Goal: Task Accomplishment & Management: Use online tool/utility

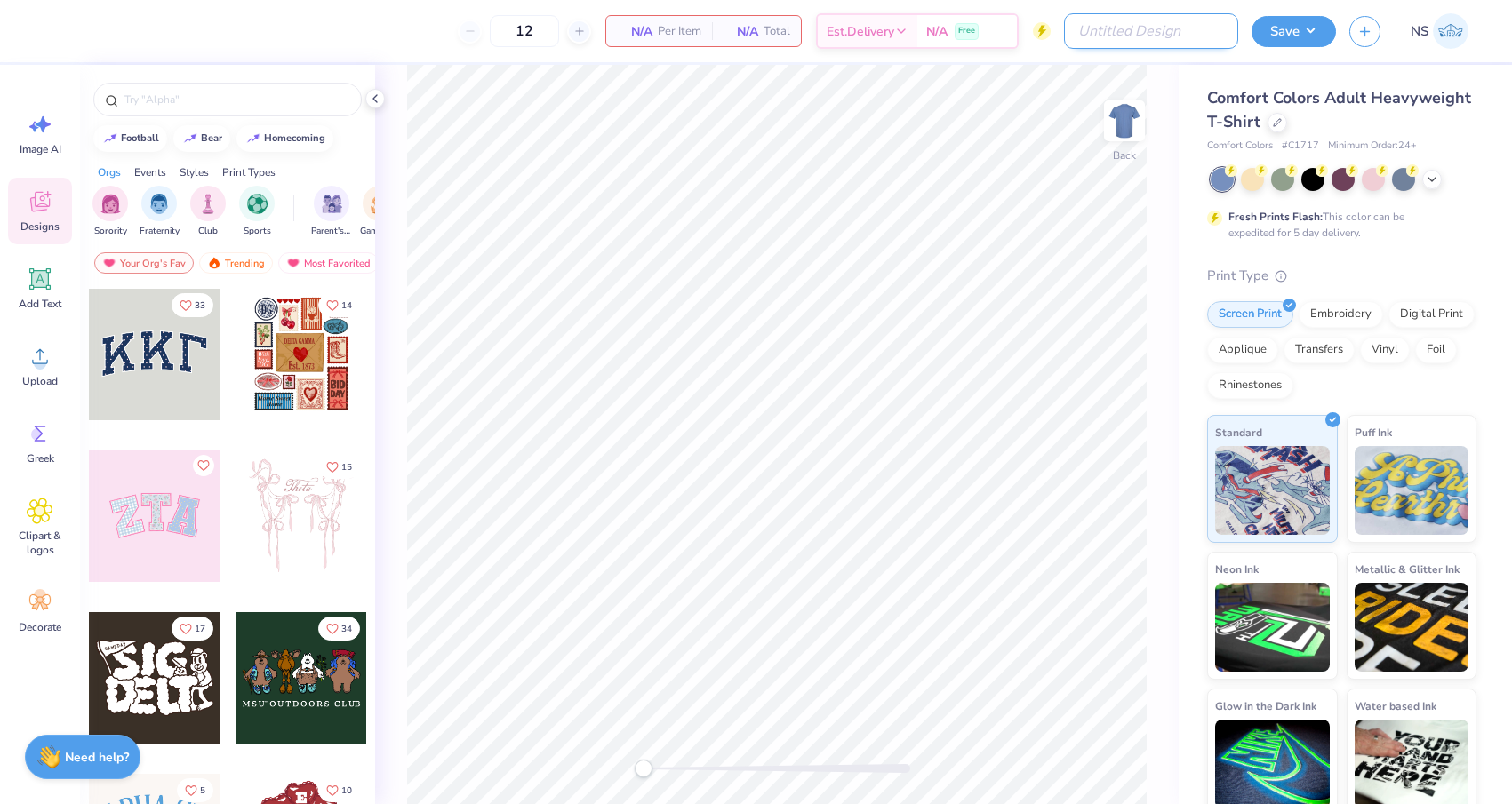
click at [1185, 34] on input "Design Title" at bounding box center [1151, 31] width 174 height 36
type input "L"
type input "Kap Sig Homecoming"
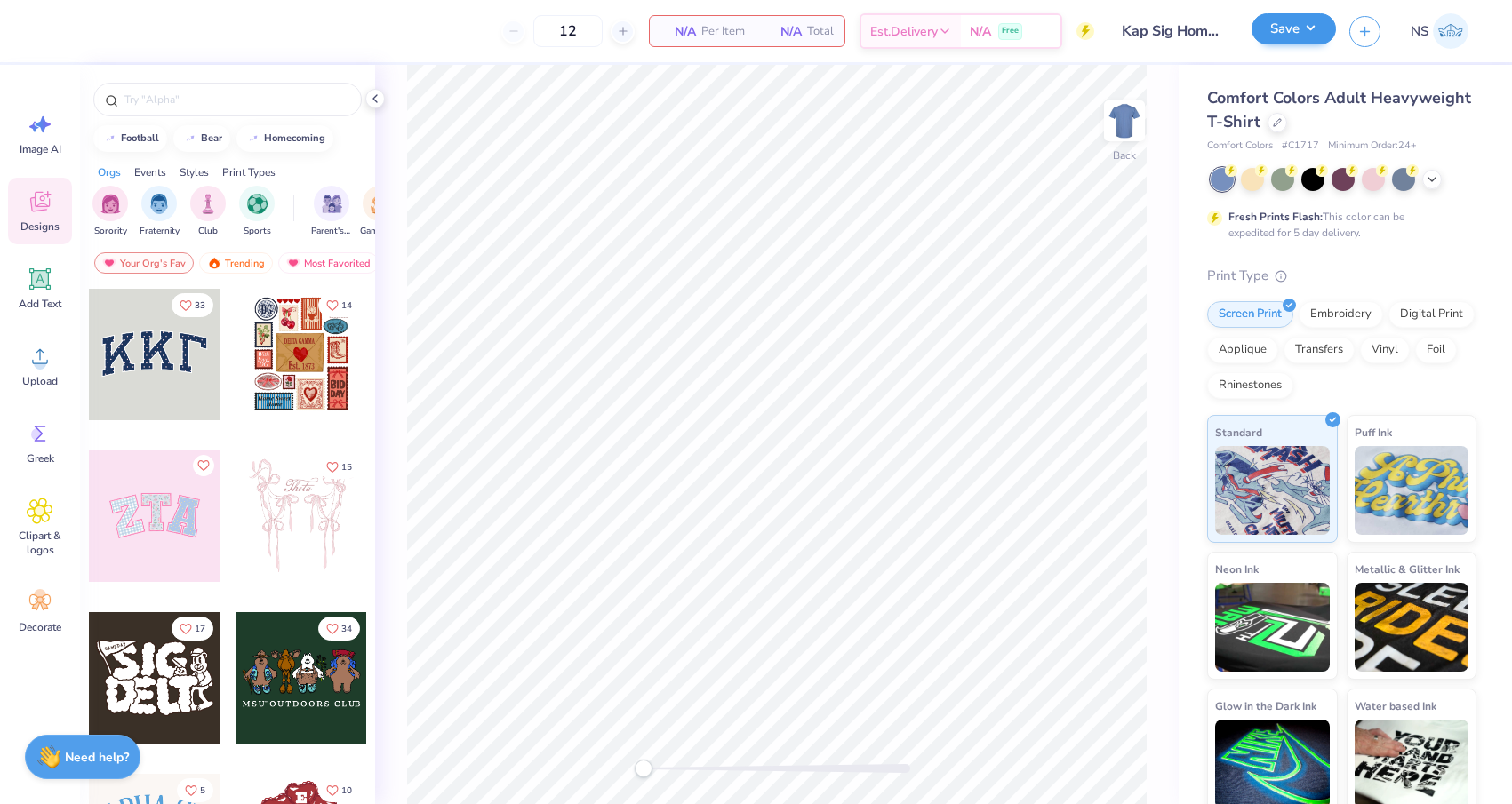
click at [1289, 37] on button "Save" at bounding box center [1293, 29] width 84 height 31
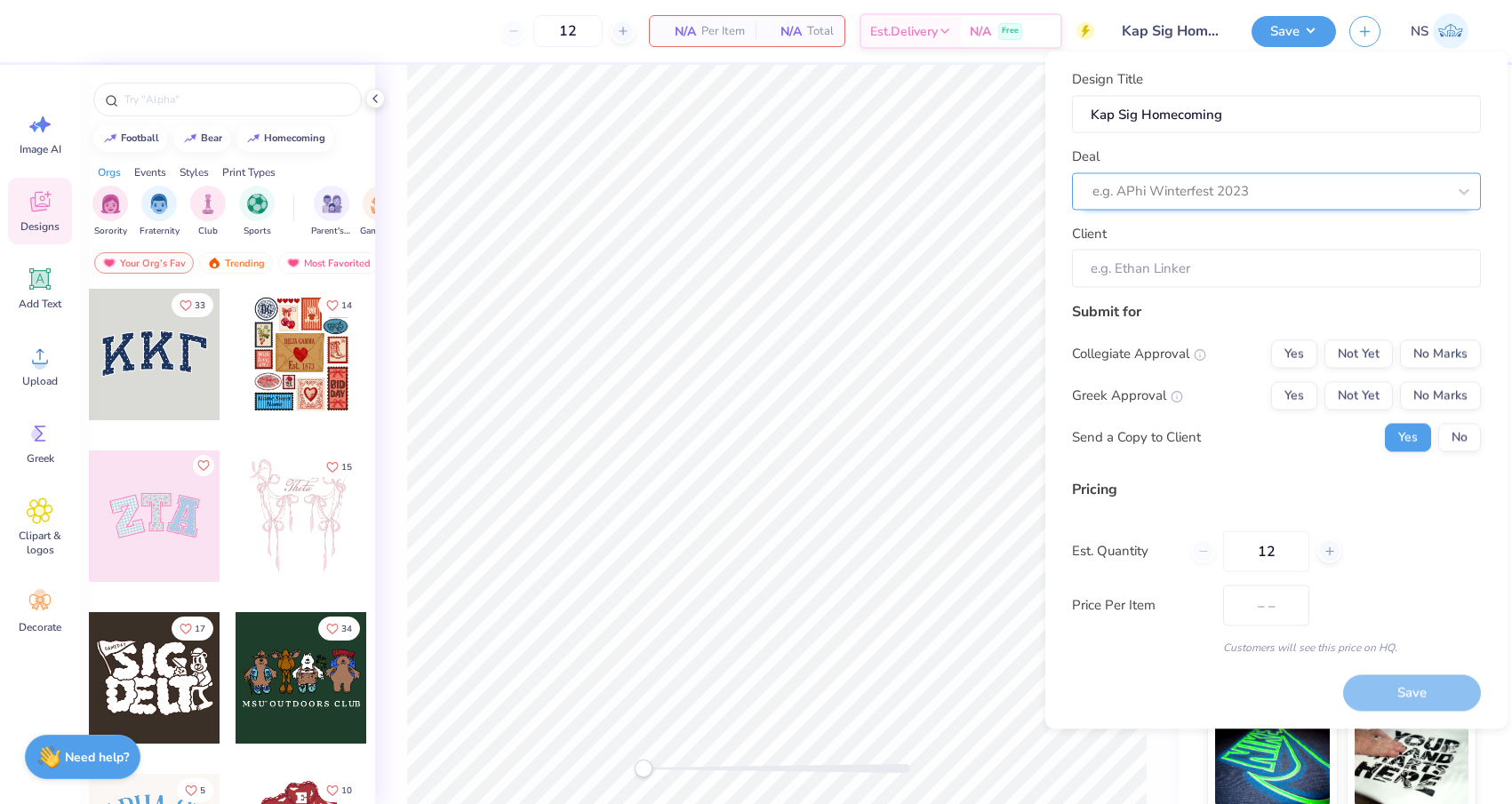
click at [1235, 198] on div "e.g. APhi Winterfest 2023" at bounding box center [1269, 191] width 354 height 20
type input "Kappa Sigma Homecoming"
click at [1045, 59] on div "Design Title Kap Sig Homecoming Deal e.g. APhi Winterfest 2023 Client Submit fo…" at bounding box center [1276, 390] width 462 height 678
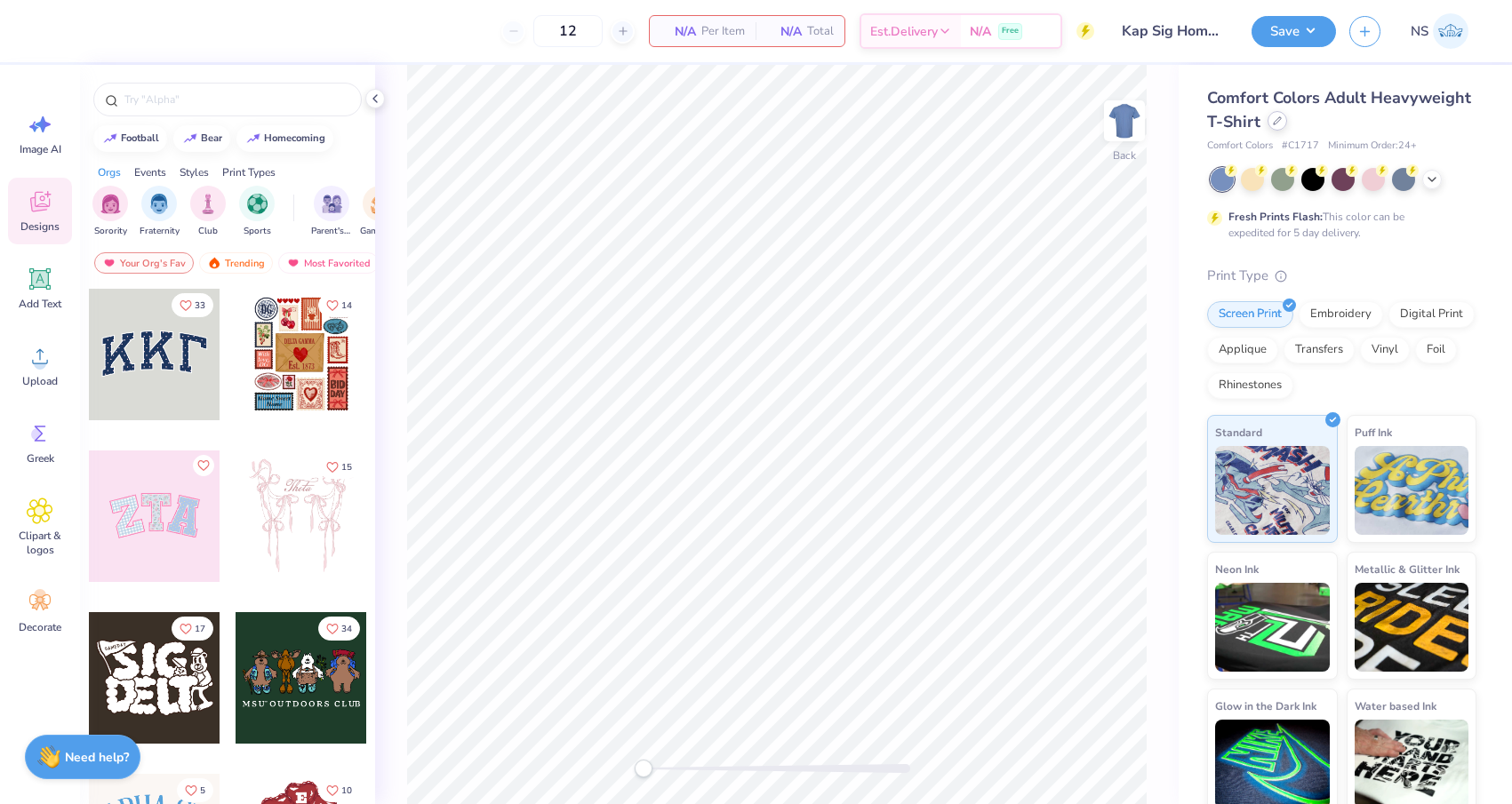
click at [1281, 119] on div at bounding box center [1277, 121] width 19 height 19
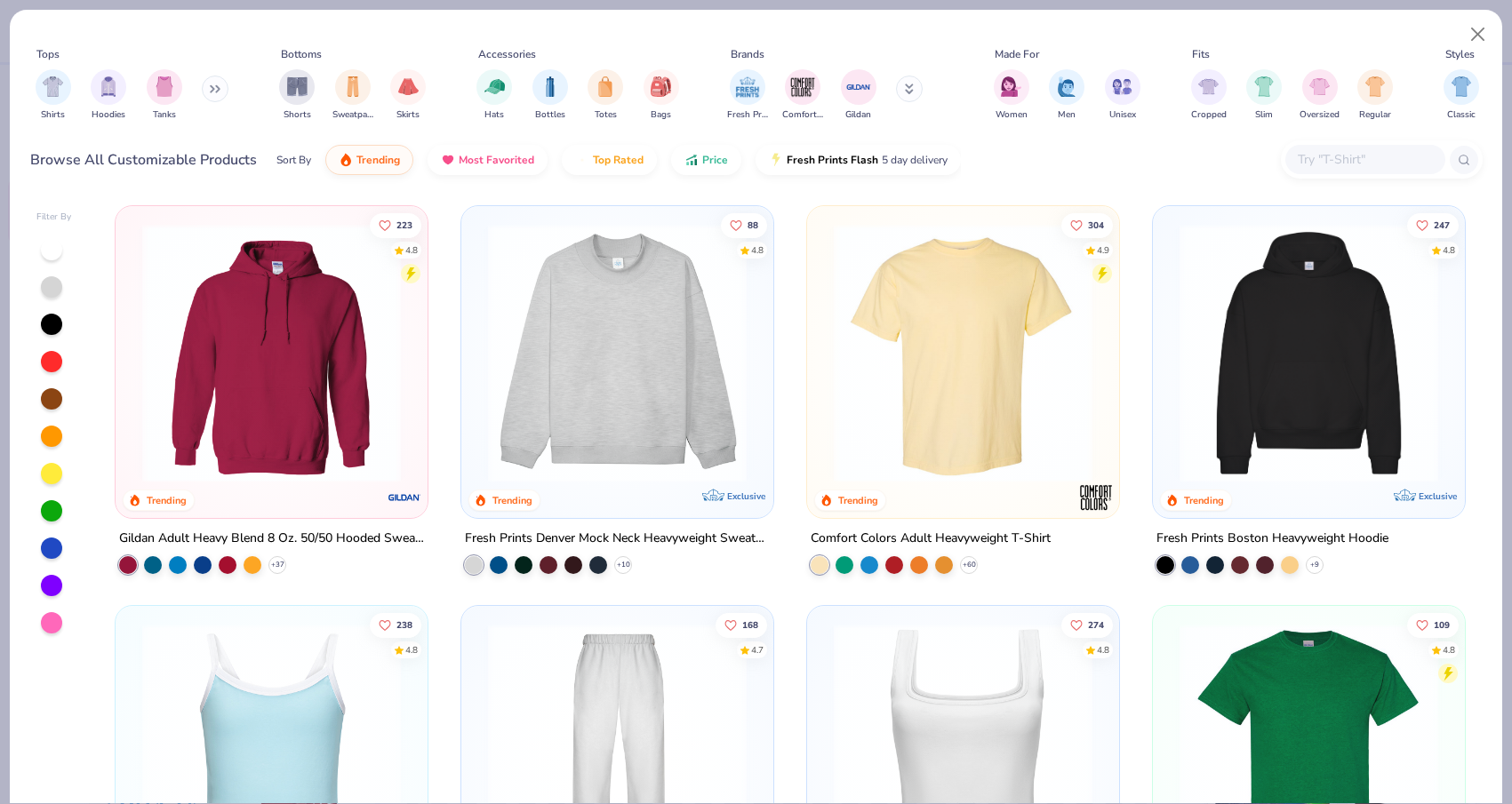
click at [212, 91] on button at bounding box center [215, 89] width 27 height 27
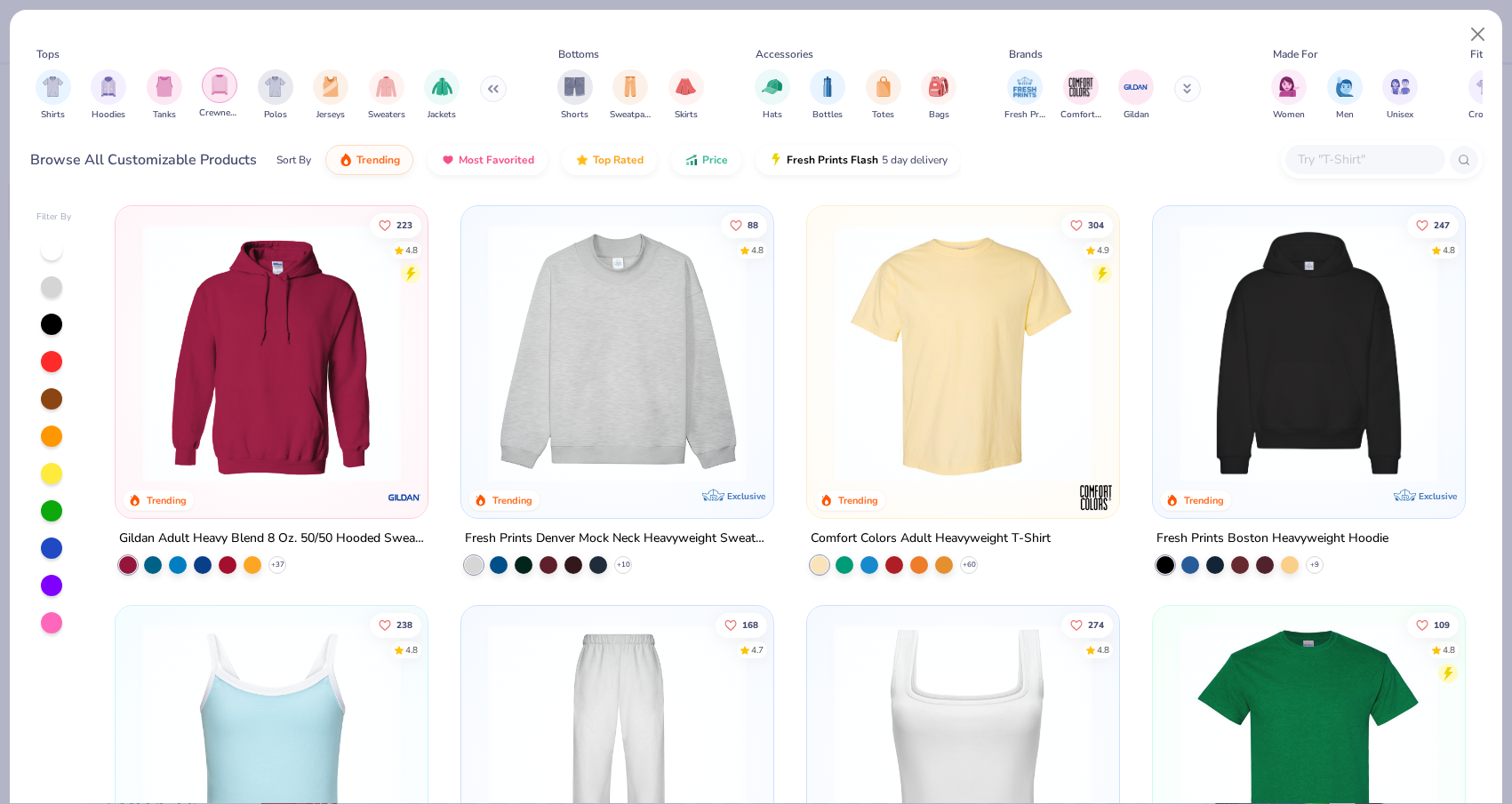
click at [228, 85] on img "filter for Crewnecks" at bounding box center [219, 84] width 19 height 20
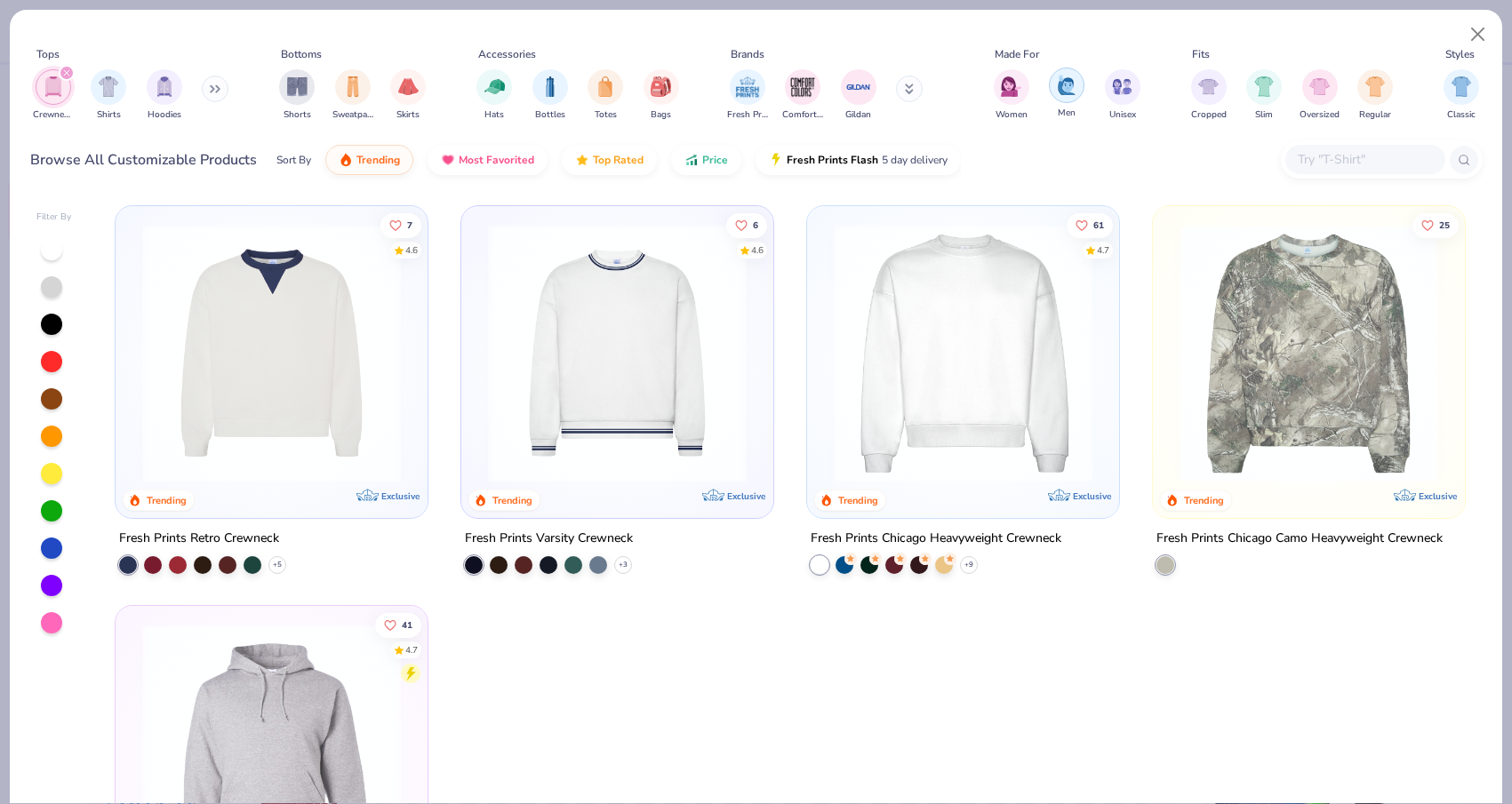
click at [1066, 78] on img "filter for Men" at bounding box center [1066, 84] width 19 height 20
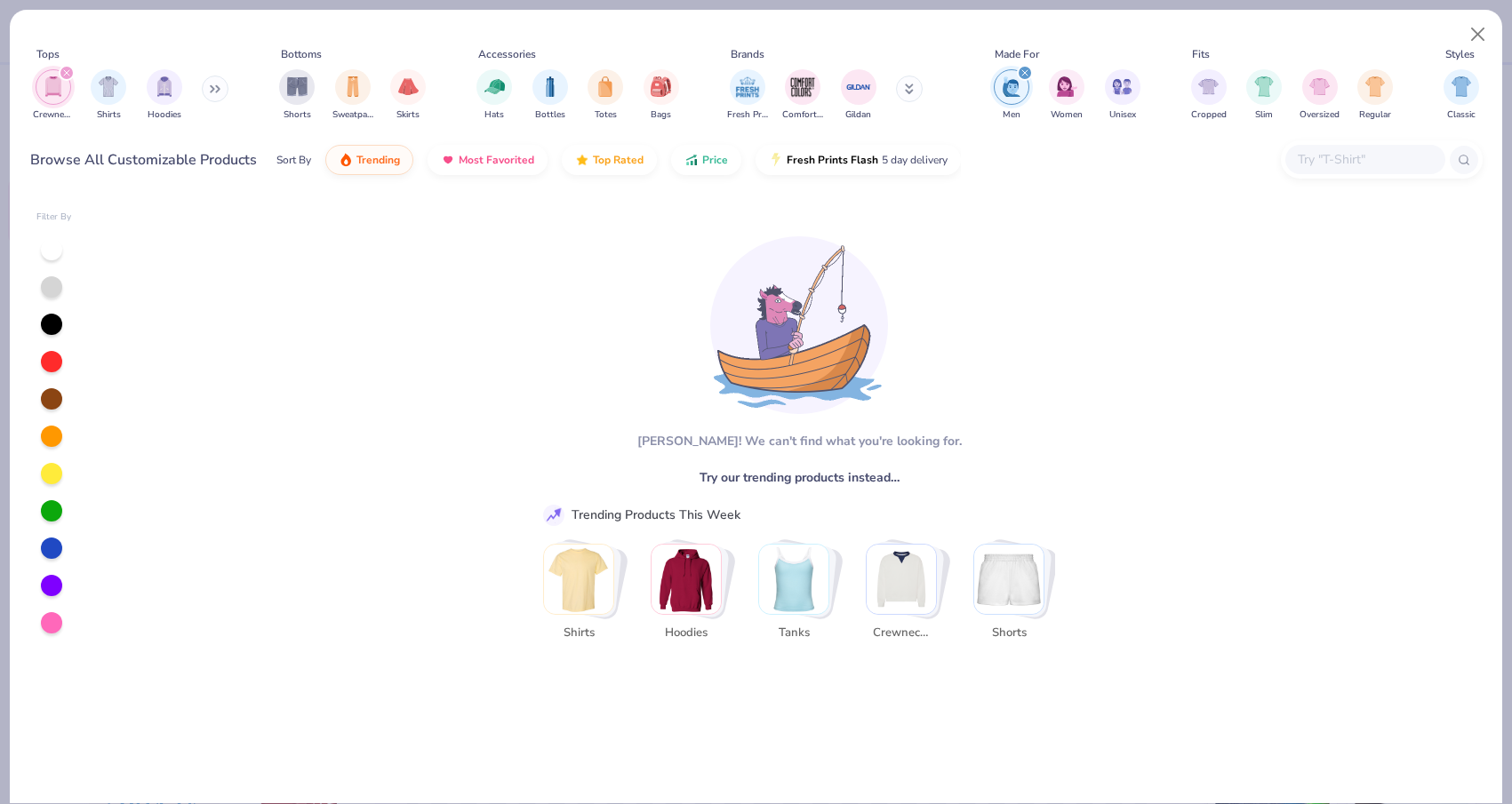
click at [1010, 80] on img "filter for Men" at bounding box center [1011, 86] width 19 height 20
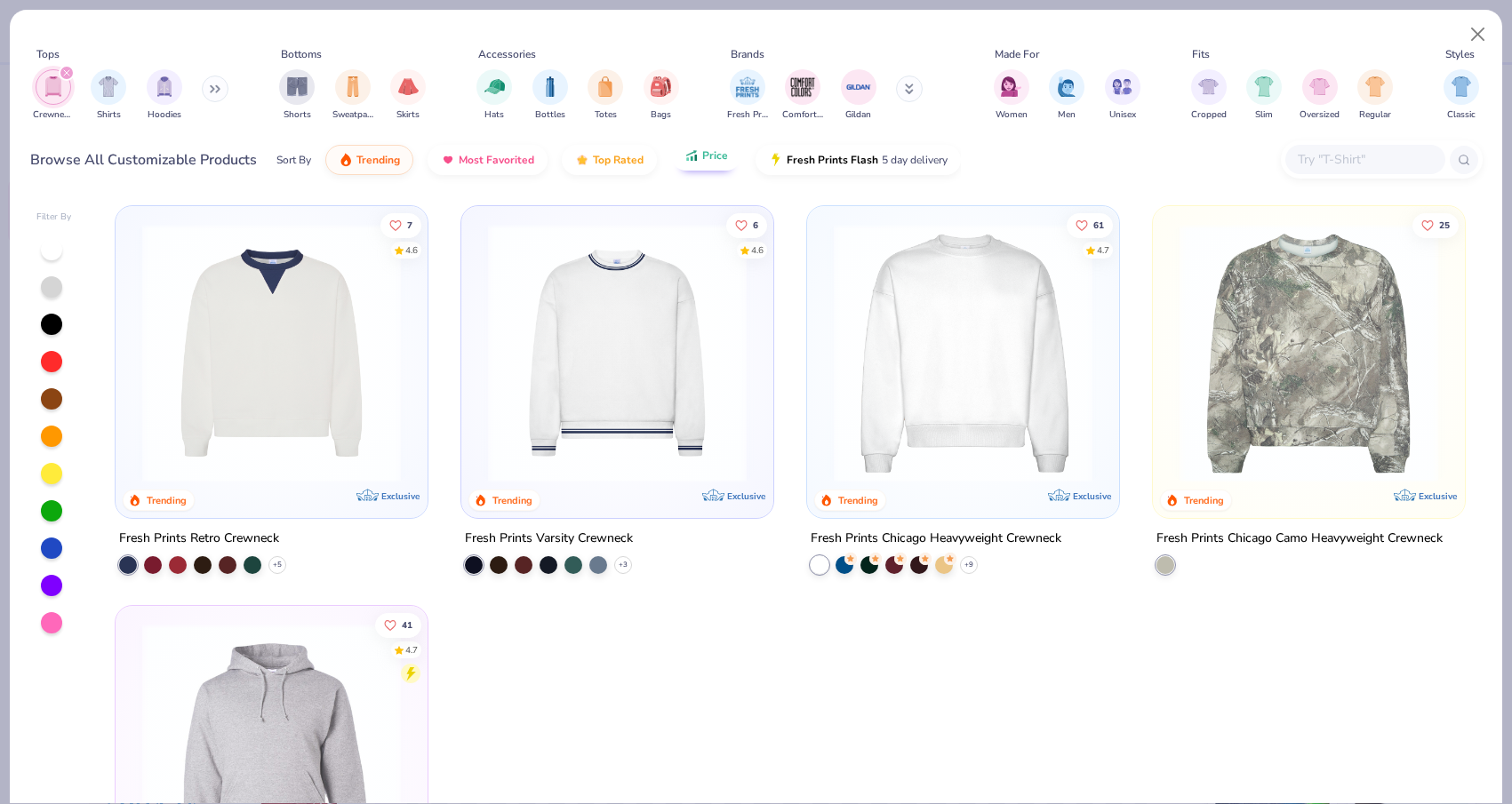
click at [697, 158] on button "Price" at bounding box center [706, 155] width 70 height 30
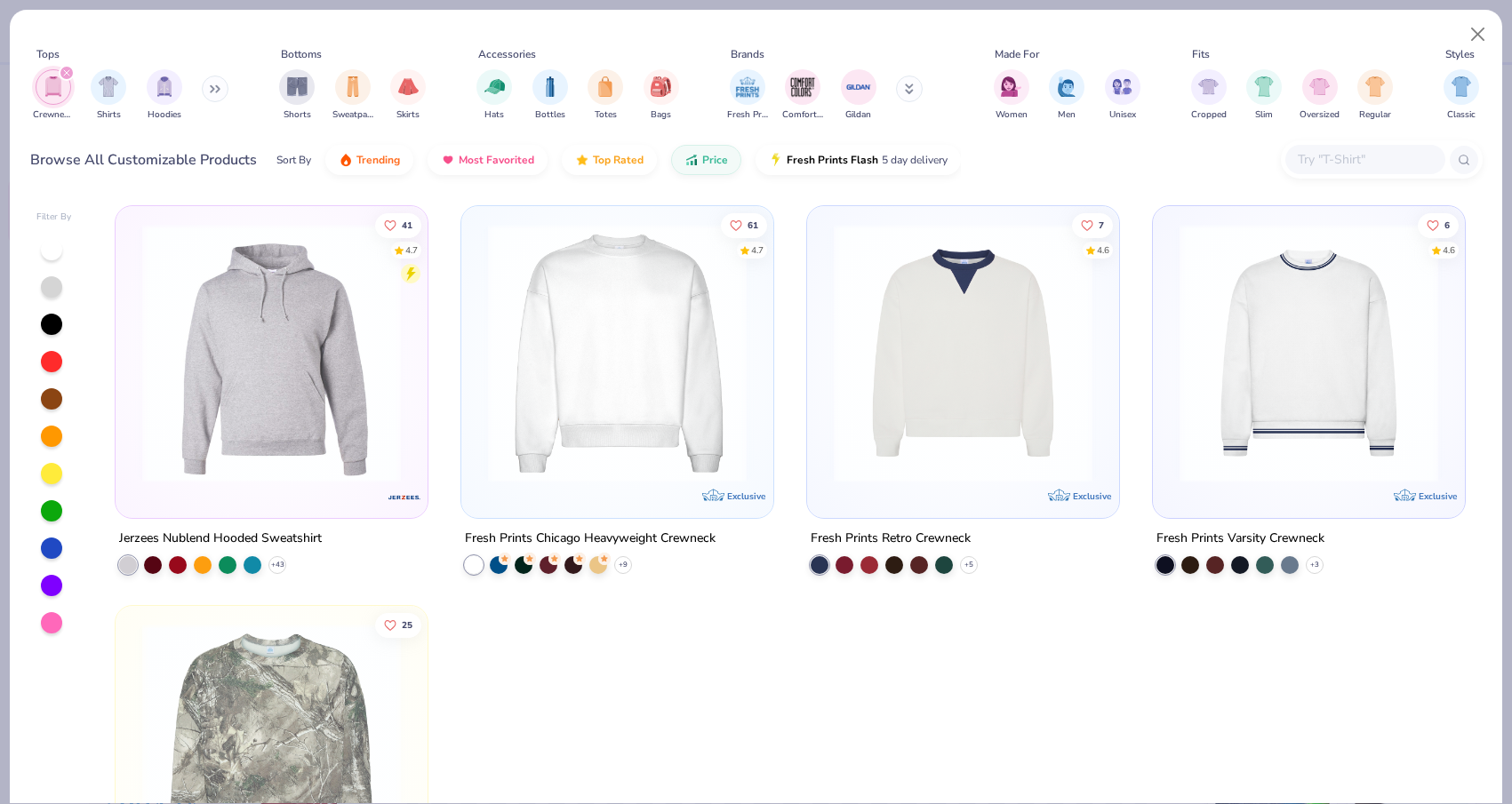
click at [606, 423] on img at bounding box center [616, 353] width 276 height 259
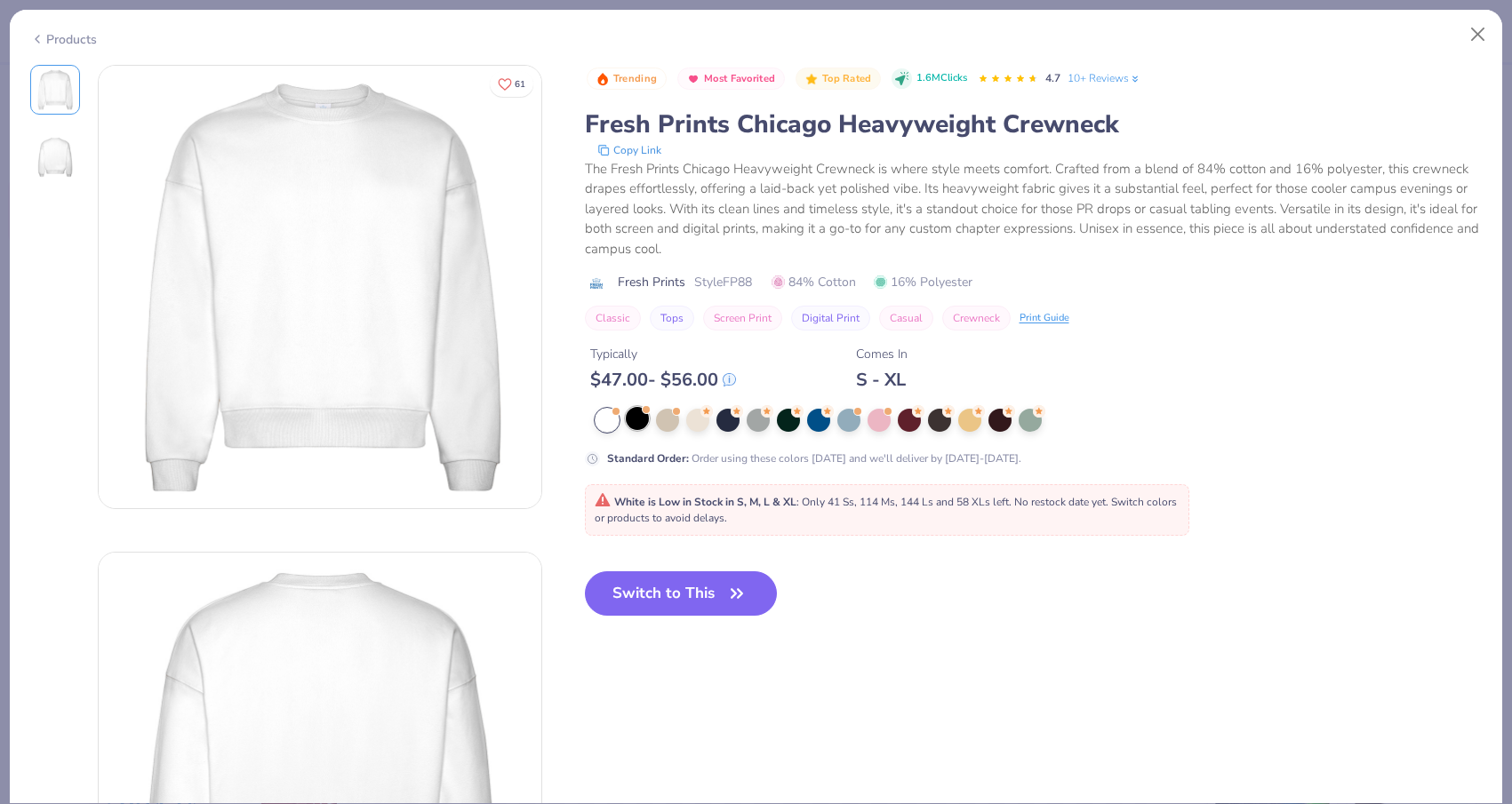
click at [644, 424] on div at bounding box center [638, 418] width 23 height 23
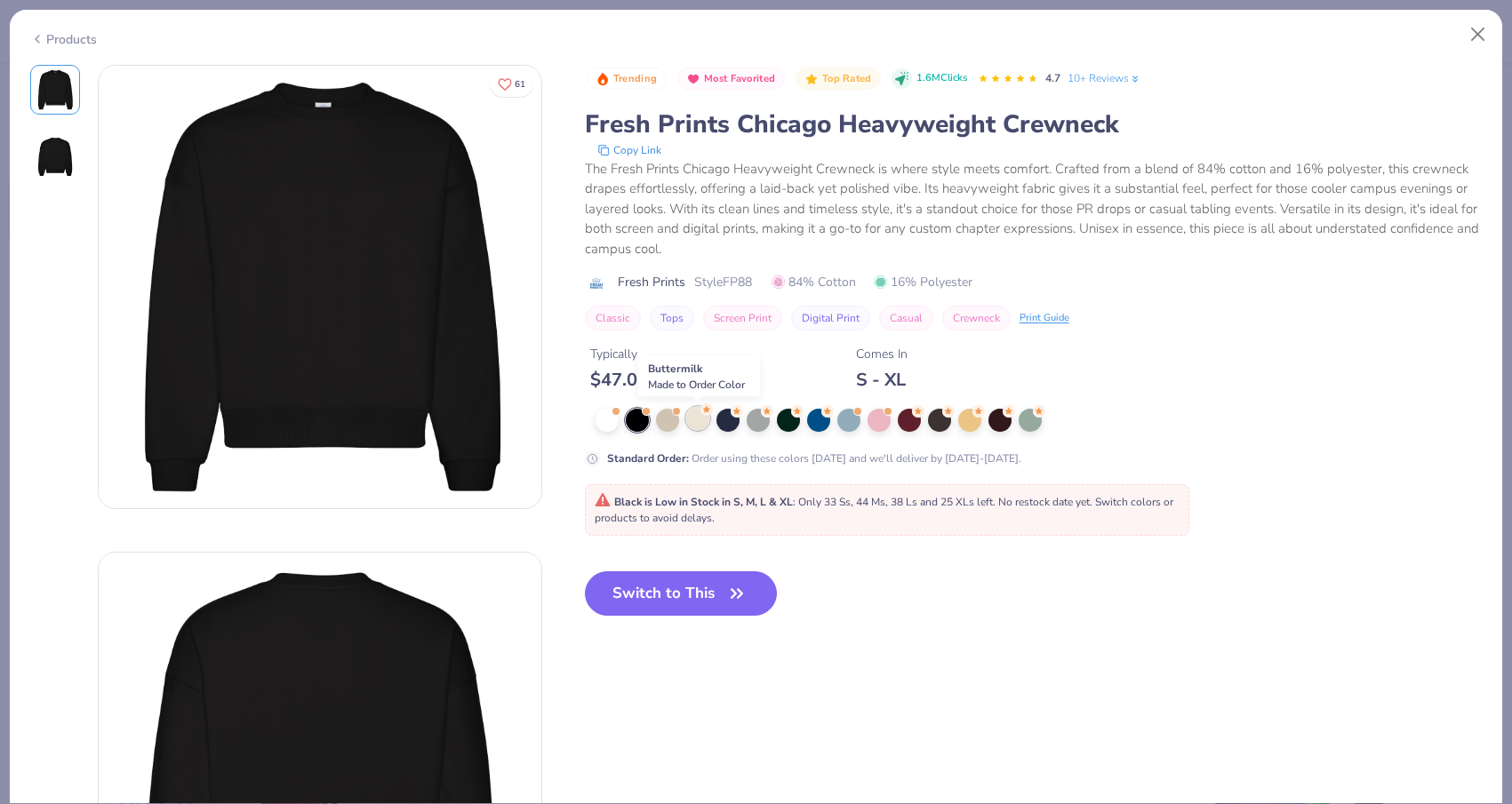
click at [696, 425] on div at bounding box center [698, 418] width 23 height 23
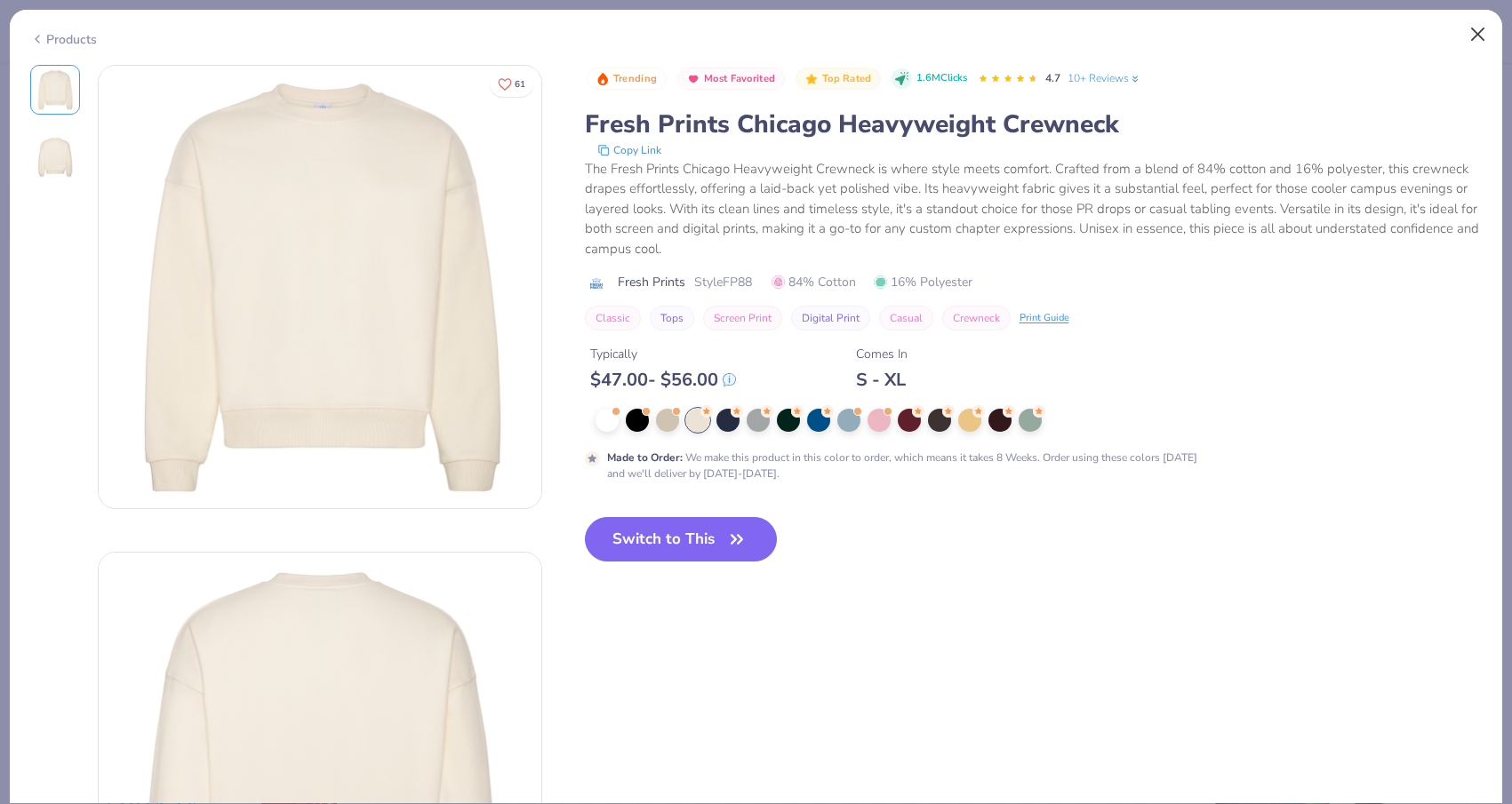
click at [1476, 33] on button "Close" at bounding box center [1477, 34] width 34 height 34
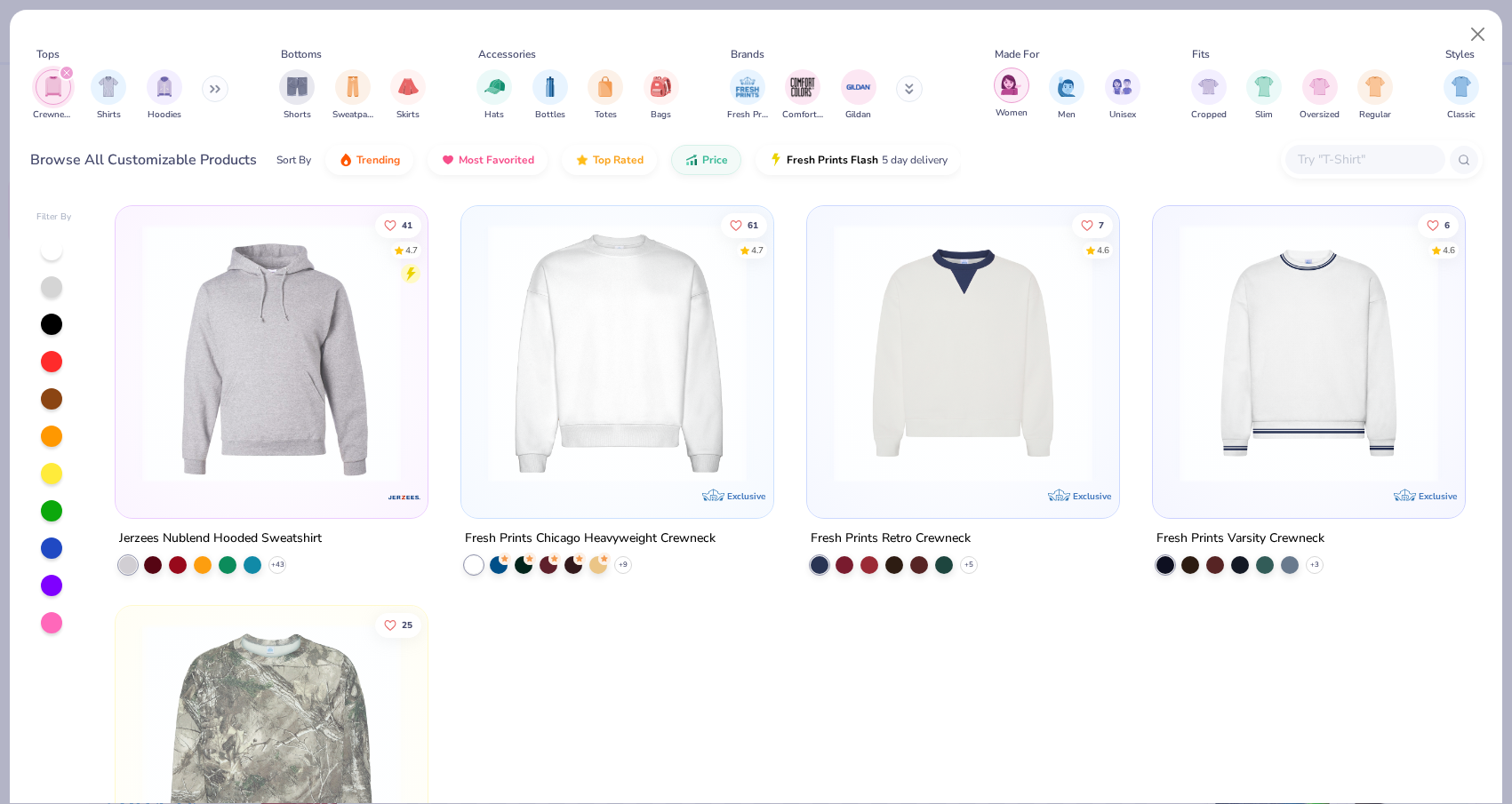
click at [1019, 92] on img "filter for Women" at bounding box center [1010, 84] width 20 height 20
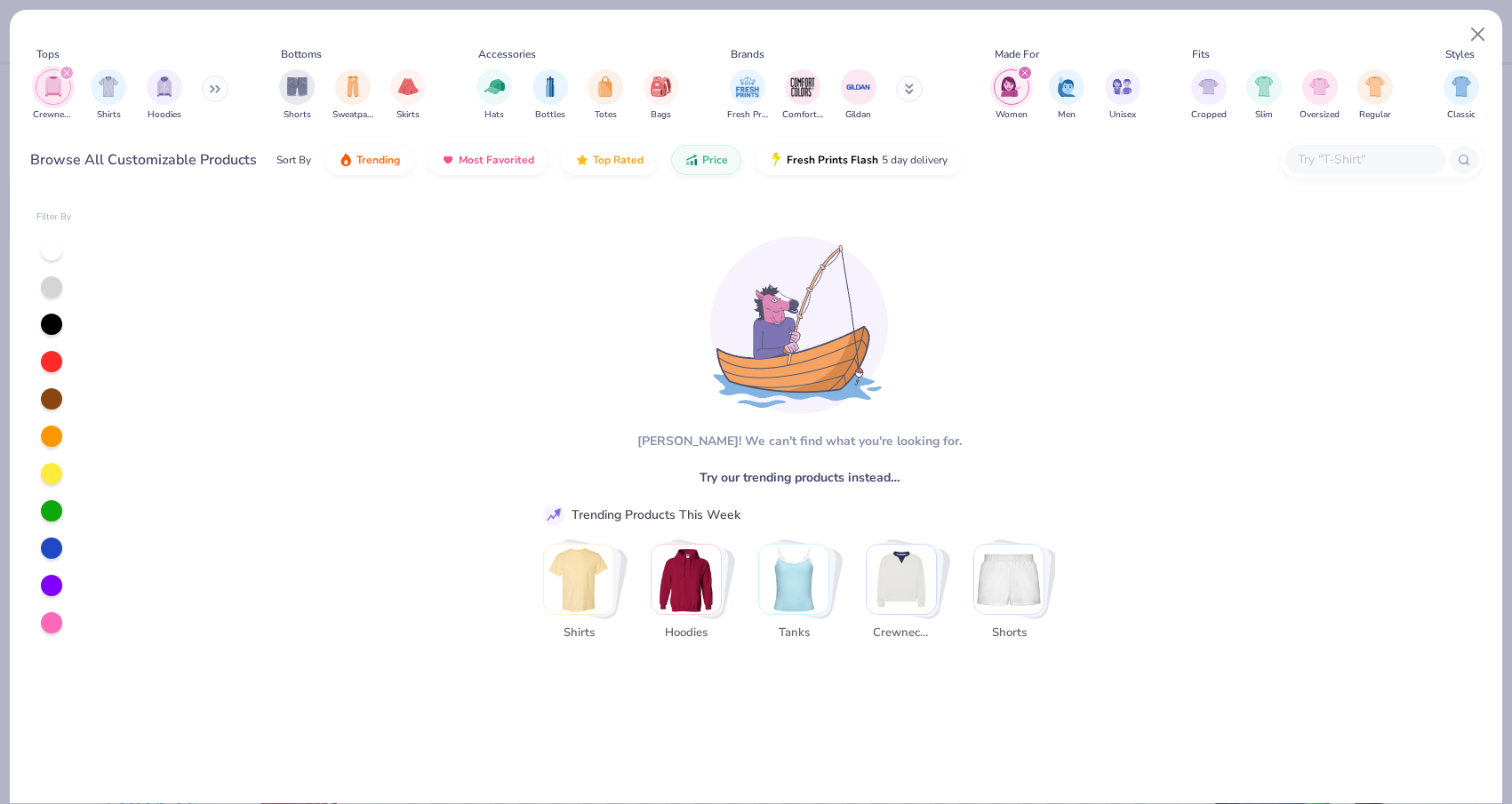
click at [1022, 93] on div "filter for Women" at bounding box center [1011, 87] width 36 height 36
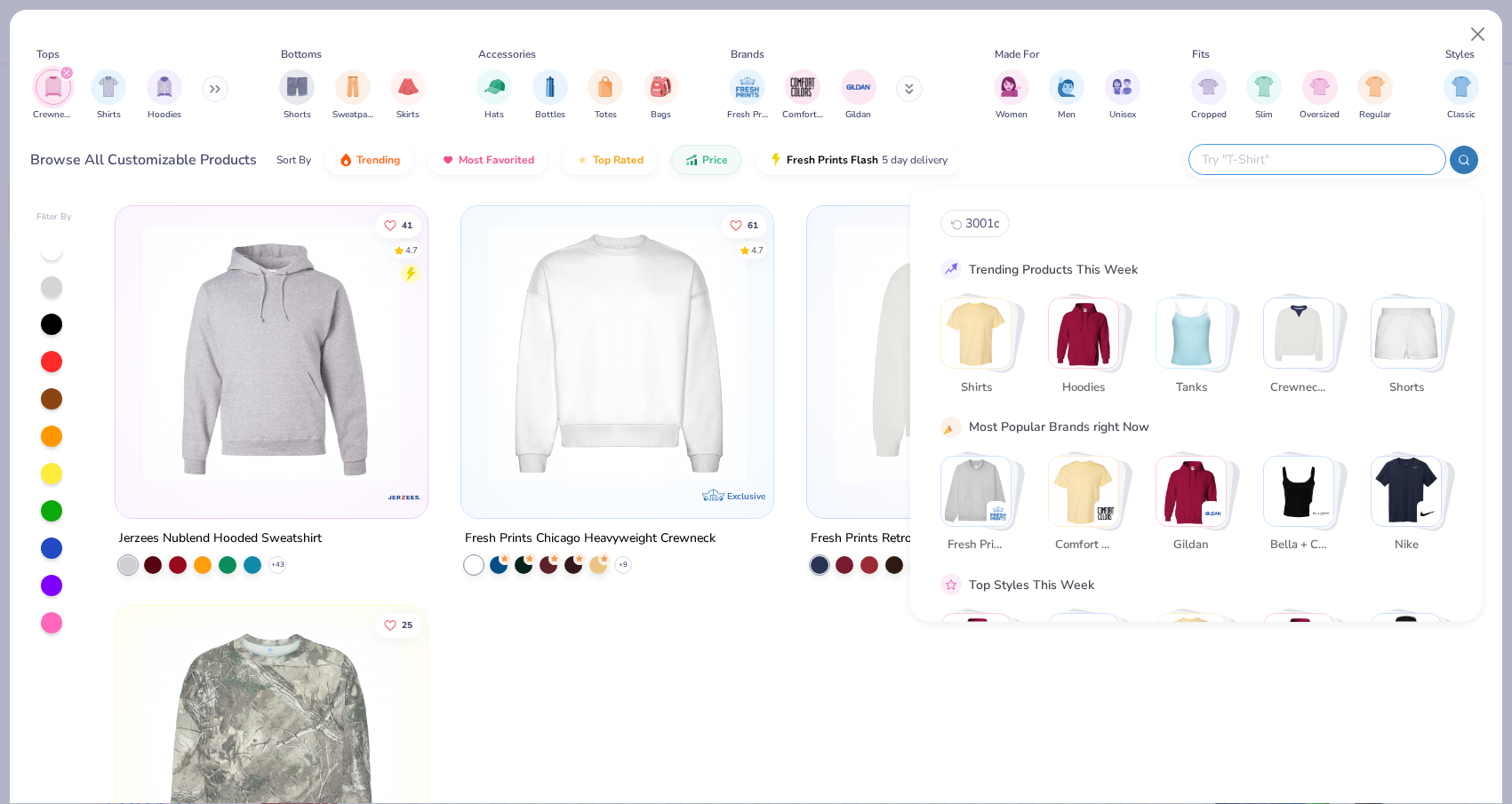
click at [1340, 153] on input "text" at bounding box center [1316, 159] width 233 height 20
click at [67, 80] on div "filter for Crewnecks" at bounding box center [67, 73] width 16 height 16
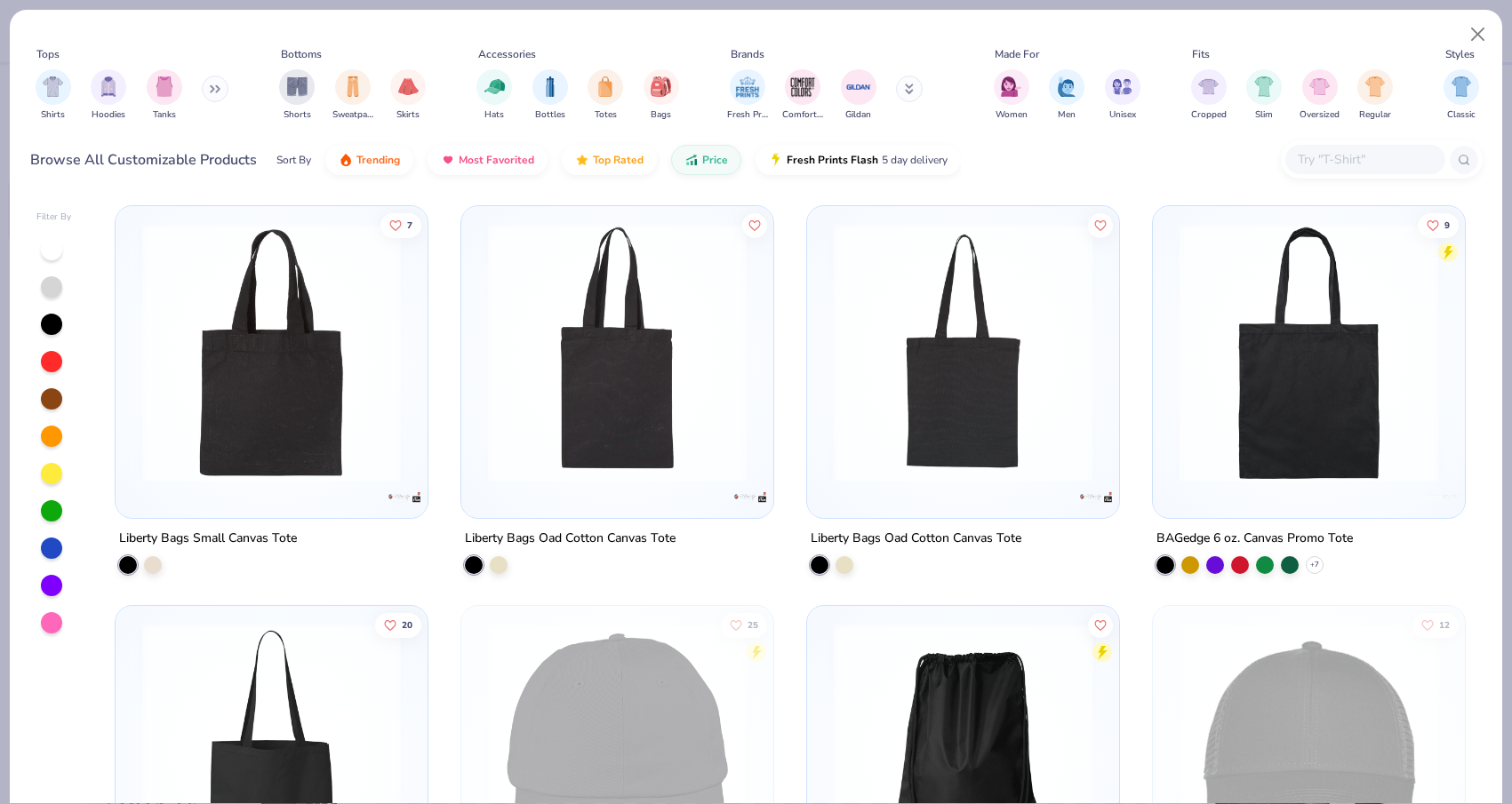
click at [1379, 162] on input "text" at bounding box center [1364, 159] width 137 height 20
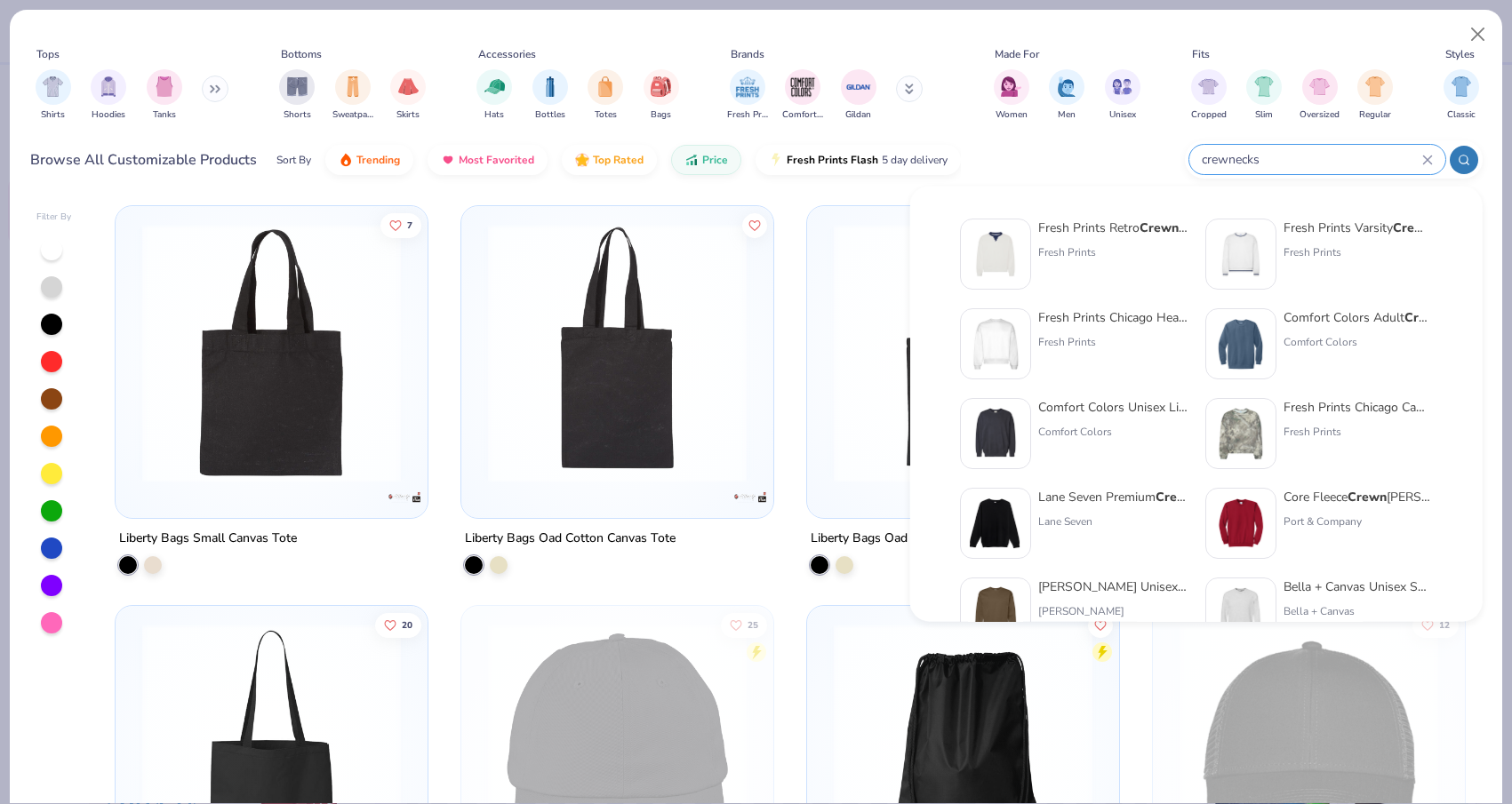
type input "crewnecks"
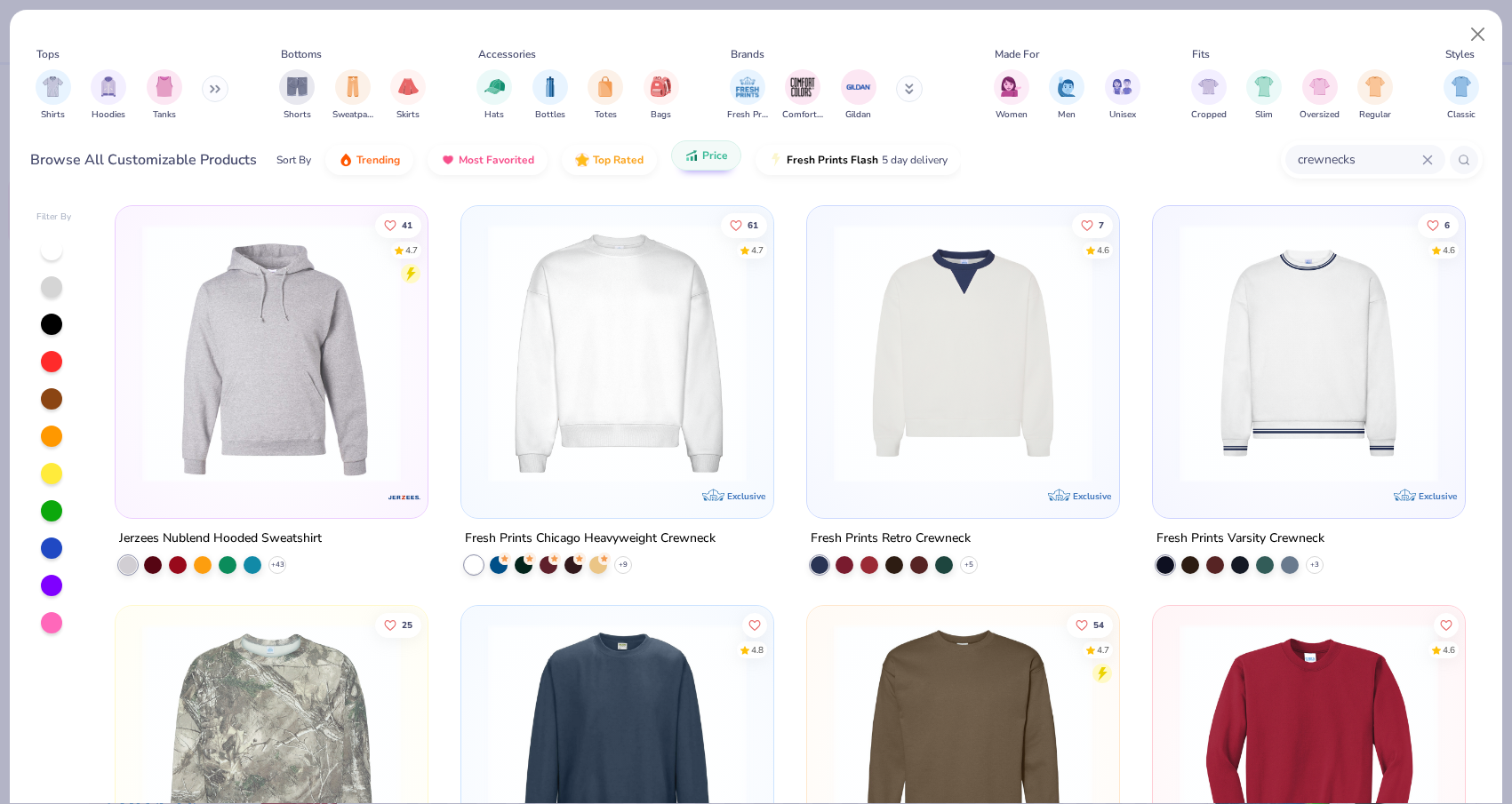
click at [707, 161] on span "Price" at bounding box center [714, 155] width 26 height 15
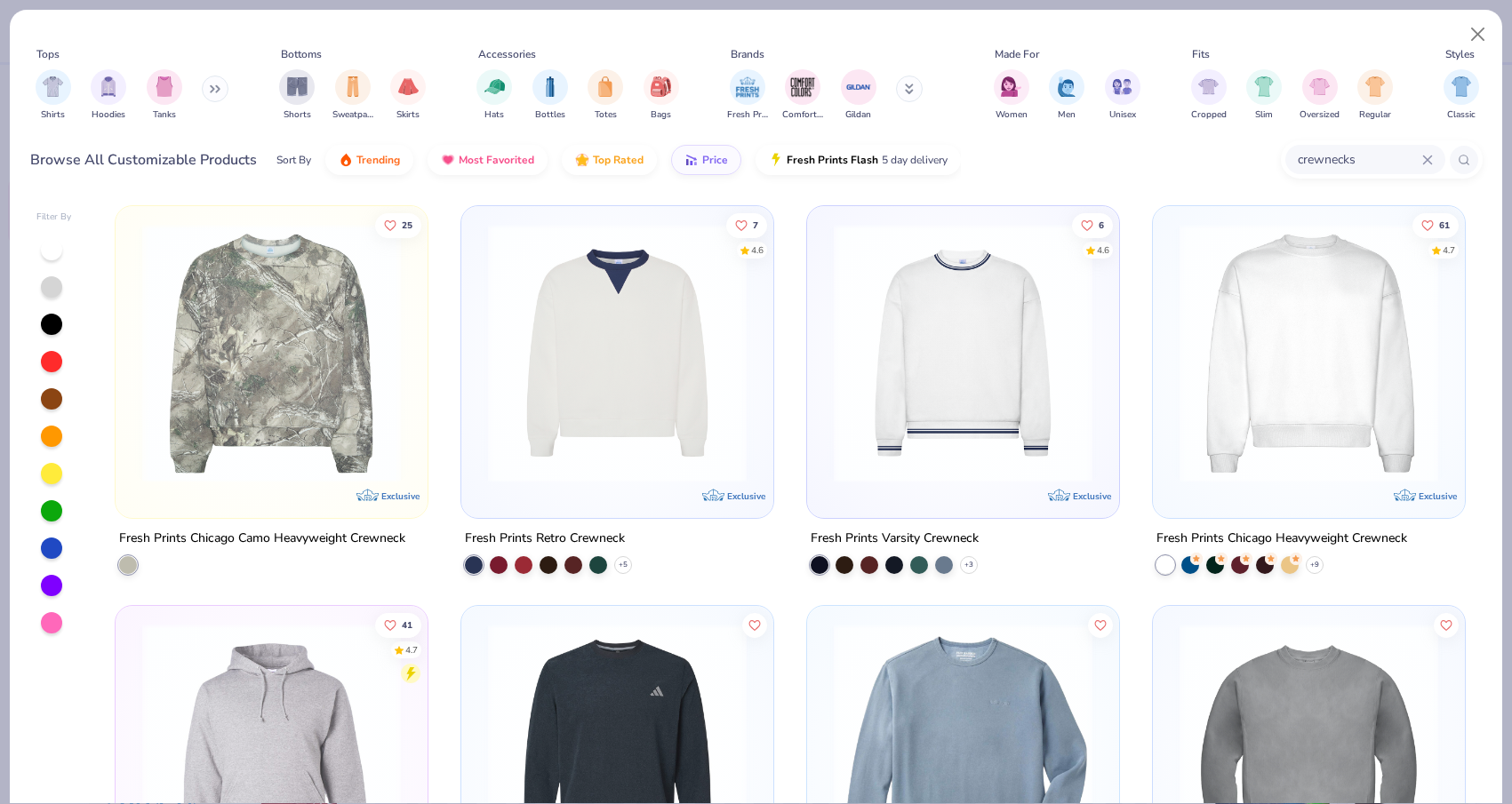
click at [350, 337] on img at bounding box center [271, 353] width 276 height 259
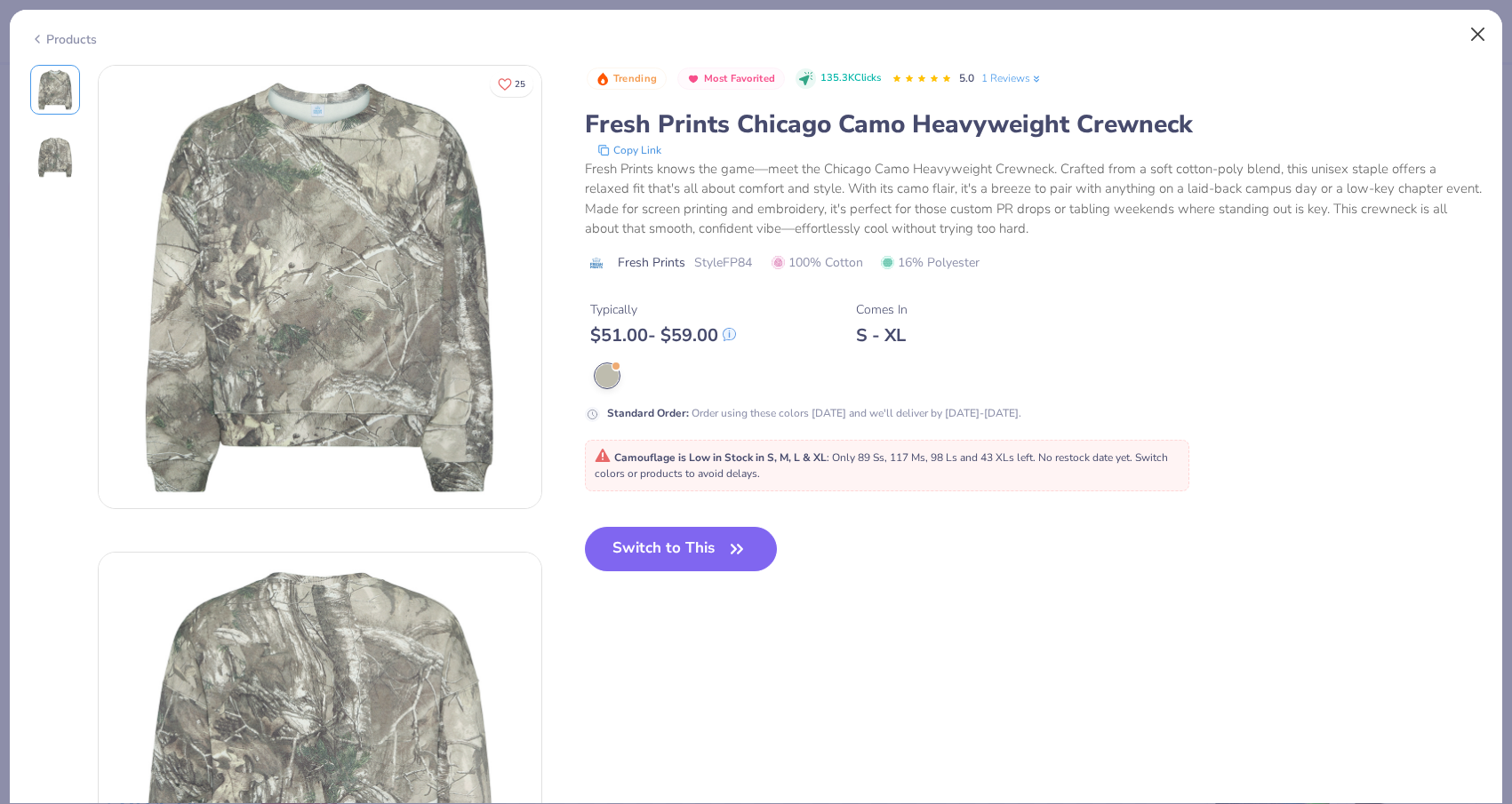
click at [1477, 32] on button "Close" at bounding box center [1477, 34] width 34 height 34
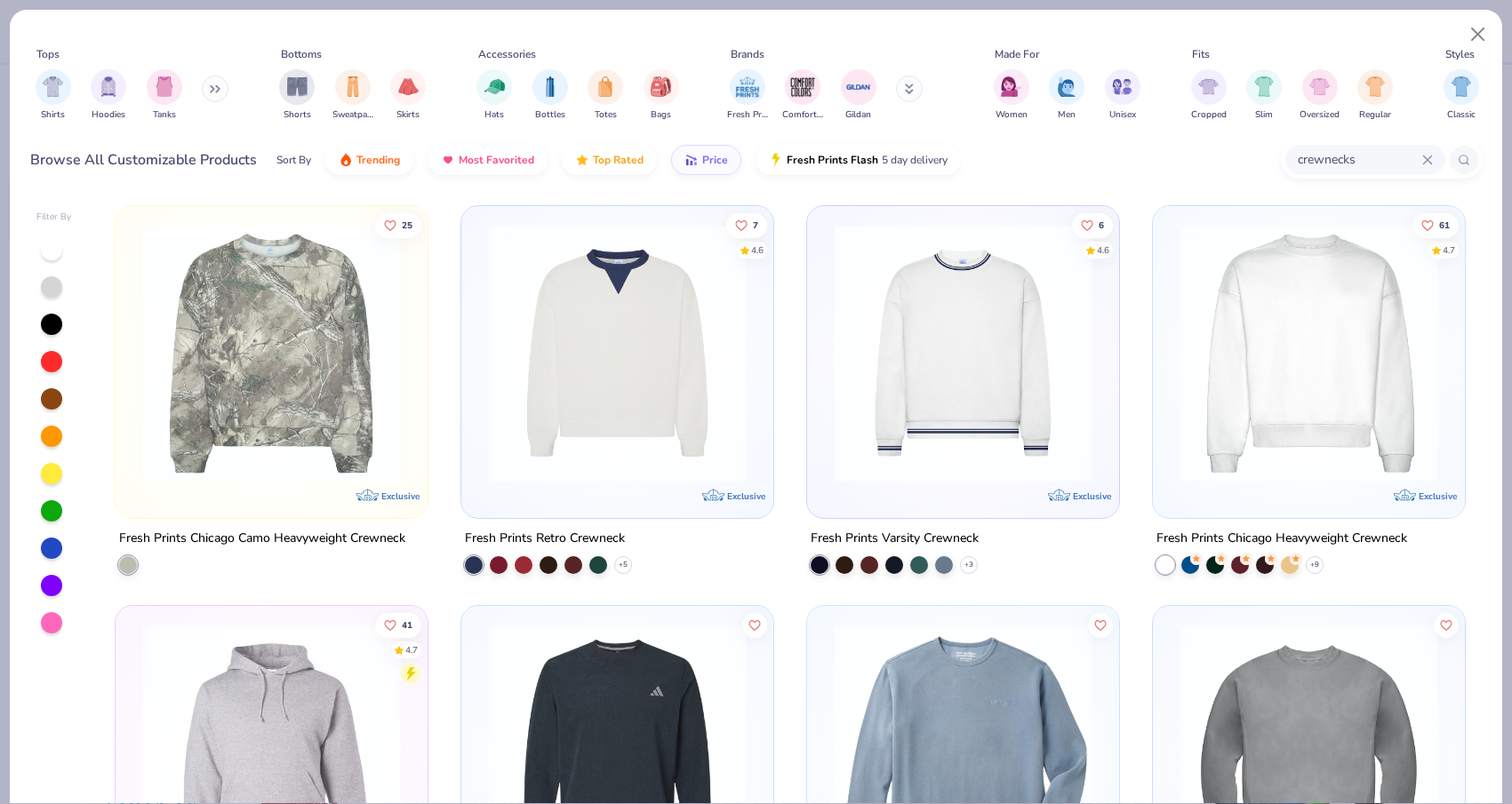
click at [706, 449] on img at bounding box center [616, 353] width 276 height 259
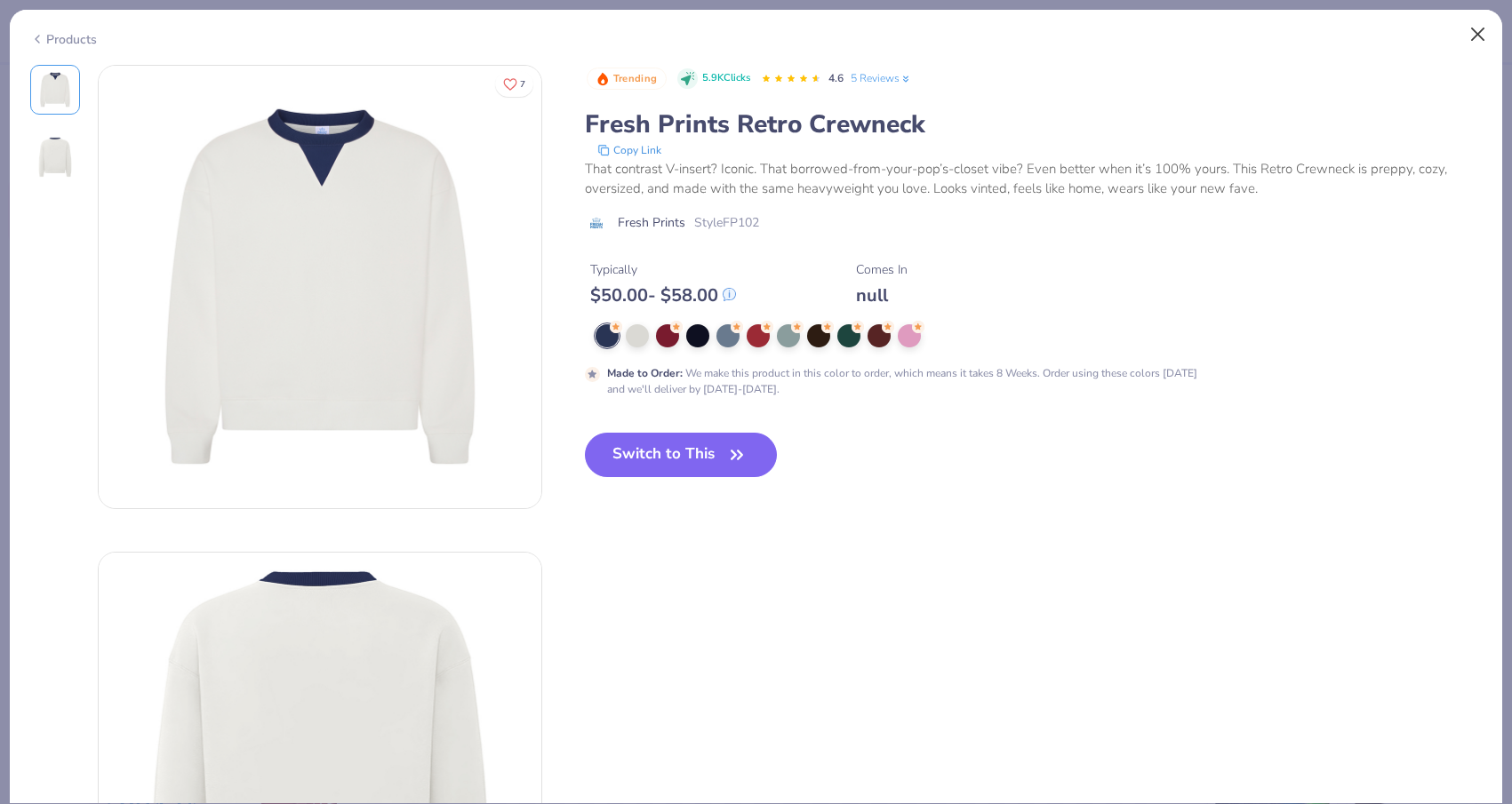
click at [1472, 33] on button "Close" at bounding box center [1477, 34] width 34 height 34
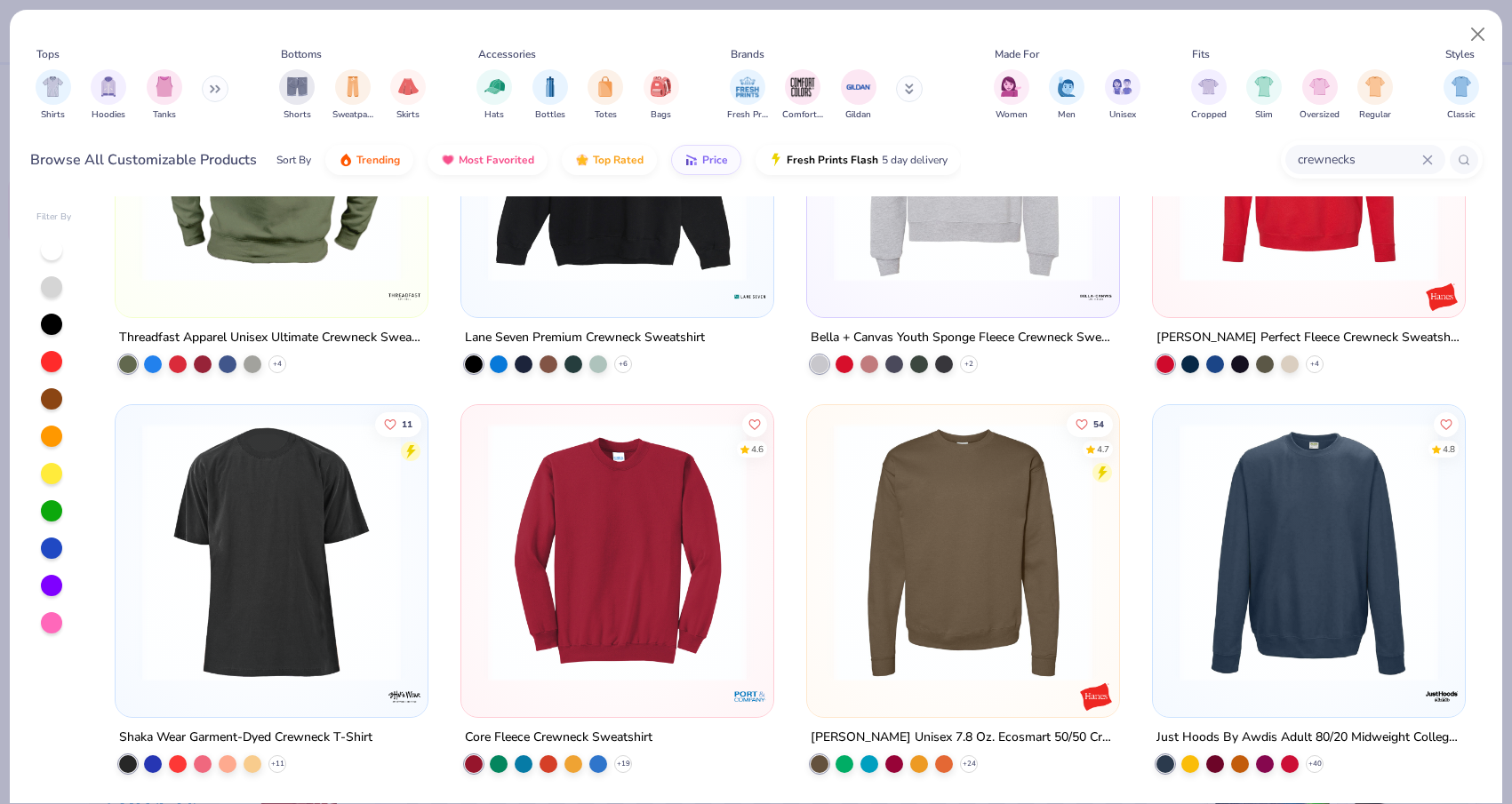
scroll to position [2199, 0]
click at [1308, 568] on img at bounding box center [1308, 551] width 276 height 259
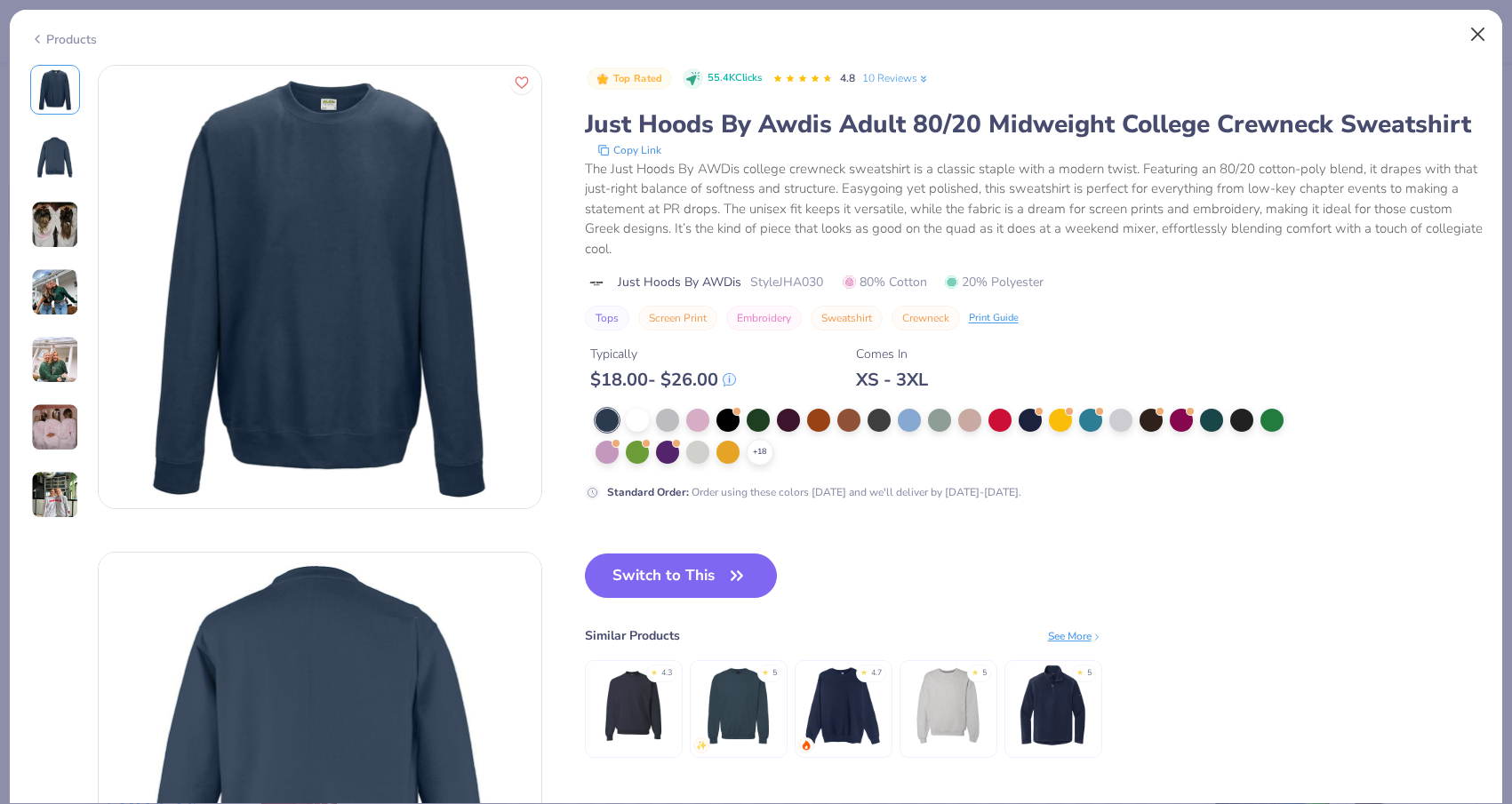
click at [1481, 36] on button "Close" at bounding box center [1477, 34] width 34 height 34
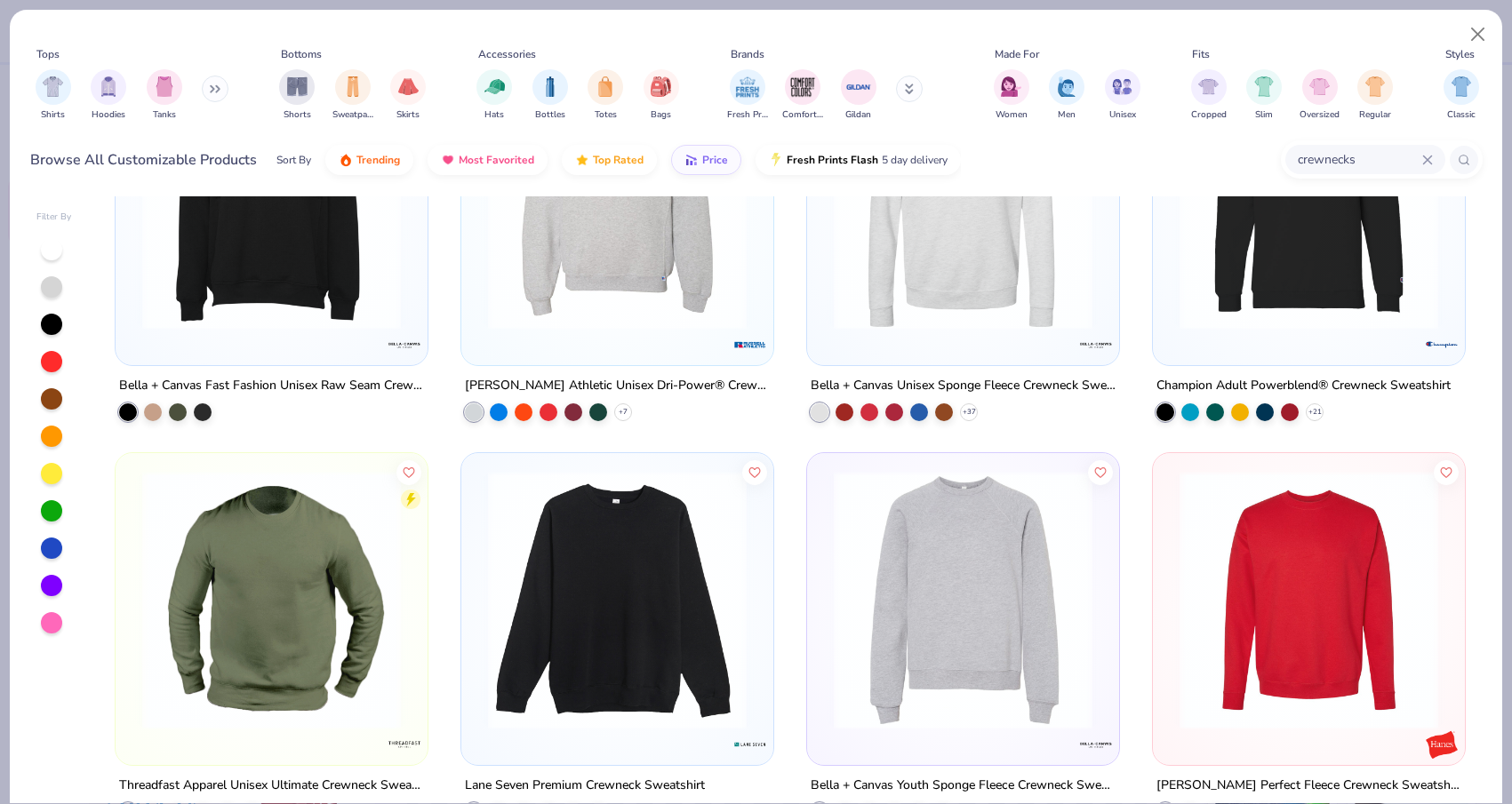
scroll to position [1857, 0]
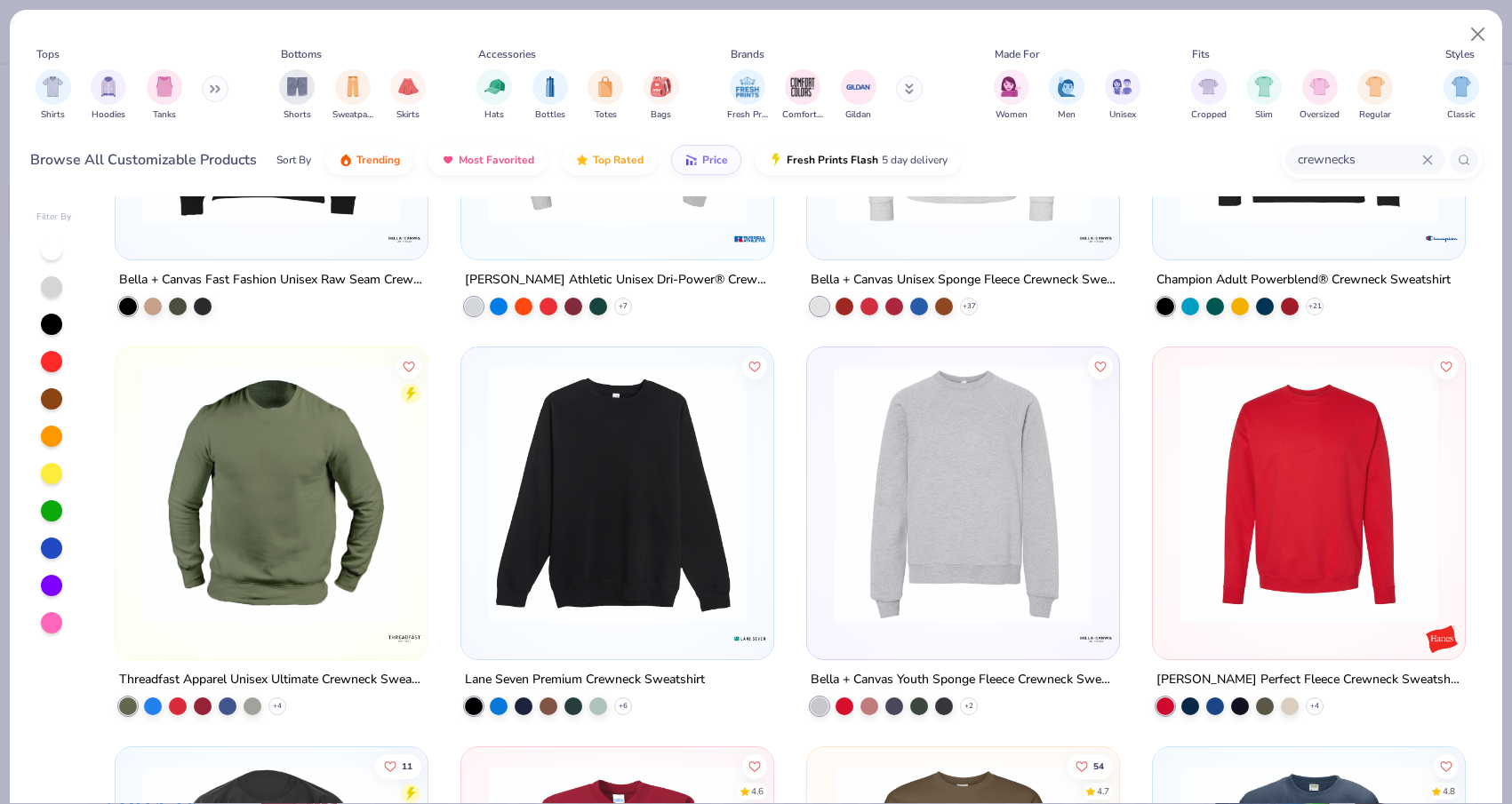
click at [986, 533] on img at bounding box center [962, 494] width 276 height 259
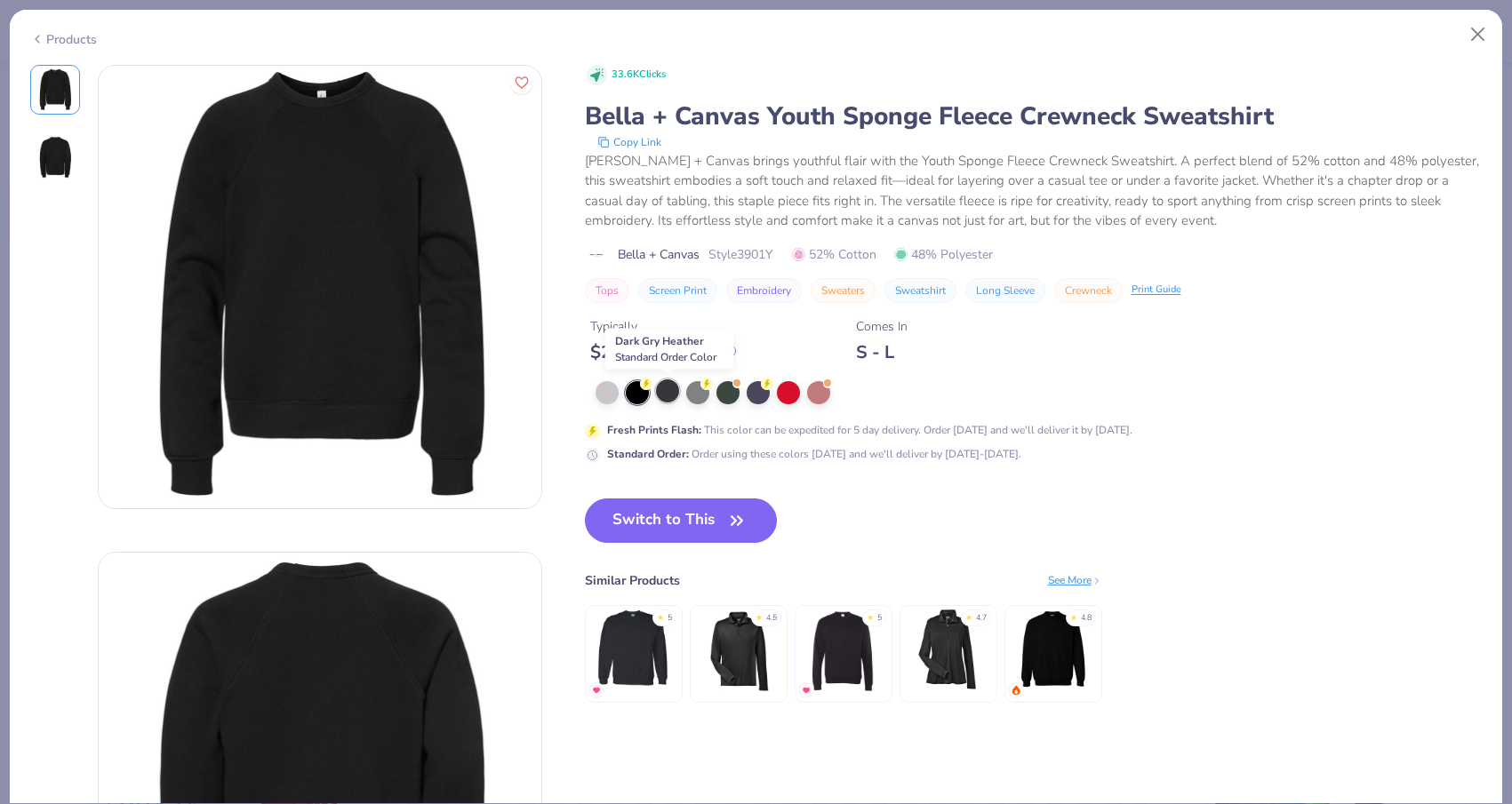
click at [666, 390] on div at bounding box center [668, 391] width 23 height 23
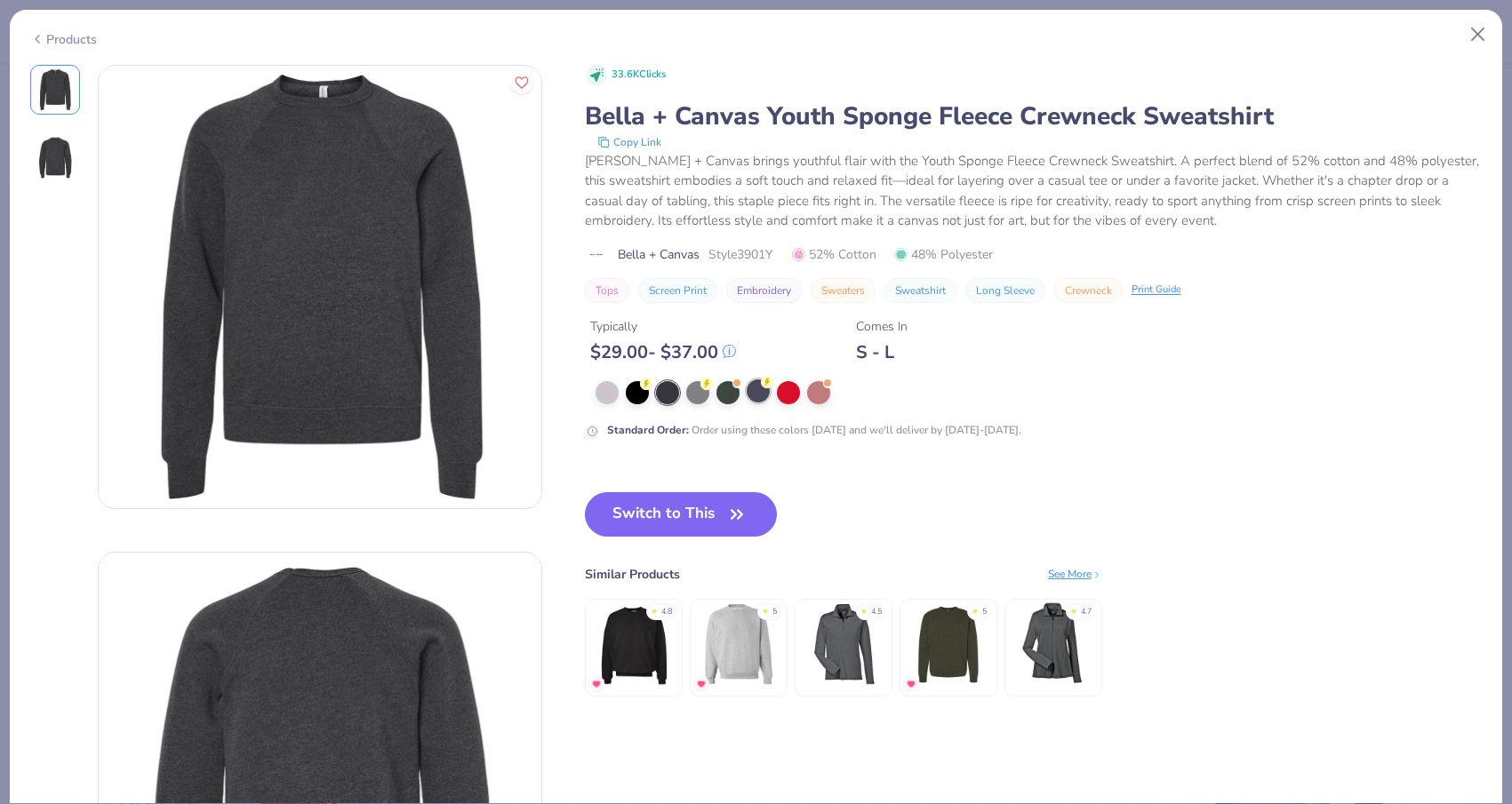
click at [762, 405] on div "Standard Order : Order using these colors [DATE] and we'll deliver by [DATE]-[D…" at bounding box center [940, 410] width 711 height 58
click at [826, 393] on div at bounding box center [819, 391] width 23 height 23
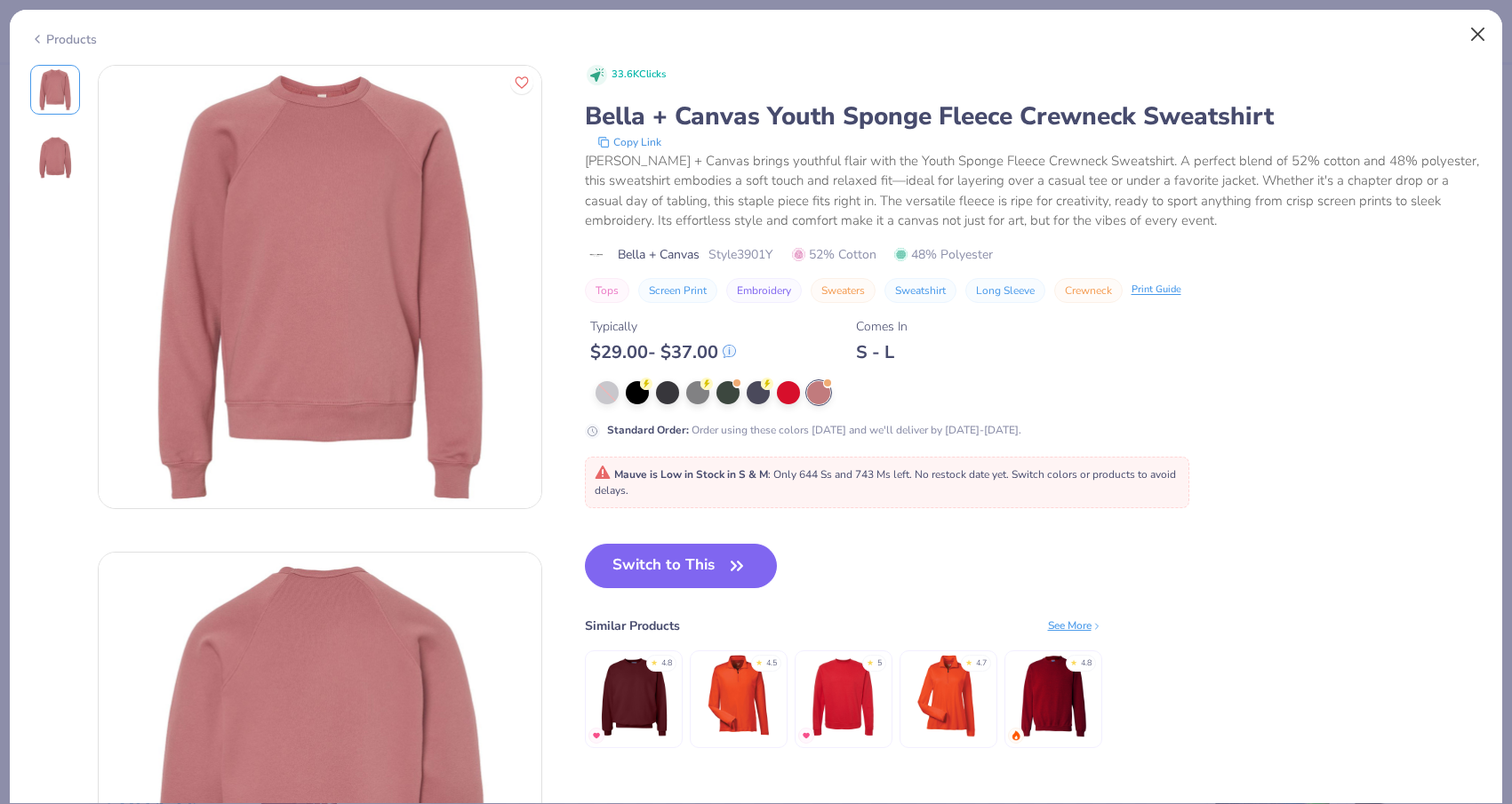
click at [1485, 33] on button "Close" at bounding box center [1477, 34] width 34 height 34
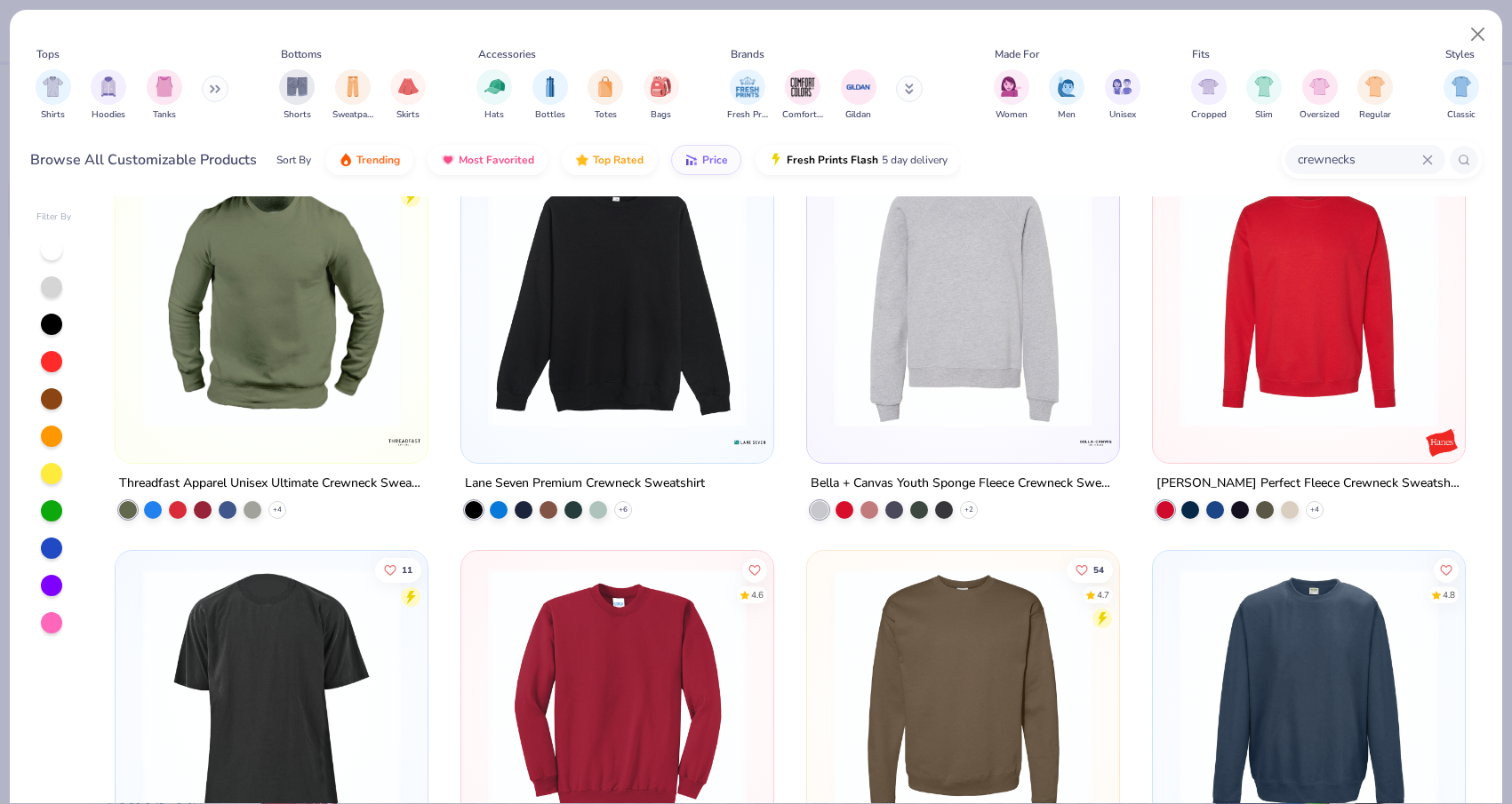
scroll to position [2053, 0]
click at [713, 408] on img at bounding box center [616, 298] width 276 height 259
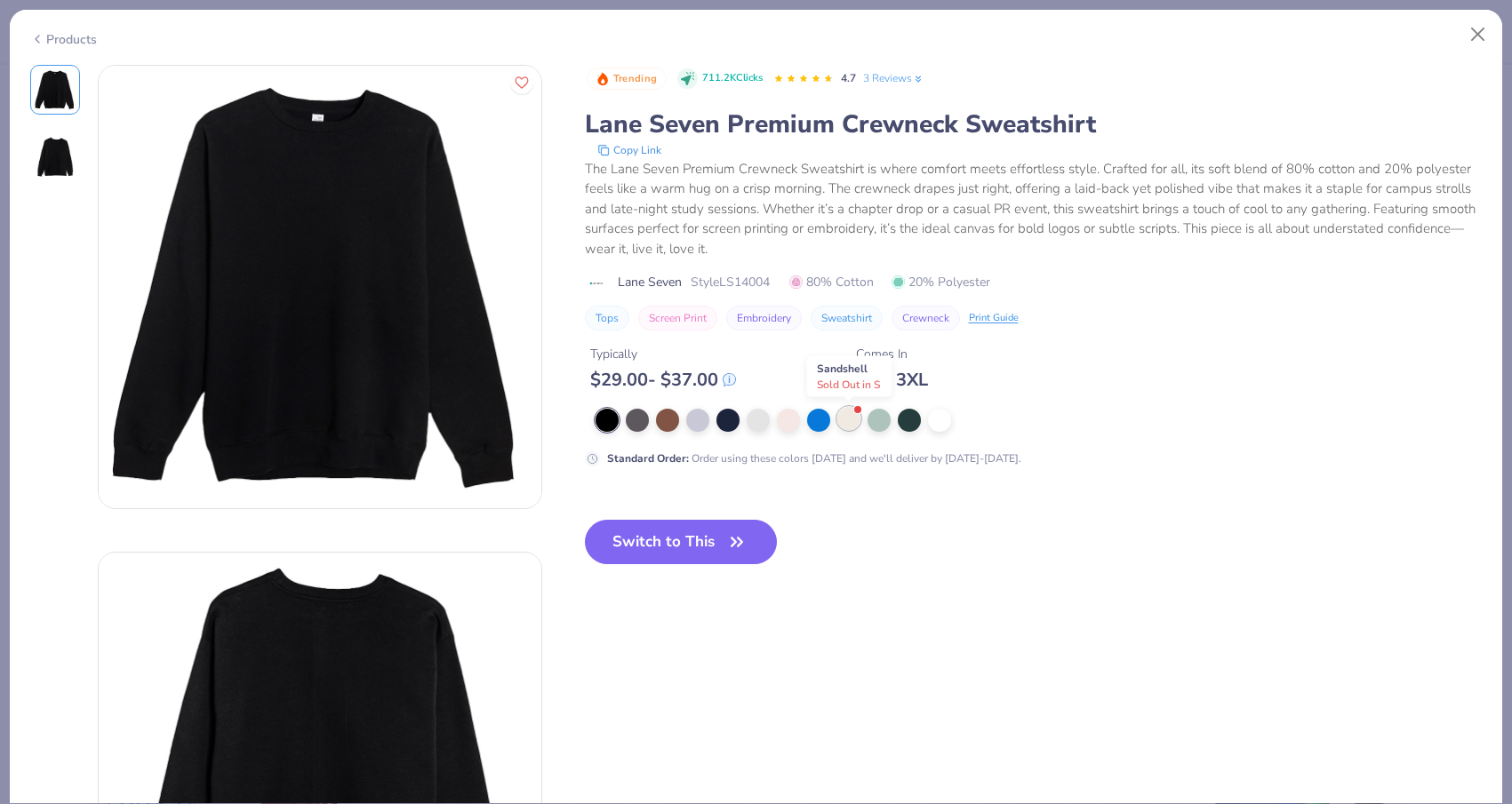
click at [845, 420] on div at bounding box center [849, 418] width 23 height 23
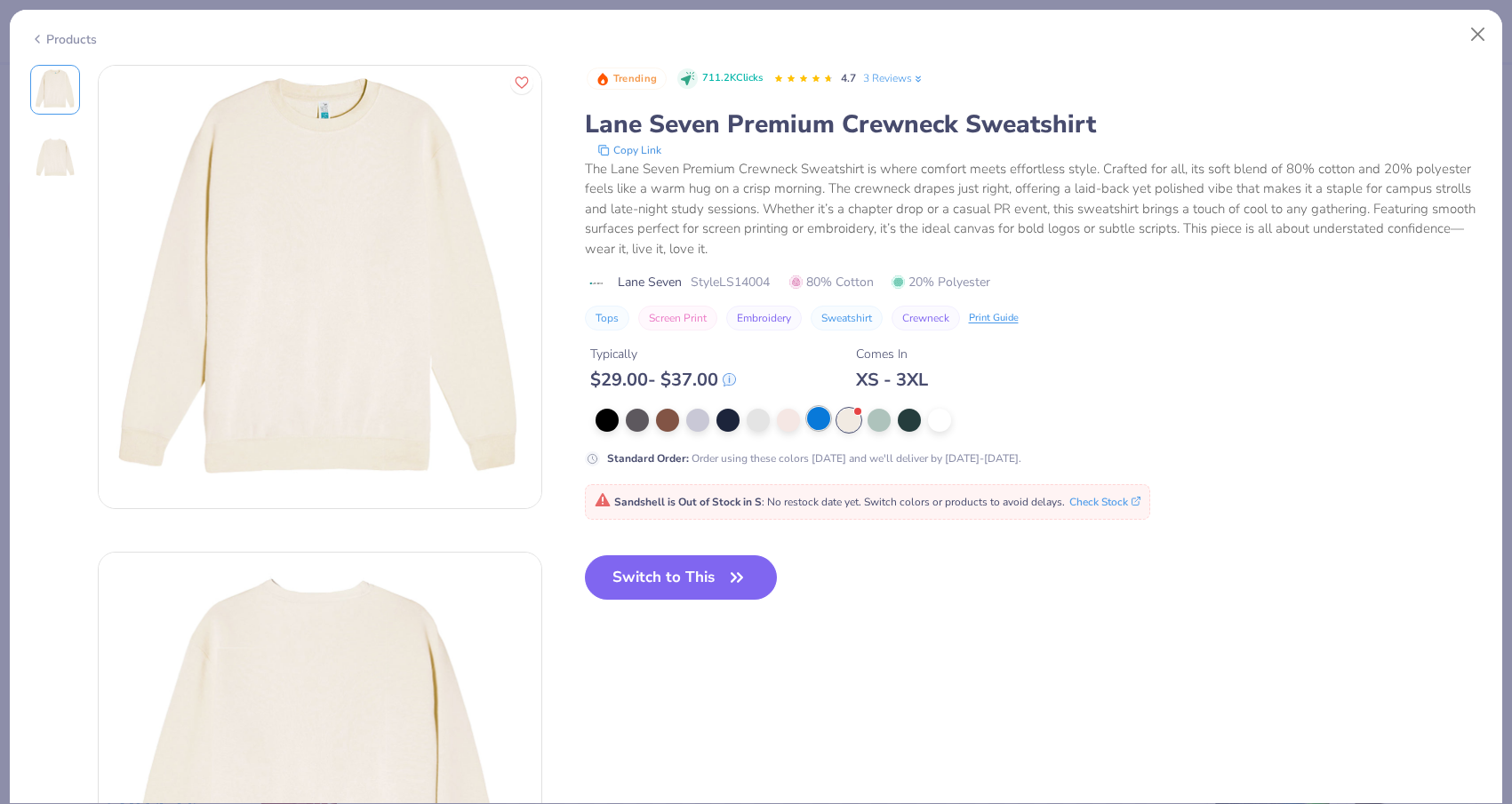
click at [812, 420] on div at bounding box center [819, 418] width 23 height 23
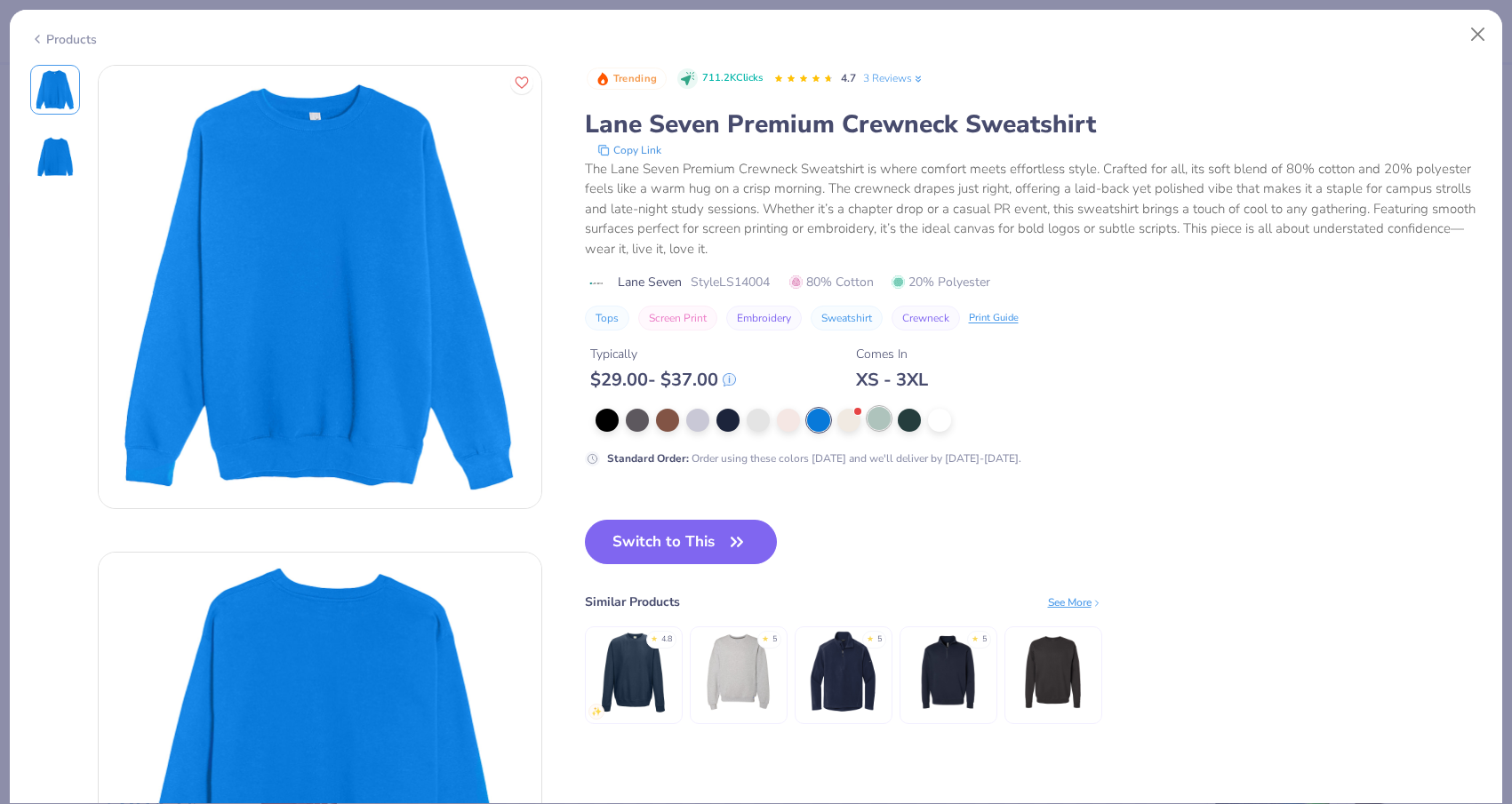
click at [872, 424] on div at bounding box center [879, 418] width 23 height 23
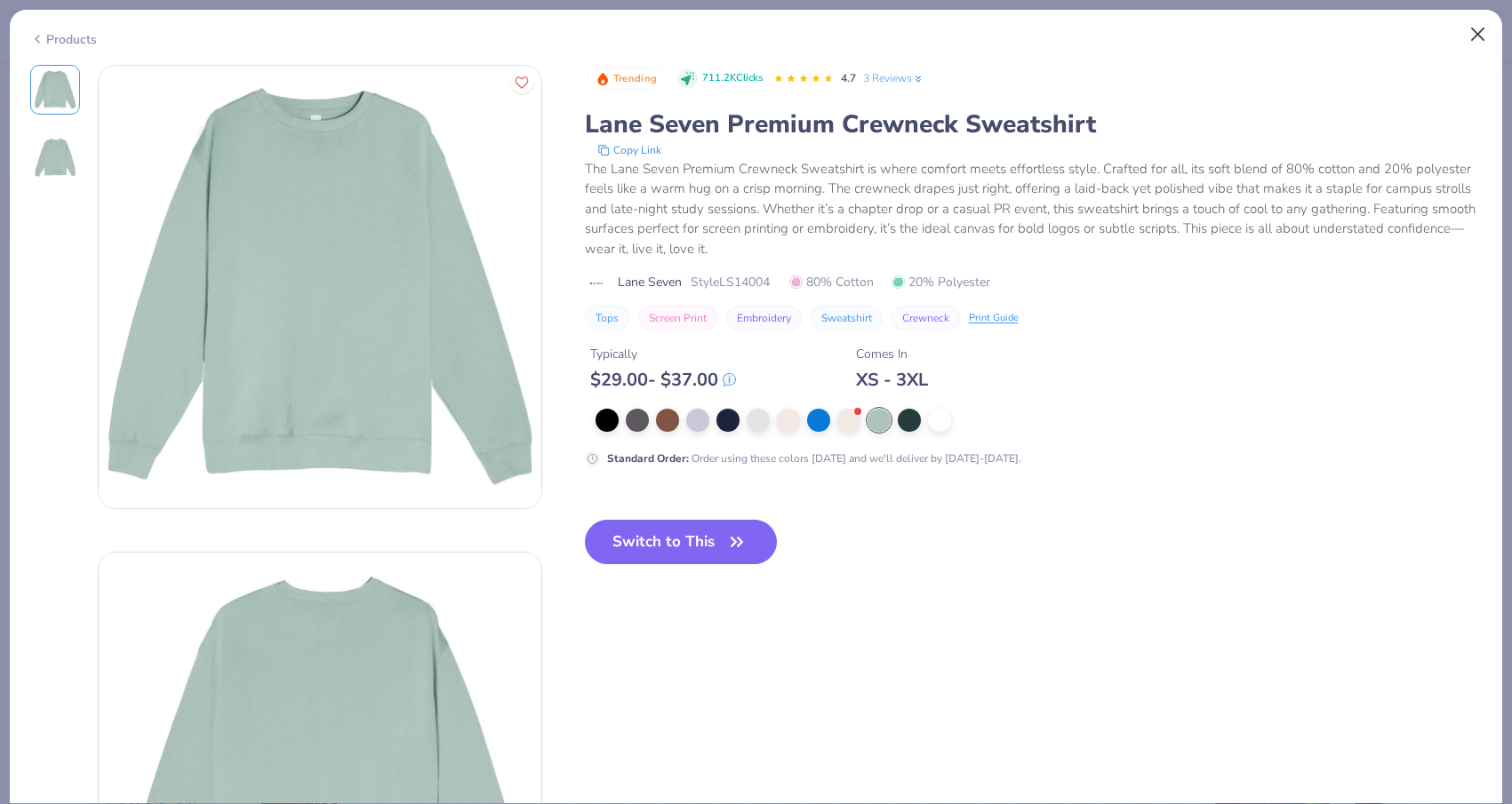
click at [1473, 39] on button "Close" at bounding box center [1477, 34] width 34 height 34
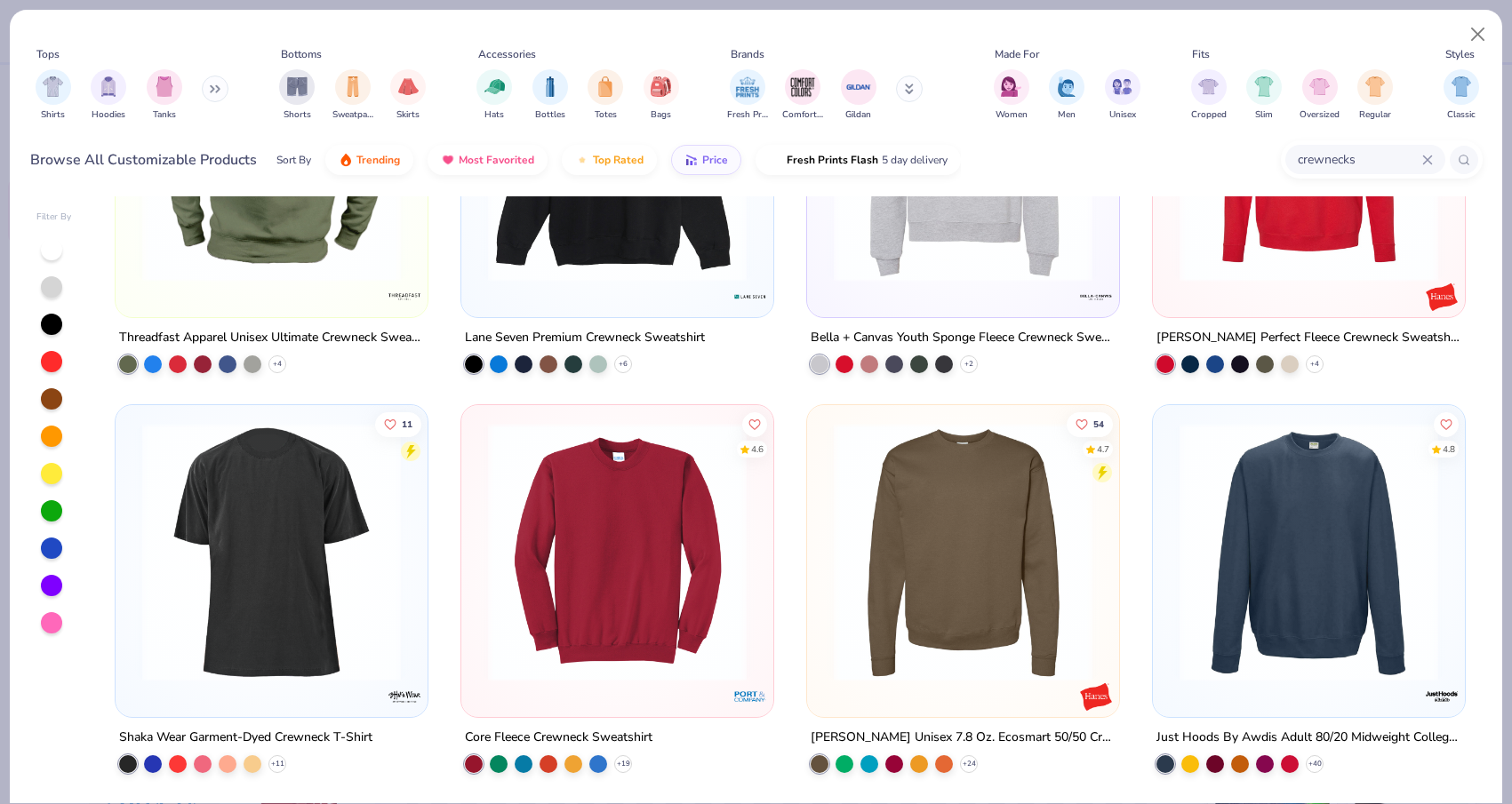
click at [1286, 625] on div "11 Bella + Canvas Fast Fashion Unisex Raw Seam Crewneck Sweatshirt [PERSON_NAME…" at bounding box center [791, 500] width 1384 height 606
click at [1260, 621] on img at bounding box center [1308, 551] width 276 height 259
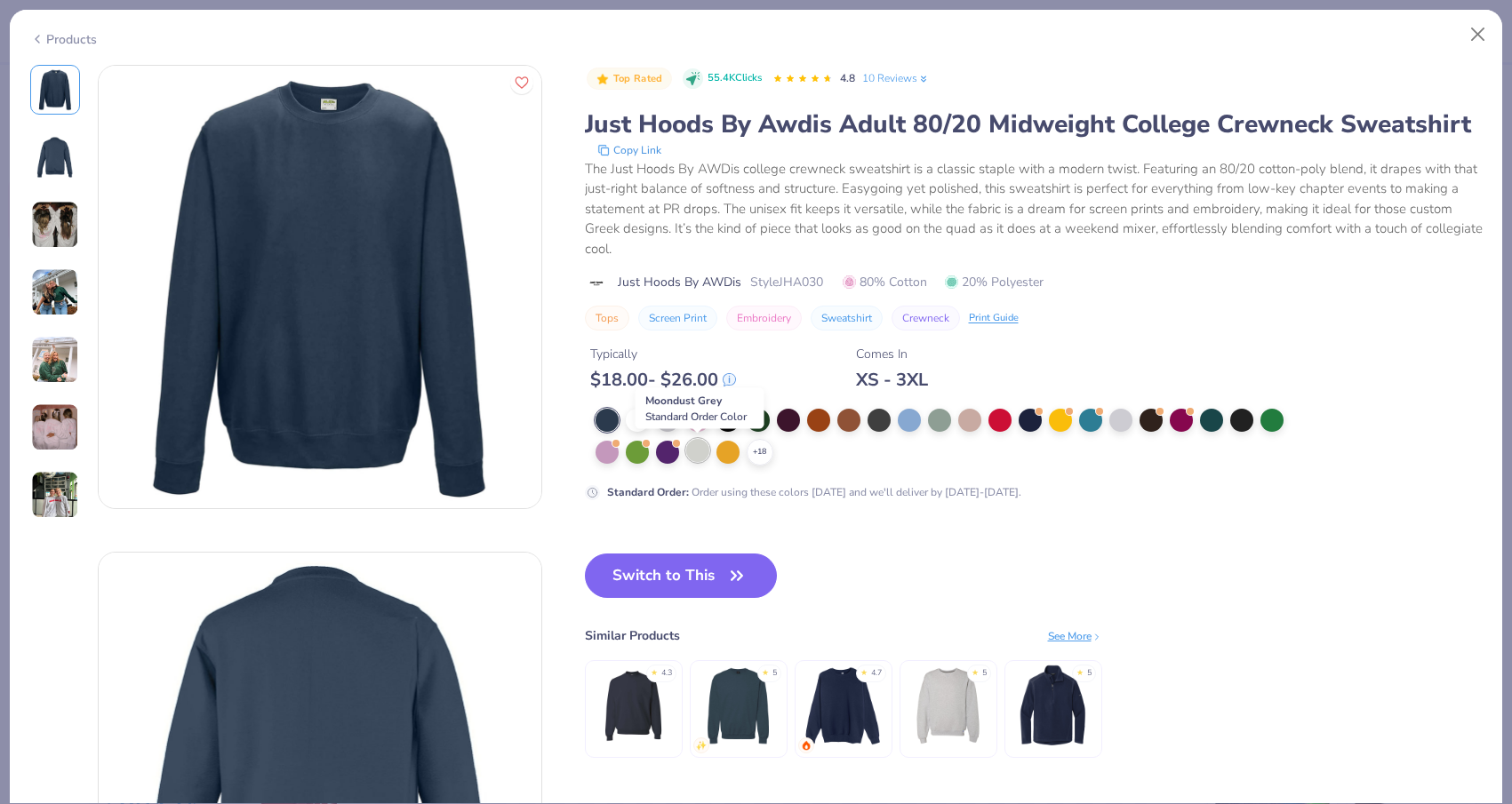
click at [690, 458] on div at bounding box center [698, 450] width 23 height 23
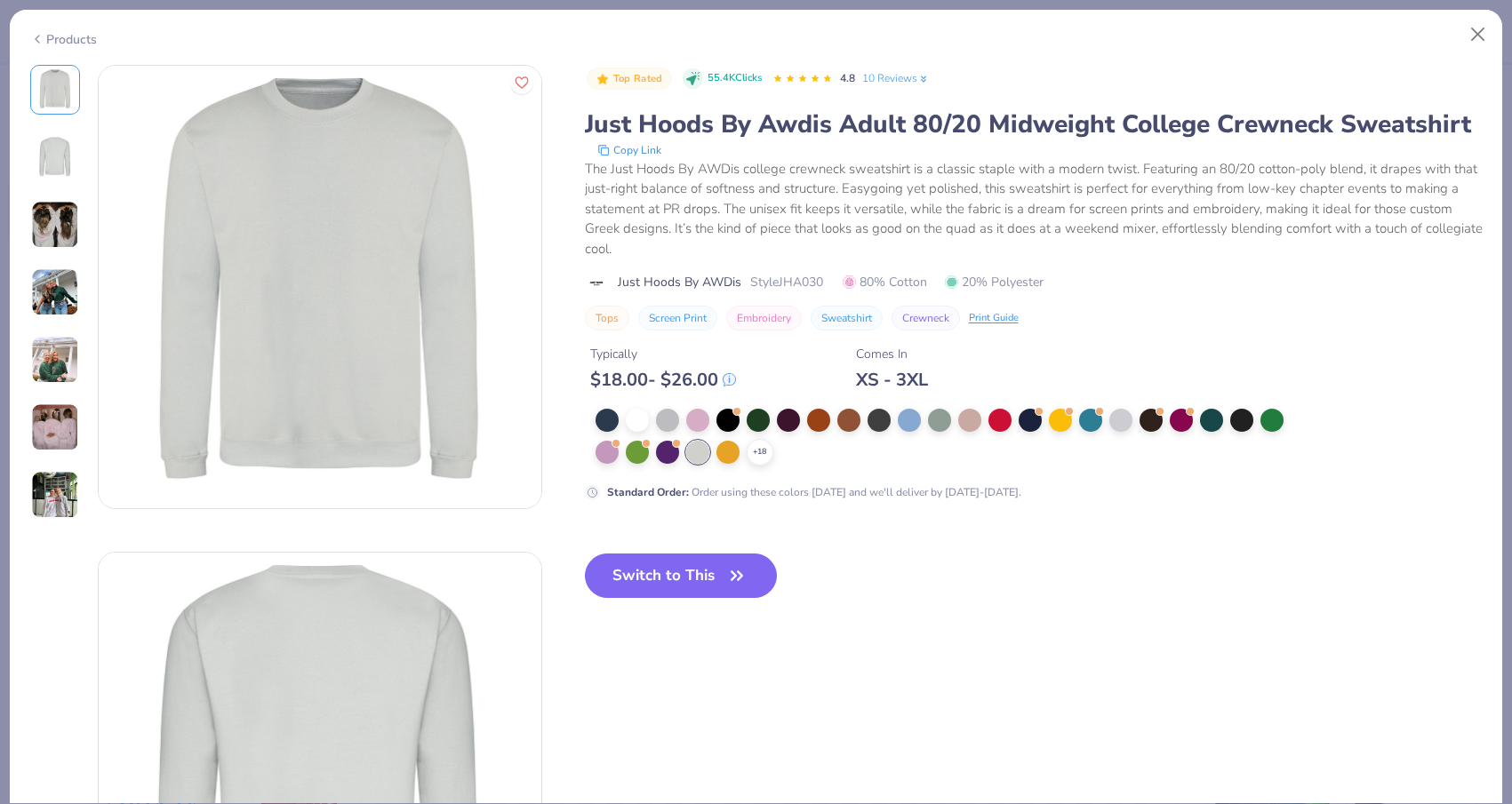
click at [740, 425] on div "+ 18" at bounding box center [945, 437] width 701 height 57
click at [761, 422] on div at bounding box center [758, 418] width 23 height 23
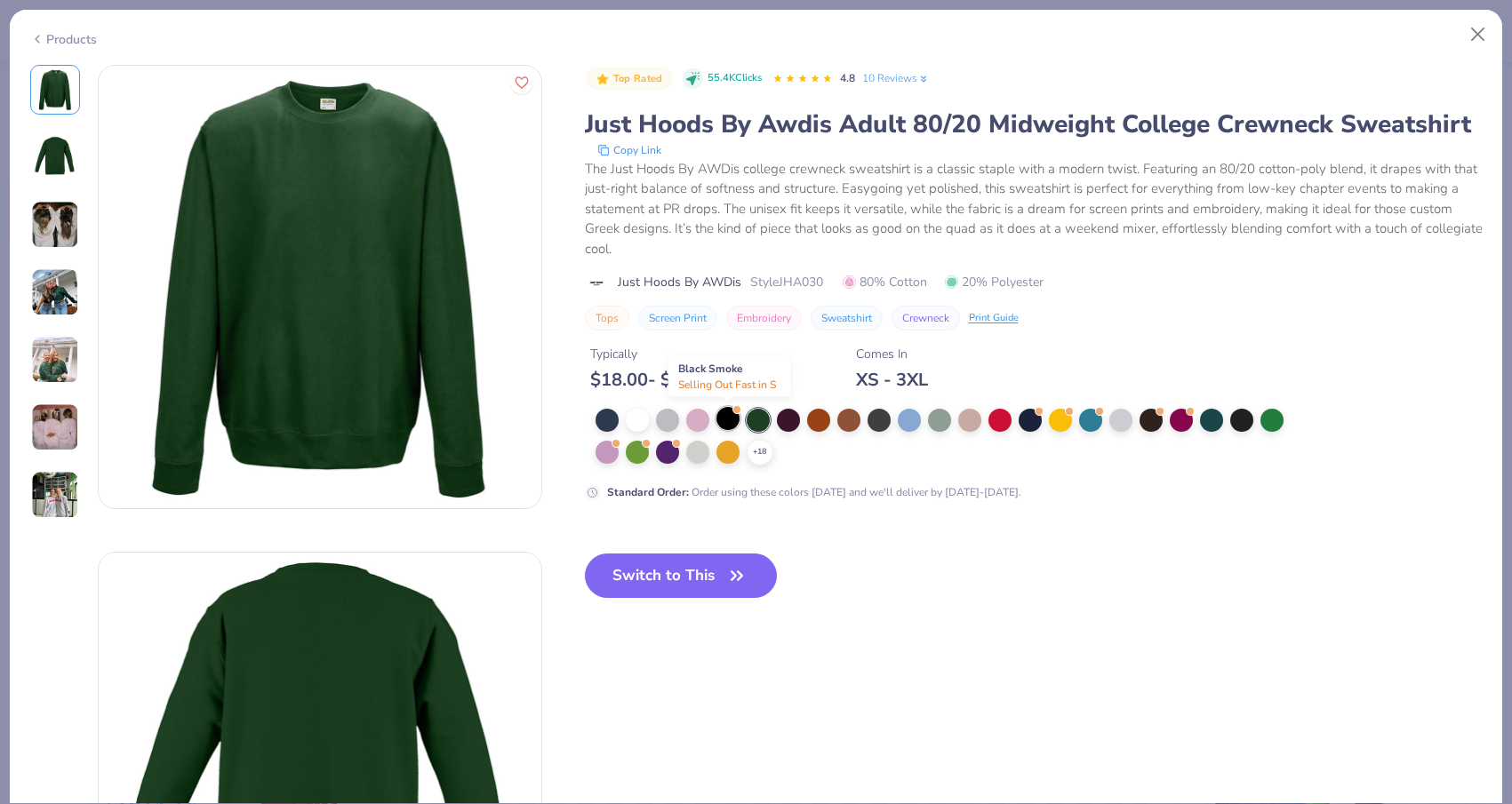
click at [722, 419] on div at bounding box center [728, 418] width 23 height 23
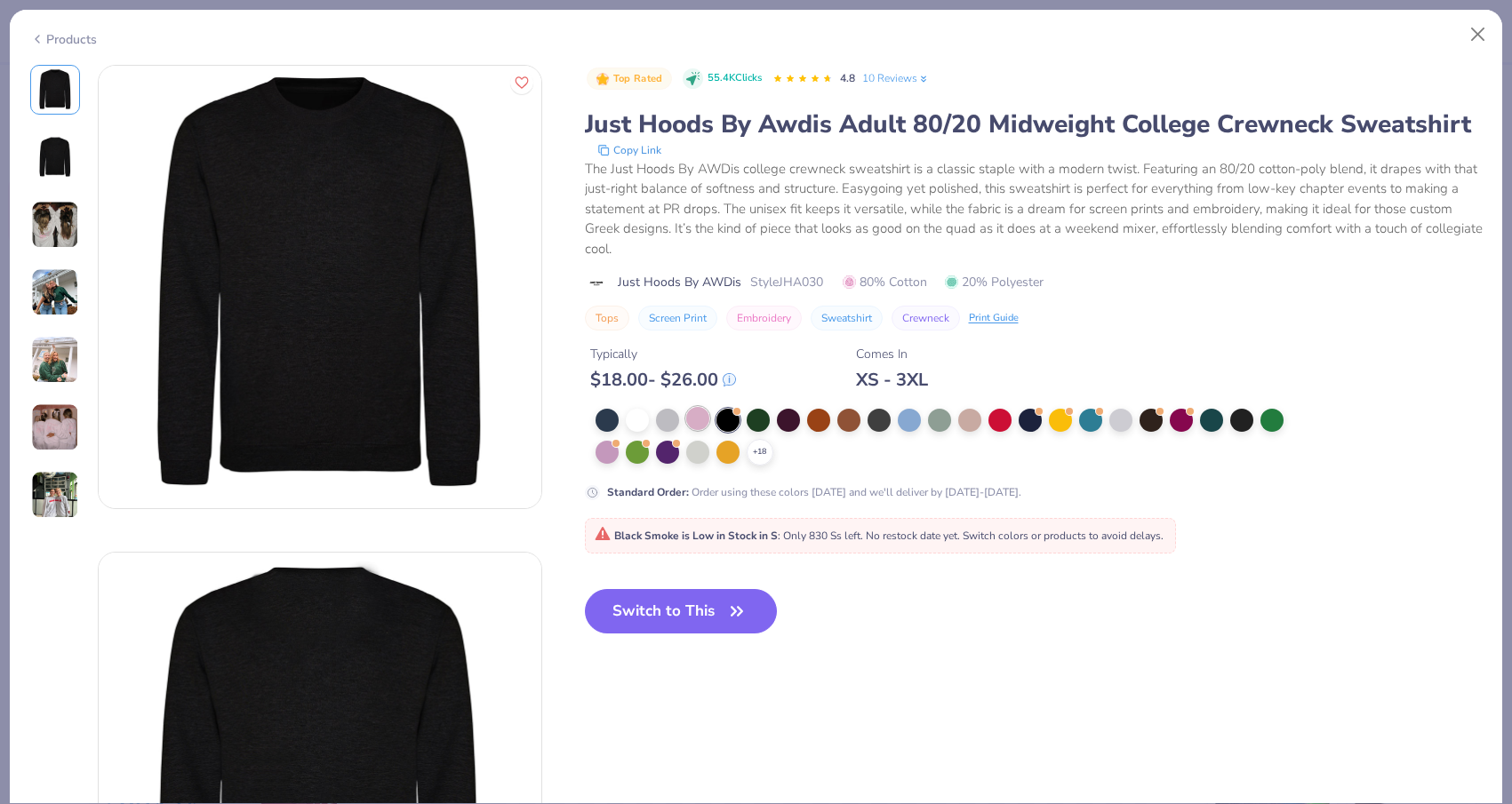
click at [689, 417] on div at bounding box center [698, 418] width 23 height 23
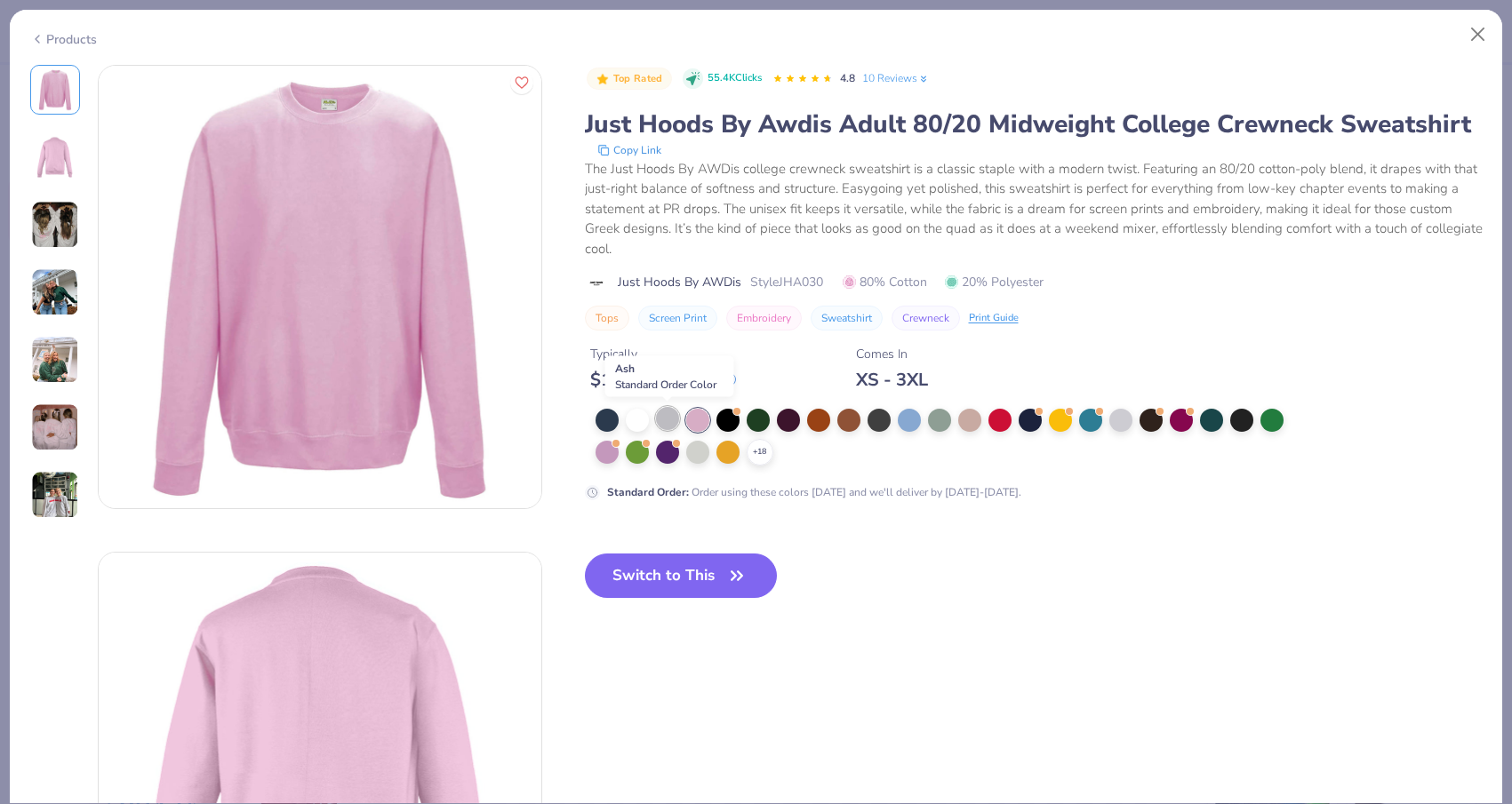
click at [659, 418] on div at bounding box center [668, 418] width 23 height 23
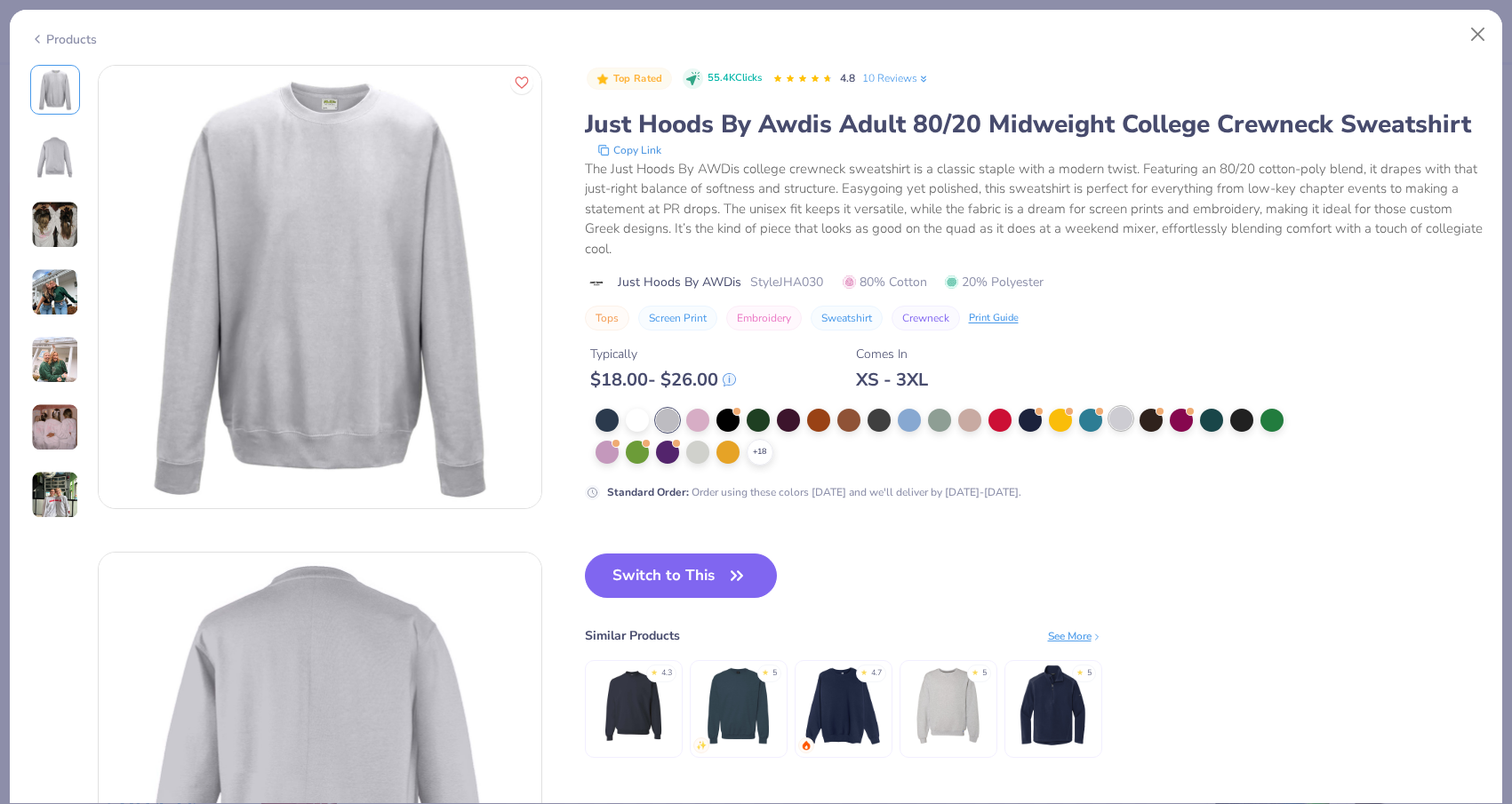
click at [1119, 412] on div at bounding box center [1120, 418] width 23 height 23
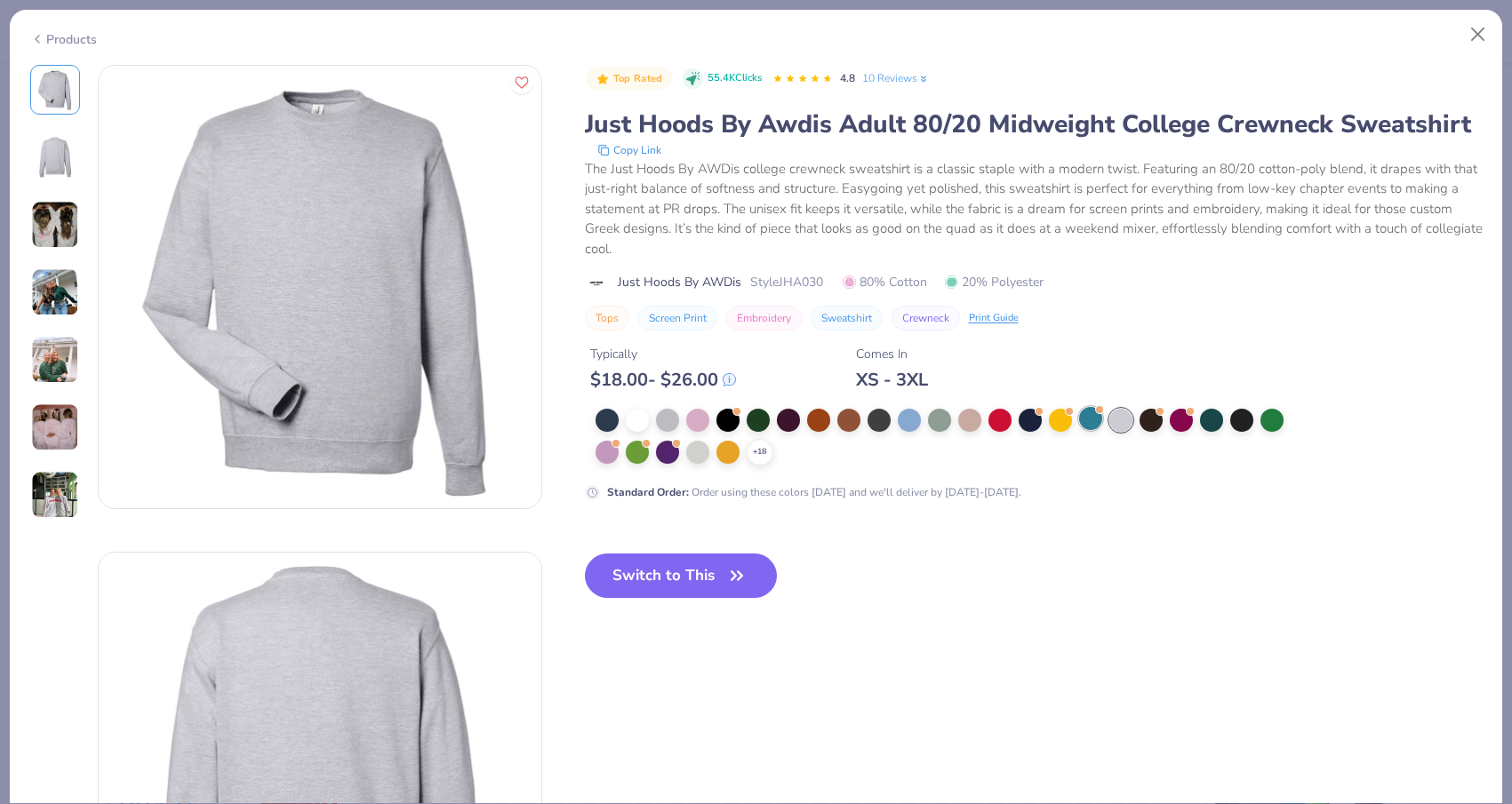
click at [1089, 419] on div at bounding box center [1090, 418] width 23 height 23
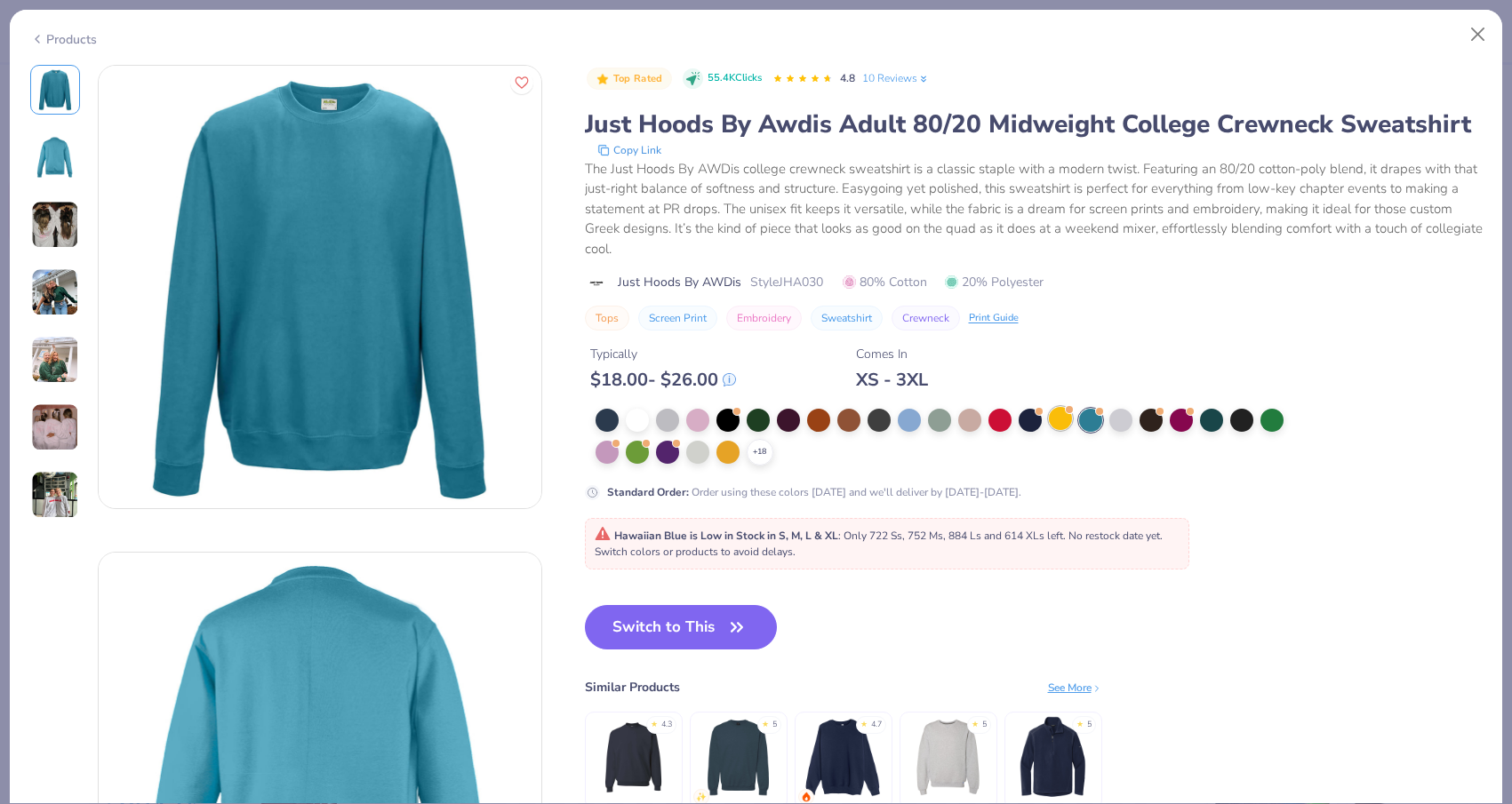
click at [1057, 422] on div at bounding box center [1060, 418] width 23 height 23
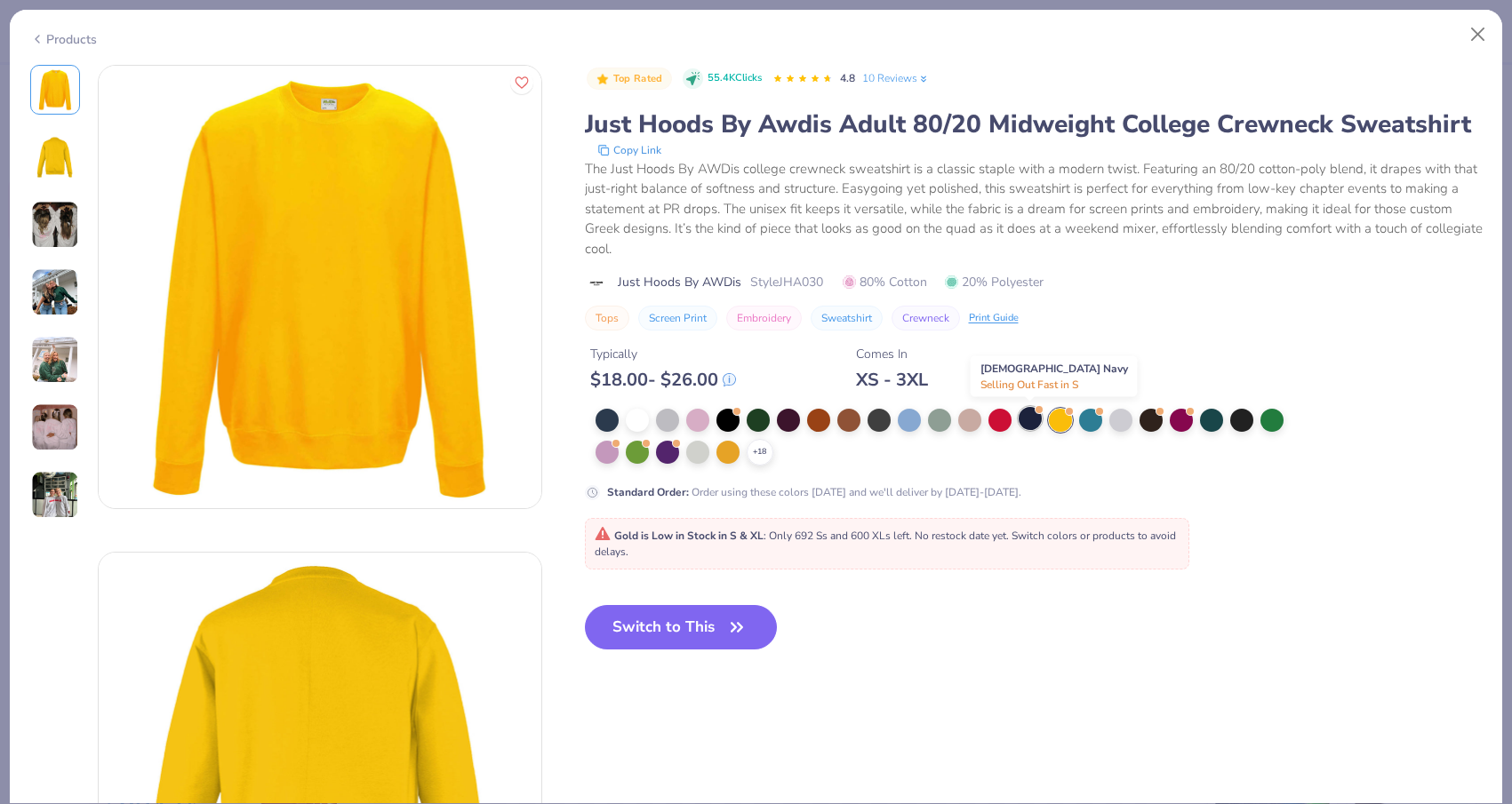
click at [1022, 420] on div at bounding box center [1030, 418] width 23 height 23
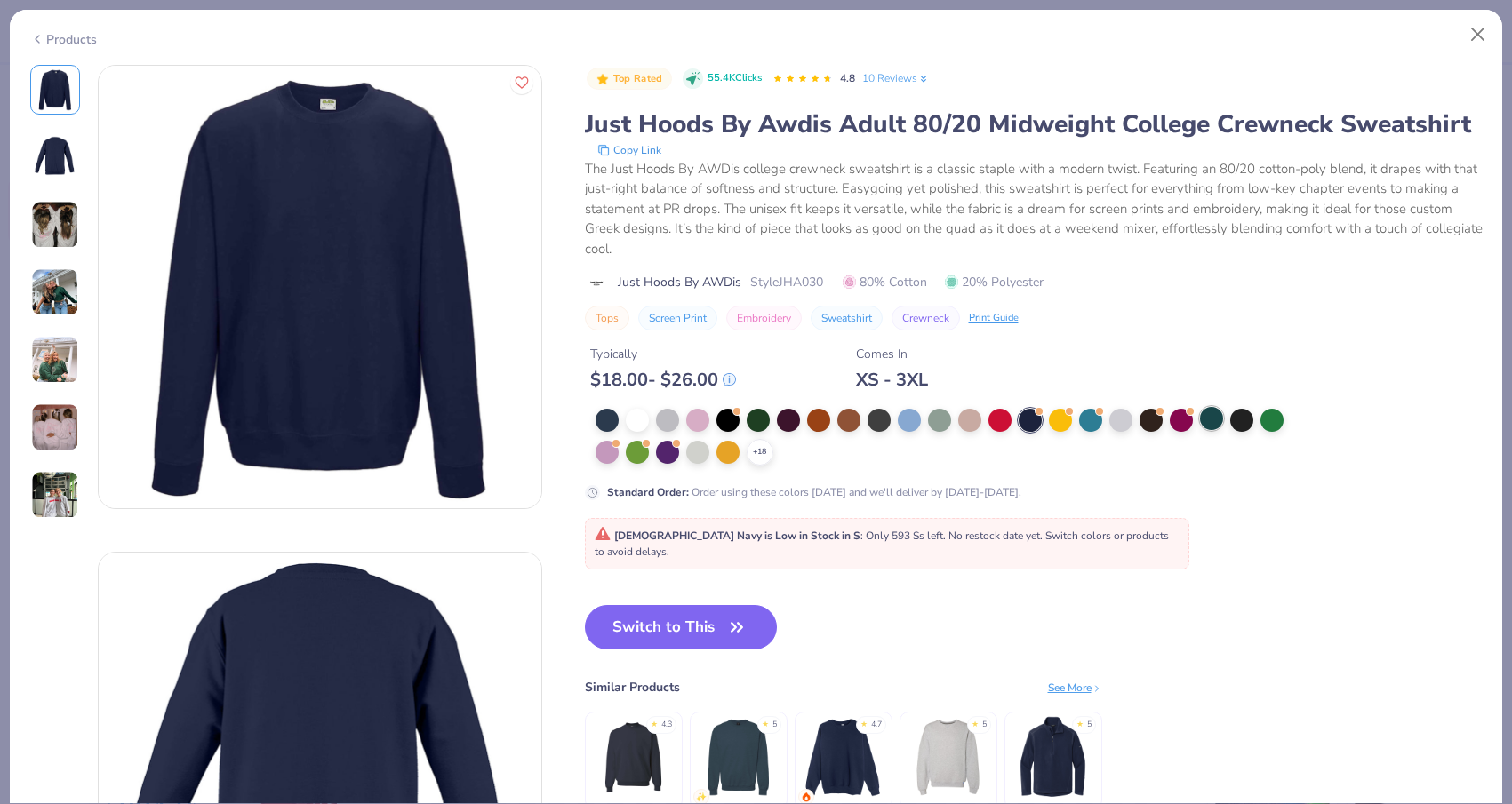
click at [1212, 422] on div at bounding box center [1212, 418] width 23 height 23
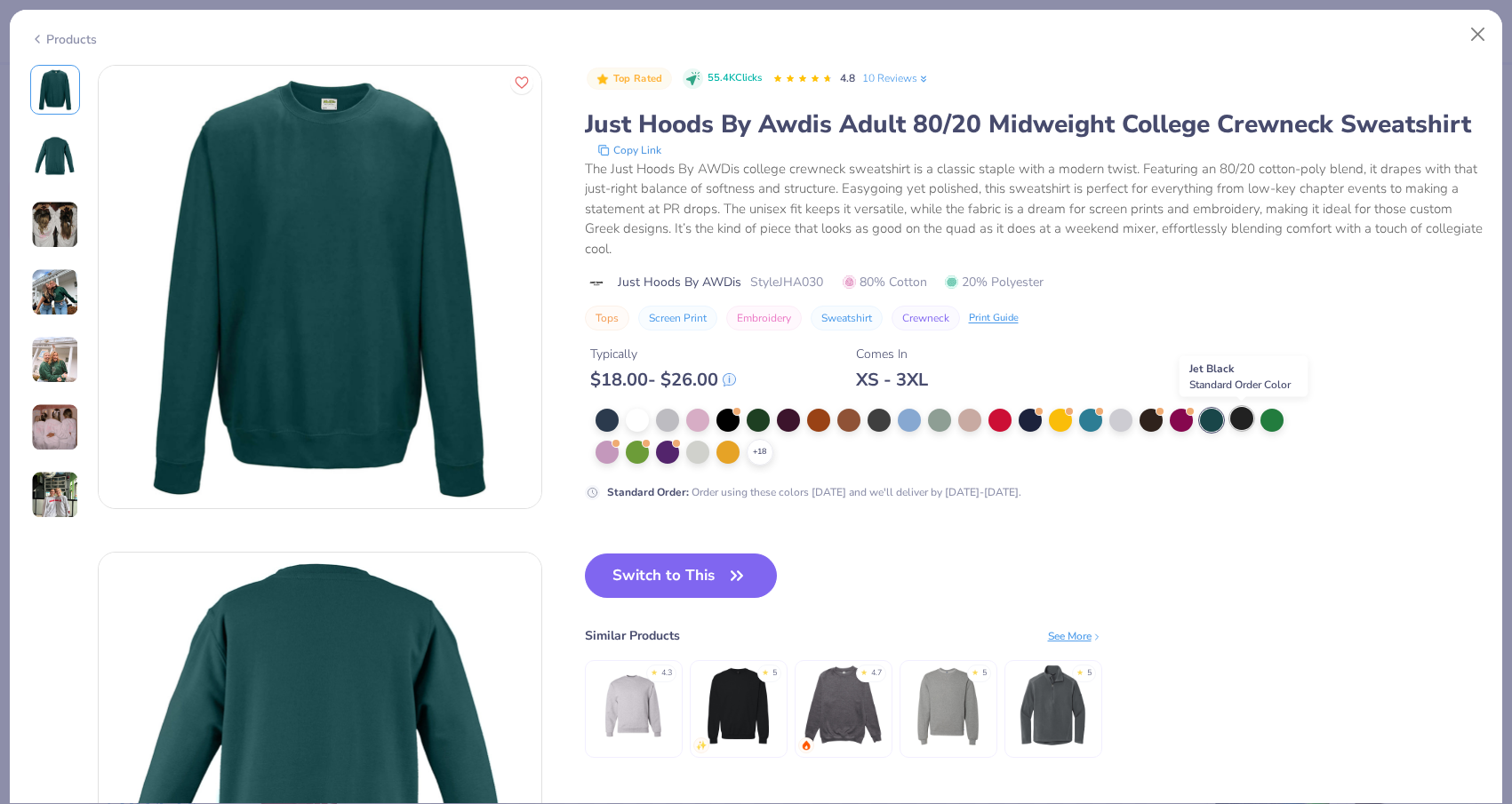
click at [1249, 425] on div at bounding box center [1242, 418] width 23 height 23
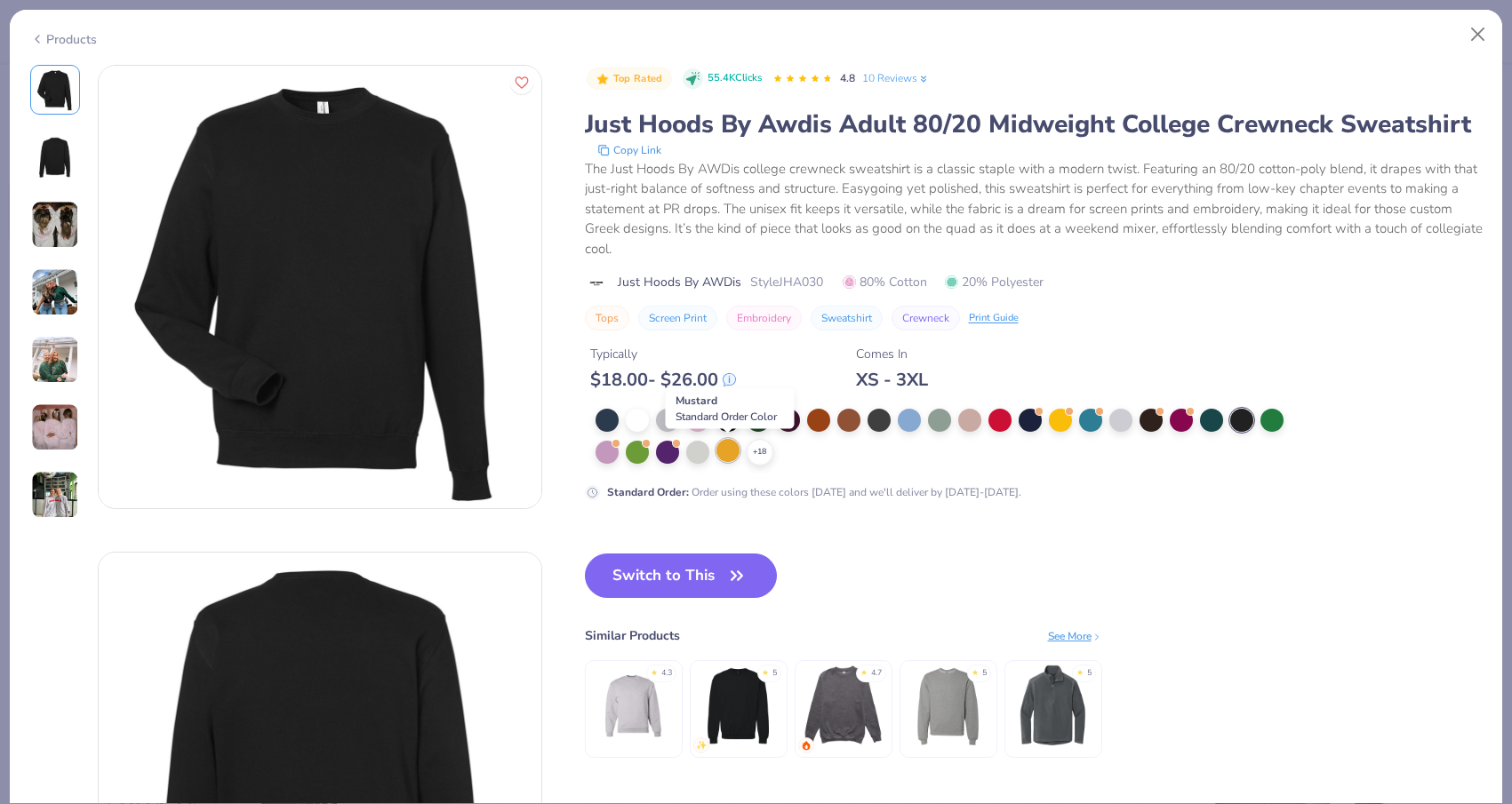
click at [719, 454] on div at bounding box center [728, 450] width 23 height 23
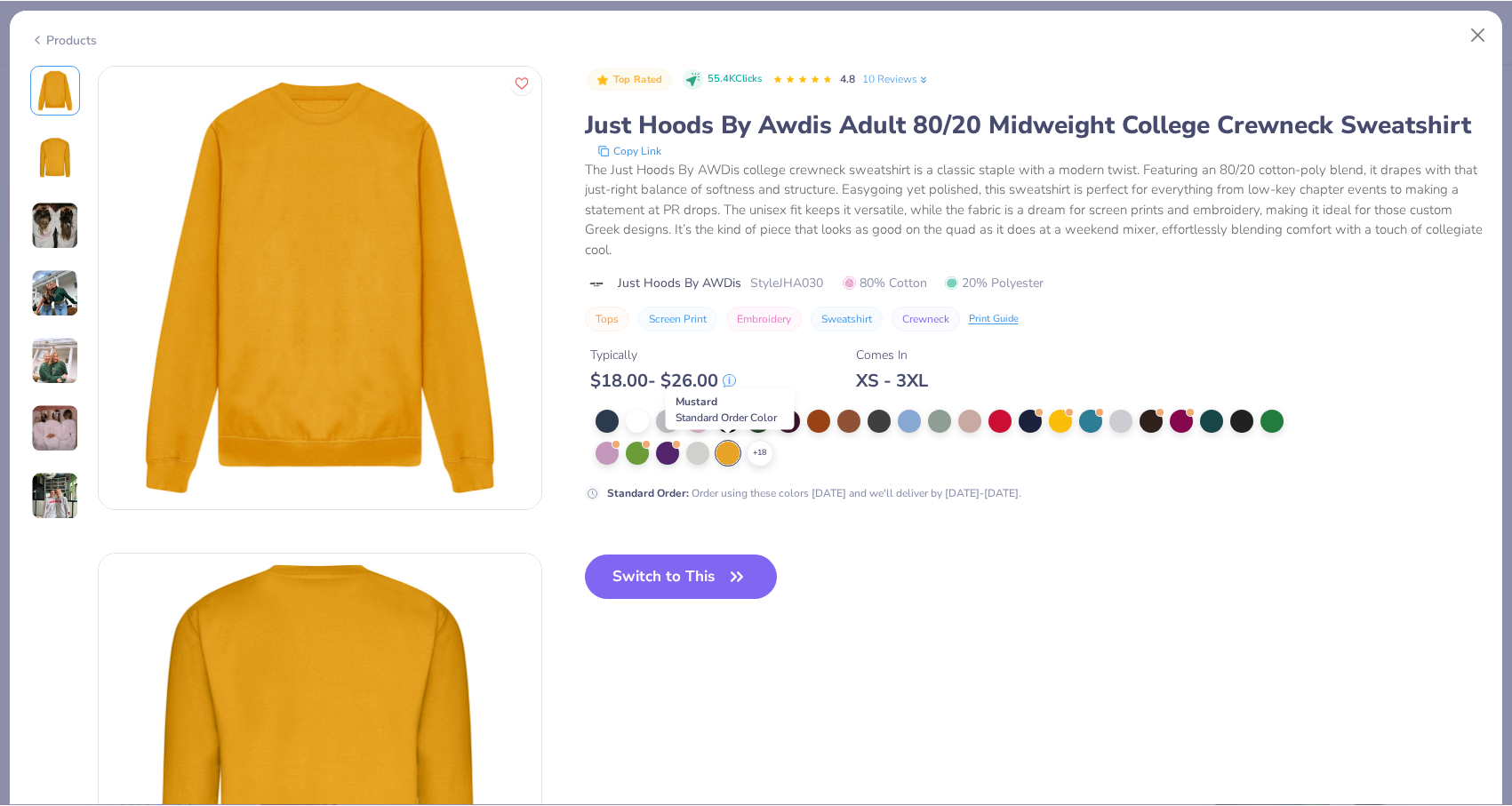
scroll to position [2197, 0]
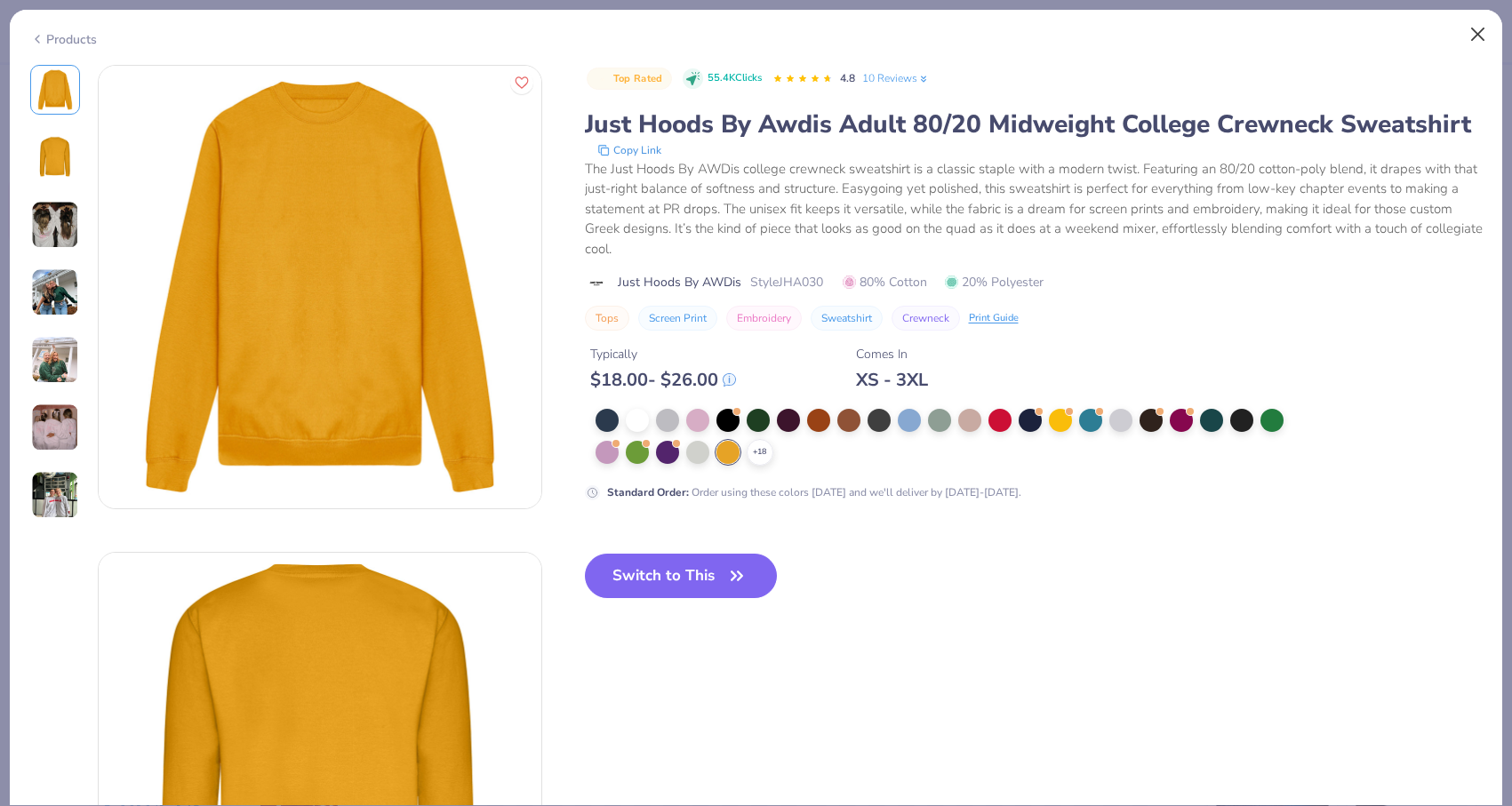
click at [1479, 32] on button "Close" at bounding box center [1477, 34] width 34 height 34
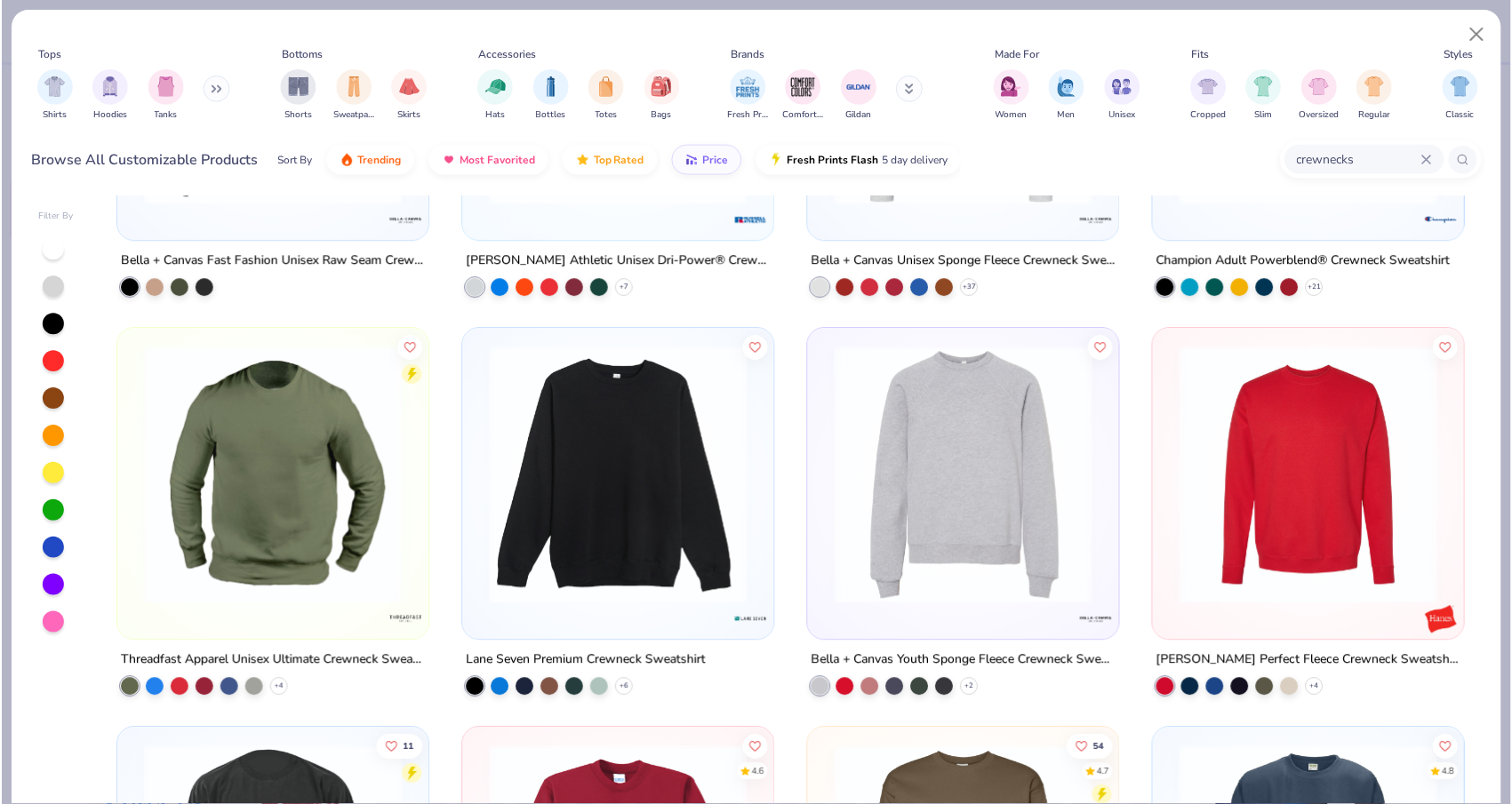
scroll to position [1858, 0]
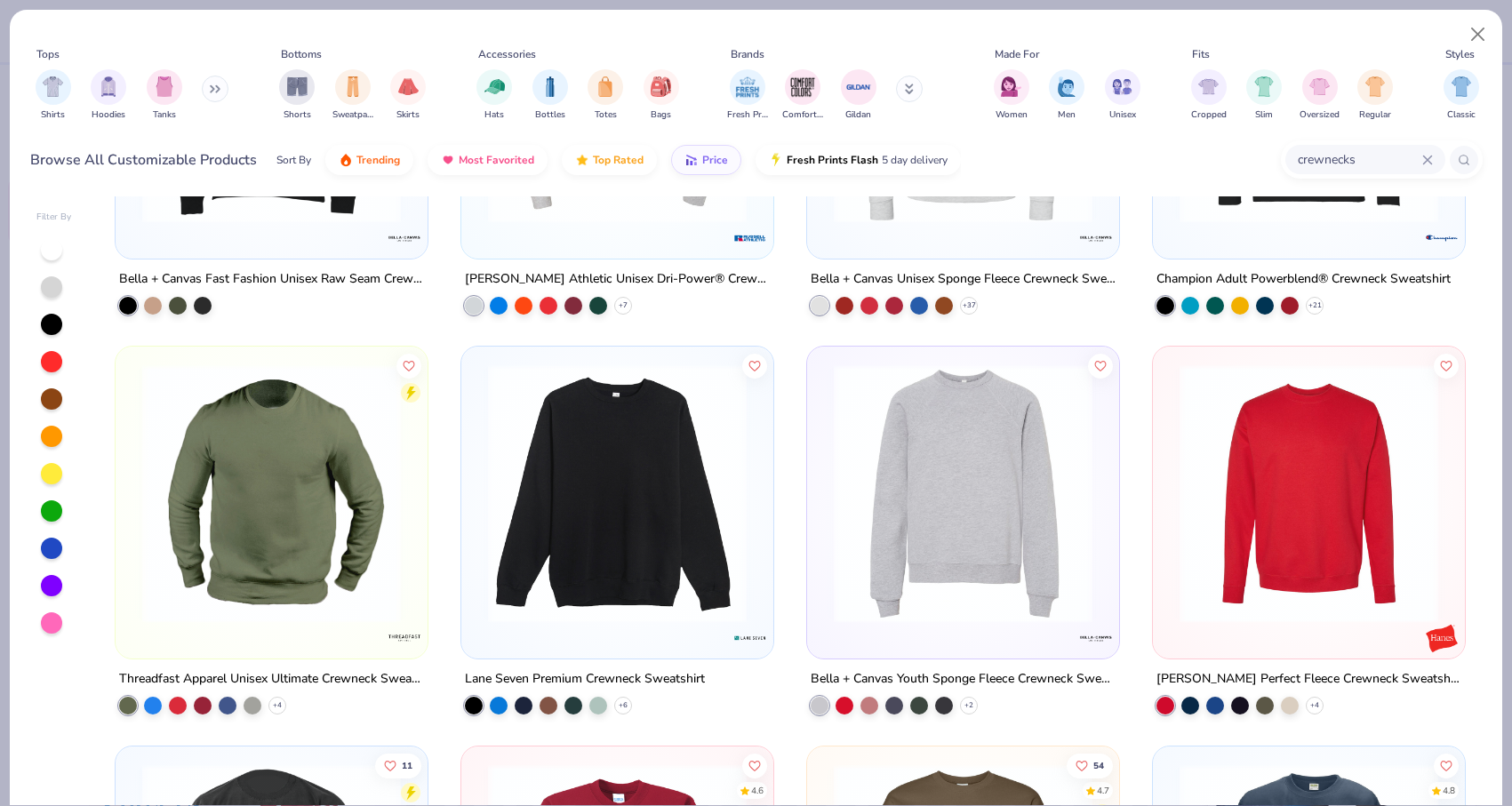
click at [884, 537] on img at bounding box center [962, 493] width 276 height 259
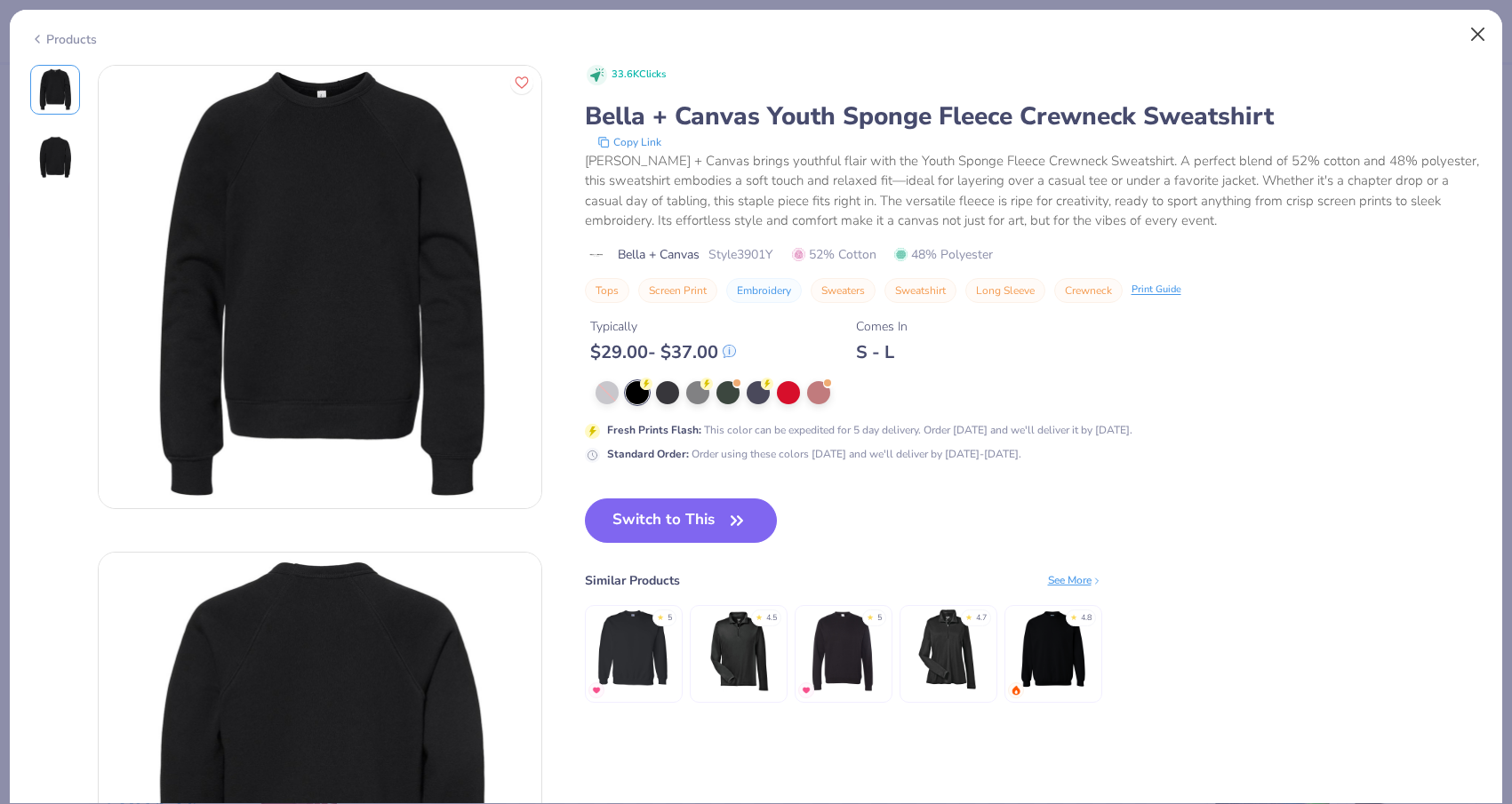
click at [1474, 30] on button "Close" at bounding box center [1477, 34] width 34 height 34
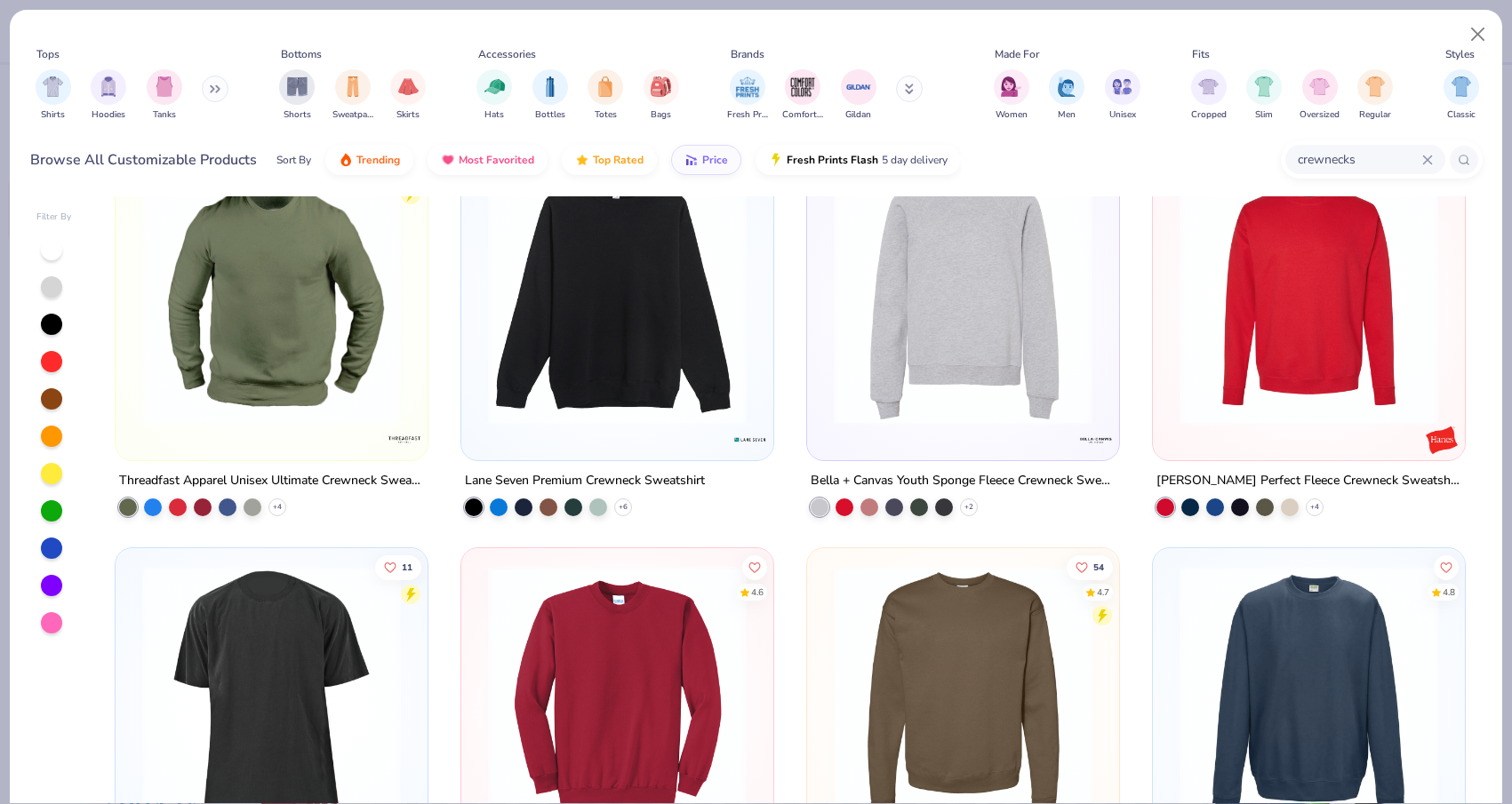
scroll to position [2055, 0]
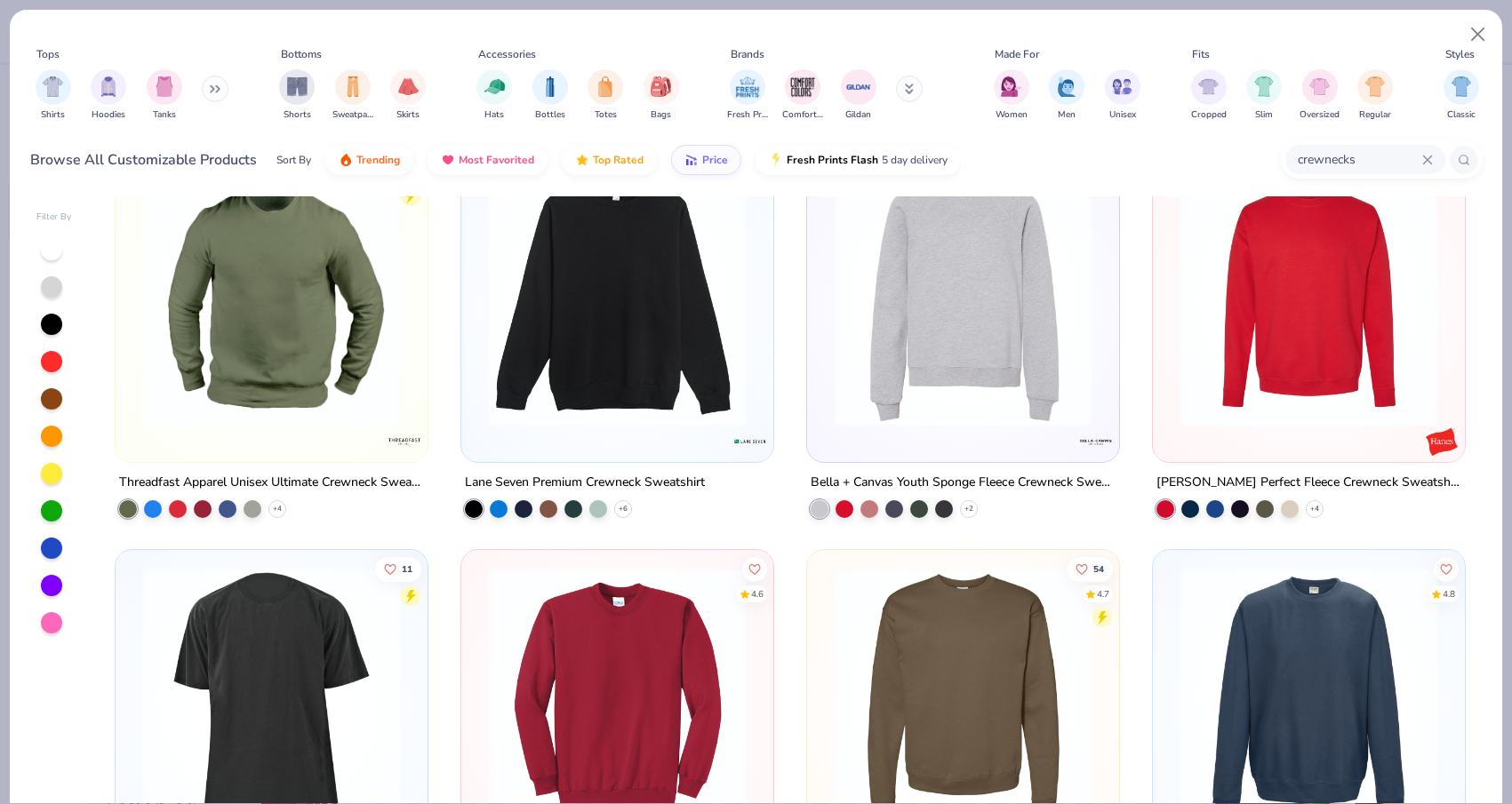
click at [549, 355] on img at bounding box center [410, 296] width 276 height 259
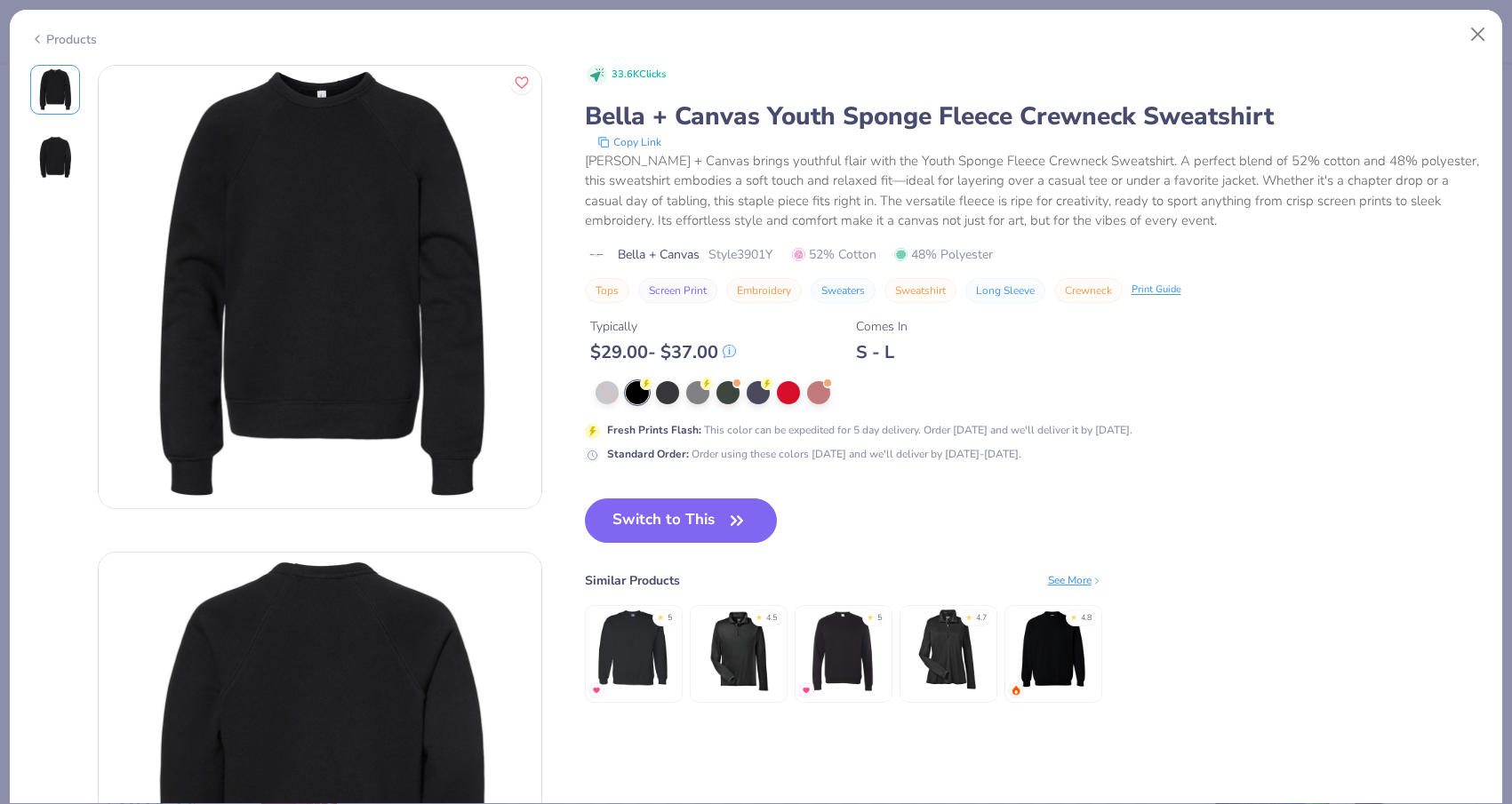
click at [89, 45] on div "Products" at bounding box center [755, 33] width 1492 height 46
click at [1480, 39] on button "Close" at bounding box center [1477, 34] width 34 height 34
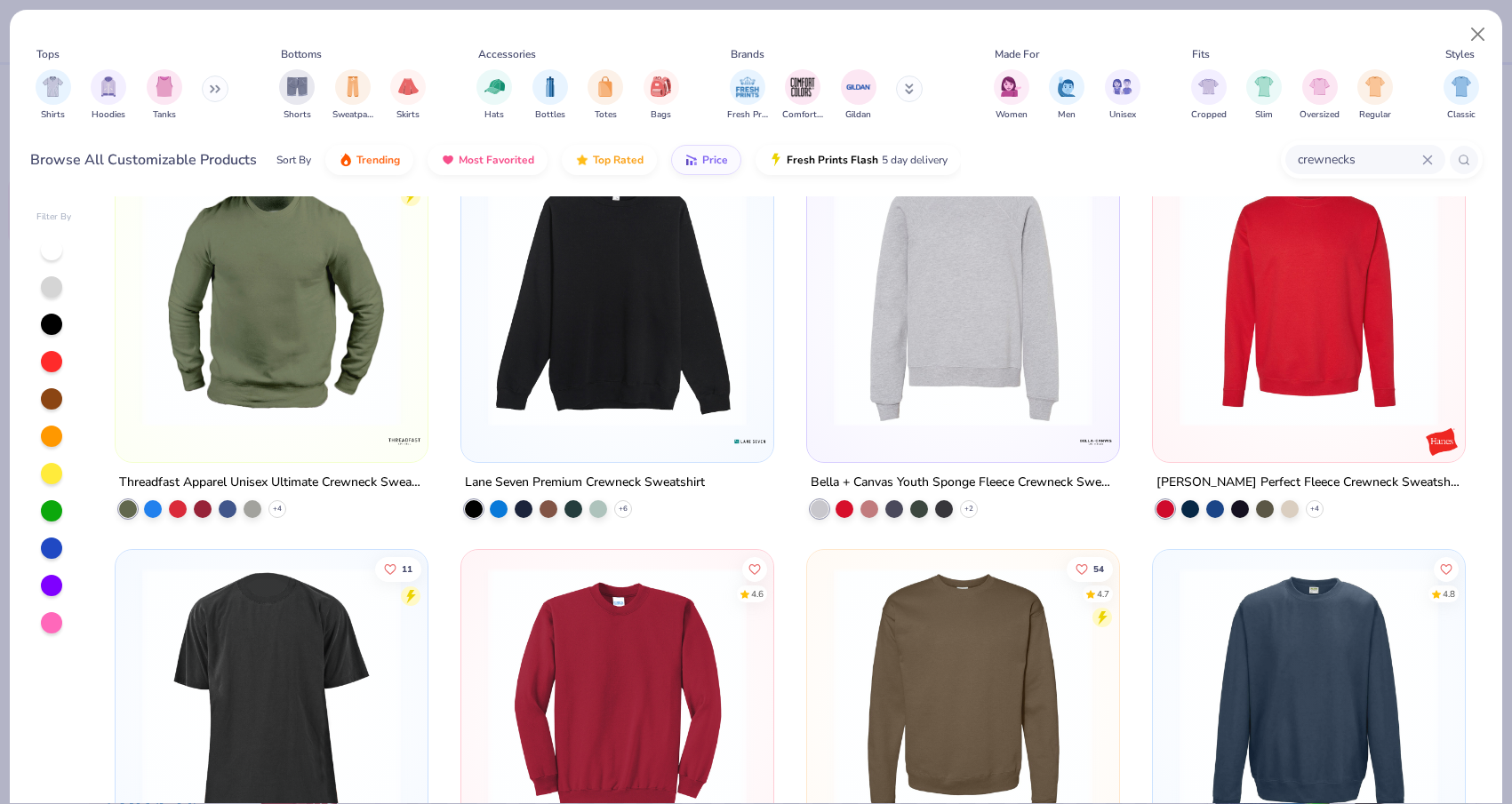
click at [1292, 362] on img at bounding box center [1308, 296] width 276 height 259
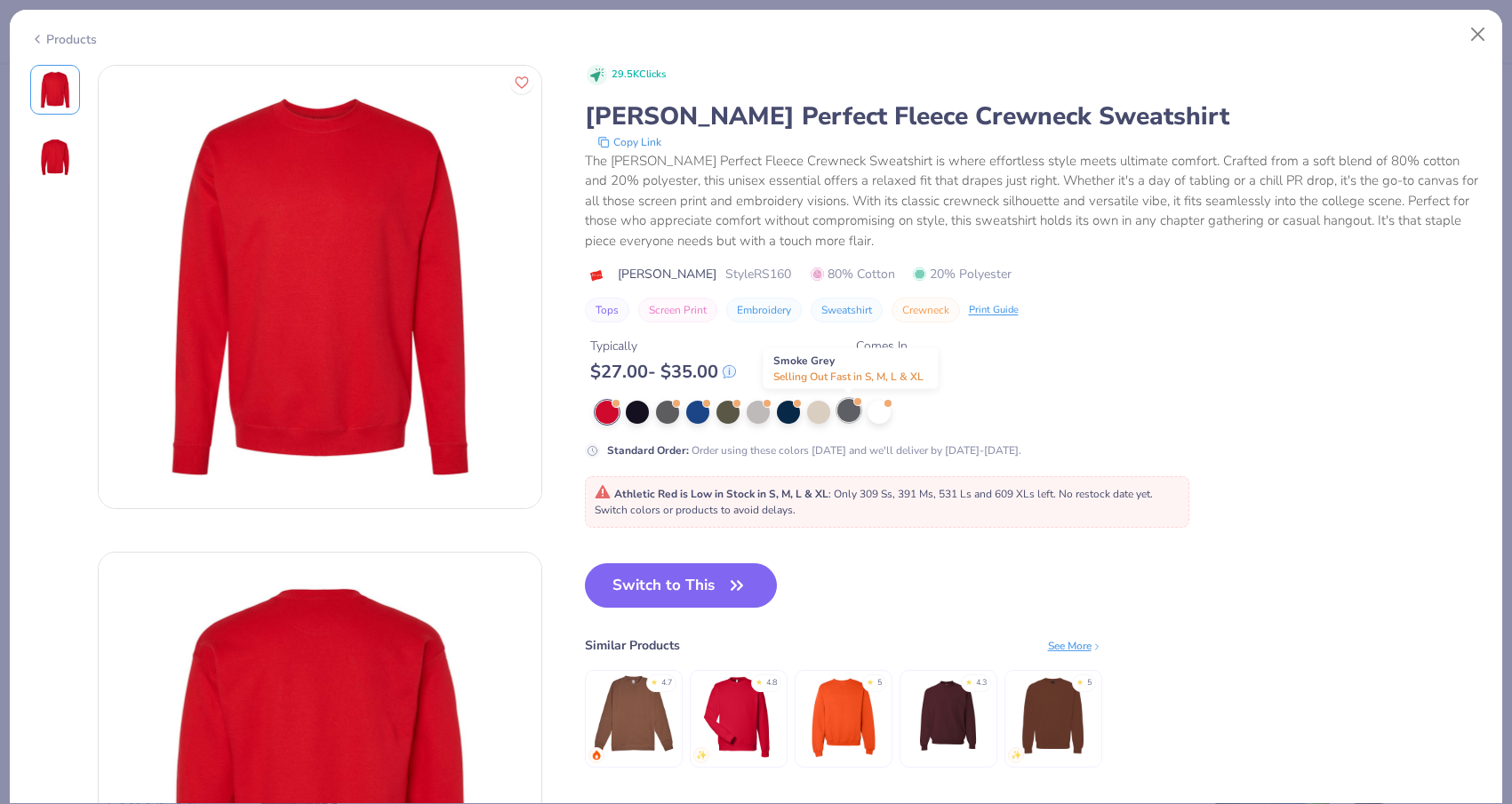
click at [845, 420] on div at bounding box center [849, 411] width 23 height 23
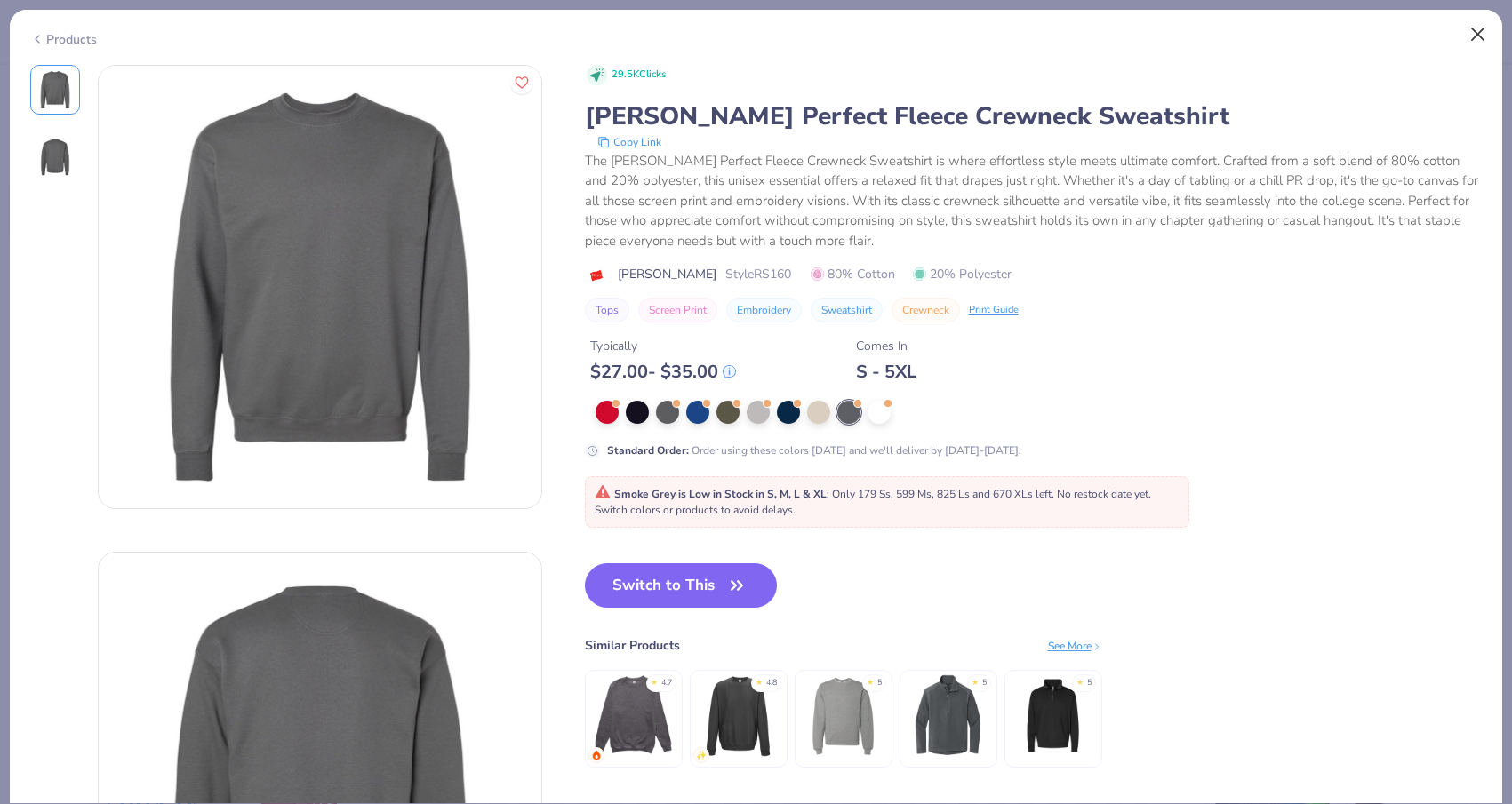
click at [1476, 29] on button "Close" at bounding box center [1477, 34] width 34 height 34
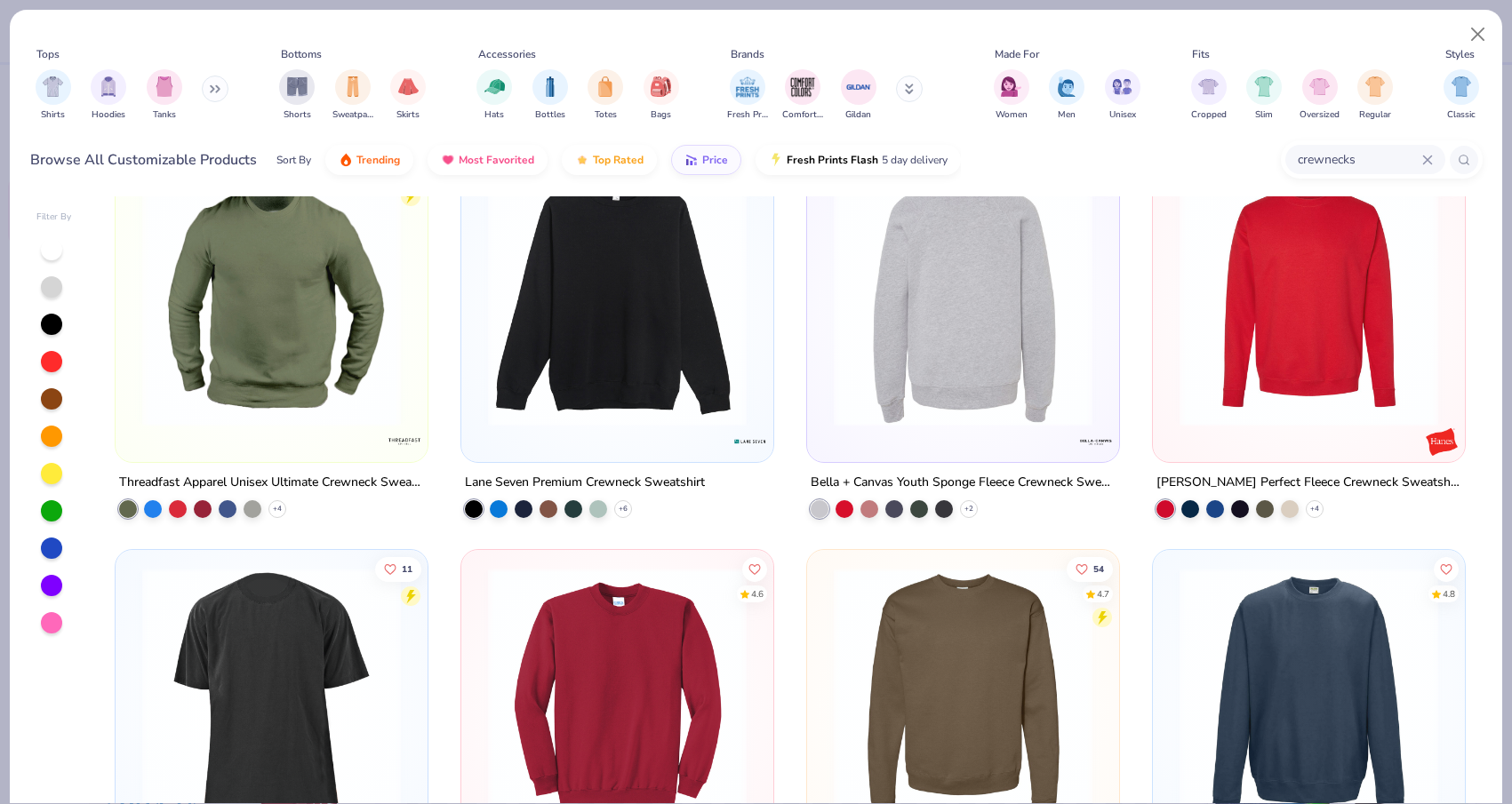
click at [979, 291] on img at bounding box center [962, 296] width 276 height 259
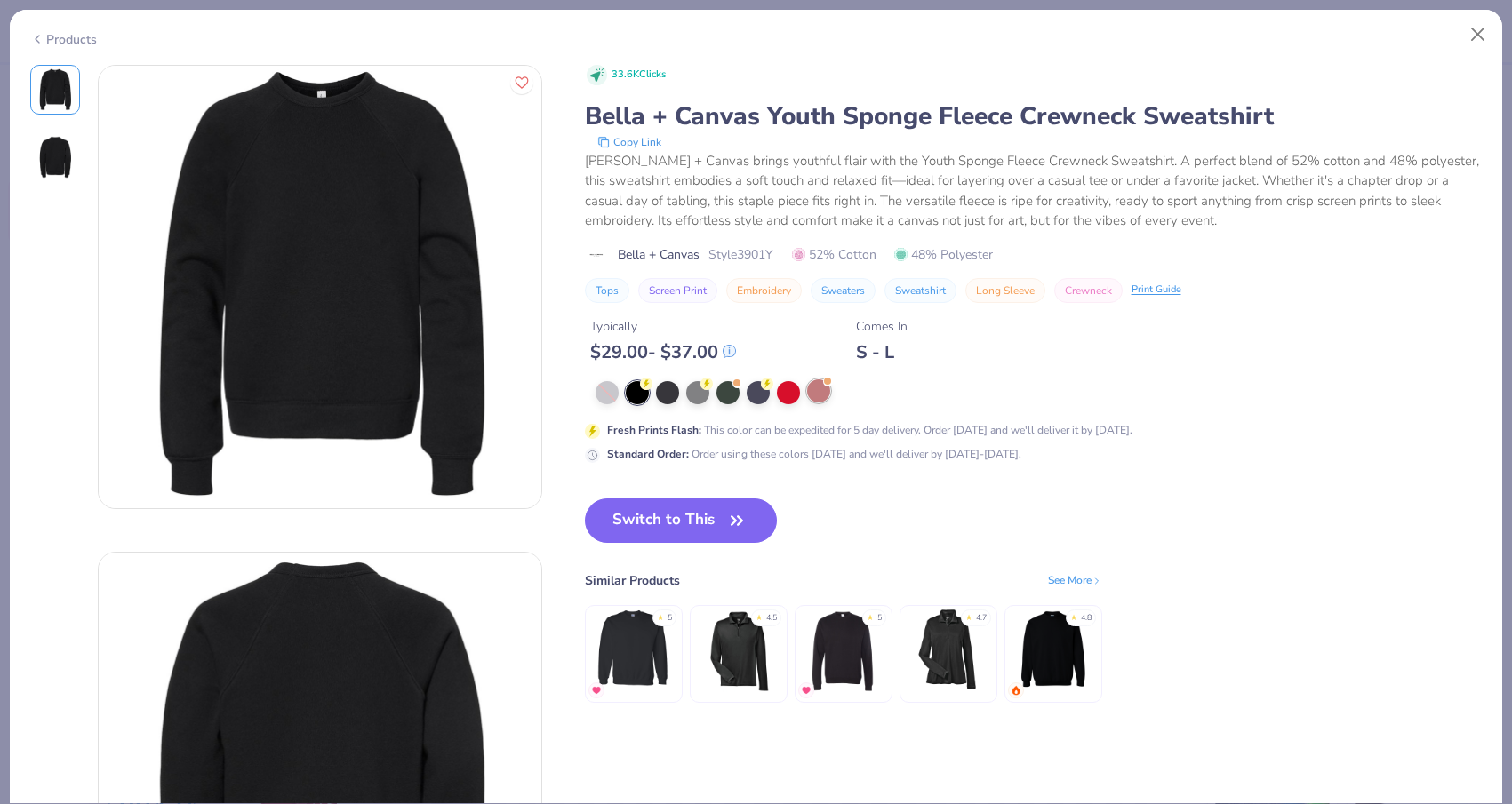
click at [818, 401] on div at bounding box center [819, 391] width 23 height 23
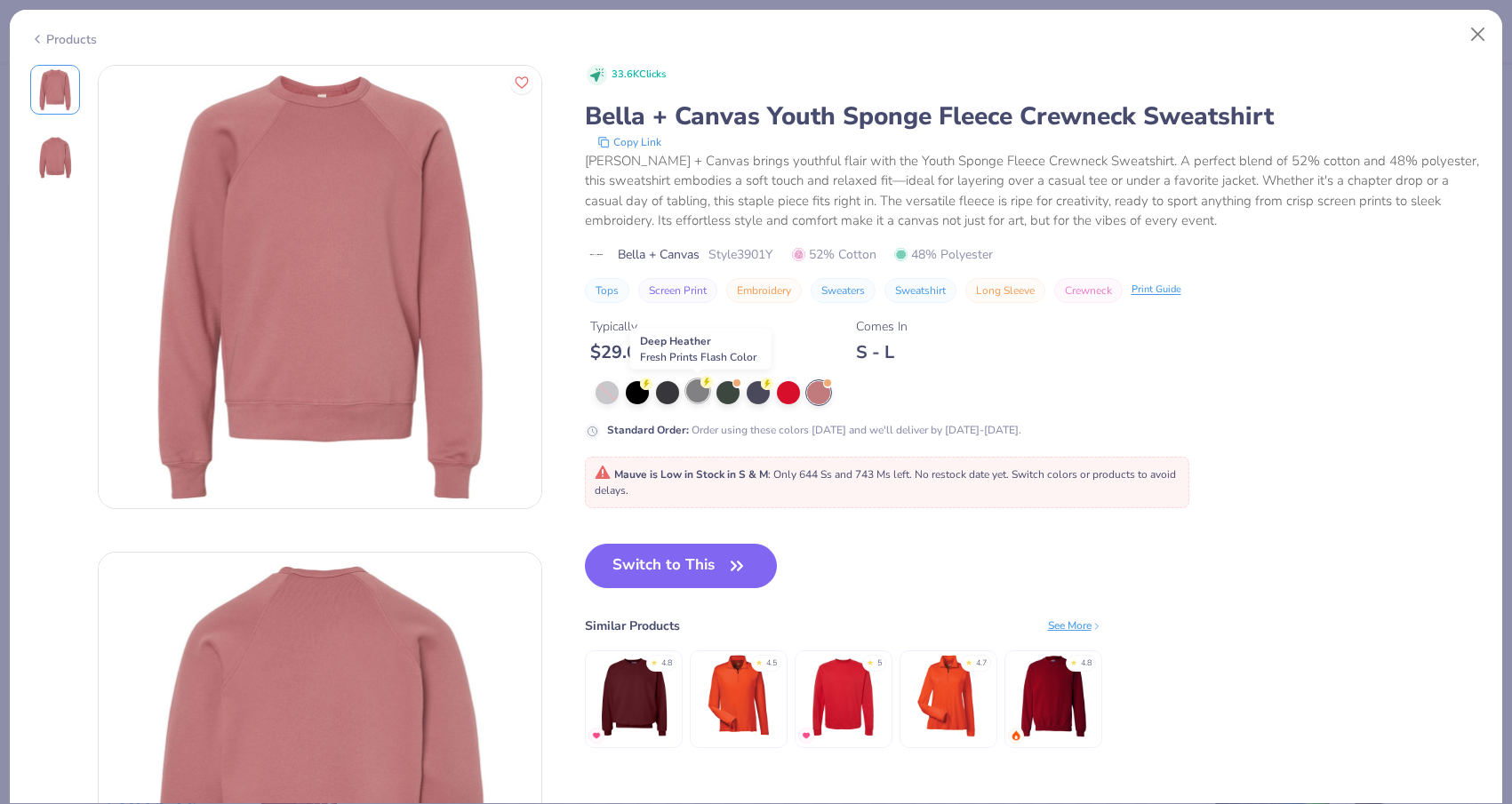
click at [700, 397] on div at bounding box center [698, 391] width 23 height 23
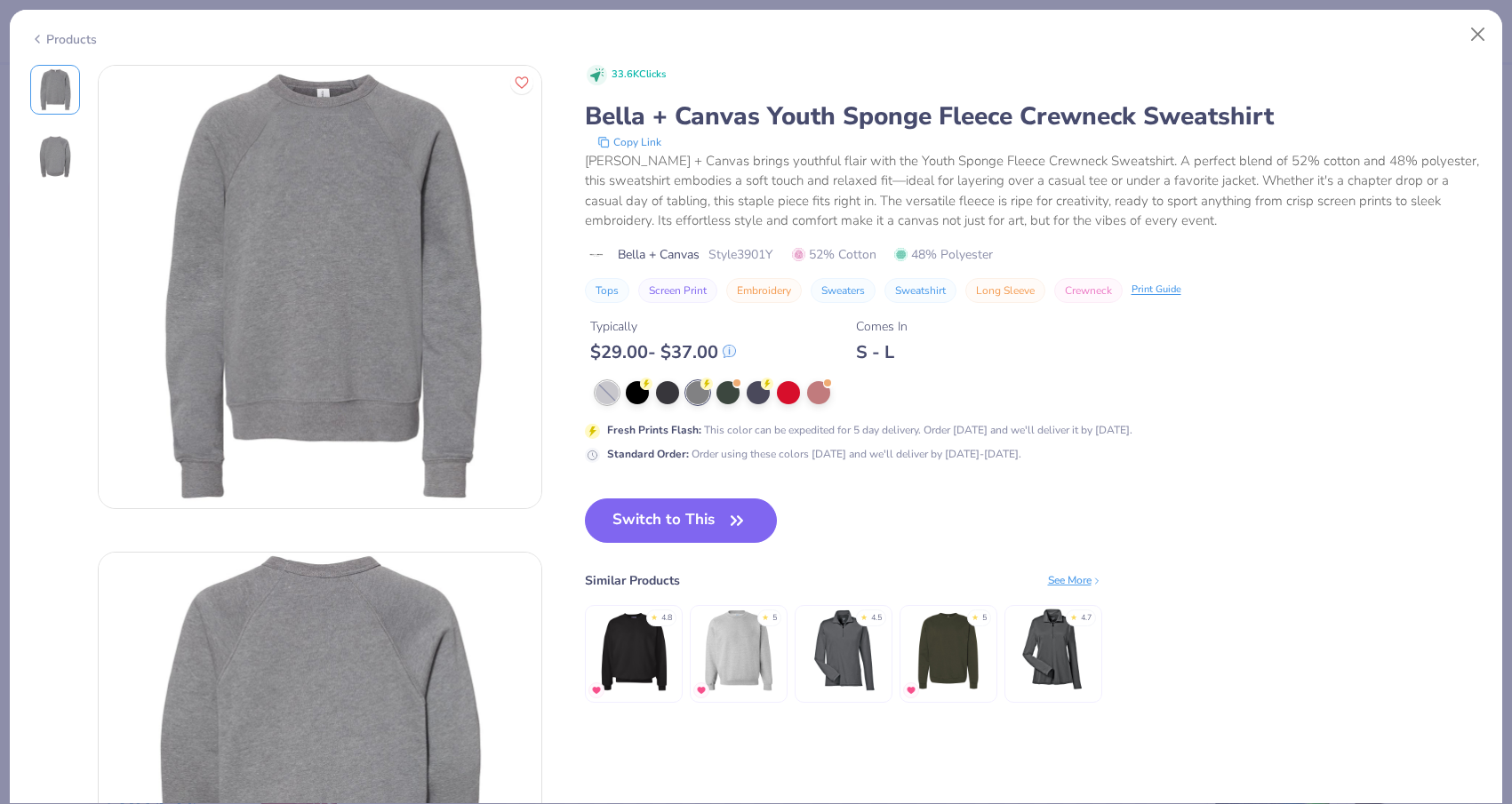
click at [615, 391] on div at bounding box center [607, 392] width 23 height 23
click at [754, 401] on div at bounding box center [758, 391] width 23 height 23
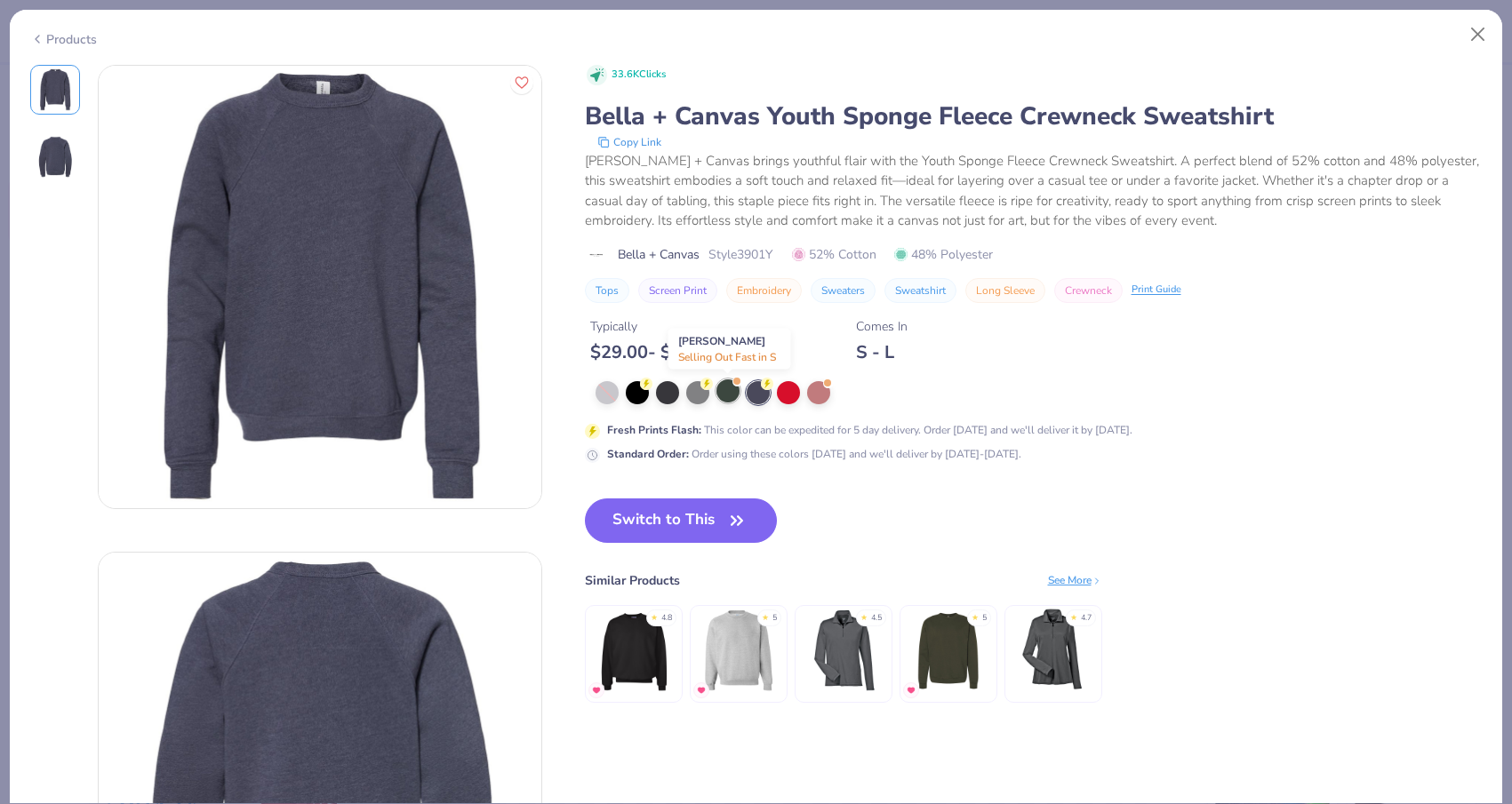
click at [732, 397] on div at bounding box center [728, 391] width 23 height 23
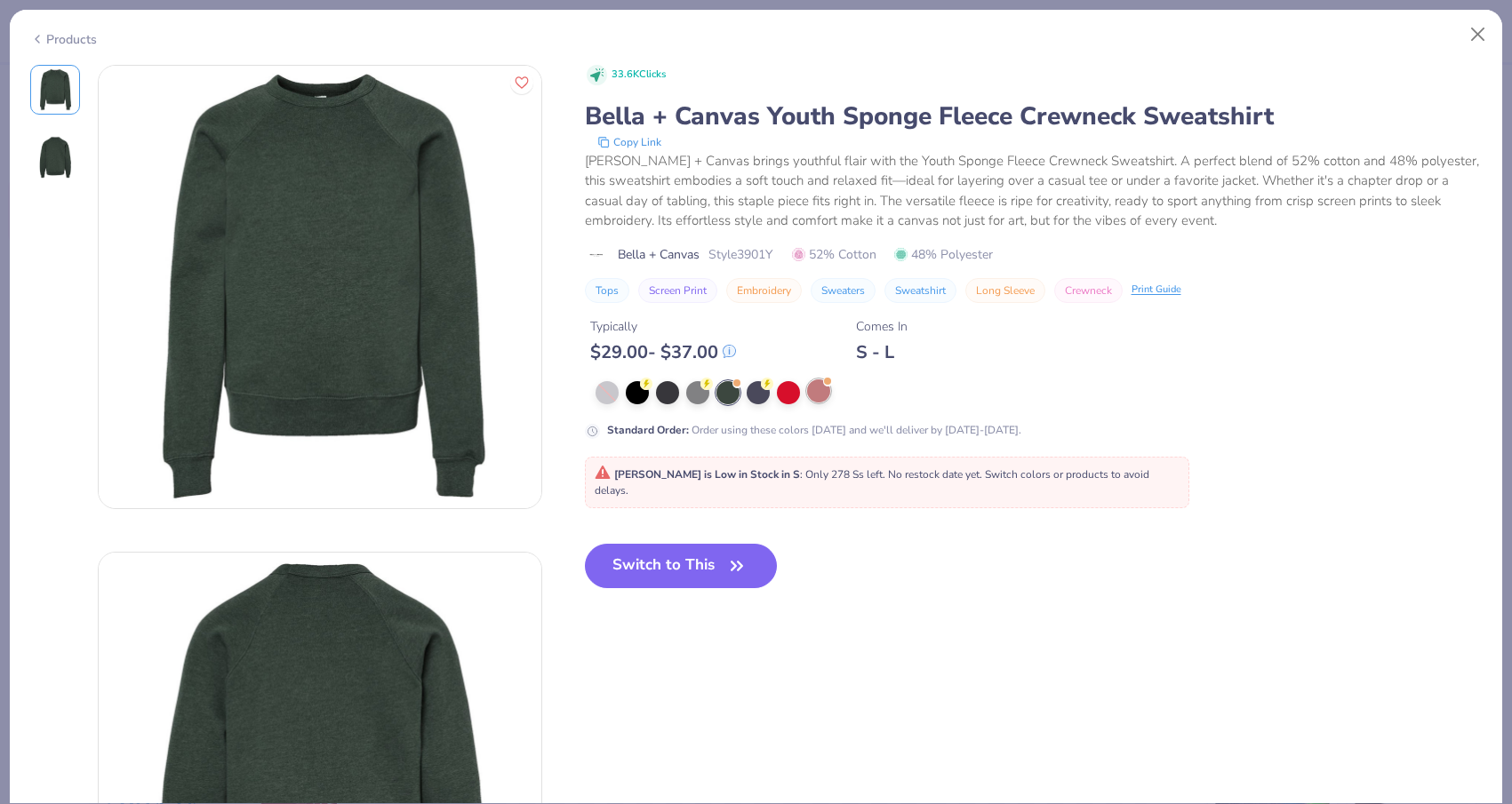
click at [817, 394] on div at bounding box center [819, 391] width 23 height 23
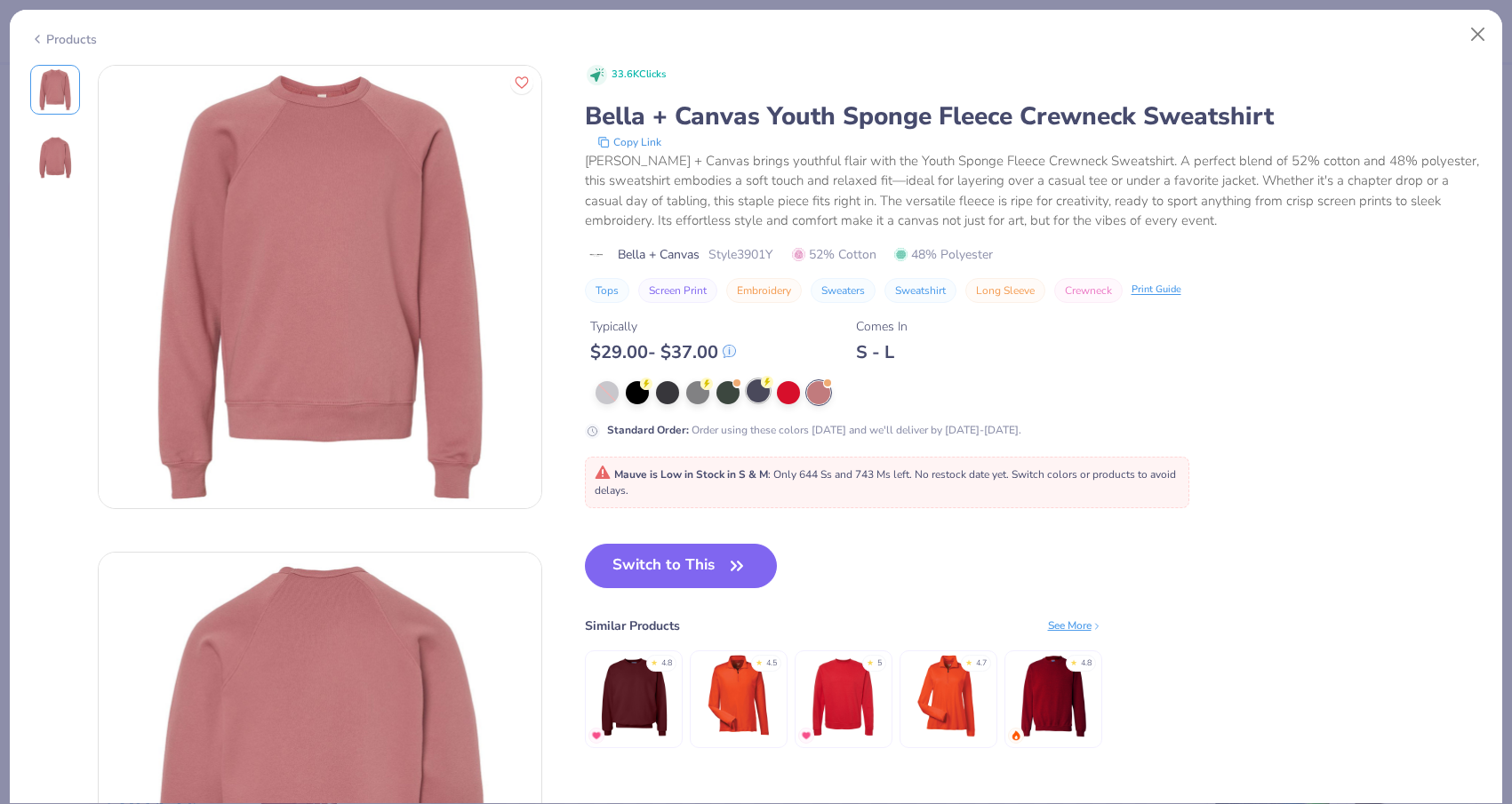
click at [755, 400] on div at bounding box center [758, 391] width 23 height 23
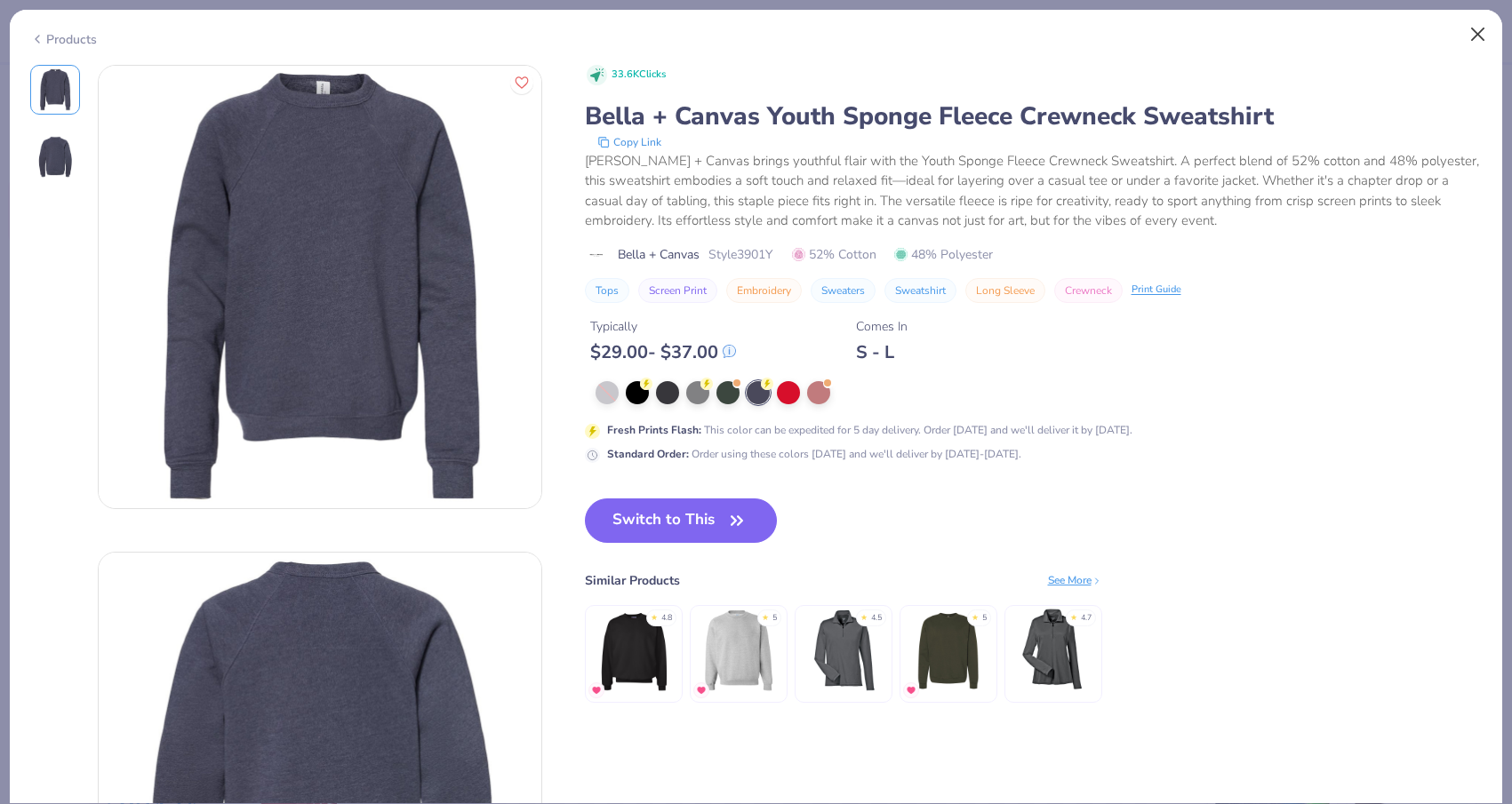
click at [1474, 32] on button "Close" at bounding box center [1477, 34] width 34 height 34
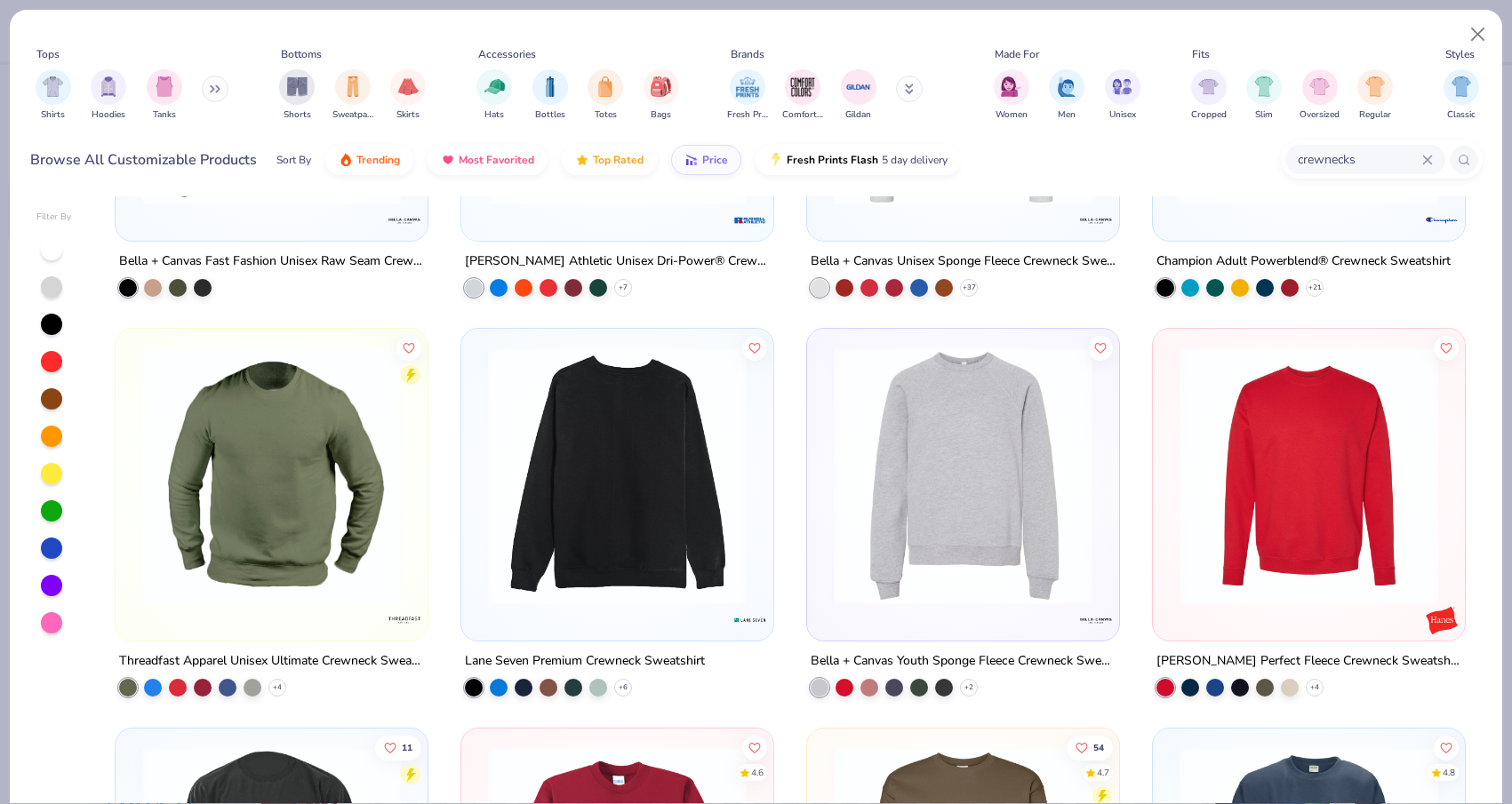
scroll to position [1864, 0]
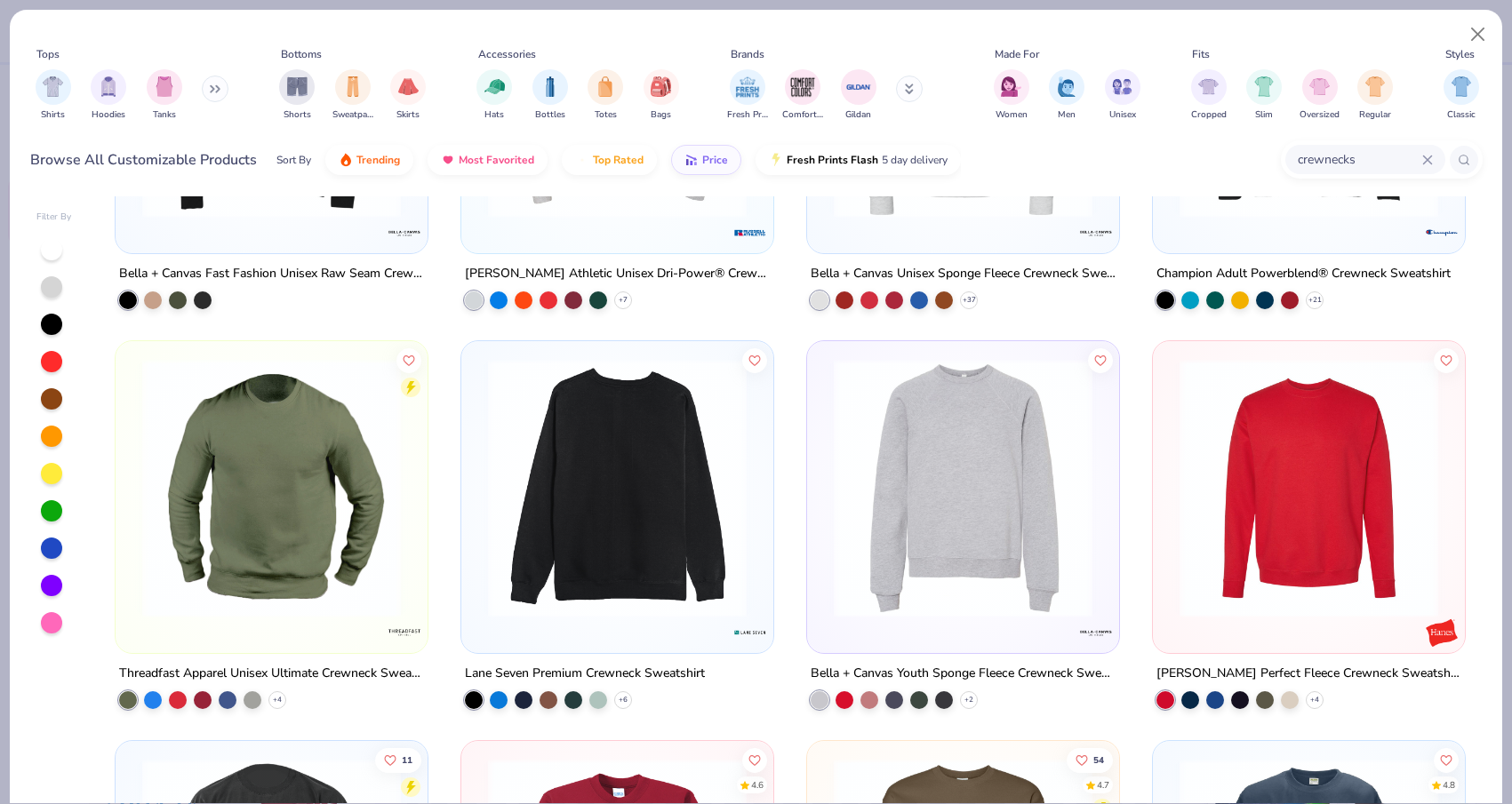
click at [644, 437] on img at bounding box center [616, 487] width 276 height 259
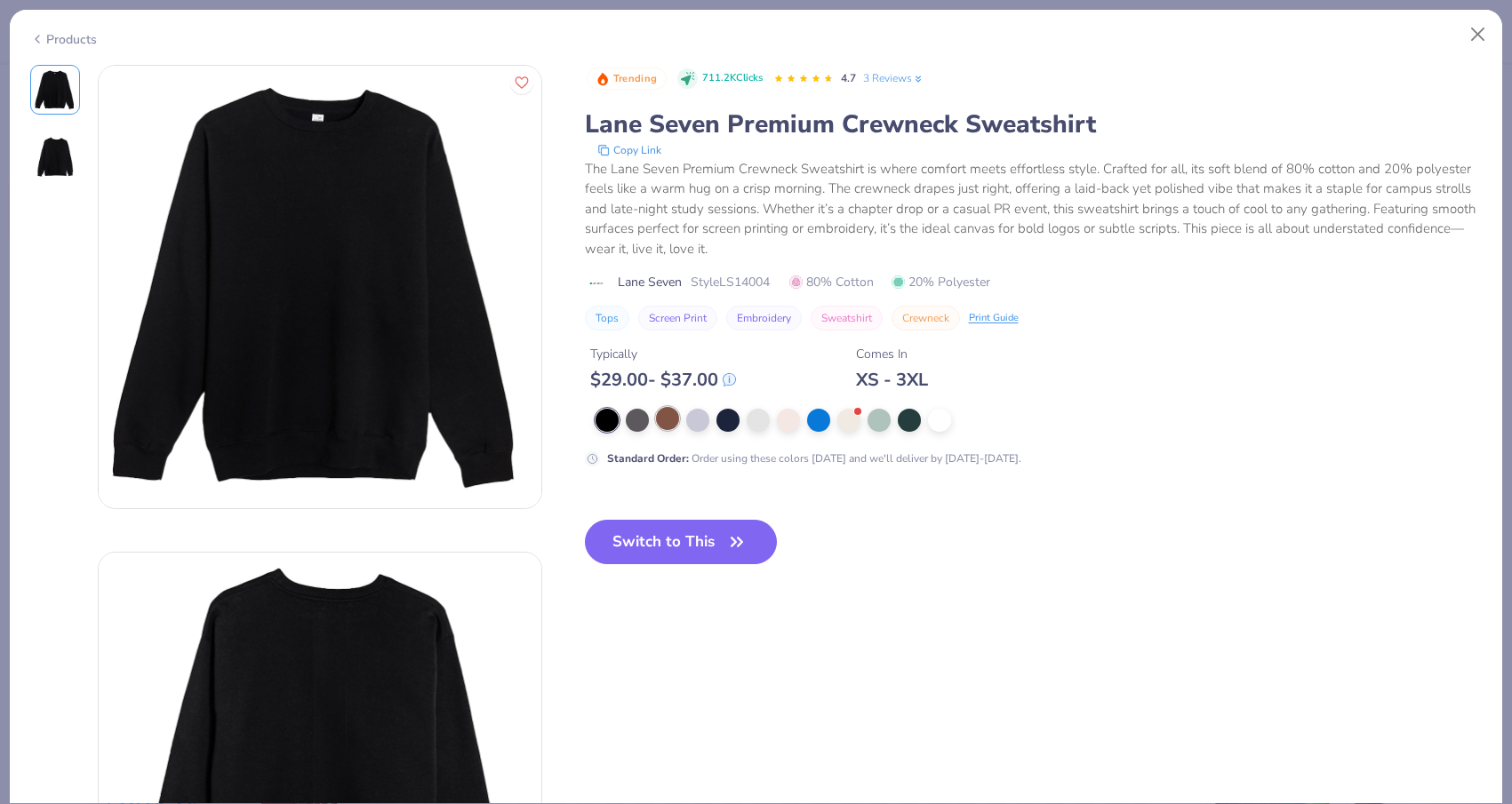
click at [667, 423] on div at bounding box center [668, 418] width 23 height 23
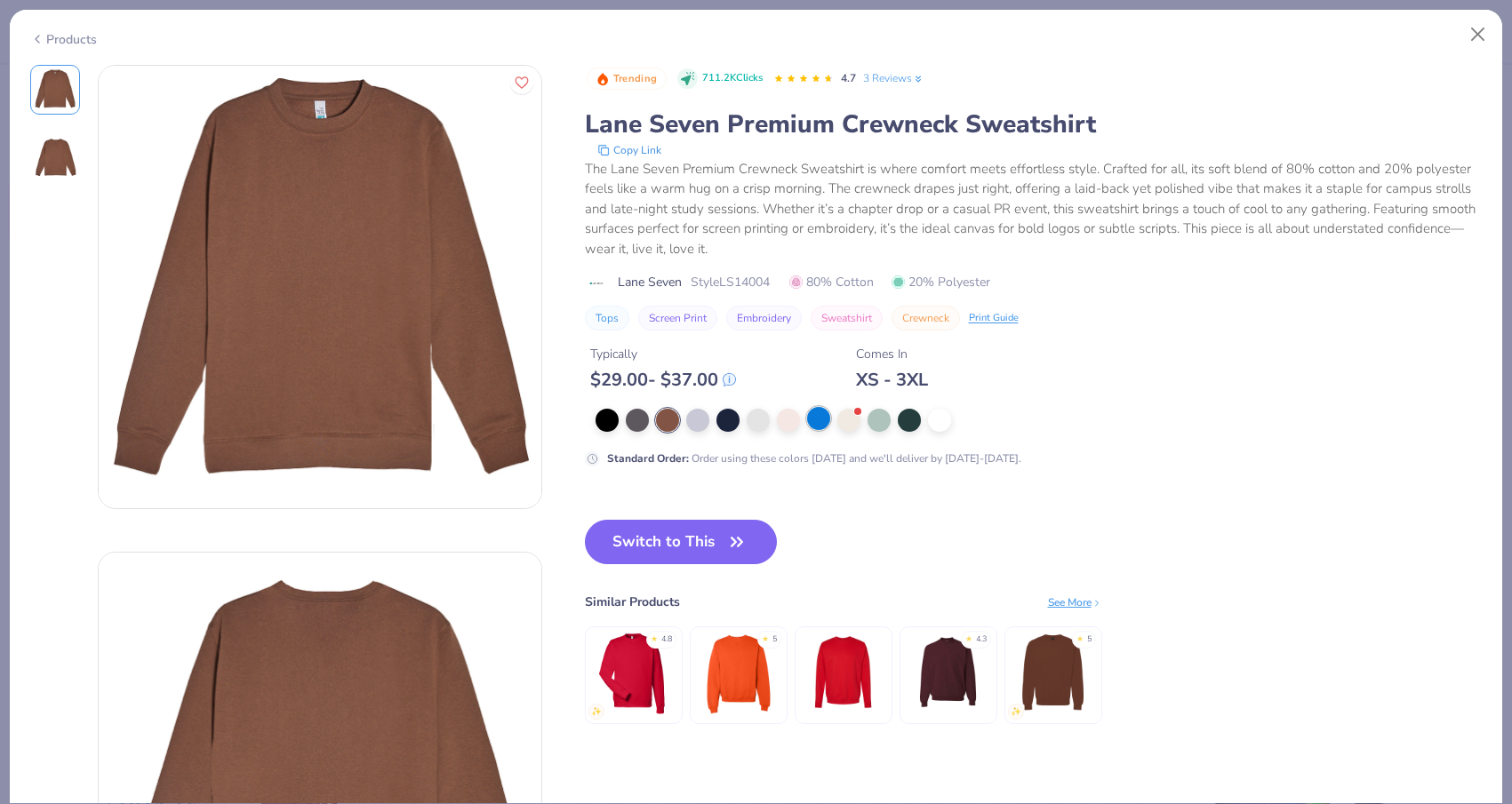
click at [813, 422] on div at bounding box center [819, 418] width 23 height 23
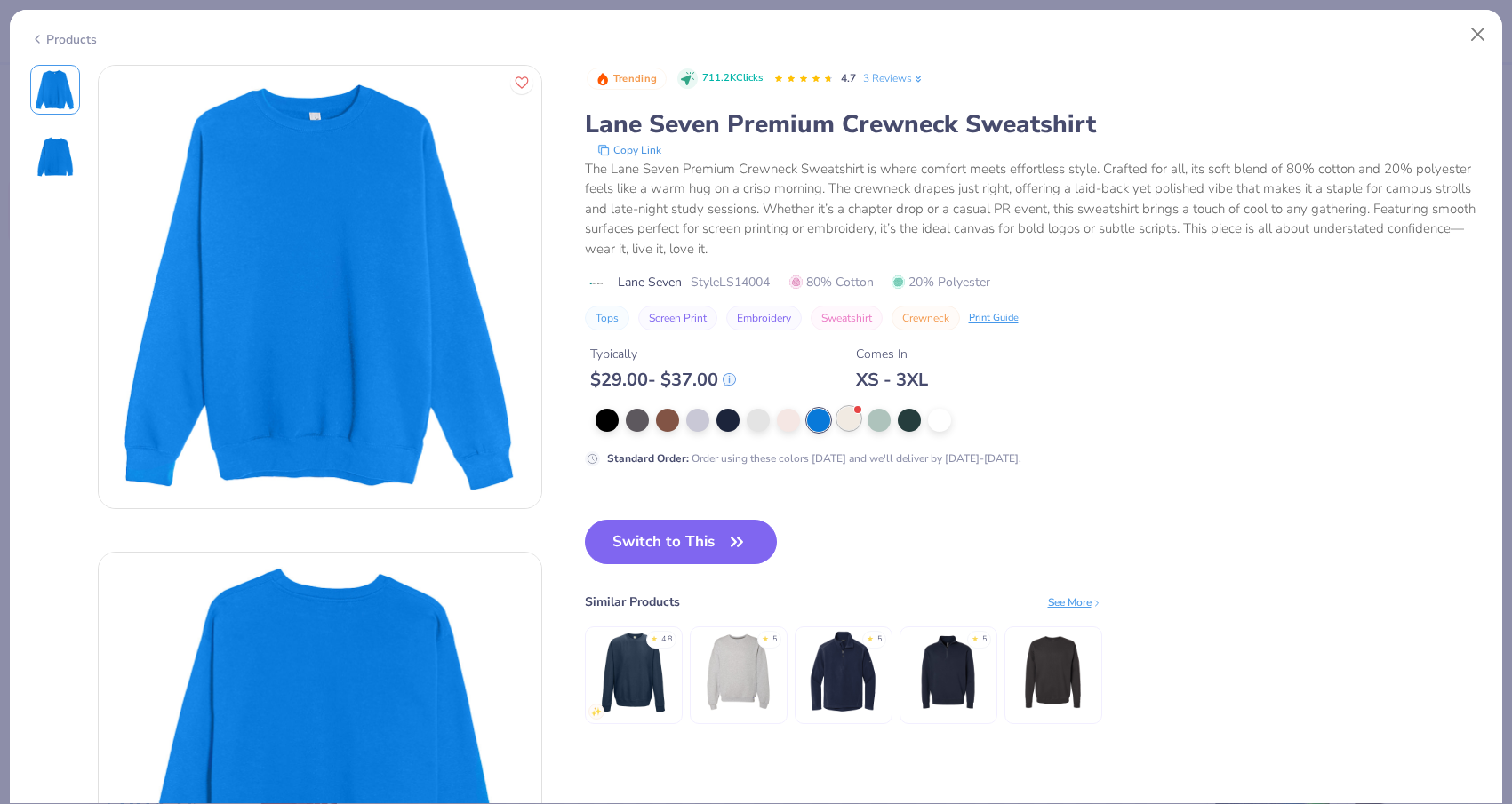
click at [850, 423] on div at bounding box center [849, 418] width 23 height 23
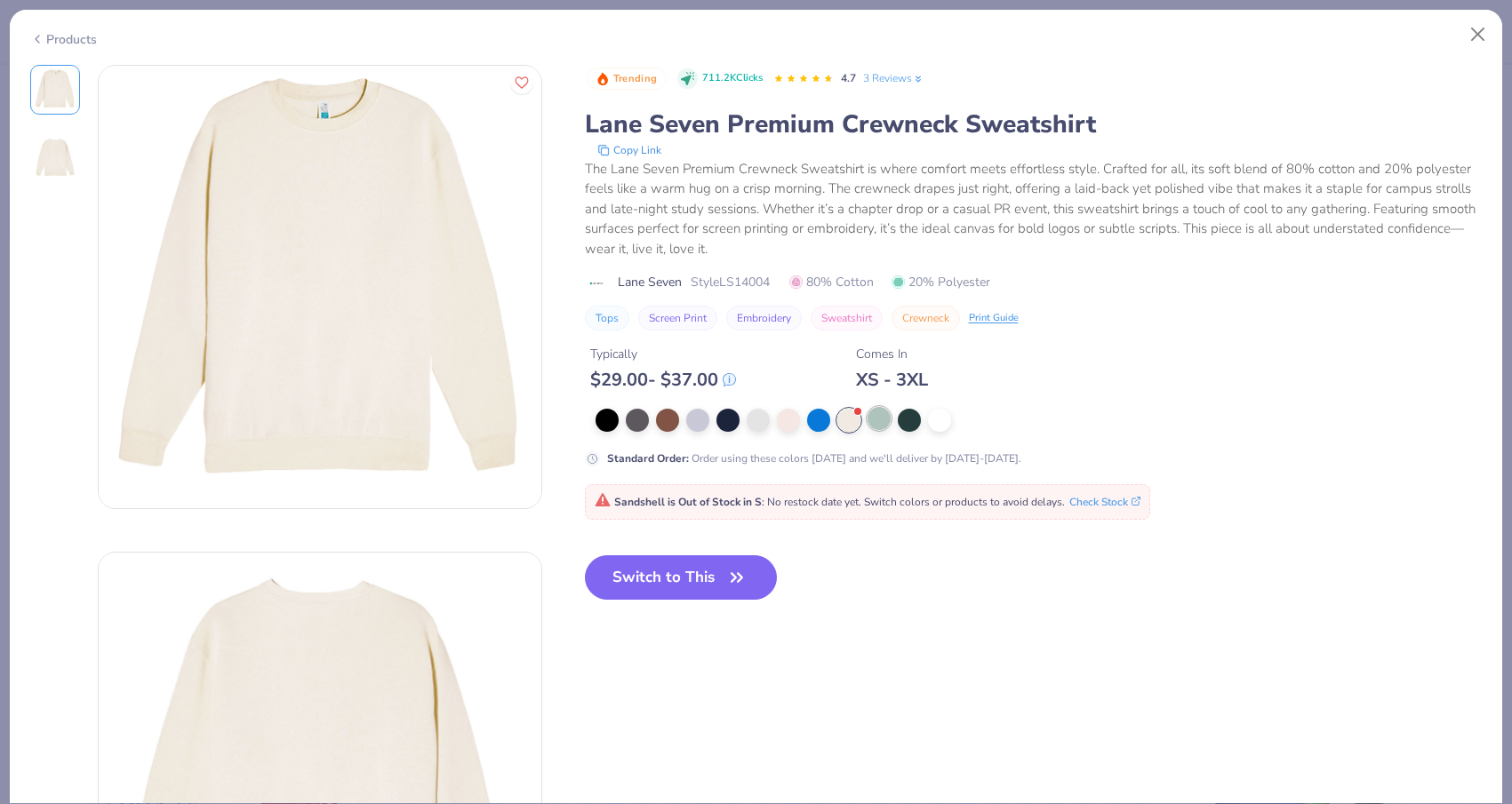
click at [876, 424] on div at bounding box center [879, 418] width 23 height 23
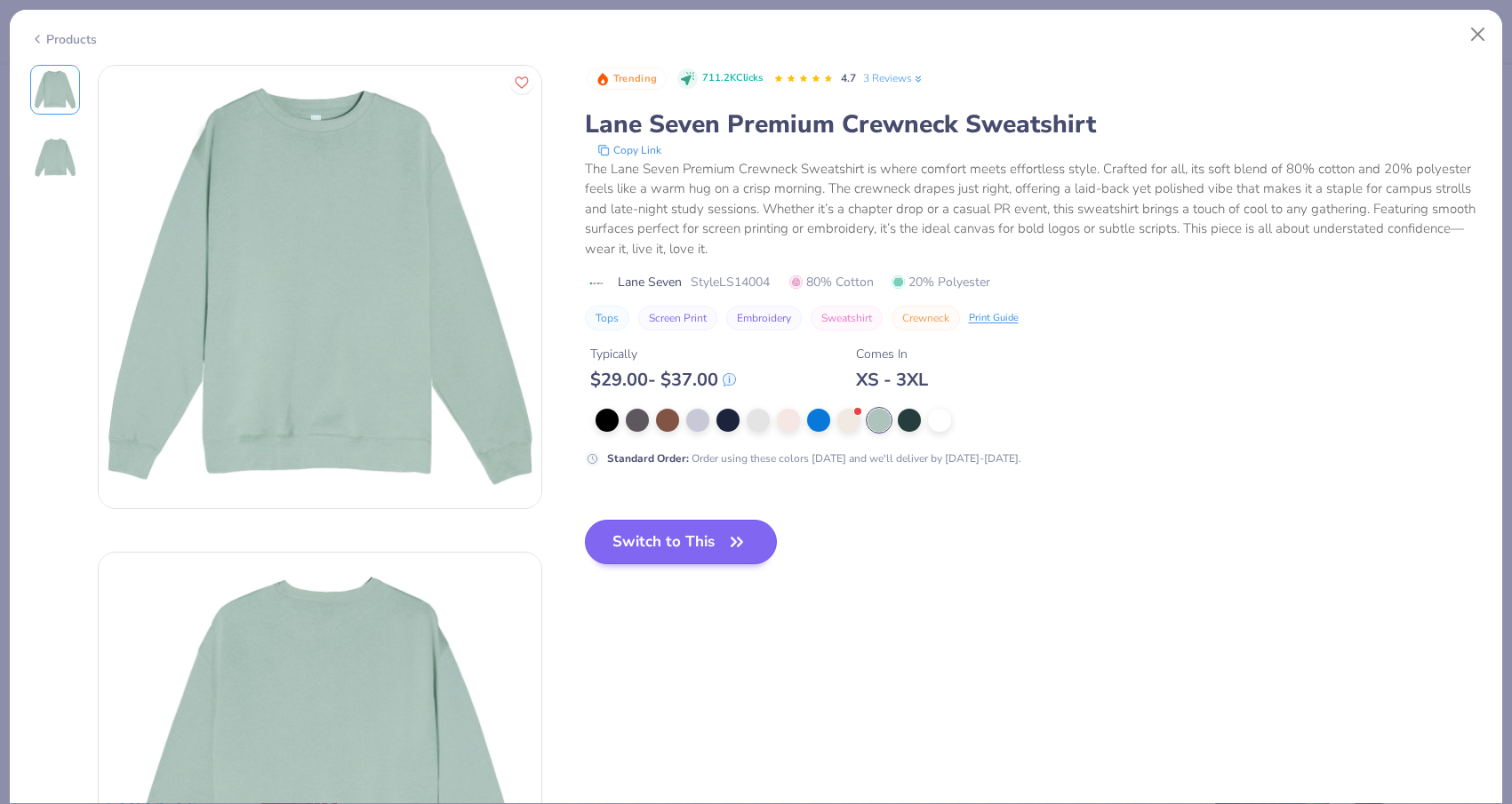
click at [684, 552] on button "Switch to This" at bounding box center [680, 541] width 193 height 45
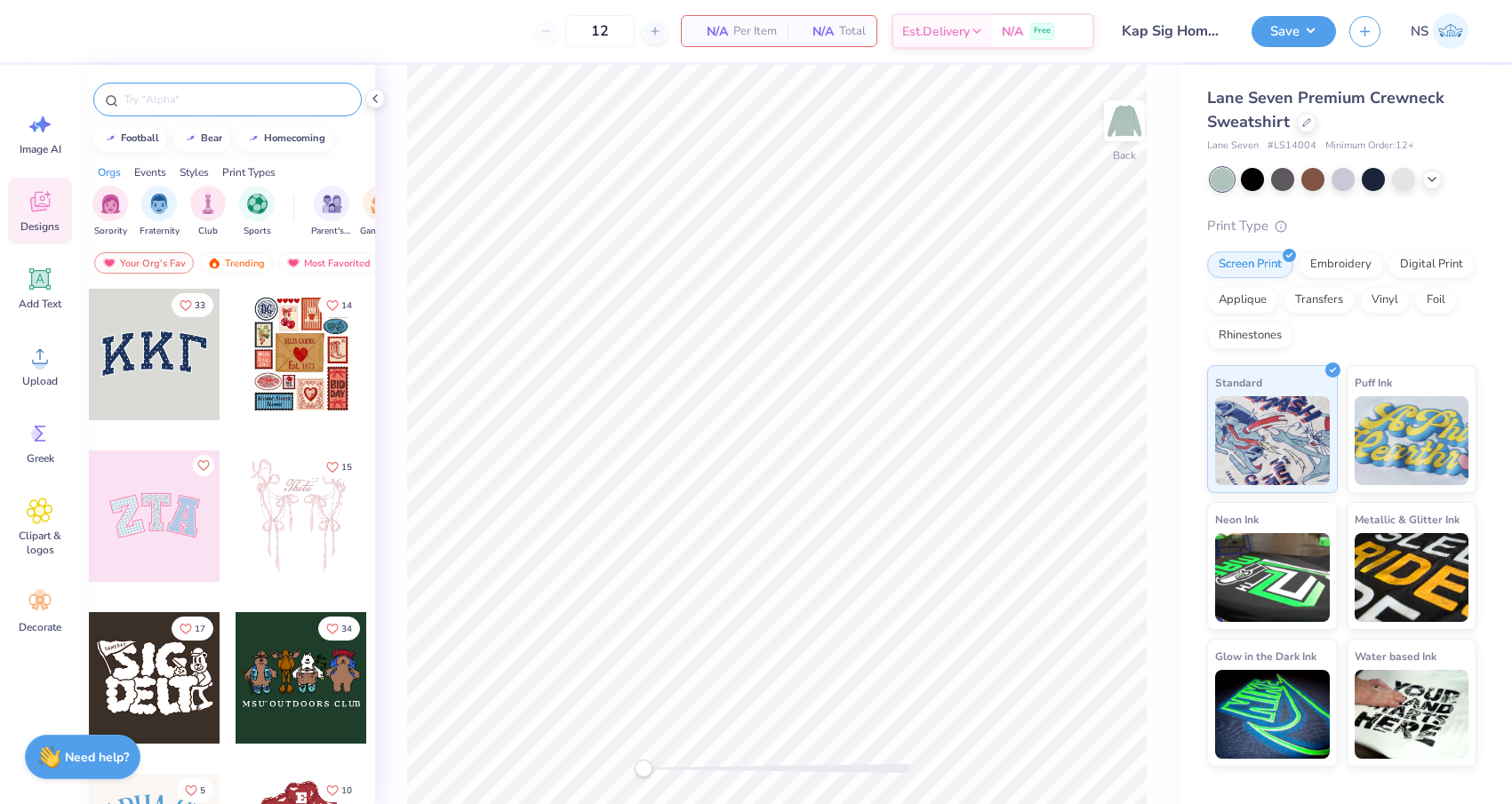
click at [197, 102] on input "text" at bounding box center [236, 100] width 228 height 17
click at [40, 124] on icon at bounding box center [44, 124] width 16 height 16
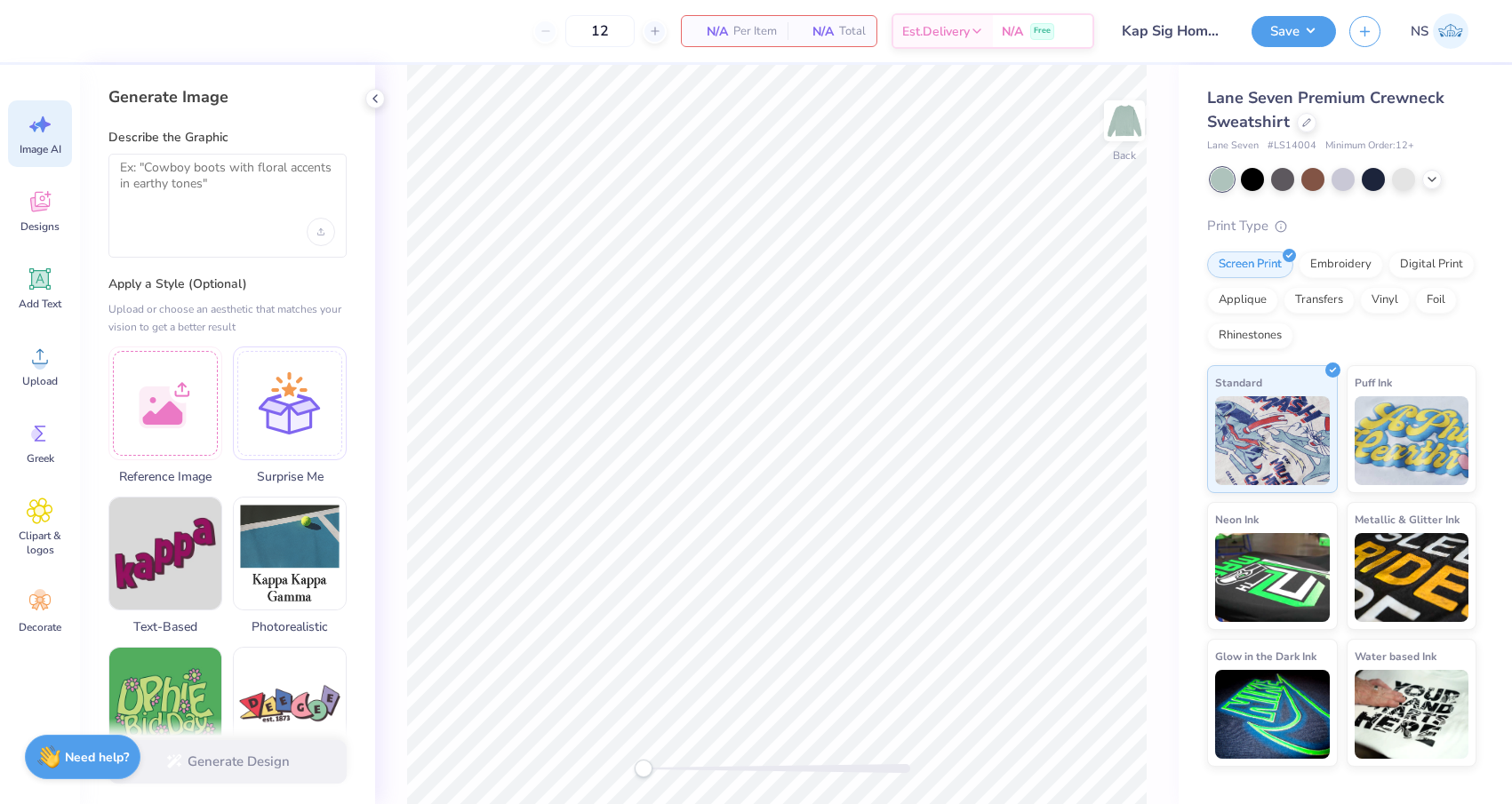
click at [6, 384] on div "Image AI Designs Add Text Upload Greek Clipart & logos Decorate" at bounding box center [40, 434] width 80 height 739
click at [51, 369] on icon at bounding box center [41, 356] width 27 height 27
click at [181, 384] on div at bounding box center [165, 400] width 113 height 113
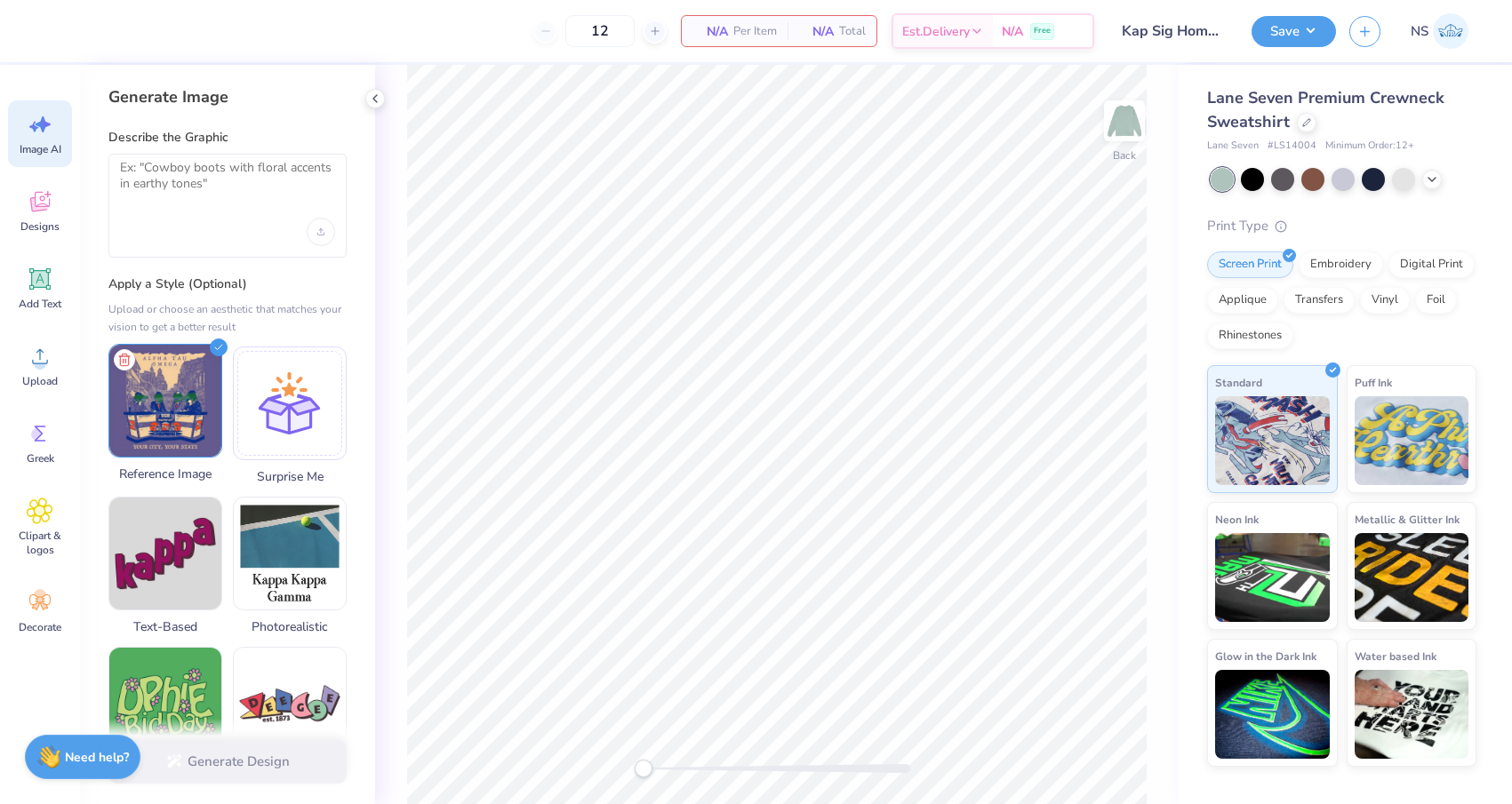
click at [175, 411] on img at bounding box center [166, 401] width 112 height 112
click at [190, 180] on textarea at bounding box center [228, 182] width 215 height 45
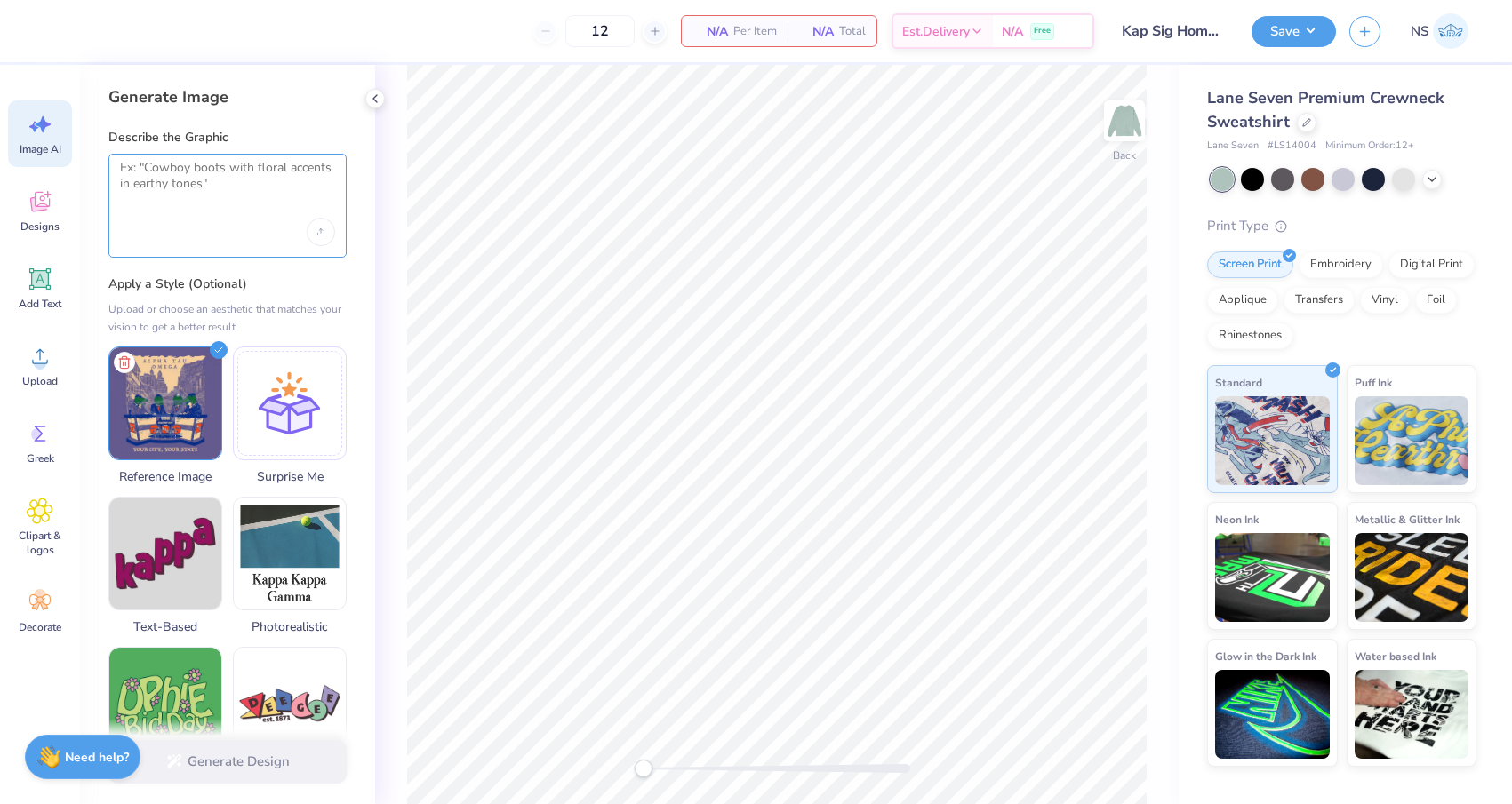
paste textarea "[URL][DOMAIN_NAME][DOMAIN_NAME]"
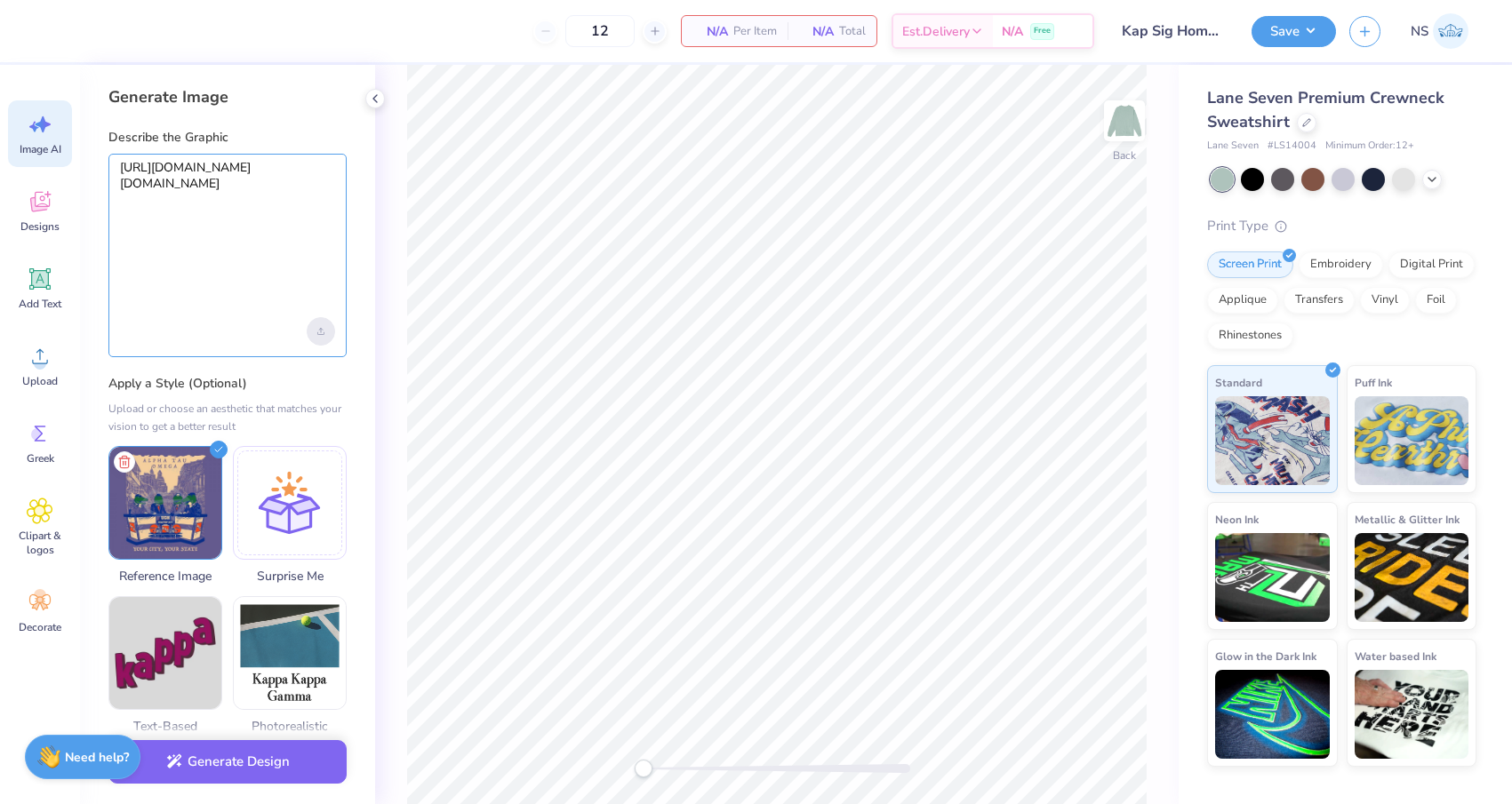
type textarea "[URL][DOMAIN_NAME][DOMAIN_NAME]"
click at [320, 330] on icon "Upload image" at bounding box center [320, 330] width 7 height 7
drag, startPoint x: 234, startPoint y: 307, endPoint x: 149, endPoint y: 210, distance: 129.0
click at [149, 210] on div "[URL][DOMAIN_NAME][DOMAIN_NAME]" at bounding box center [228, 256] width 238 height 203
drag, startPoint x: 244, startPoint y: 294, endPoint x: 118, endPoint y: 169, distance: 177.5
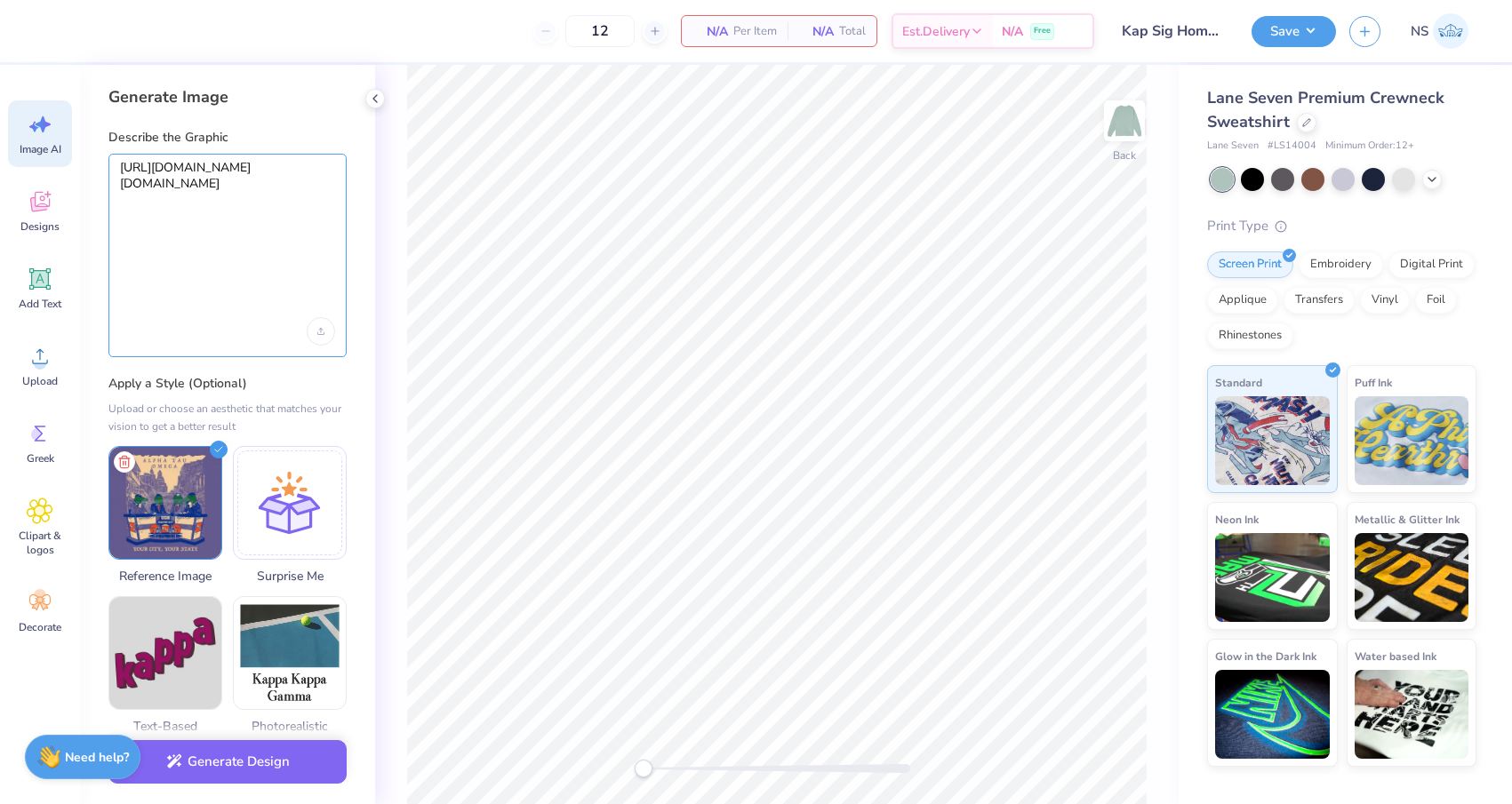
click at [118, 169] on div "[URL][DOMAIN_NAME][DOMAIN_NAME]" at bounding box center [228, 256] width 238 height 203
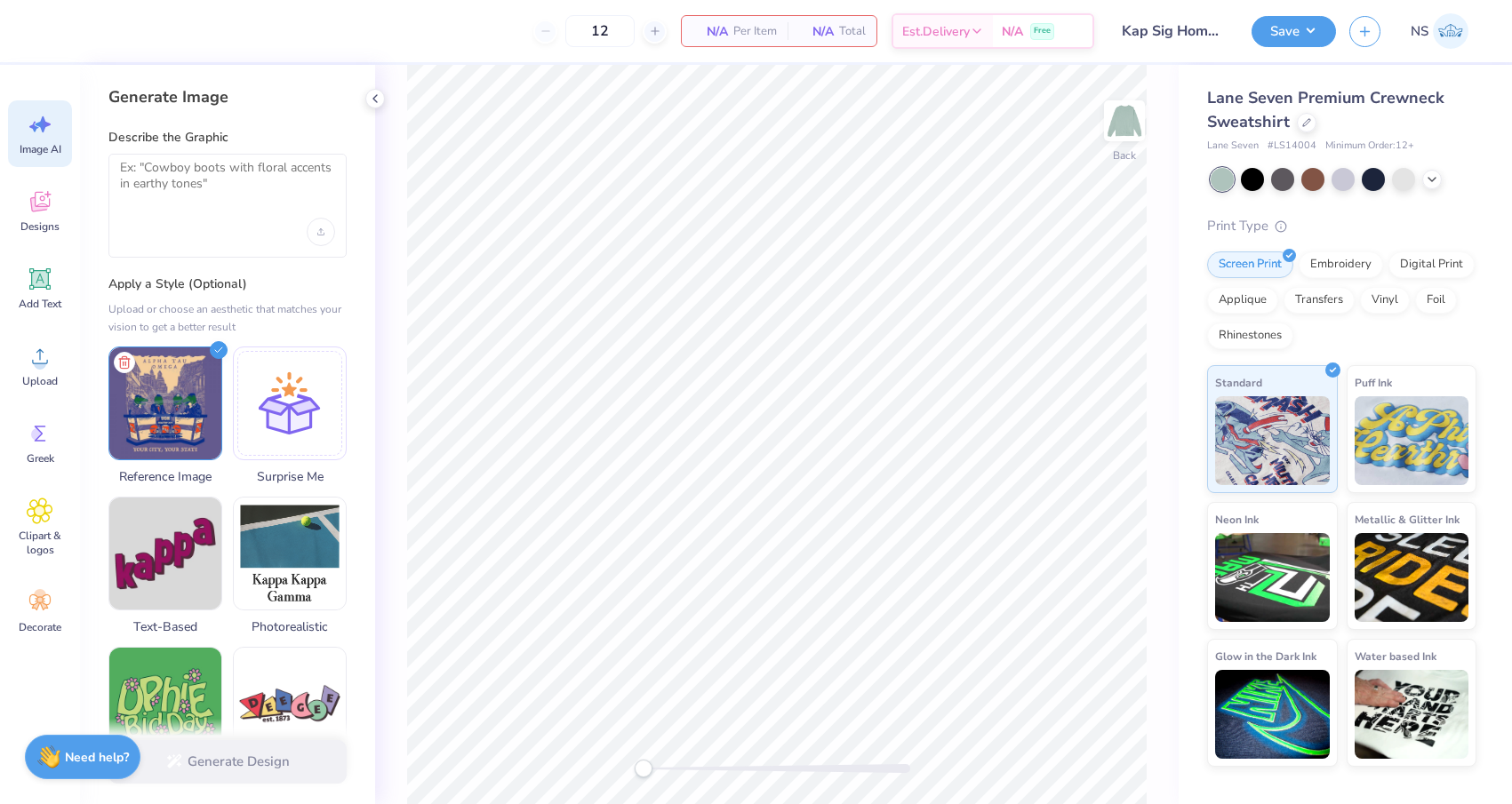
drag, startPoint x: 118, startPoint y: 169, endPoint x: 232, endPoint y: 186, distance: 115.3
click at [118, 169] on div at bounding box center [228, 205] width 238 height 104
click at [314, 228] on div "Upload image" at bounding box center [320, 232] width 28 height 28
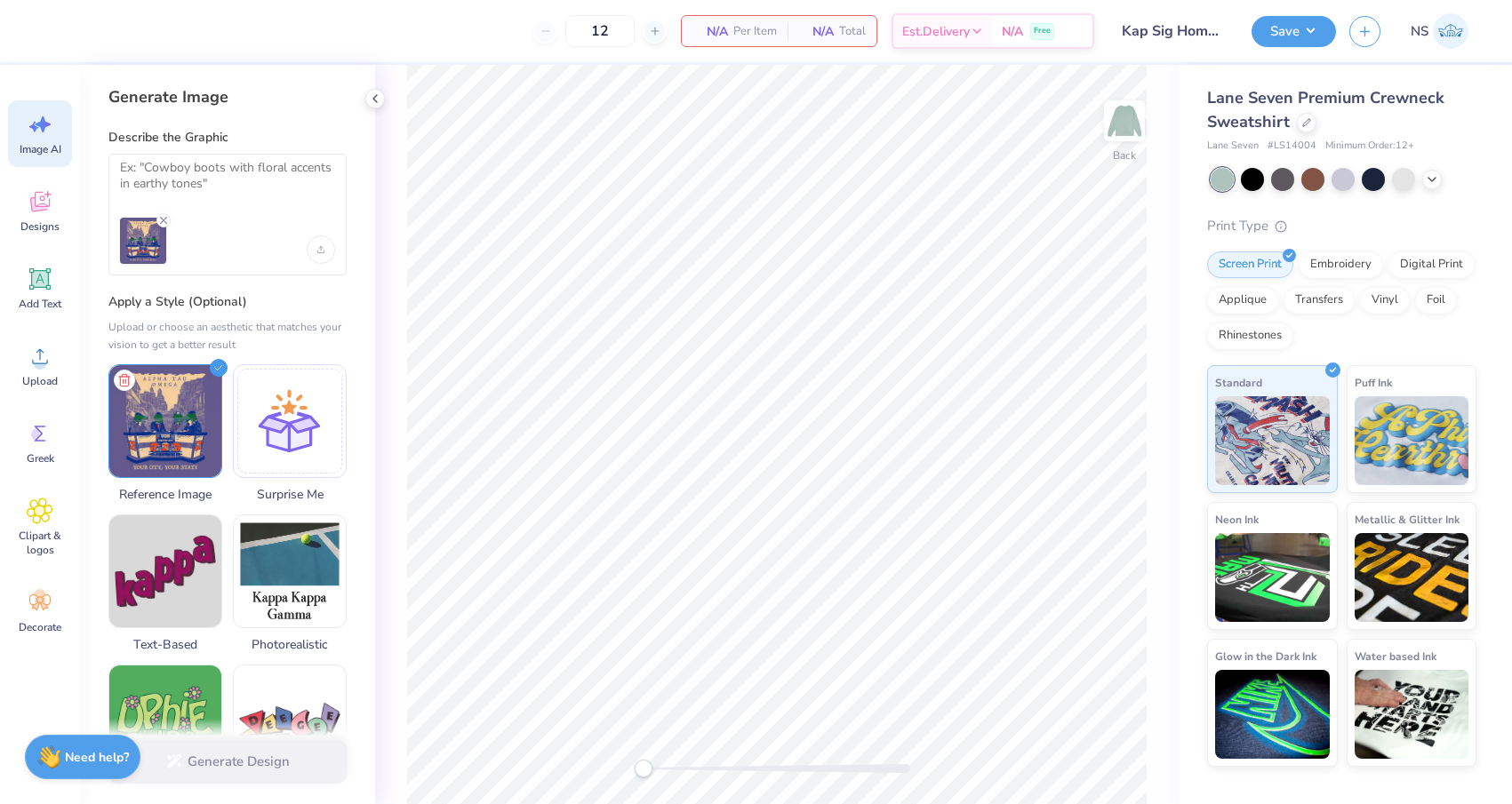
click at [240, 758] on div "Generate Design" at bounding box center [228, 761] width 295 height 86
click at [169, 183] on textarea at bounding box center [228, 182] width 215 height 45
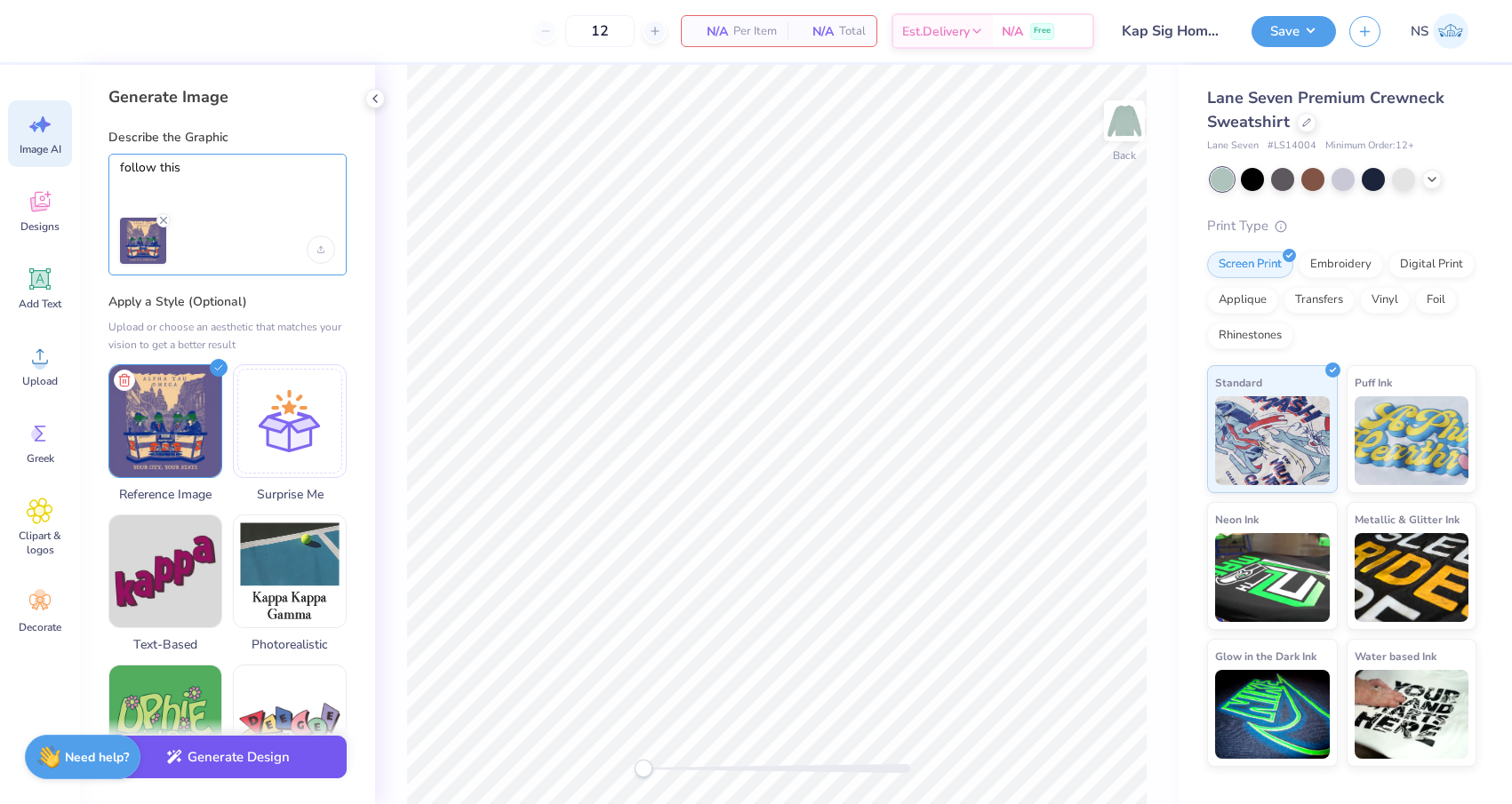
type textarea "follow this"
click at [244, 756] on button "Generate Design" at bounding box center [228, 757] width 238 height 44
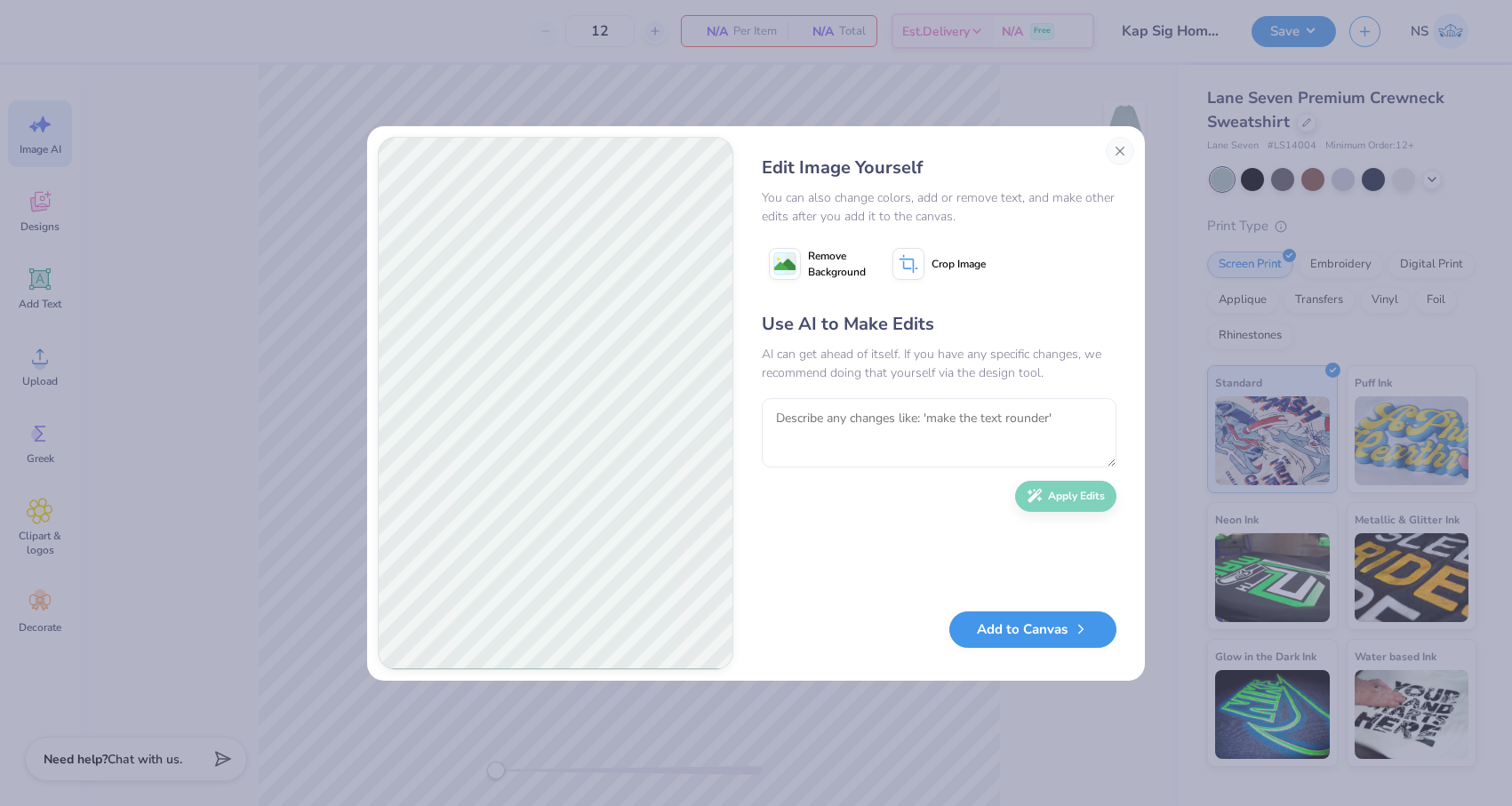
click at [1053, 635] on button "Add to Canvas" at bounding box center [1032, 630] width 167 height 37
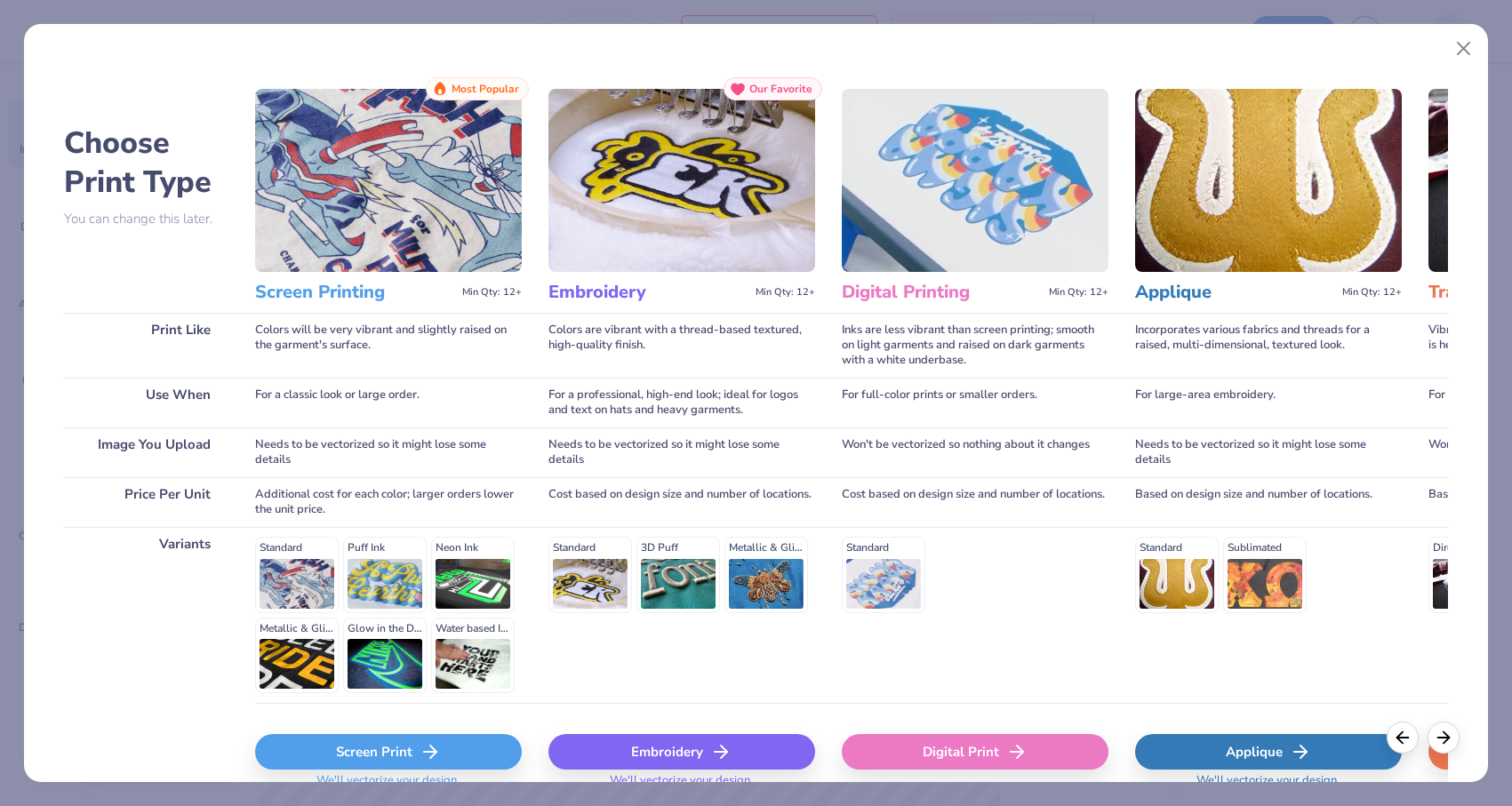
click at [420, 743] on icon at bounding box center [430, 752] width 21 height 21
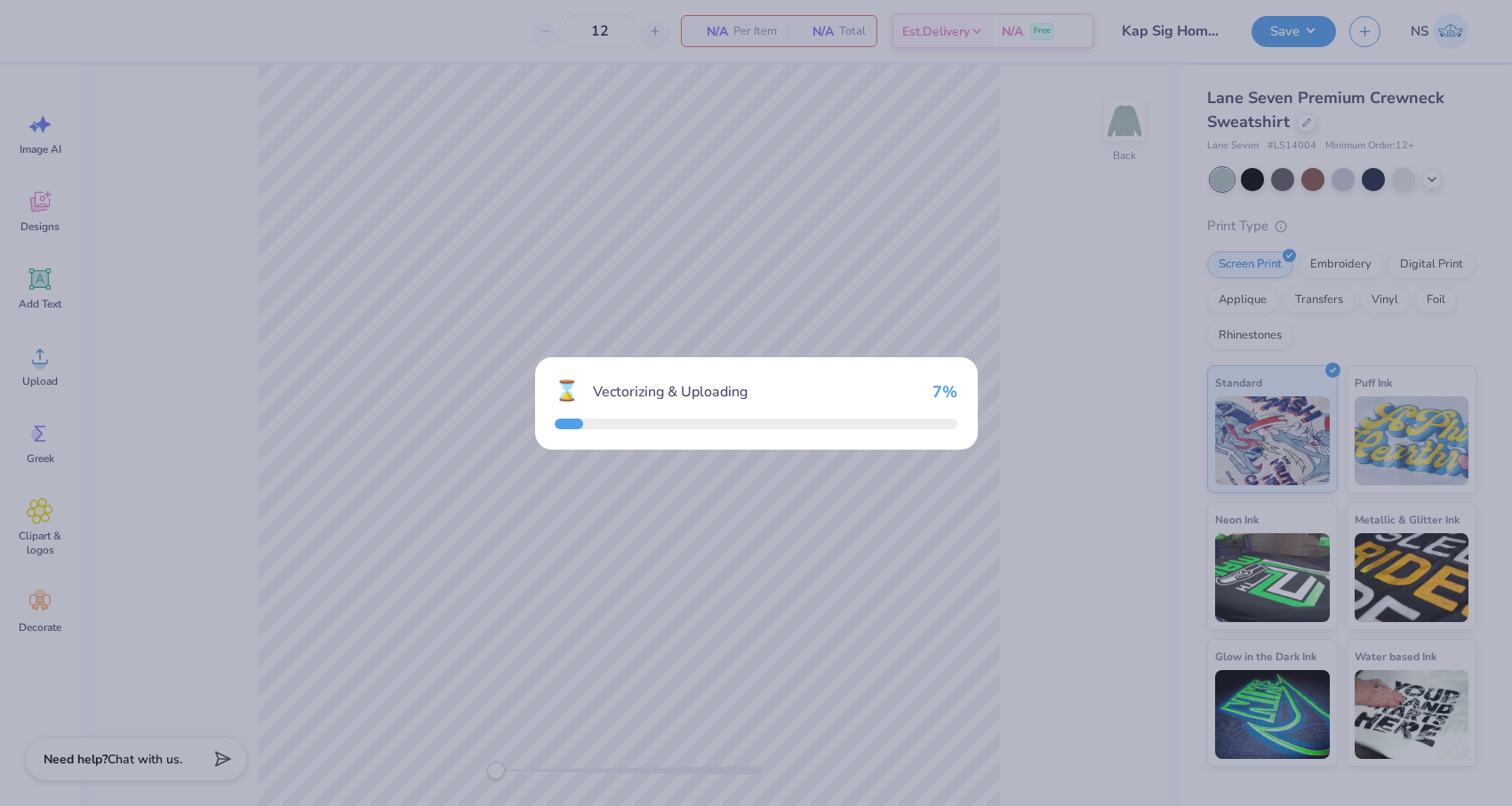
click at [48, 370] on div "⌛ Vectorizing & Uploading 7 %" at bounding box center [756, 403] width 1512 height 806
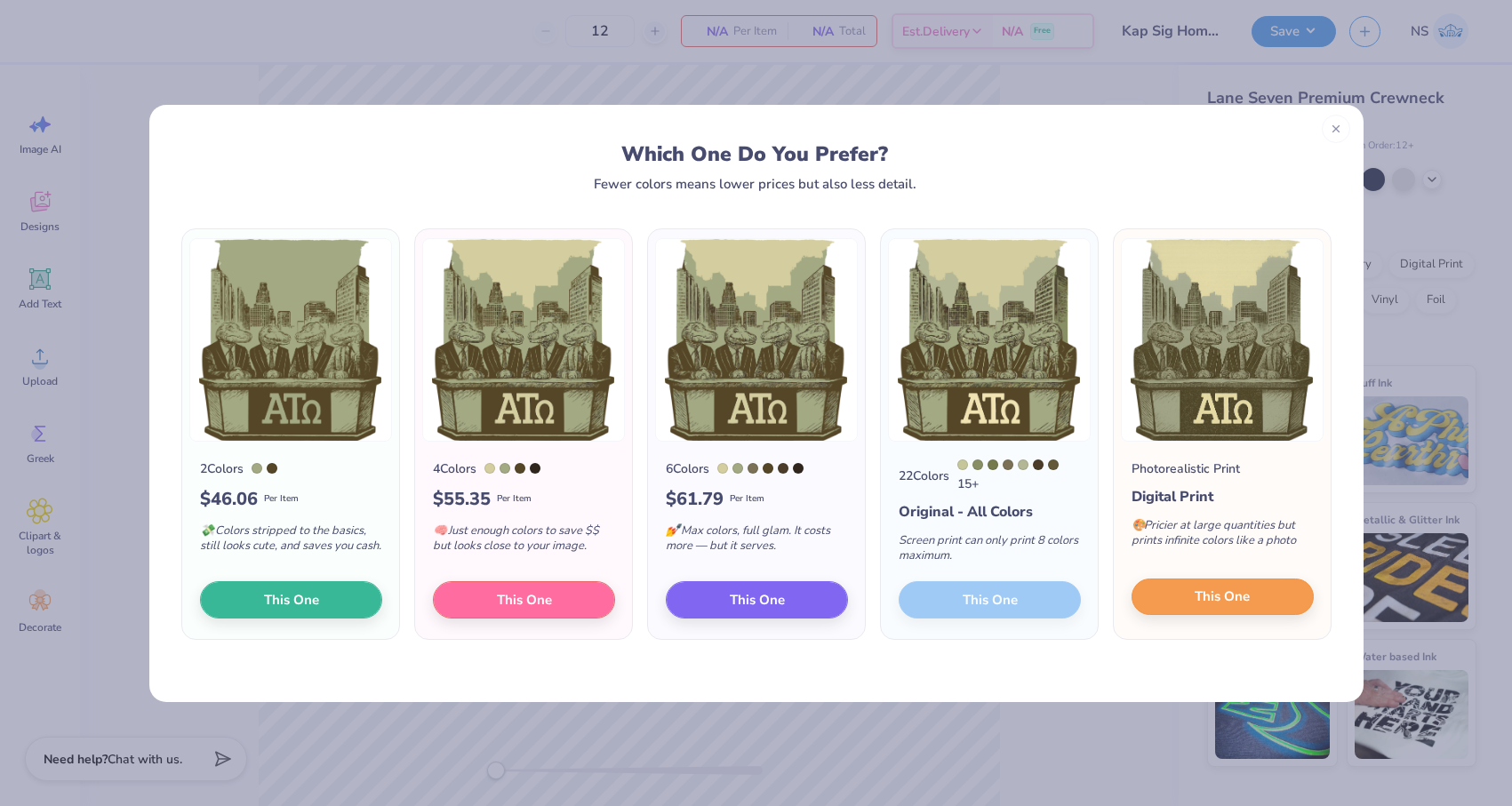
click at [1236, 606] on span "This One" at bounding box center [1221, 596] width 55 height 20
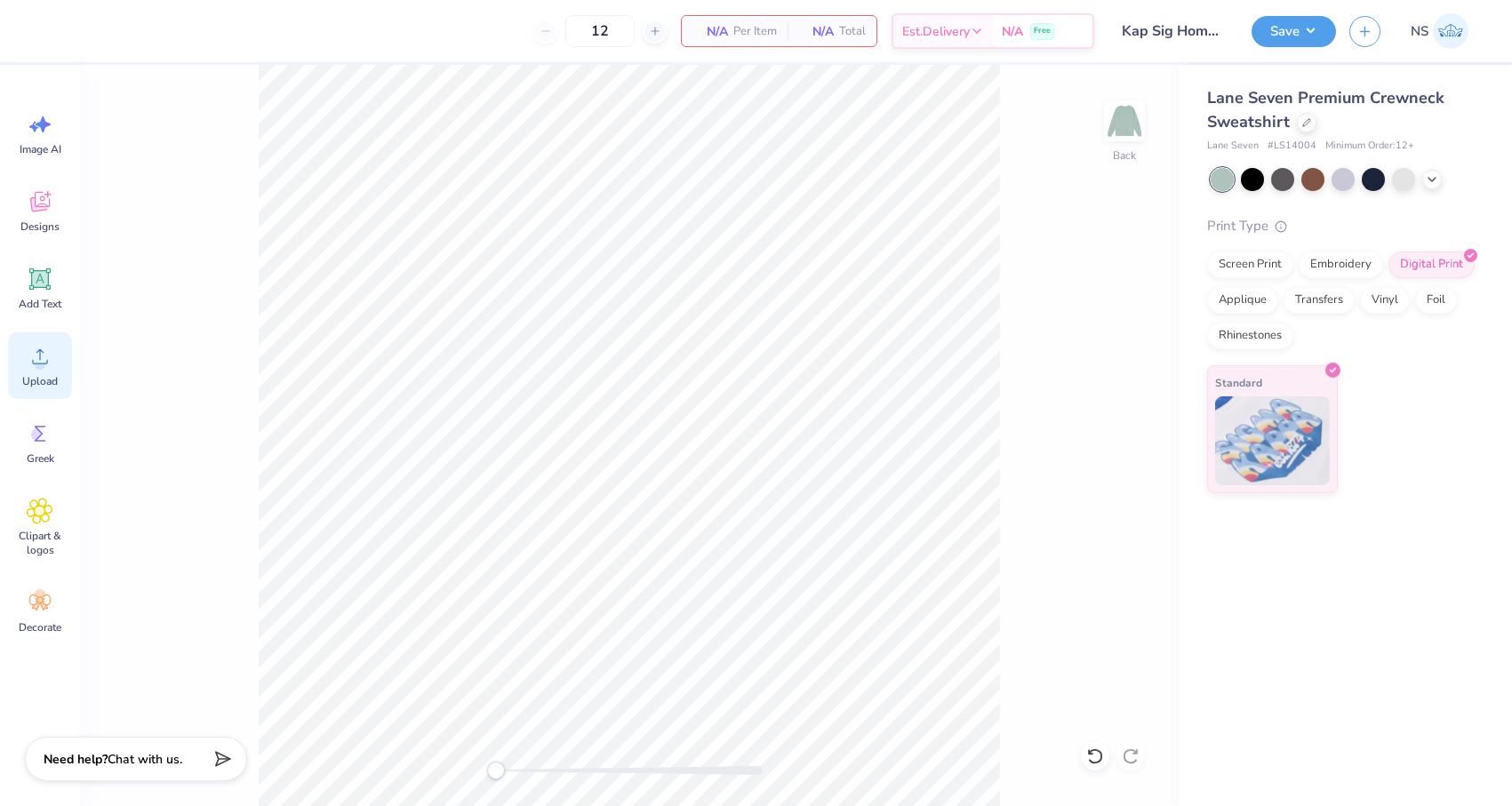
click at [43, 369] on circle at bounding box center [40, 363] width 13 height 13
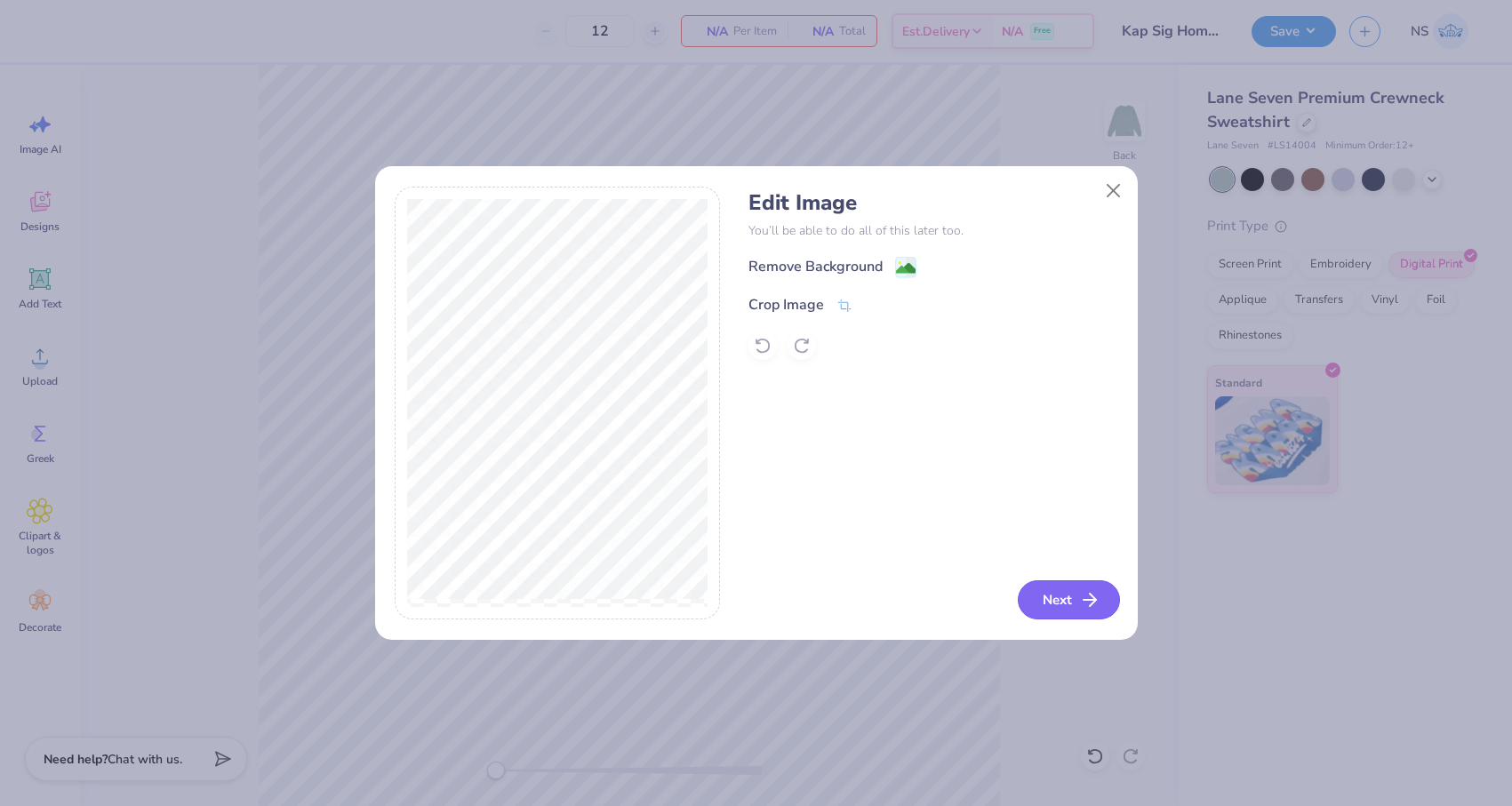
click at [1066, 593] on button "Next" at bounding box center [1068, 600] width 102 height 39
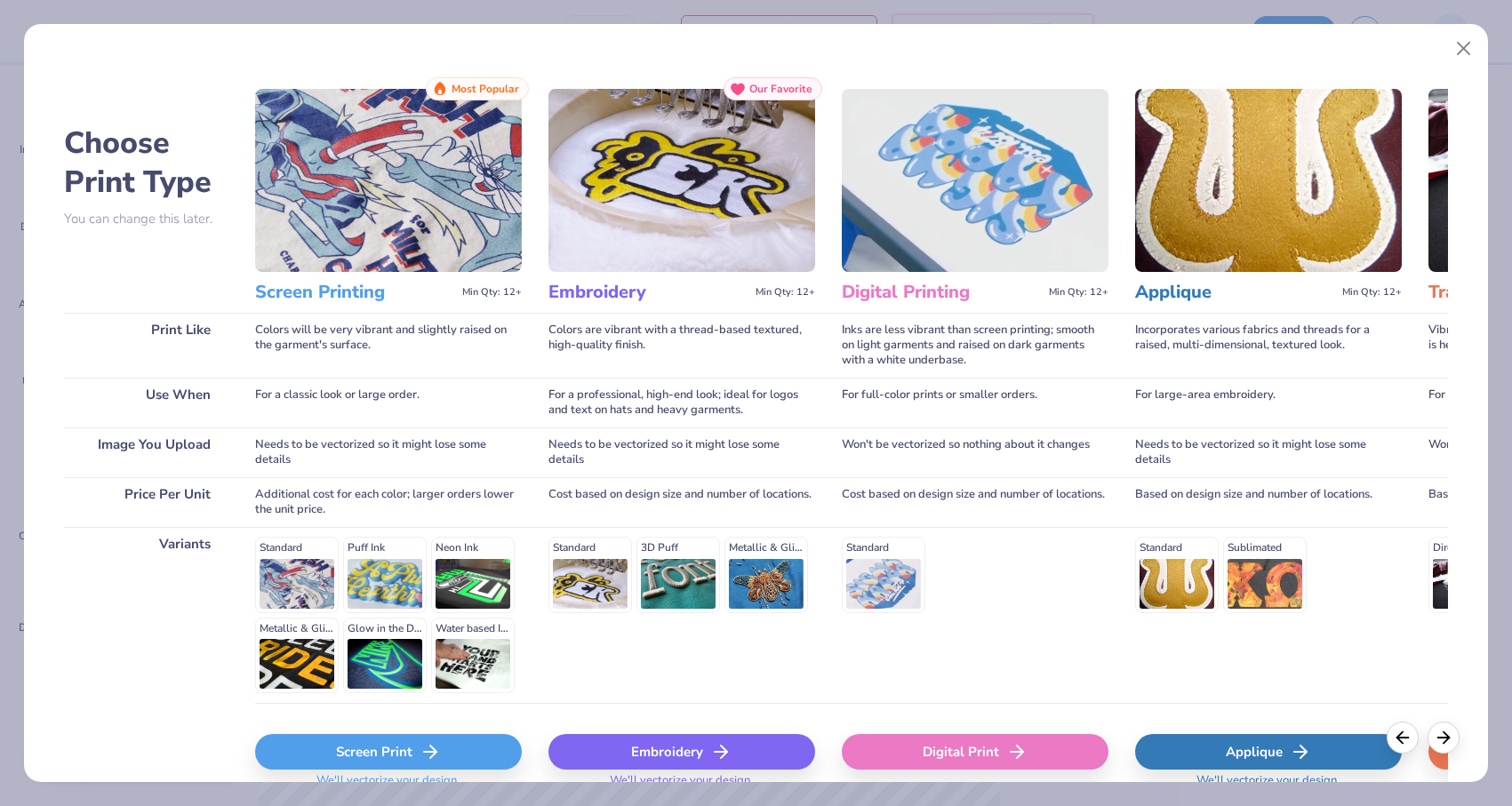
click at [421, 751] on icon at bounding box center [430, 752] width 21 height 21
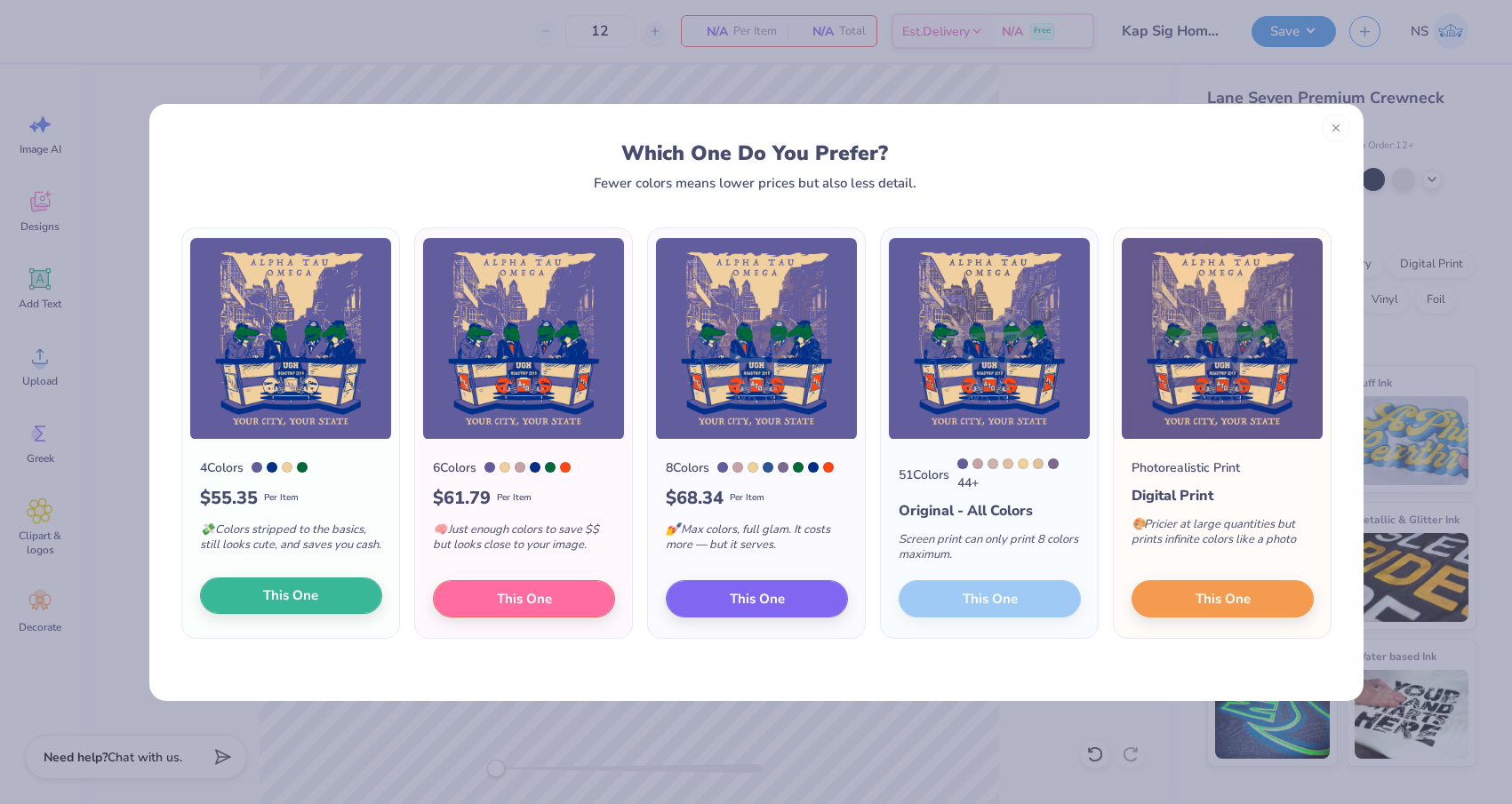
click at [303, 603] on span "This One" at bounding box center [290, 595] width 55 height 20
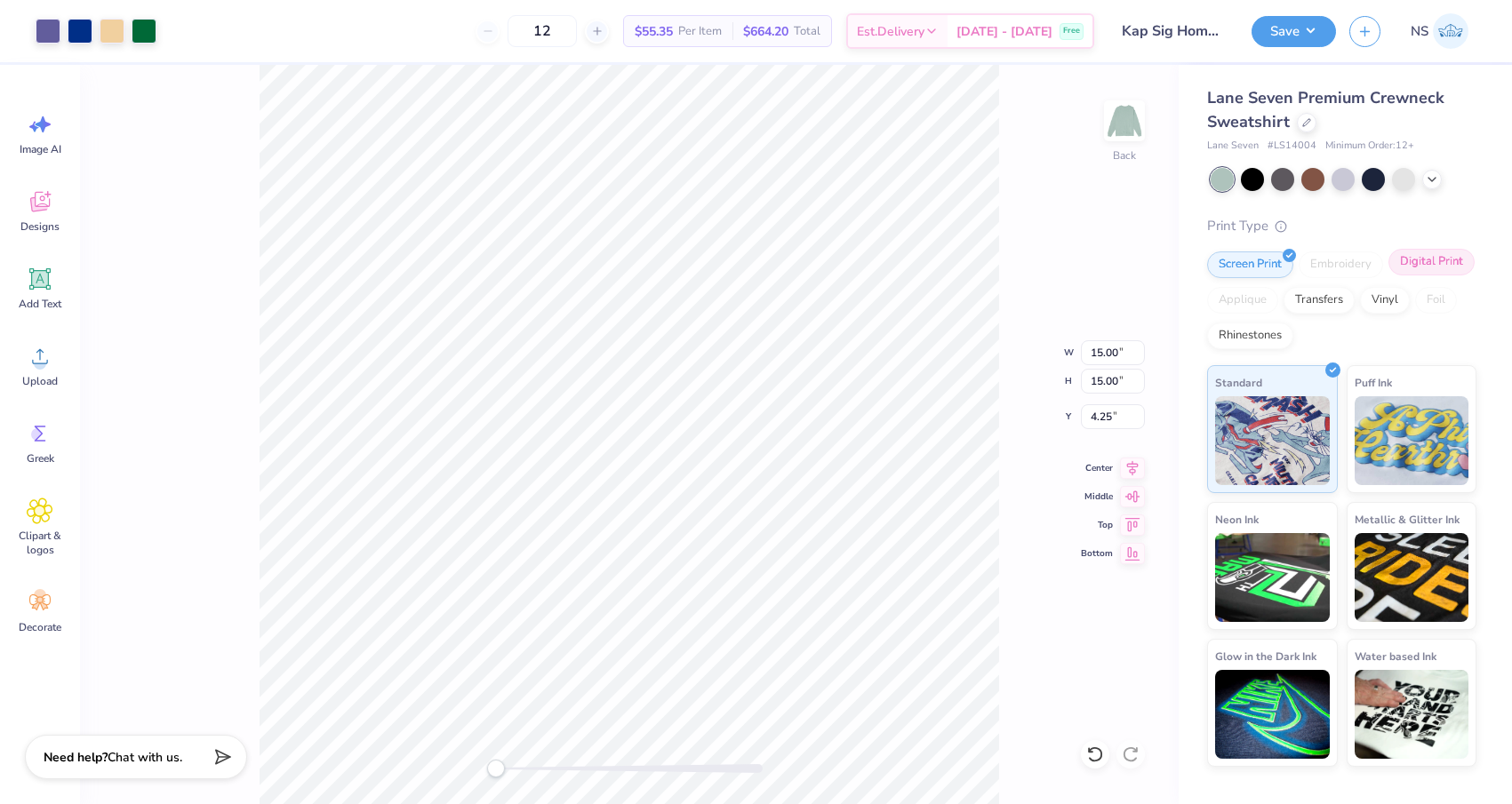
click at [1408, 257] on div "Digital Print" at bounding box center [1431, 263] width 86 height 27
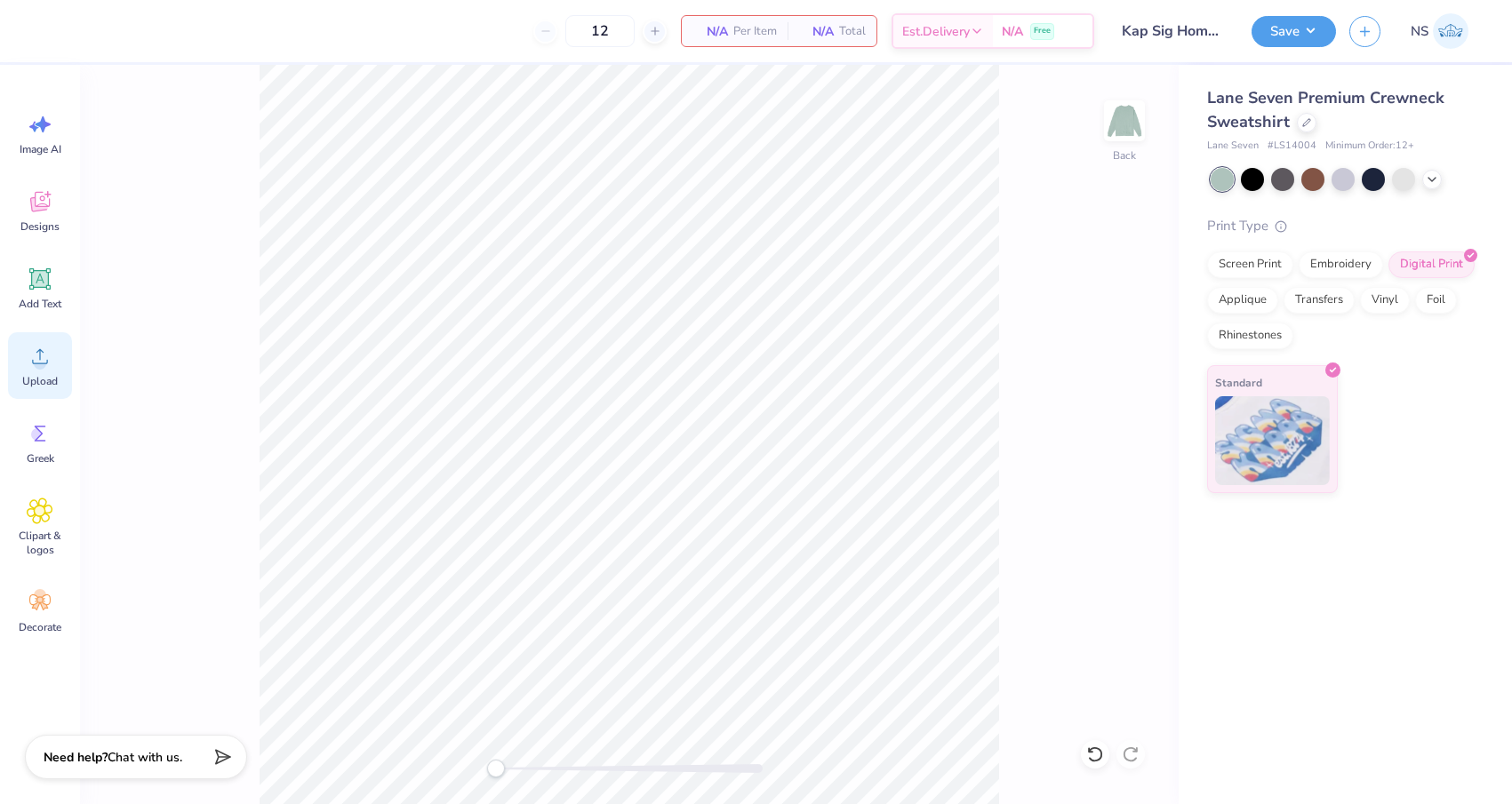
click at [31, 373] on div "Upload" at bounding box center [40, 365] width 64 height 67
click at [1090, 744] on div at bounding box center [1094, 754] width 28 height 28
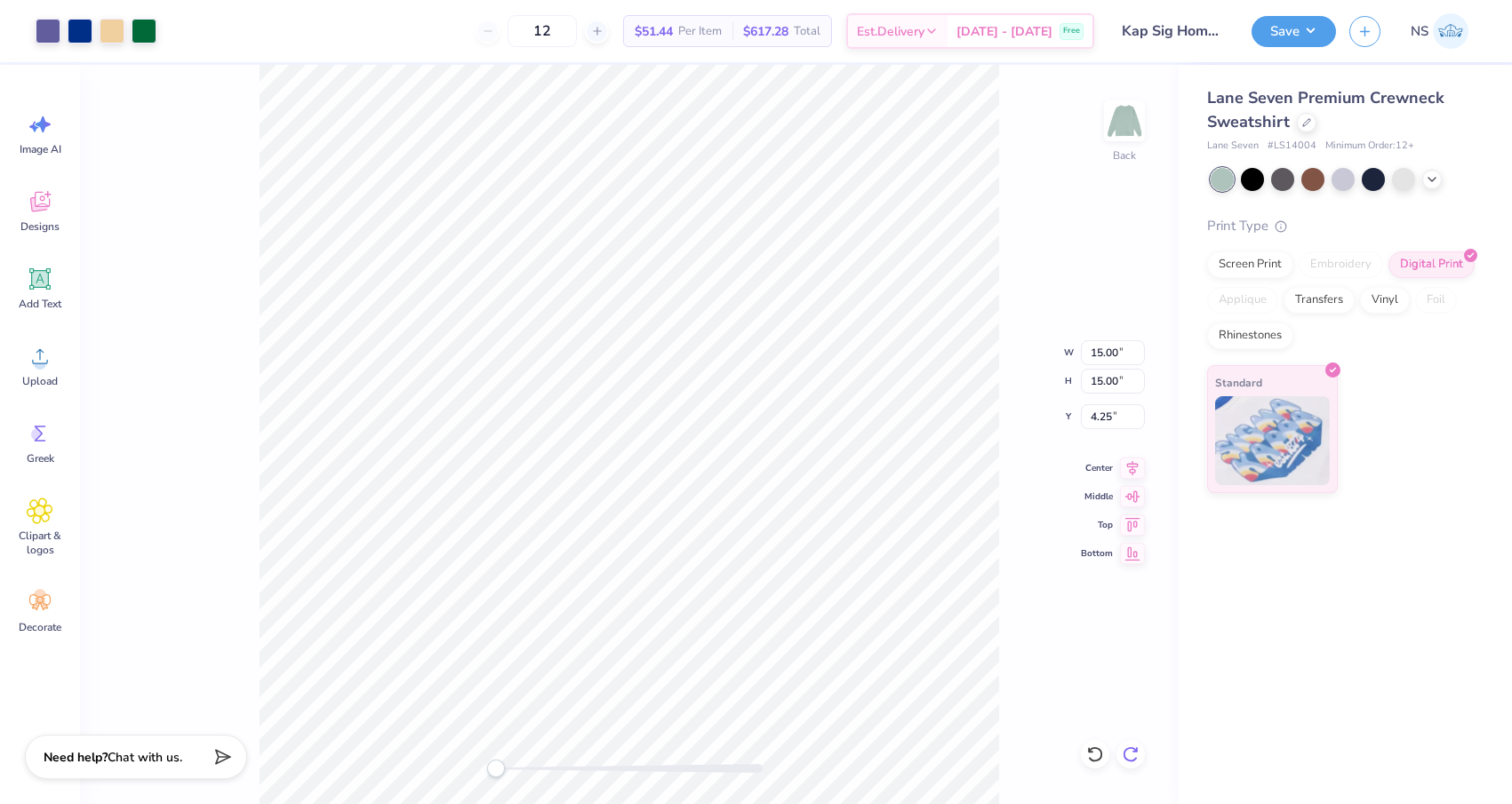
click at [1121, 751] on icon at bounding box center [1130, 754] width 17 height 17
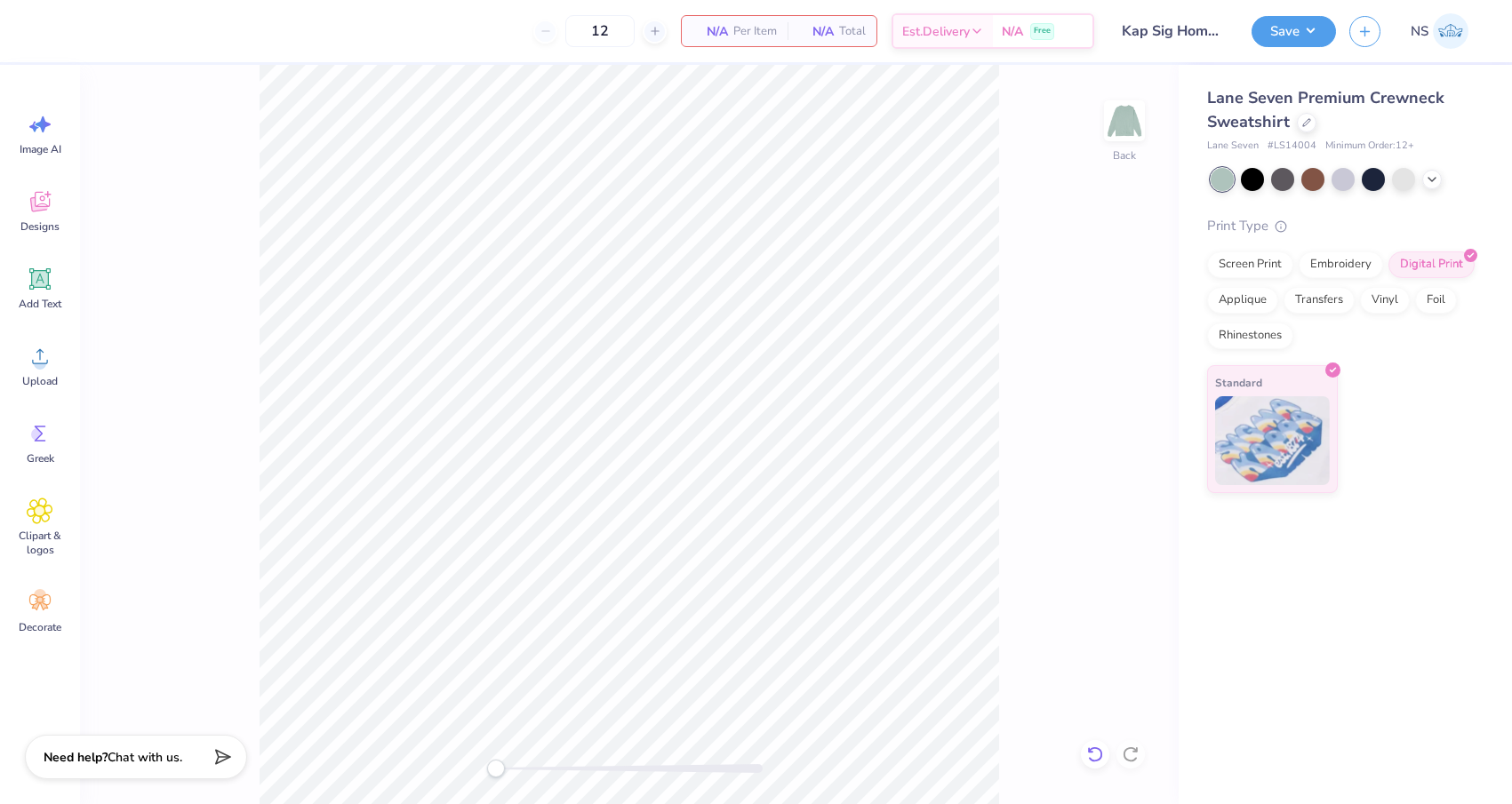
click at [1085, 758] on div at bounding box center [1094, 754] width 28 height 28
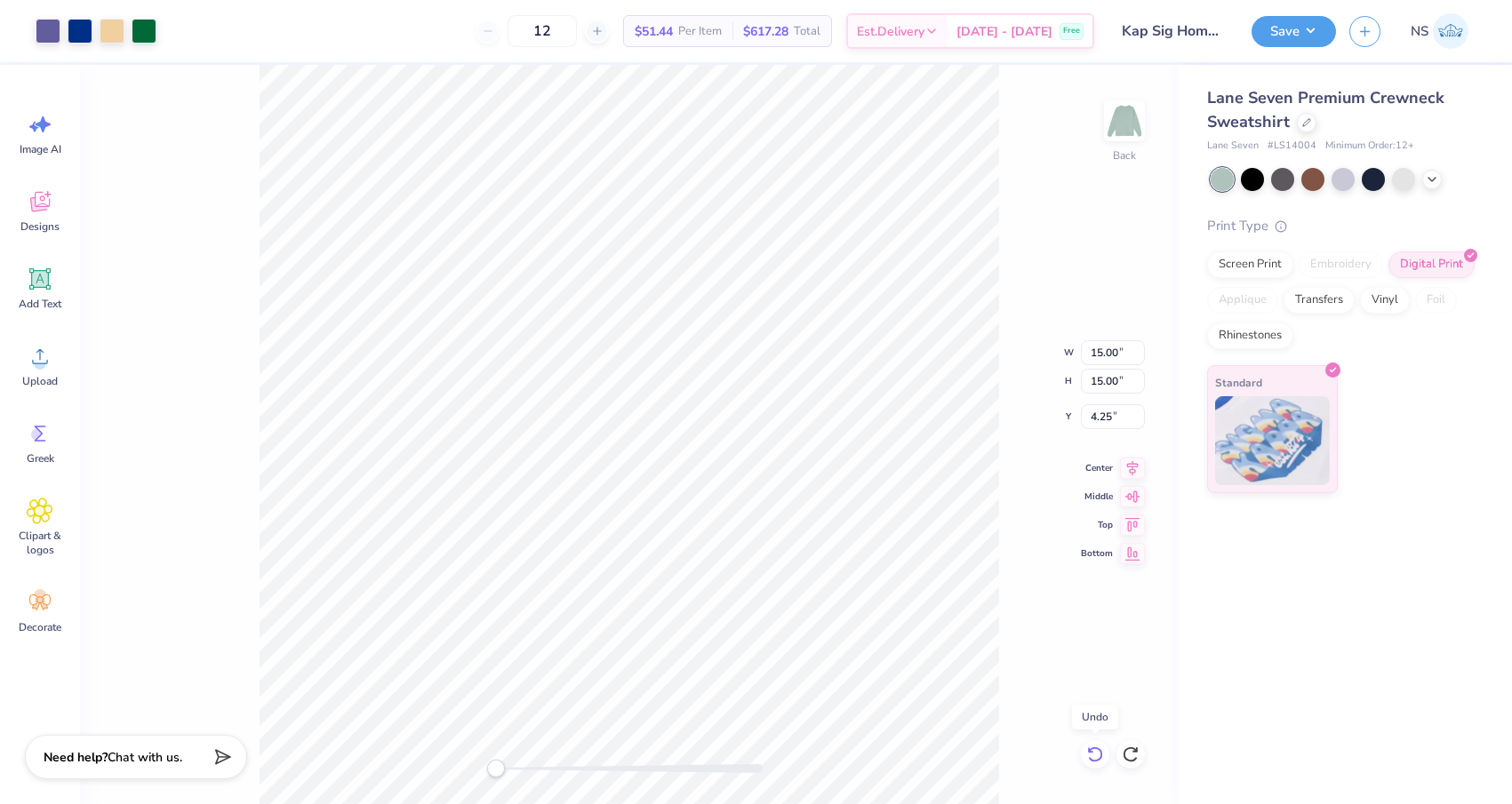
click at [1085, 758] on div at bounding box center [1094, 754] width 28 height 28
click at [1118, 745] on div at bounding box center [1130, 754] width 28 height 28
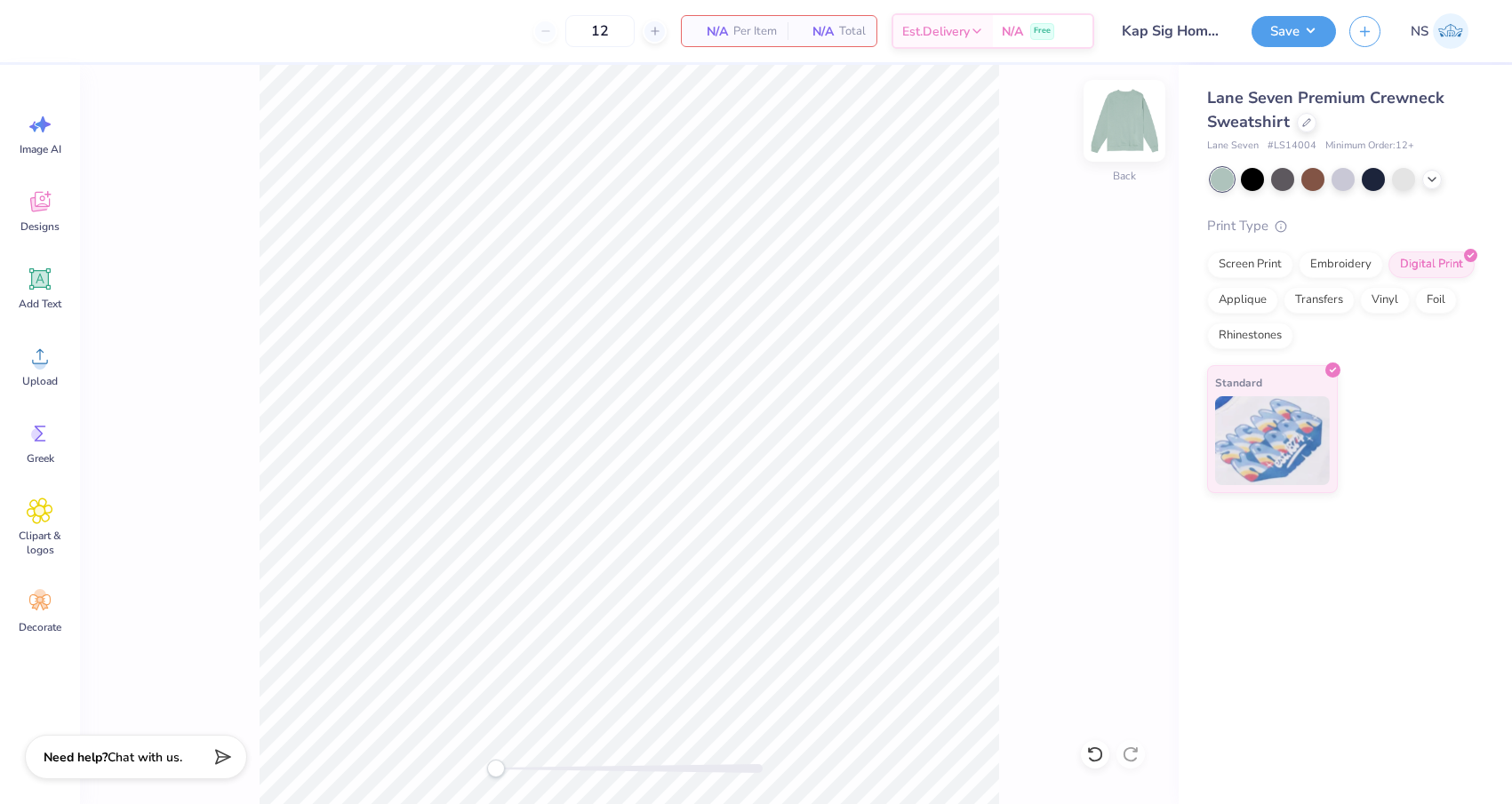
click at [1124, 107] on img at bounding box center [1123, 120] width 71 height 71
click at [48, 362] on icon at bounding box center [41, 356] width 27 height 27
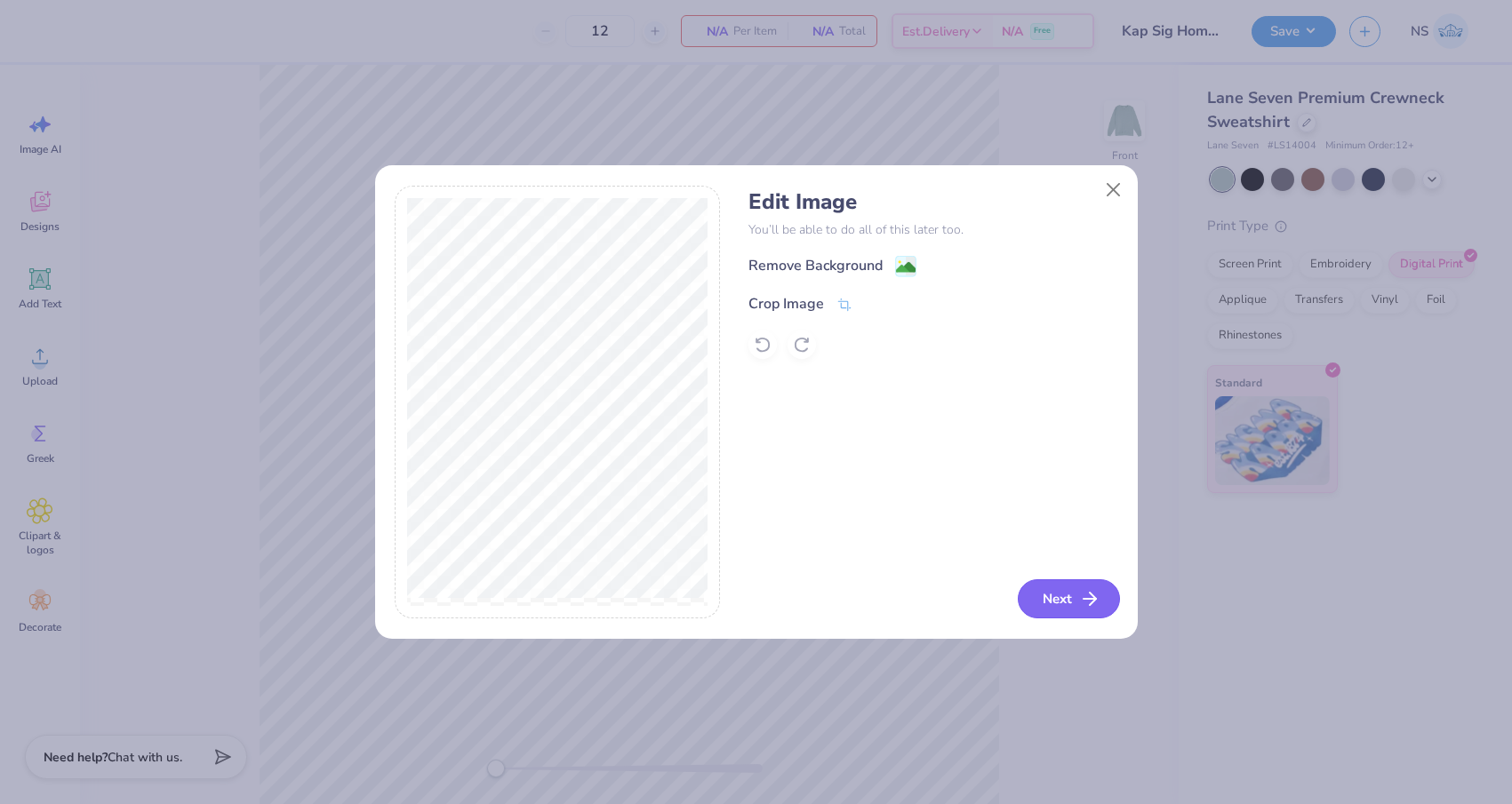
click at [1086, 595] on icon "button" at bounding box center [1089, 599] width 21 height 21
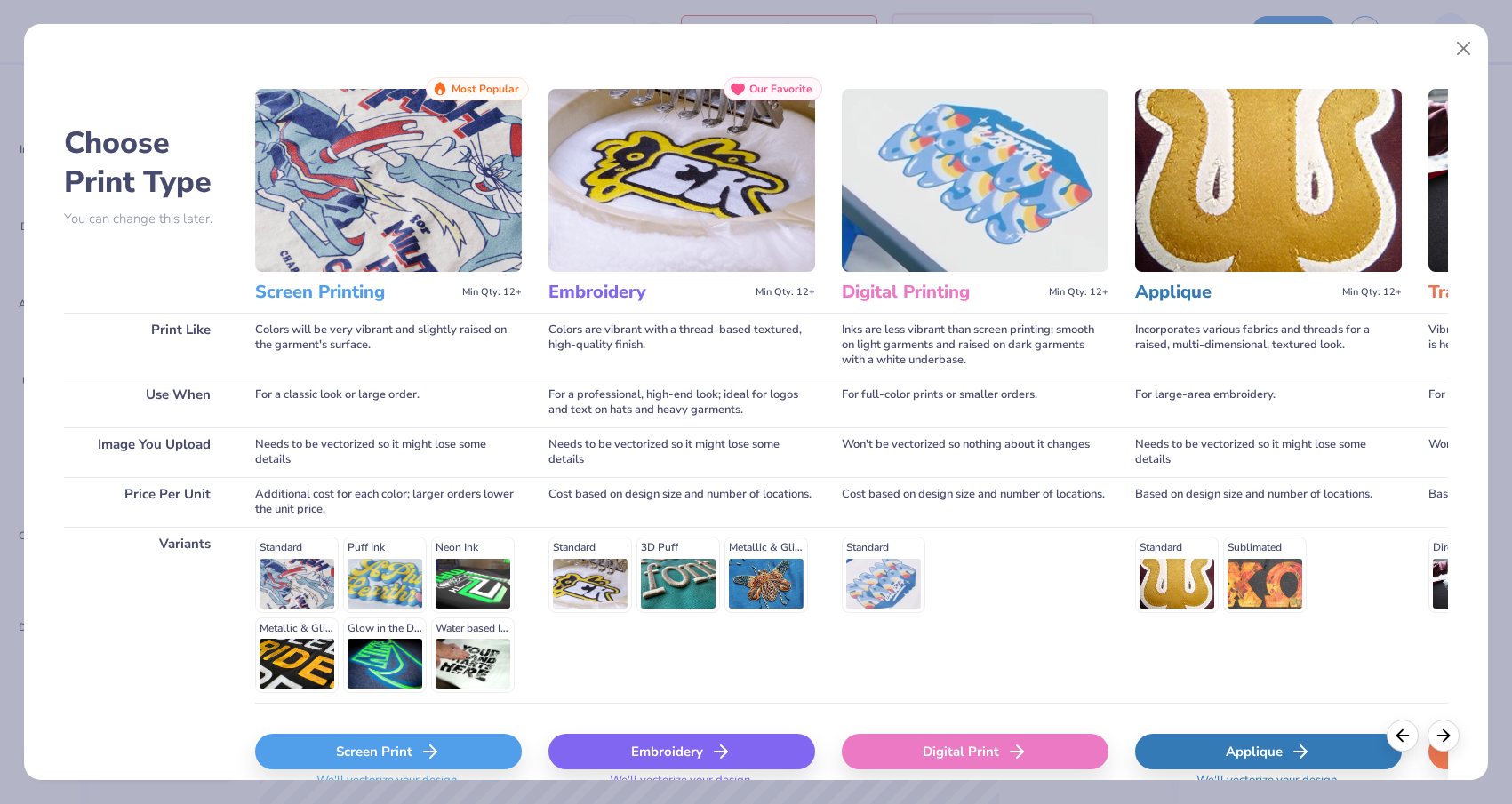
click at [1032, 752] on div "Digital Print" at bounding box center [974, 751] width 267 height 36
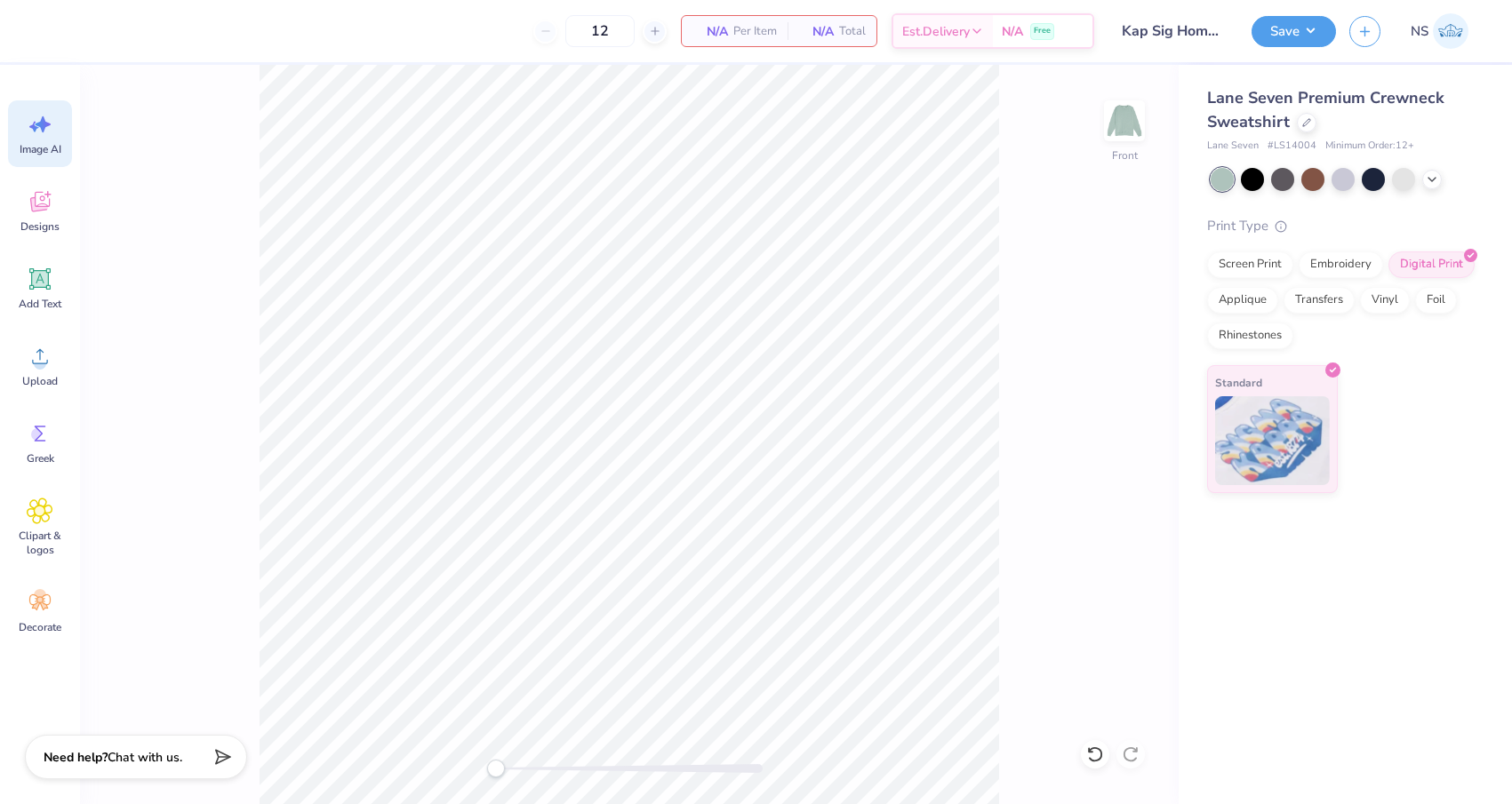
click at [44, 134] on icon at bounding box center [41, 125] width 27 height 27
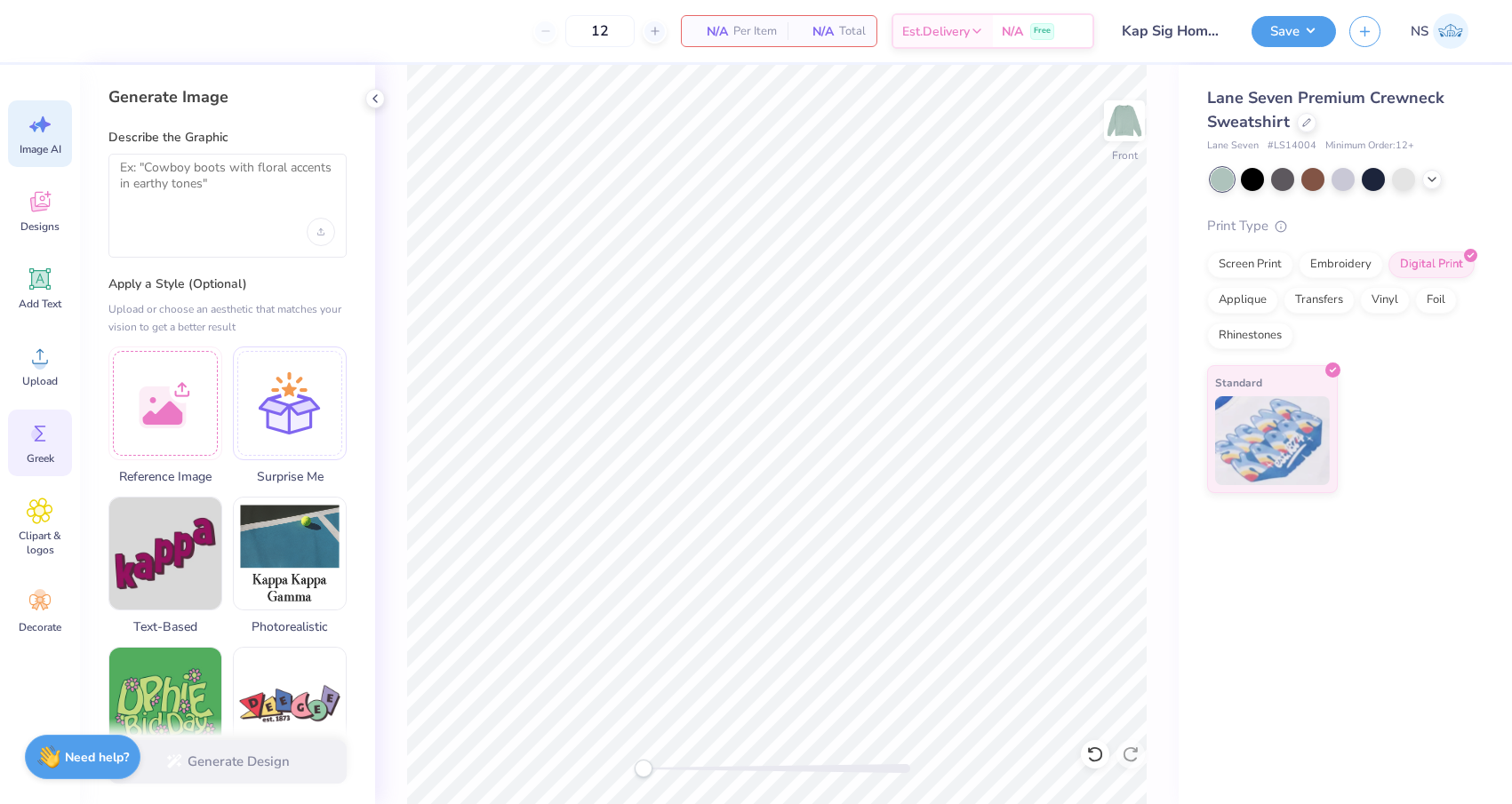
click at [38, 433] on circle at bounding box center [37, 434] width 13 height 13
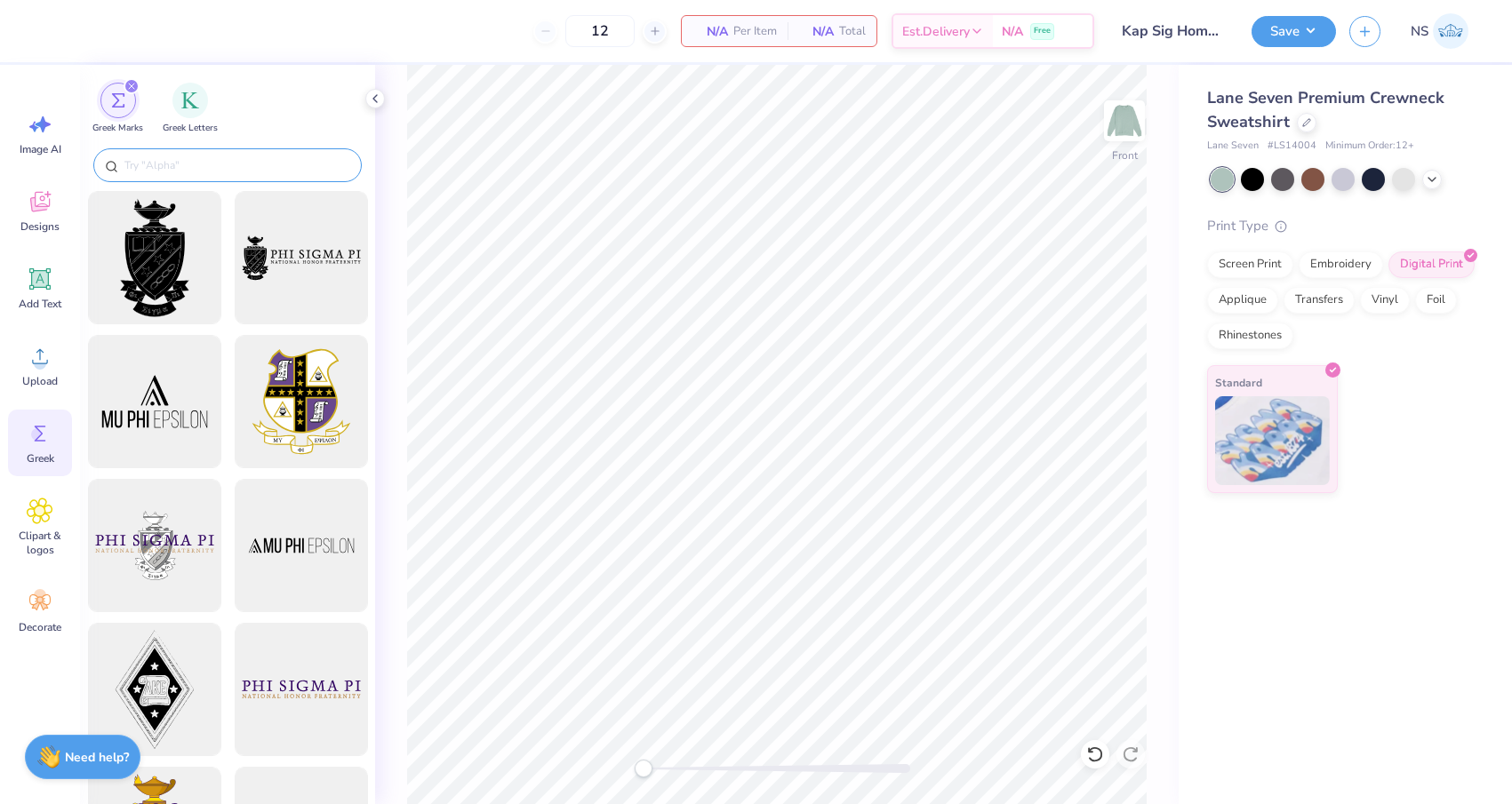
click at [198, 160] on input "text" at bounding box center [236, 165] width 228 height 17
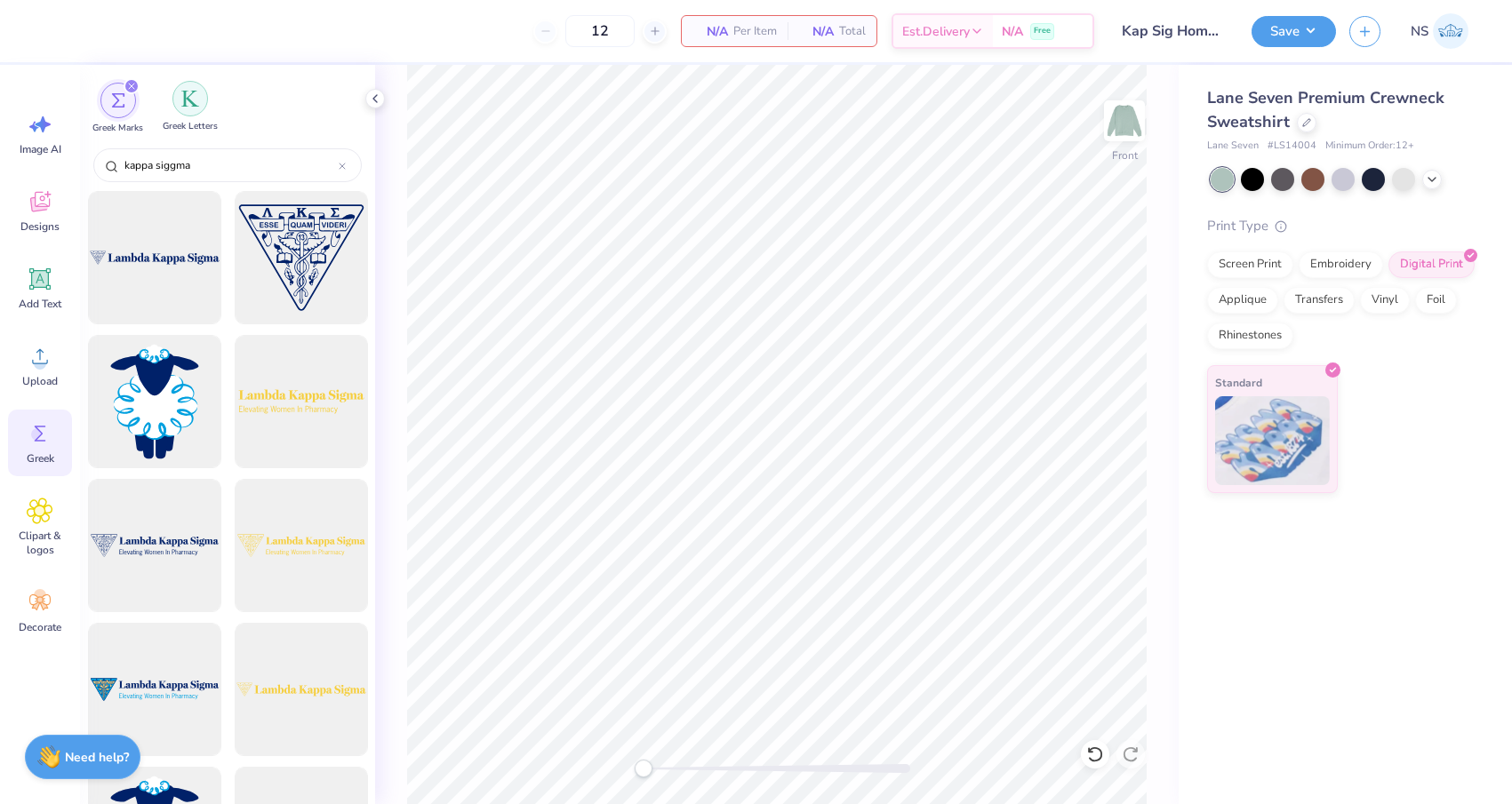
type input "kappa sigma"
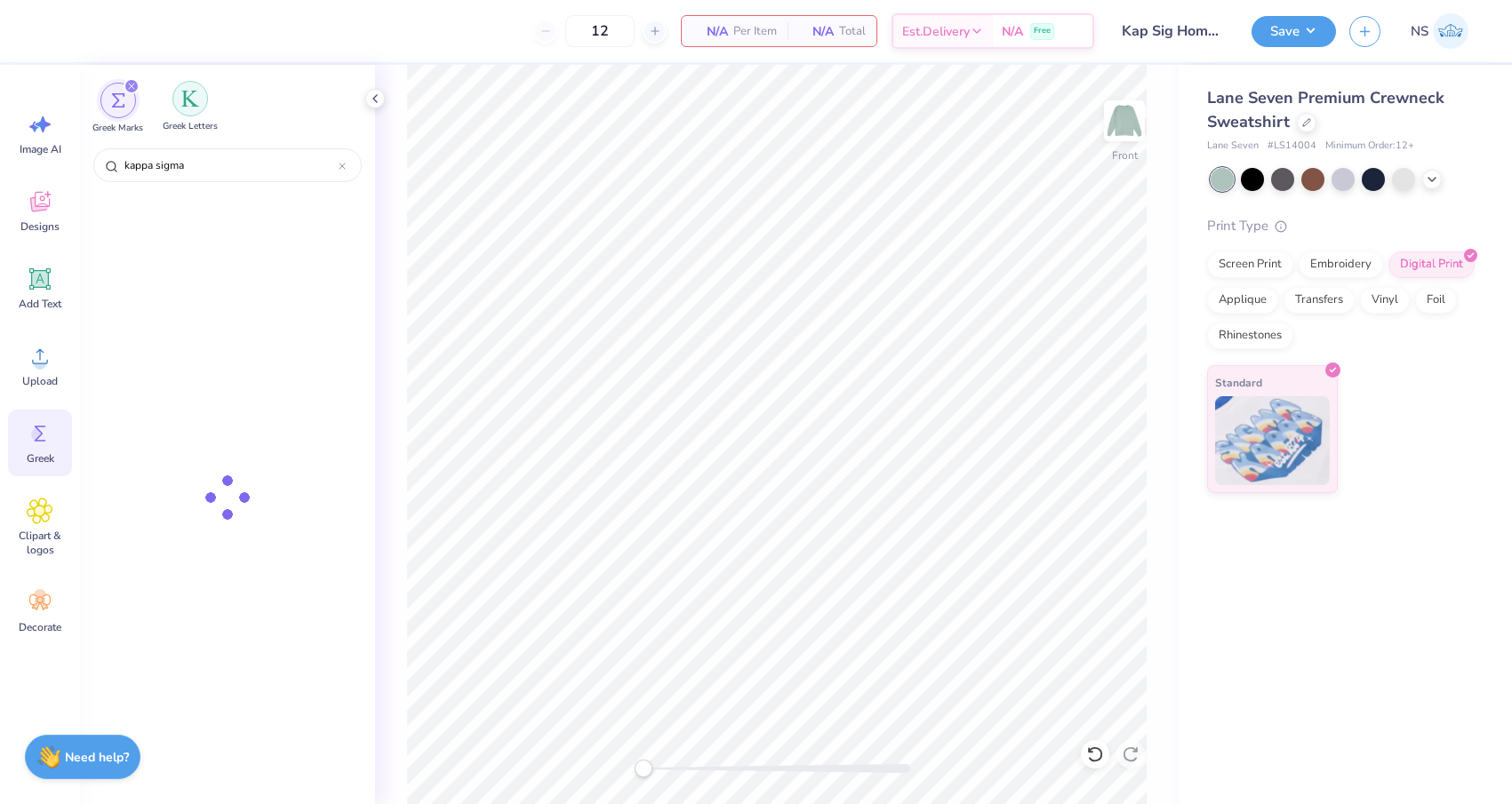
click at [197, 98] on img "filter for Greek Letters" at bounding box center [190, 99] width 17 height 17
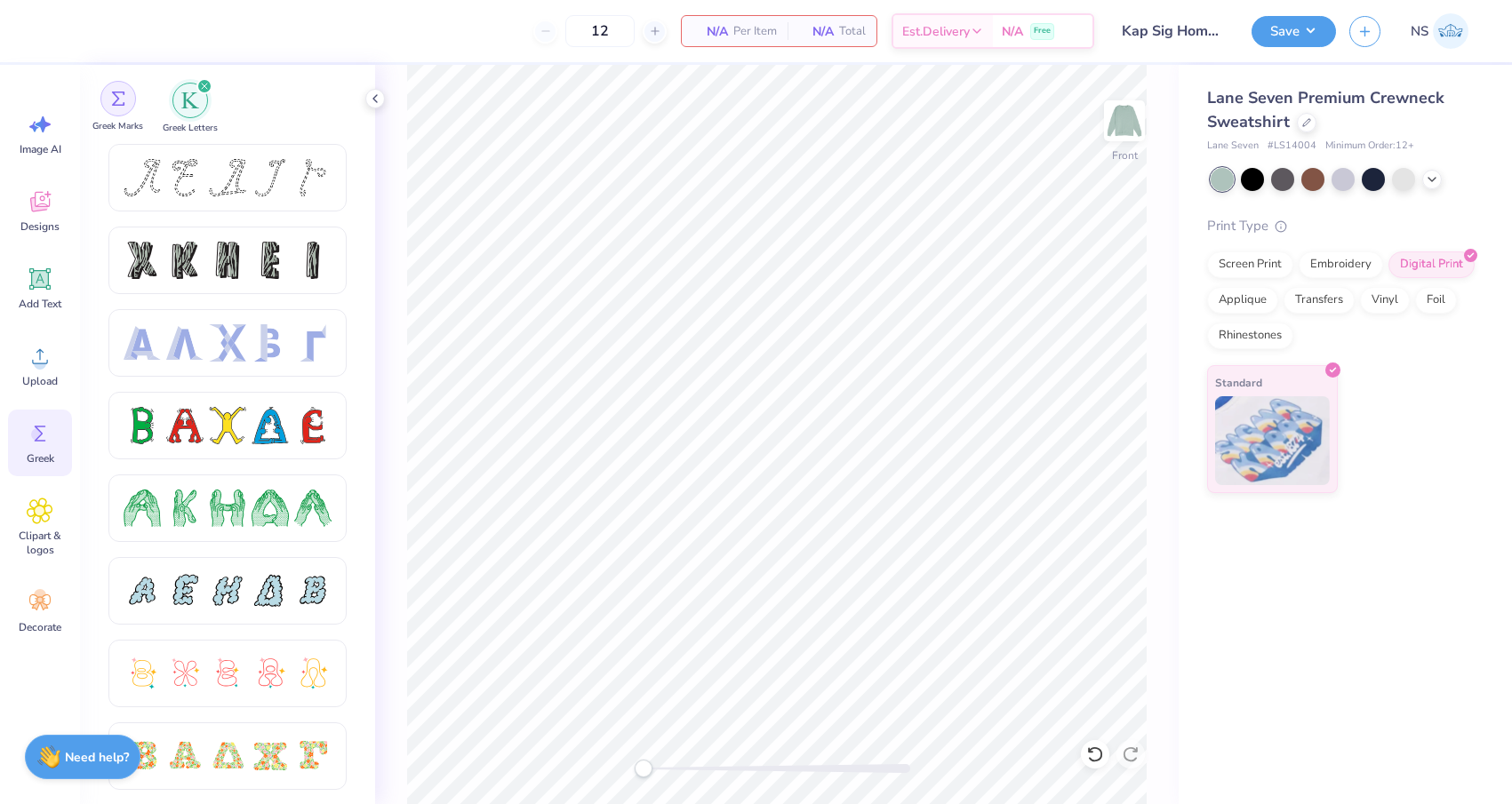
click at [117, 108] on div "filter for Greek Marks" at bounding box center [118, 98] width 36 height 36
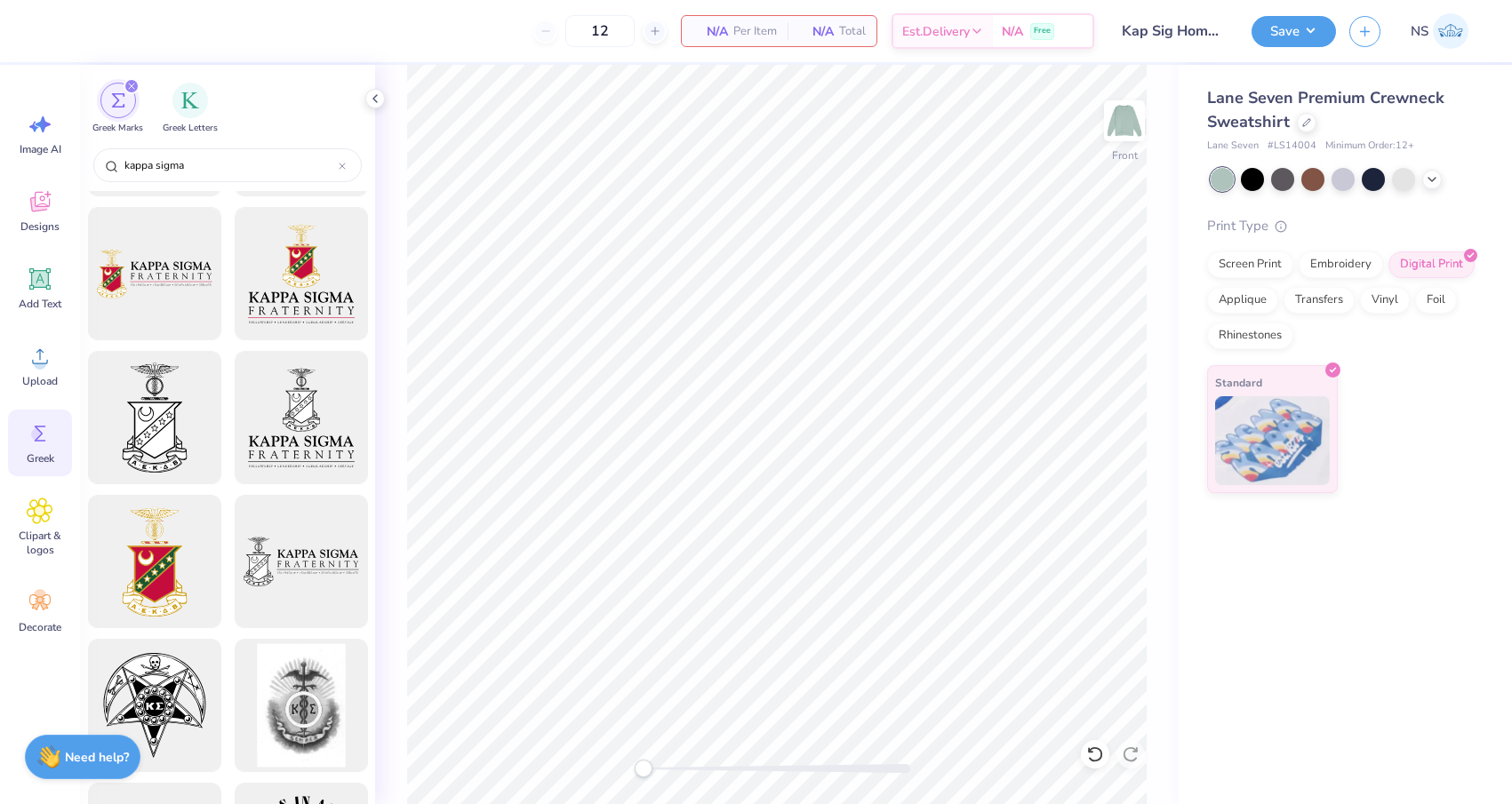
scroll to position [3410, 0]
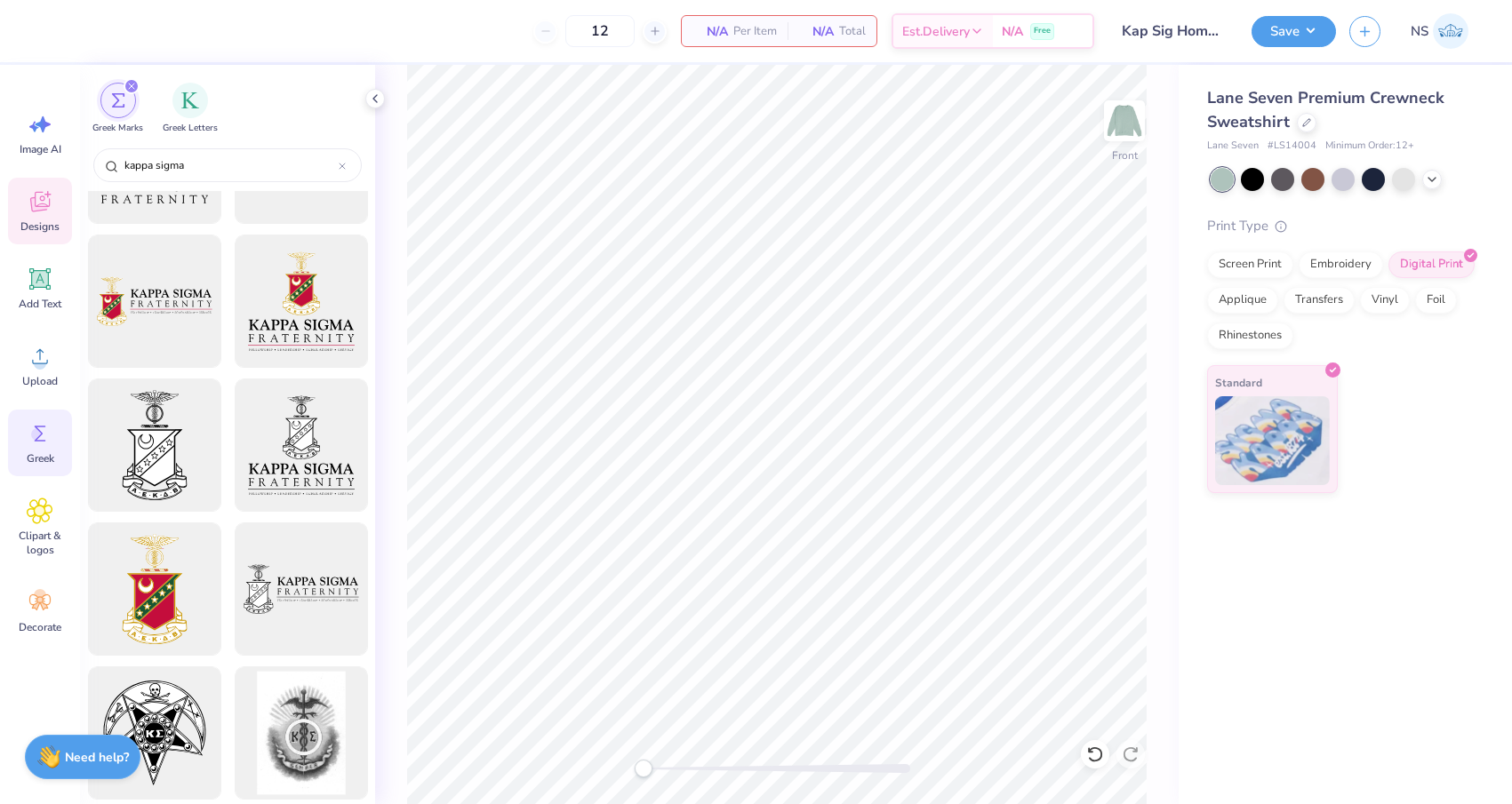
click at [47, 214] on icon at bounding box center [41, 201] width 27 height 27
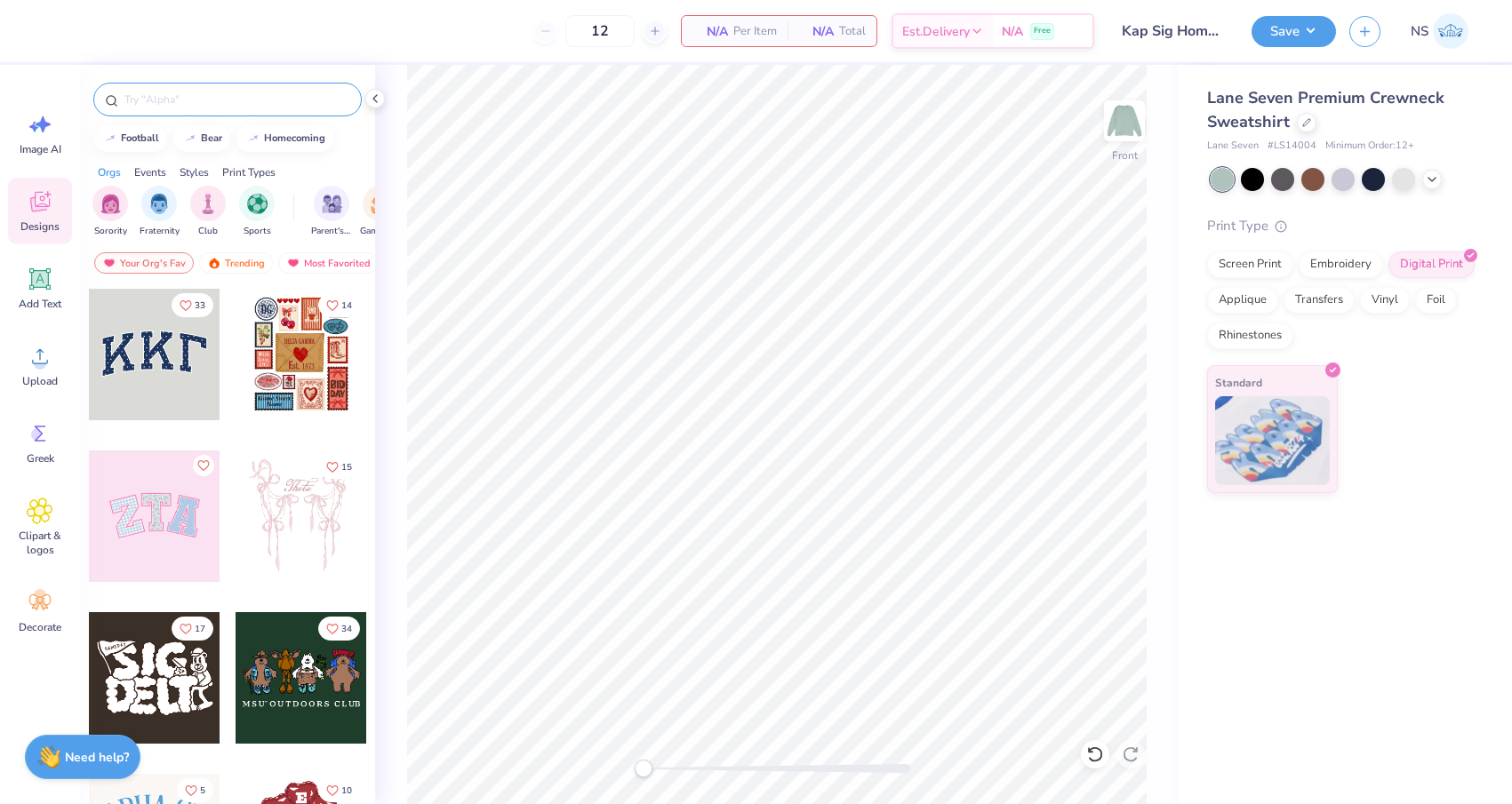
click at [213, 103] on input "text" at bounding box center [236, 100] width 228 height 17
type input "kappa sigma"
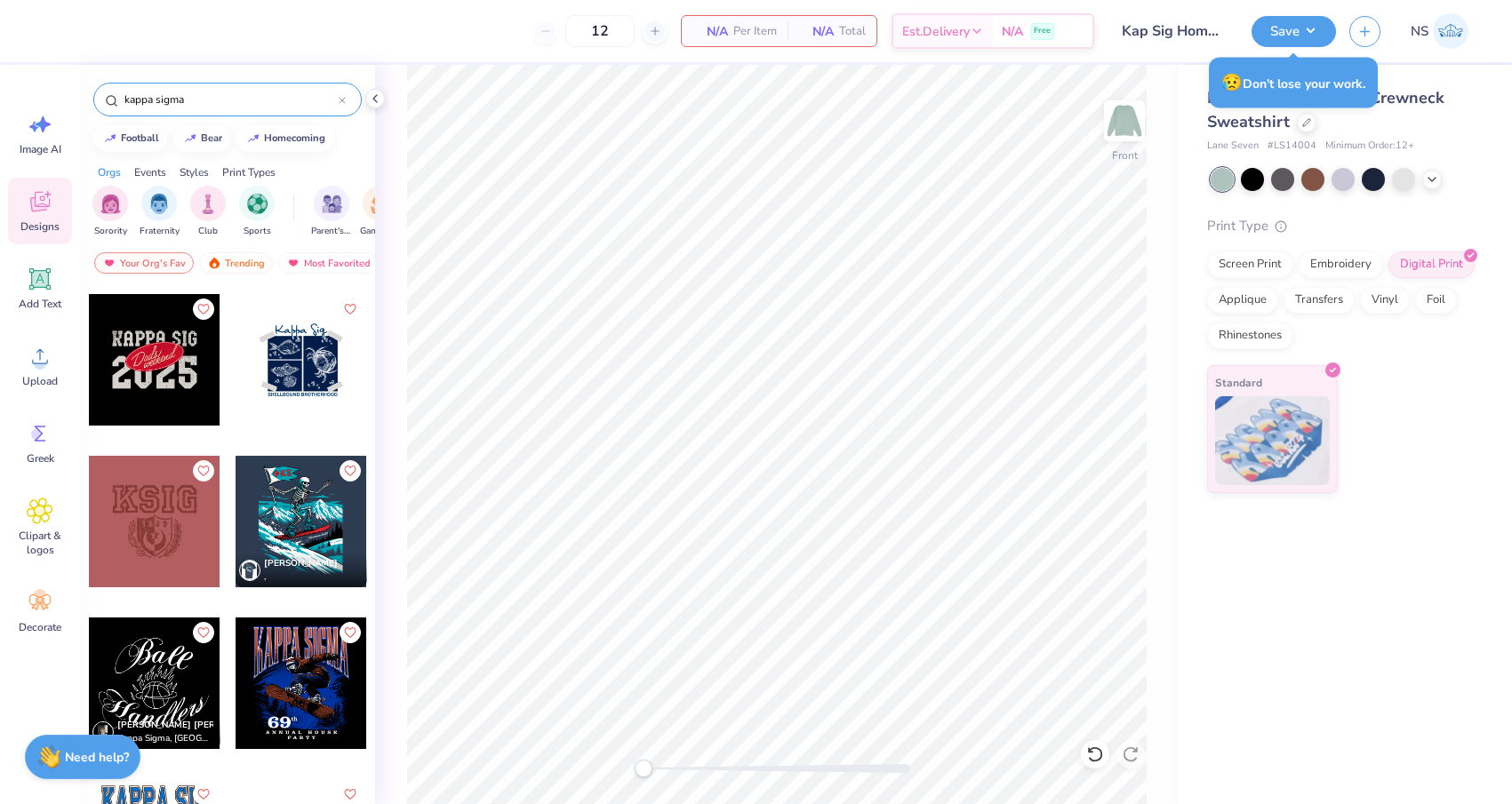
scroll to position [646, 0]
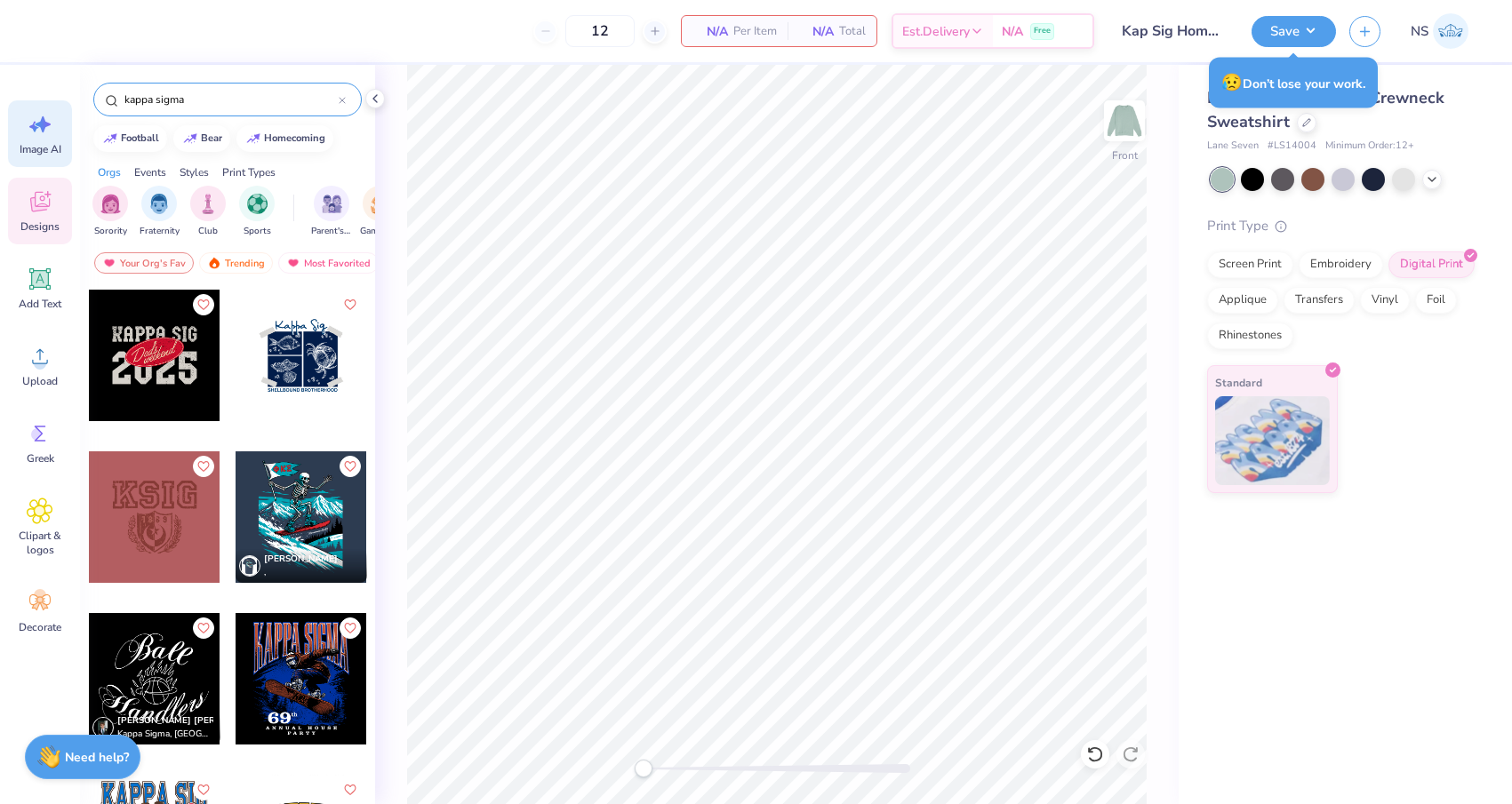
click at [47, 138] on div "Image AI" at bounding box center [40, 134] width 64 height 67
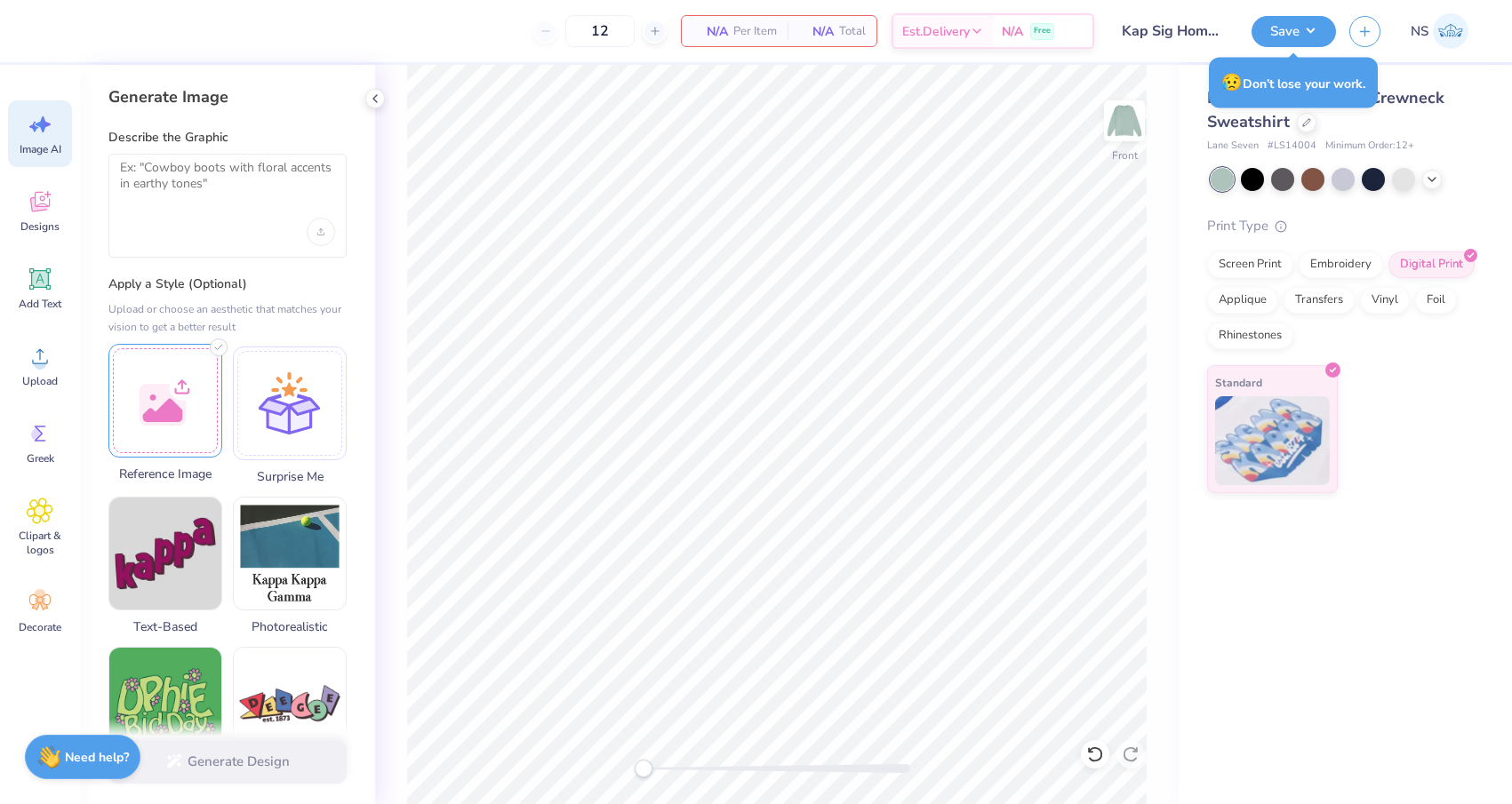
click at [166, 410] on div at bounding box center [165, 400] width 113 height 113
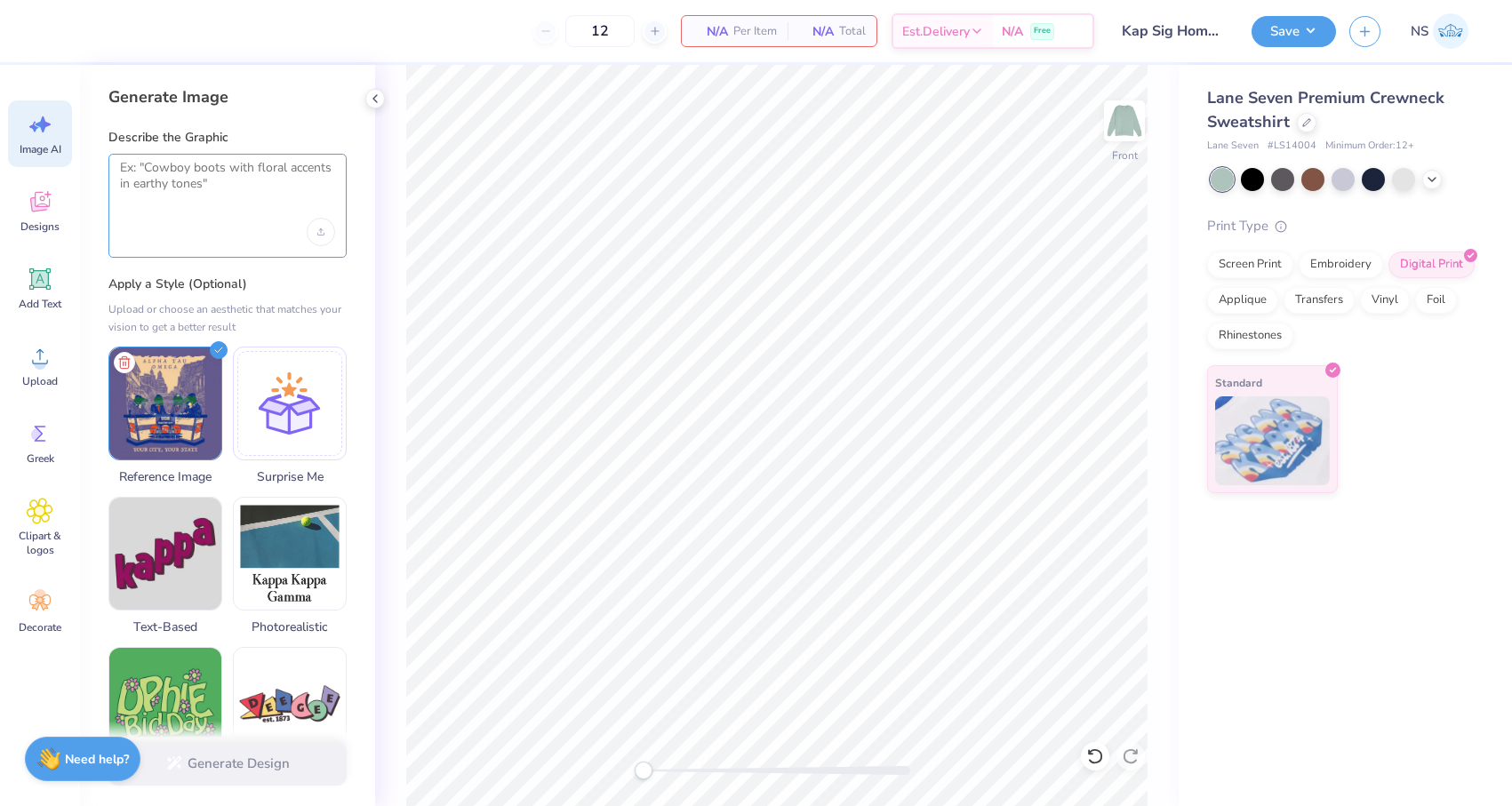
click at [227, 180] on textarea at bounding box center [228, 182] width 215 height 45
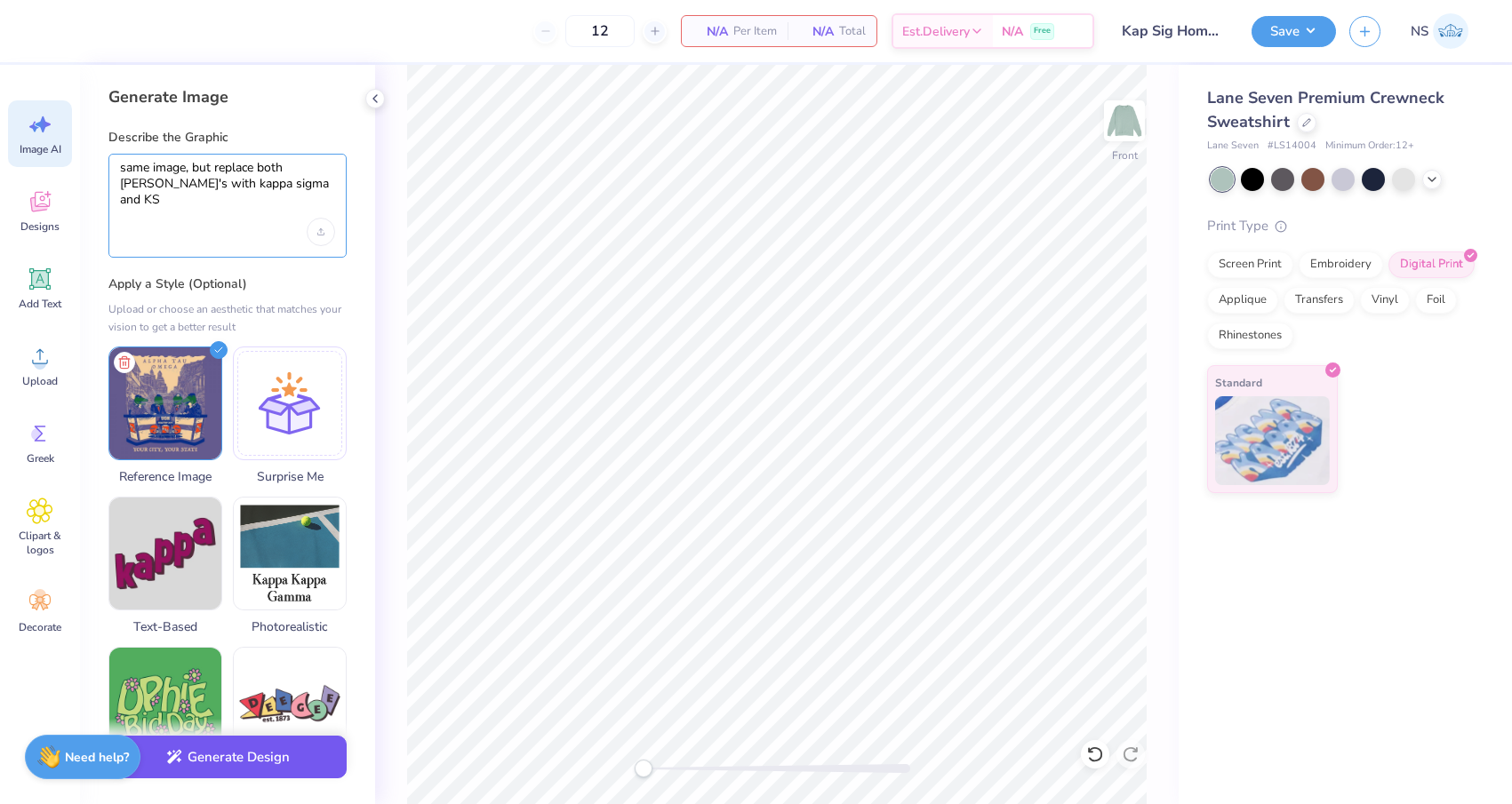
type textarea "same image, but replace both [PERSON_NAME]'s with kappa sigma and KS"
click at [226, 763] on button "Generate Design" at bounding box center [228, 757] width 238 height 44
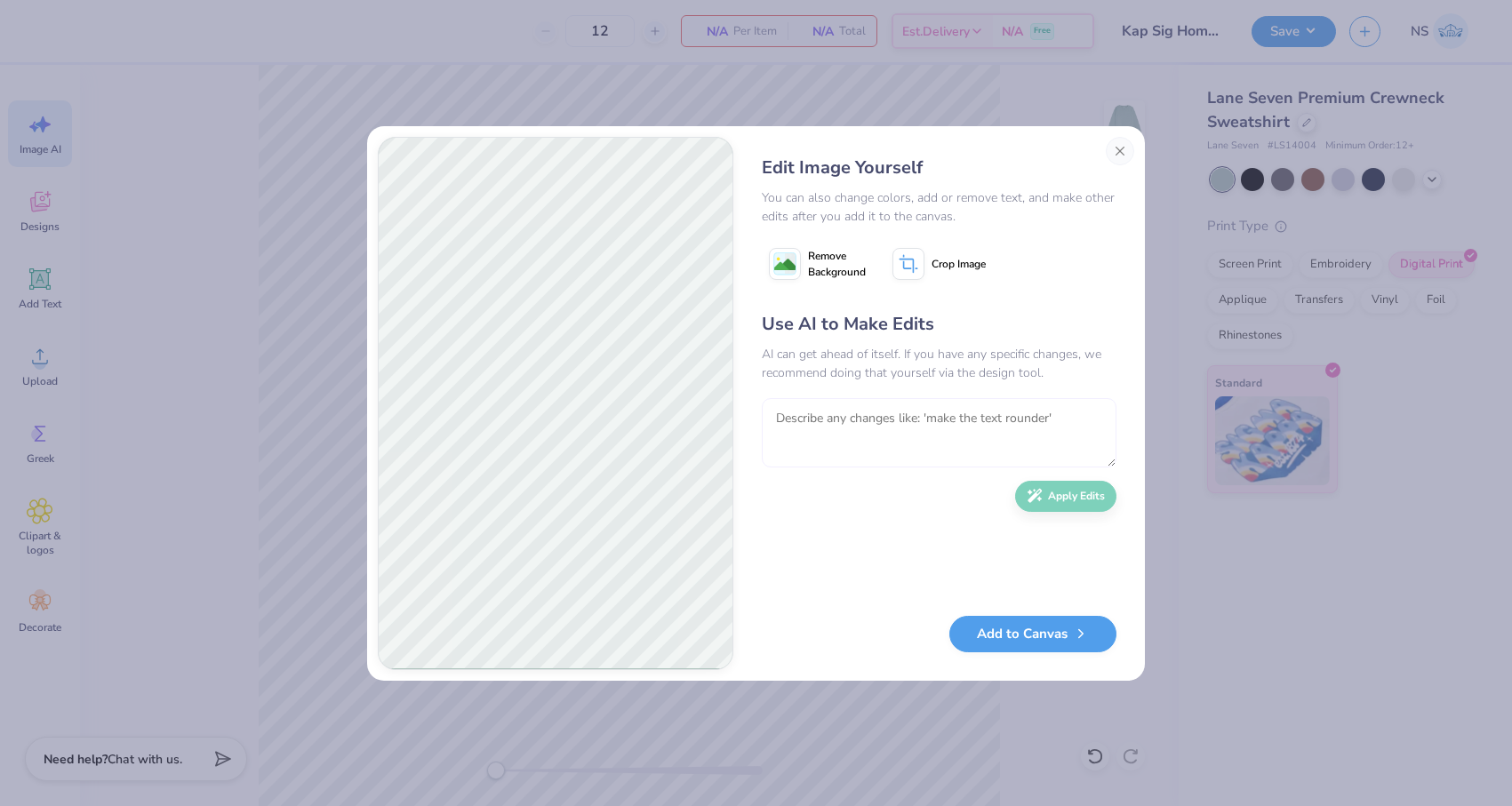
click at [898, 440] on textarea at bounding box center [939, 433] width 355 height 70
type textarea "more of a red a green color scheme, gators more realistic"
click at [1080, 498] on button "Apply Edits" at bounding box center [1065, 491] width 102 height 31
click at [789, 263] on image at bounding box center [785, 264] width 21 height 21
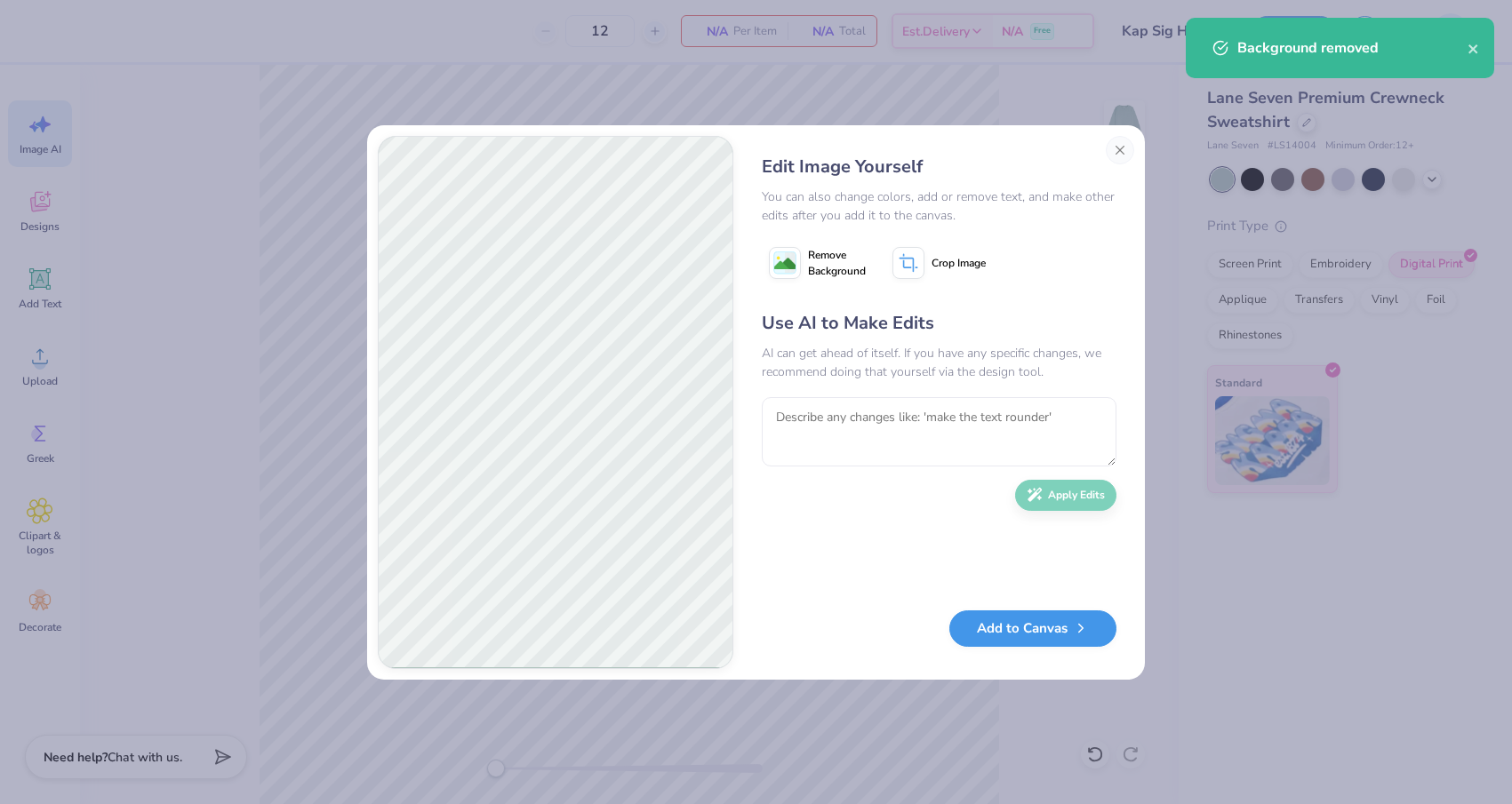
click at [1042, 632] on button "Add to Canvas" at bounding box center [1032, 629] width 167 height 37
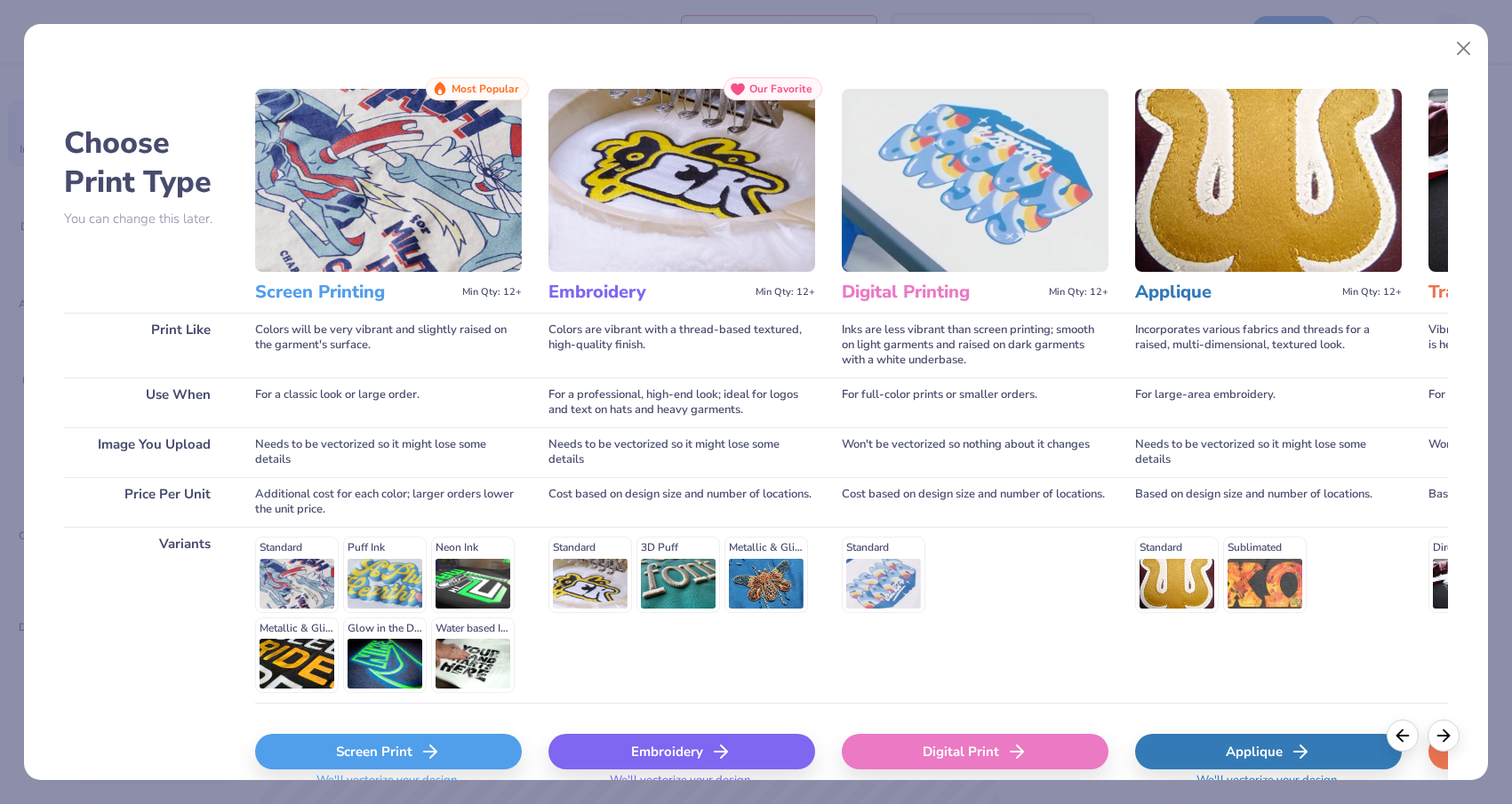
click at [987, 757] on div "Digital Print" at bounding box center [974, 751] width 267 height 36
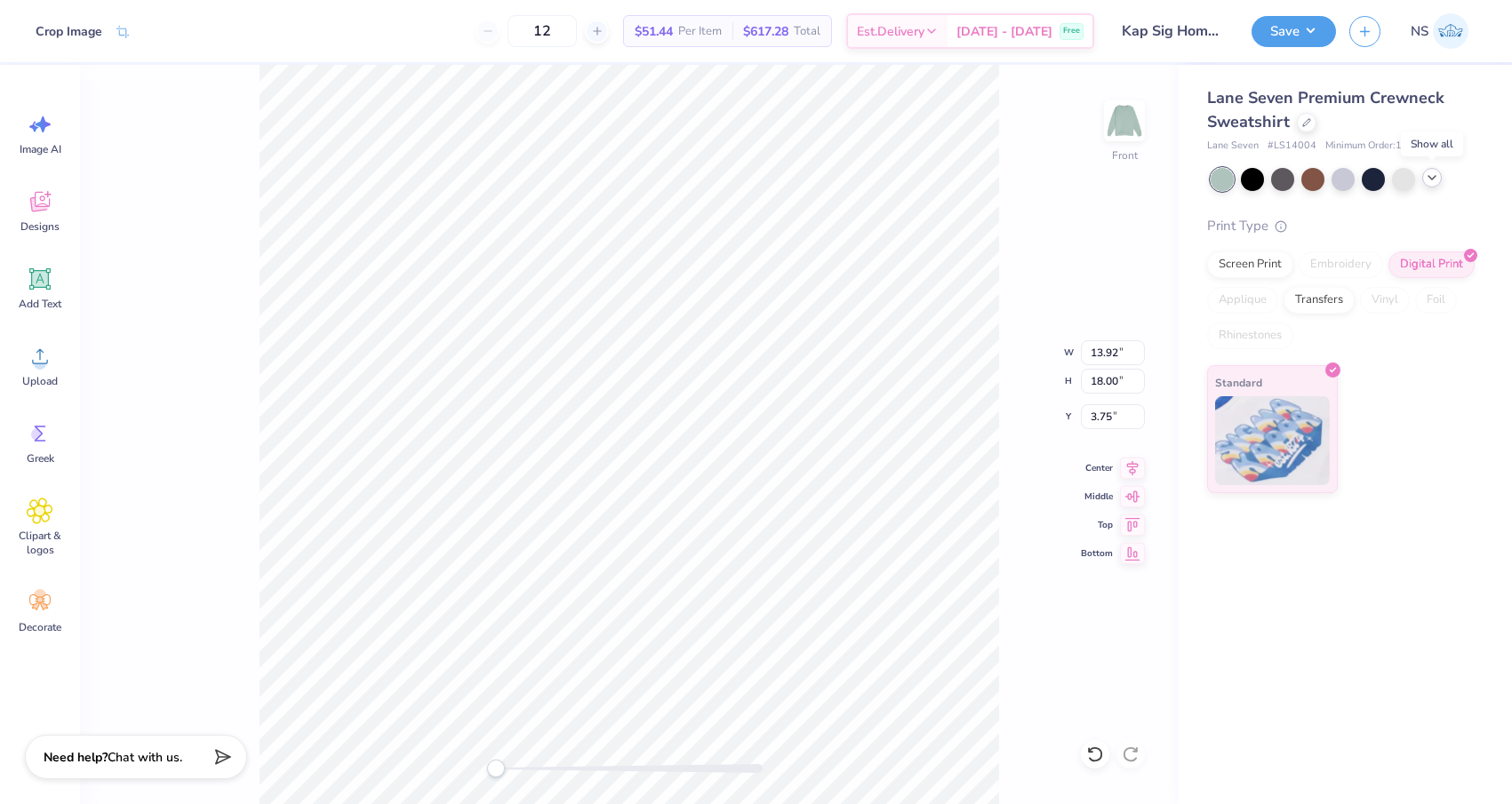
click at [1430, 185] on div at bounding box center [1432, 177] width 19 height 19
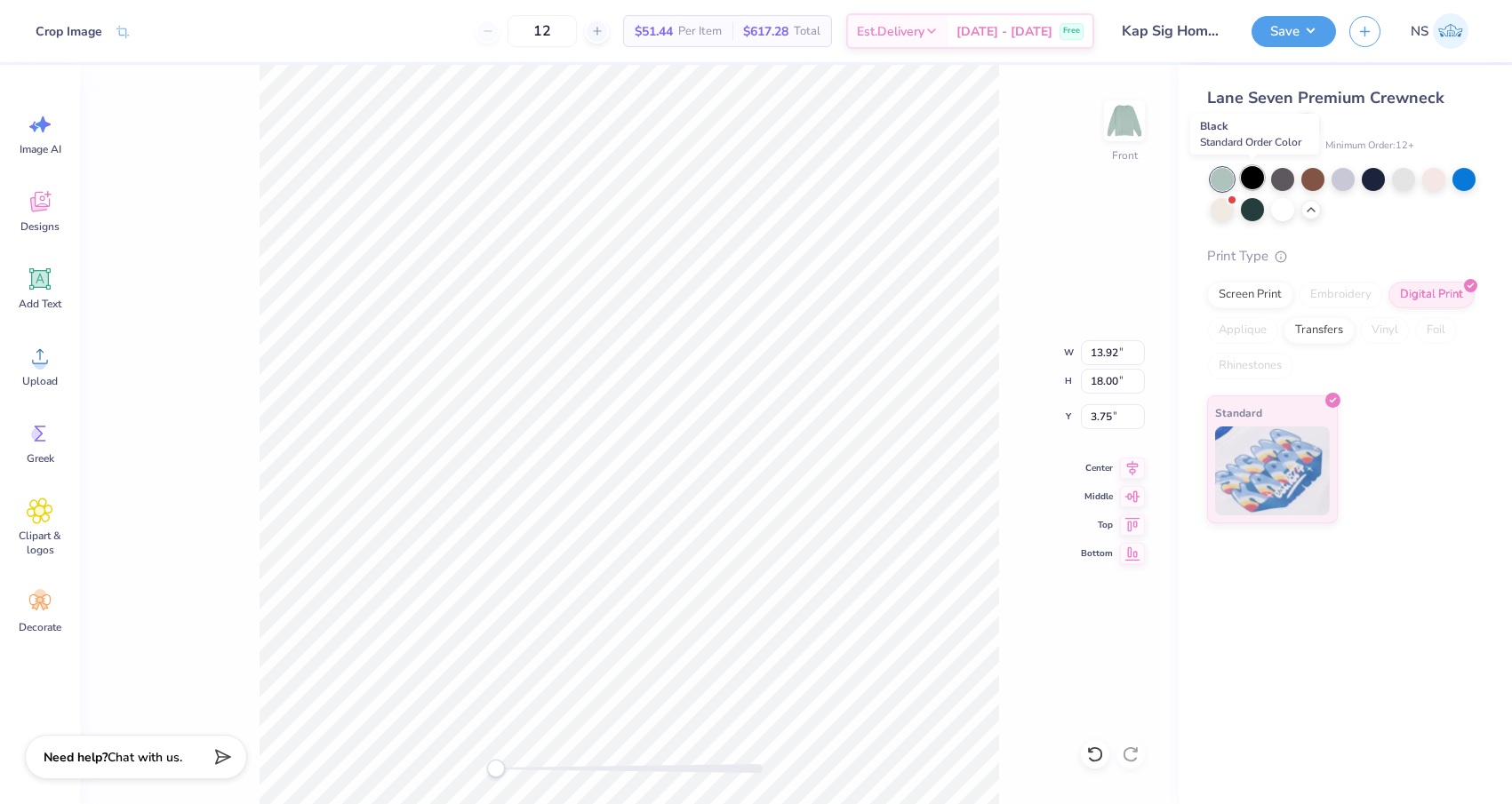
click at [1256, 182] on div at bounding box center [1252, 177] width 23 height 23
click at [1256, 182] on div "Almost there" at bounding box center [796, 434] width 1432 height 739
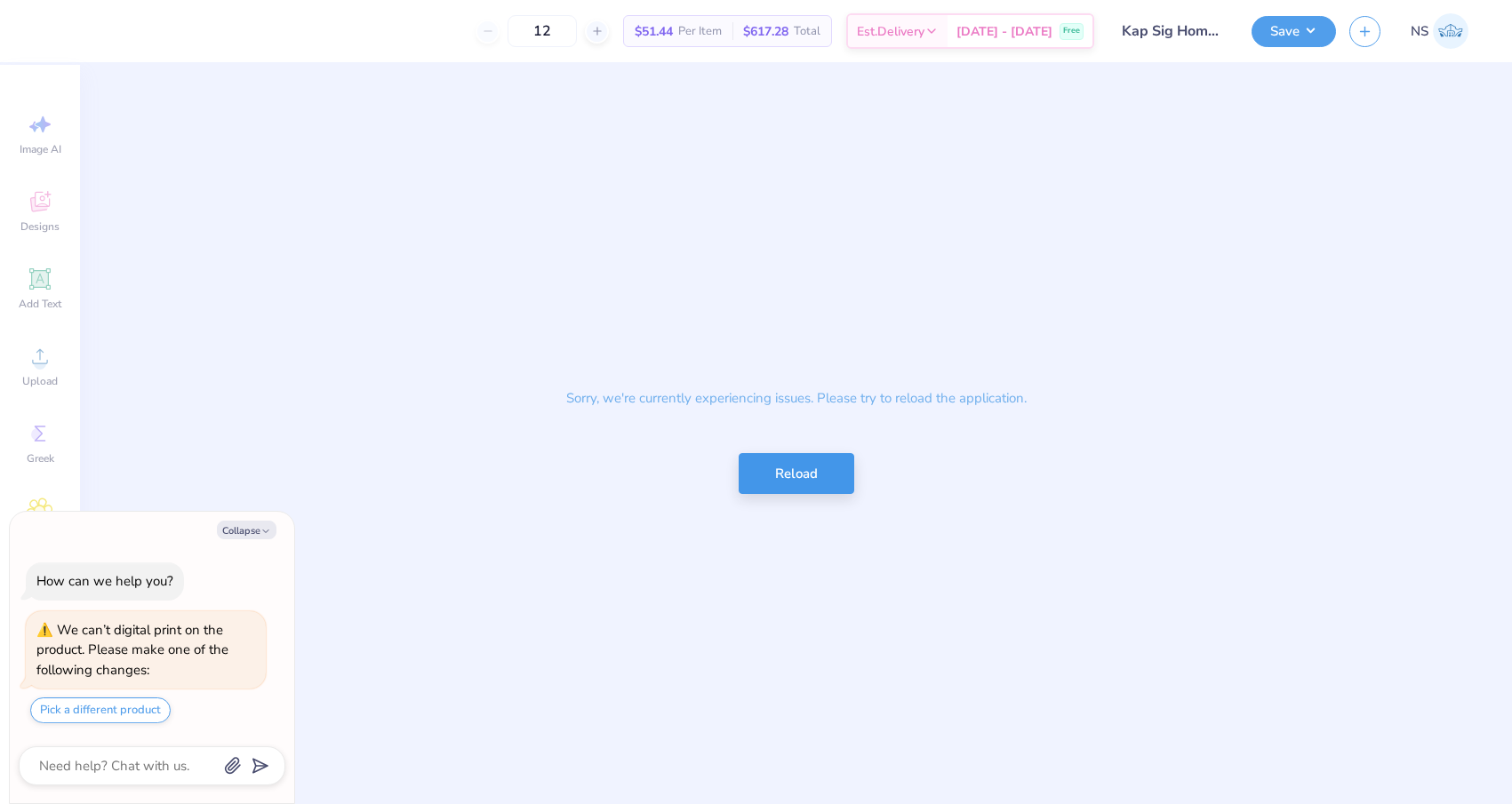
click at [822, 475] on button "Reload" at bounding box center [796, 474] width 115 height 42
type textarea "x"
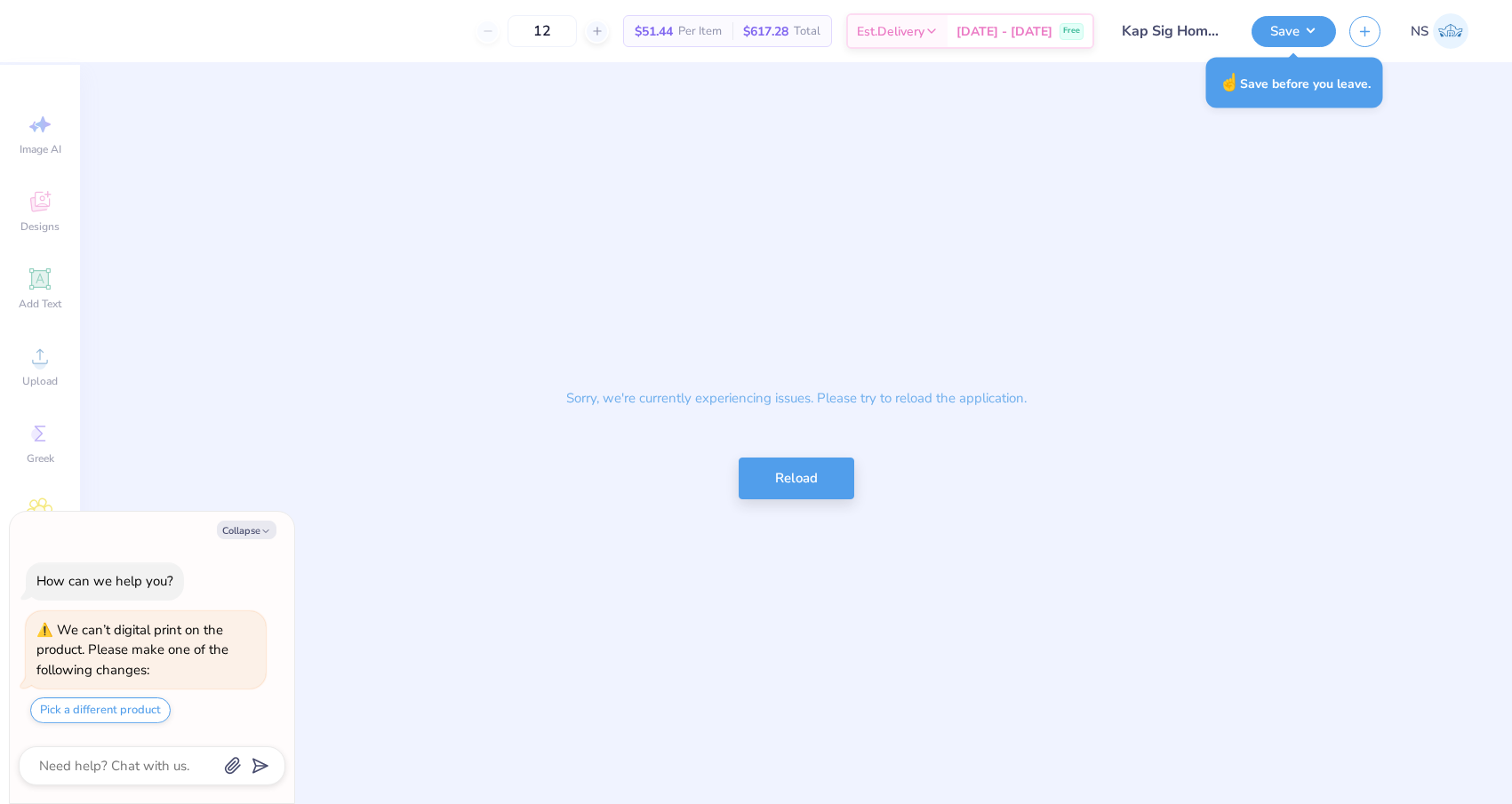
click at [789, 502] on div "Sorry, we're currently experiencing issues. Please try to reload the applicatio…" at bounding box center [796, 434] width 1432 height 739
click at [803, 488] on button "Reload" at bounding box center [796, 474] width 115 height 42
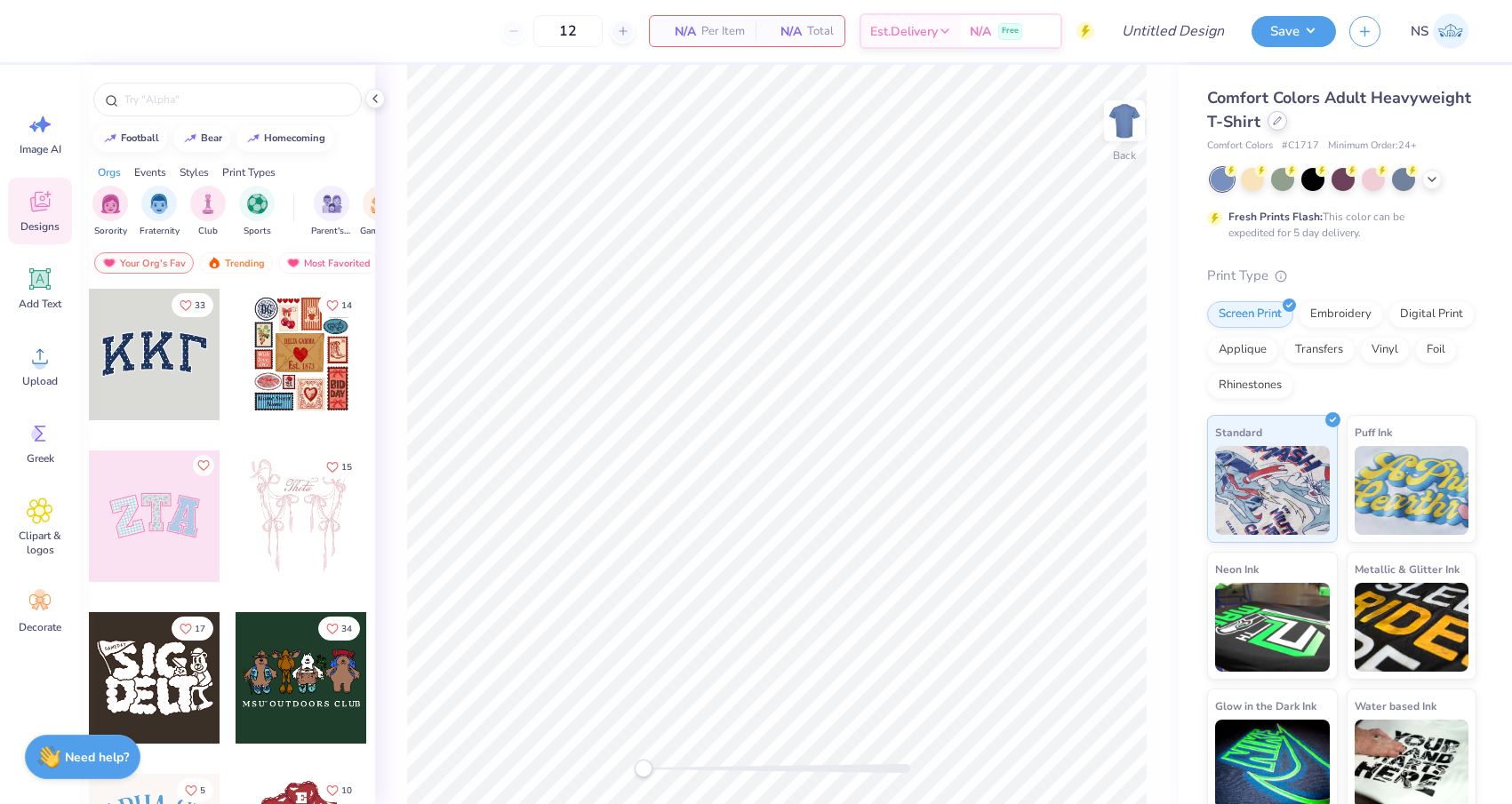
click at [1278, 122] on icon at bounding box center [1276, 120] width 9 height 9
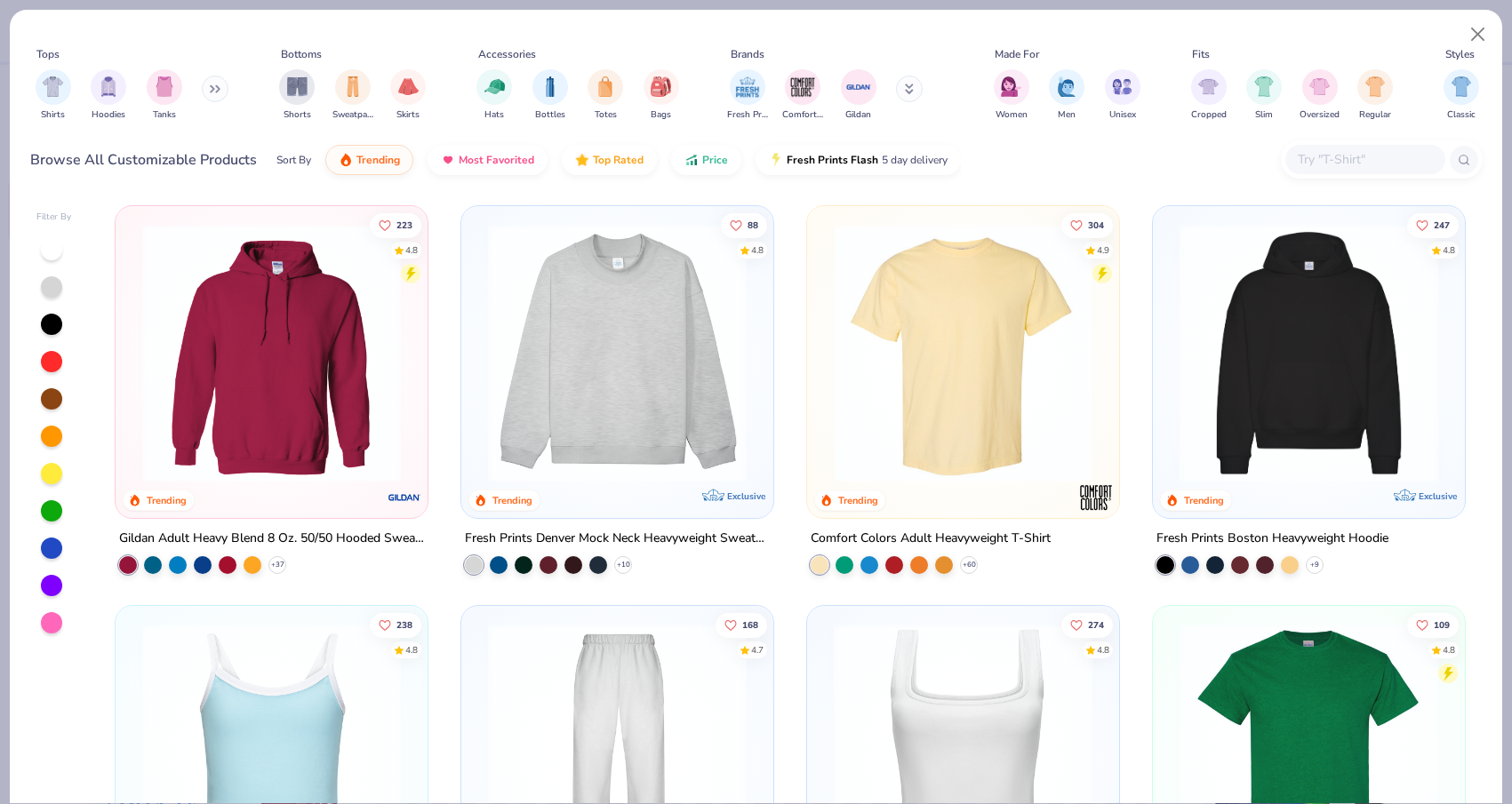
click at [1340, 152] on input "text" at bounding box center [1364, 159] width 137 height 20
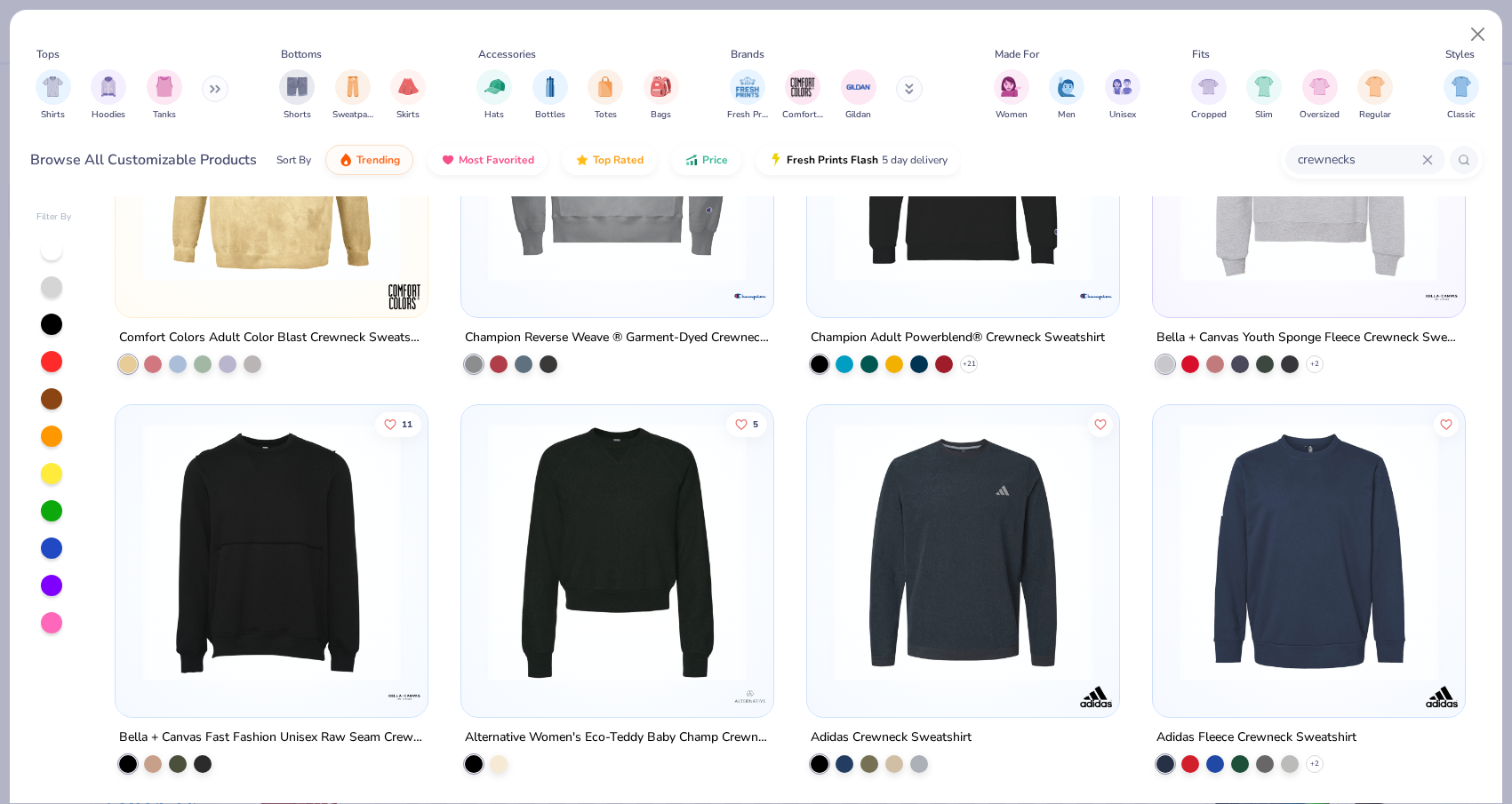
scroll to position [2199, 0]
click at [1063, 87] on img "filter for Men" at bounding box center [1066, 84] width 19 height 20
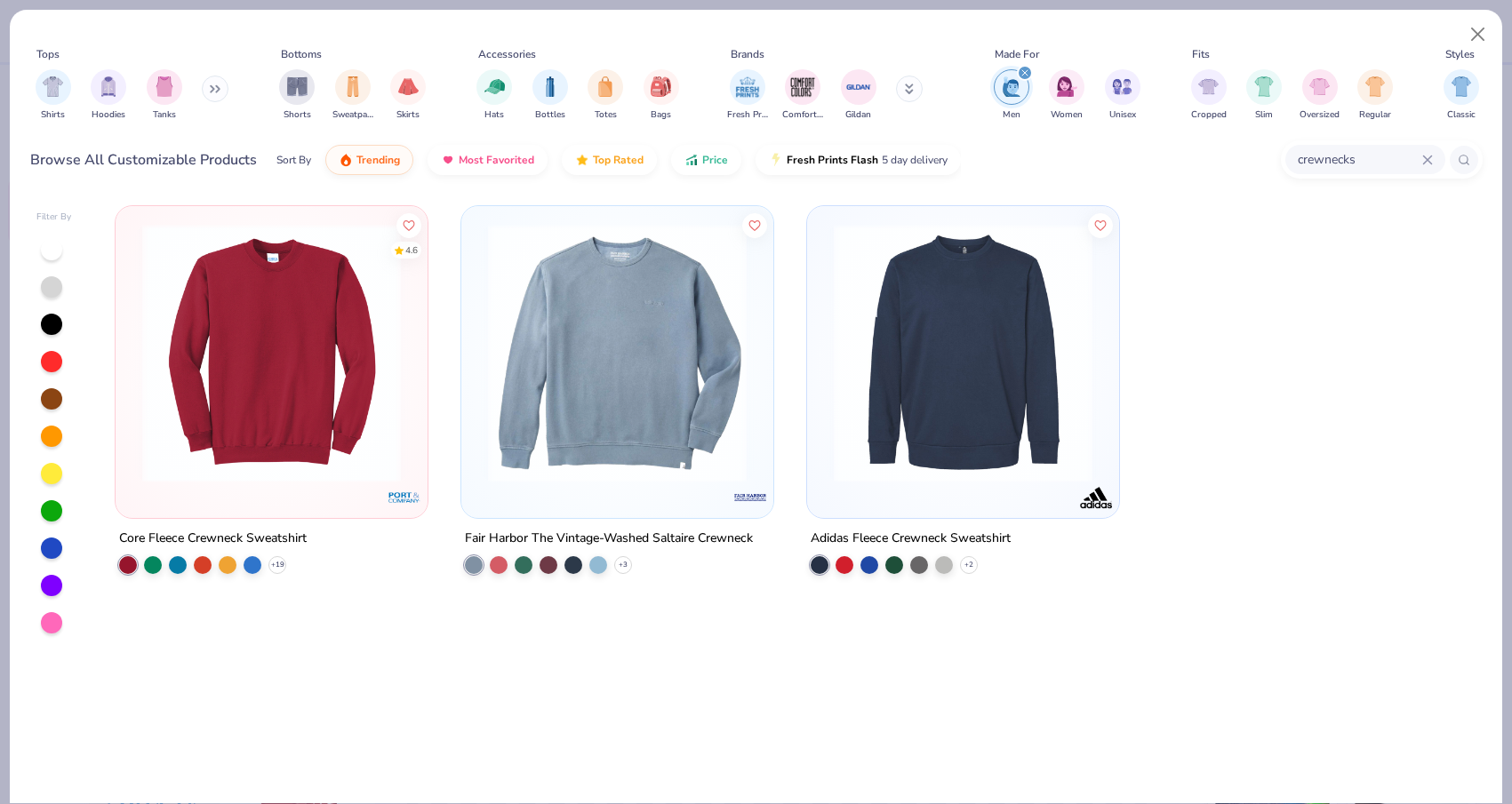
click at [484, 373] on img at bounding box center [616, 353] width 276 height 259
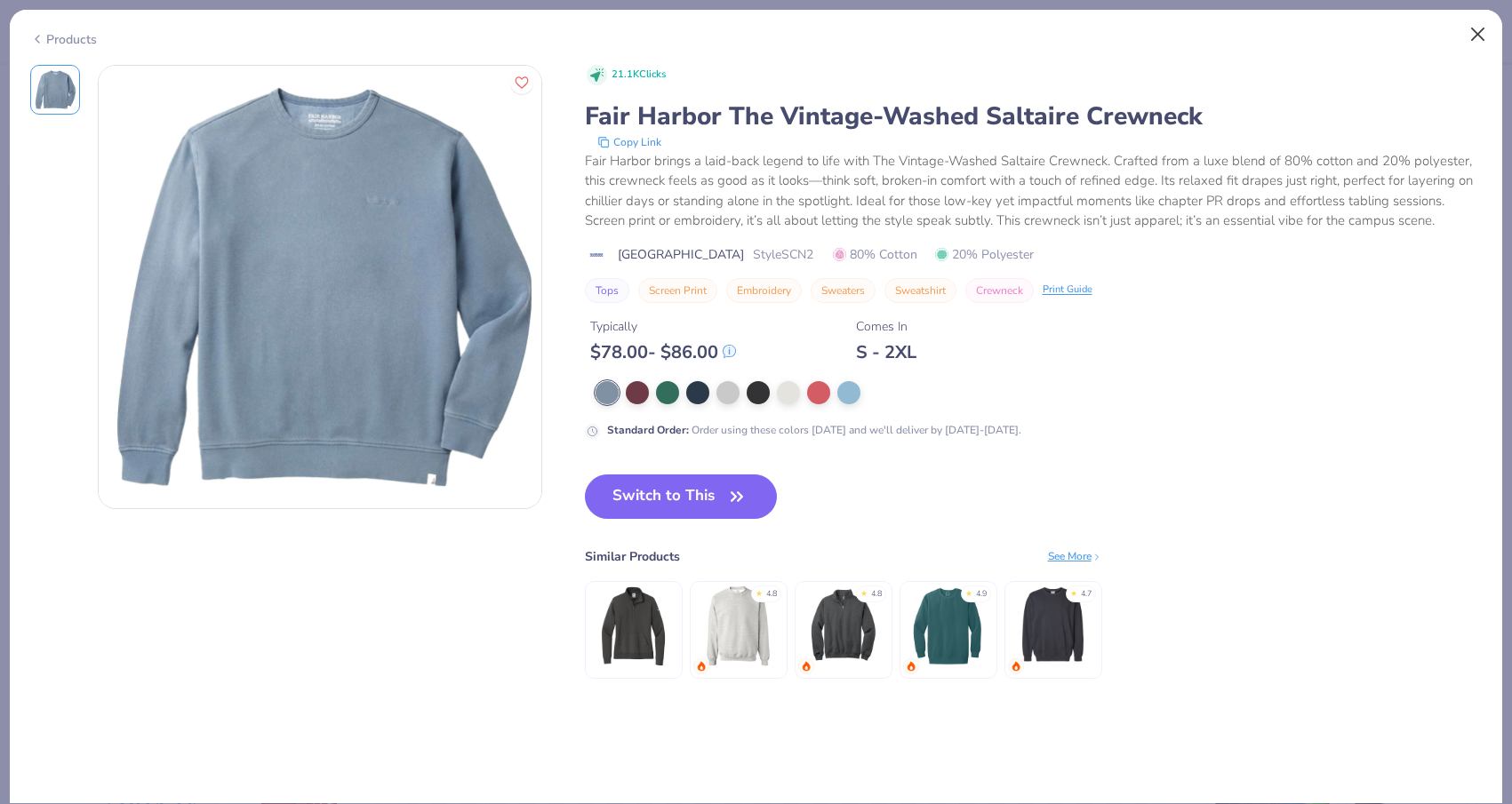
click at [1482, 38] on button "Close" at bounding box center [1477, 34] width 34 height 34
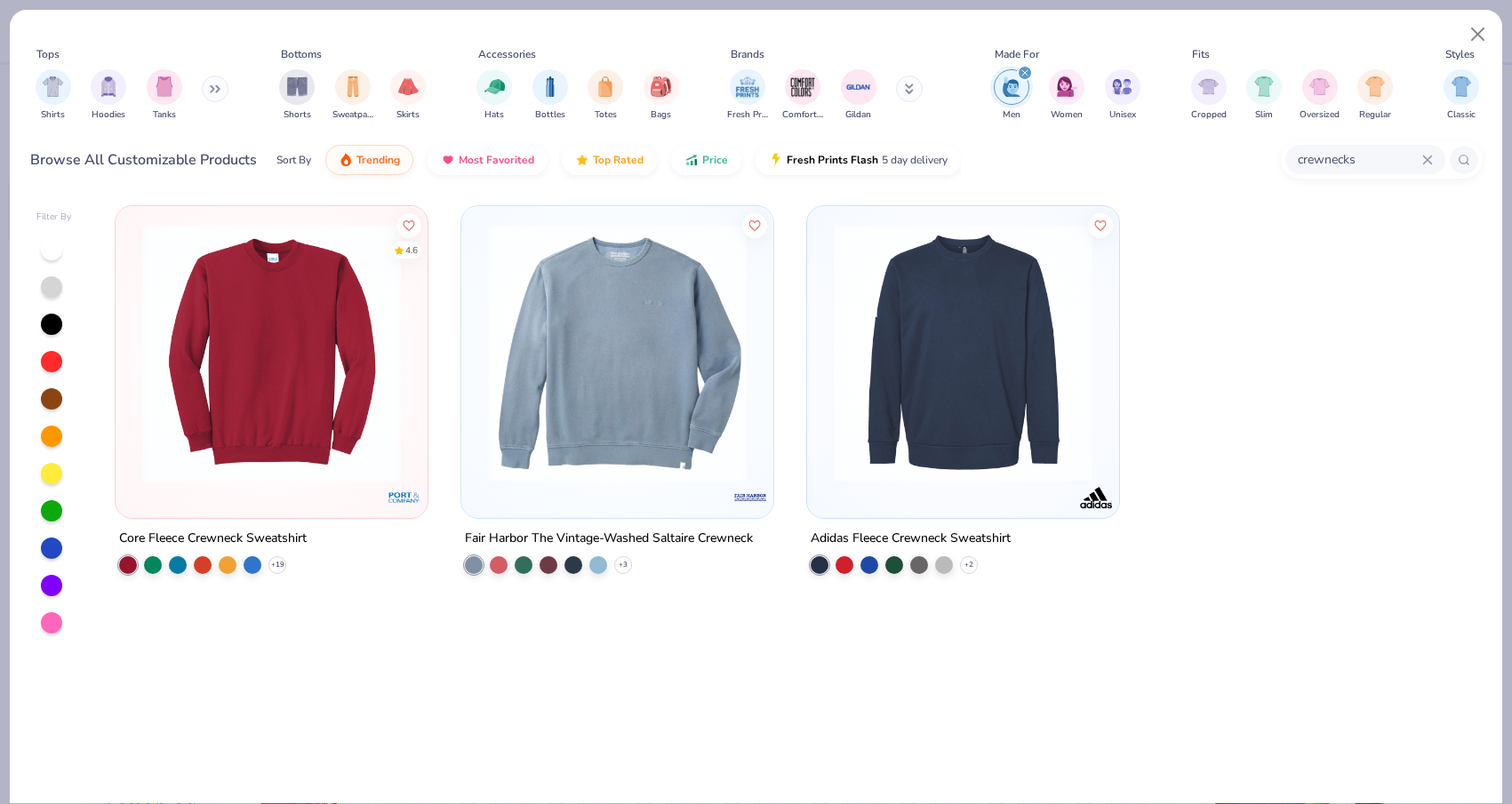
click at [994, 393] on img at bounding box center [962, 353] width 276 height 259
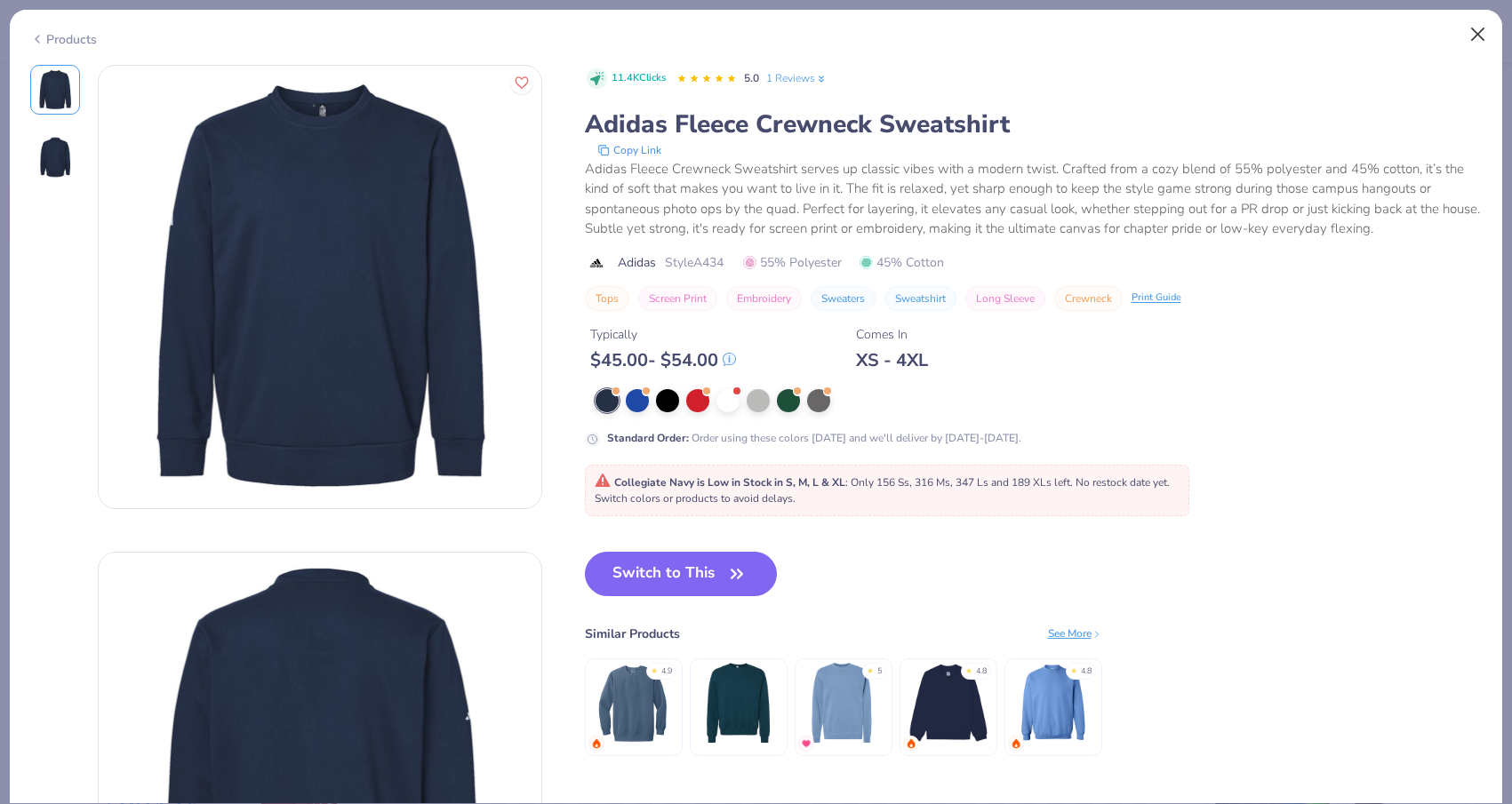
click at [1485, 31] on button "Close" at bounding box center [1477, 34] width 34 height 34
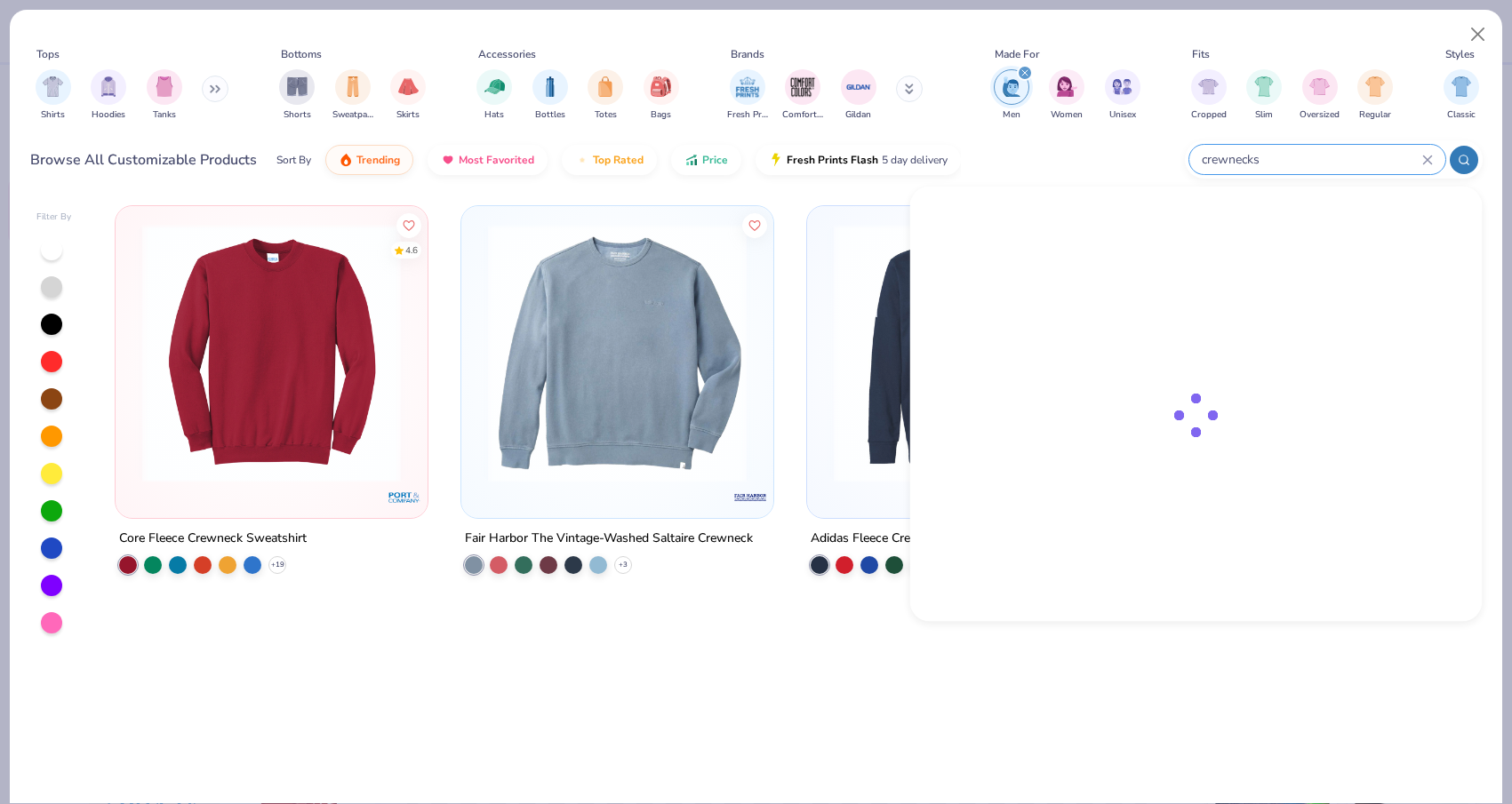
click at [1358, 154] on input "crewnecks" at bounding box center [1310, 159] width 222 height 20
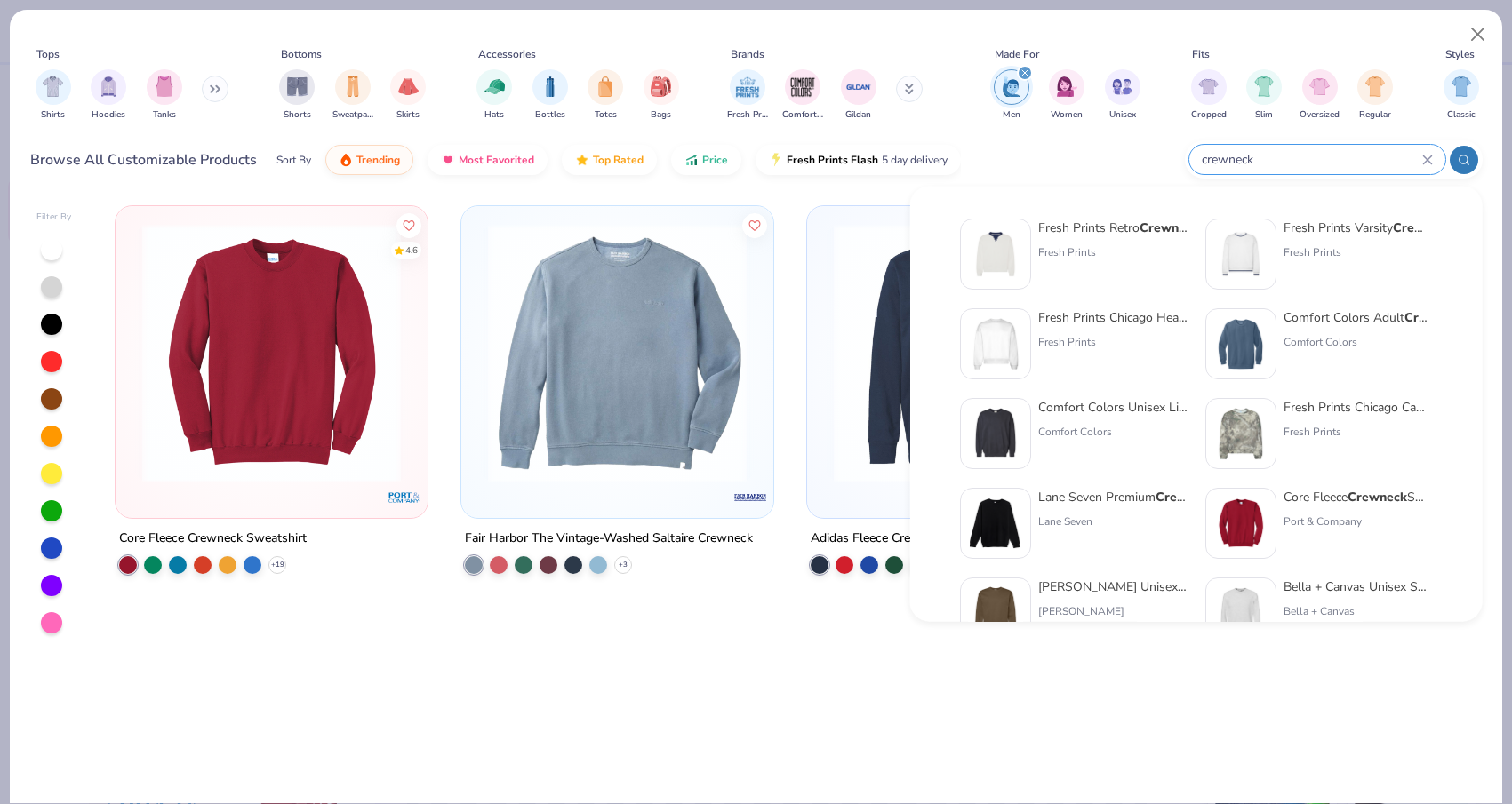
type input "crewneck"
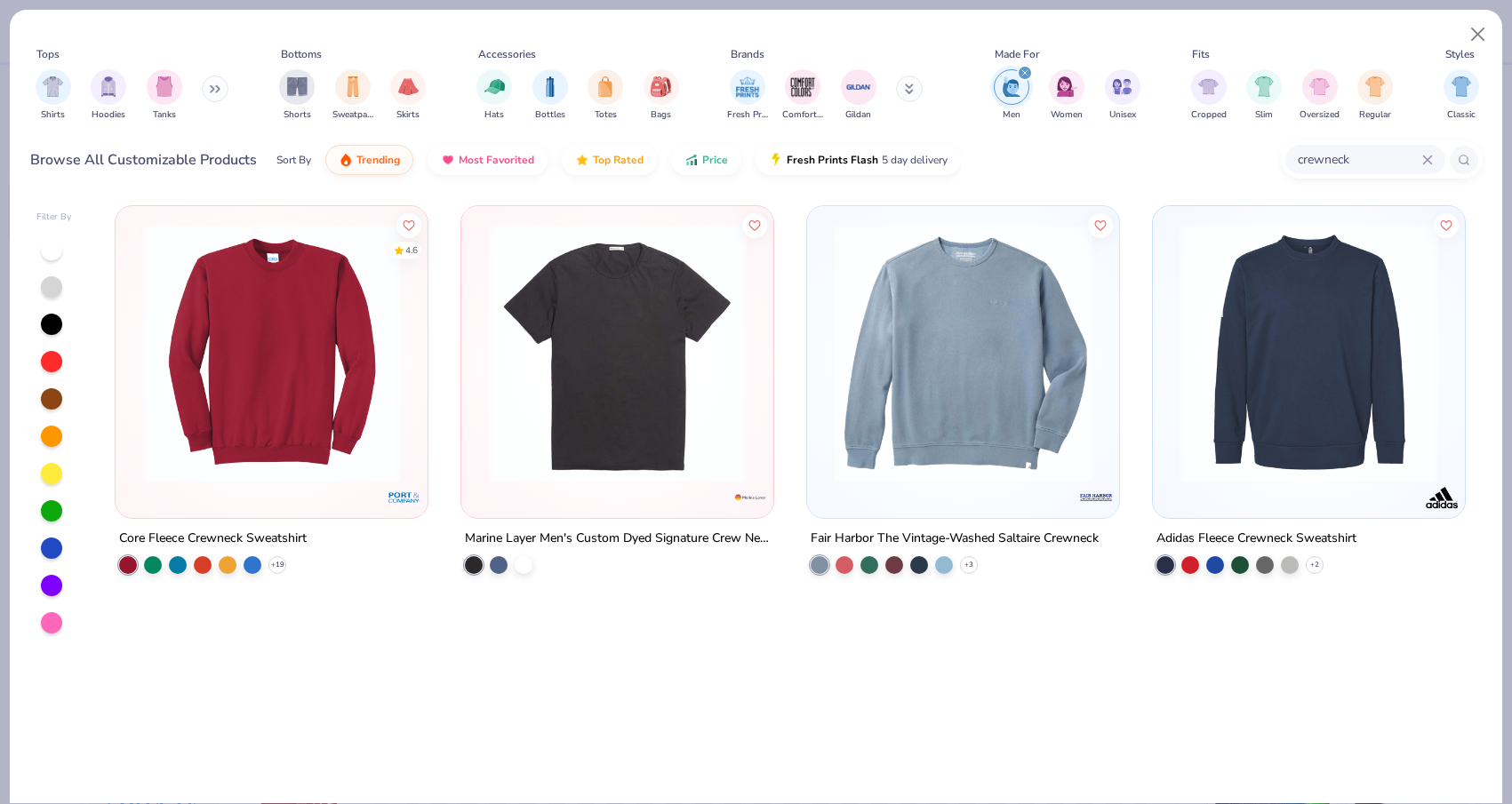
click at [1200, 469] on img at bounding box center [1308, 353] width 276 height 259
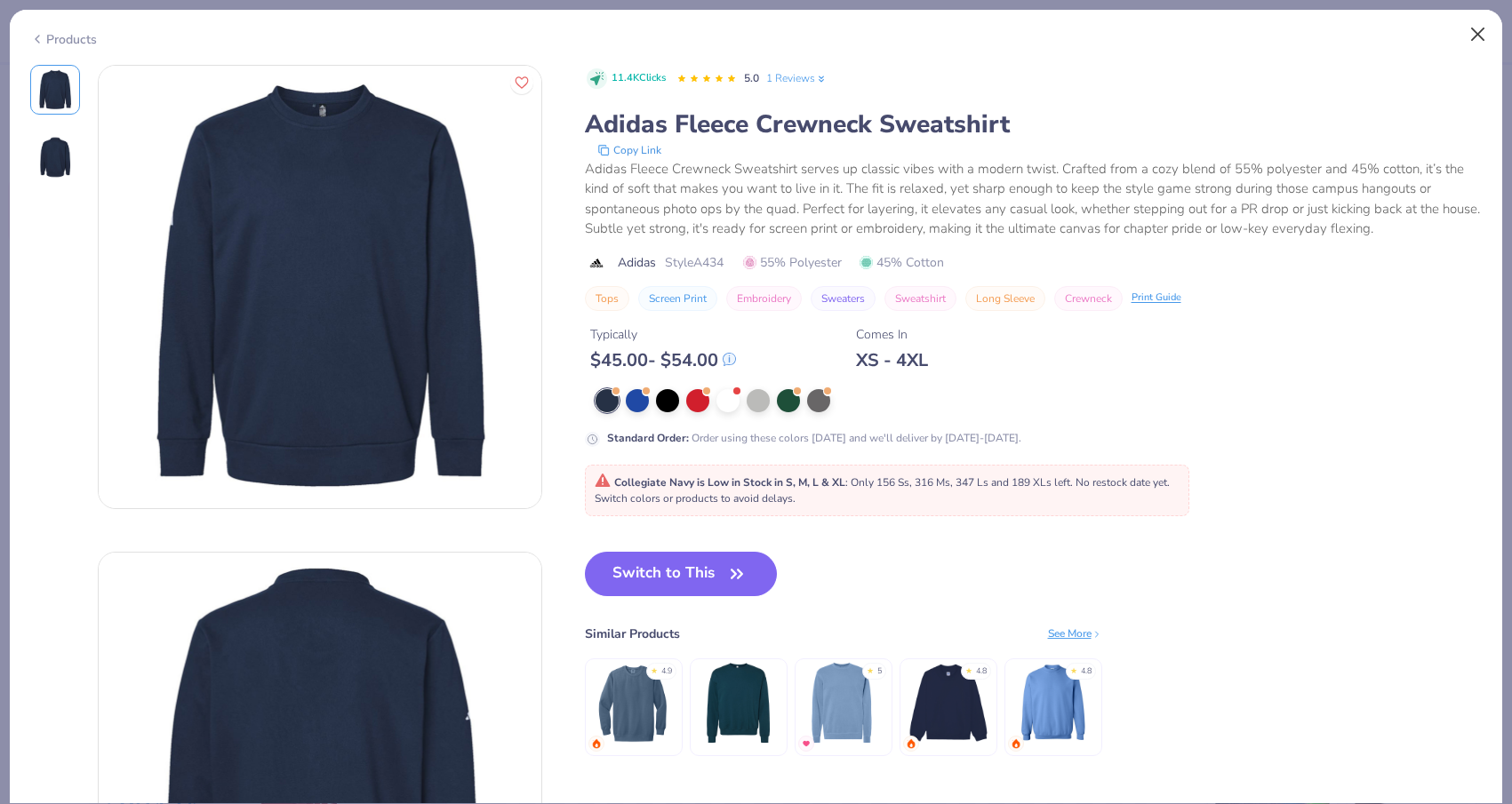
click at [1480, 38] on button "Close" at bounding box center [1477, 34] width 34 height 34
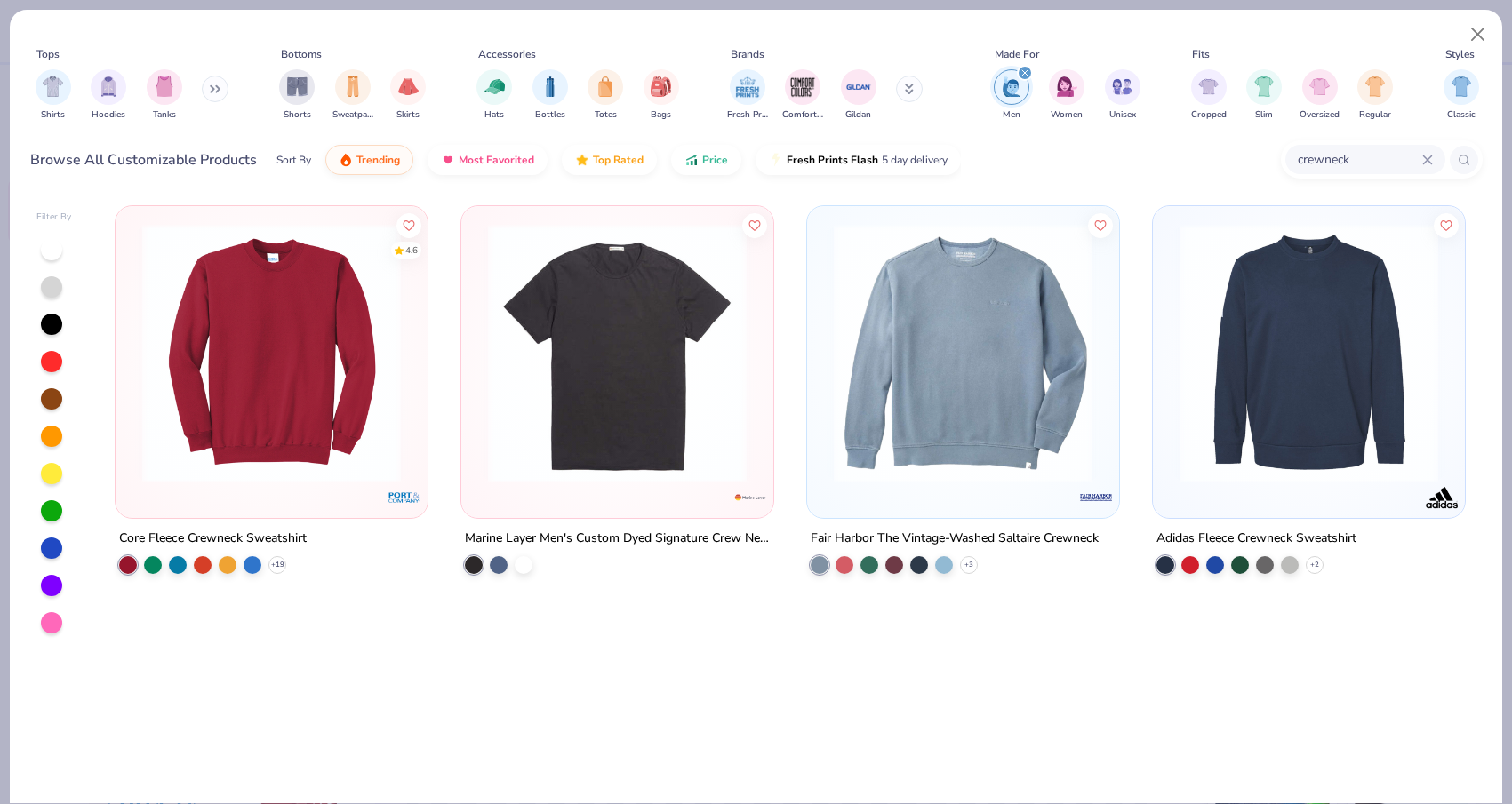
click at [233, 350] on img at bounding box center [271, 353] width 276 height 259
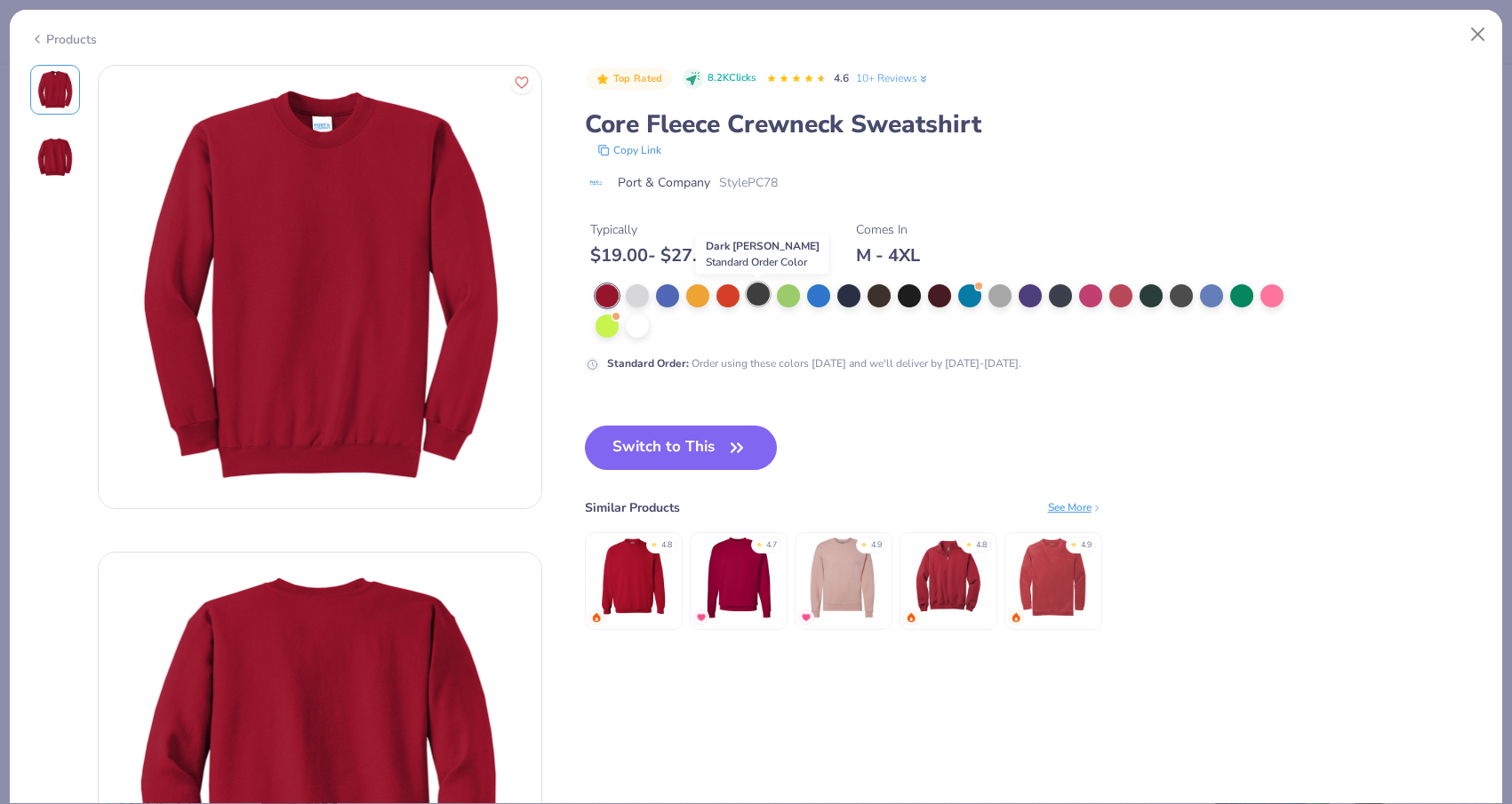
click at [755, 297] on div at bounding box center [758, 294] width 23 height 23
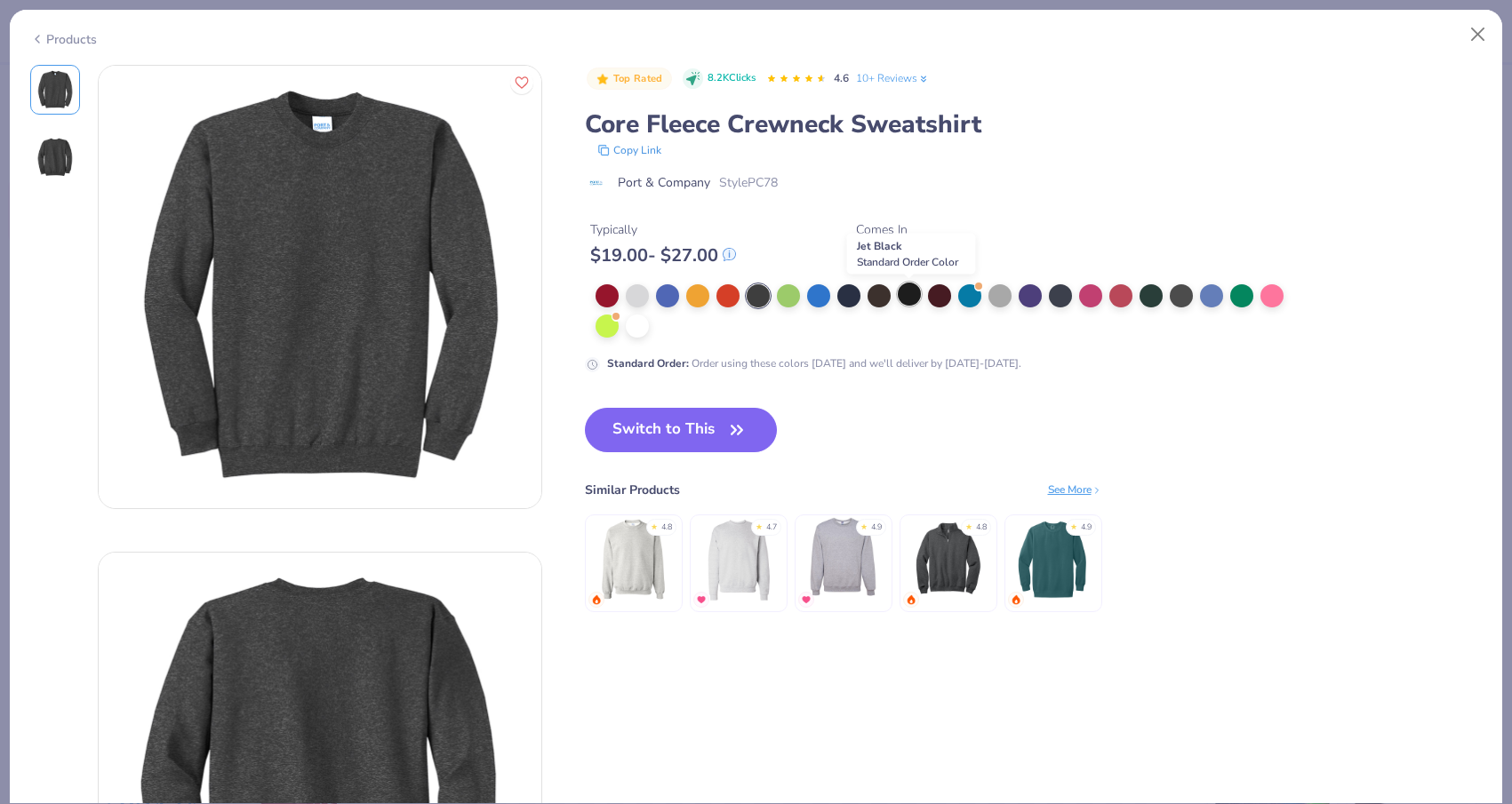
click at [909, 302] on div at bounding box center [909, 294] width 23 height 23
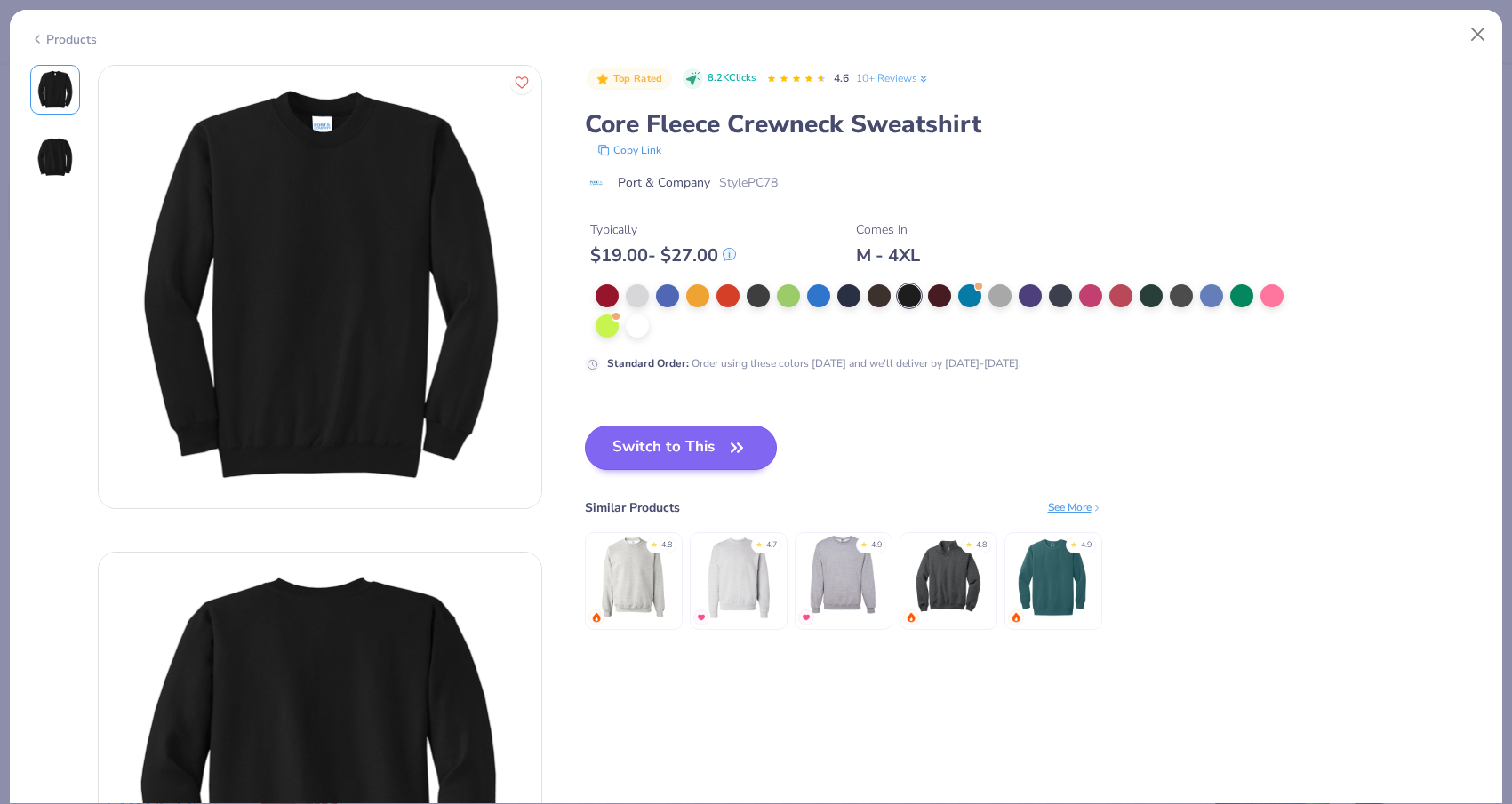
click at [700, 444] on button "Switch to This" at bounding box center [680, 448] width 193 height 45
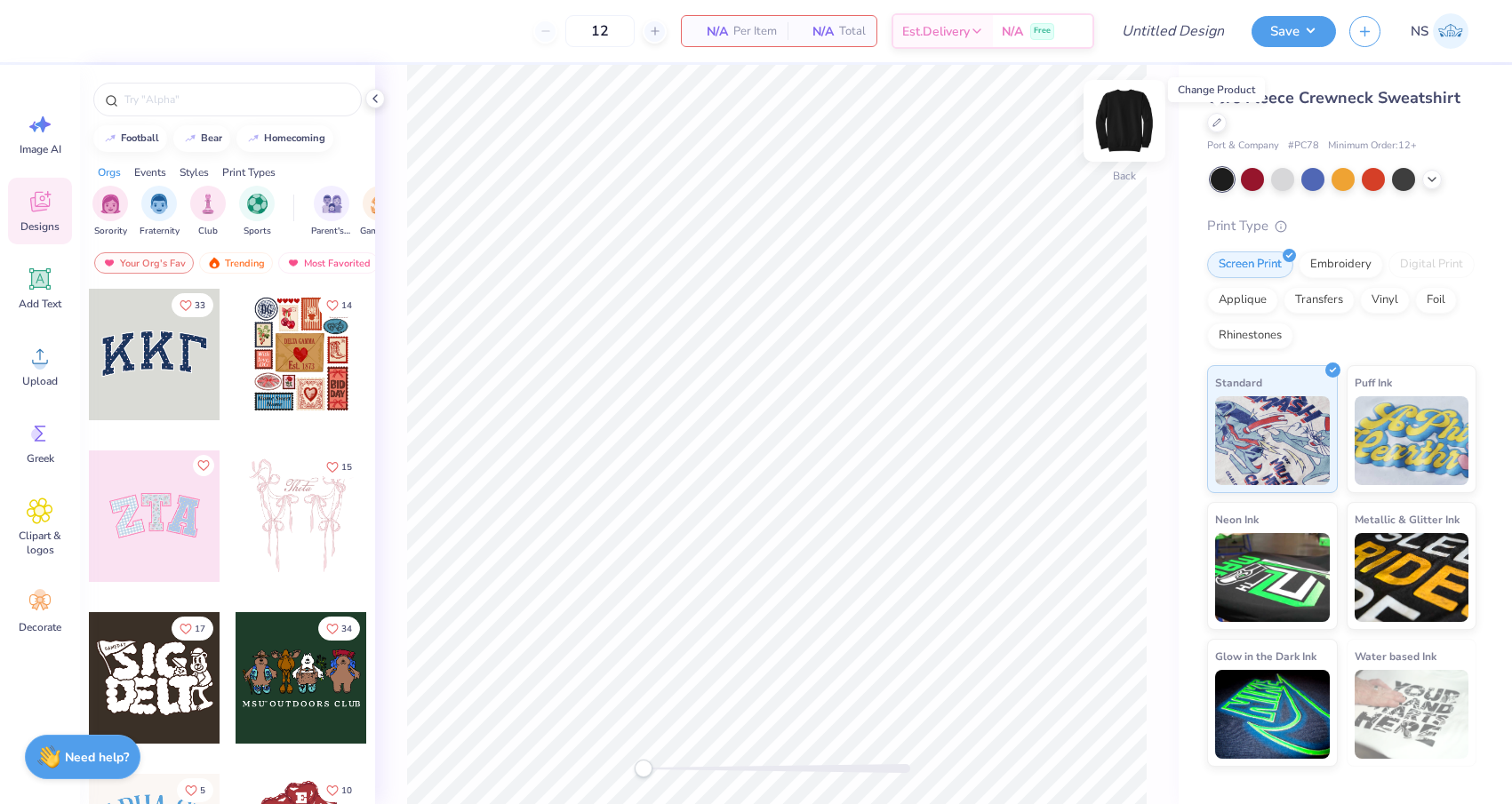
click at [1118, 123] on img at bounding box center [1123, 120] width 71 height 71
click at [49, 147] on span "Image AI" at bounding box center [40, 149] width 42 height 15
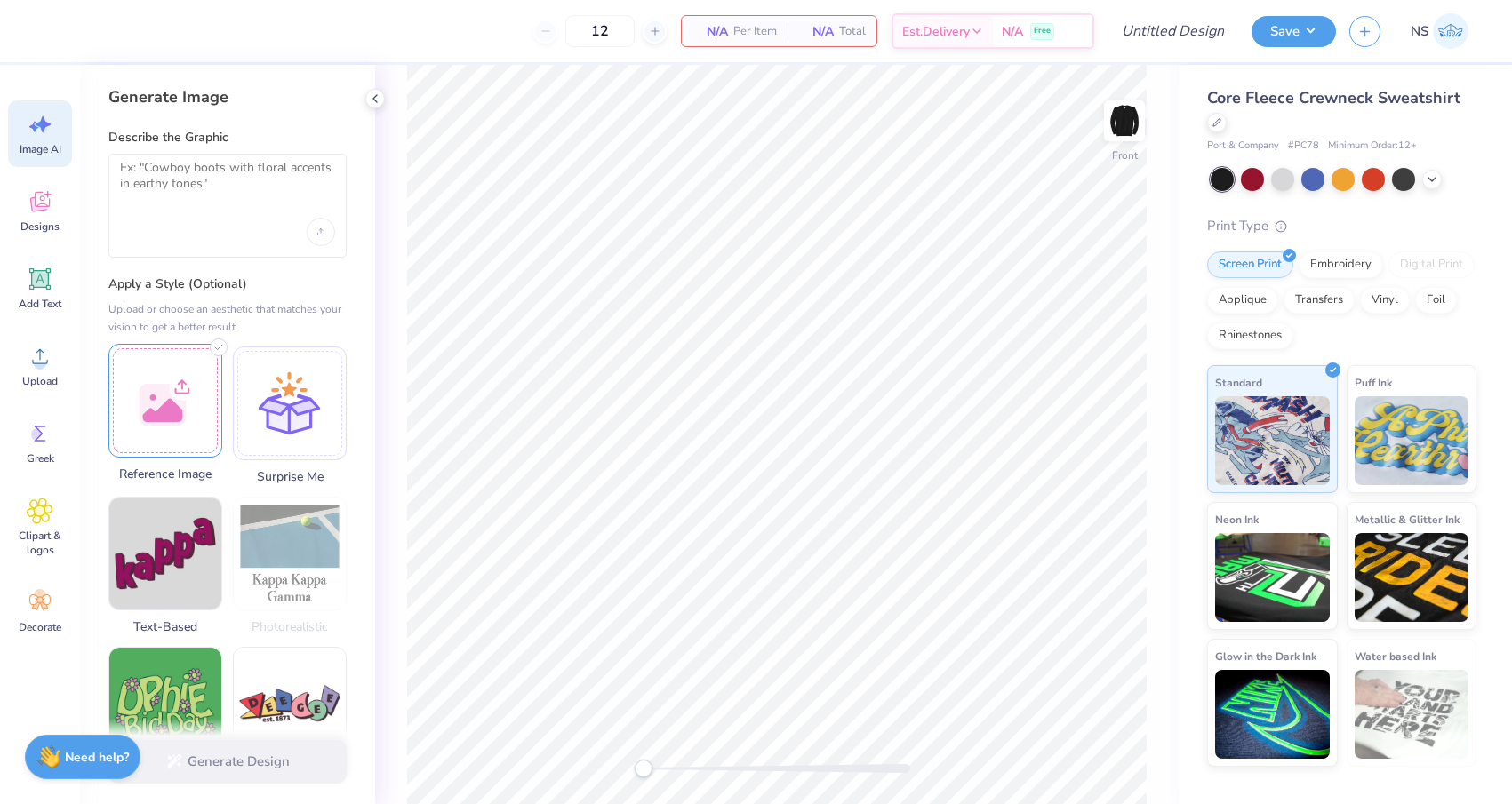
click at [172, 380] on div at bounding box center [165, 400] width 113 height 113
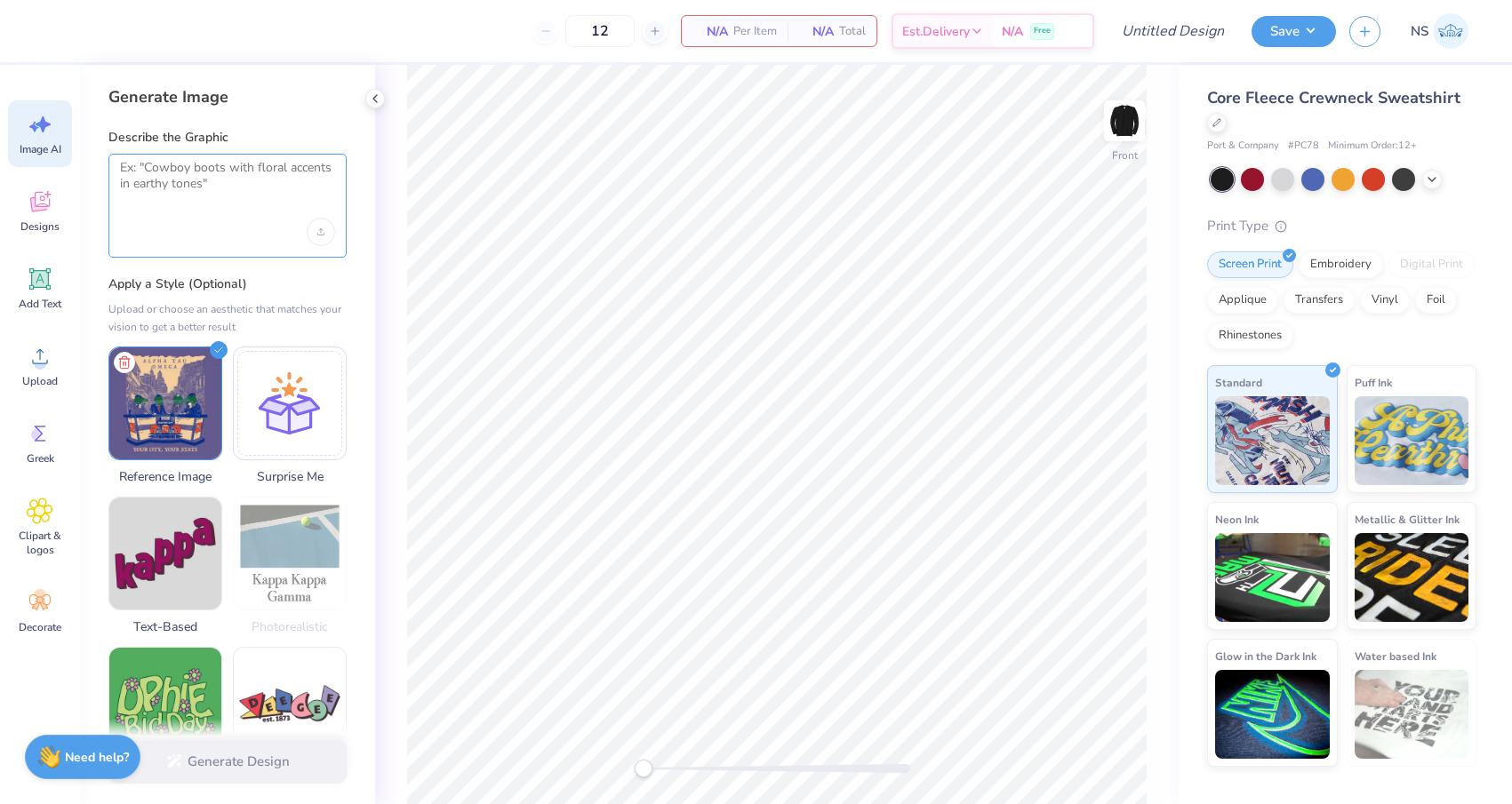
click at [182, 187] on textarea at bounding box center [228, 182] width 215 height 45
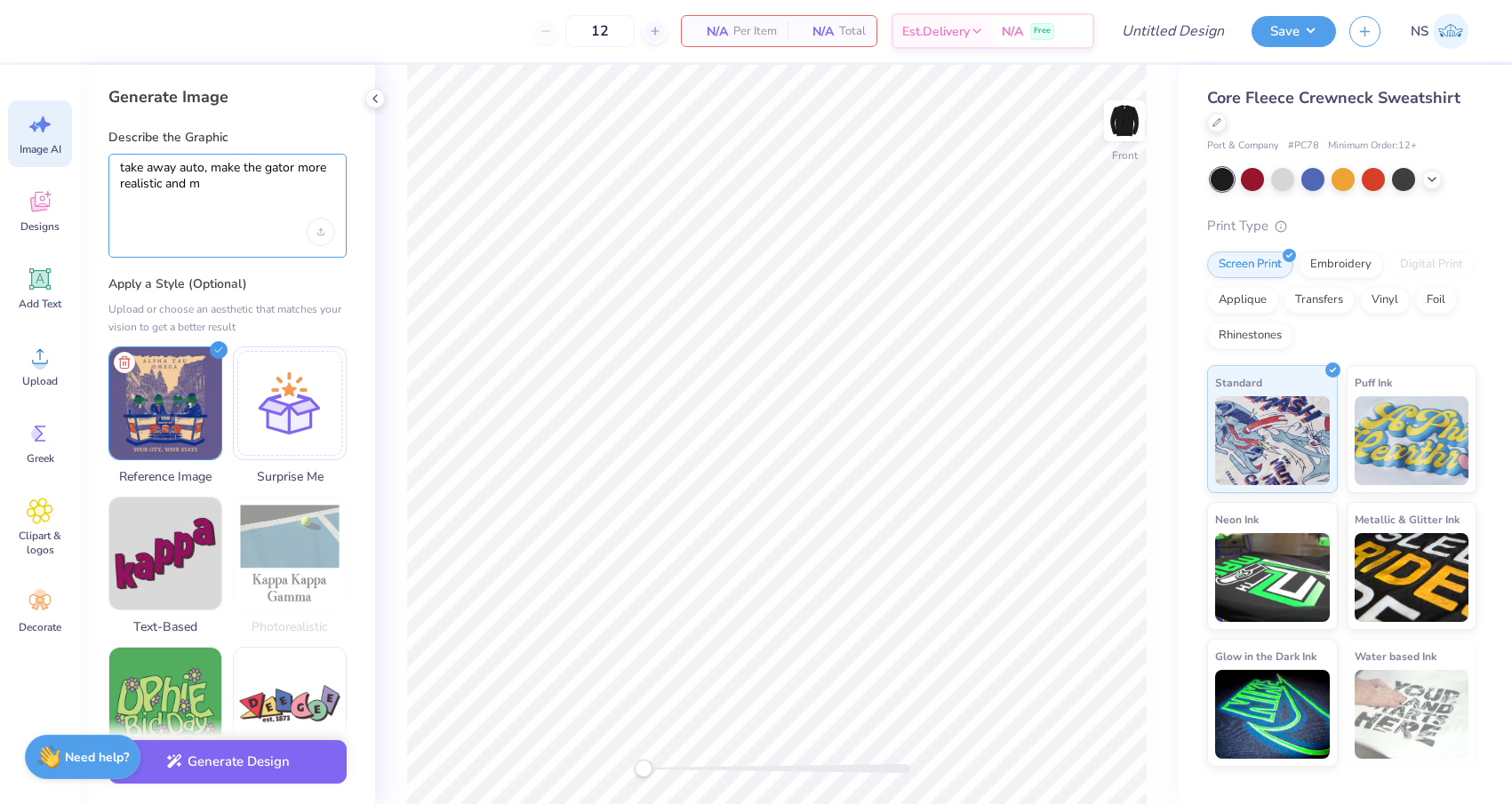
click at [190, 168] on textarea "take away auto, make the gator more realistic and m" at bounding box center [228, 182] width 215 height 45
click at [205, 184] on textarea "take away ato, make the gator more realistic and m" at bounding box center [228, 182] width 215 height 45
click at [207, 166] on textarea "take away ato, make the gator more realistic and m" at bounding box center [228, 182] width 215 height 45
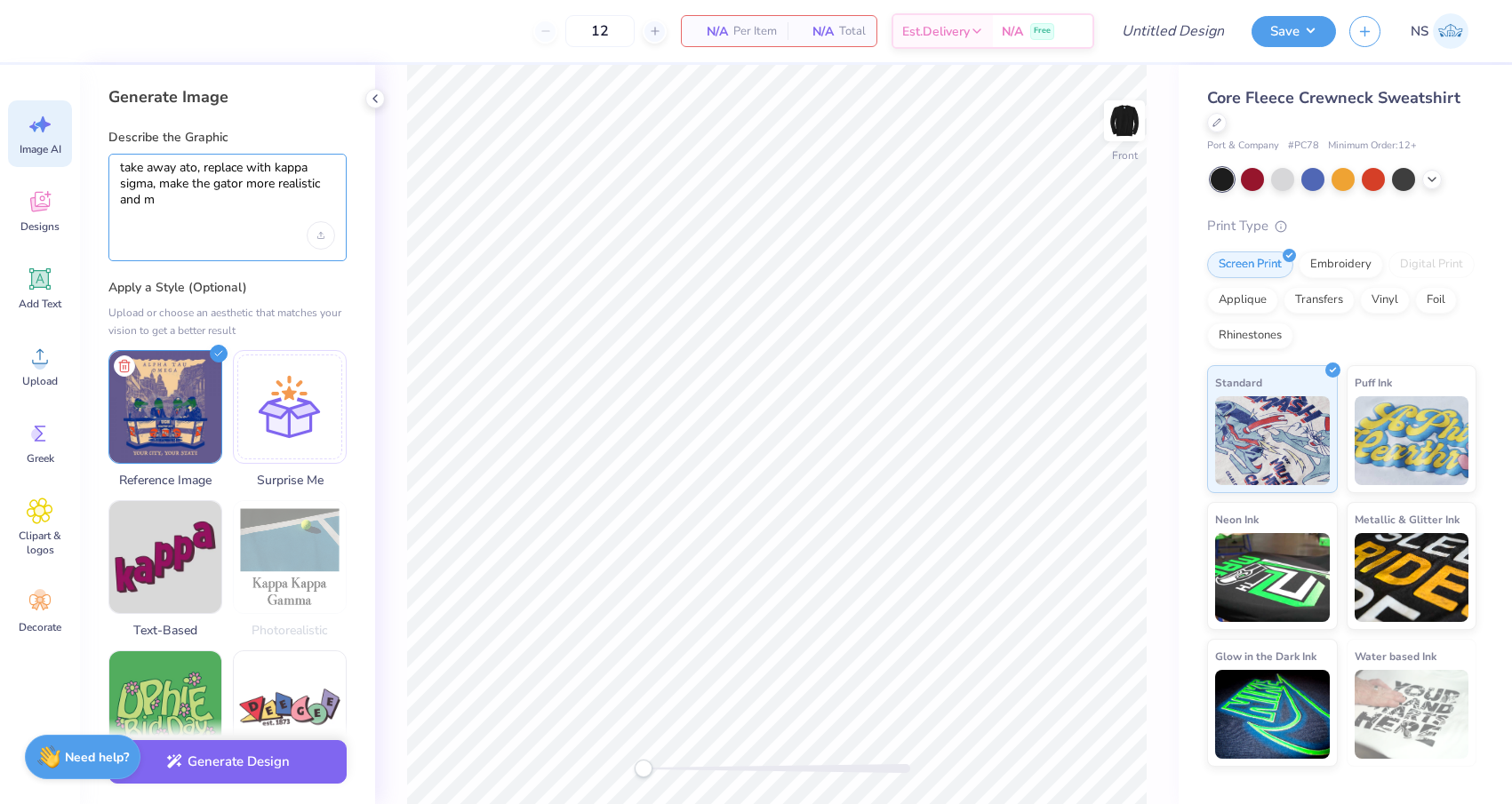
click at [242, 185] on textarea "take away ato, replace with kappa sigma, make the gator more realistic and m" at bounding box center [228, 184] width 215 height 48
click at [187, 197] on textarea "take away ato, replace with kappa sigma, make the gators more realistic and m" at bounding box center [228, 184] width 215 height 48
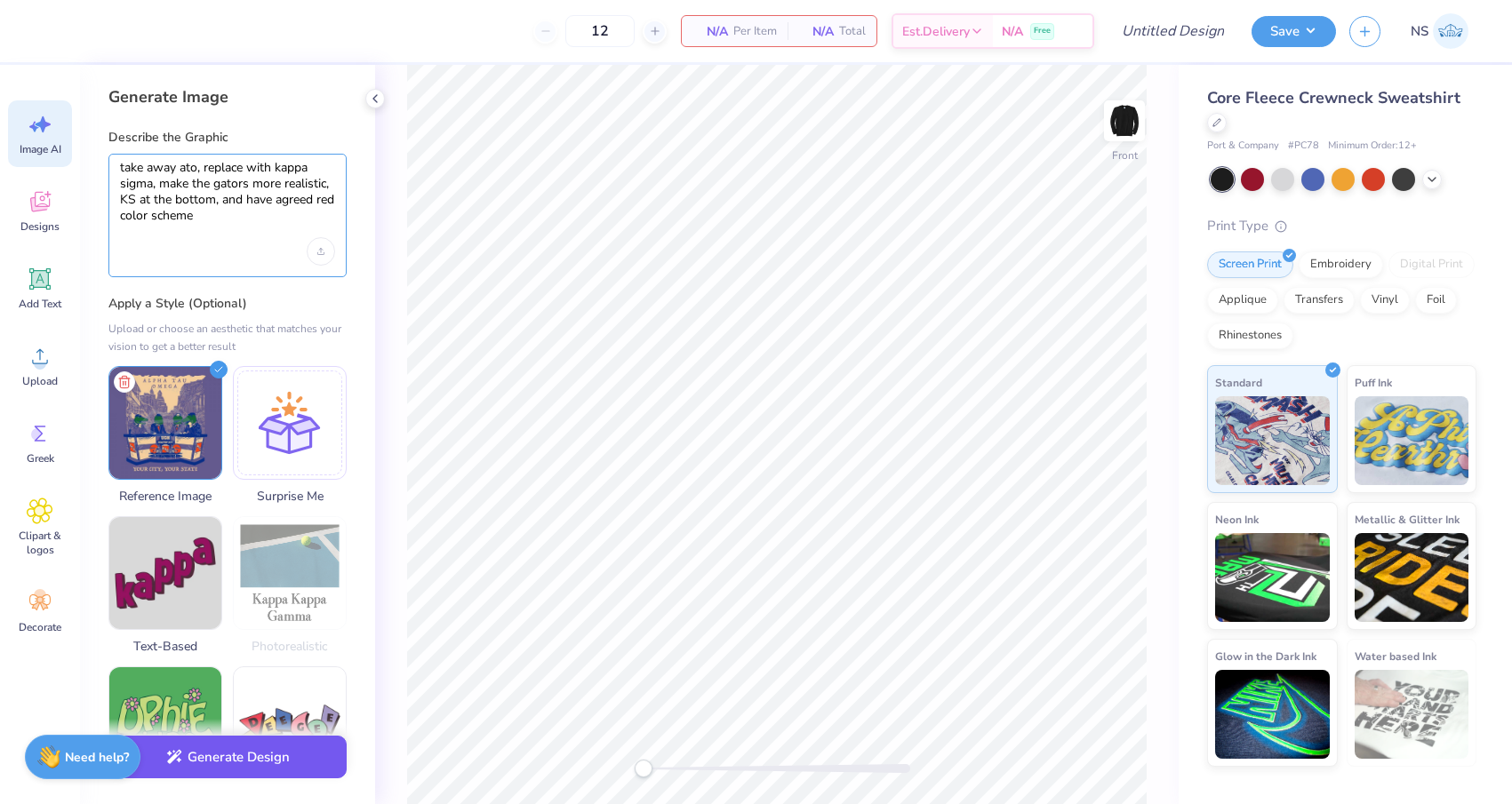
type textarea "take away ato, replace with kappa sigma, make the gators more realistic, KS at …"
click at [249, 755] on button "Generate Design" at bounding box center [228, 757] width 238 height 44
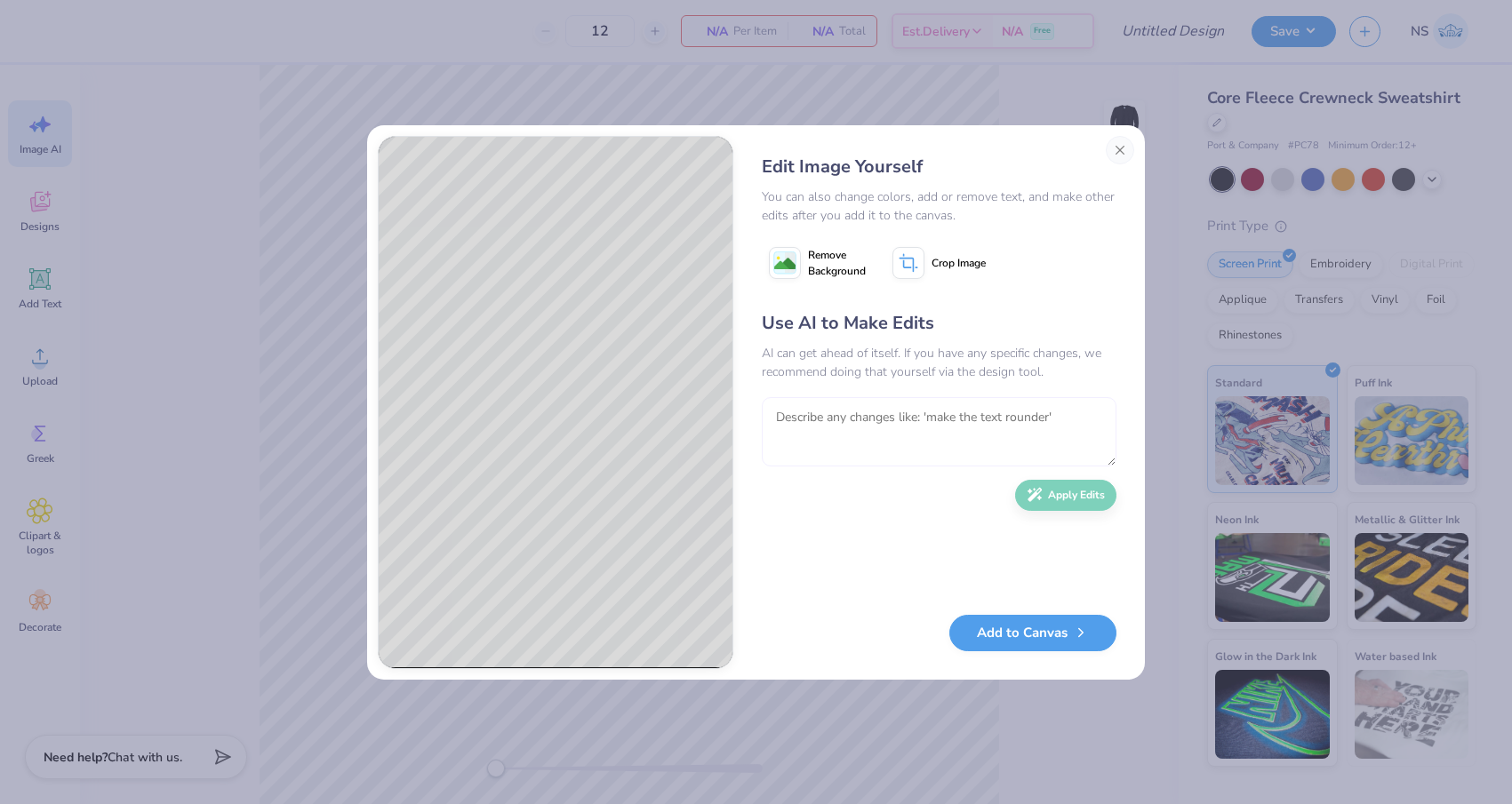
click at [891, 433] on textarea at bounding box center [939, 432] width 355 height 70
type textarea "r"
type textarea "f"
type textarea "red green color scheme, but keep everything else. also add the kappa sigma at t…"
click at [1091, 502] on button "Apply Edits" at bounding box center [1065, 491] width 102 height 31
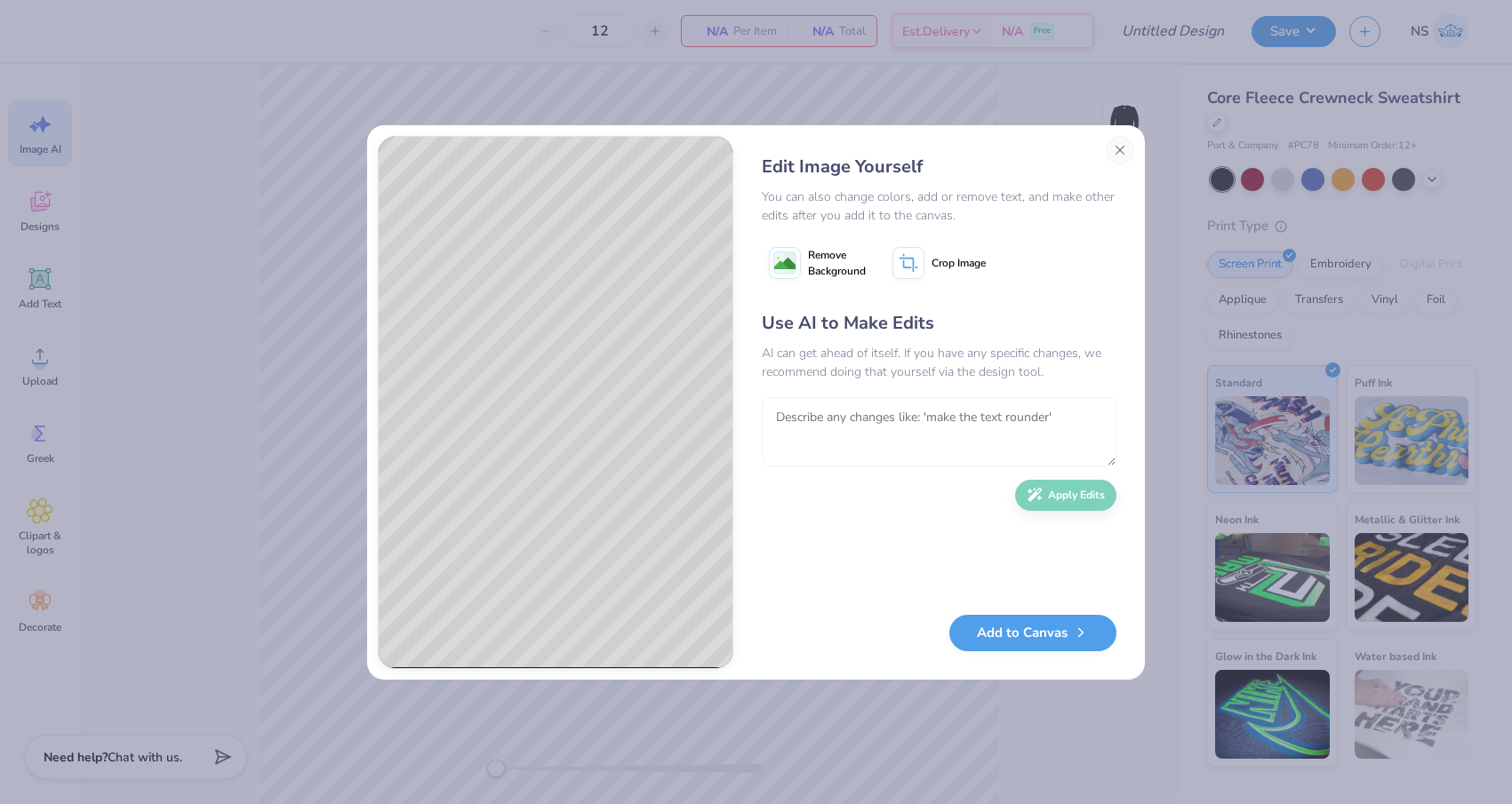
click at [909, 412] on textarea at bounding box center [939, 432] width 355 height 70
click at [788, 257] on image at bounding box center [785, 264] width 21 height 21
click at [831, 430] on textarea at bounding box center [939, 433] width 355 height 70
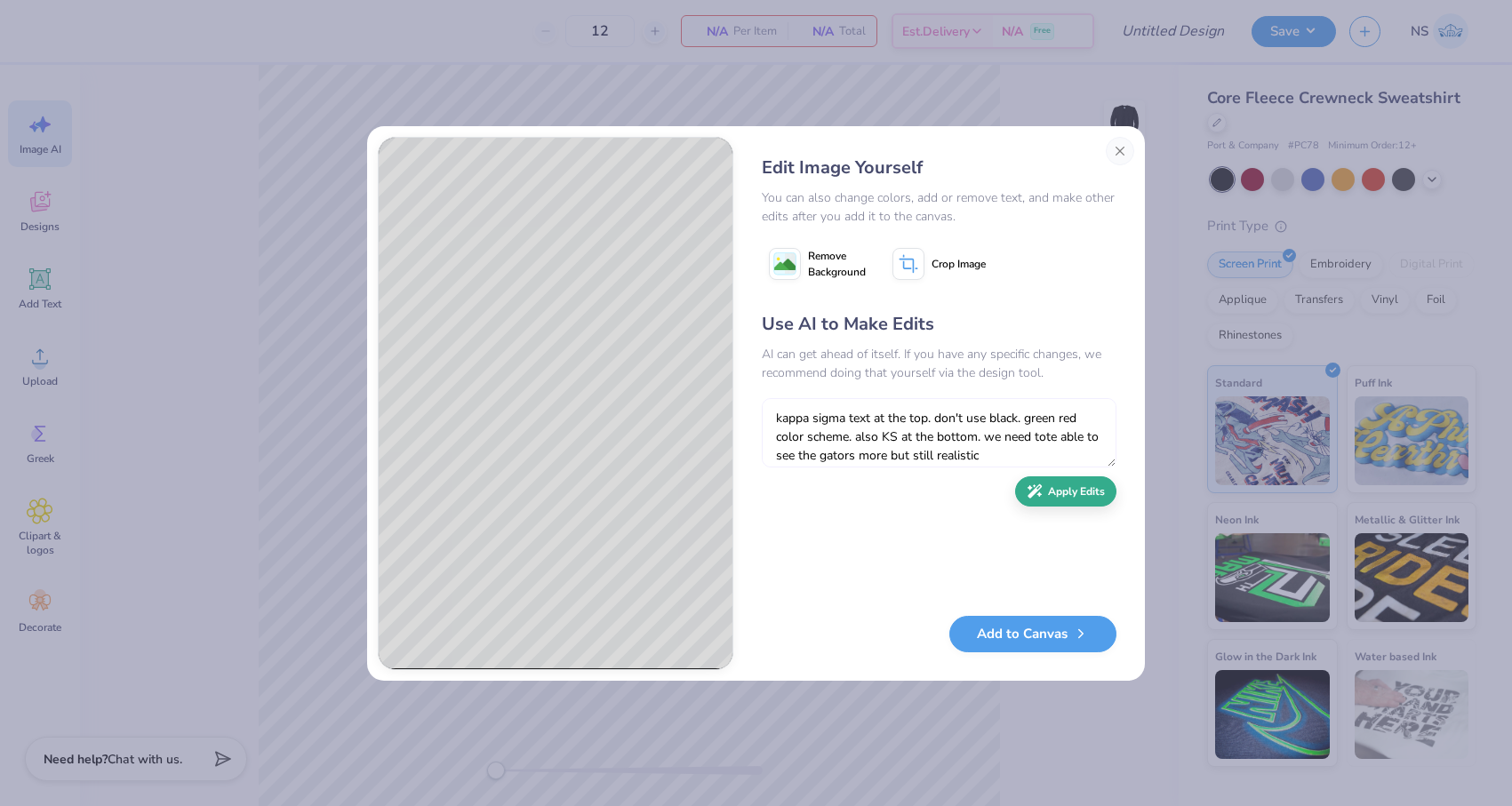
type textarea "kappa sigma text at the top. don't use black. green red color scheme. also KS a…"
click at [1077, 497] on button "Apply Edits" at bounding box center [1065, 491] width 102 height 31
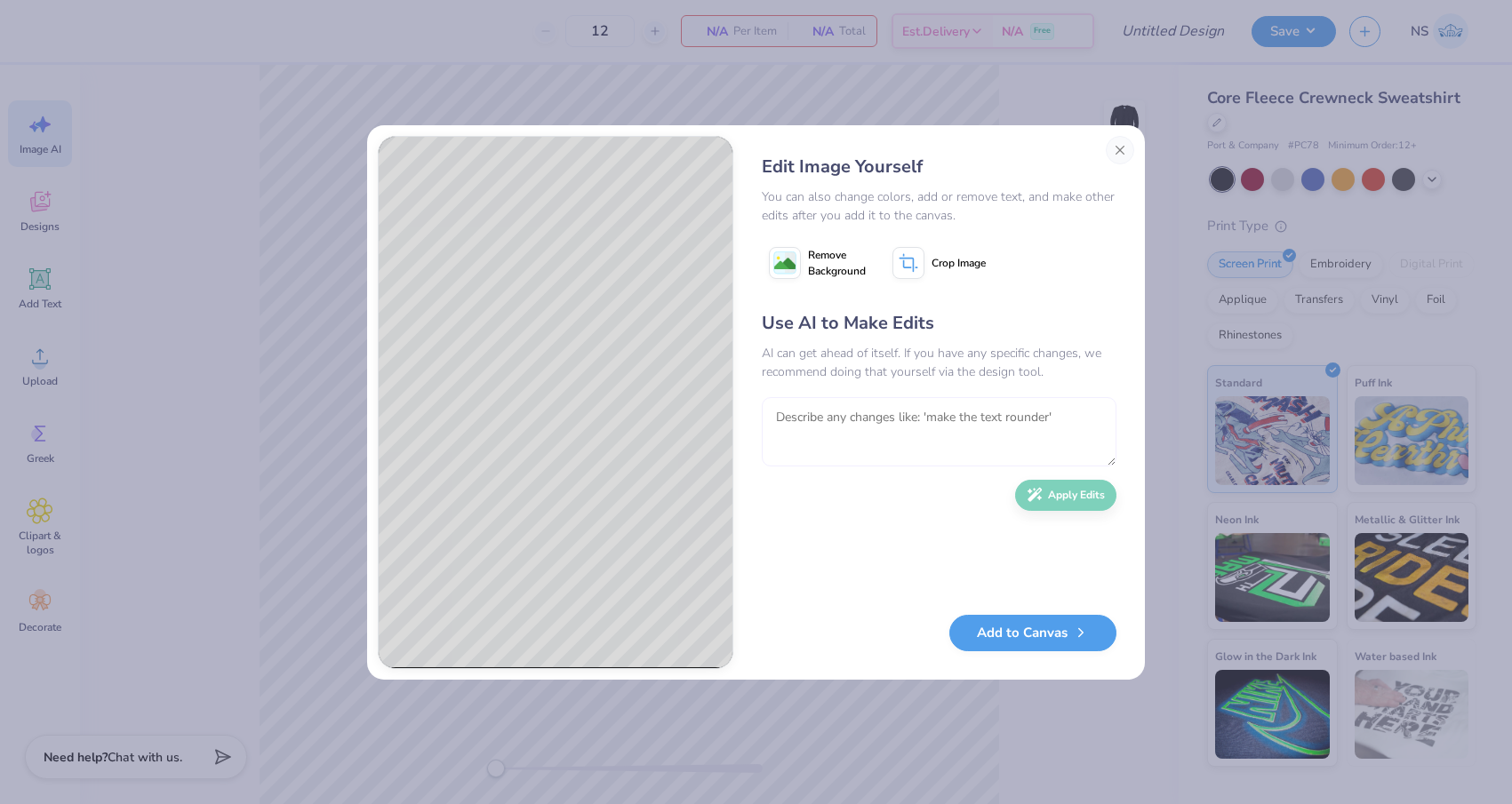
click at [898, 421] on textarea at bounding box center [939, 432] width 355 height 70
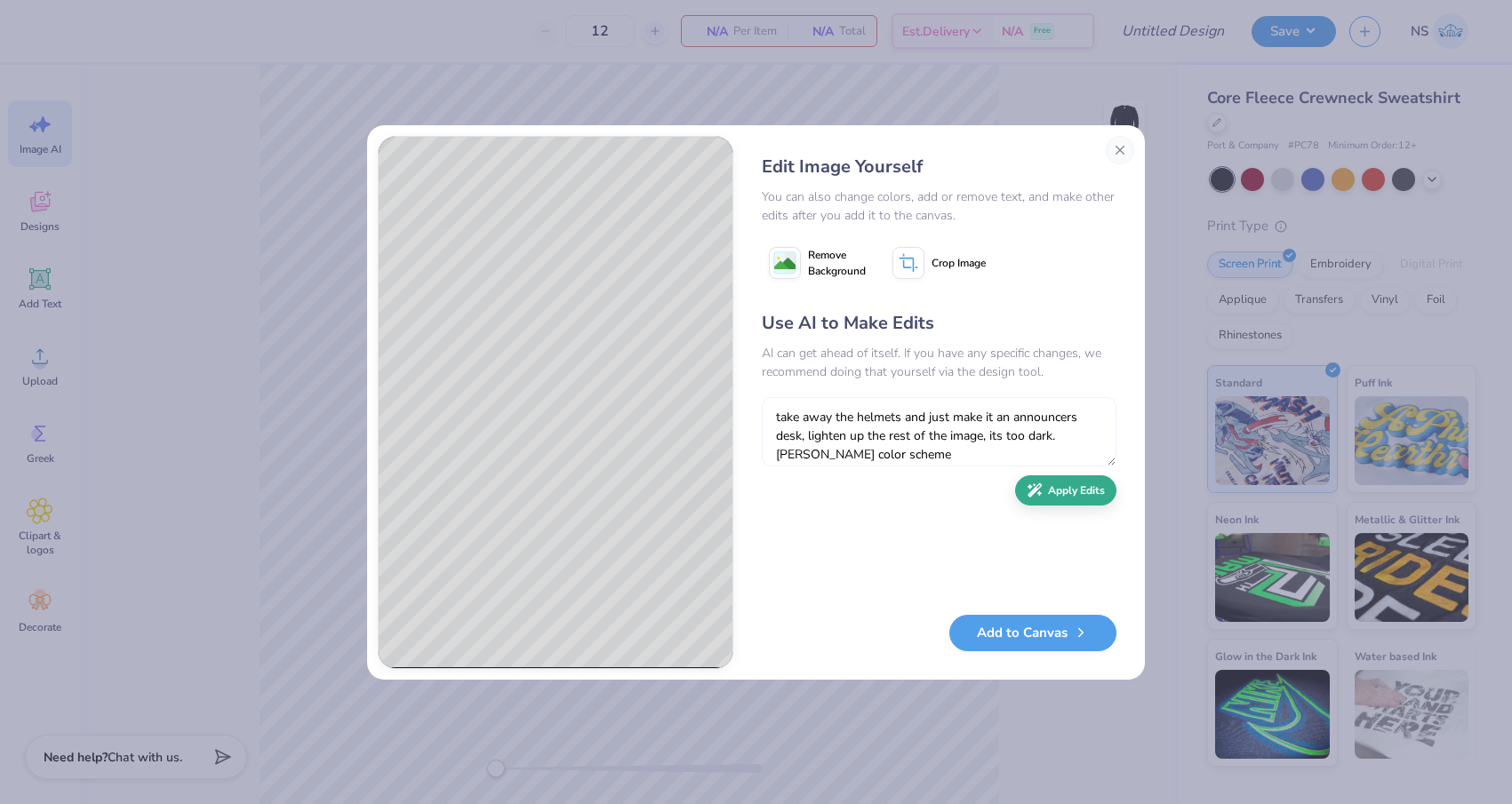
type textarea "take away the helmets and just make it an announcers desk, lighten up the rest …"
click at [1054, 496] on button "Apply Edits" at bounding box center [1065, 491] width 102 height 31
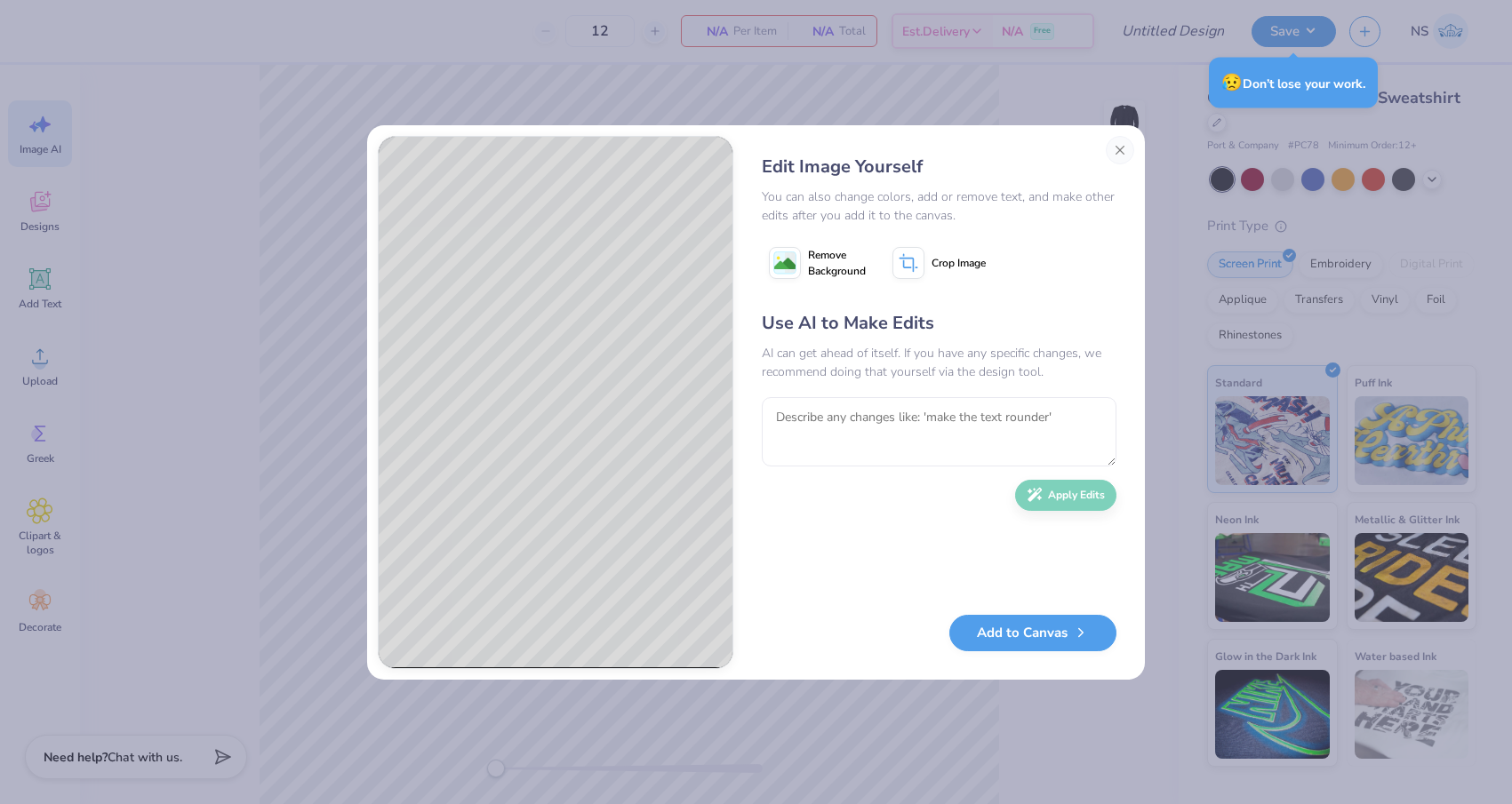
click at [1304, 22] on div "Edit Image Yourself You can also change colors, add or remove text, and make ot…" at bounding box center [756, 402] width 1512 height 804
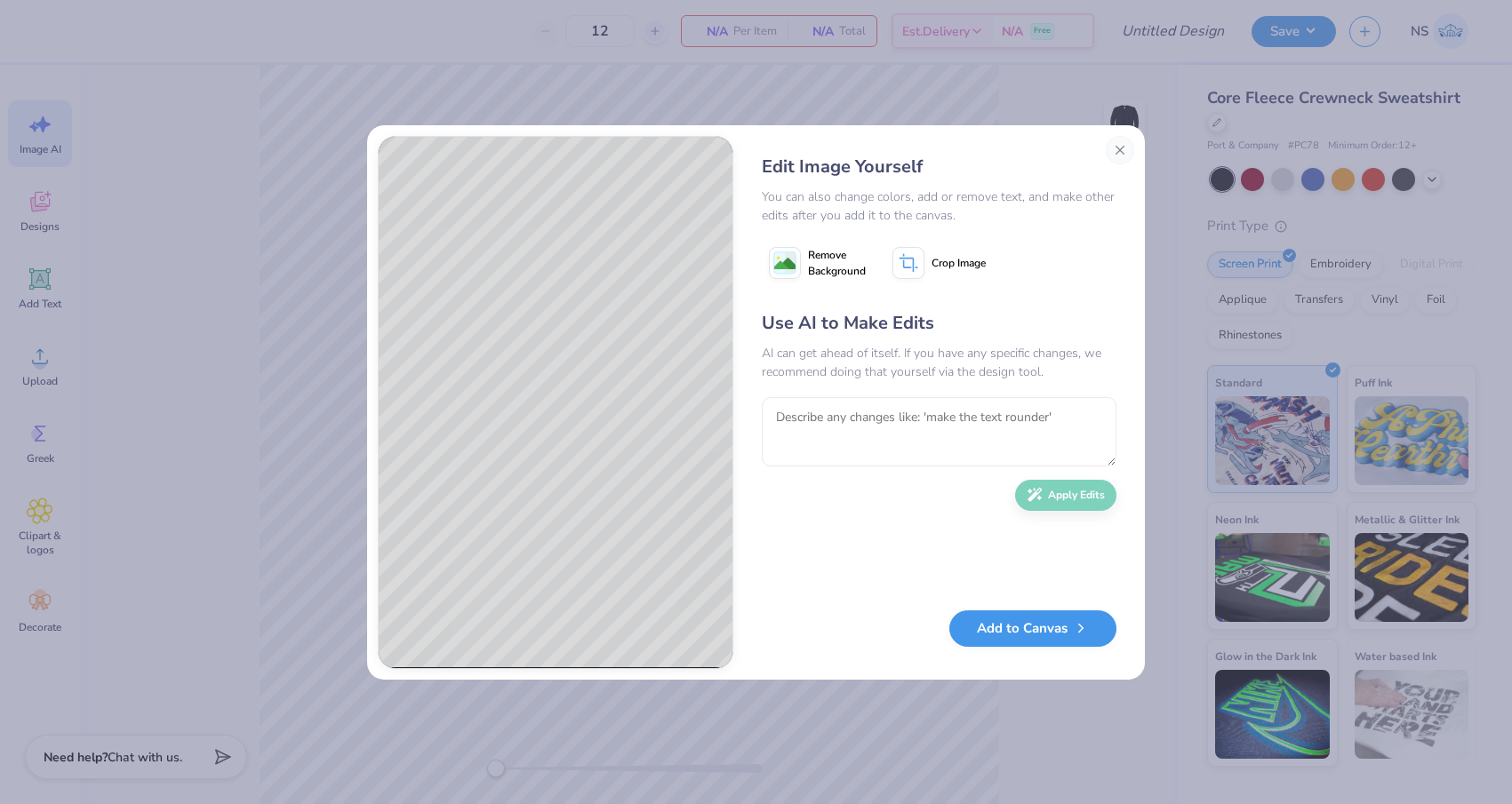
click at [1050, 637] on button "Add to Canvas" at bounding box center [1032, 629] width 167 height 37
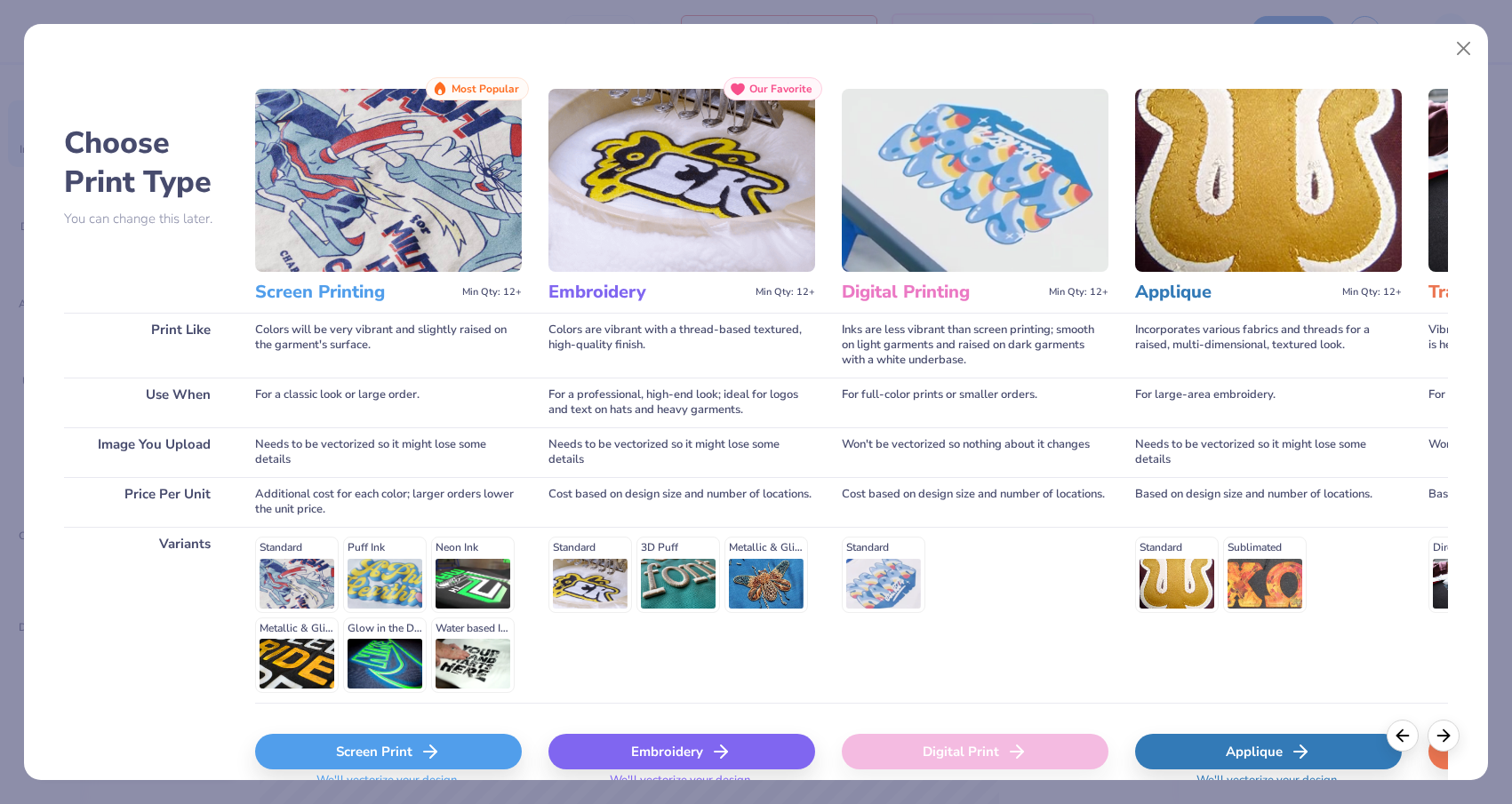
click at [422, 747] on icon at bounding box center [430, 752] width 21 height 21
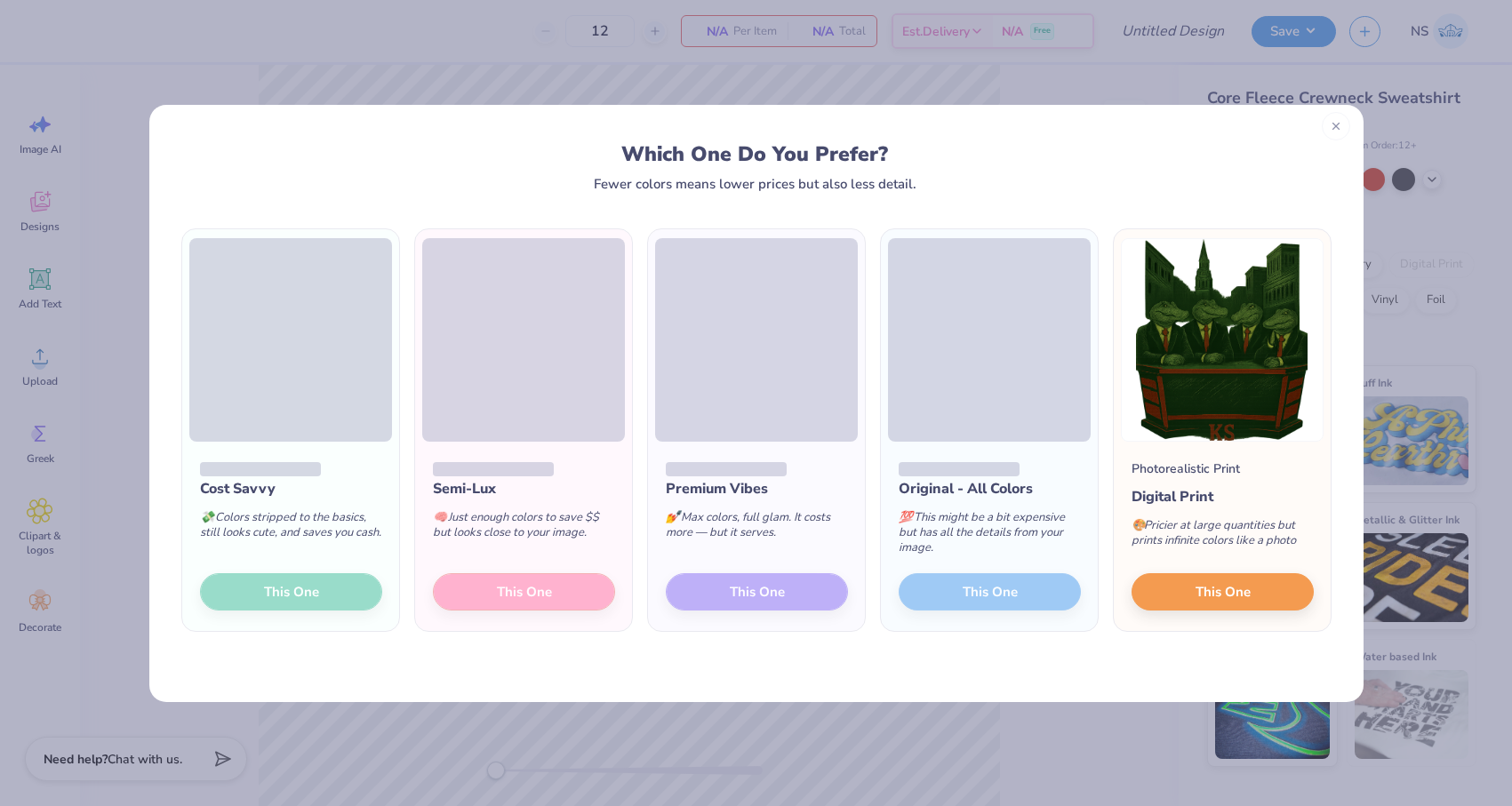
click at [1342, 121] on div at bounding box center [1335, 126] width 28 height 28
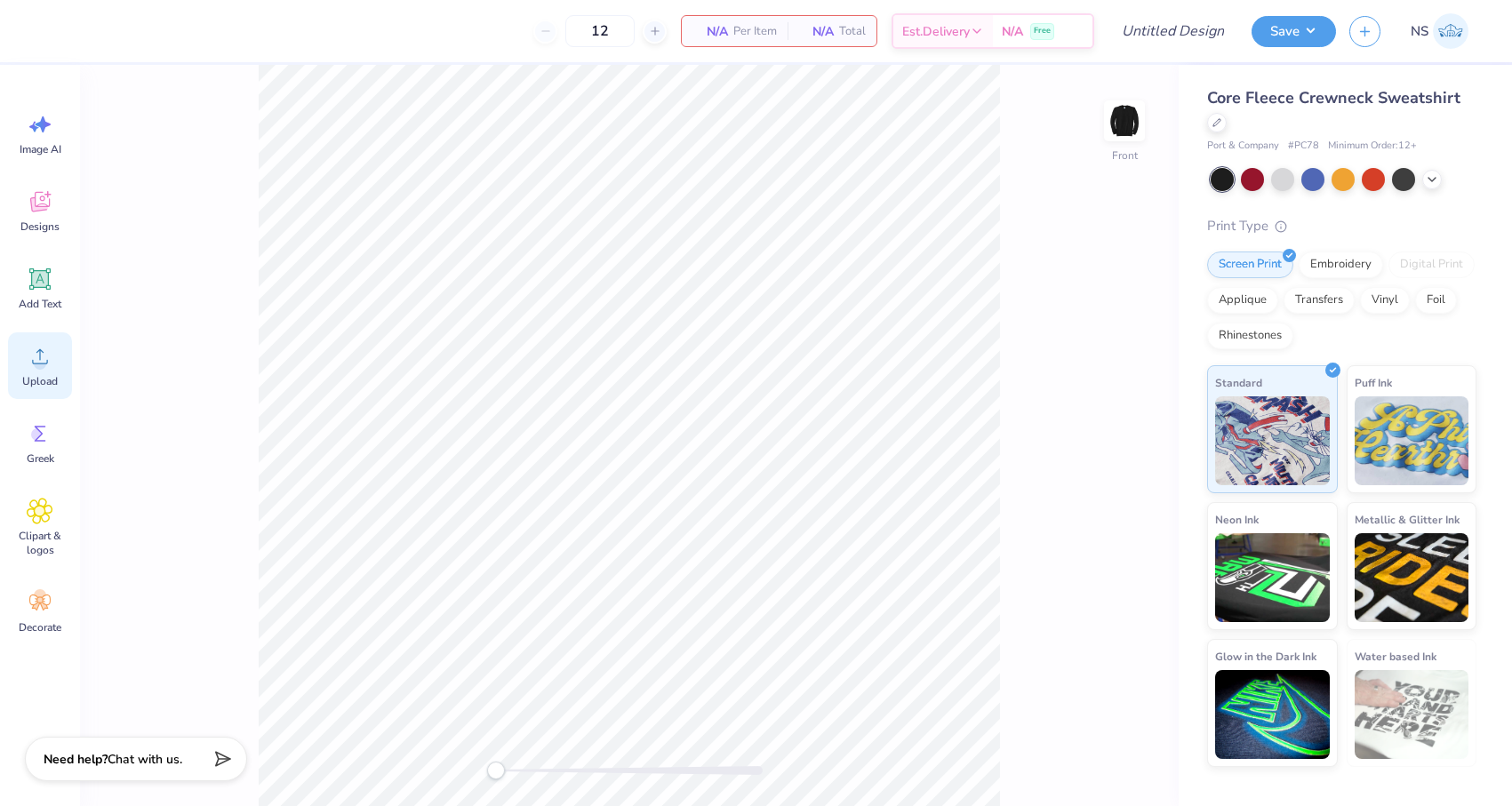
click at [32, 367] on icon at bounding box center [41, 356] width 27 height 27
click at [40, 155] on span "Image AI" at bounding box center [40, 149] width 42 height 15
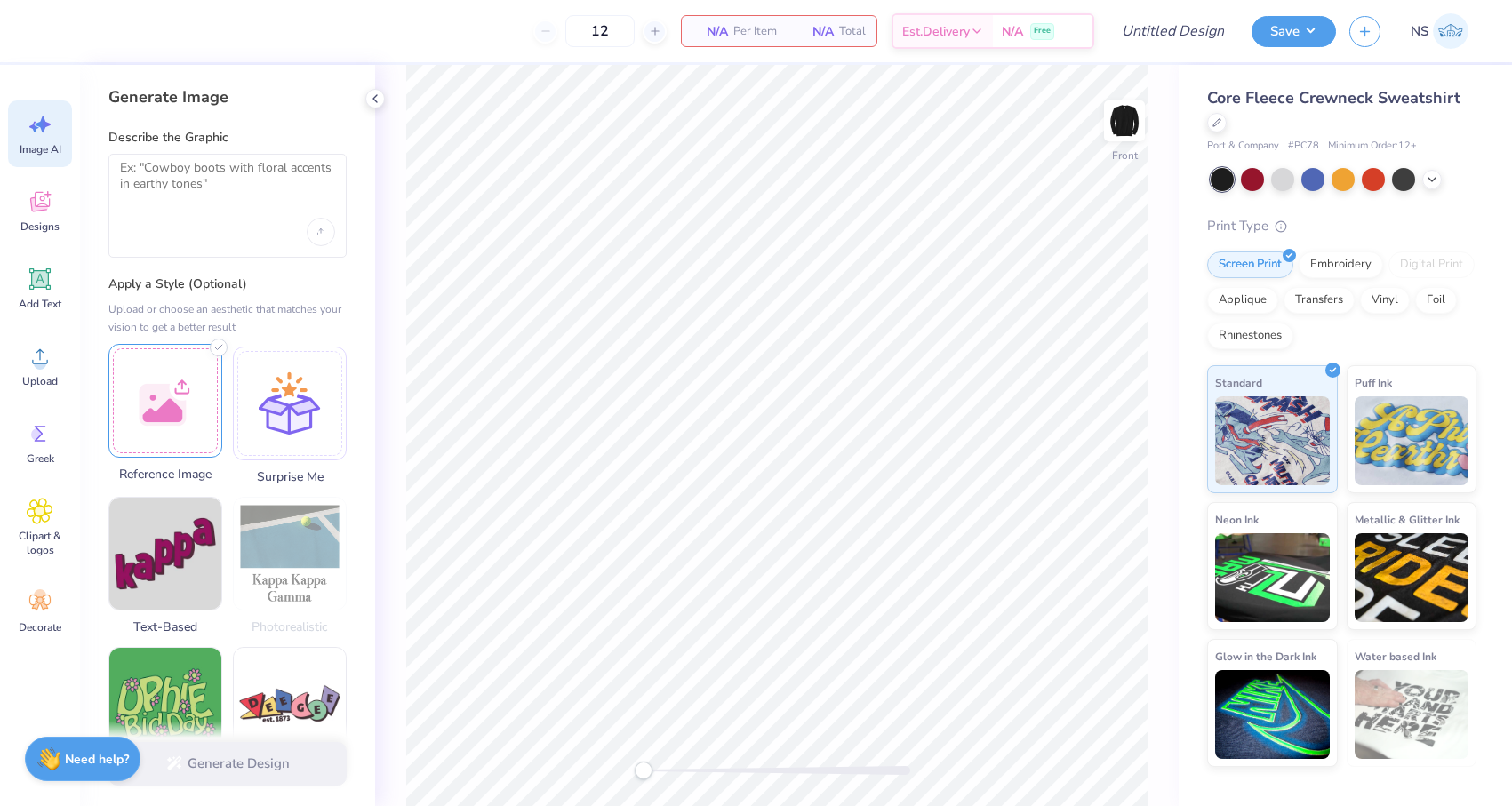
click at [181, 396] on div at bounding box center [165, 400] width 113 height 113
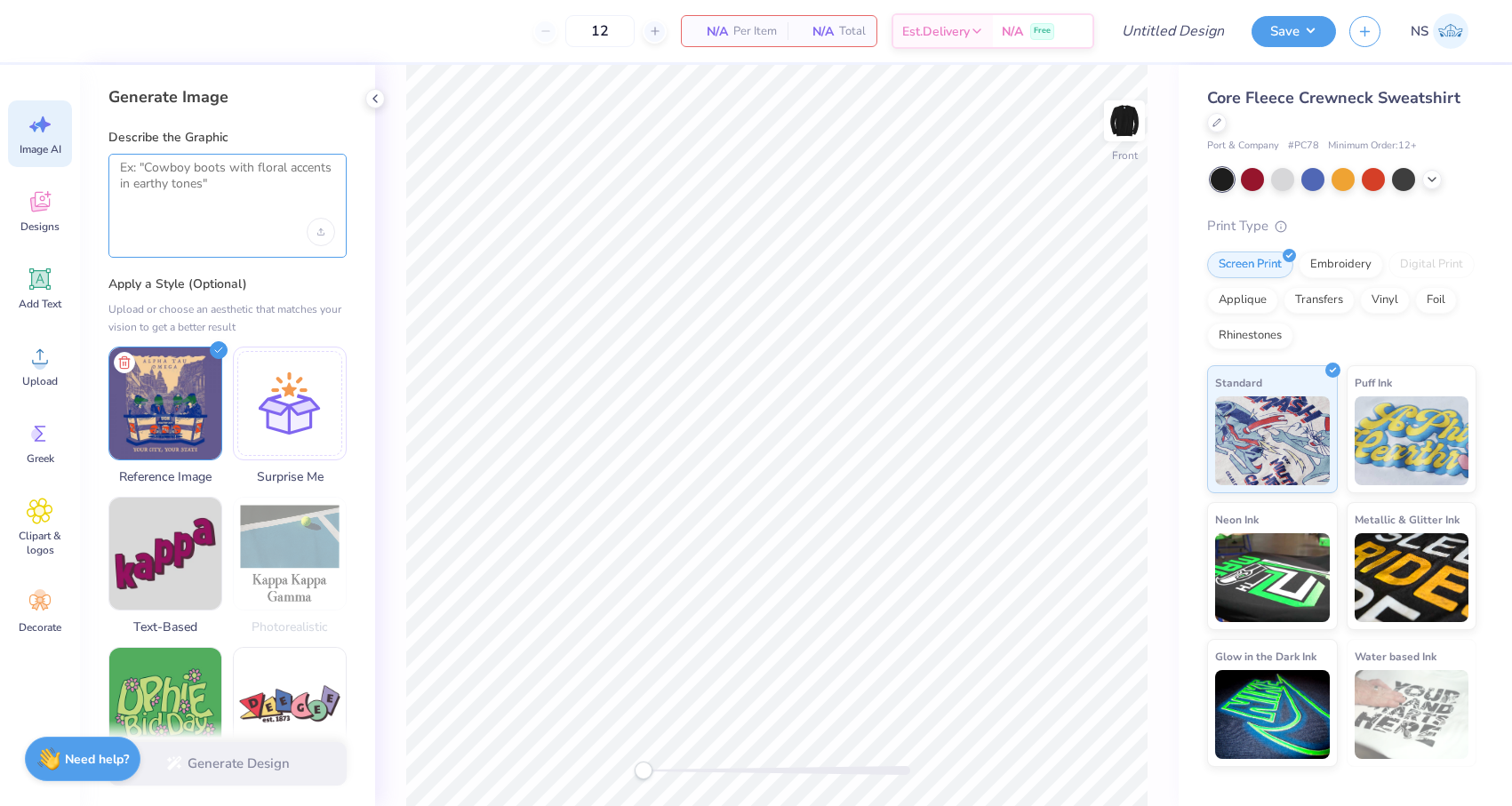
click at [241, 170] on textarea at bounding box center [228, 182] width 215 height 45
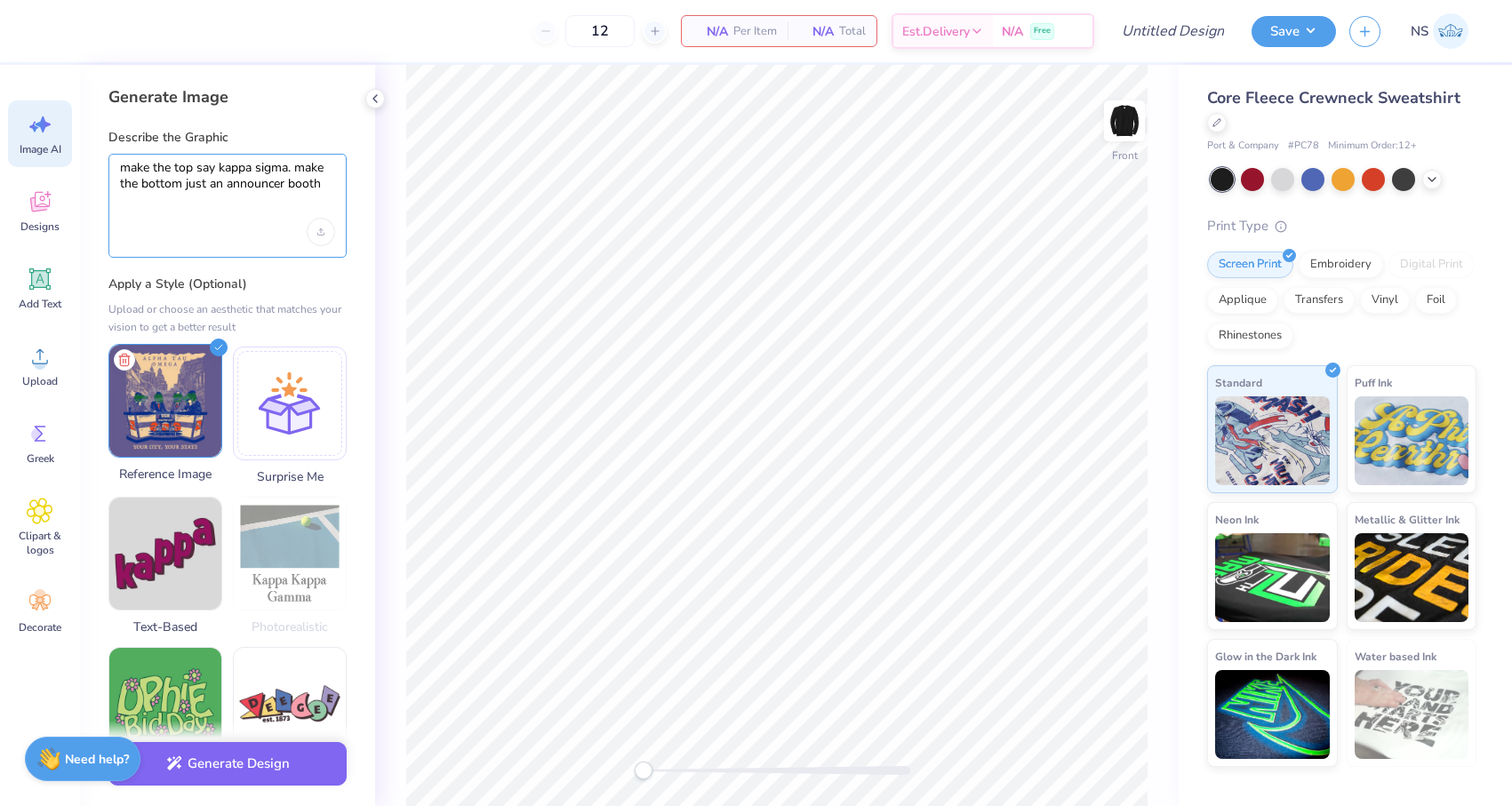
type textarea "make the top say kappa sigma. make the bottom just an announcer booth"
click at [206, 400] on img at bounding box center [166, 401] width 112 height 112
click at [161, 395] on img at bounding box center [166, 401] width 112 height 112
click at [125, 358] on line at bounding box center [125, 360] width 0 height 4
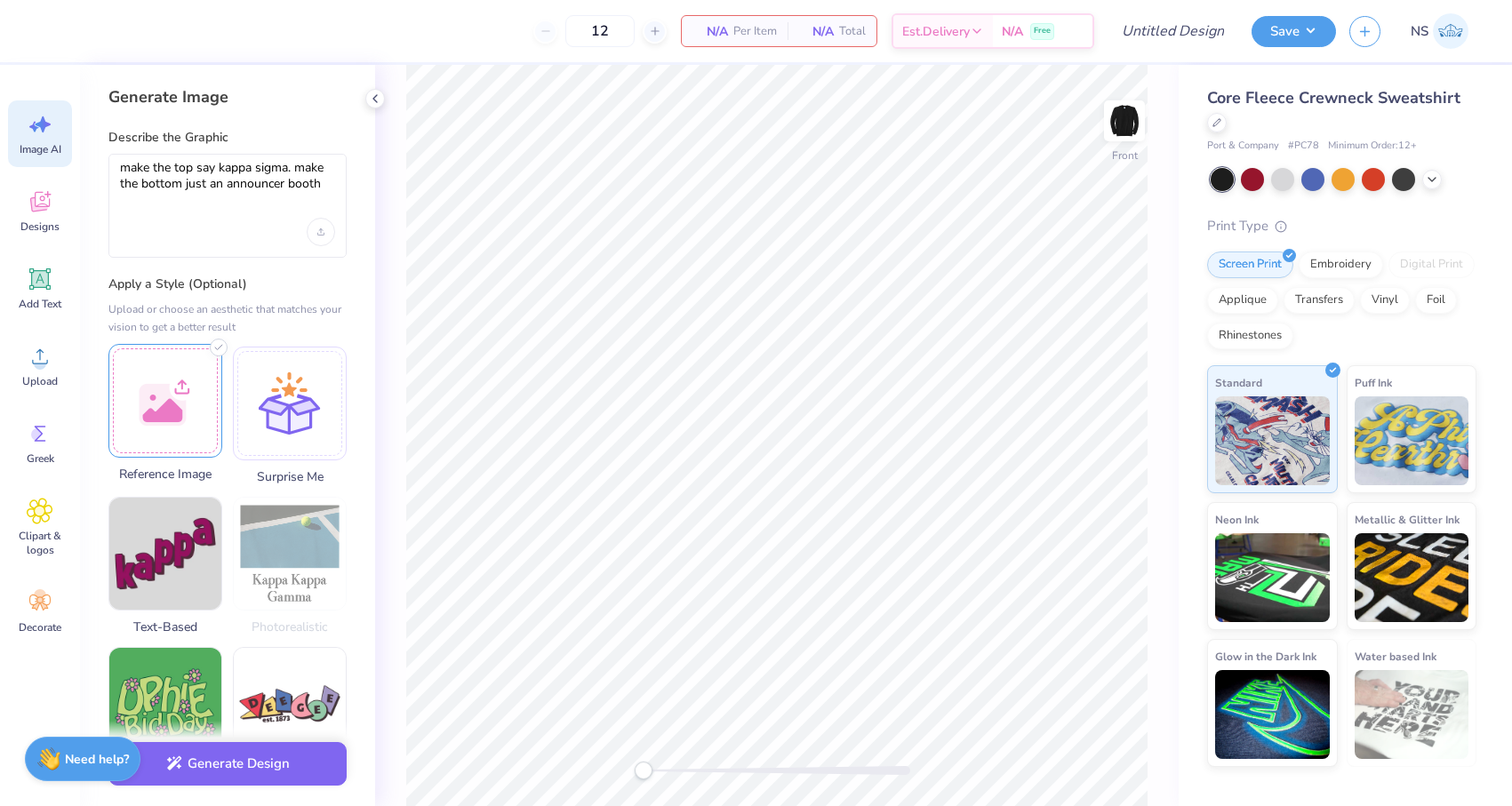
click at [160, 397] on div at bounding box center [165, 400] width 113 height 113
click at [296, 202] on textarea "make the top say kappa sigma. make the bottom just an announcer booth" at bounding box center [228, 182] width 215 height 45
click at [155, 402] on div at bounding box center [165, 400] width 113 height 113
click at [168, 397] on div at bounding box center [165, 400] width 113 height 113
click at [174, 373] on div at bounding box center [165, 400] width 113 height 113
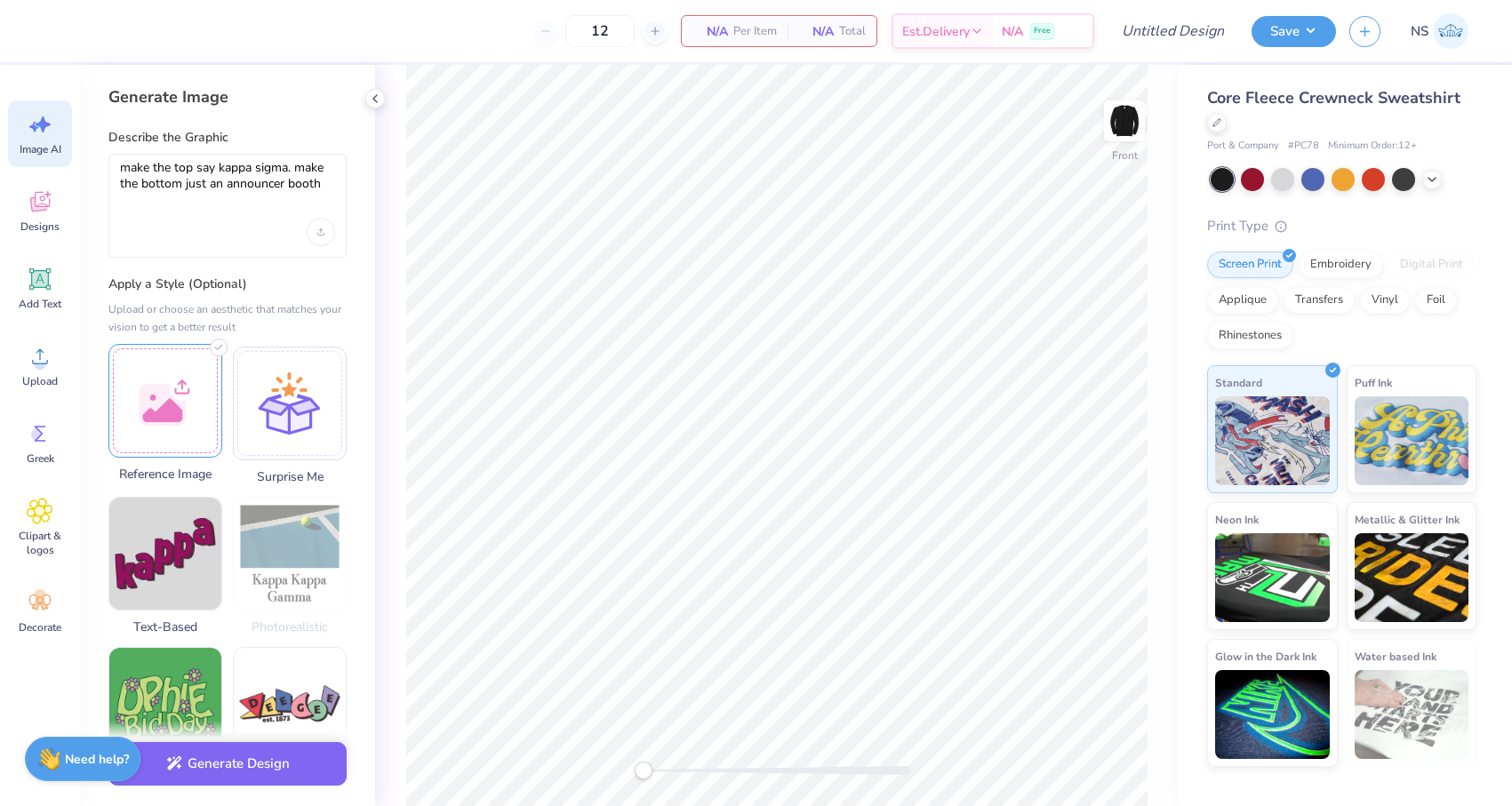
click at [167, 390] on div at bounding box center [165, 400] width 113 height 113
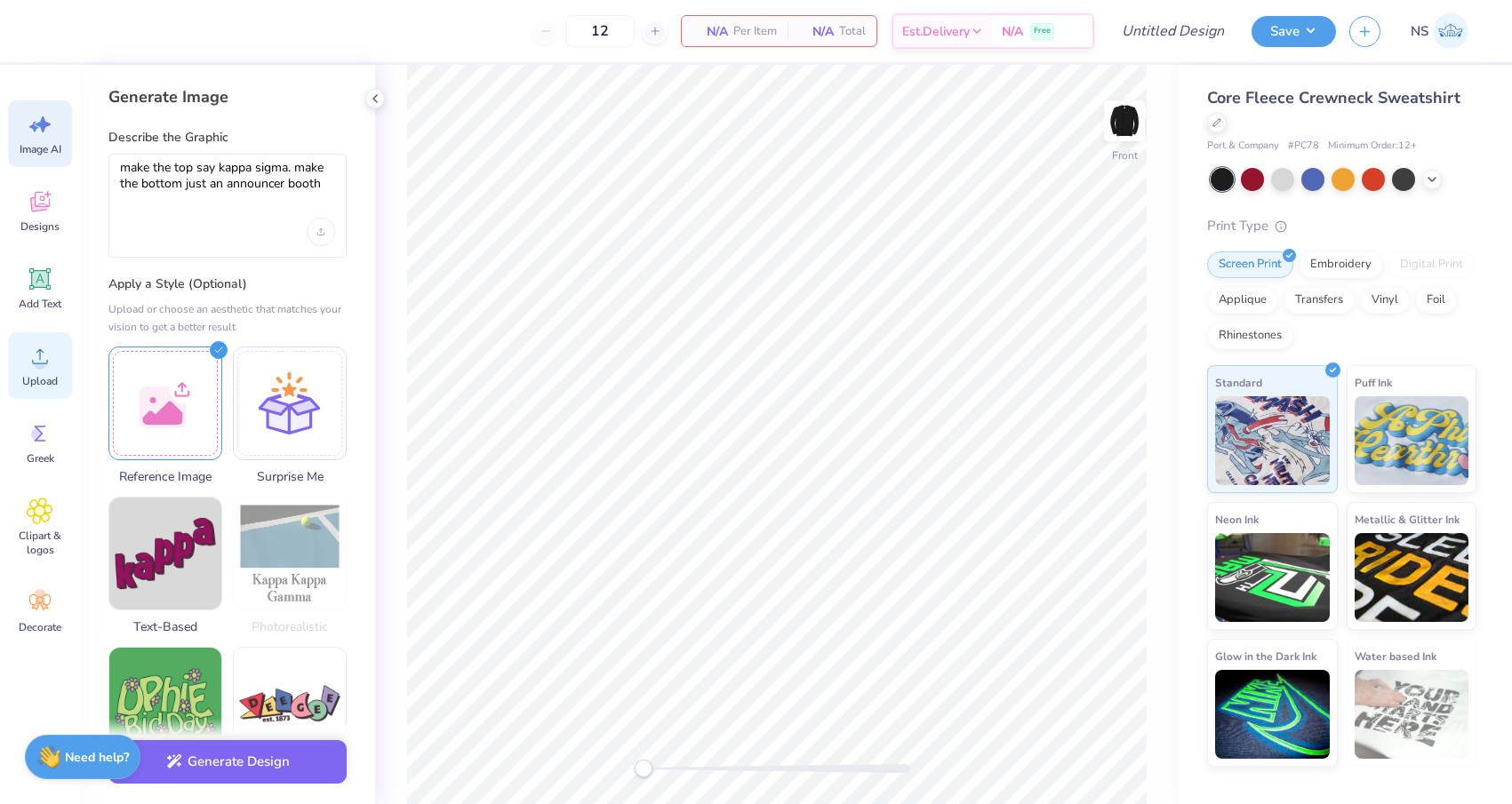
click at [34, 360] on icon at bounding box center [41, 356] width 27 height 27
click at [42, 216] on div "Designs" at bounding box center [40, 210] width 64 height 67
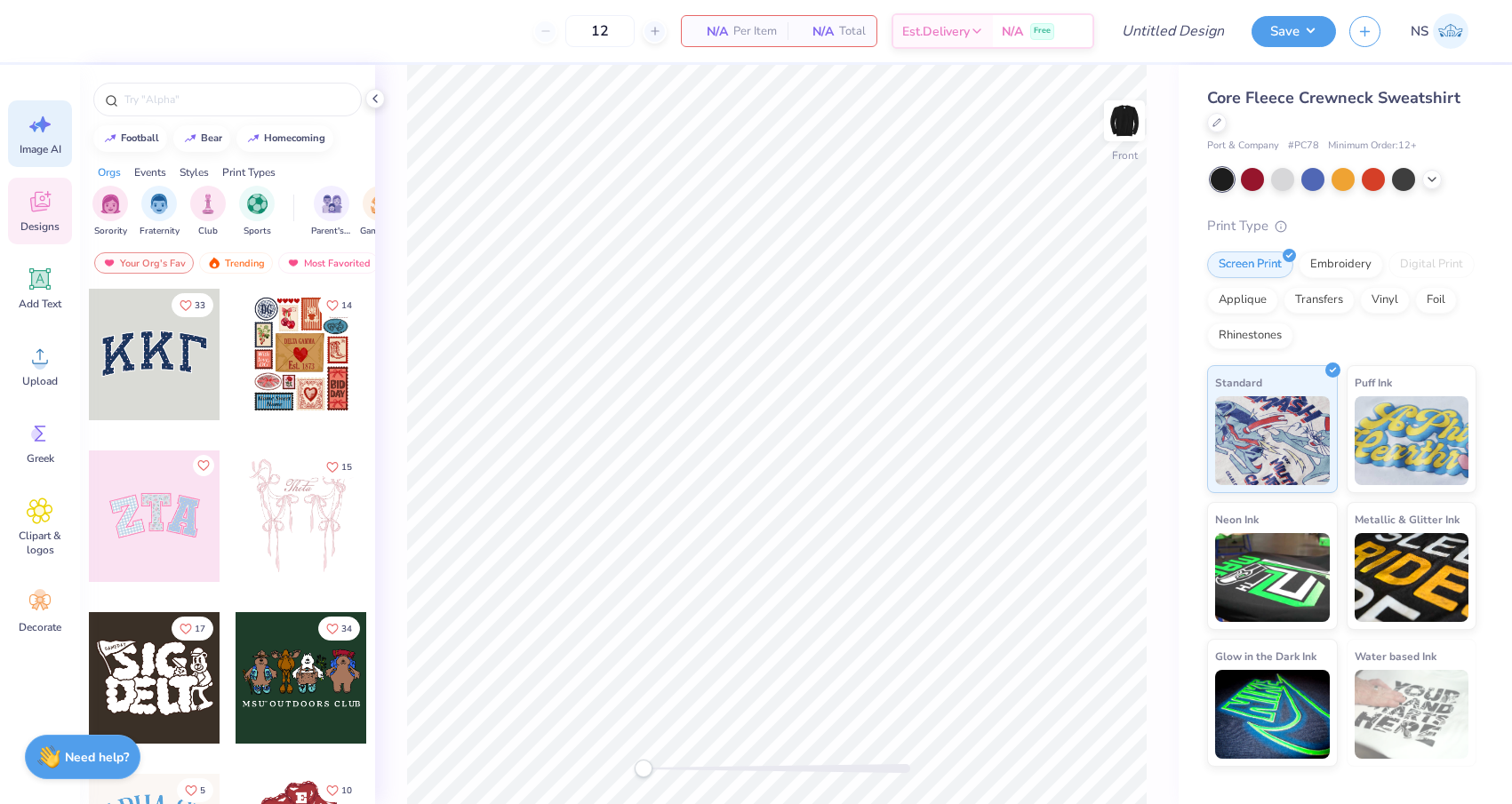
click at [25, 136] on div "Image AI" at bounding box center [40, 134] width 64 height 67
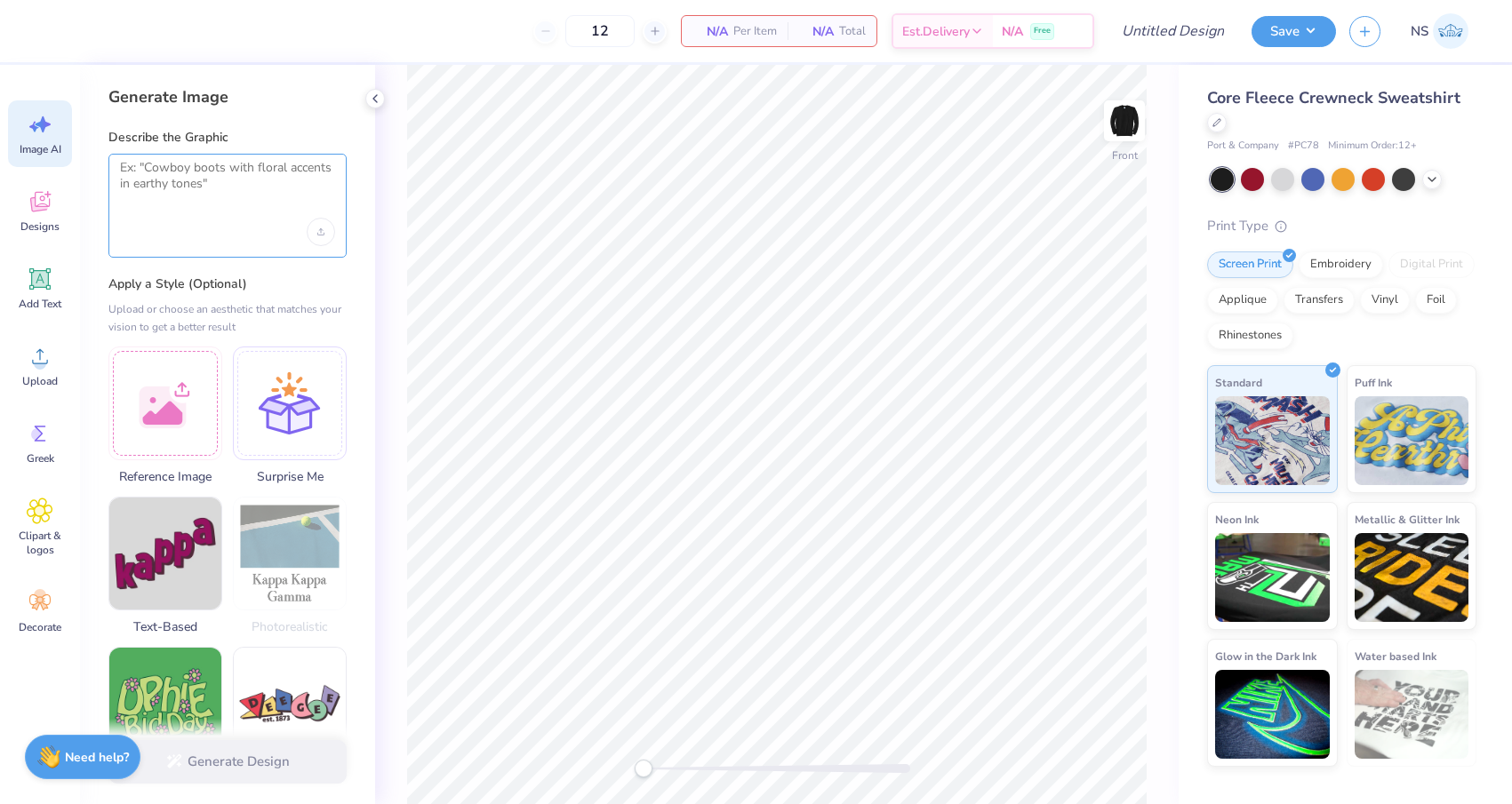
click at [175, 184] on textarea at bounding box center [228, 182] width 215 height 45
click at [165, 166] on textarea at bounding box center [228, 182] width 215 height 45
paste textarea "/Users/nickszekely/Pictures/Photos Library.photoslibrary/resources/renders/7/7C…"
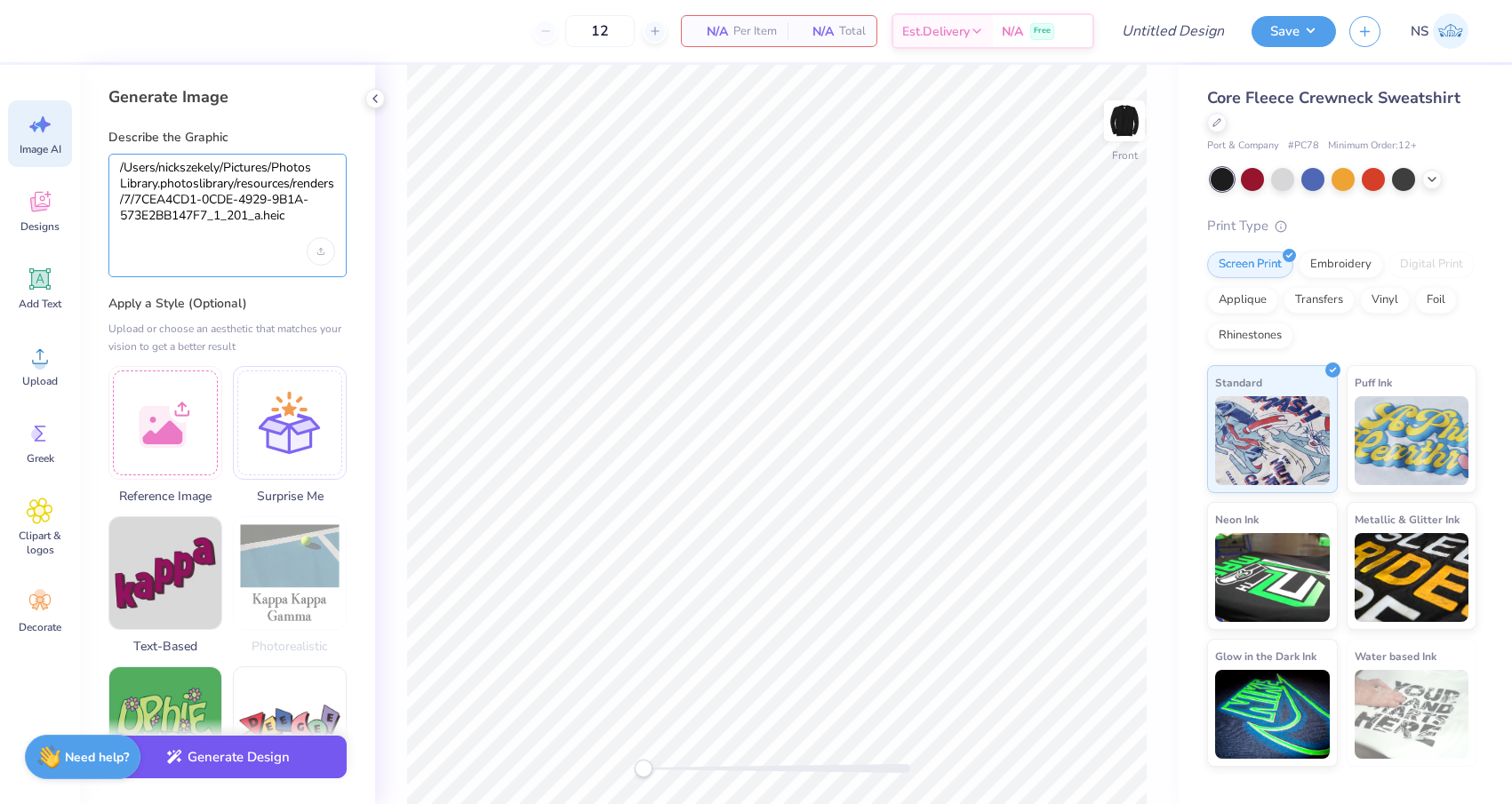
type textarea "/Users/nickszekely/Pictures/Photos Library.photoslibrary/resources/renders/7/7C…"
click at [236, 756] on button "Generate Design" at bounding box center [228, 757] width 238 height 44
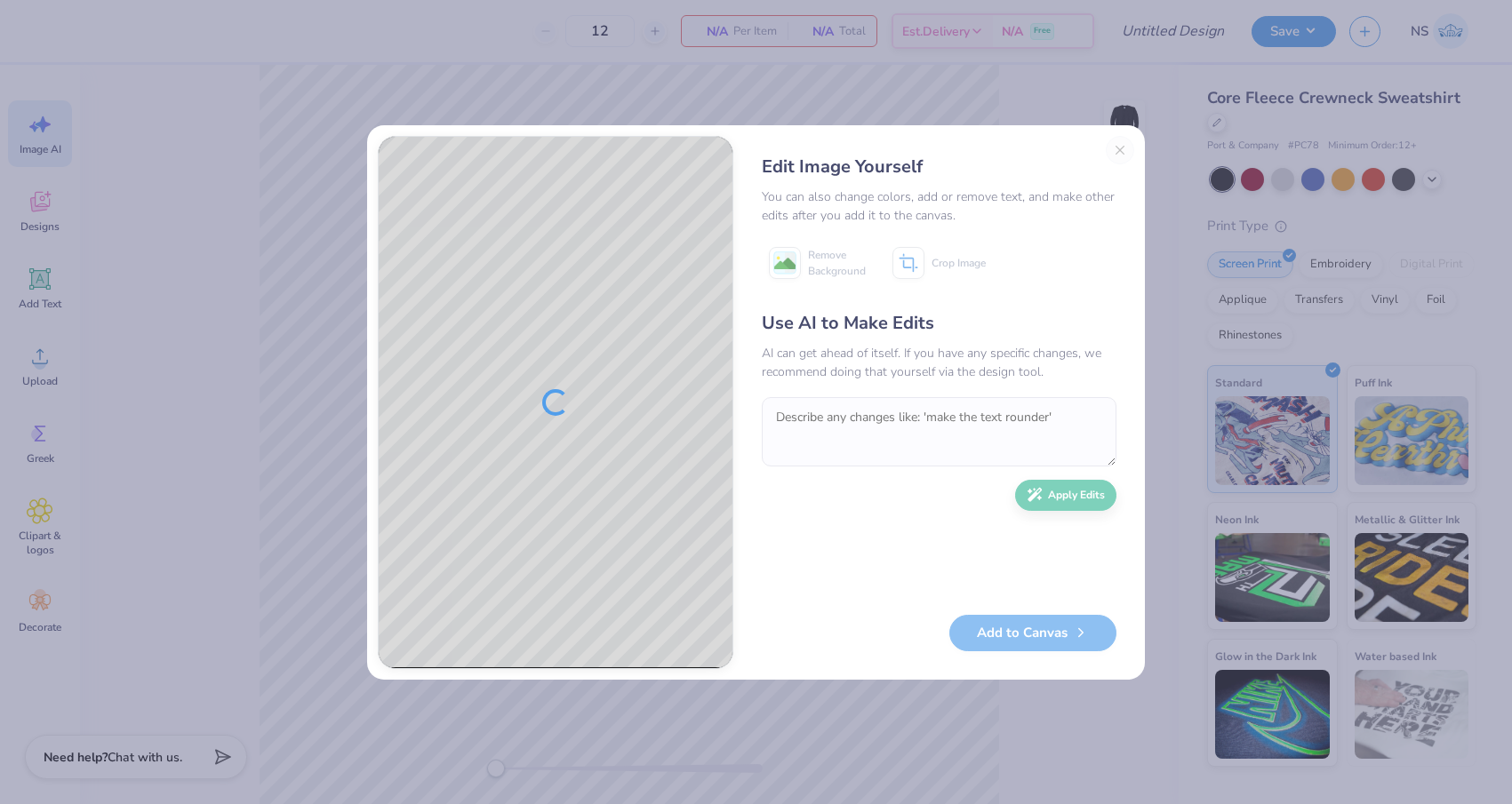
click at [1118, 137] on div "Edit Image Yourself You can also change colors, add or remove text, and make ot…" at bounding box center [938, 402] width 391 height 533
click at [1118, 153] on button "Close" at bounding box center [1119, 149] width 28 height 28
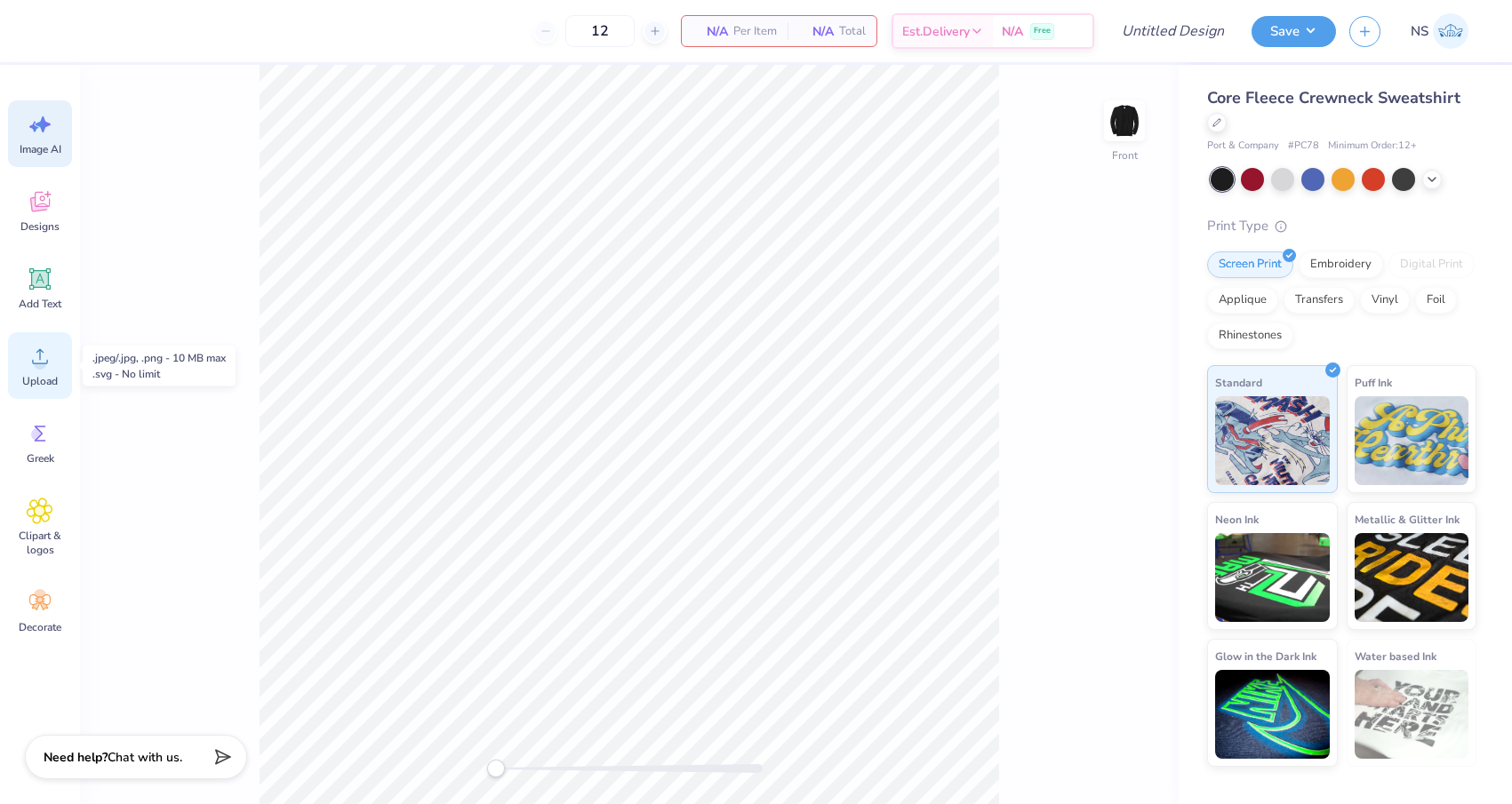
click at [41, 363] on icon at bounding box center [40, 356] width 16 height 15
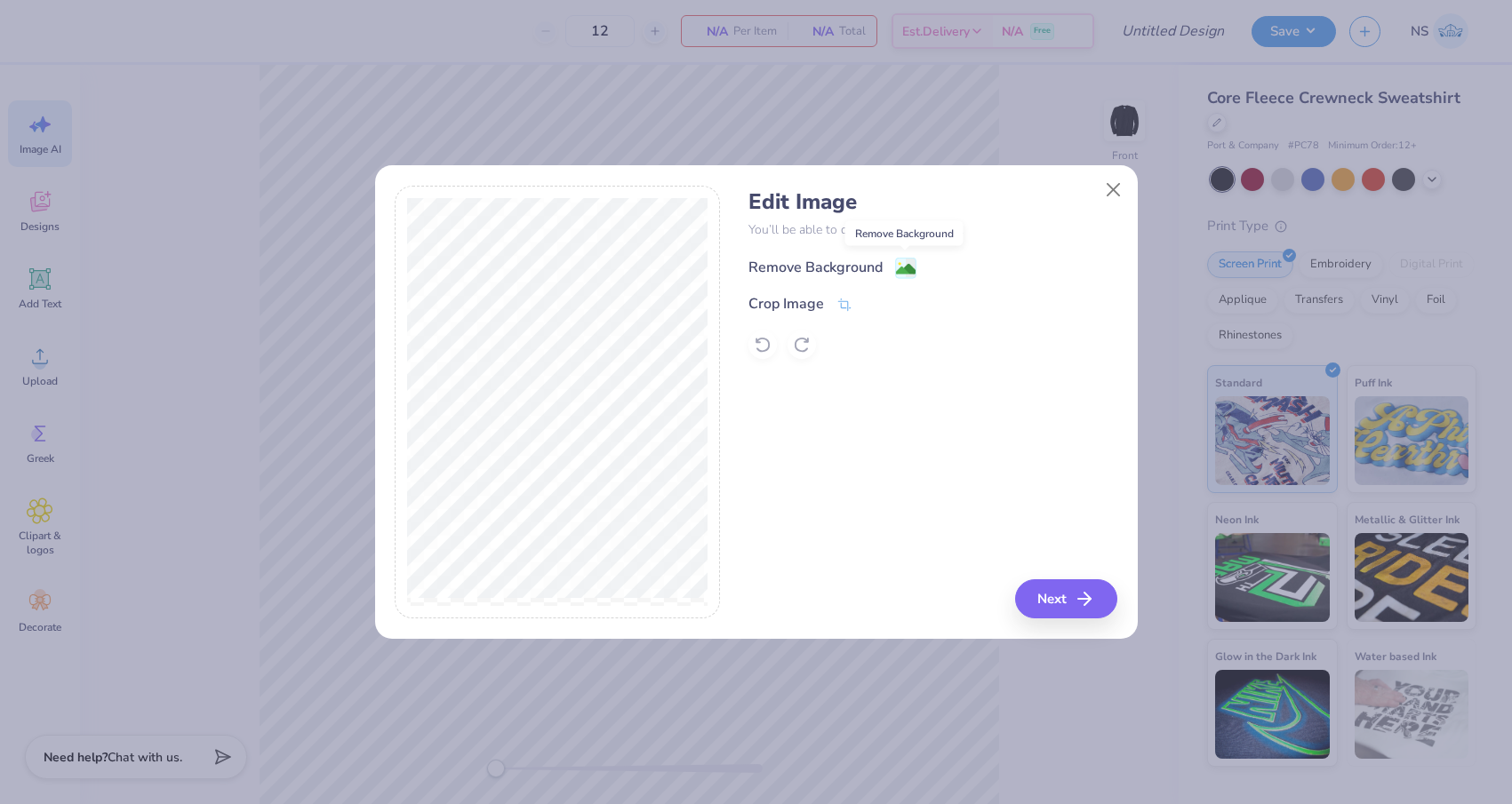
click at [900, 266] on image at bounding box center [905, 269] width 19 height 19
click at [1077, 603] on button "Next" at bounding box center [1068, 599] width 102 height 39
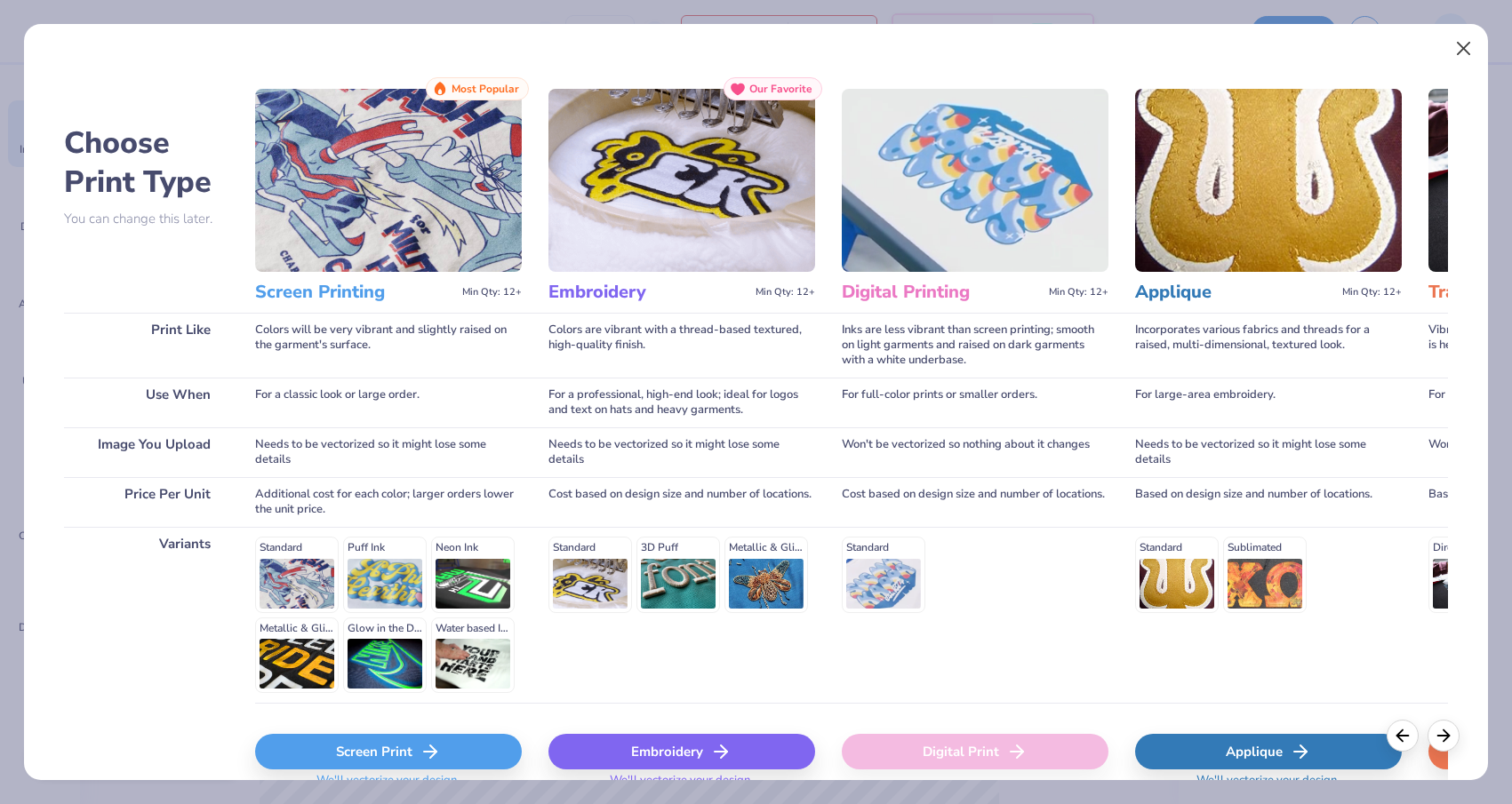
click at [1464, 43] on button "Close" at bounding box center [1464, 48] width 34 height 34
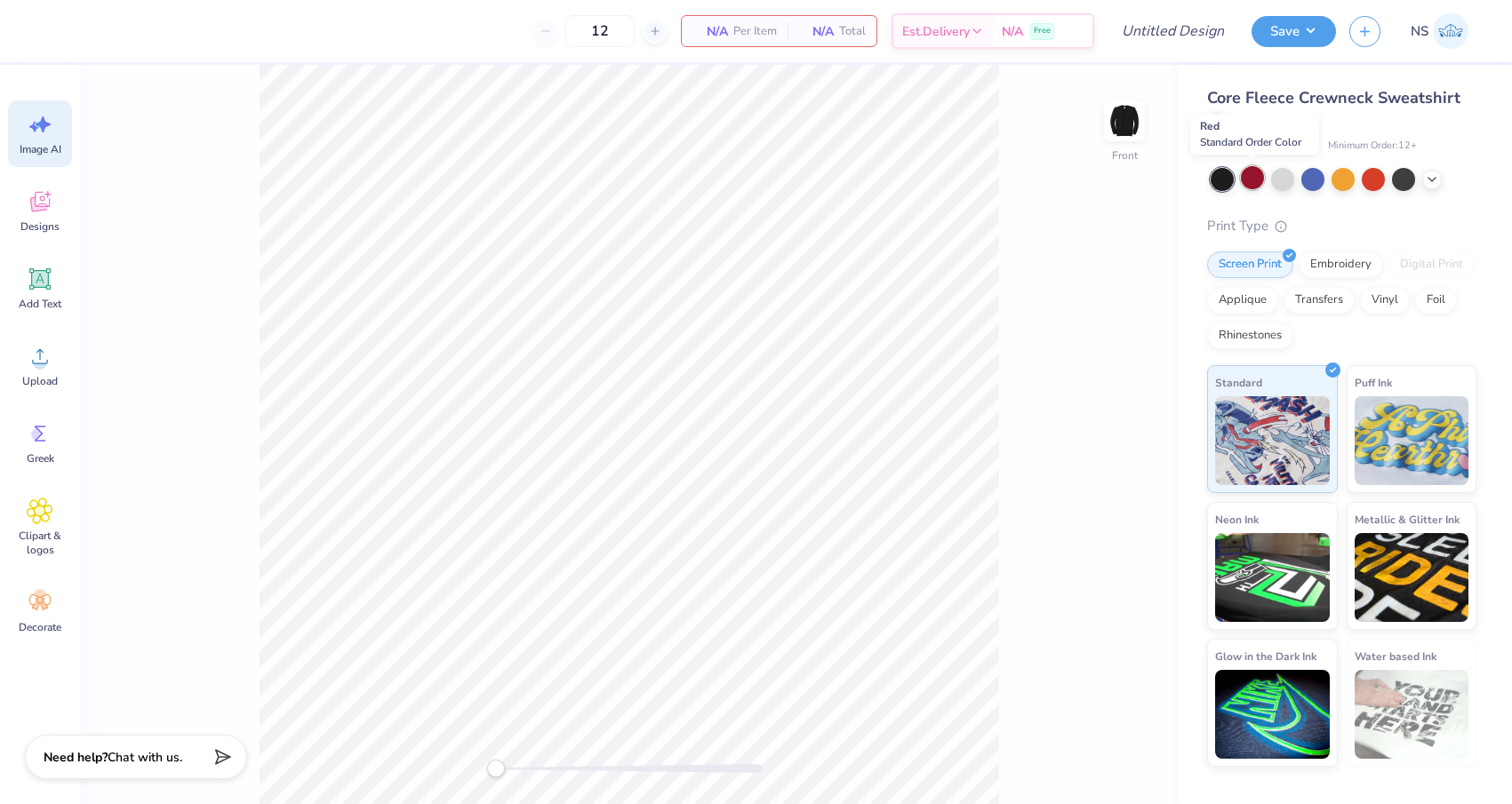
click at [1249, 180] on div at bounding box center [1252, 177] width 23 height 23
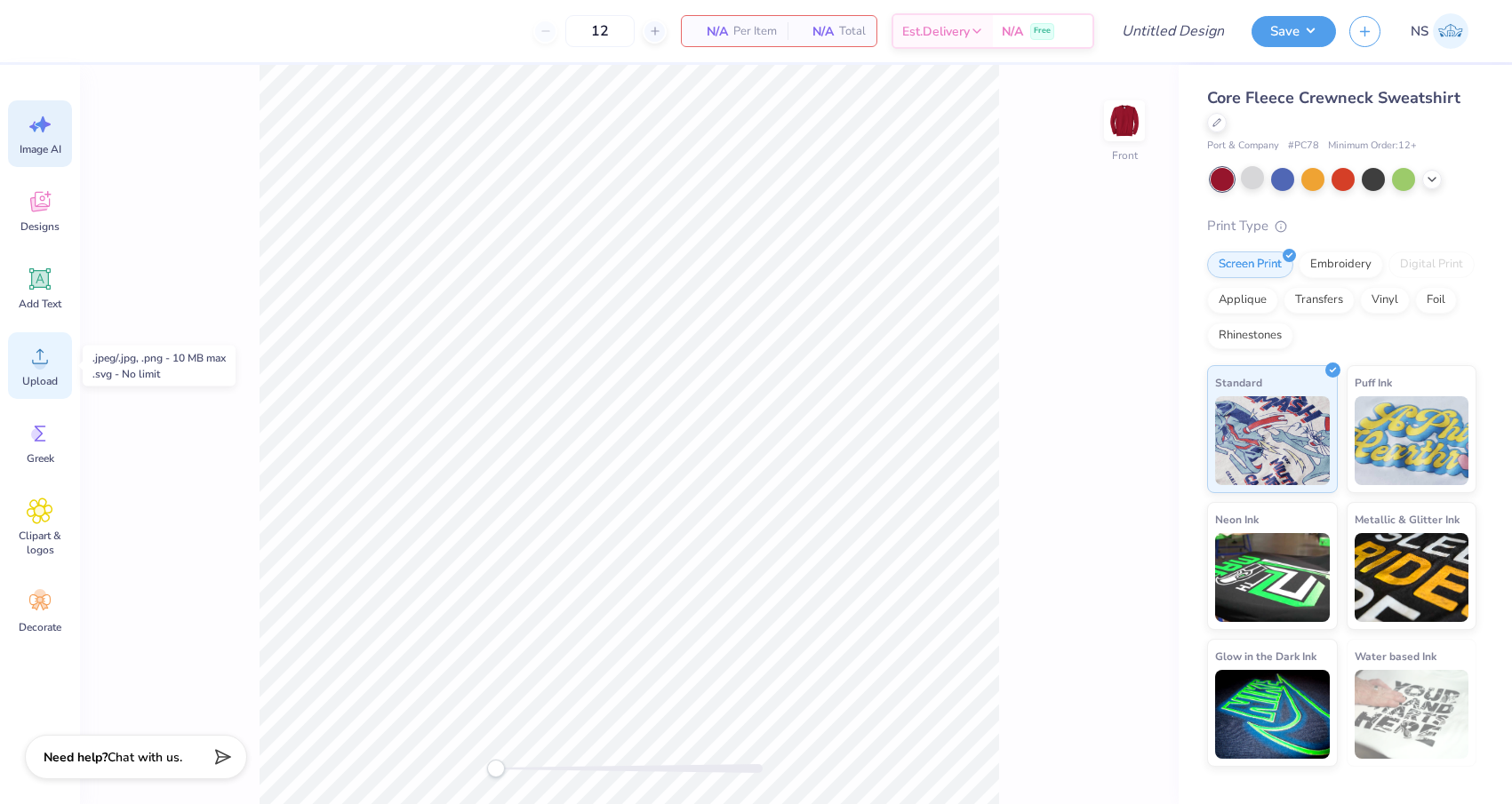
click at [44, 367] on circle at bounding box center [40, 363] width 13 height 13
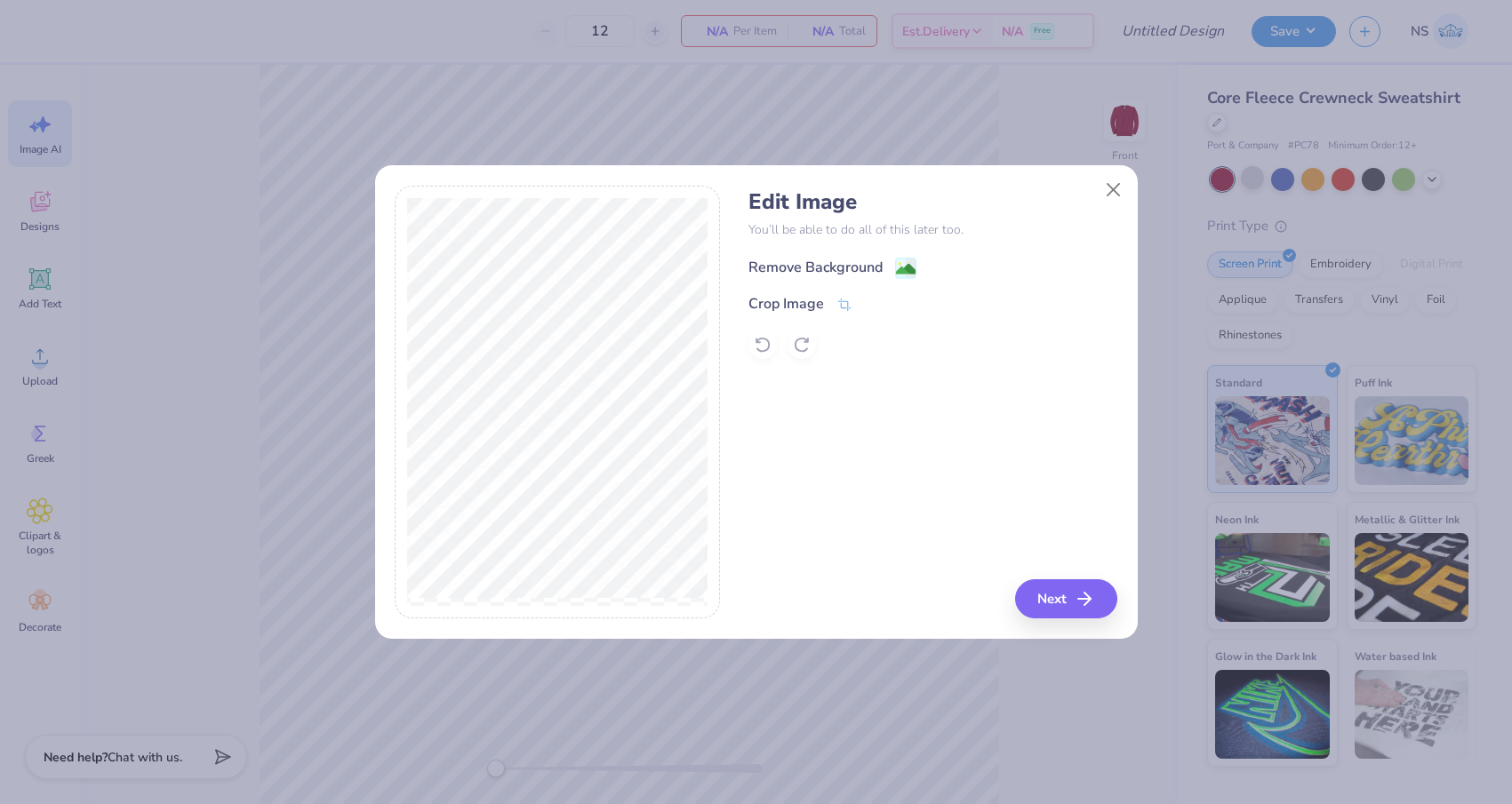
click at [898, 270] on image at bounding box center [905, 269] width 19 height 19
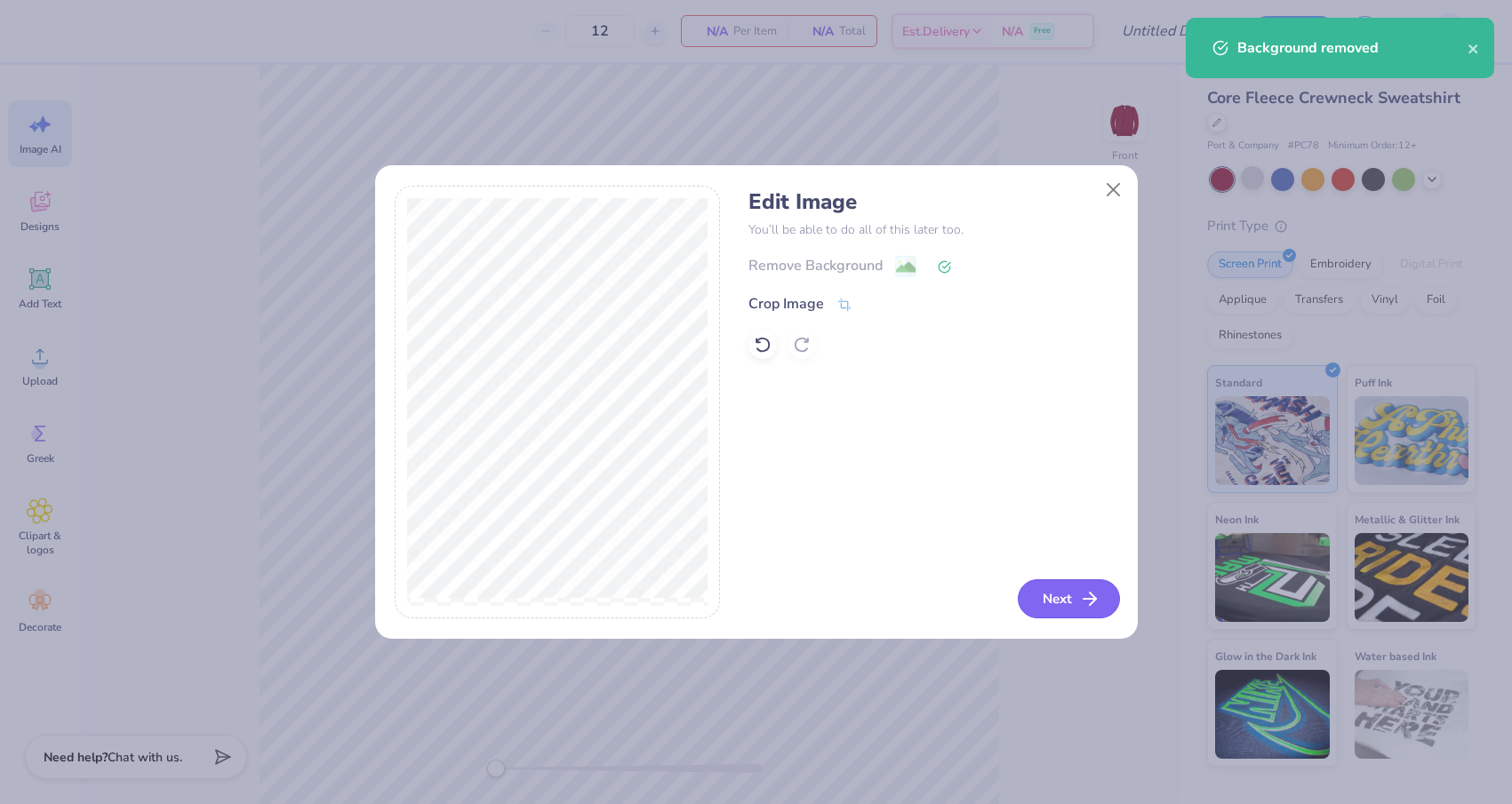
click at [1073, 599] on button "Next" at bounding box center [1068, 599] width 102 height 39
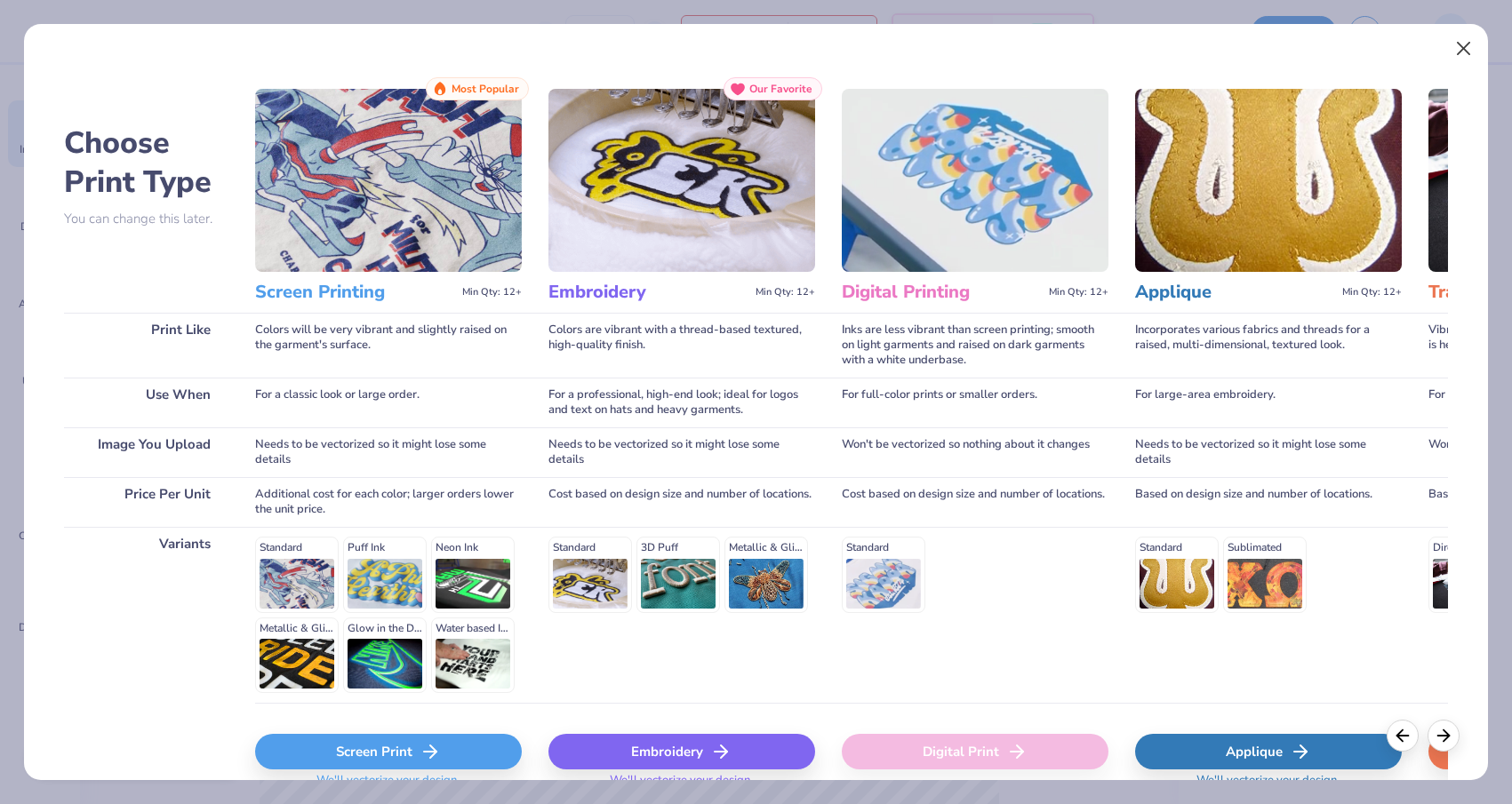
click at [1470, 45] on button "Close" at bounding box center [1464, 48] width 34 height 34
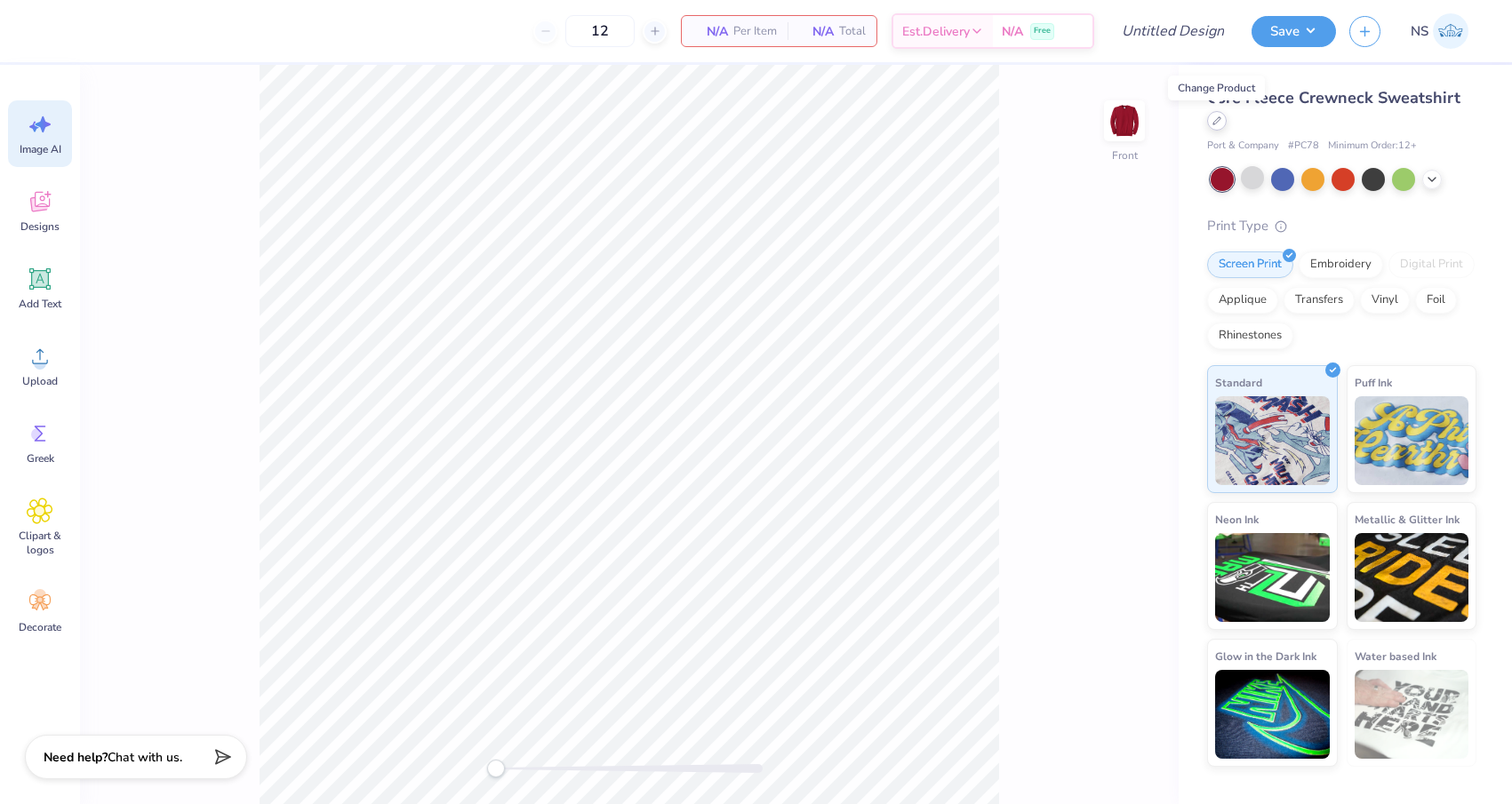
click at [1220, 121] on icon at bounding box center [1216, 120] width 9 height 9
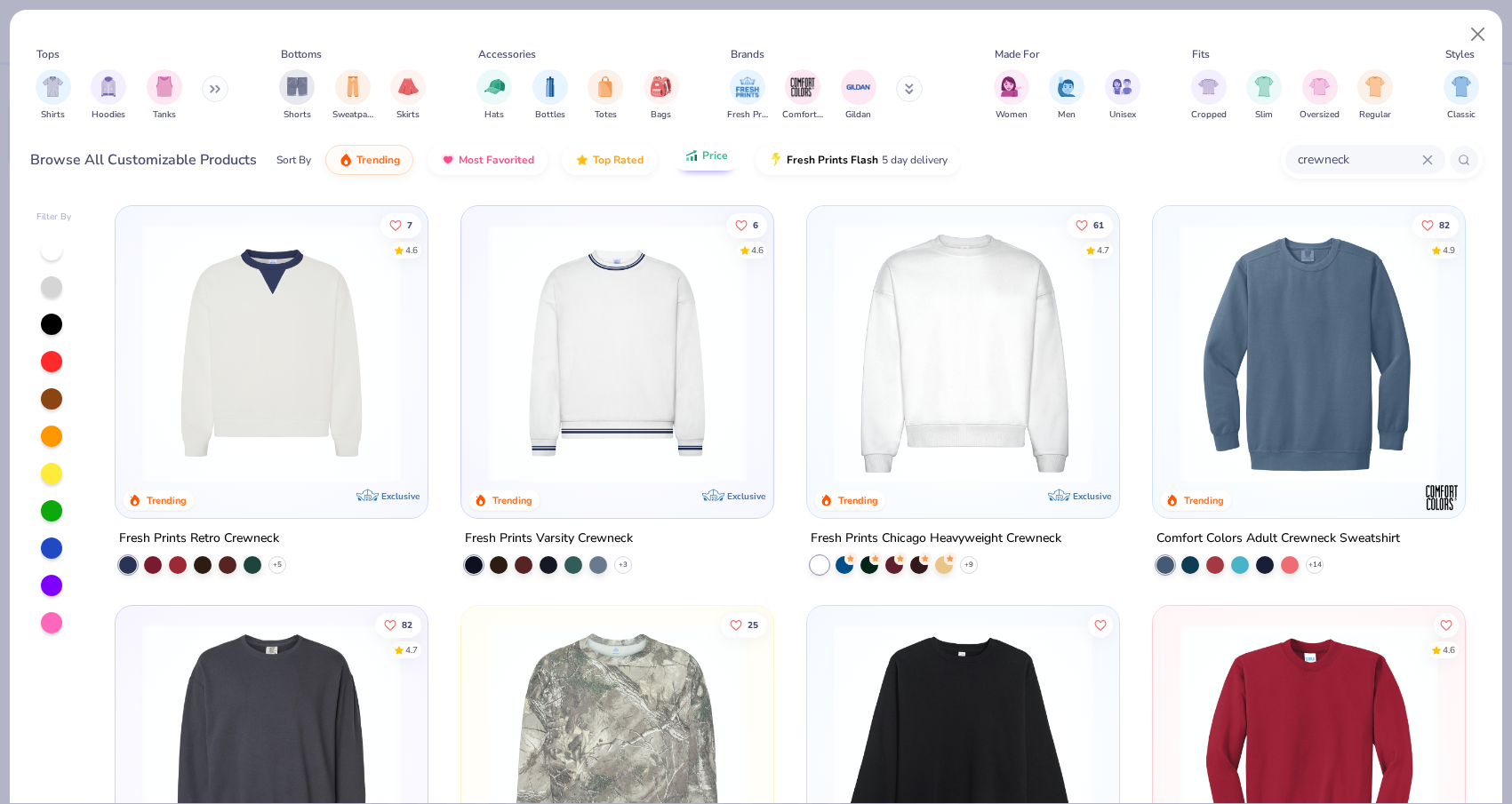
click at [709, 166] on button "Price" at bounding box center [706, 155] width 70 height 30
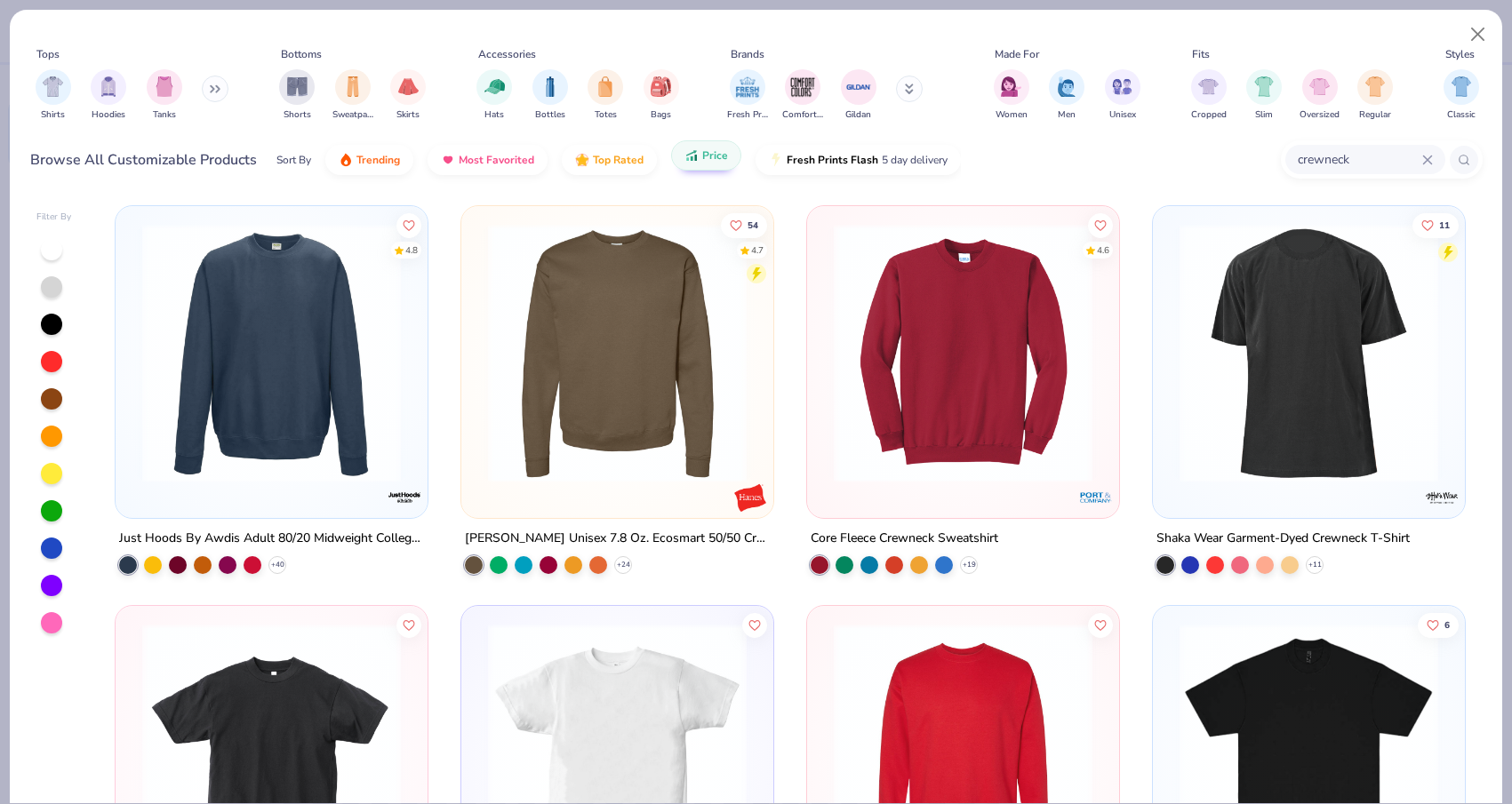
click at [709, 166] on button "Price" at bounding box center [706, 155] width 70 height 30
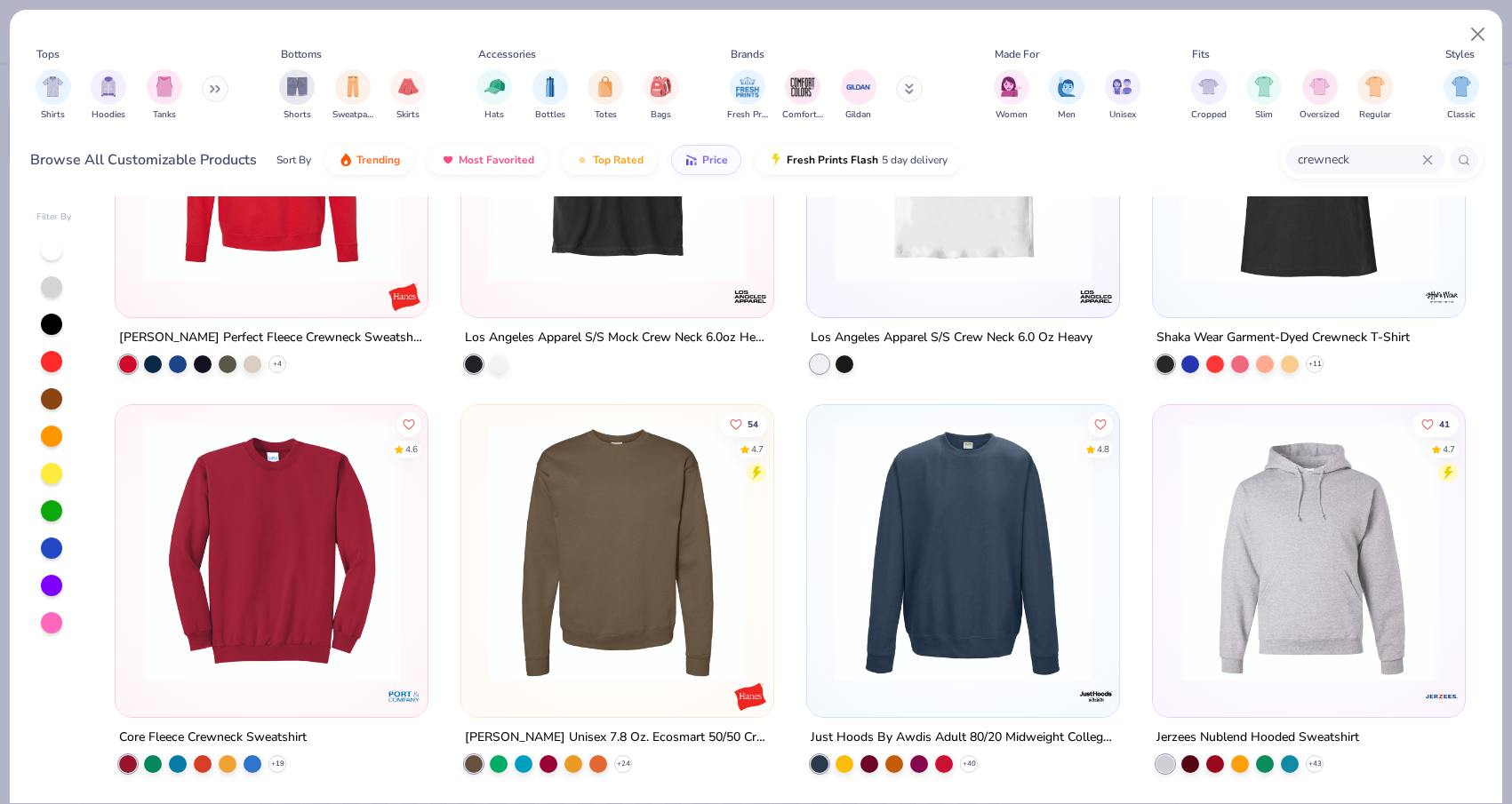
scroll to position [2998, 0]
click at [1035, 581] on img at bounding box center [962, 551] width 276 height 259
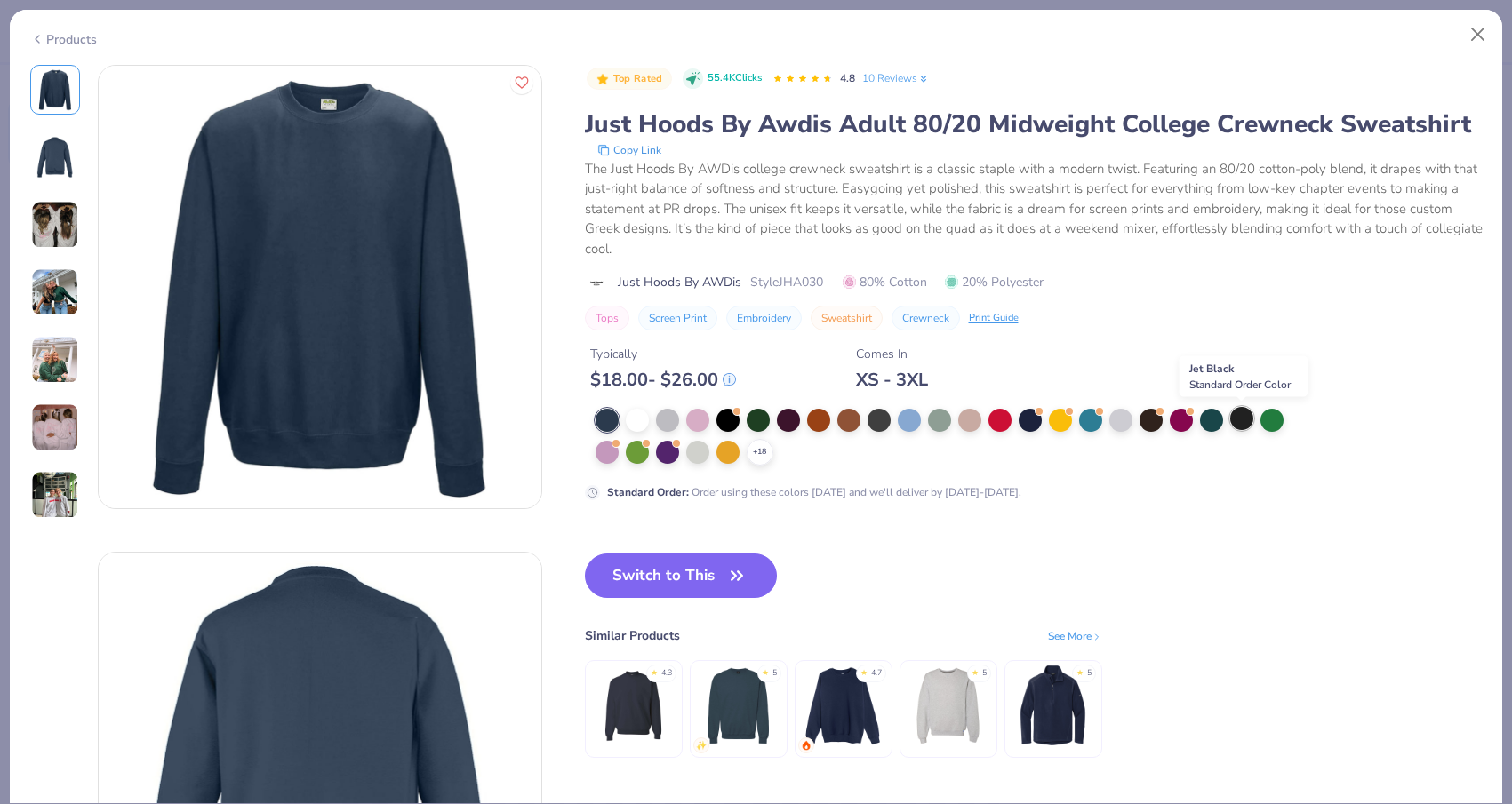
click at [1242, 420] on div at bounding box center [1242, 418] width 23 height 23
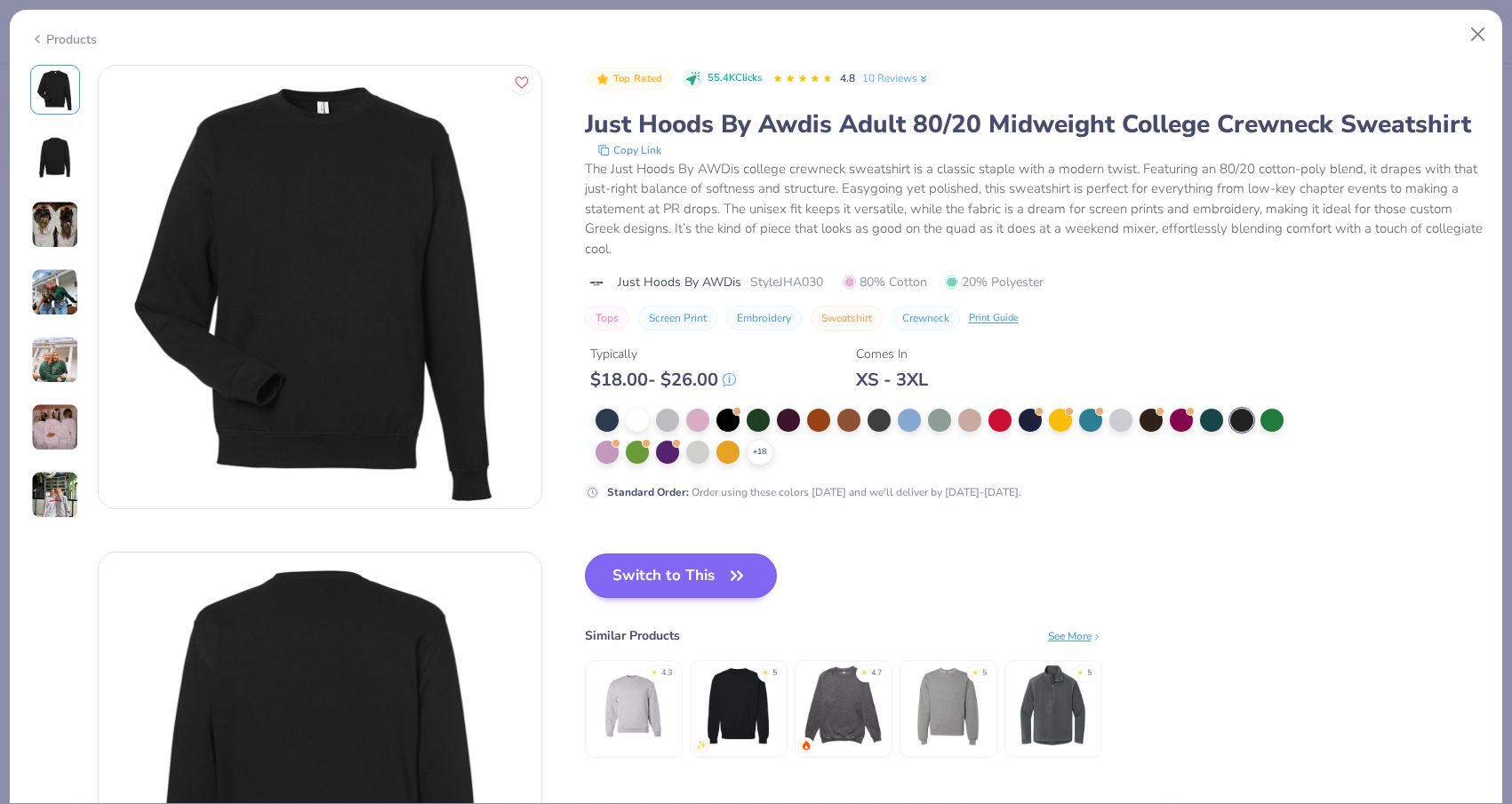
click at [701, 569] on button "Switch to This" at bounding box center [680, 575] width 193 height 45
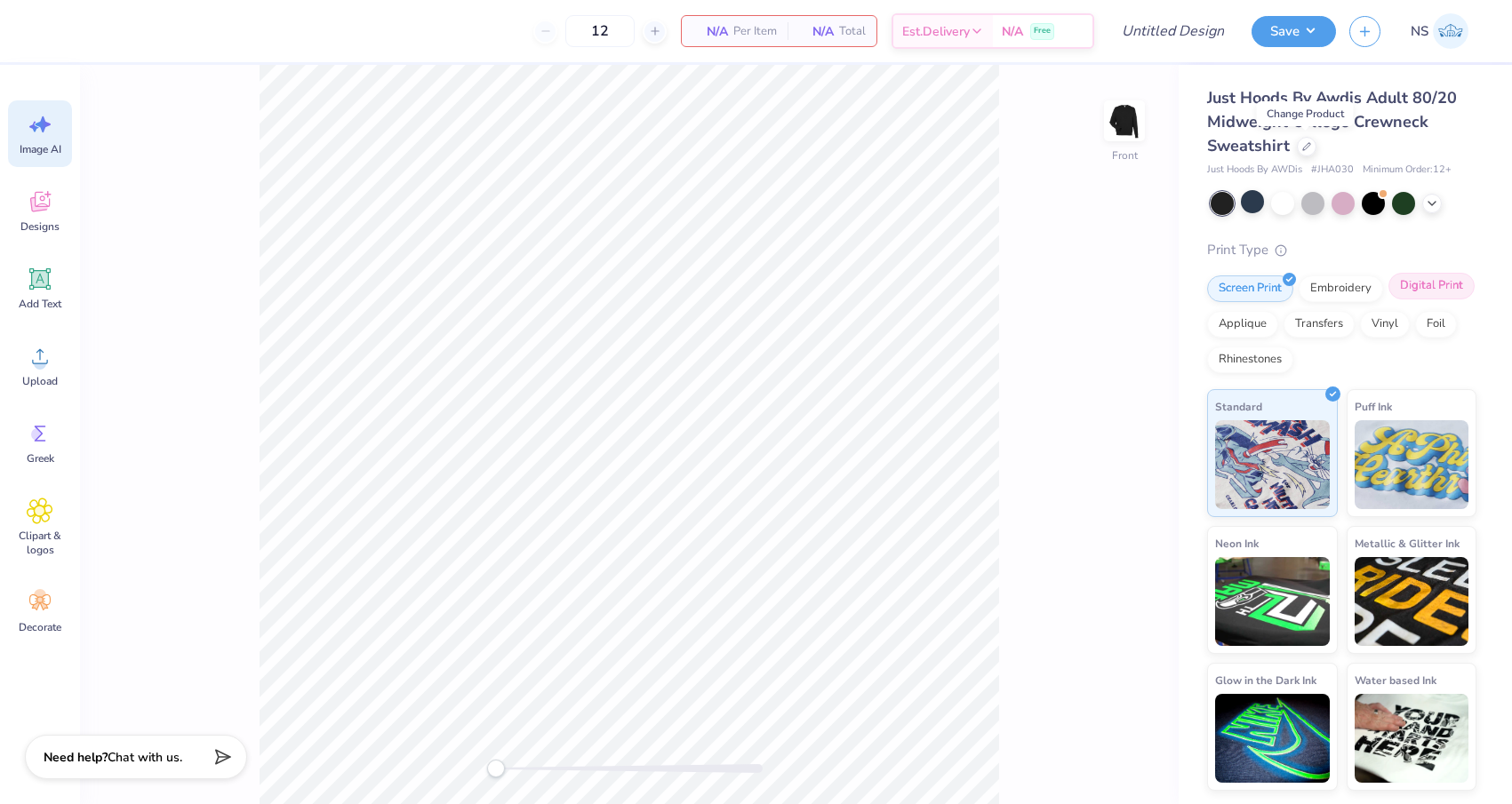
click at [1432, 292] on div "Digital Print" at bounding box center [1431, 286] width 86 height 27
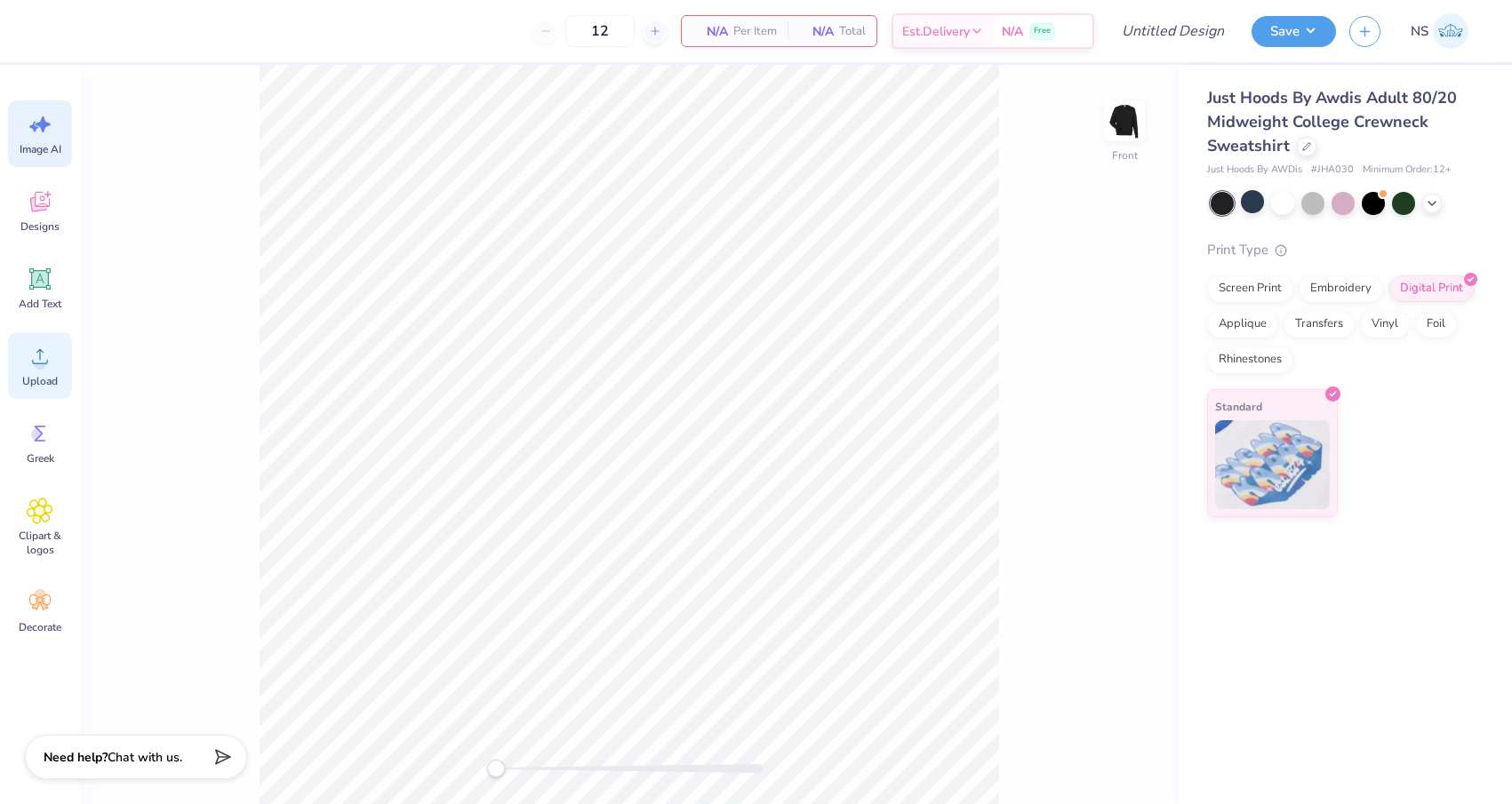
click at [47, 362] on icon at bounding box center [40, 356] width 16 height 15
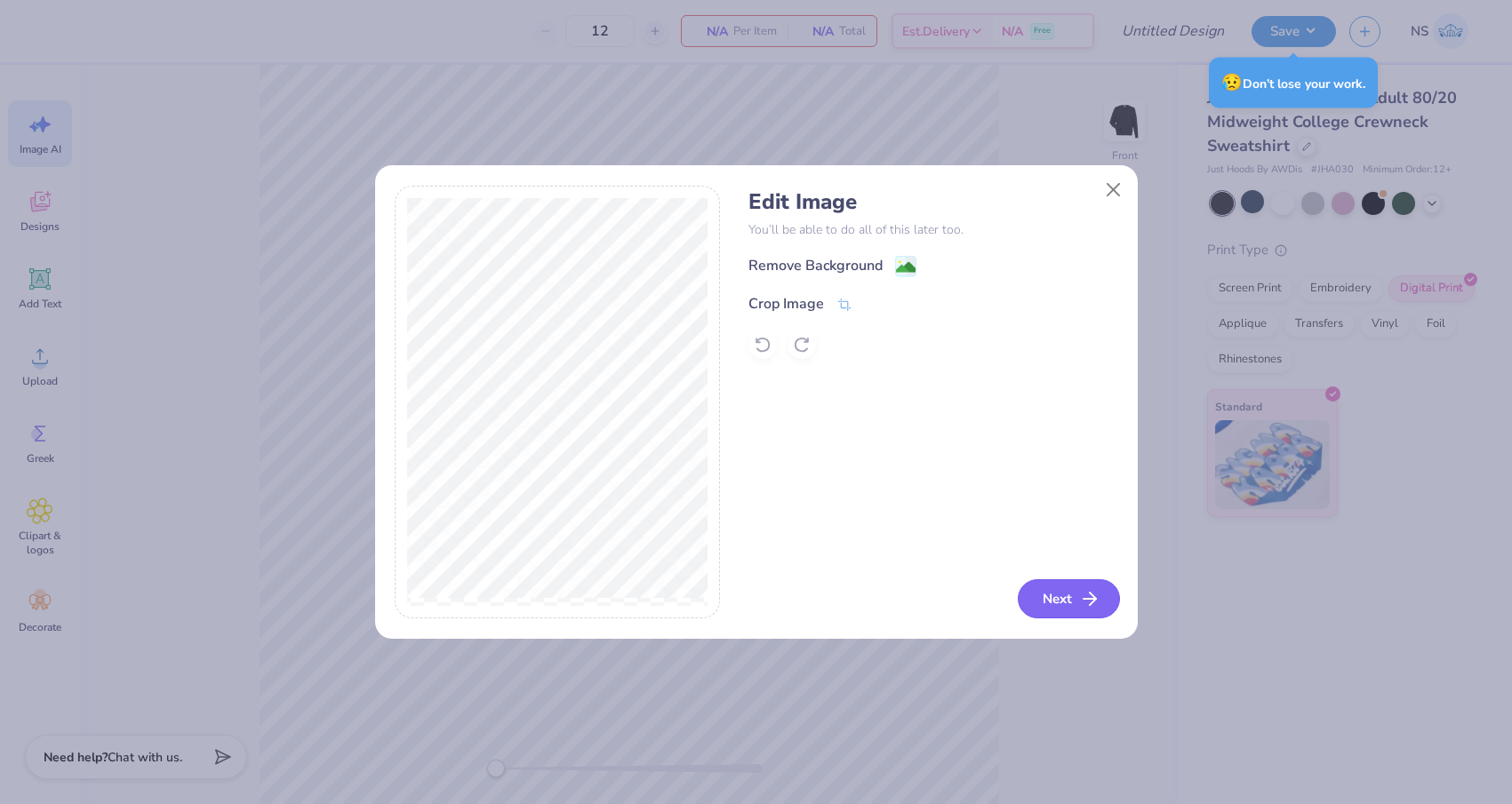
click at [1057, 597] on button "Next" at bounding box center [1068, 599] width 102 height 39
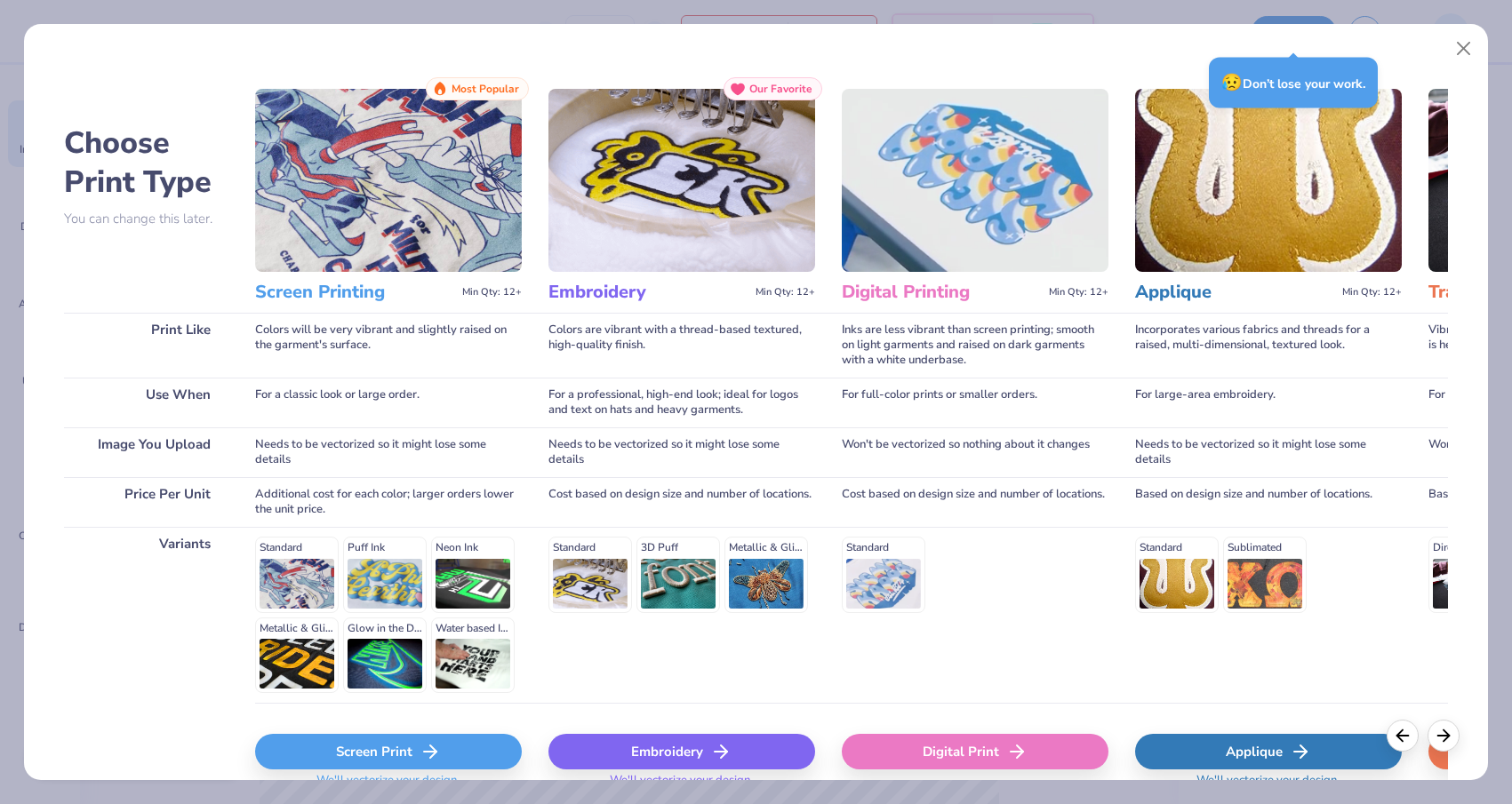
click at [1031, 754] on div "Digital Print" at bounding box center [974, 751] width 267 height 36
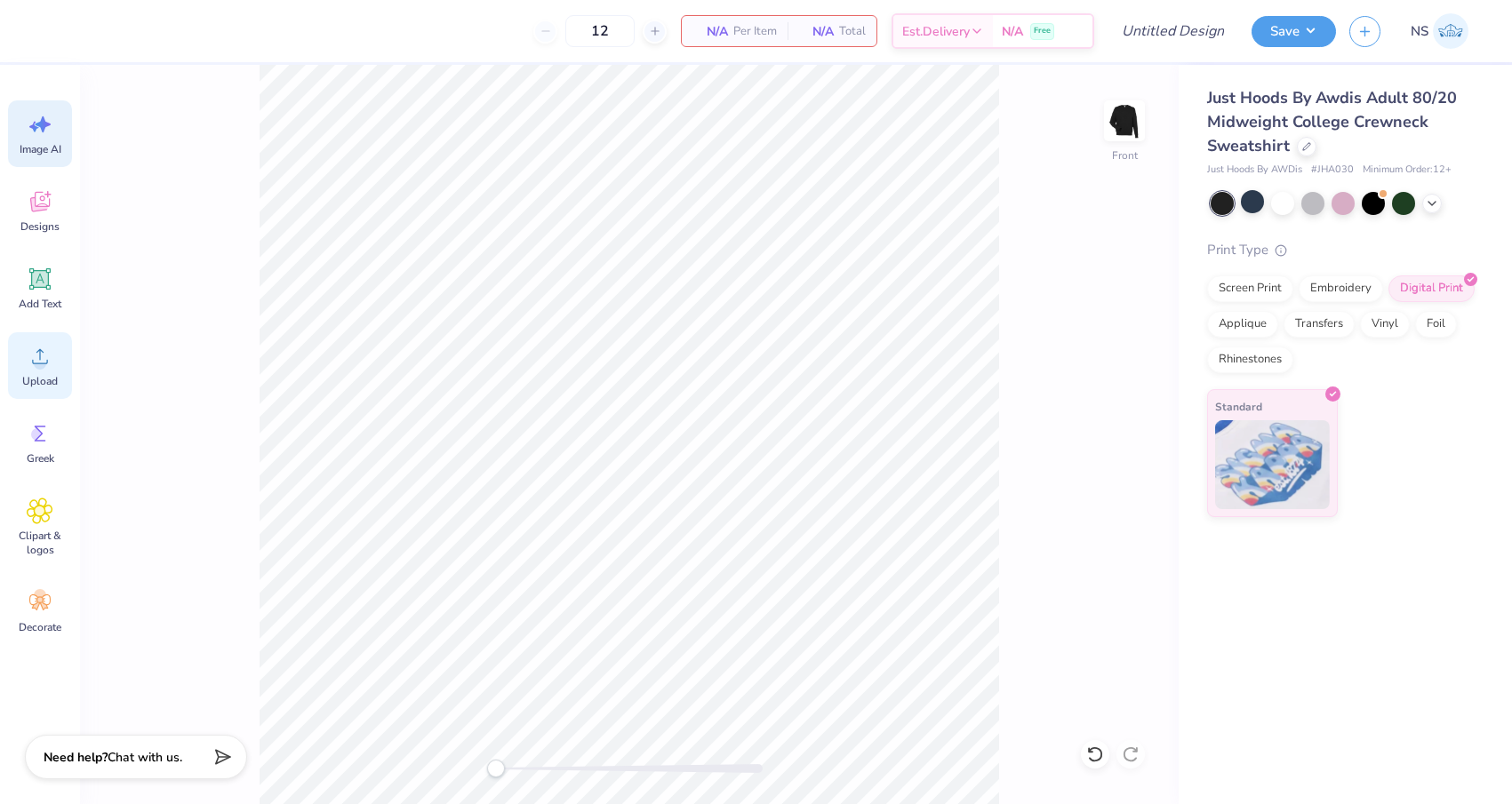
click at [38, 372] on div "Upload" at bounding box center [40, 365] width 64 height 67
click at [27, 133] on icon at bounding box center [41, 125] width 27 height 27
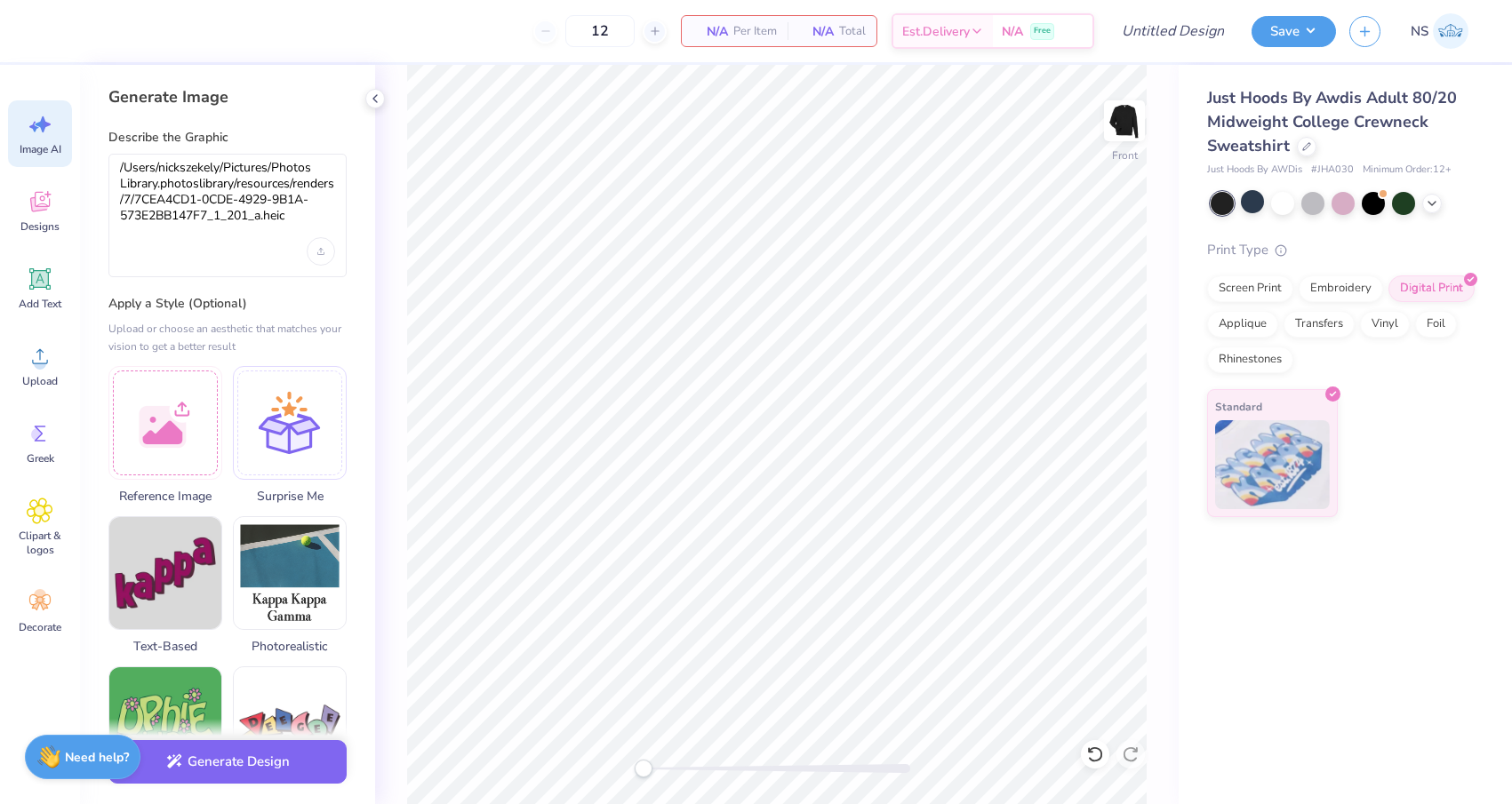
click at [192, 390] on div at bounding box center [165, 419] width 113 height 113
drag, startPoint x: 293, startPoint y: 223, endPoint x: 80, endPoint y: 157, distance: 223.0
click at [80, 157] on div "Generate Image Describe the Graphic /Users/nickszekely/Pictures/Photos Library.…" at bounding box center [228, 434] width 295 height 739
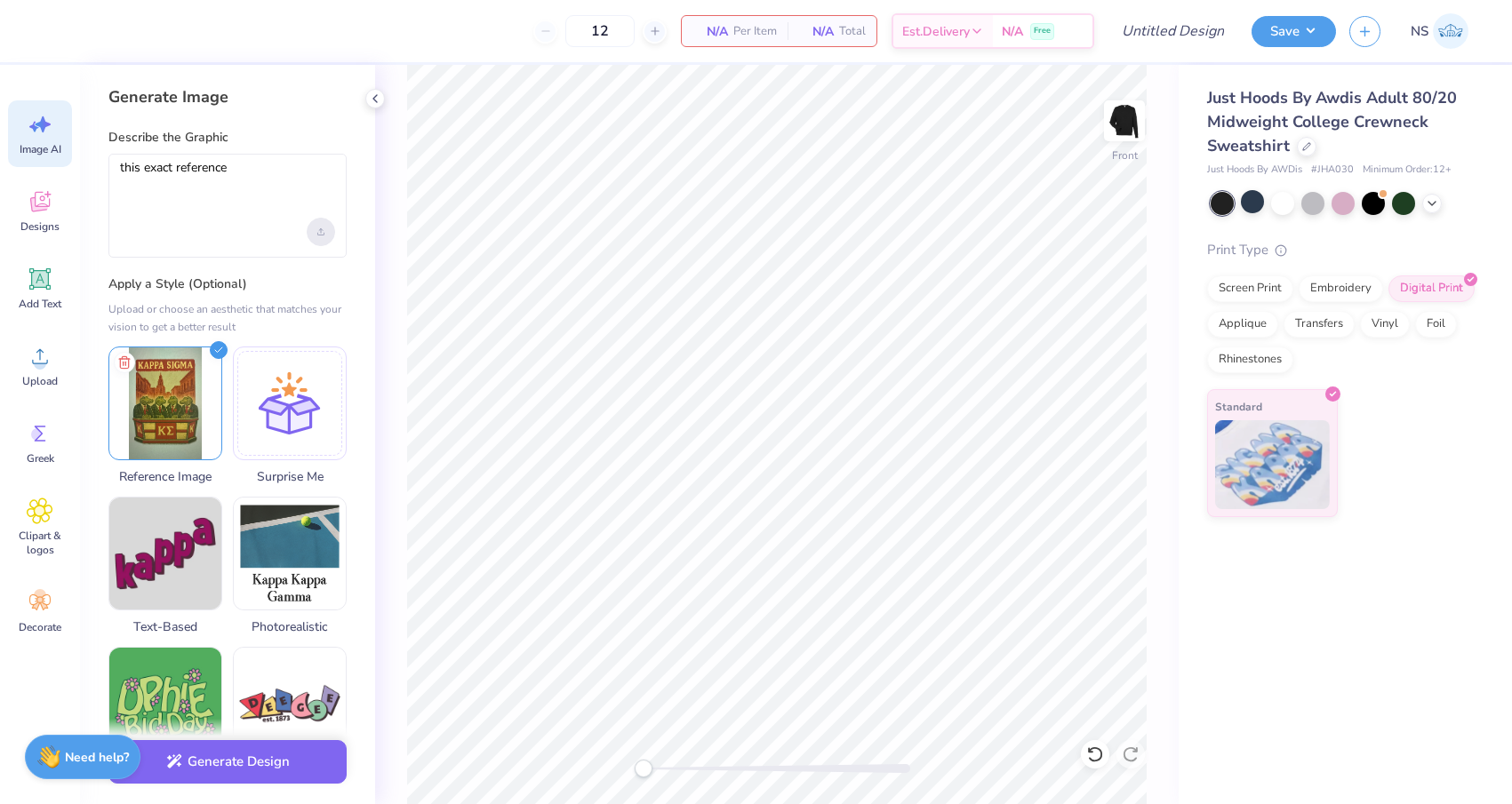
click at [326, 232] on div "Upload image" at bounding box center [320, 232] width 28 height 28
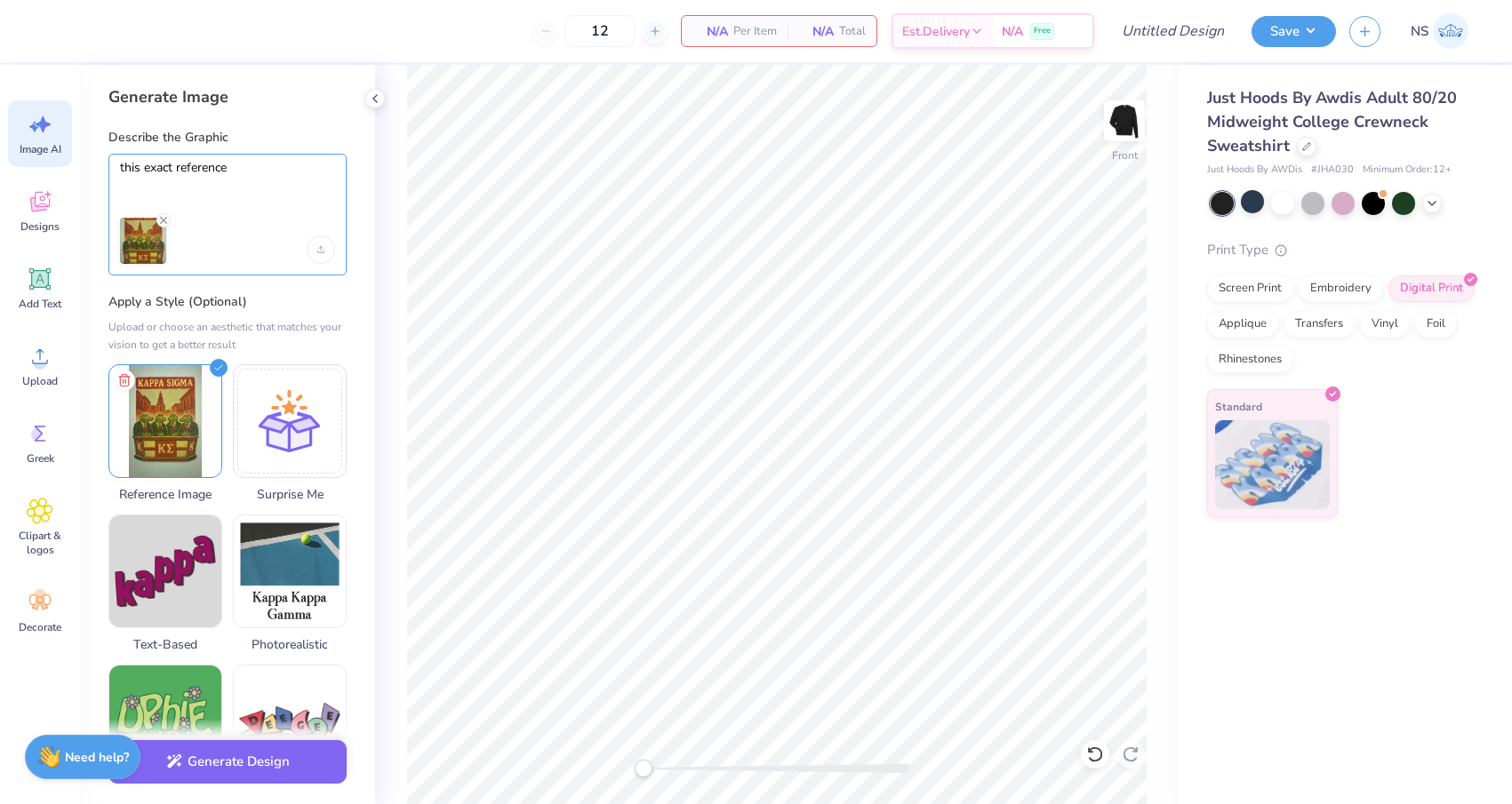
click at [178, 170] on textarea "this exact reference" at bounding box center [228, 182] width 215 height 45
click at [300, 166] on textarea "this exact image for reference" at bounding box center [228, 182] width 215 height 45
type textarea "this exact image for reference. just refine, don't change anything else"
click at [224, 761] on button "Generate Design" at bounding box center [228, 757] width 238 height 44
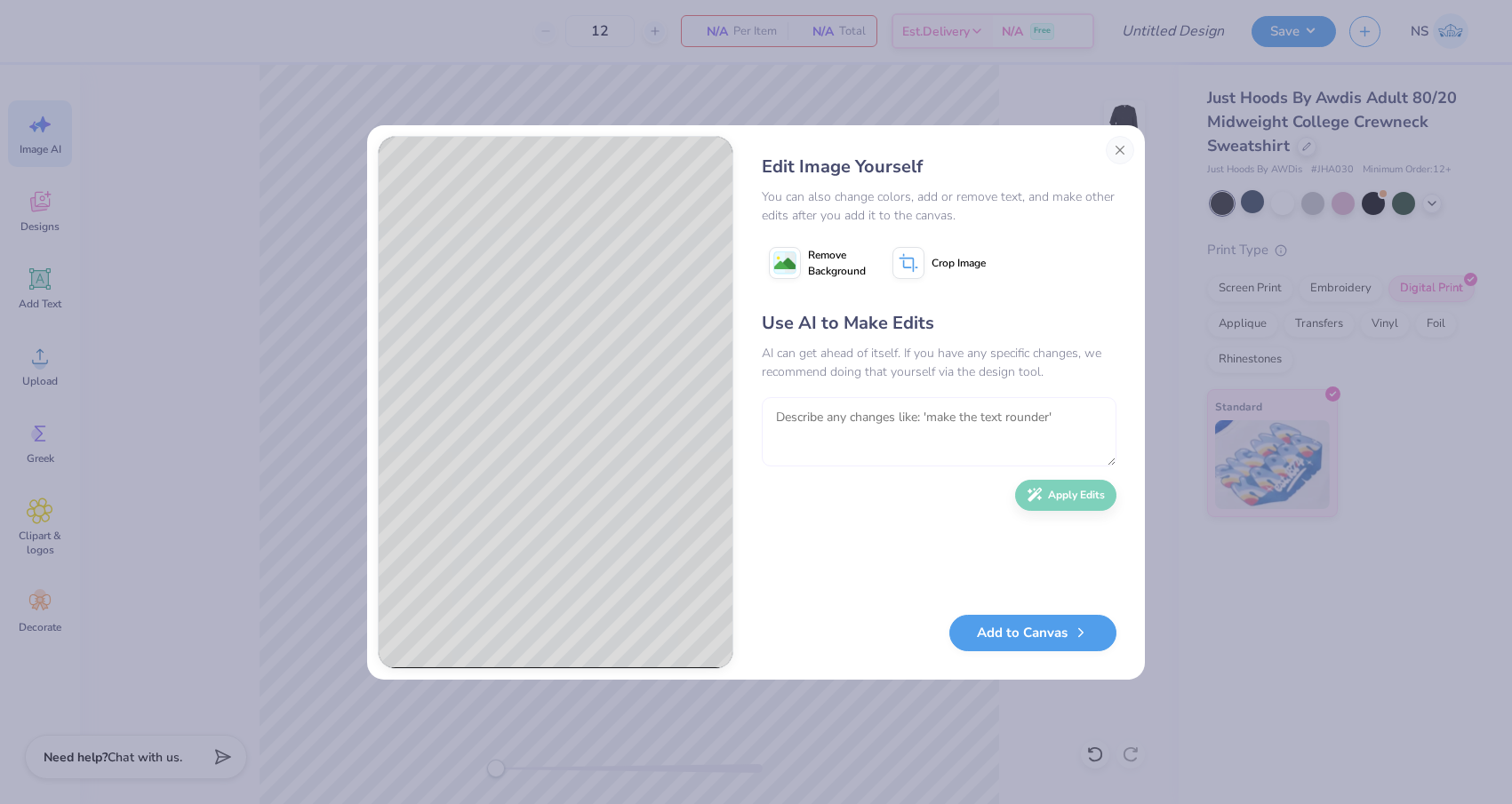
click at [867, 427] on textarea at bounding box center [939, 432] width 355 height 70
click at [825, 417] on textarea "lighten itup a little," at bounding box center [939, 432] width 355 height 70
click at [898, 414] on textarea "lighten it up a little," at bounding box center [939, 432] width 355 height 70
click at [1083, 501] on button "Apply Edits" at bounding box center [1065, 491] width 102 height 31
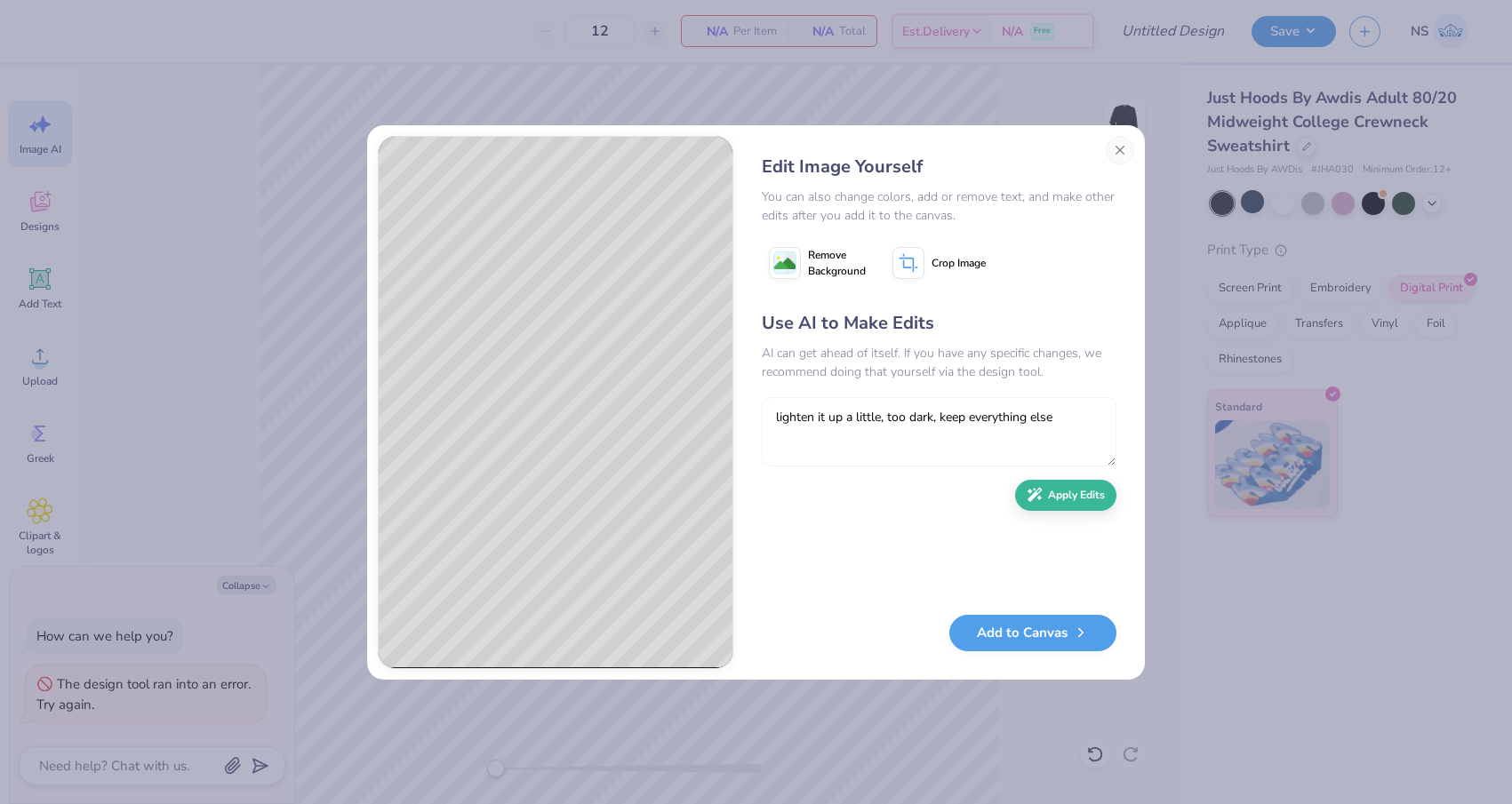
click at [1059, 417] on textarea "lighten it up a little, too dark, keep everything else" at bounding box center [939, 432] width 355 height 70
type textarea "lighten it up a little, too dark, keep everything else, and add kappa sigma at …"
click at [1074, 492] on button "Apply Edits" at bounding box center [1065, 491] width 102 height 31
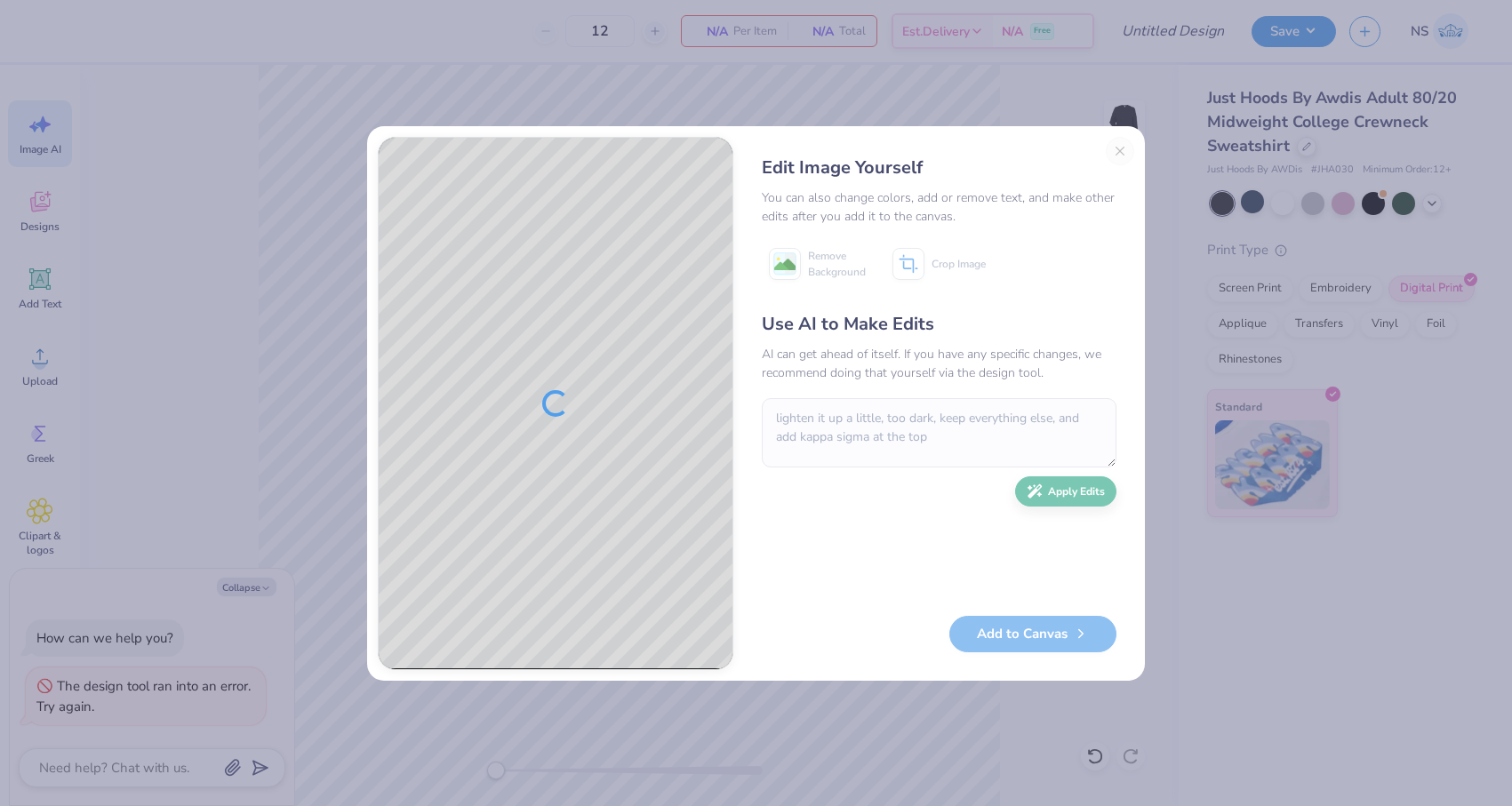
type textarea "x"
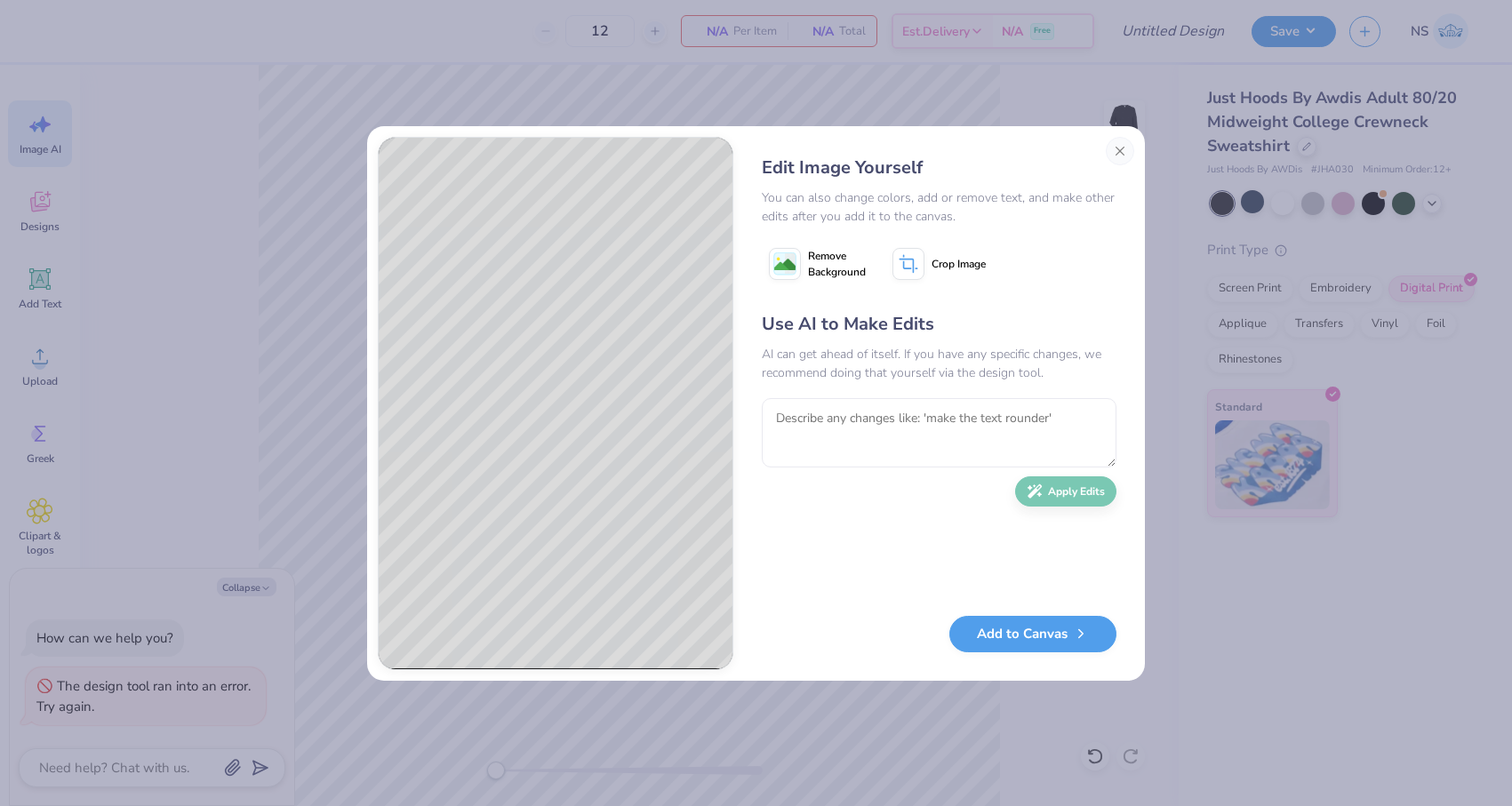
type textarea "x"
click at [940, 424] on textarea at bounding box center [939, 433] width 355 height 70
type textarea "more realistic crocodiles, and lighten up the sky a little with some green. KEE…"
click at [1059, 493] on button "Apply Edits" at bounding box center [1065, 491] width 102 height 31
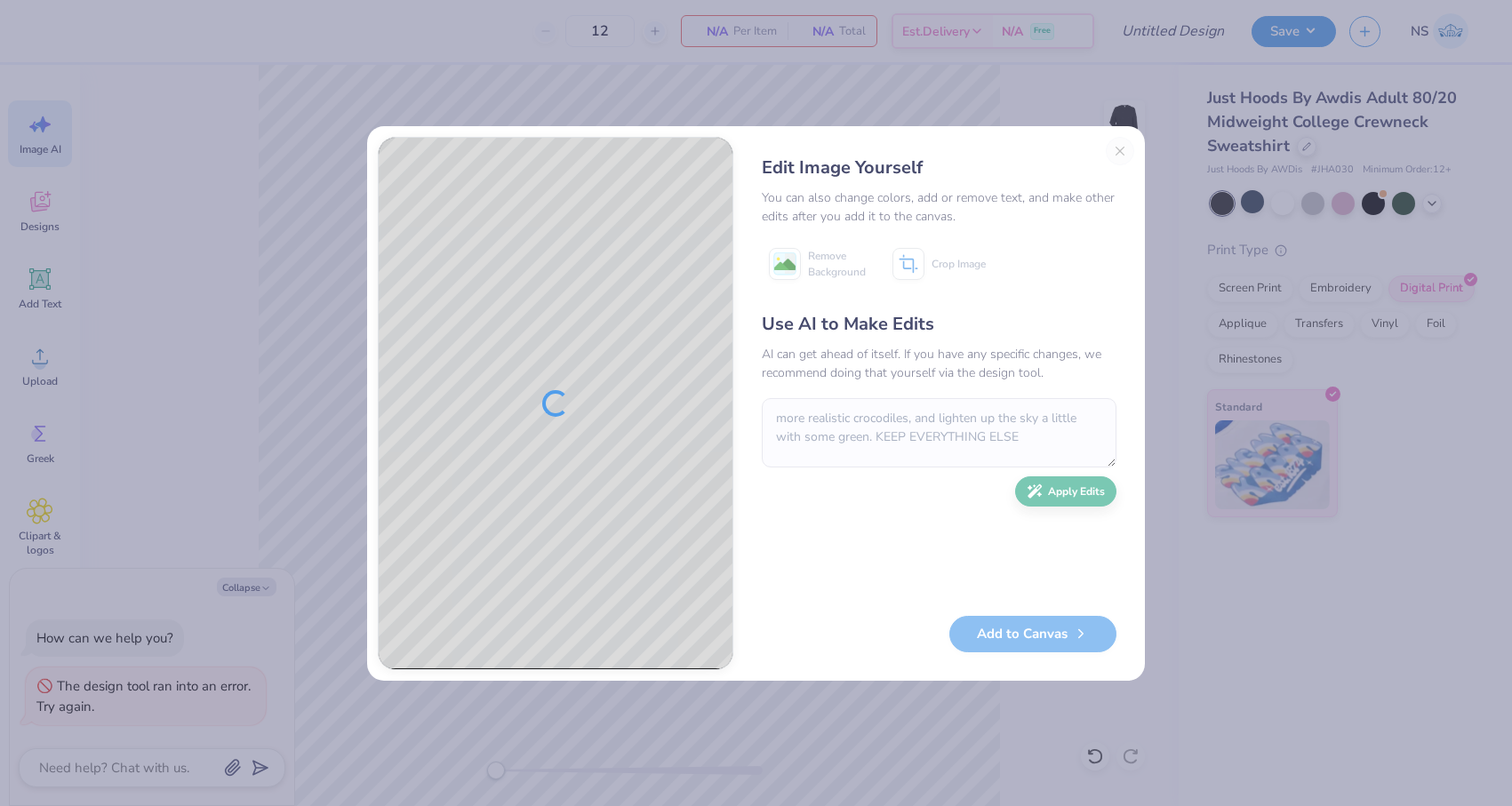
type textarea "x"
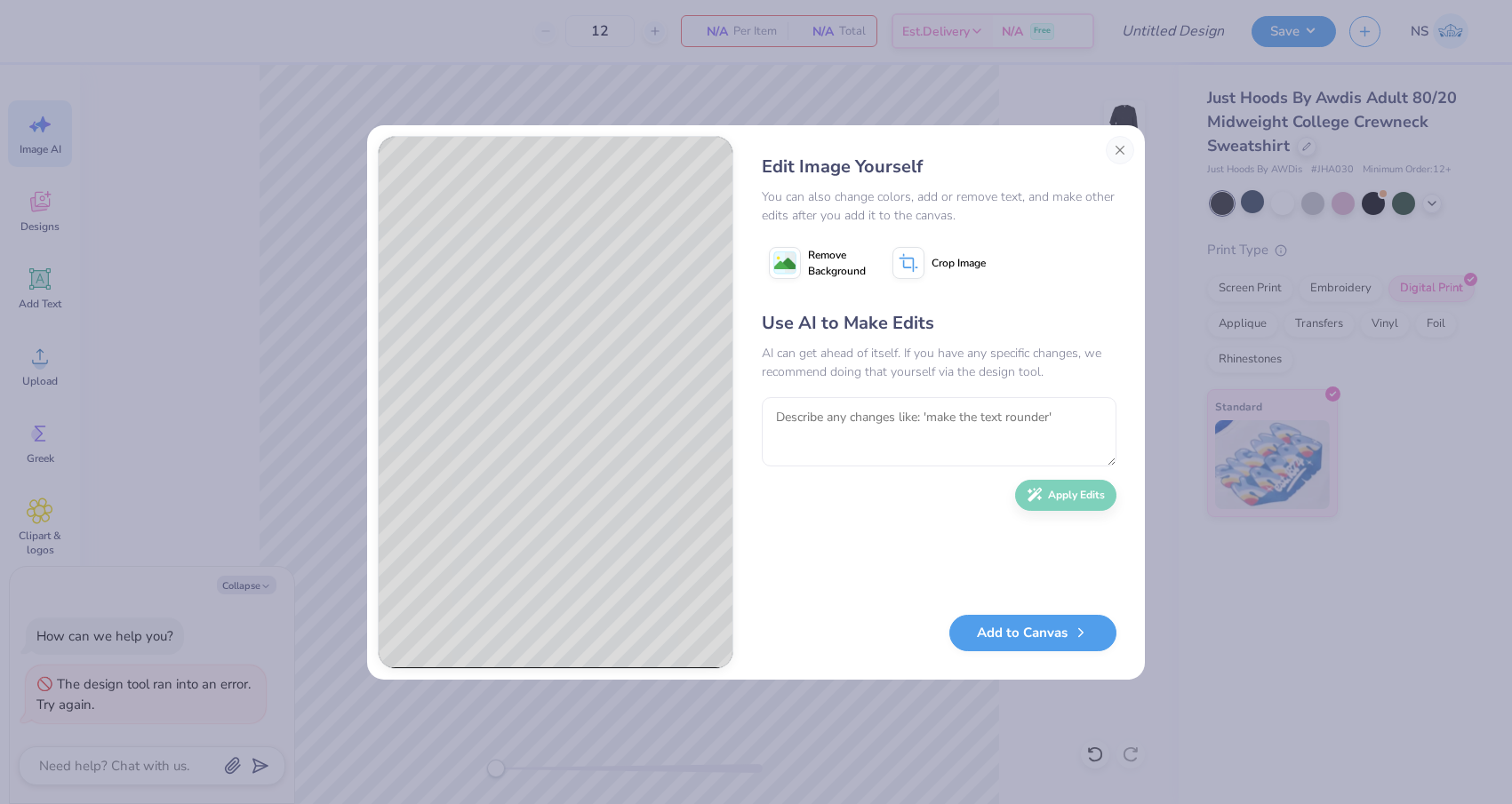
type textarea "x"
click at [844, 425] on textarea at bounding box center [939, 432] width 355 height 70
type textarea "get rid of the k's on the side and add helmets with KS"
click at [1069, 503] on button "Apply Edits" at bounding box center [1065, 491] width 102 height 31
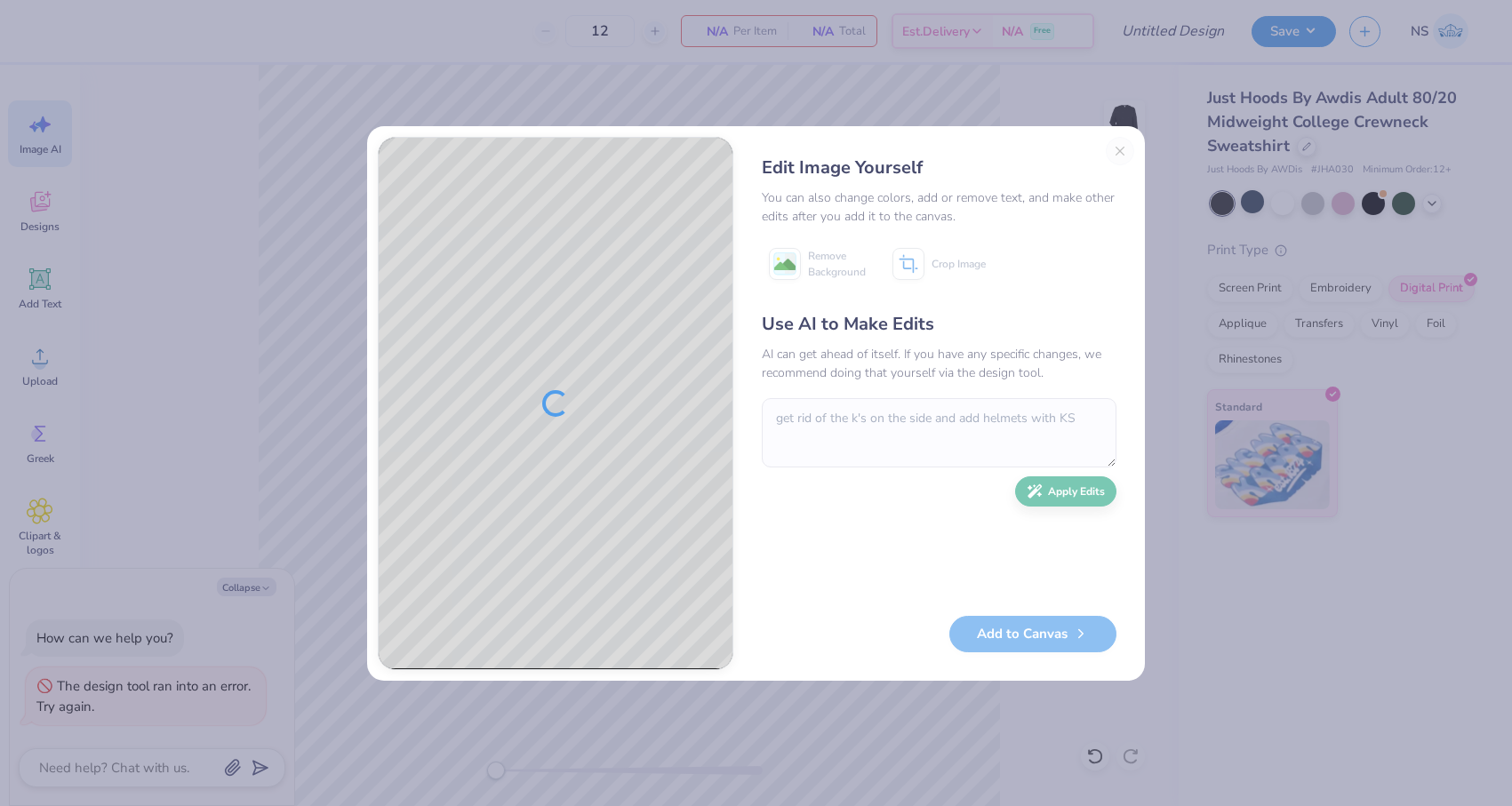
type textarea "x"
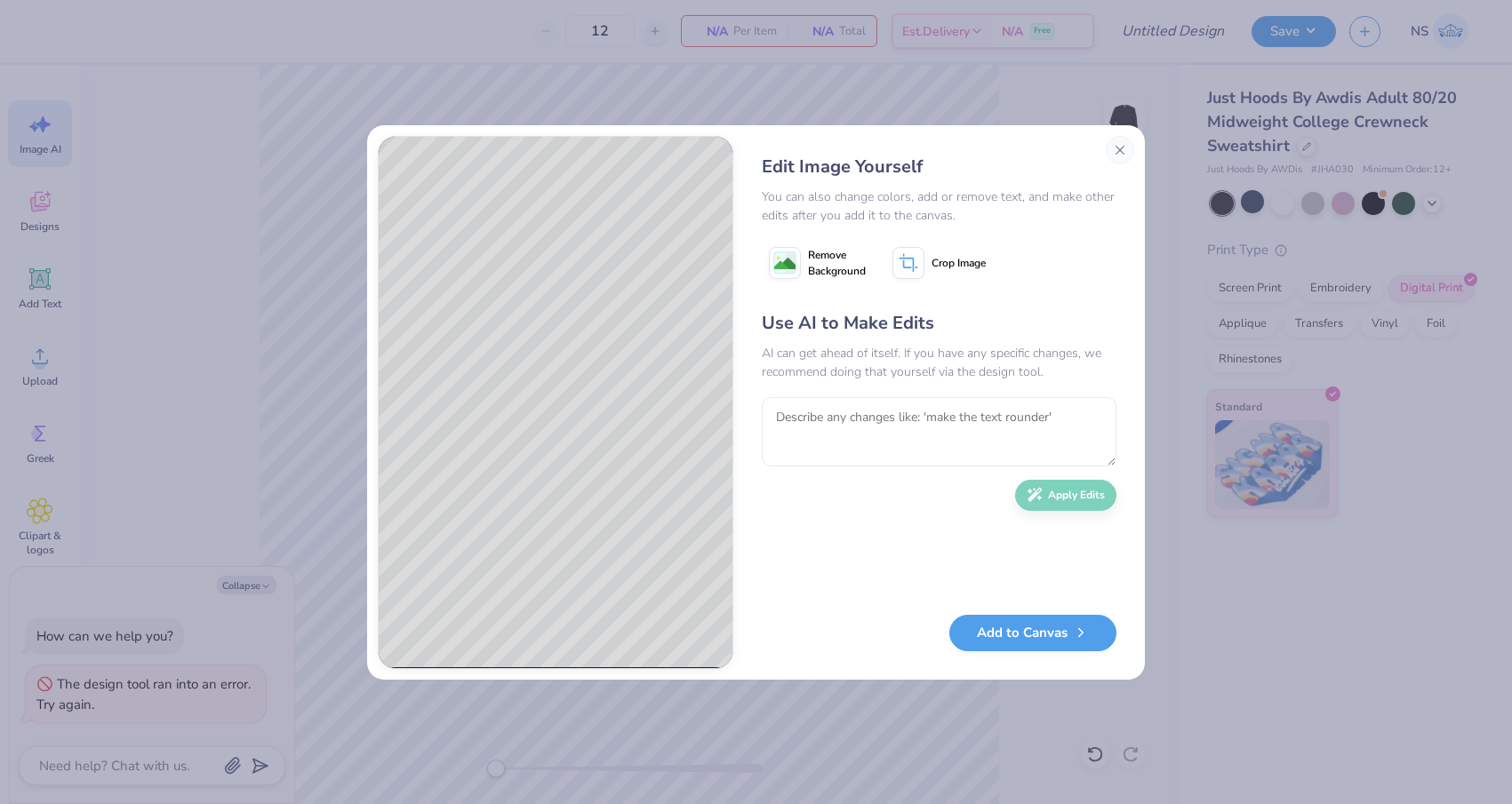
type textarea "x"
click at [873, 417] on textarea at bounding box center [939, 432] width 355 height 70
type textarea "make the helmets the K with the greek letter s please on both, keep everything …"
click at [1034, 499] on button "Apply Edits" at bounding box center [1065, 491] width 102 height 31
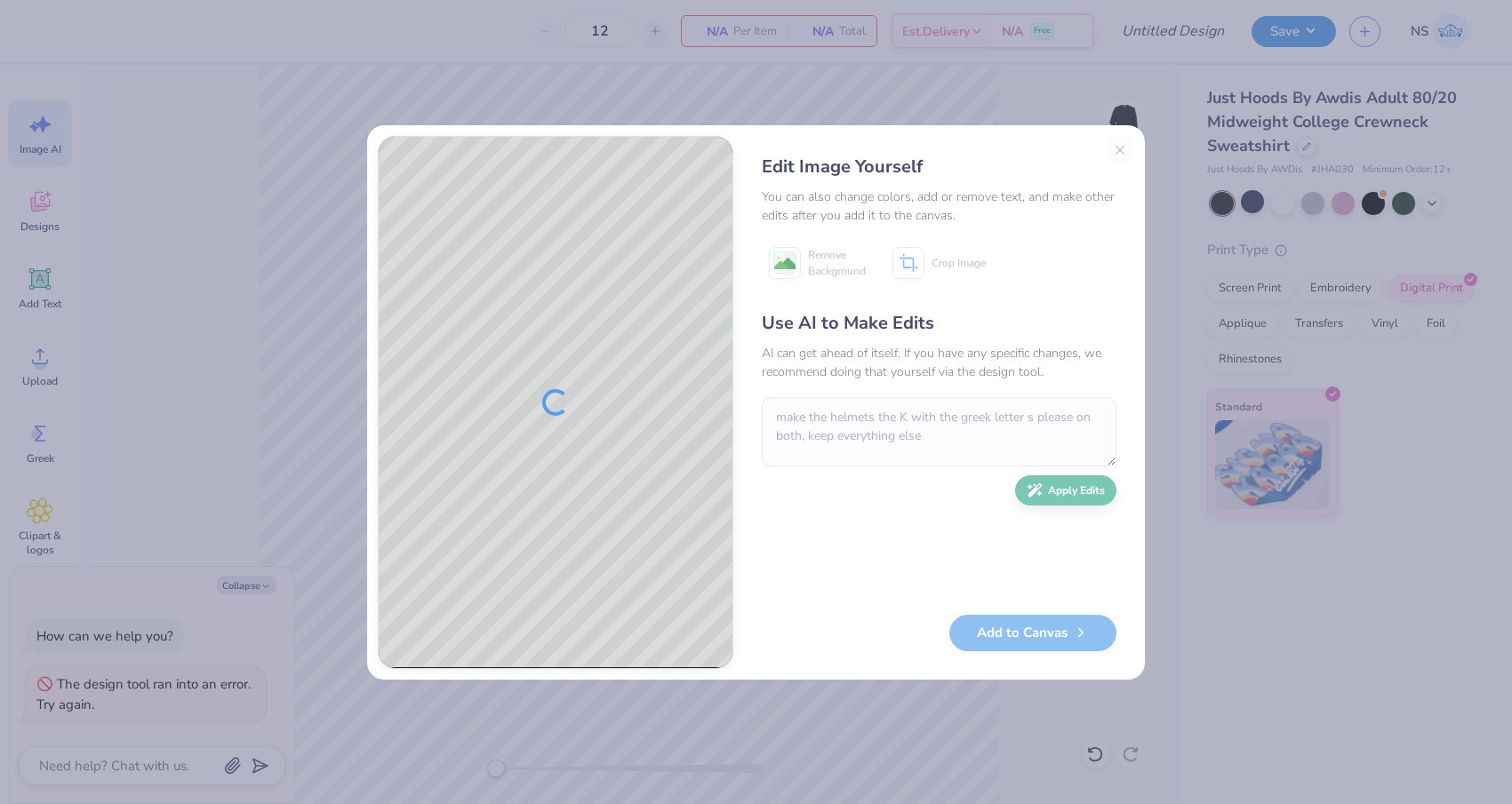
type textarea "x"
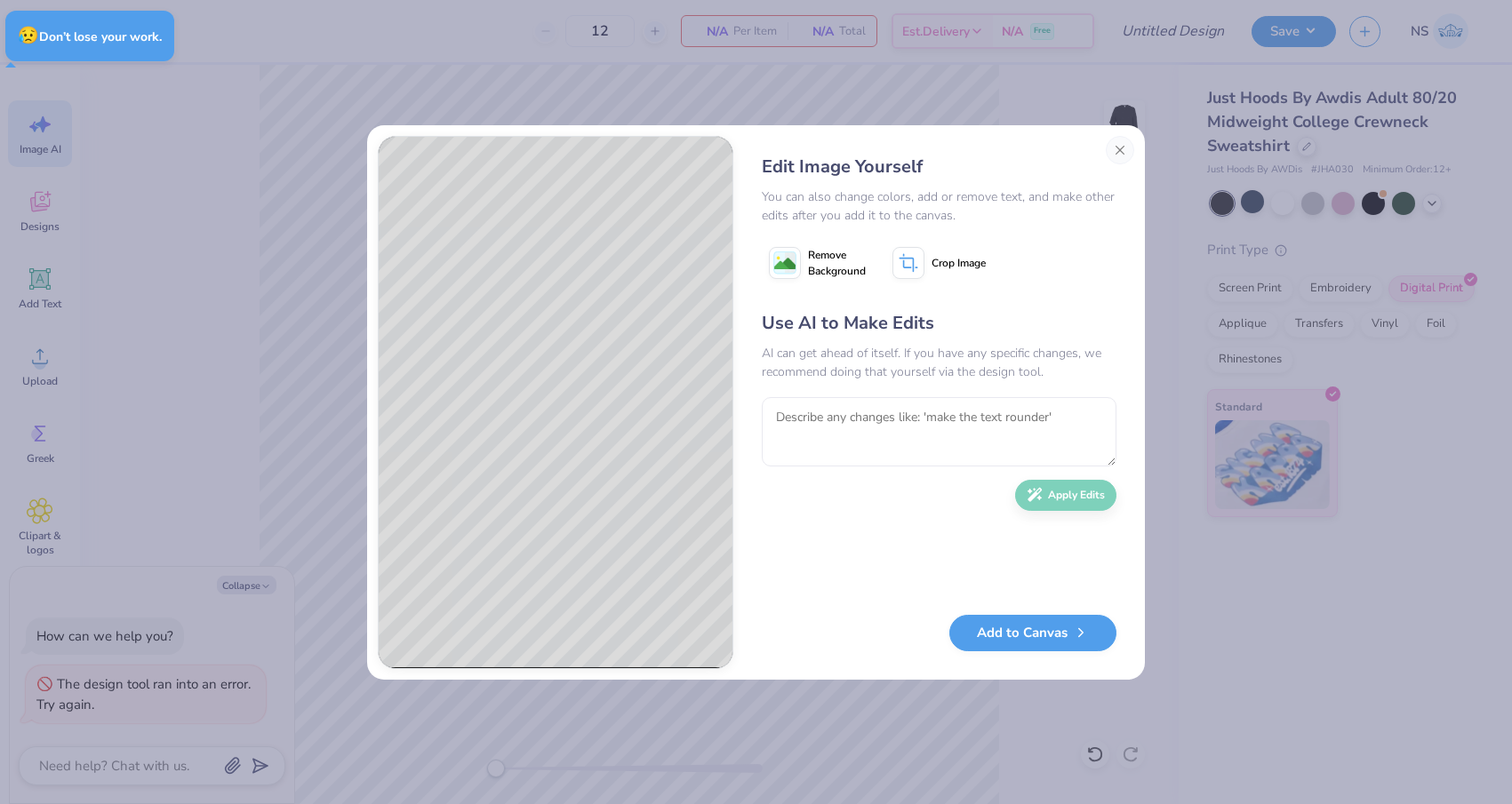
type textarea "x"
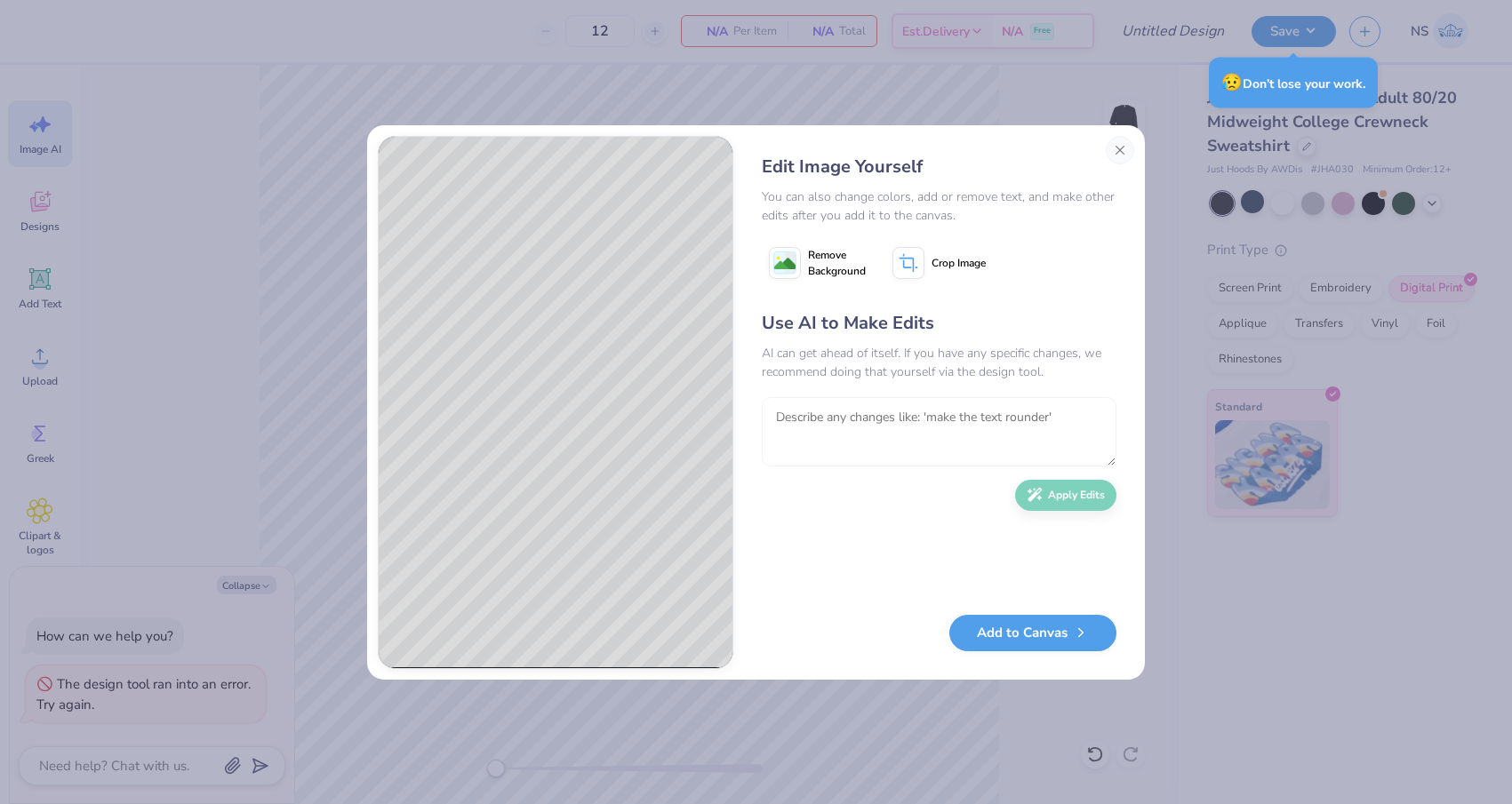
click at [904, 417] on textarea at bounding box center [939, 432] width 355 height 70
type textarea "helmets with the"
type textarea "x"
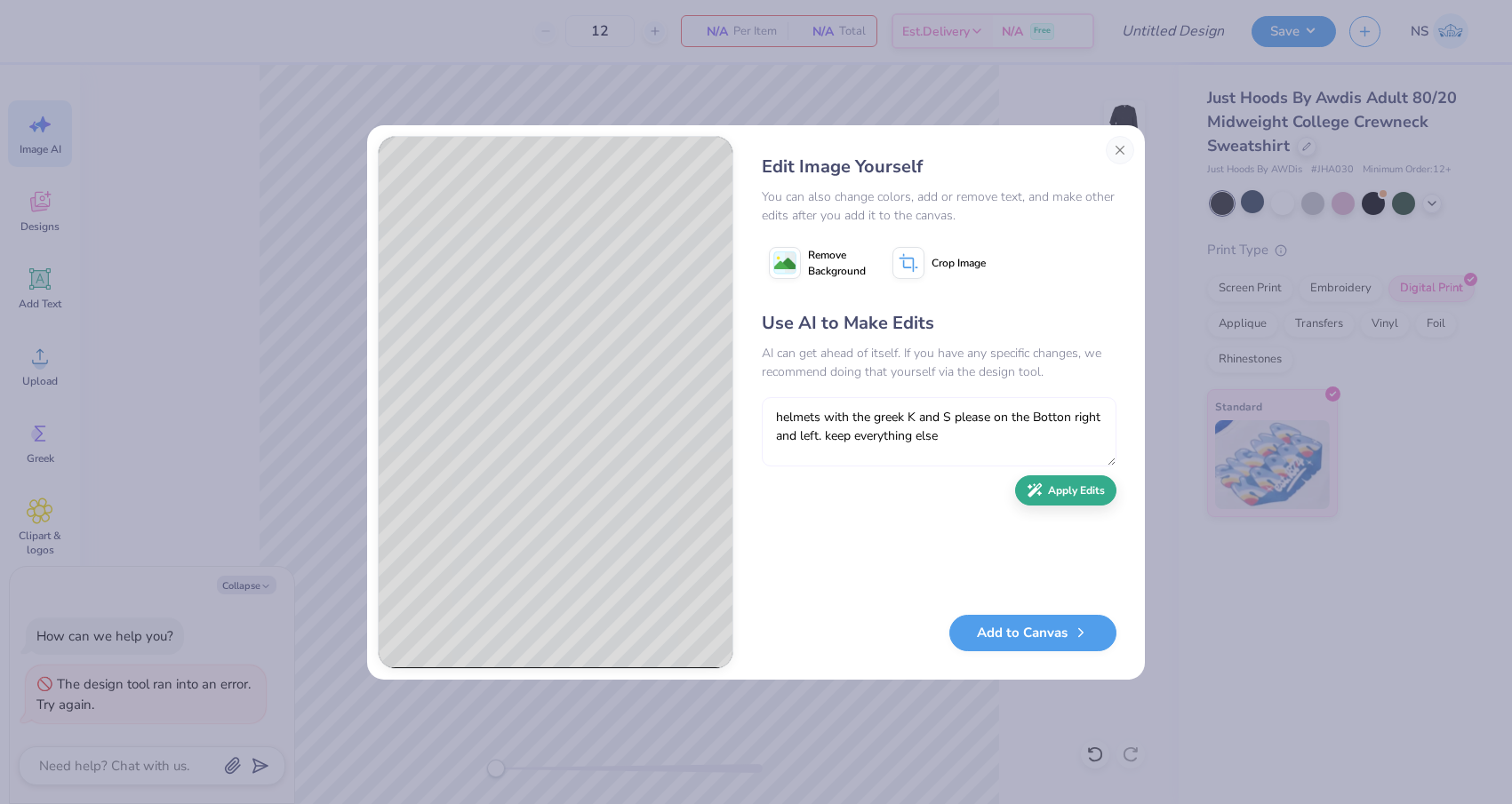
type textarea "helmets with the greek K and S please on the Botton right and left. keep everyt…"
click at [1061, 496] on button "Apply Edits" at bounding box center [1065, 491] width 102 height 31
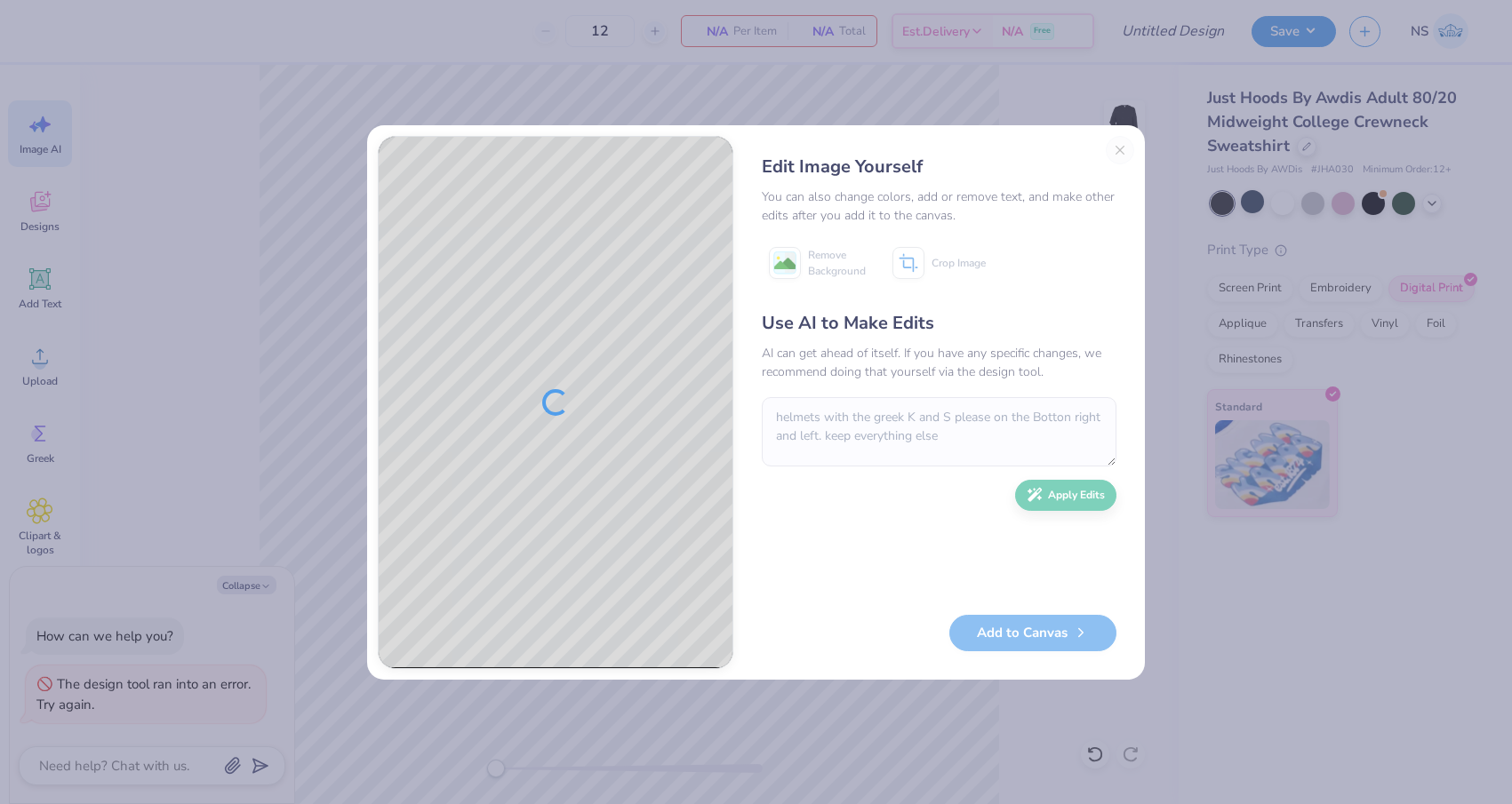
type textarea "x"
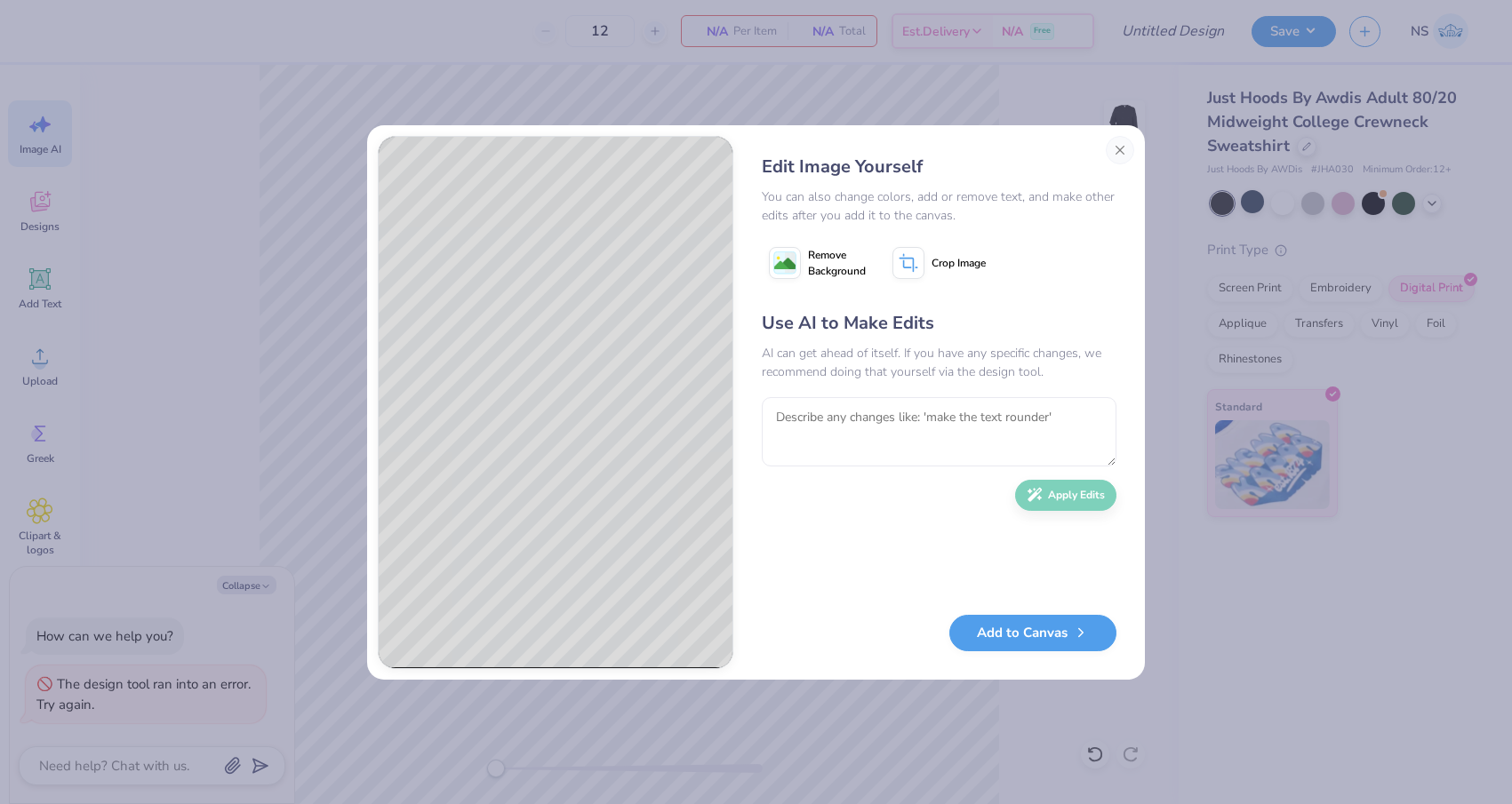
type textarea "x"
click at [981, 421] on textarea at bounding box center [939, 433] width 355 height 70
click at [801, 437] on textarea "make the helmet letters the same as the ks in the middle. keepeverythingelse" at bounding box center [939, 433] width 355 height 70
click at [866, 434] on textarea "make the helmet letters the same as the ks in the middle. keep everythingelse" at bounding box center [939, 433] width 355 height 70
type textarea "make the helmet letters the same as the ks in the middle. keep everything else"
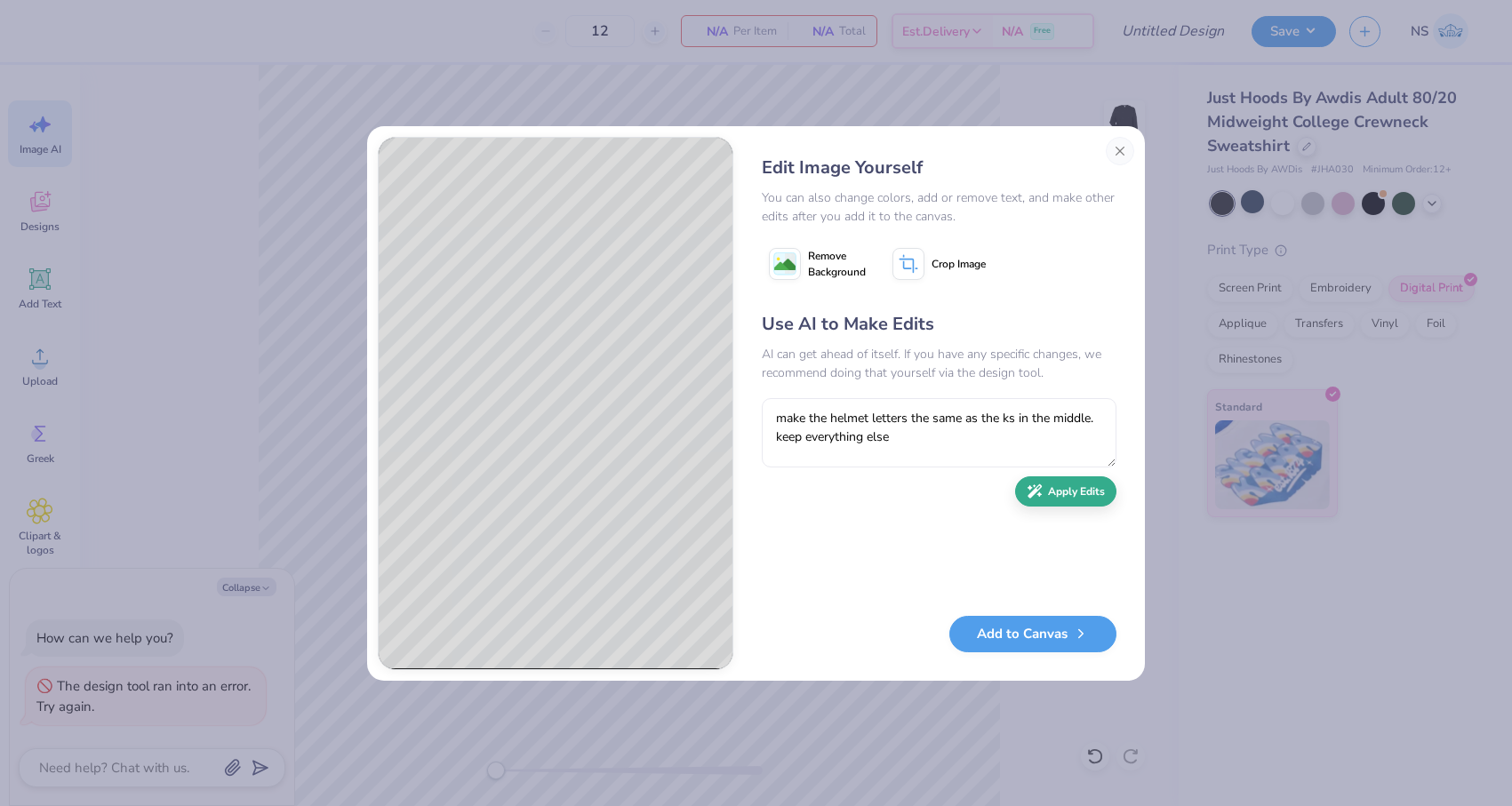
click at [1044, 488] on button "Apply Edits" at bounding box center [1065, 491] width 102 height 31
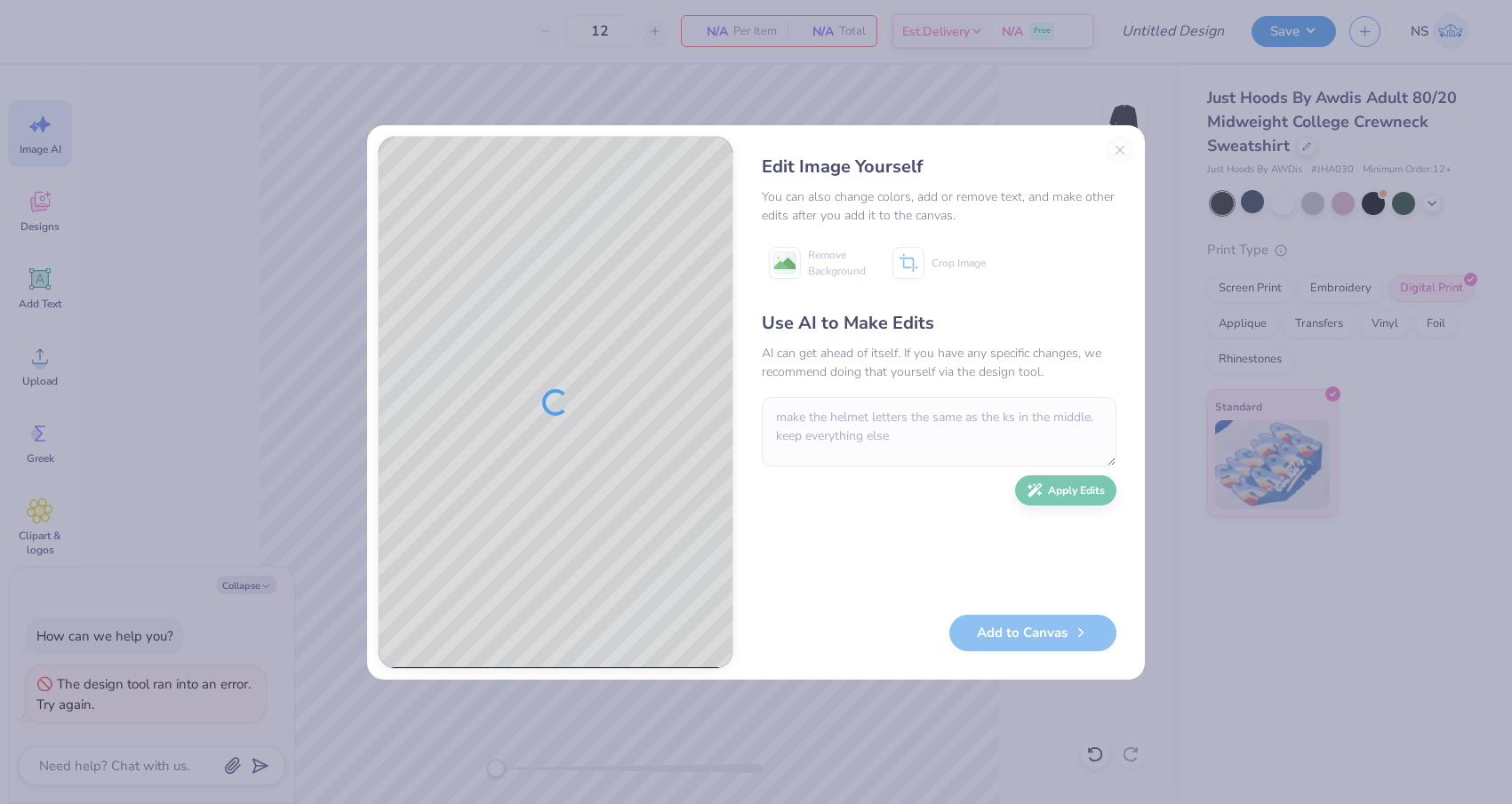
type textarea "x"
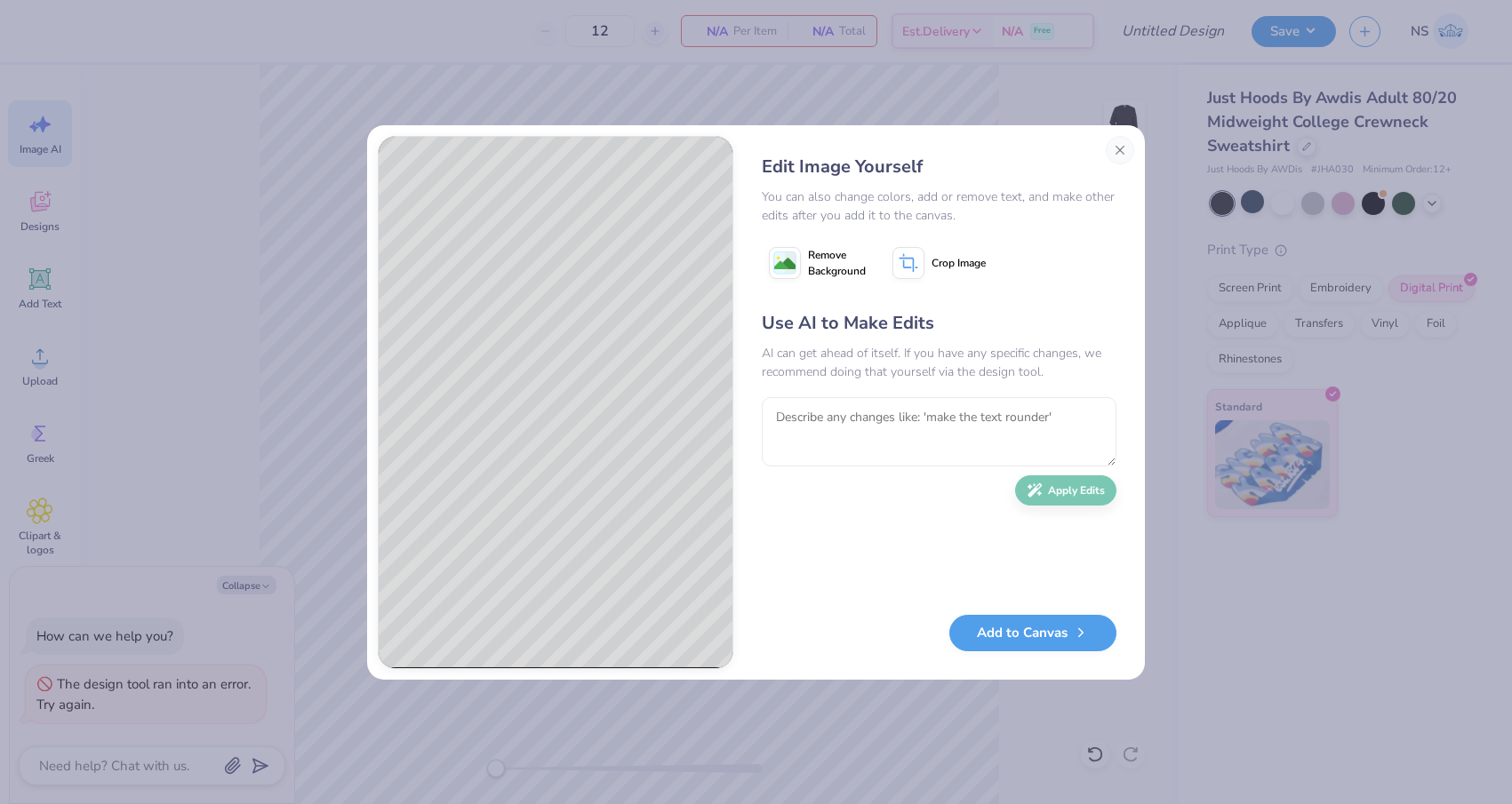
type textarea "x"
click at [914, 435] on textarea at bounding box center [939, 432] width 355 height 70
type textarea "no make the left and right helmets with the GREEK "KS" with the GREEK S. keep e…"
click at [1075, 497] on button "Apply Edits" at bounding box center [1065, 491] width 102 height 31
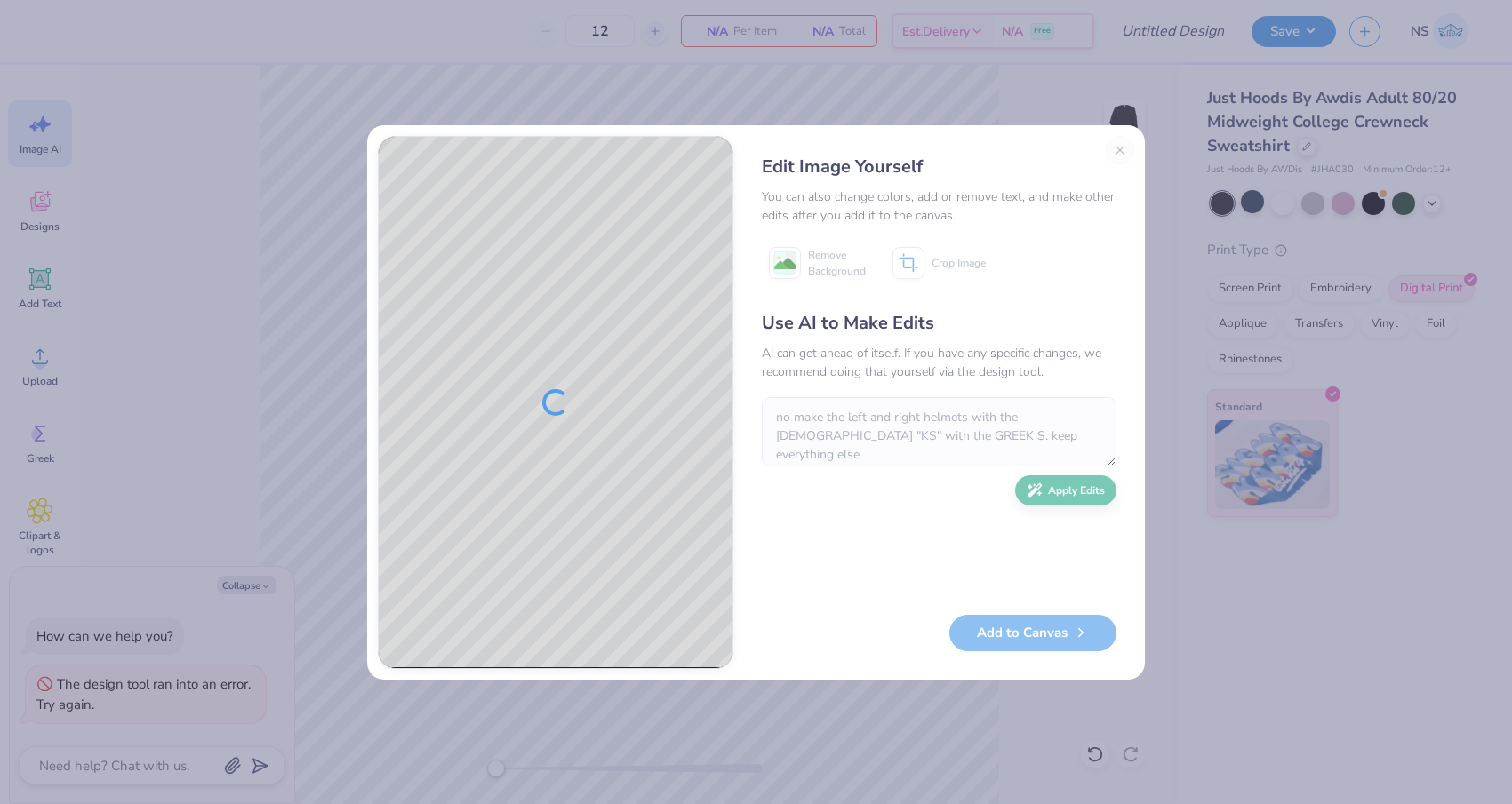
type textarea "x"
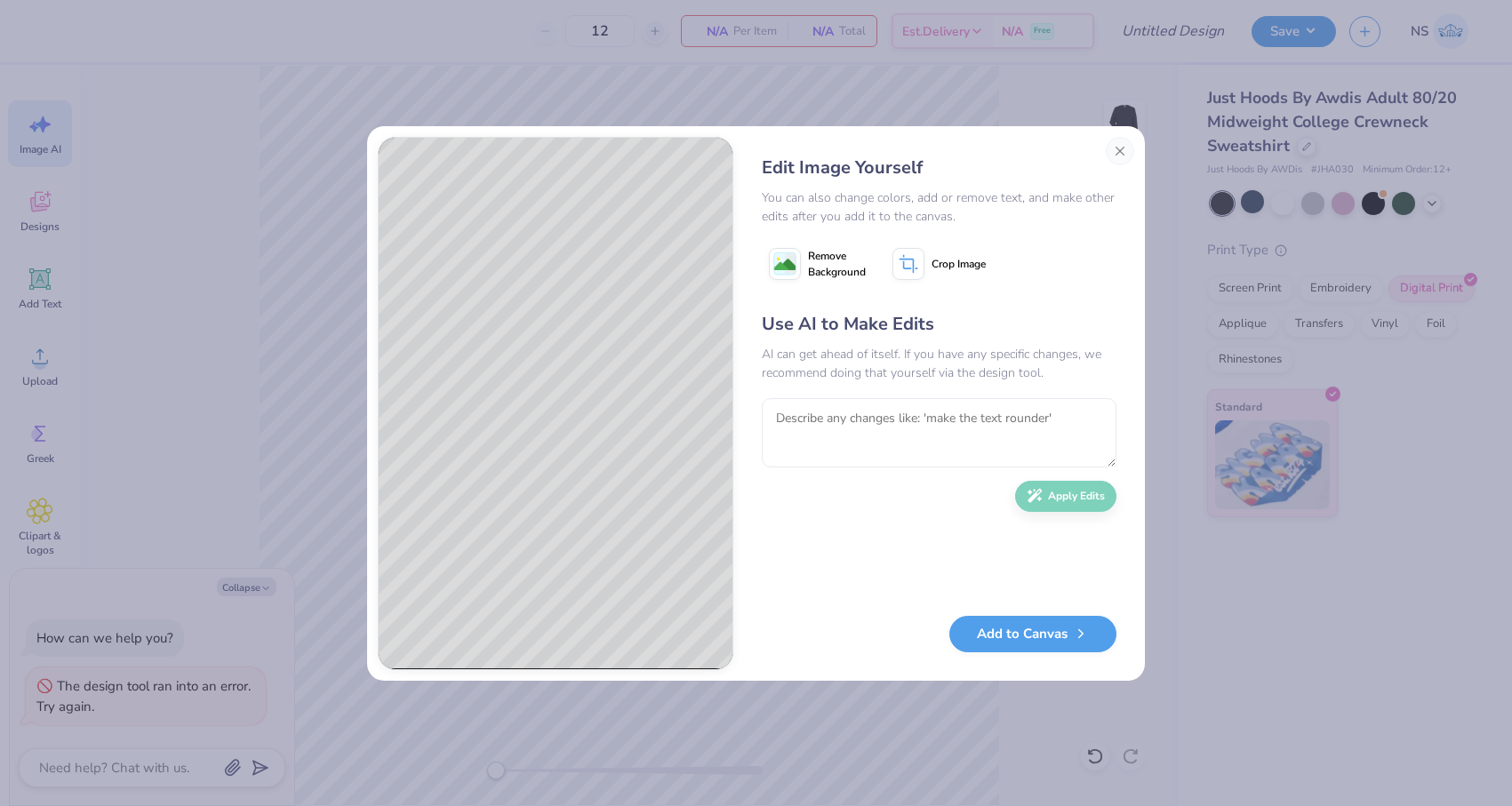
type textarea "x"
click at [902, 417] on textarea at bounding box center [939, 433] width 355 height 70
paste textarea "Κ"
click at [1021, 418] on textarea "make the bottomleftand right helmets with Κ" at bounding box center [939, 433] width 355 height 70
click at [1036, 419] on textarea "make the bottomleftand right helmets with "Κ" at bounding box center [939, 433] width 355 height 70
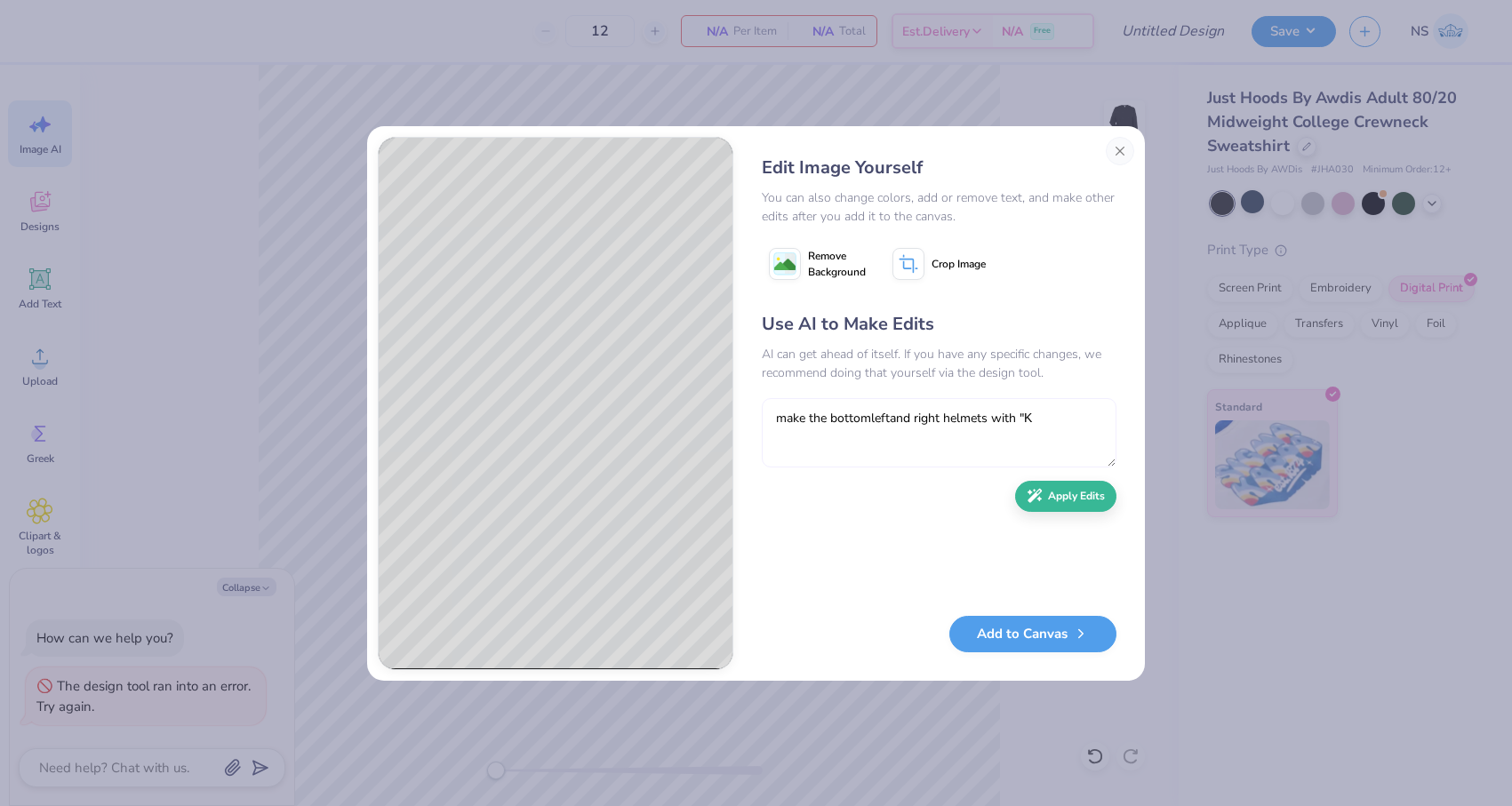
click at [1045, 421] on textarea "make the bottomleftand right helmets with "Κ" at bounding box center [939, 433] width 355 height 70
click at [1040, 412] on textarea "make the bottomleftand right helmets with "Κ" at bounding box center [939, 433] width 355 height 70
click at [1039, 422] on textarea "make the bottomleftand right helmets with "Κ" at bounding box center [939, 433] width 355 height 70
click at [1024, 421] on textarea "make the bottomleftand right helmets with "Κ" at bounding box center [939, 433] width 355 height 70
click at [1038, 418] on textarea "make the bottomleftand right helmets with "Κ" at bounding box center [939, 433] width 355 height 70
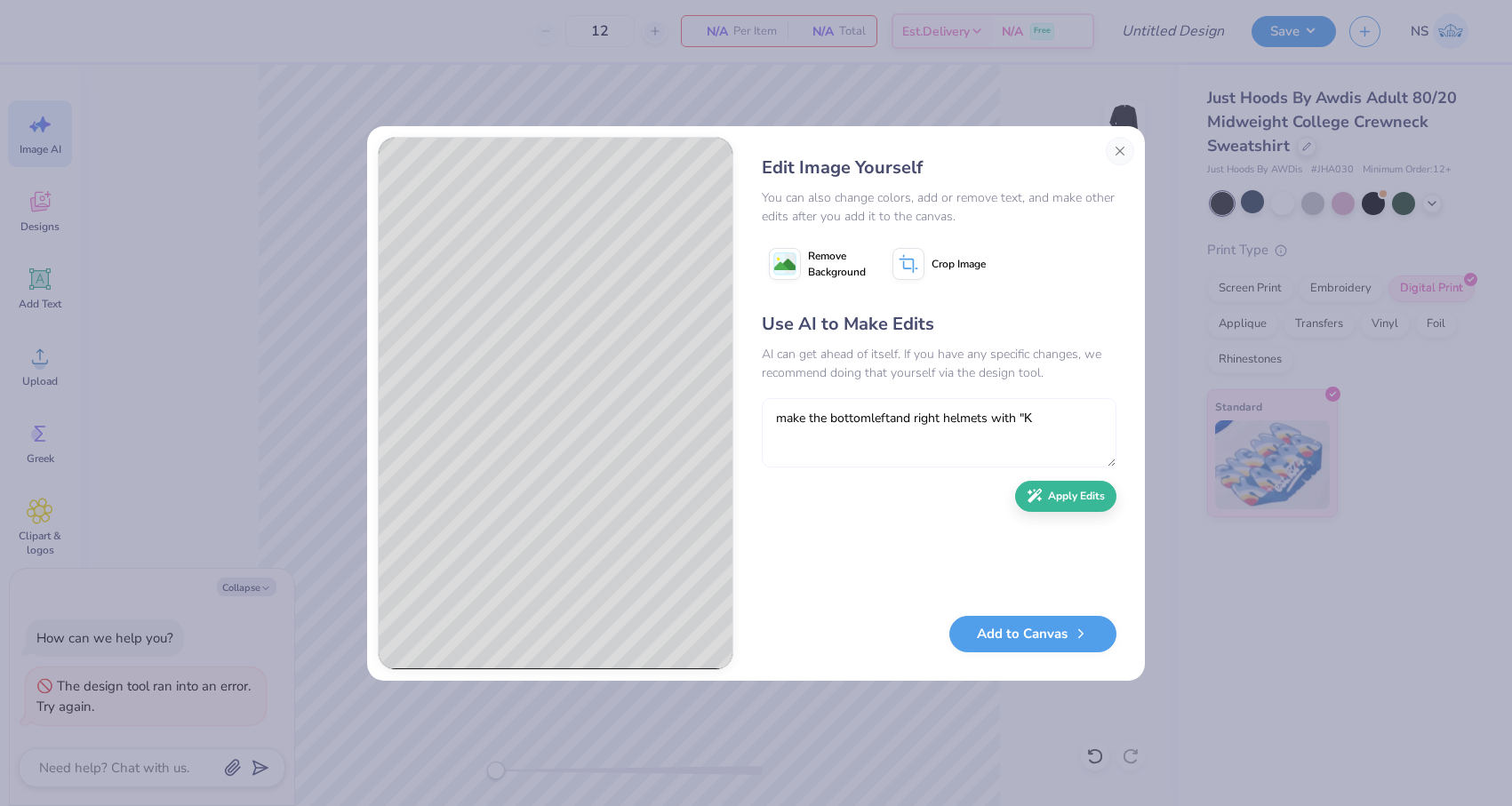
paste textarea "Σ"
click at [1035, 418] on textarea "make the bottomleftand right helmets with "Κ Σ" at bounding box center [939, 433] width 355 height 70
click at [1043, 418] on textarea "make the bottomleftand right helmets with "ΚΣ" at bounding box center [939, 433] width 355 height 70
click at [870, 417] on textarea "make the bottomleftand right helmets with "ΚΣ"" at bounding box center [939, 433] width 355 height 70
click at [890, 418] on textarea "make the bottom leftand right helmets with "ΚΣ"" at bounding box center [939, 433] width 355 height 70
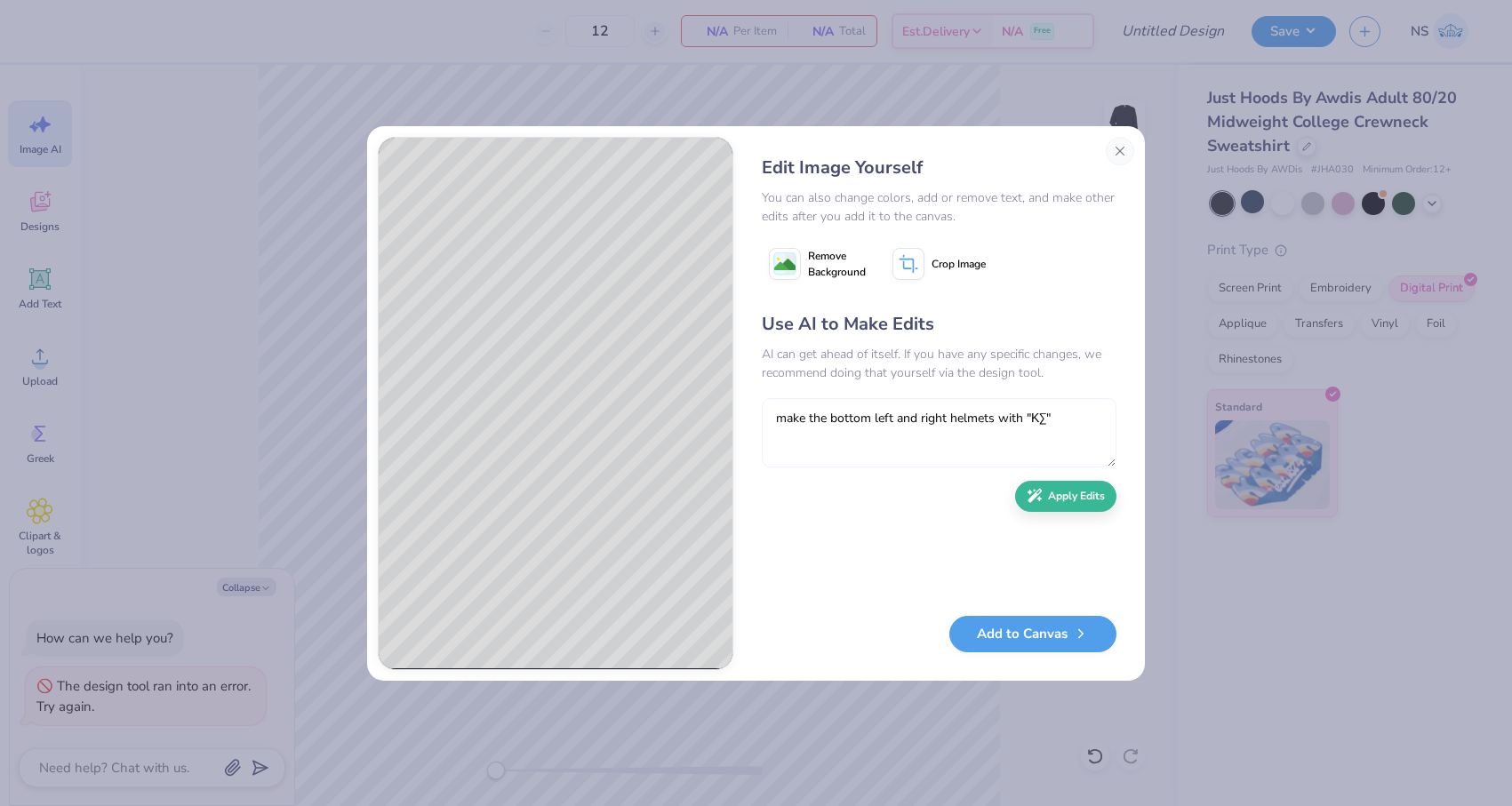
click at [1079, 418] on textarea "make the bottom left and right helmets with "ΚΣ"" at bounding box center [939, 433] width 355 height 70
click at [949, 422] on textarea "make the bottom left and right helmets with "ΚΣ"." at bounding box center [939, 433] width 355 height 70
click at [1107, 418] on textarea "make the bottom left and right football helmets with "ΚΣ"." at bounding box center [939, 433] width 355 height 70
type textarea "make the bottom left and right football helmets with "ΚΣ". keep everything else…"
click at [1089, 496] on button "Apply Edits" at bounding box center [1065, 491] width 102 height 31
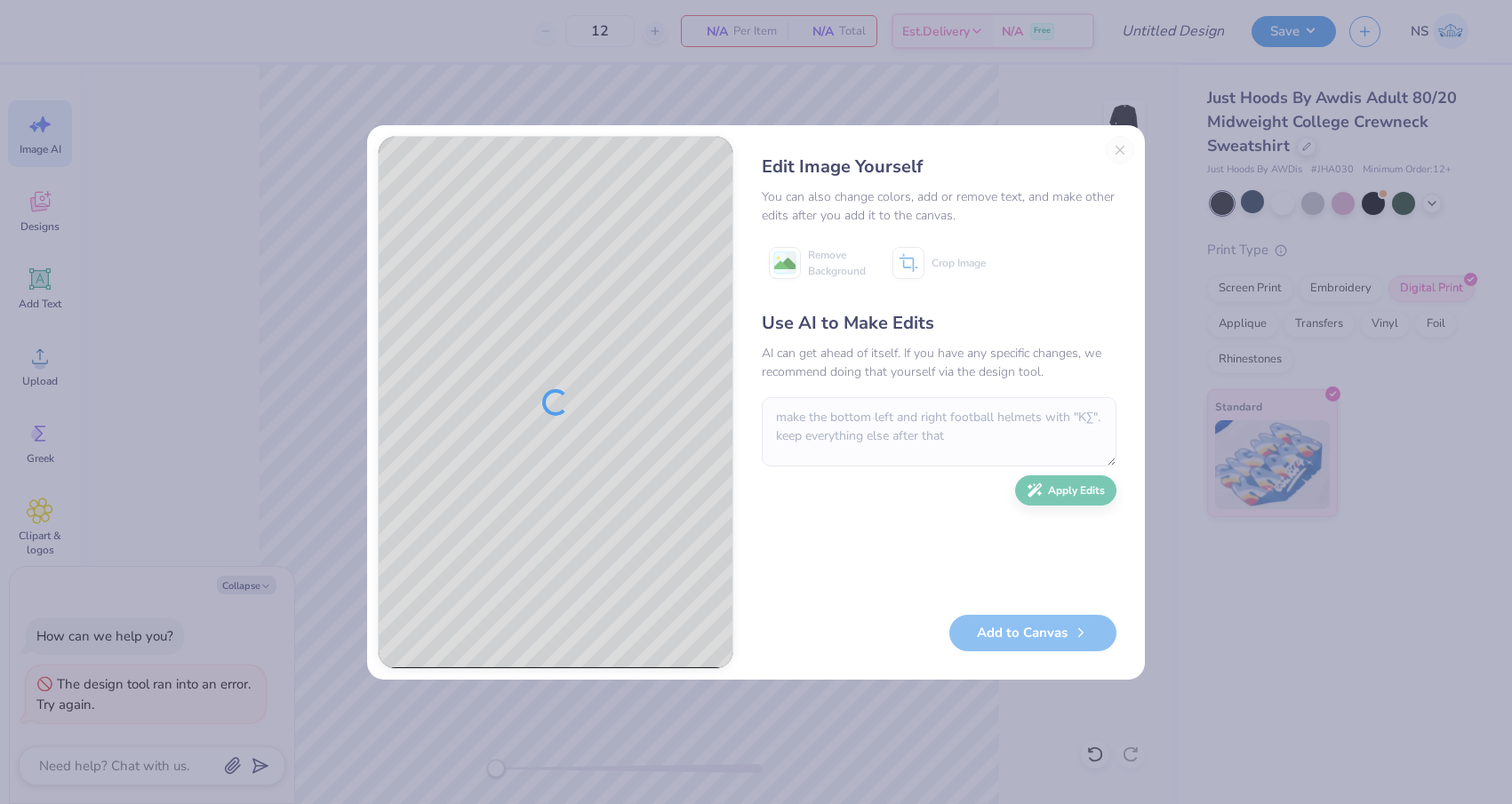
type textarea "x"
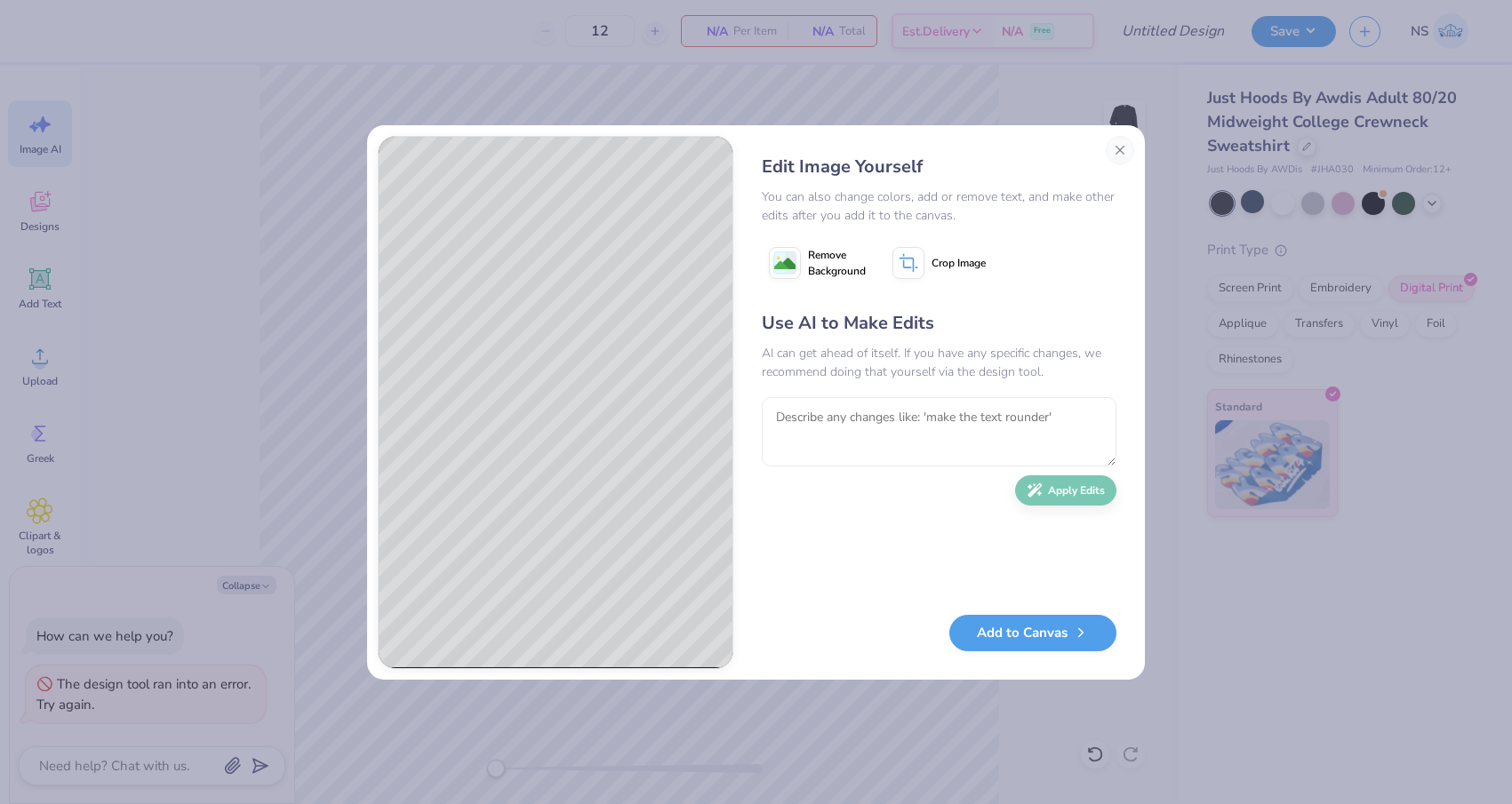
type textarea "x"
click at [904, 420] on textarea at bounding box center [939, 432] width 355 height 70
paste textarea "Σ"
click at [775, 417] on textarea "Σ" at bounding box center [939, 432] width 355 height 70
click at [803, 418] on textarea "KΣ" at bounding box center [939, 432] width 355 height 70
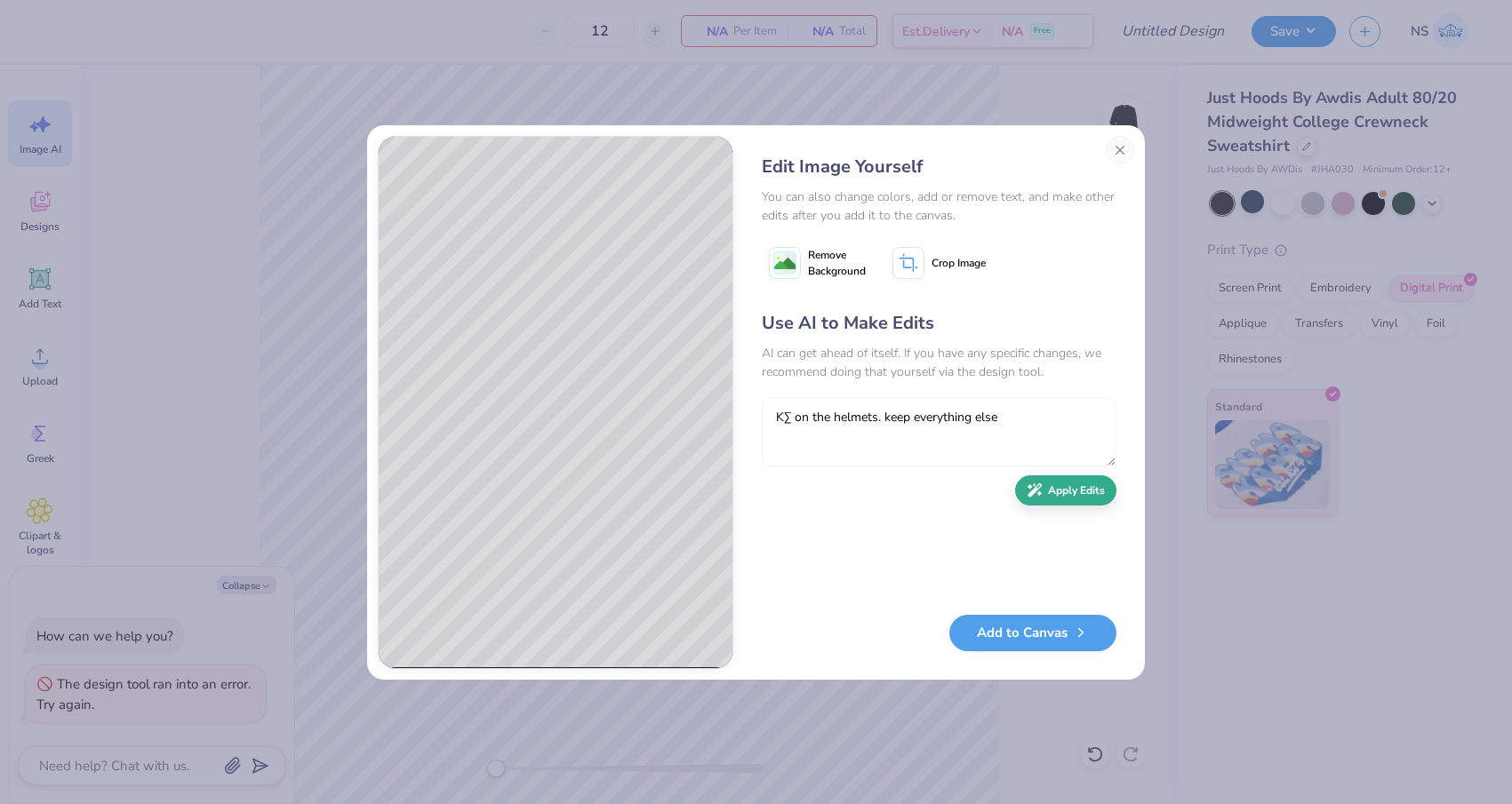
type textarea "KΣ on the helmets. keep everything else"
click at [1080, 503] on button "Apply Edits" at bounding box center [1065, 491] width 102 height 31
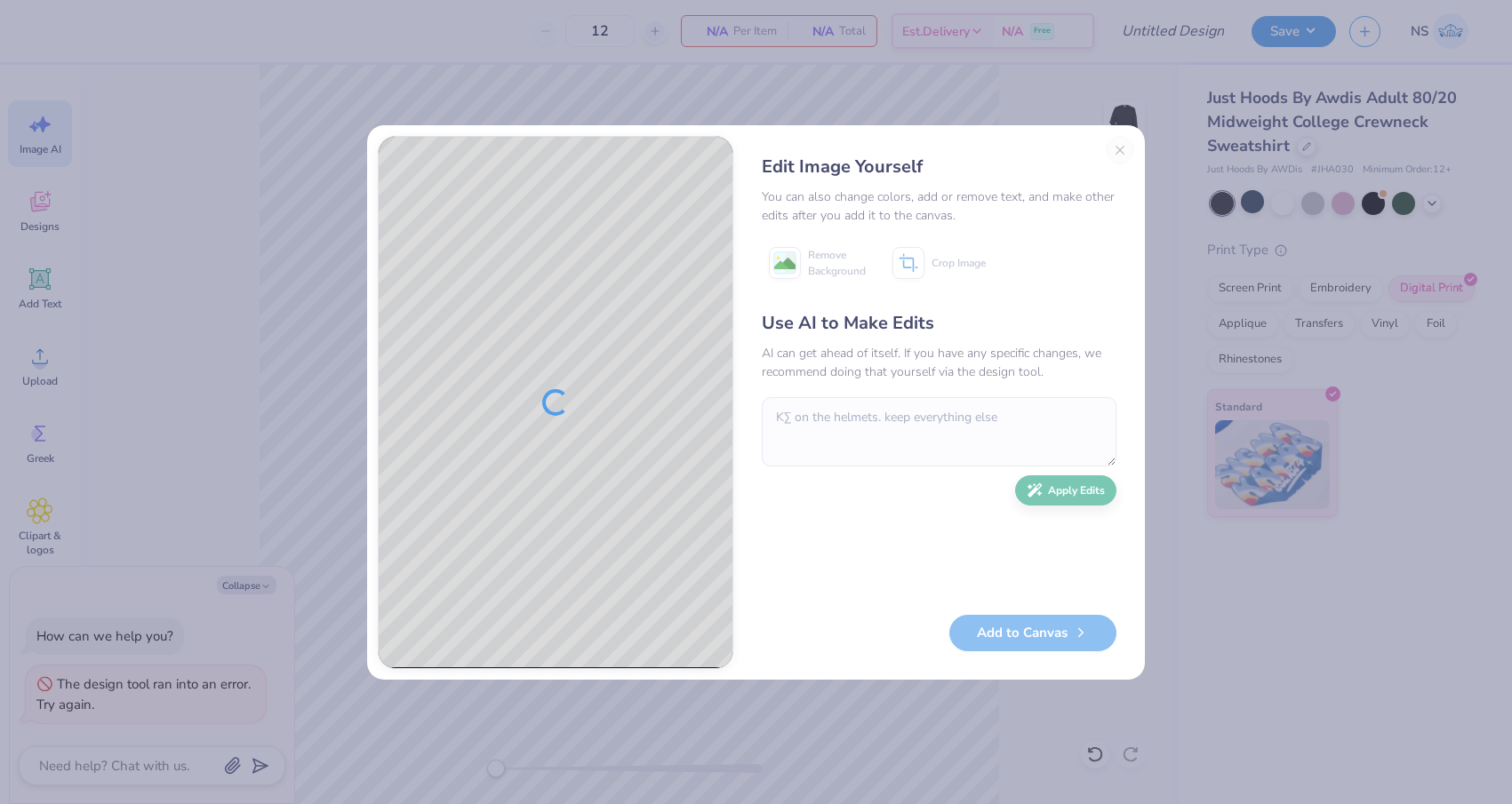
type textarea "x"
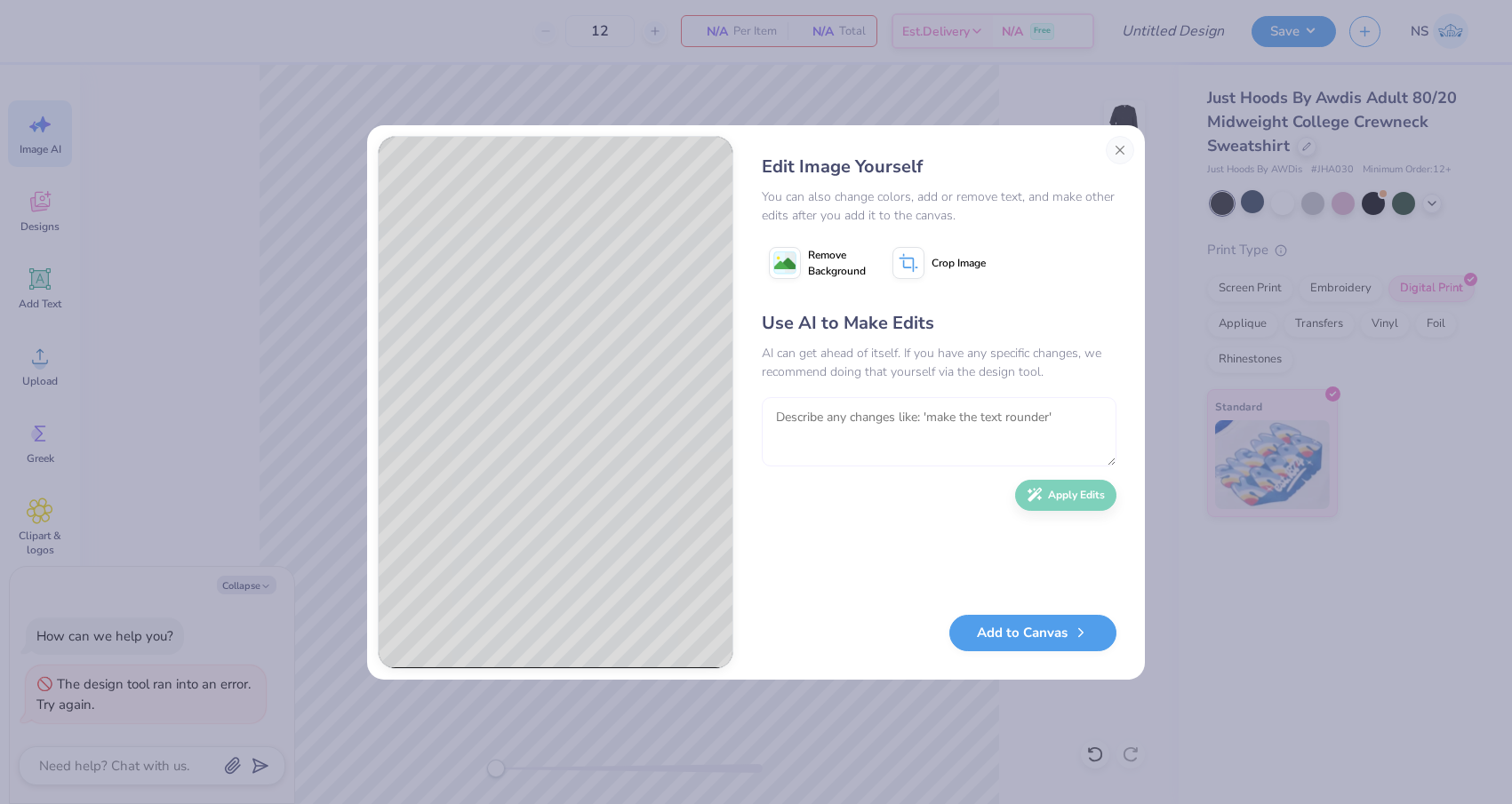
click at [909, 441] on textarea at bounding box center [939, 432] width 355 height 70
paste textarea "Σ"
type textarea "no no no, undo. K Σ greek letters please for the love of god"
click at [1075, 500] on button "Apply Edits" at bounding box center [1065, 491] width 102 height 31
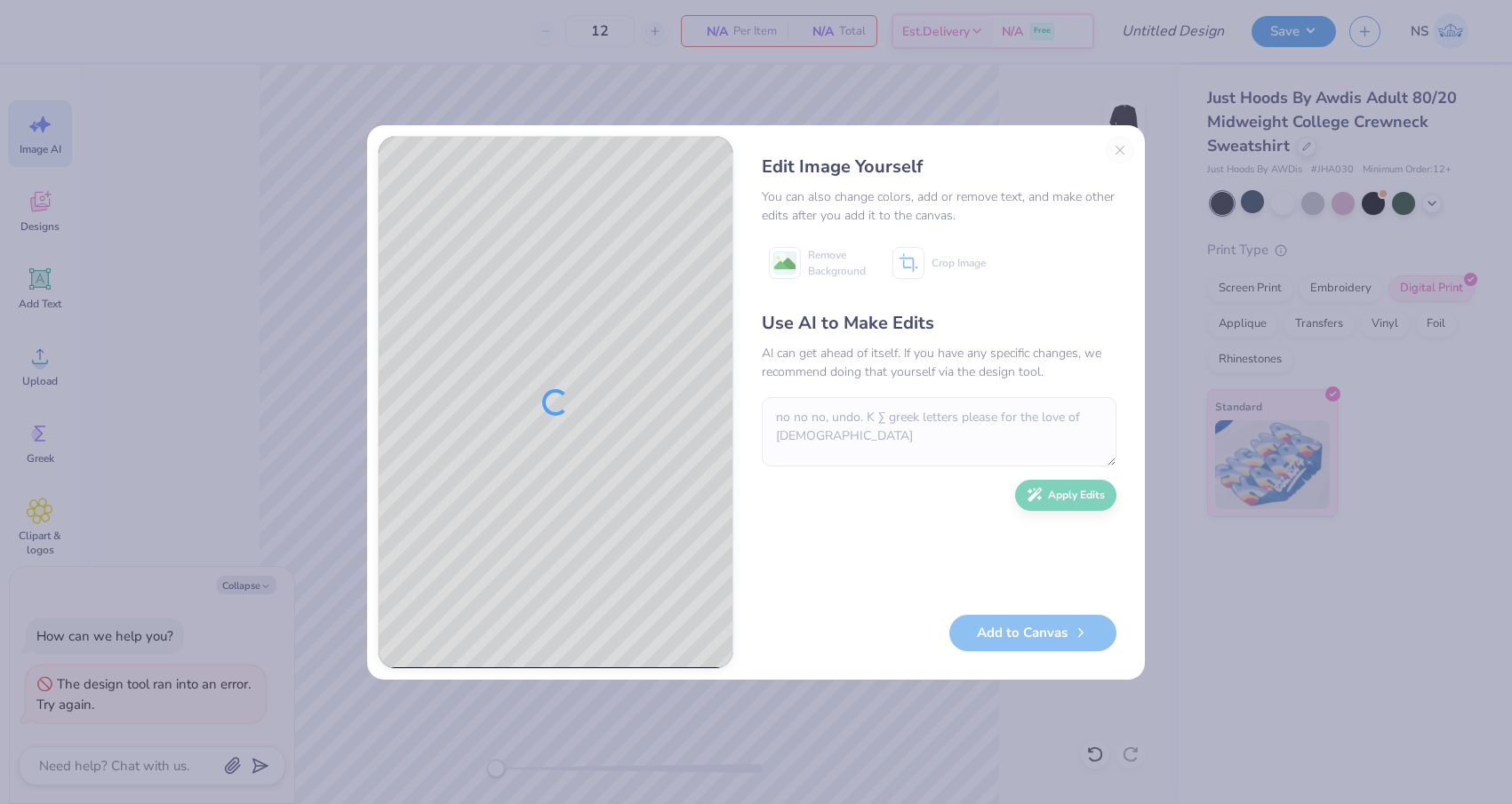
type textarea "x"
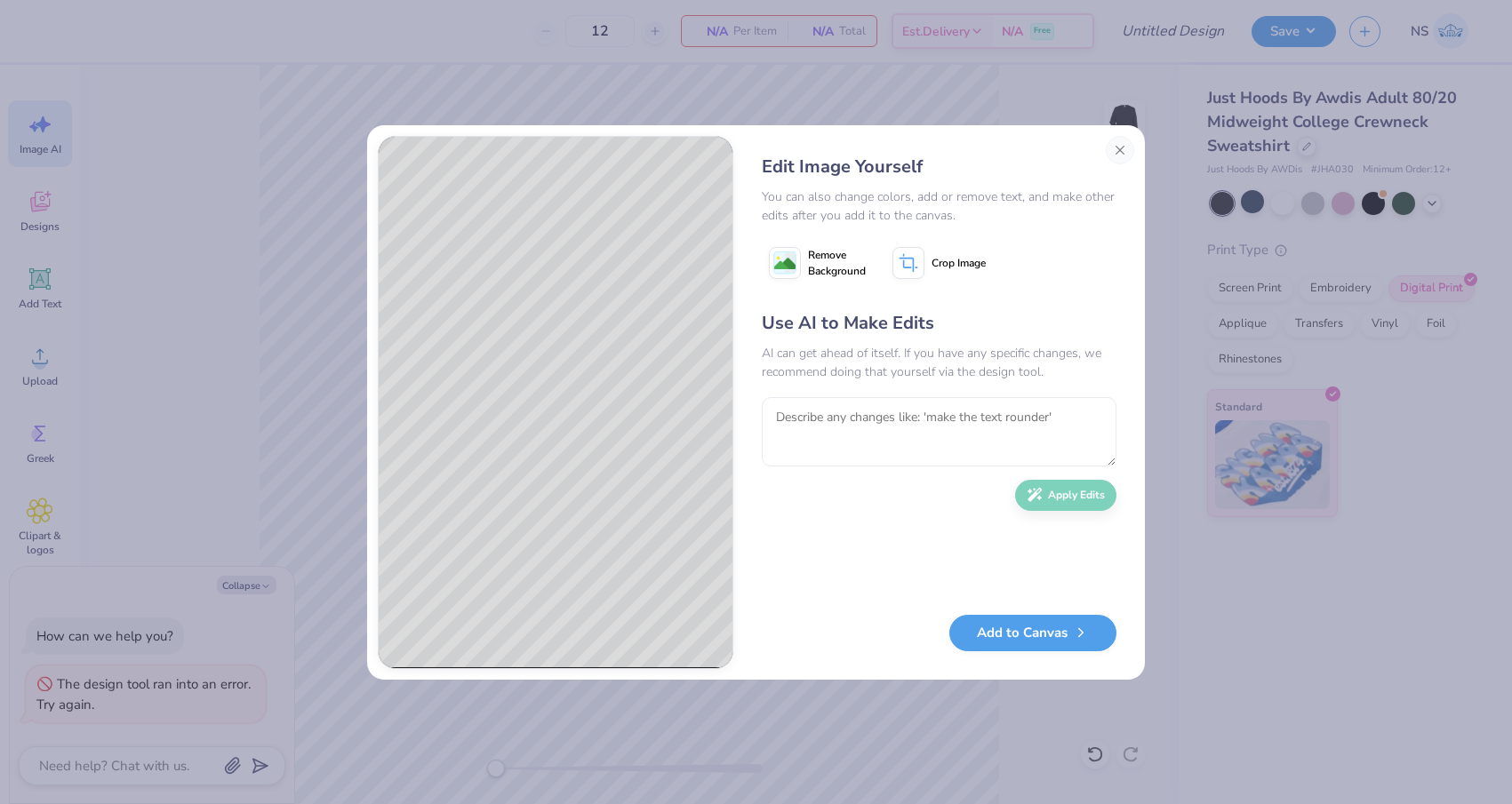
type textarea "x"
click at [833, 417] on textarea at bounding box center [939, 432] width 355 height 70
paste textarea "Σ"
type textarea "make the left helmet the K and the right helmet with Σ"
click at [1075, 495] on button "Apply Edits" at bounding box center [1065, 491] width 102 height 31
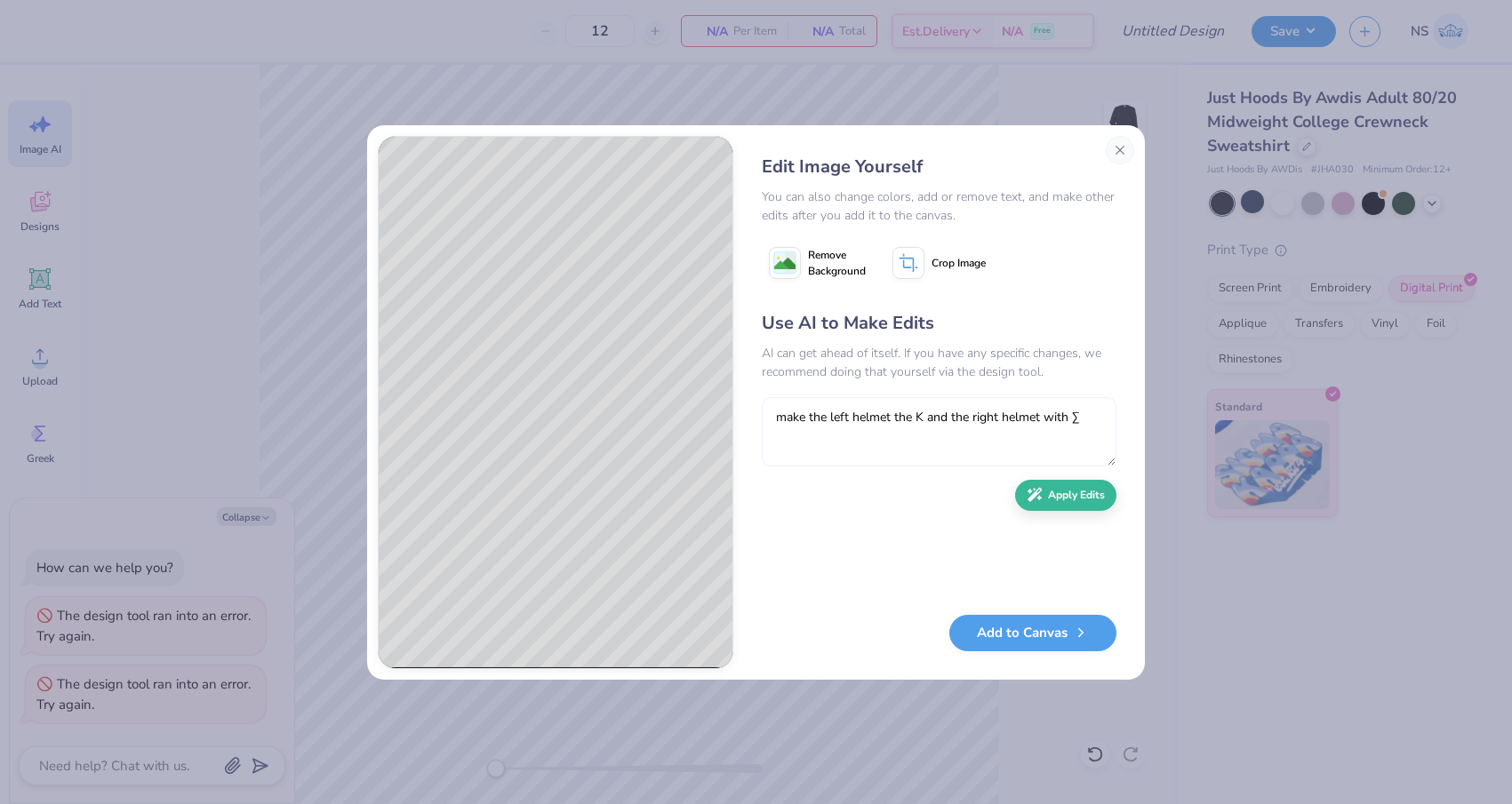
click at [1092, 413] on textarea "make the left helmet the K and the right helmet with Σ" at bounding box center [939, 432] width 355 height 70
click at [1088, 492] on button "Apply Edits" at bounding box center [1065, 491] width 102 height 31
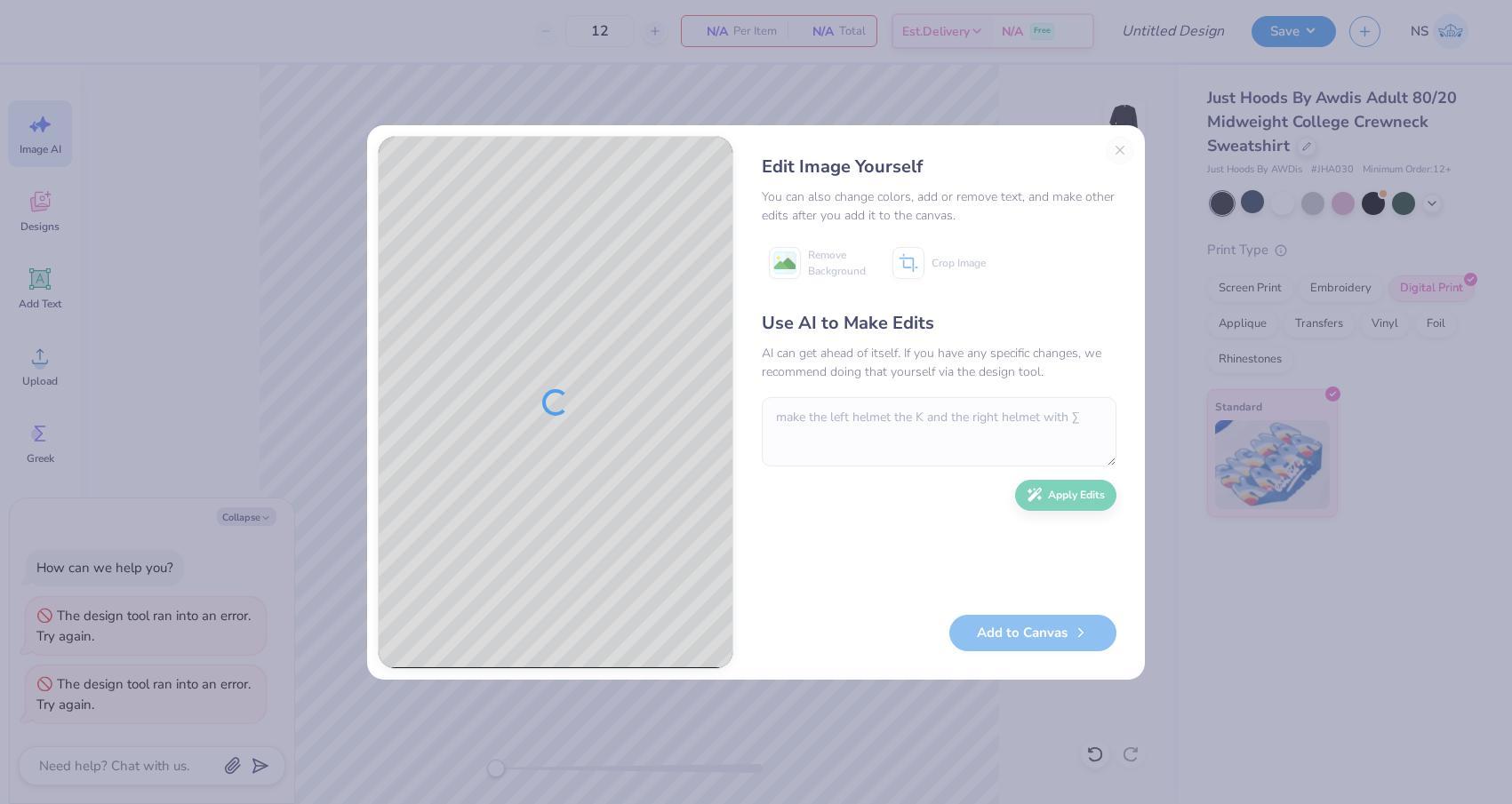
type textarea "x"
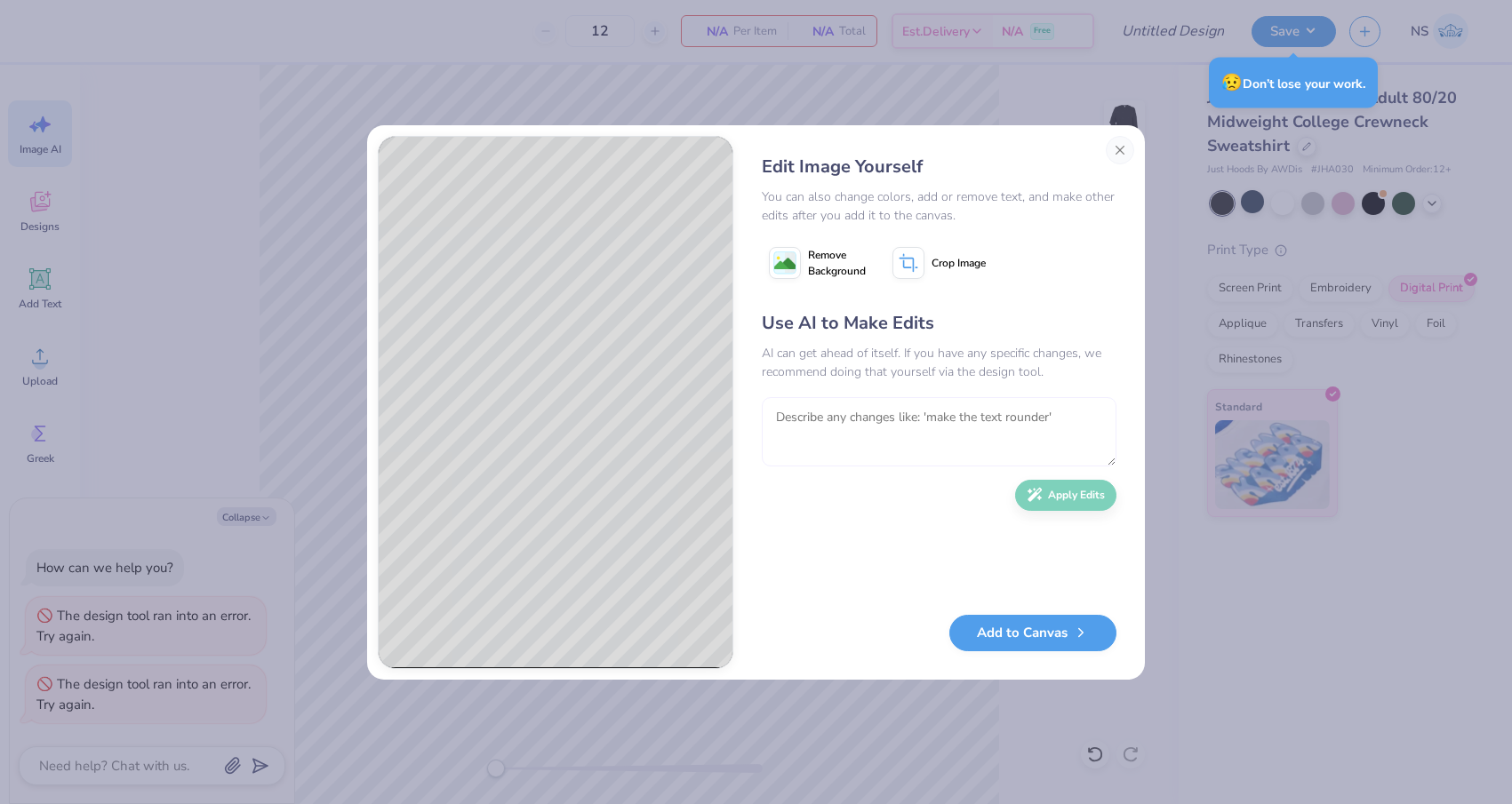
click at [906, 440] on textarea at bounding box center [939, 432] width 355 height 70
type textarea "please make the s"
type textarea "x"
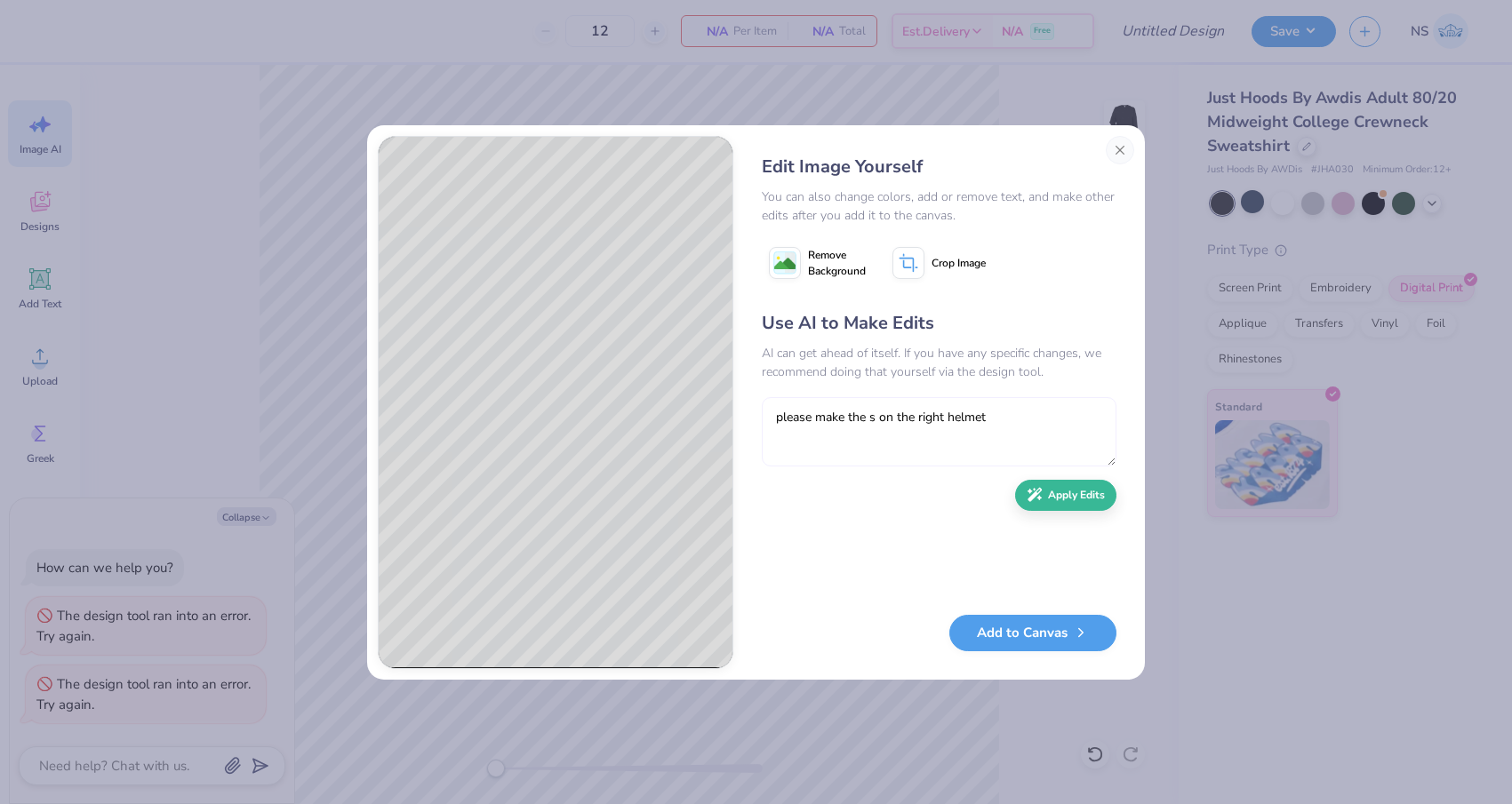
paste textarea "Σ"
type textarea "please make the s on the right helmet Σ"
click at [1078, 485] on button "Apply Edits" at bounding box center [1065, 491] width 102 height 31
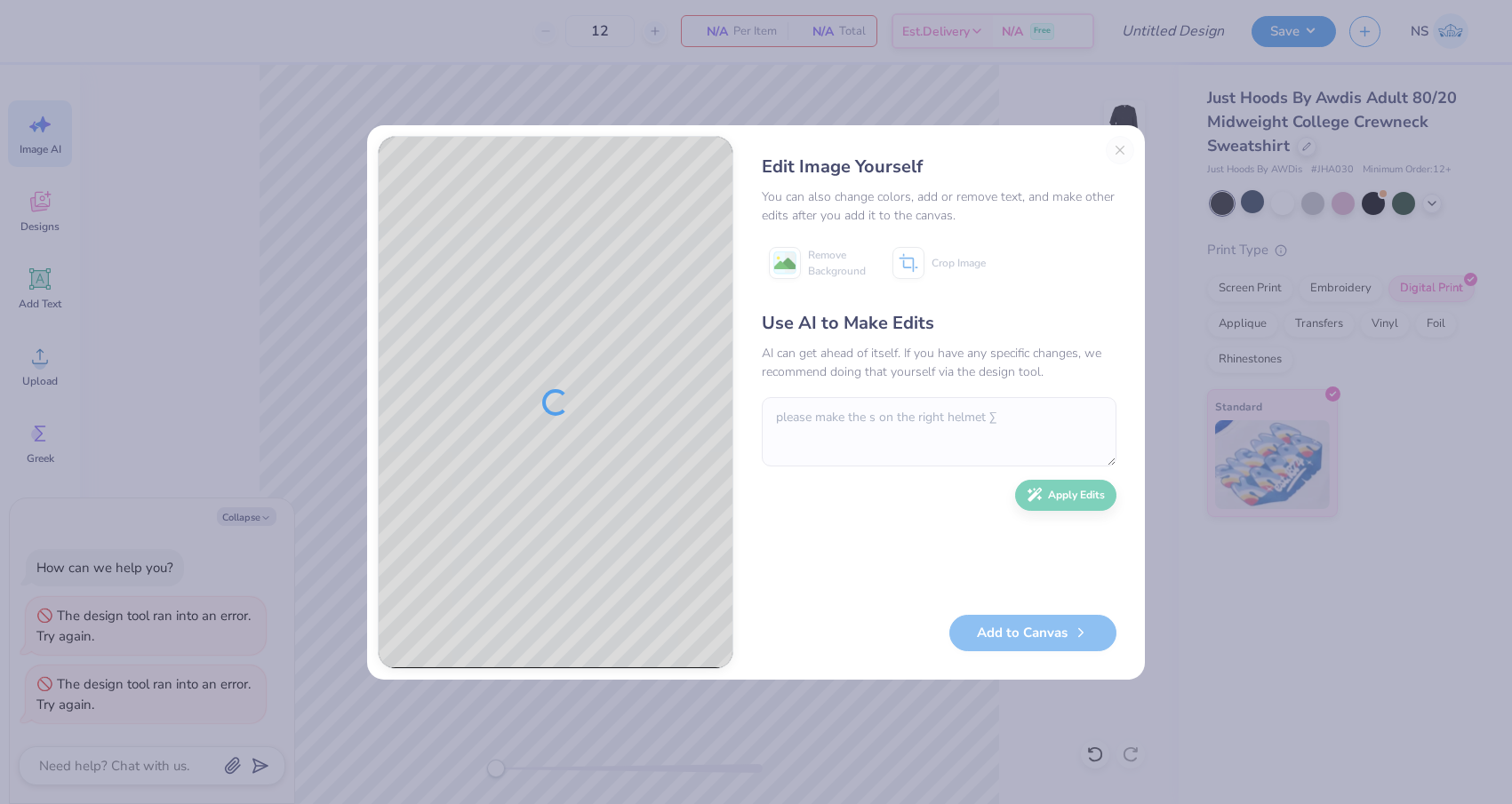
type textarea "x"
click at [939, 424] on textarea at bounding box center [939, 432] width 355 height 70
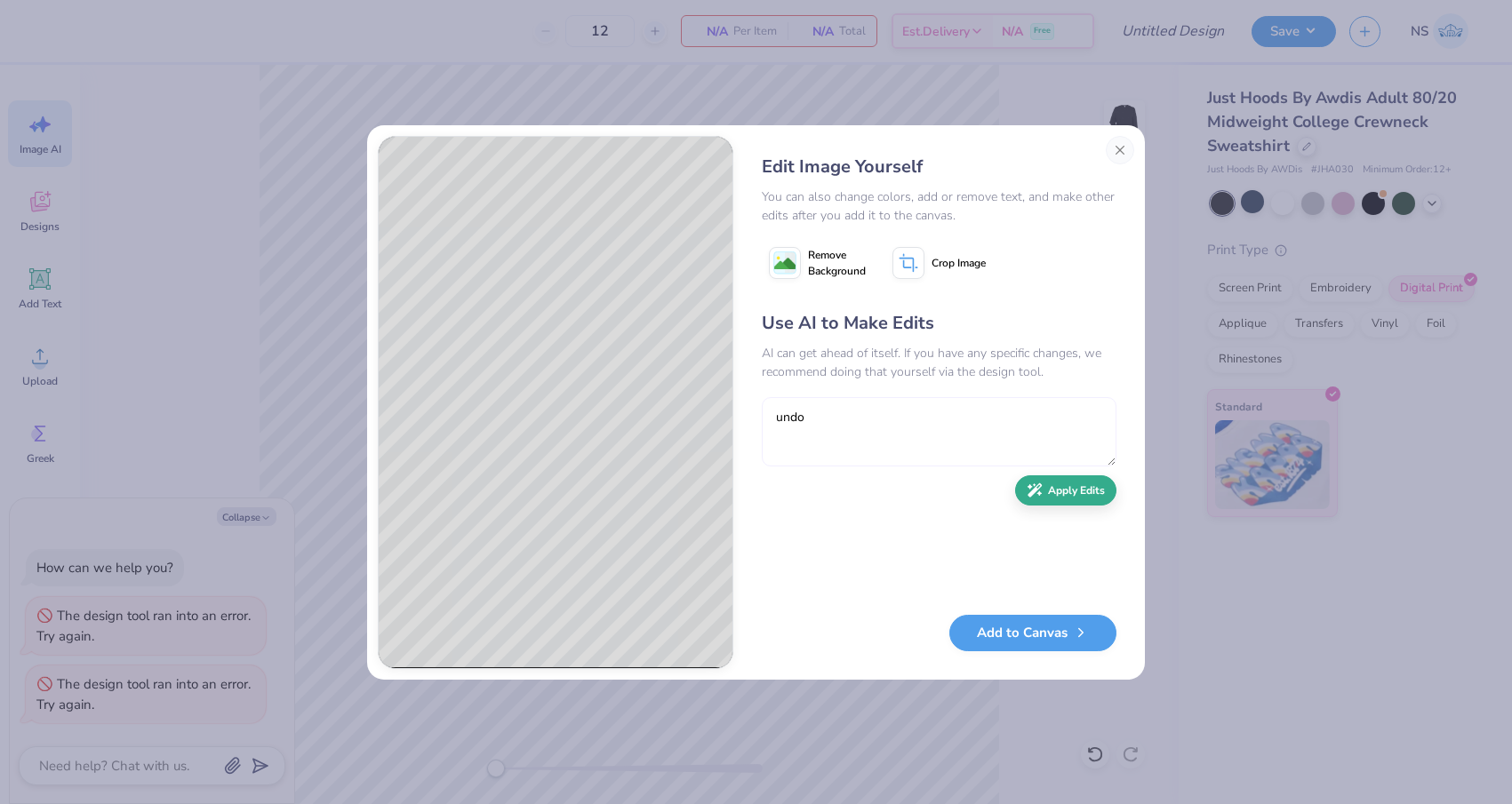
type textarea "undo"
click at [1084, 494] on button "Apply Edits" at bounding box center [1065, 491] width 102 height 31
click at [1081, 487] on button "Apply Edits" at bounding box center [1065, 491] width 102 height 31
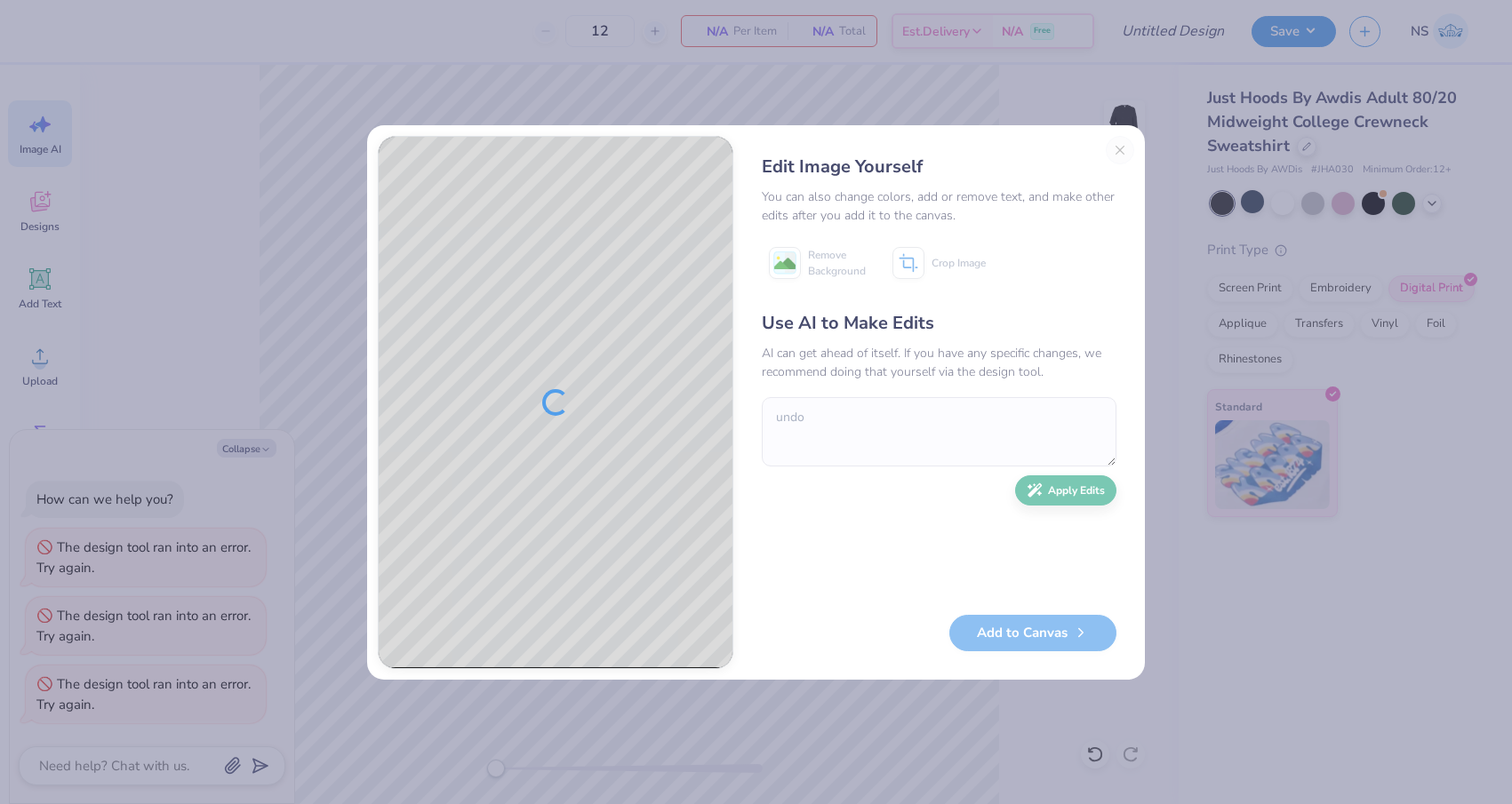
type textarea "x"
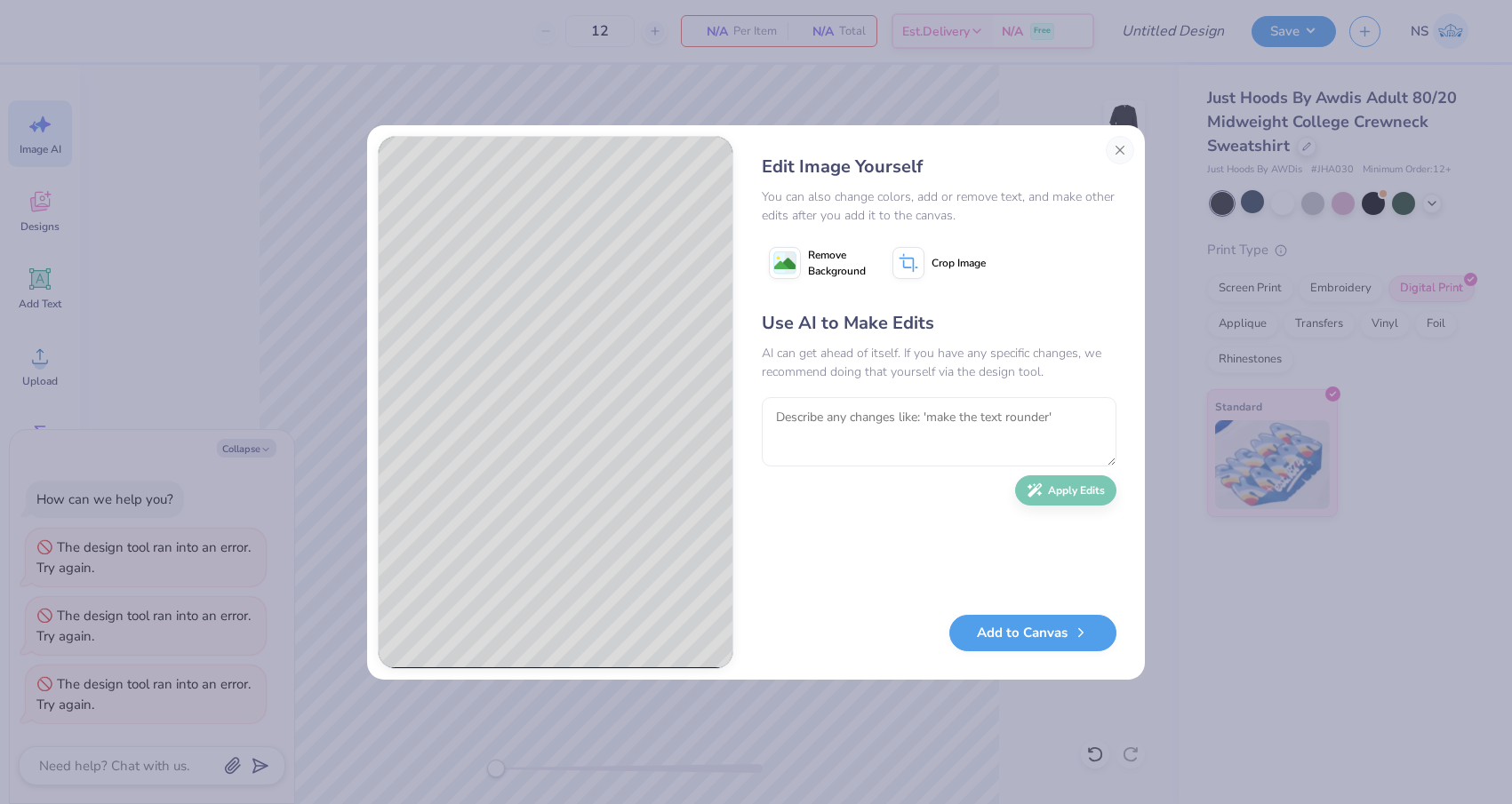
type textarea "x"
click at [929, 413] on textarea at bounding box center [939, 432] width 355 height 70
click at [903, 416] on textarea "put plain helmets on wither side" at bounding box center [939, 432] width 355 height 70
type textarea "put plain helmets on either side"
click at [1048, 501] on button "Apply Edits" at bounding box center [1065, 491] width 102 height 31
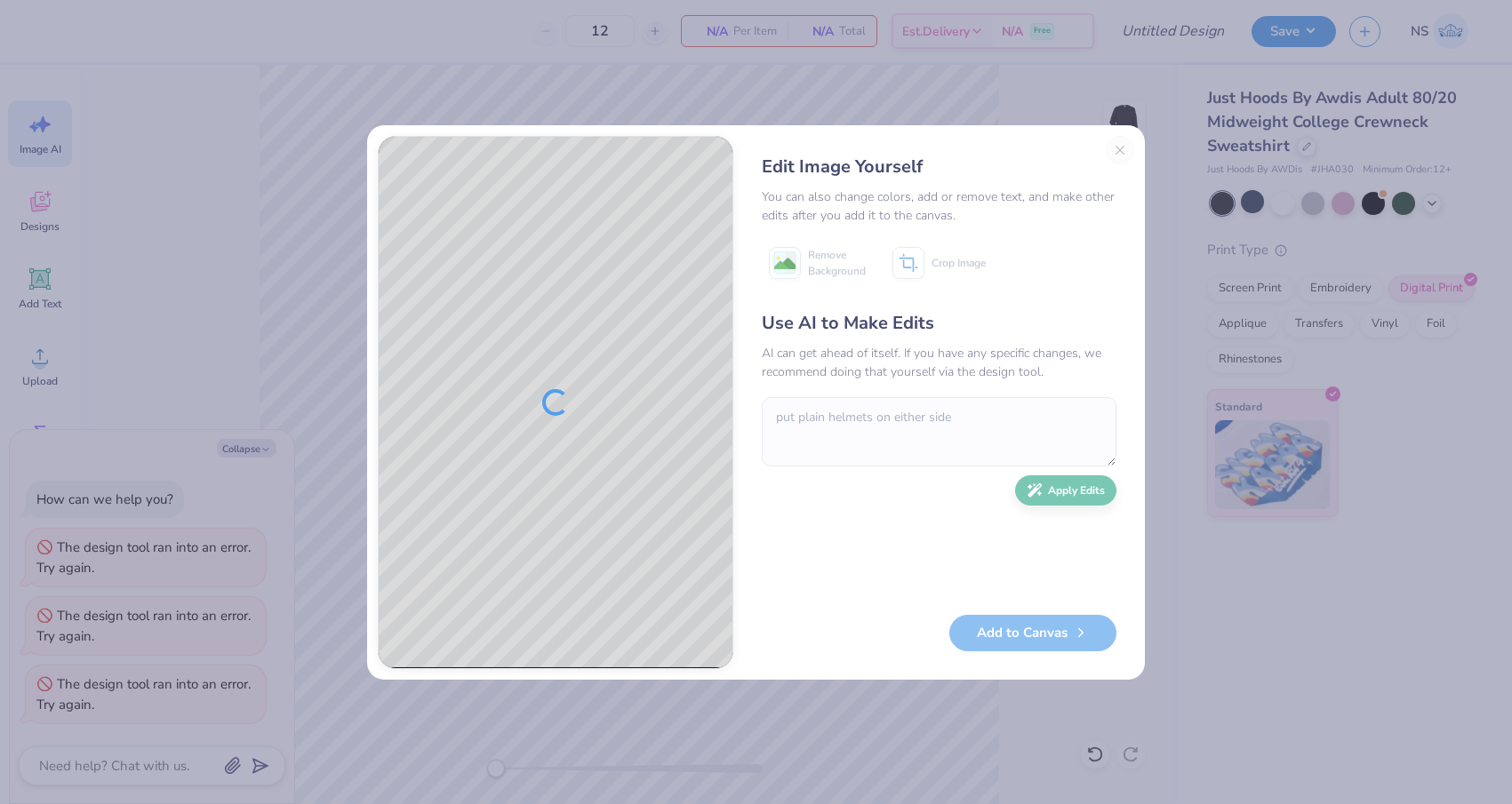
type textarea "x"
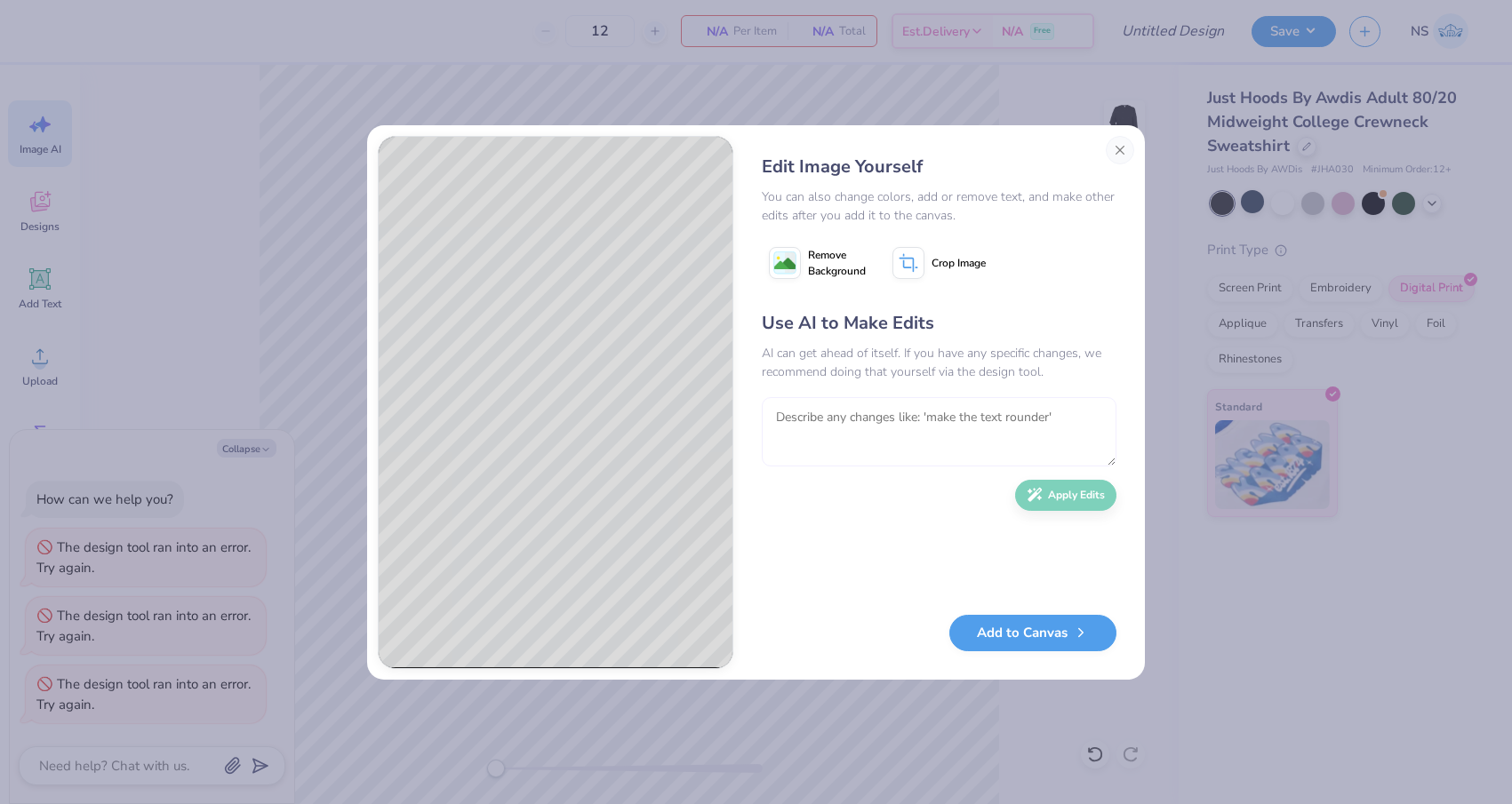
click at [948, 404] on textarea at bounding box center [939, 432] width 355 height 70
type textarea "make them football helmets"
click at [1069, 497] on button "Apply Edits" at bounding box center [1065, 491] width 102 height 31
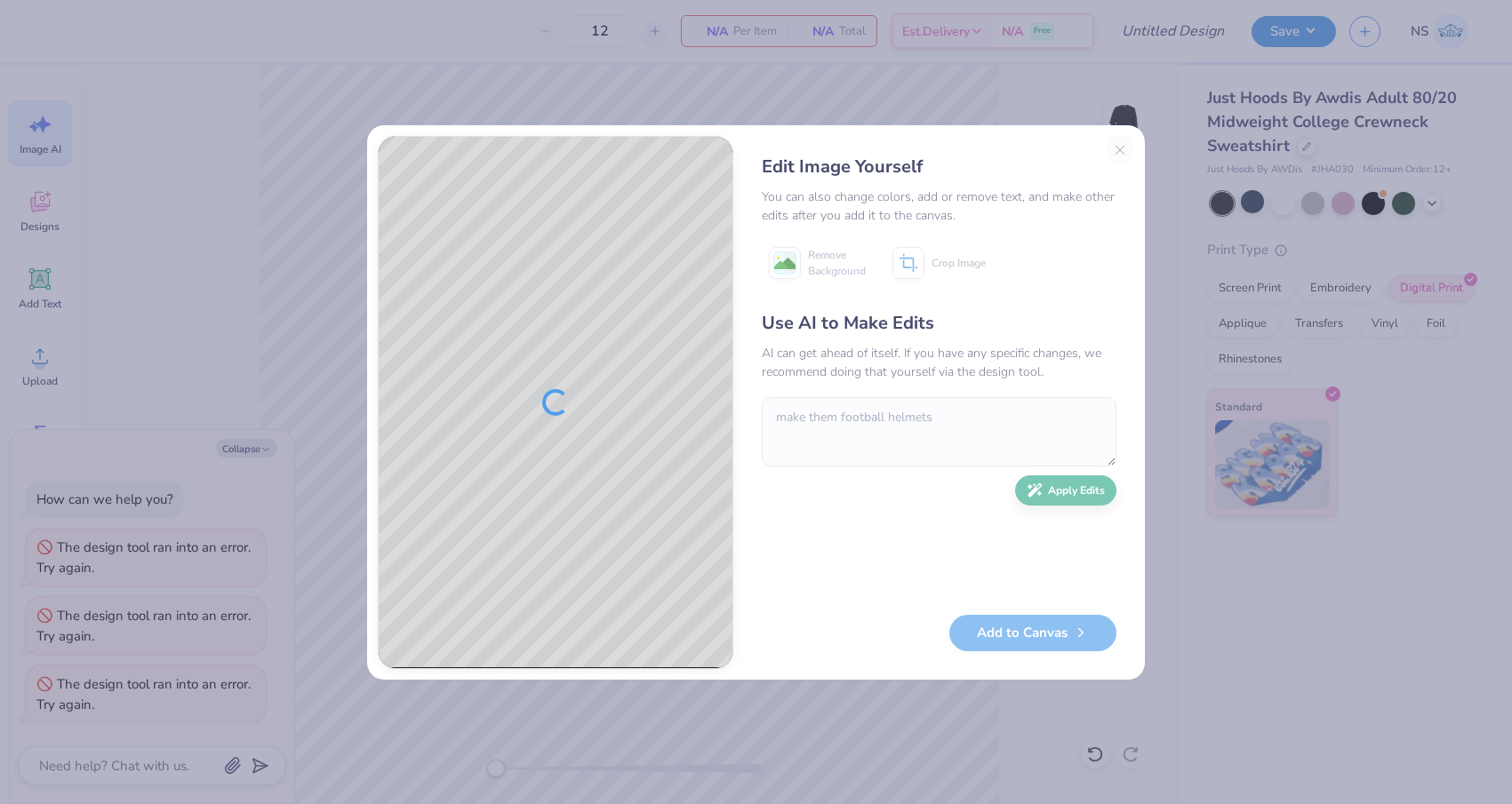
type textarea "x"
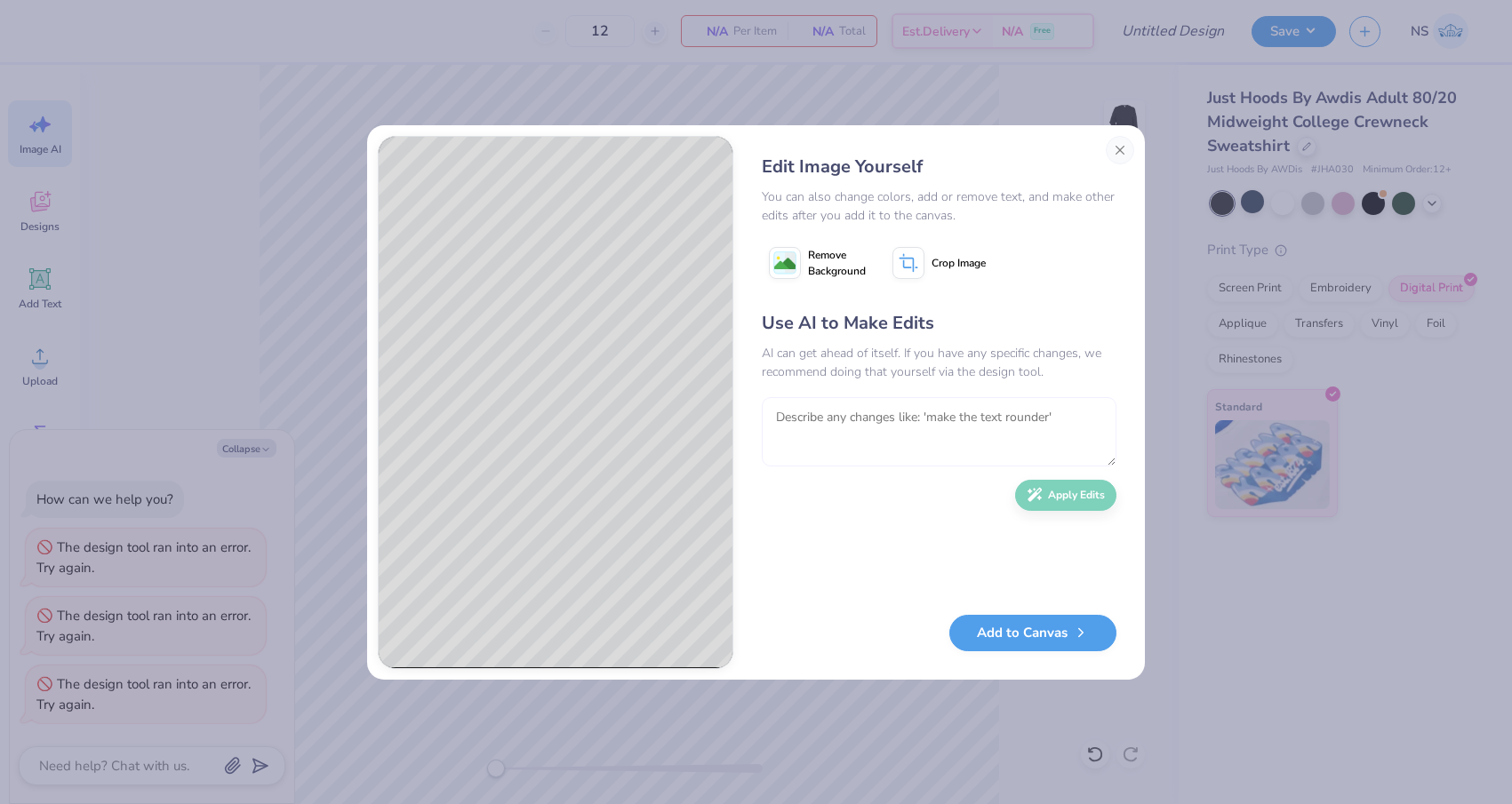
click at [898, 418] on textarea at bounding box center [939, 432] width 355 height 70
type textarea "add the facemasks"
click at [1050, 497] on button "Apply Edits" at bounding box center [1065, 491] width 102 height 31
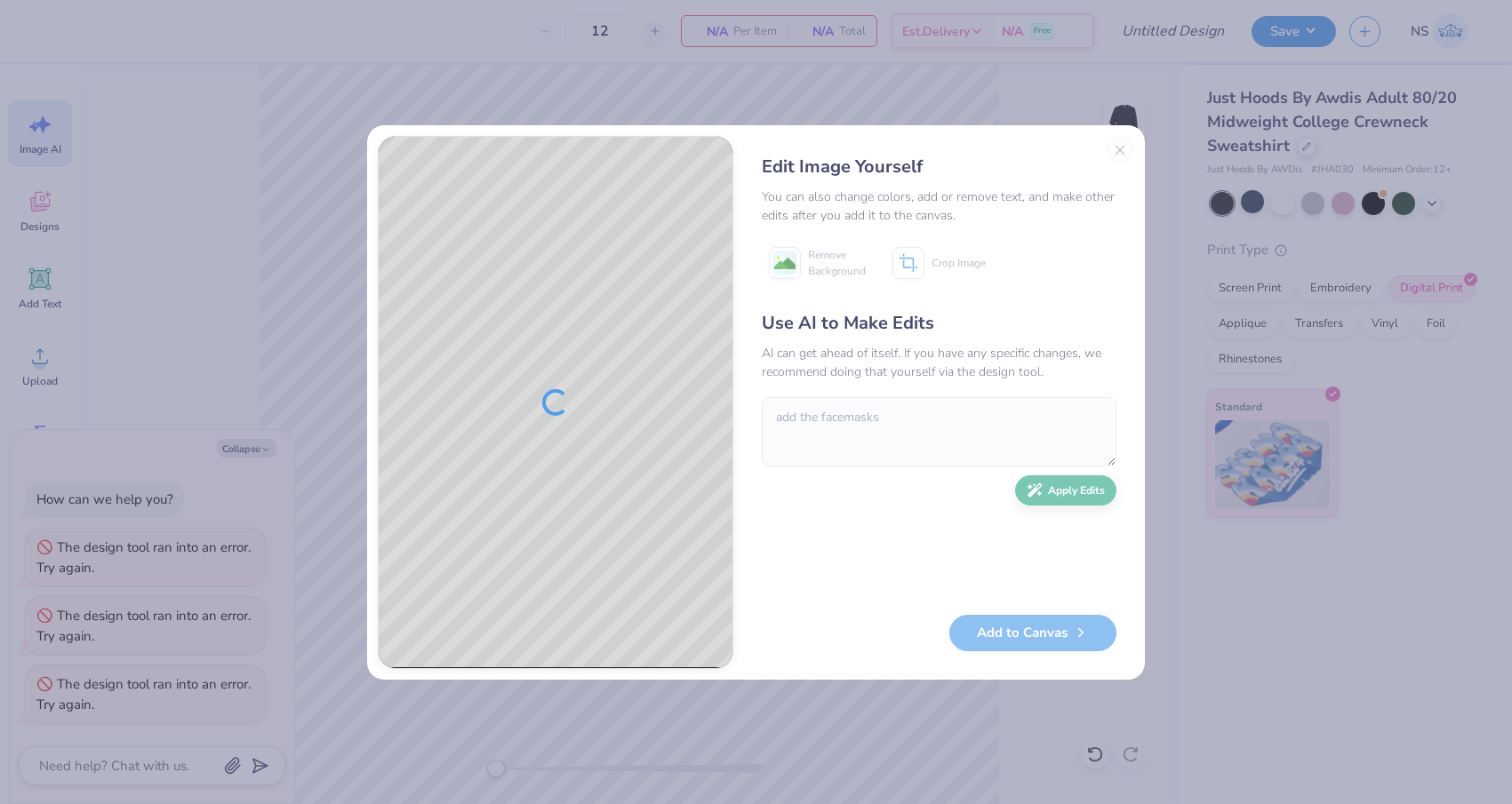
type textarea "x"
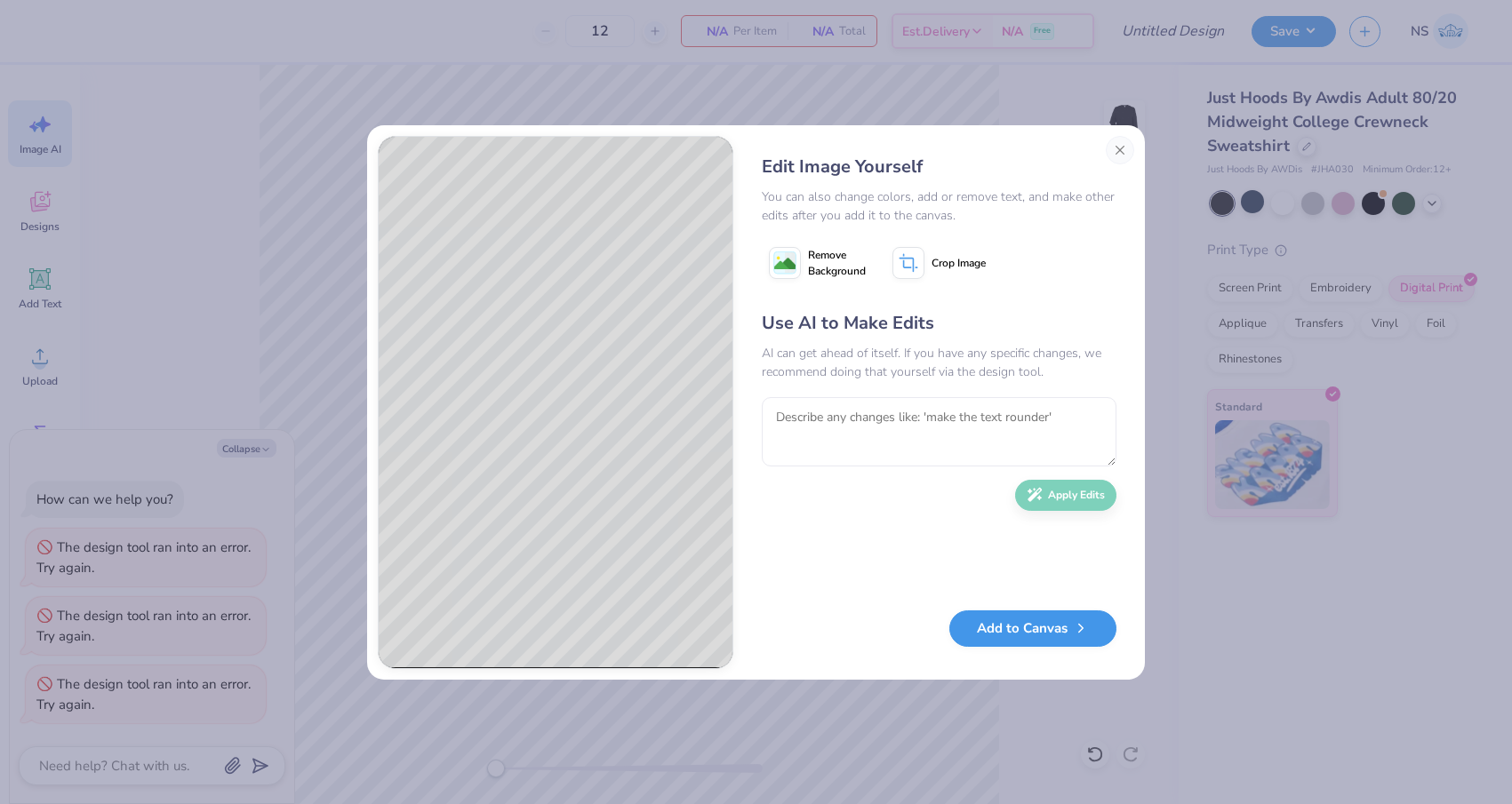
click at [1054, 629] on button "Add to Canvas" at bounding box center [1032, 629] width 167 height 37
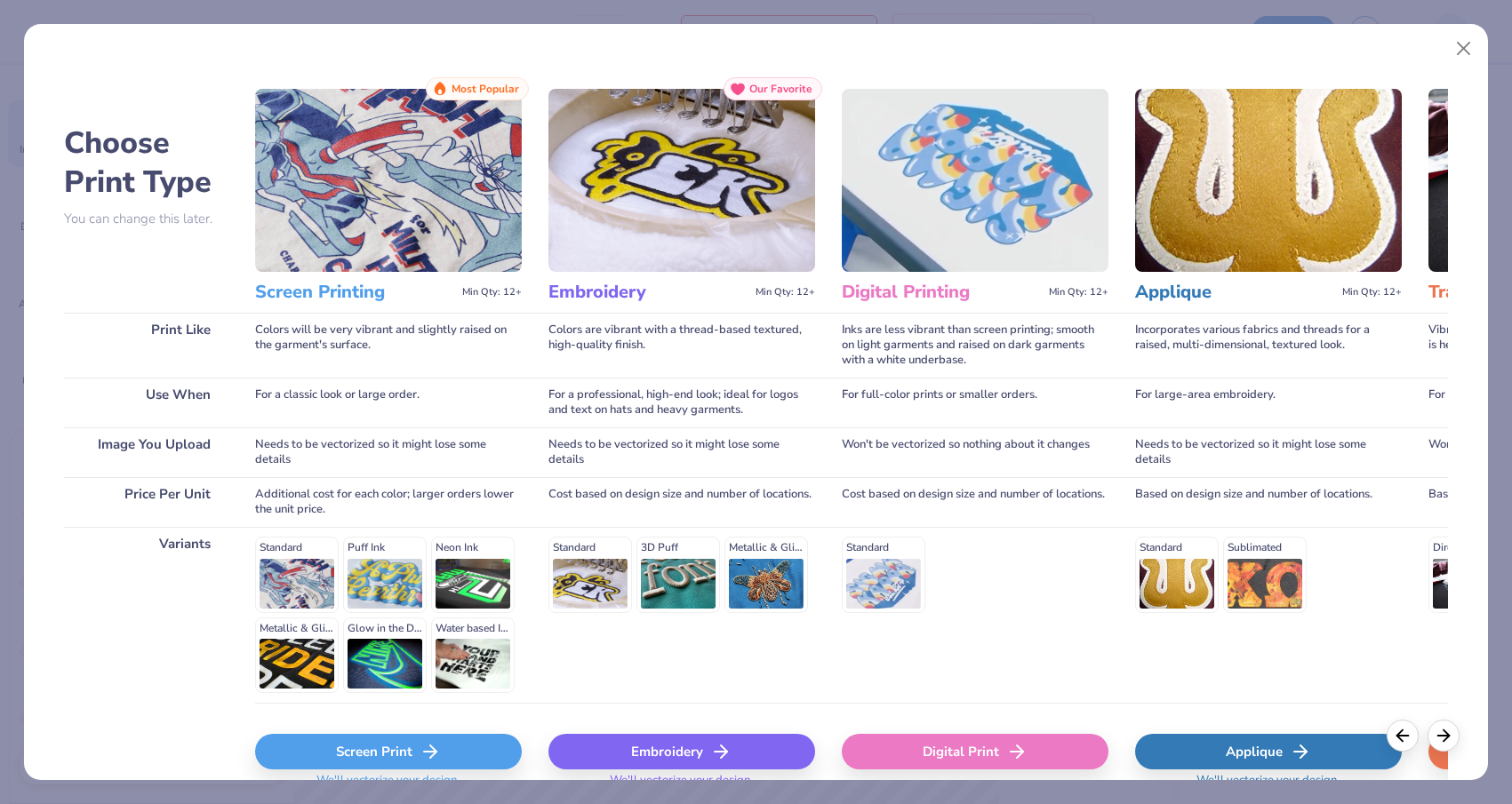
click at [951, 755] on div "Digital Print" at bounding box center [974, 751] width 267 height 36
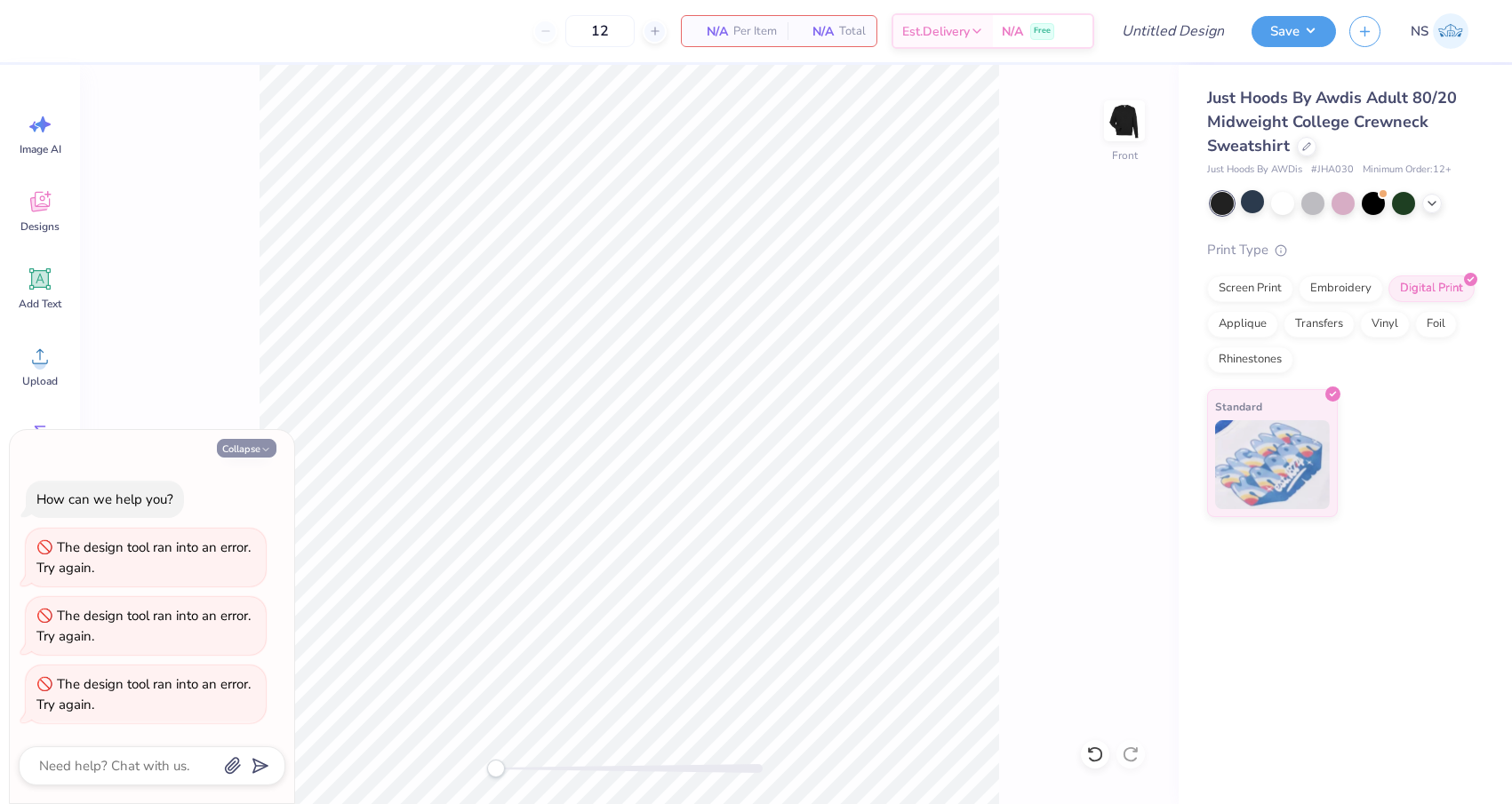
click at [248, 451] on button "Collapse" at bounding box center [246, 448] width 59 height 18
type textarea "x"
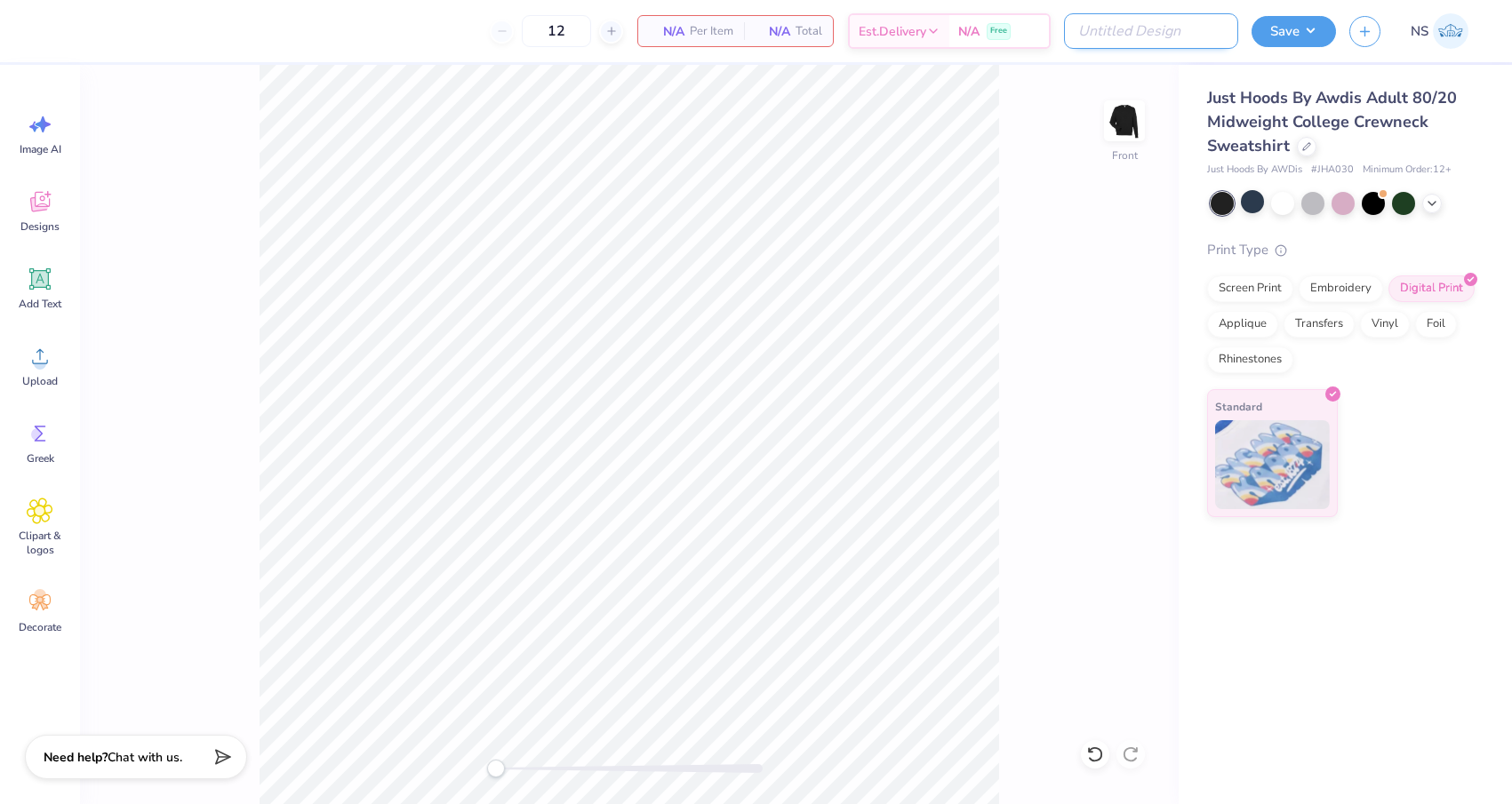
click at [1181, 28] on input "Design Title" at bounding box center [1151, 31] width 174 height 36
type input "Kappa Sig homecoming"
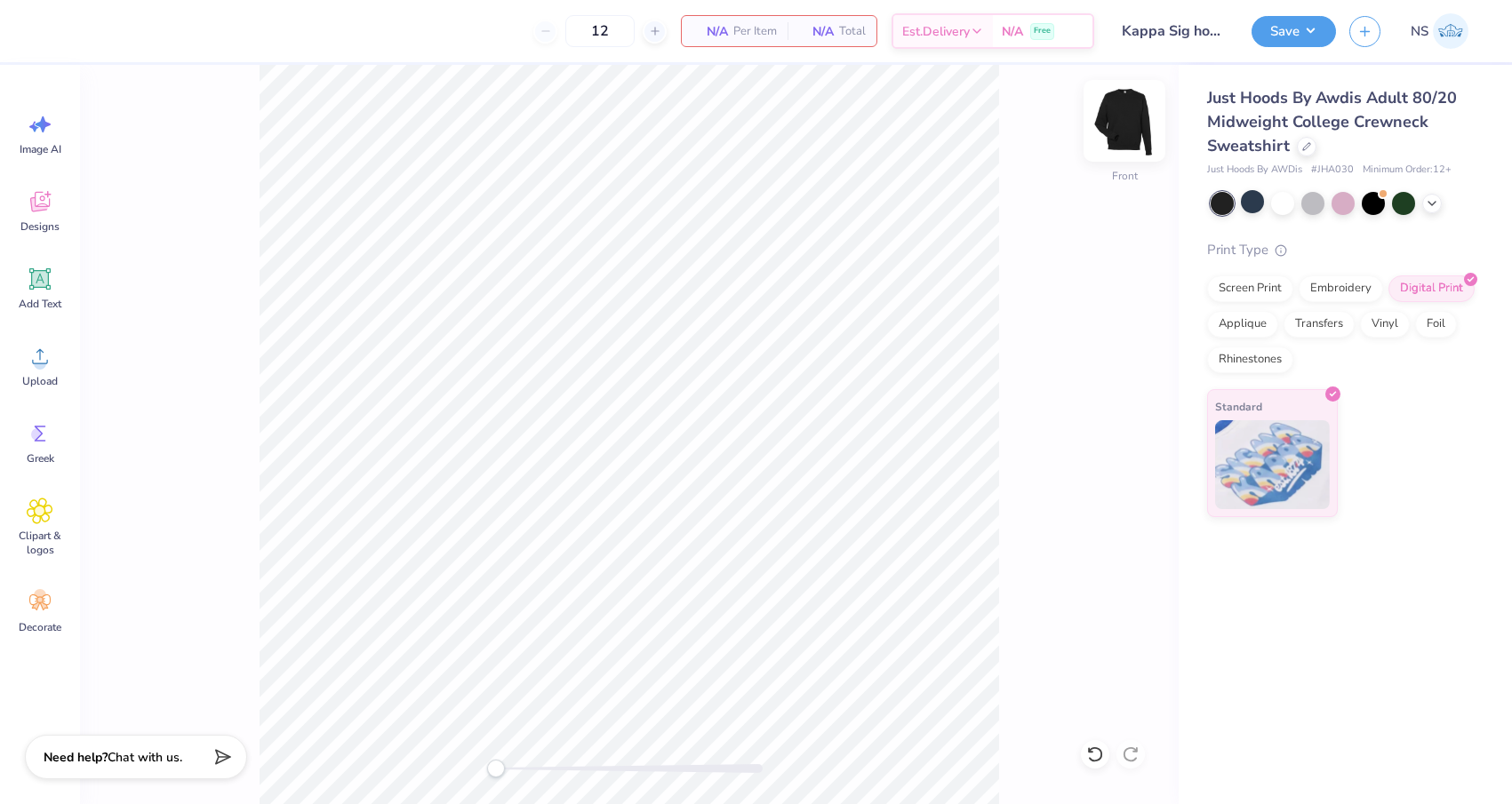
click at [1119, 116] on img at bounding box center [1123, 120] width 71 height 71
click at [1119, 116] on img at bounding box center [1124, 120] width 36 height 36
click at [44, 219] on span "Designs" at bounding box center [40, 226] width 39 height 15
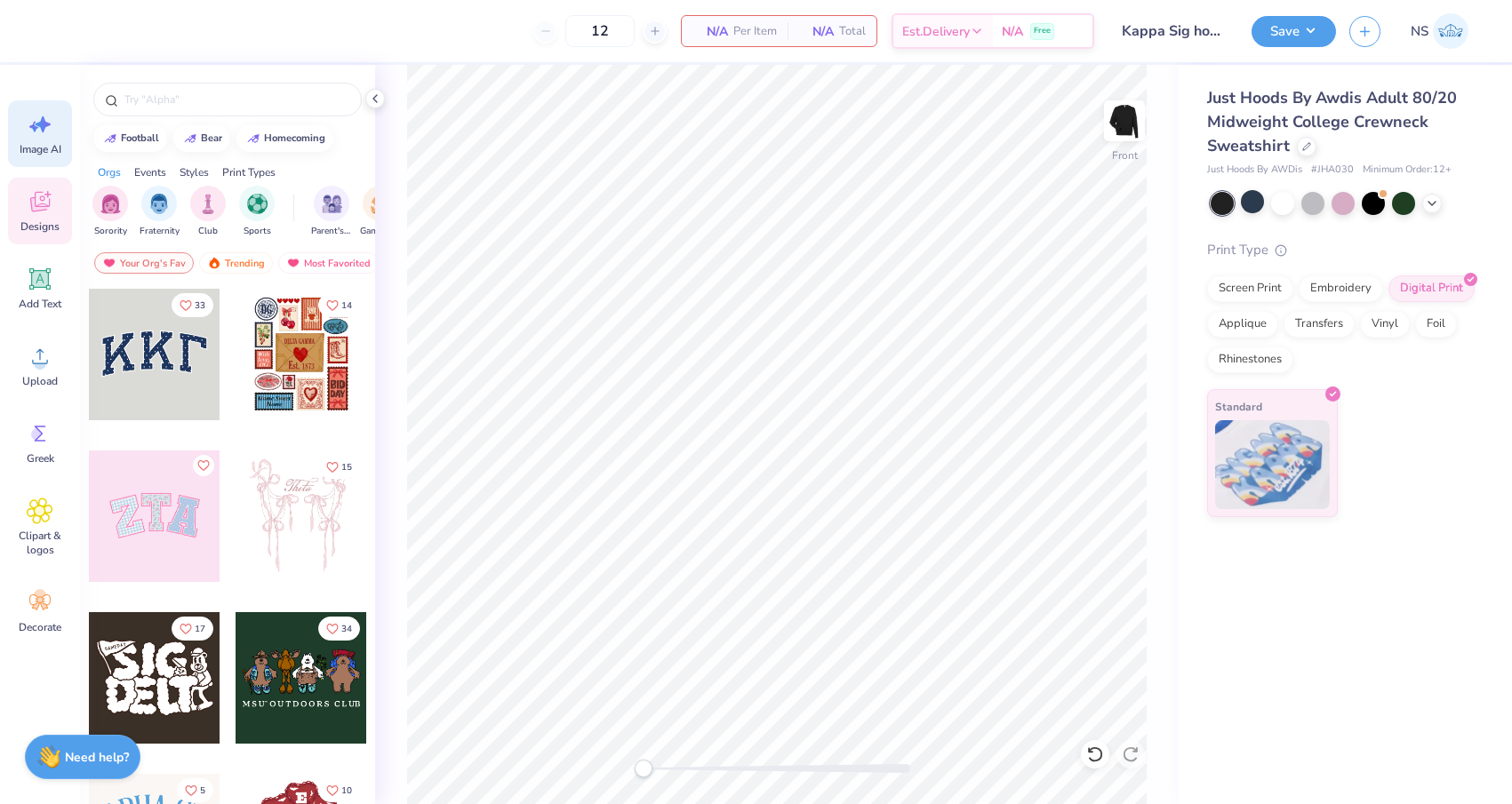
click at [38, 148] on span "Image AI" at bounding box center [40, 149] width 42 height 15
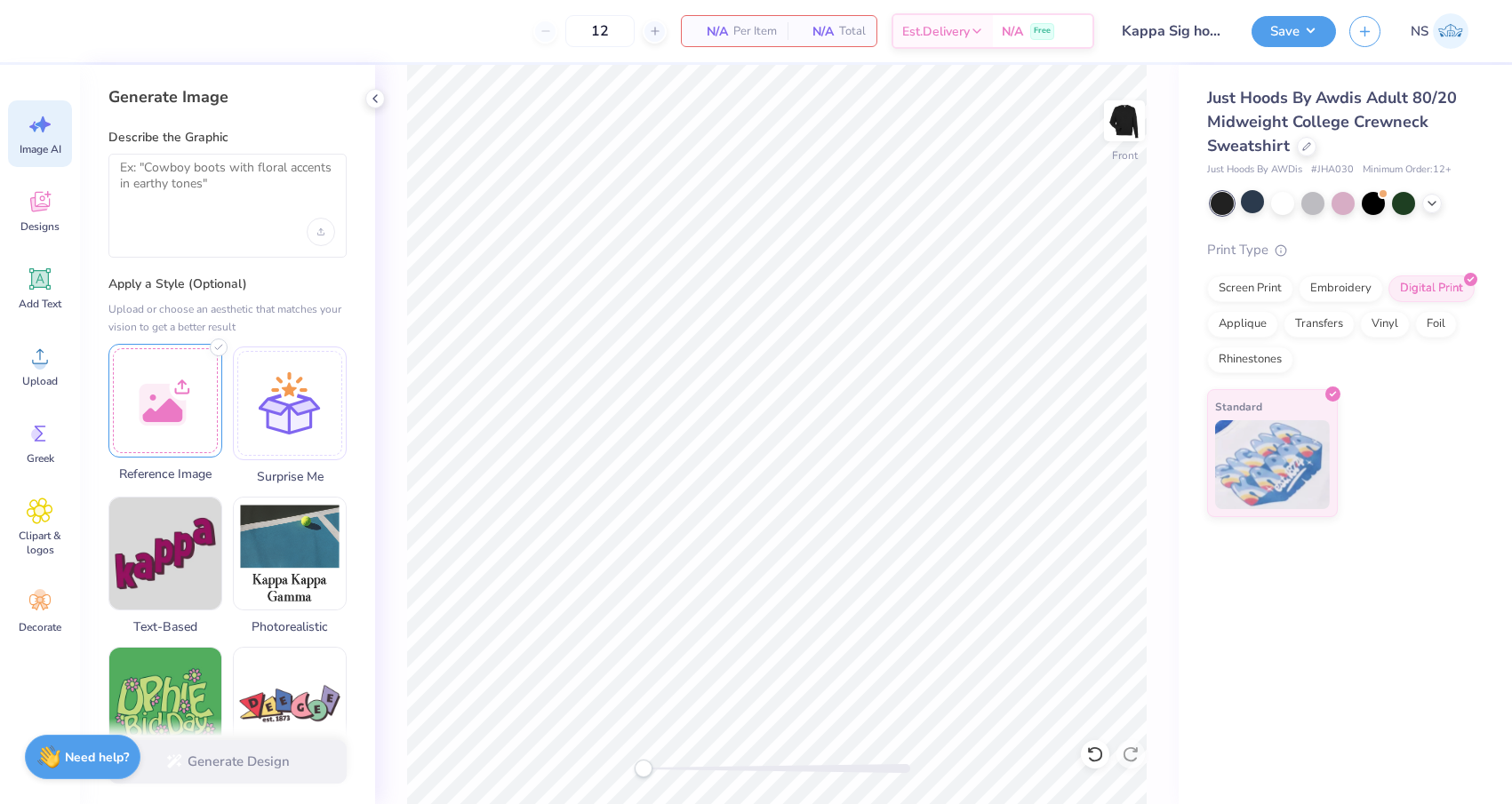
click at [187, 401] on div at bounding box center [165, 400] width 113 height 113
click at [173, 183] on textarea at bounding box center [228, 182] width 215 height 45
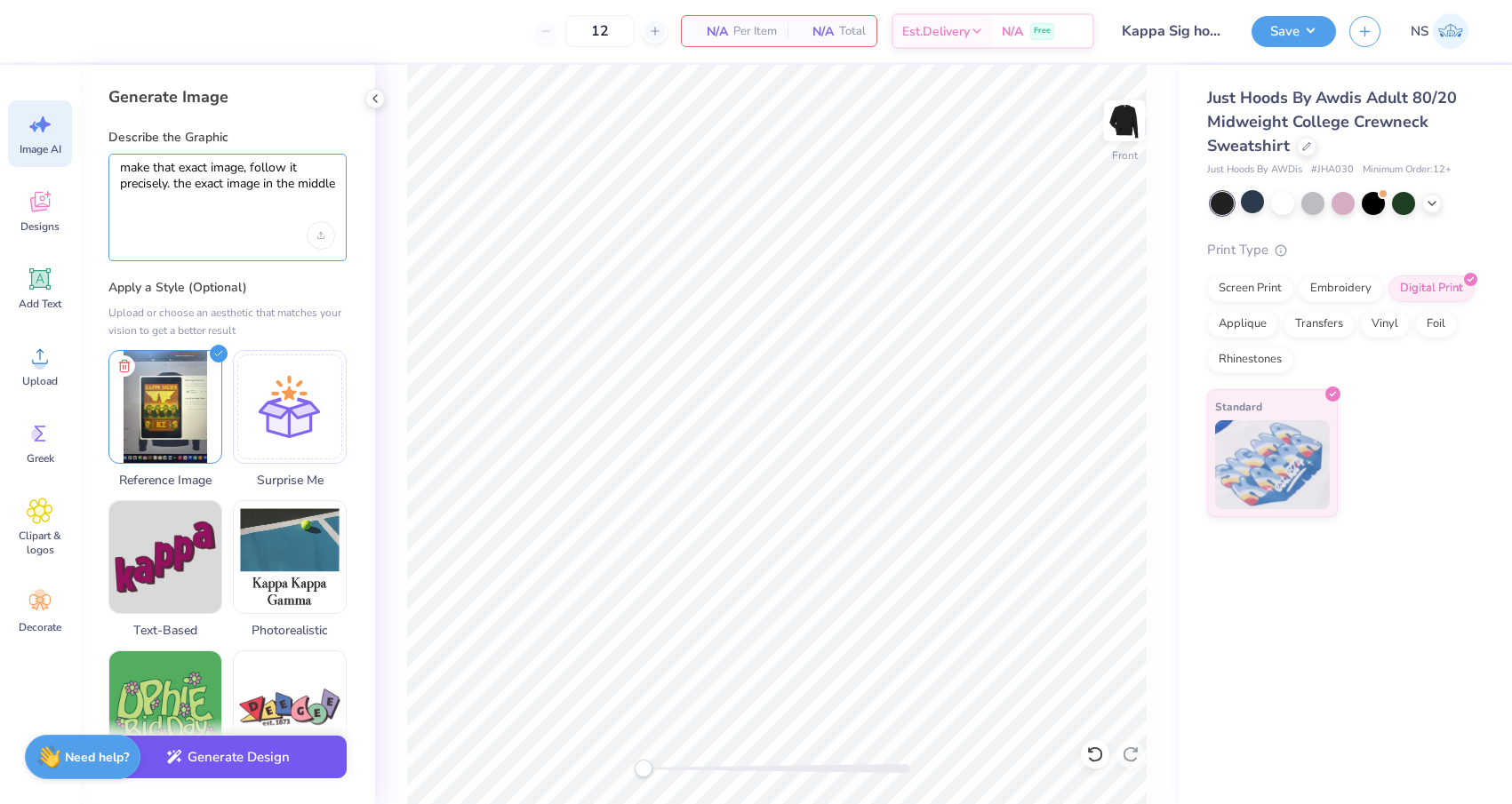
type textarea "make that exact image, follow it precisely. the exact image in the middle"
click at [229, 747] on button "Generate Design" at bounding box center [228, 757] width 238 height 44
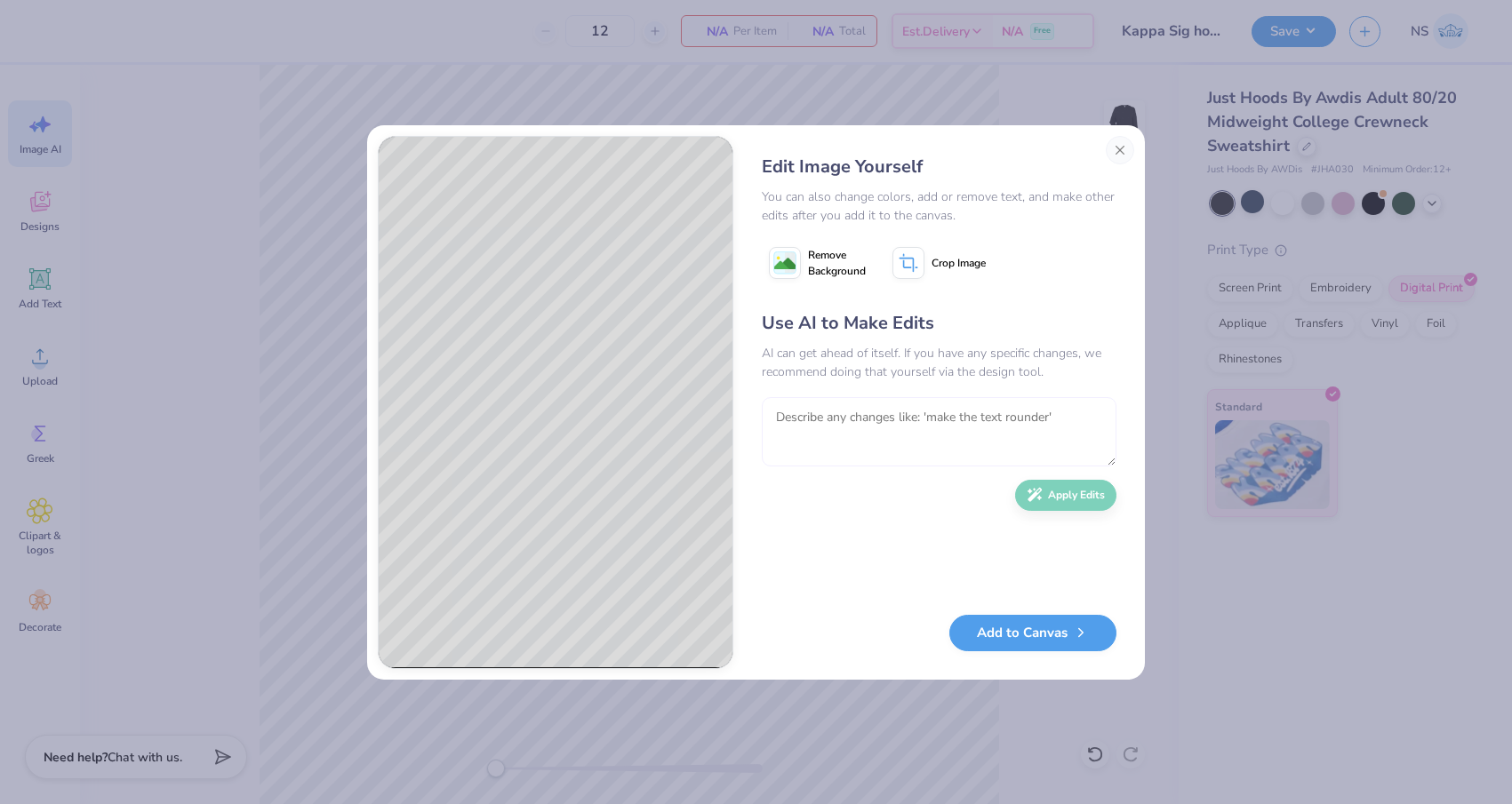
click at [829, 412] on textarea at bounding box center [939, 432] width 355 height 70
type textarea "make the crocodiles more realistic"
click at [1068, 488] on button "Apply Edits" at bounding box center [1065, 491] width 102 height 31
click at [930, 427] on textarea at bounding box center [939, 432] width 355 height 70
type textarea "more of a red green color scheme, but take the text off the helmets, but leave …"
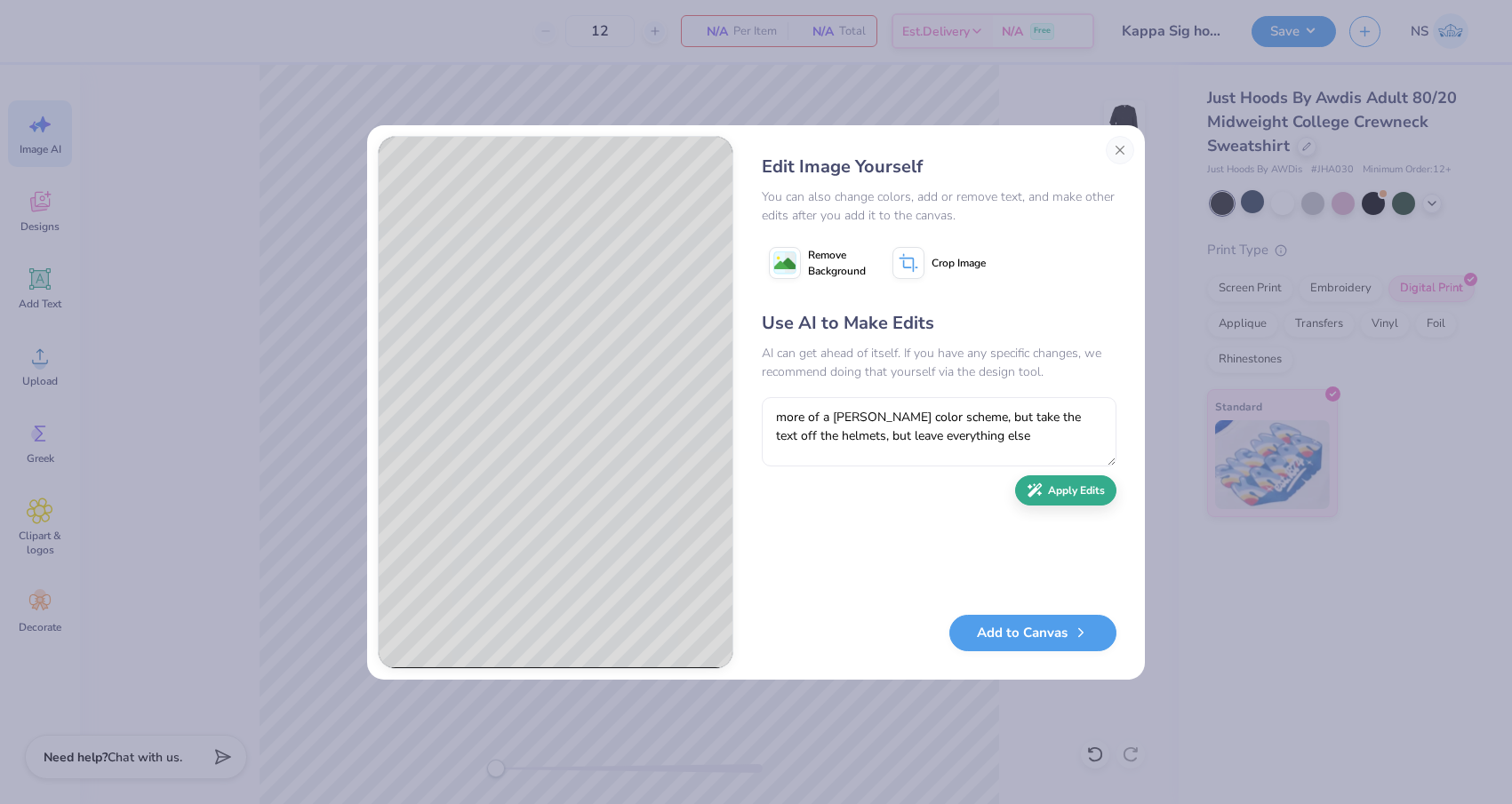
click at [1049, 493] on button "Apply Edits" at bounding box center [1065, 491] width 102 height 31
click at [893, 417] on textarea at bounding box center [939, 432] width 355 height 70
type textarea "lighten up the image, too dark"
click at [1085, 494] on button "Apply Edits" at bounding box center [1065, 491] width 102 height 31
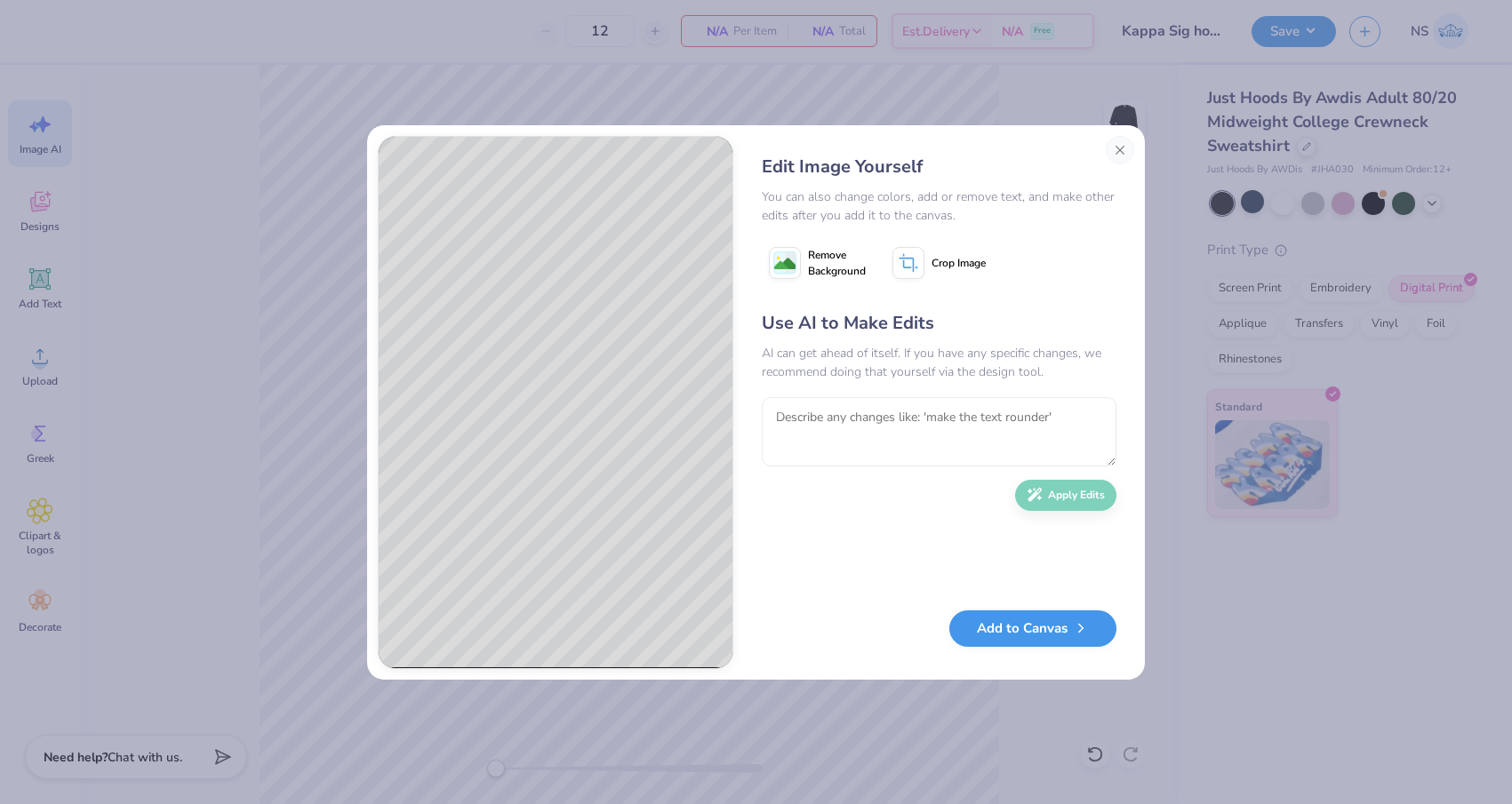
click at [1013, 626] on button "Add to Canvas" at bounding box center [1032, 629] width 167 height 37
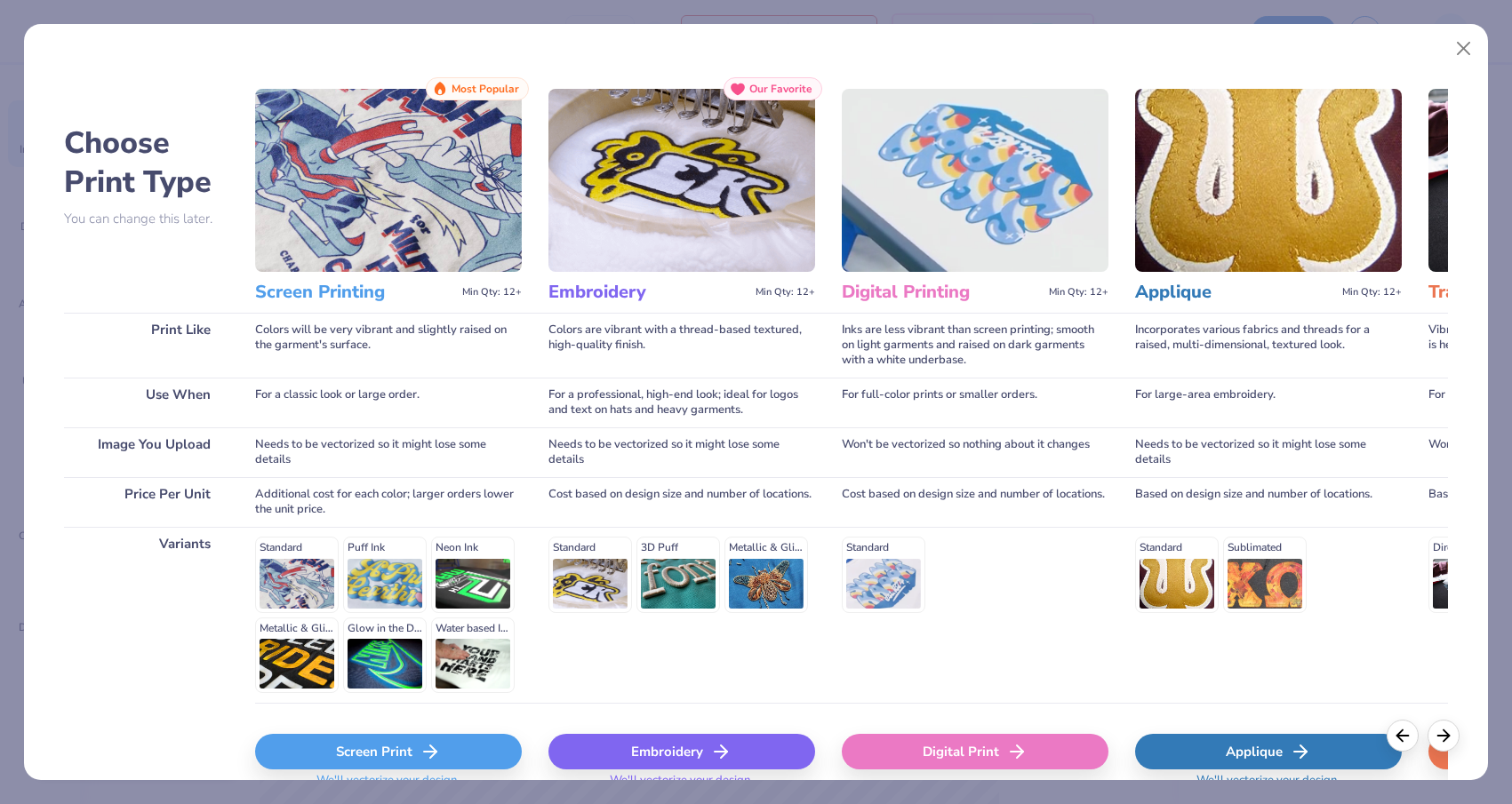
click at [995, 747] on div "Digital Print" at bounding box center [974, 751] width 267 height 36
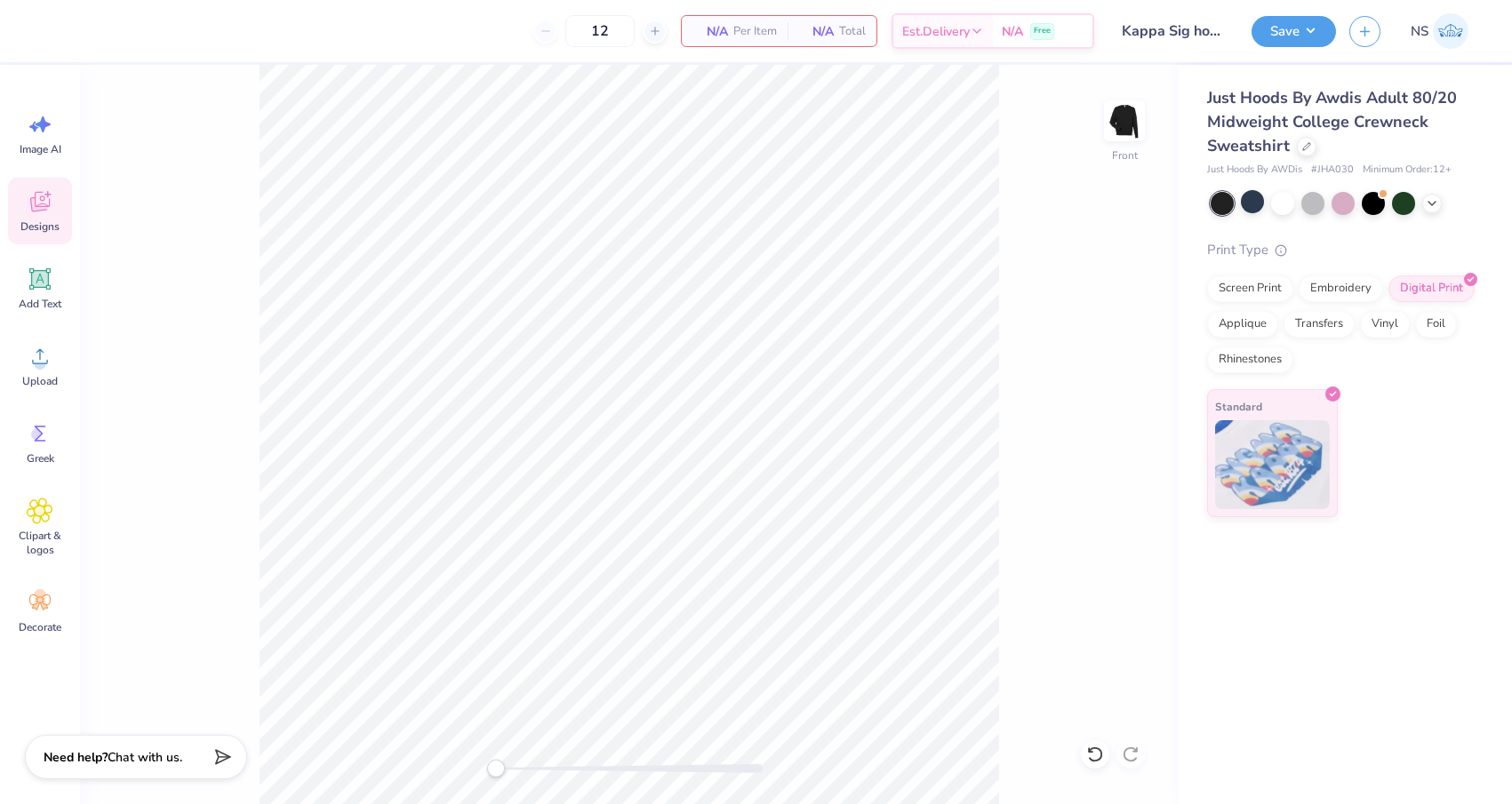
click at [32, 208] on icon at bounding box center [40, 201] width 19 height 20
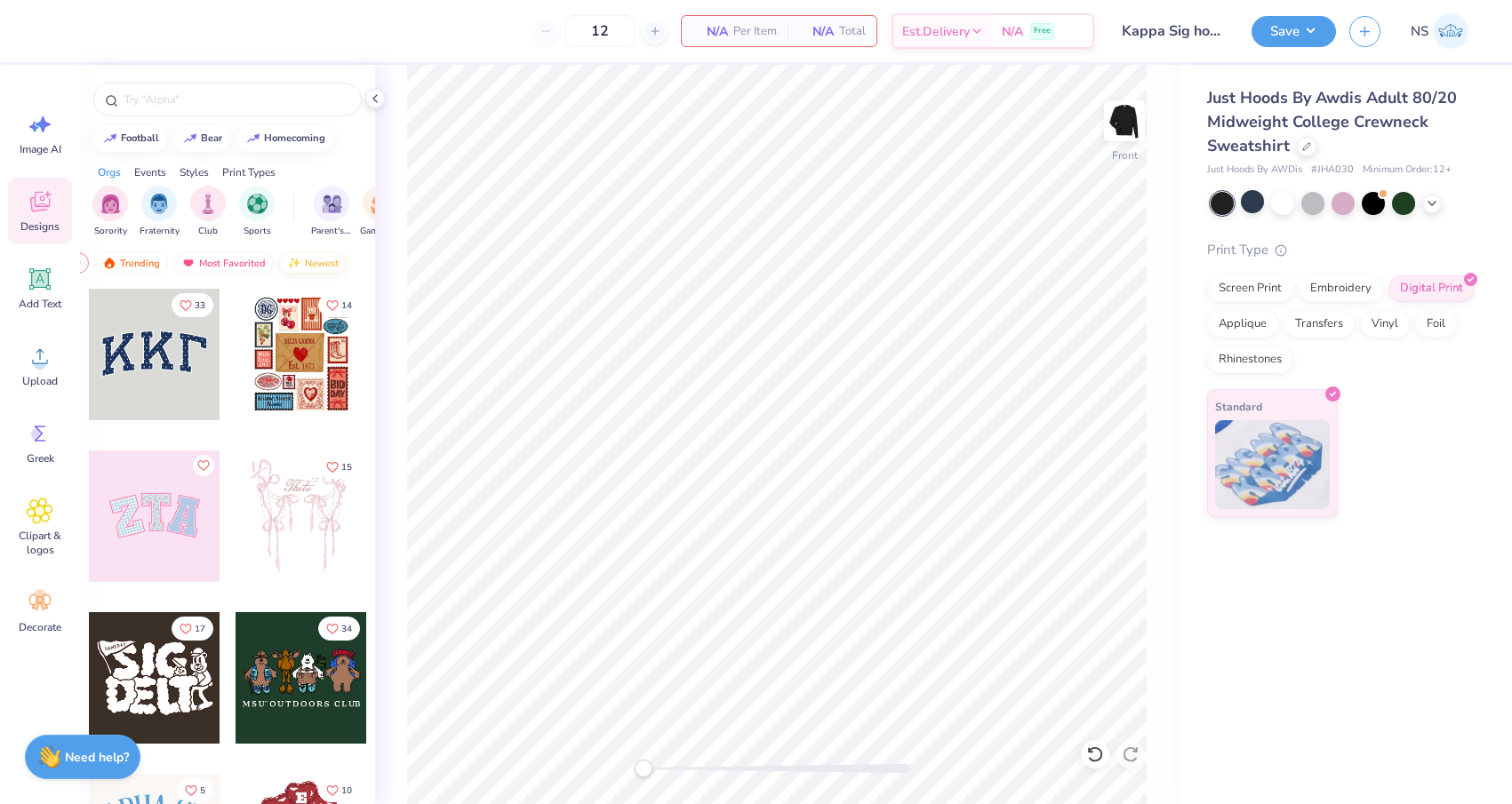
click at [310, 262] on div "Newest" at bounding box center [313, 263] width 68 height 21
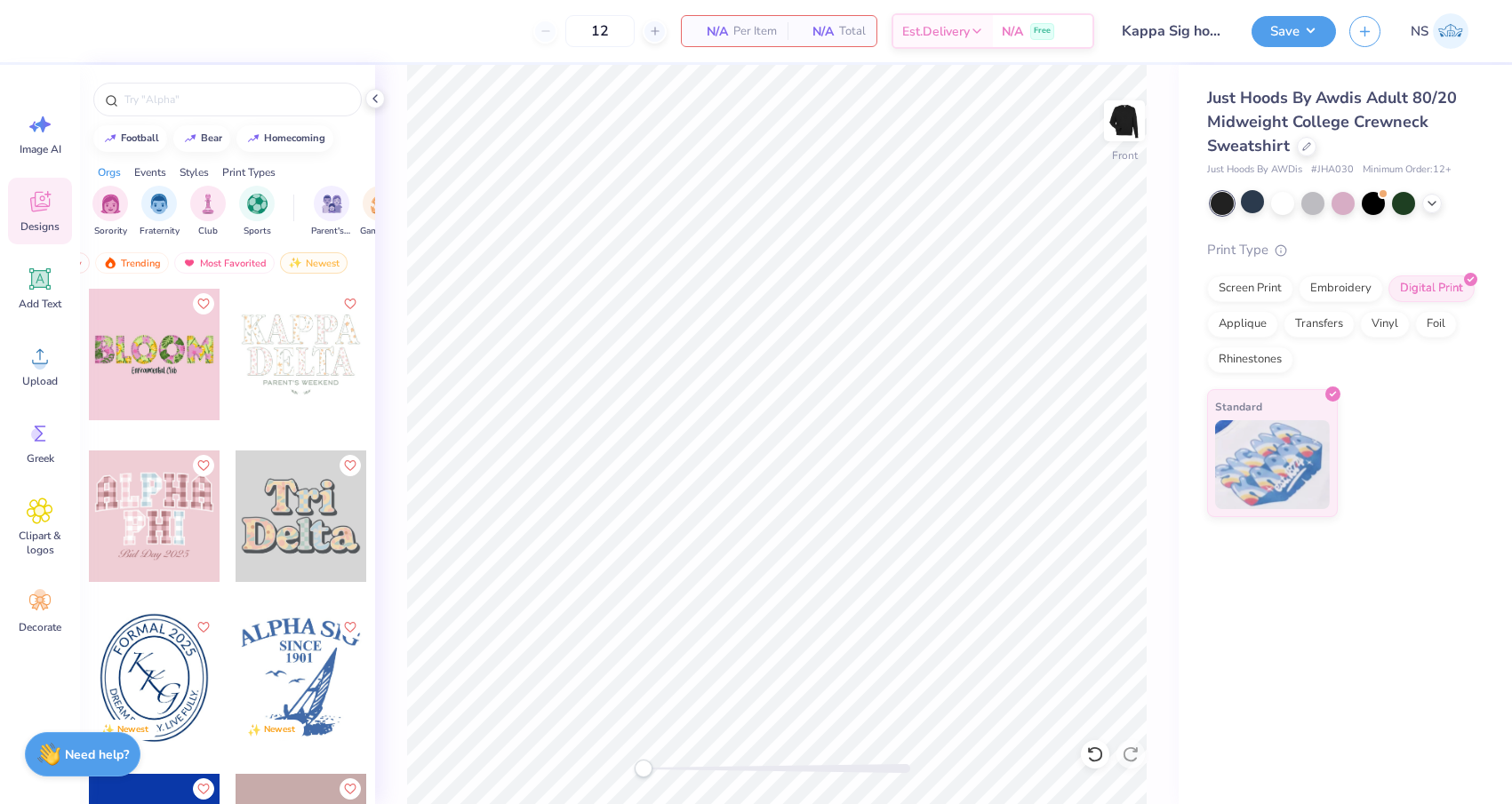
click at [66, 771] on div "Need help? Chat with us." at bounding box center [82, 755] width 115 height 45
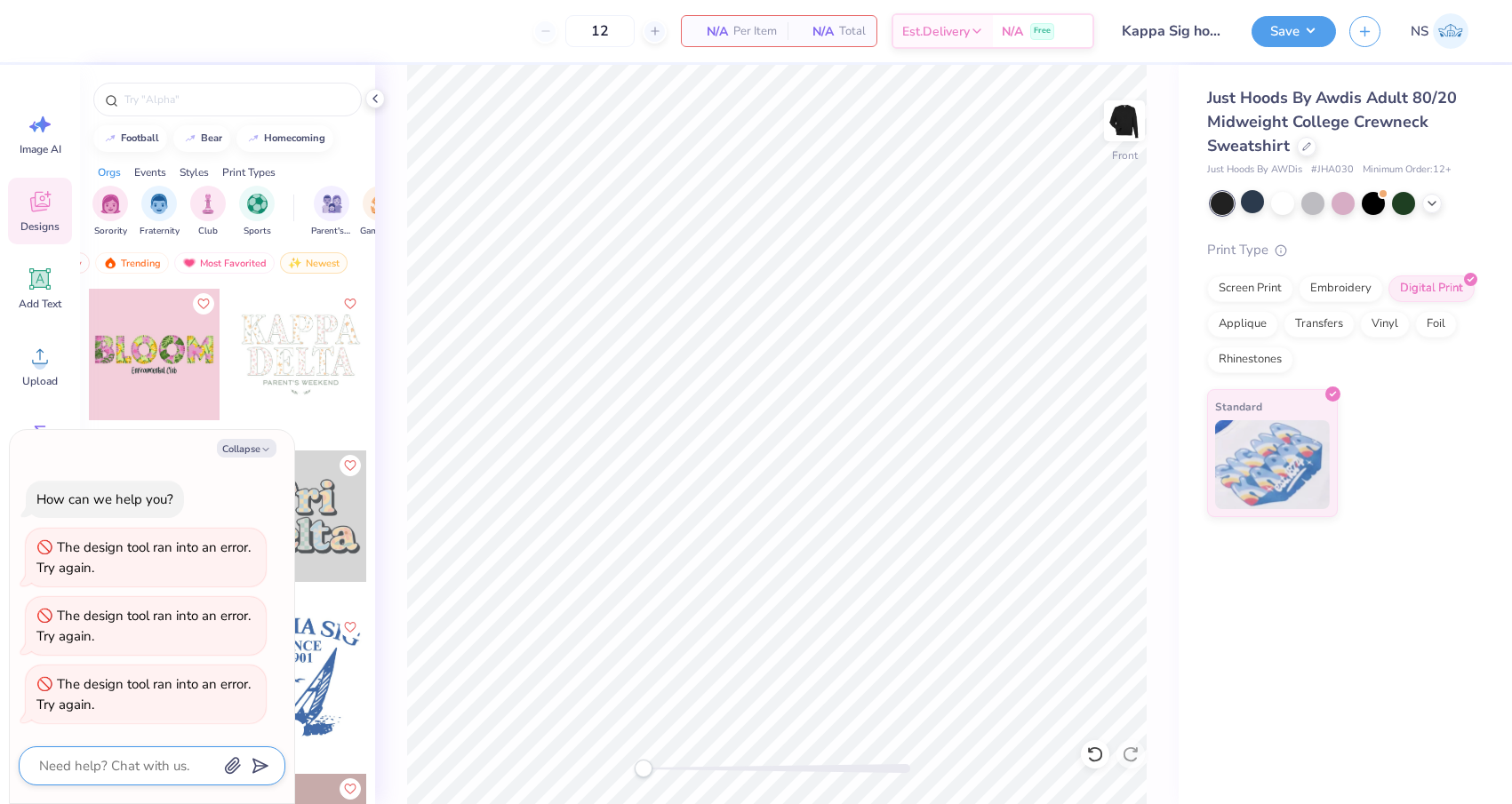
click at [117, 769] on textarea at bounding box center [128, 765] width 180 height 23
type textarea "x"
type textarea "i"
type textarea "x"
type textarea "I"
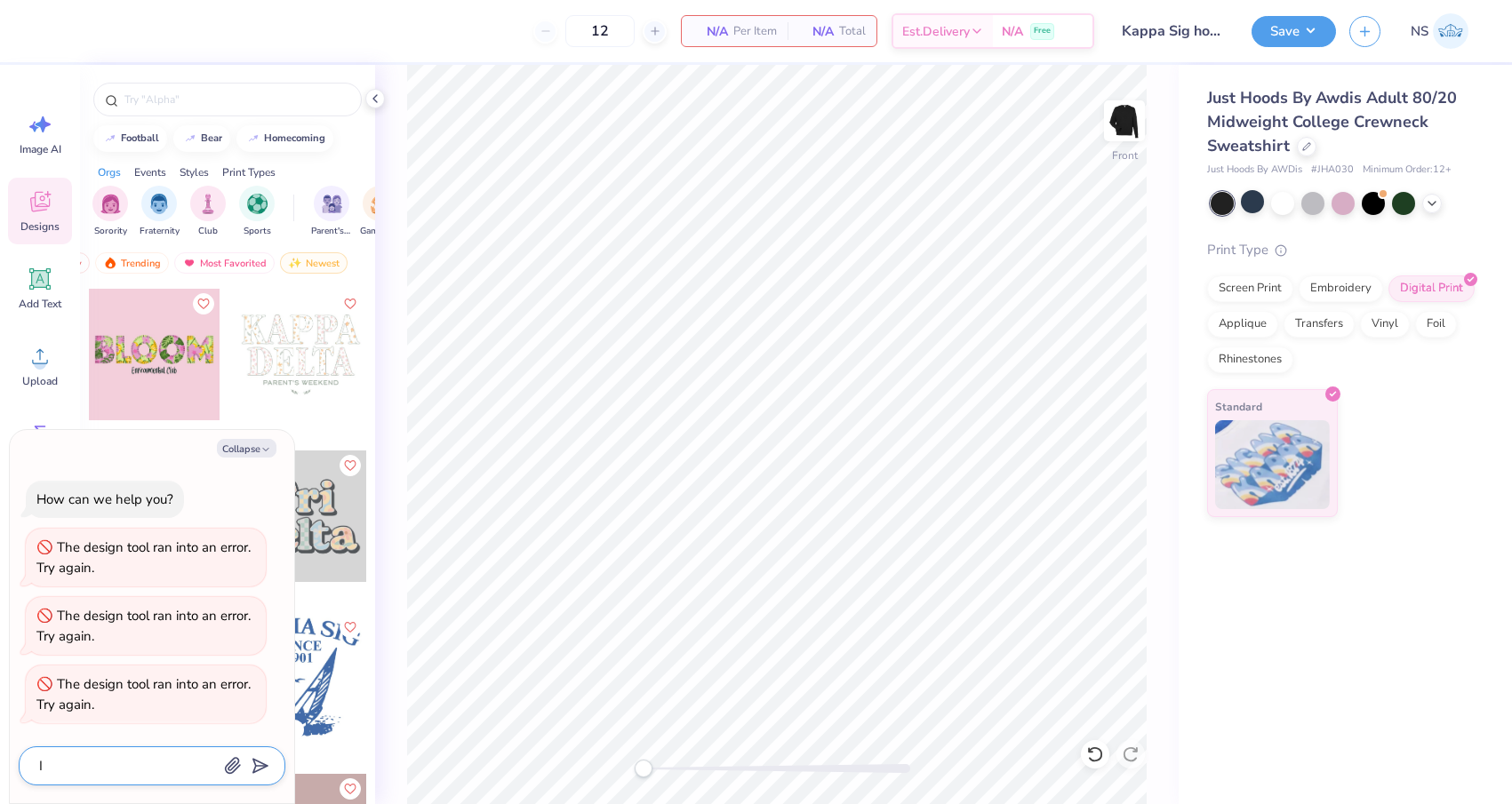
type textarea "x"
type textarea "I m"
type textarea "x"
type textarea "I ma"
type textarea "x"
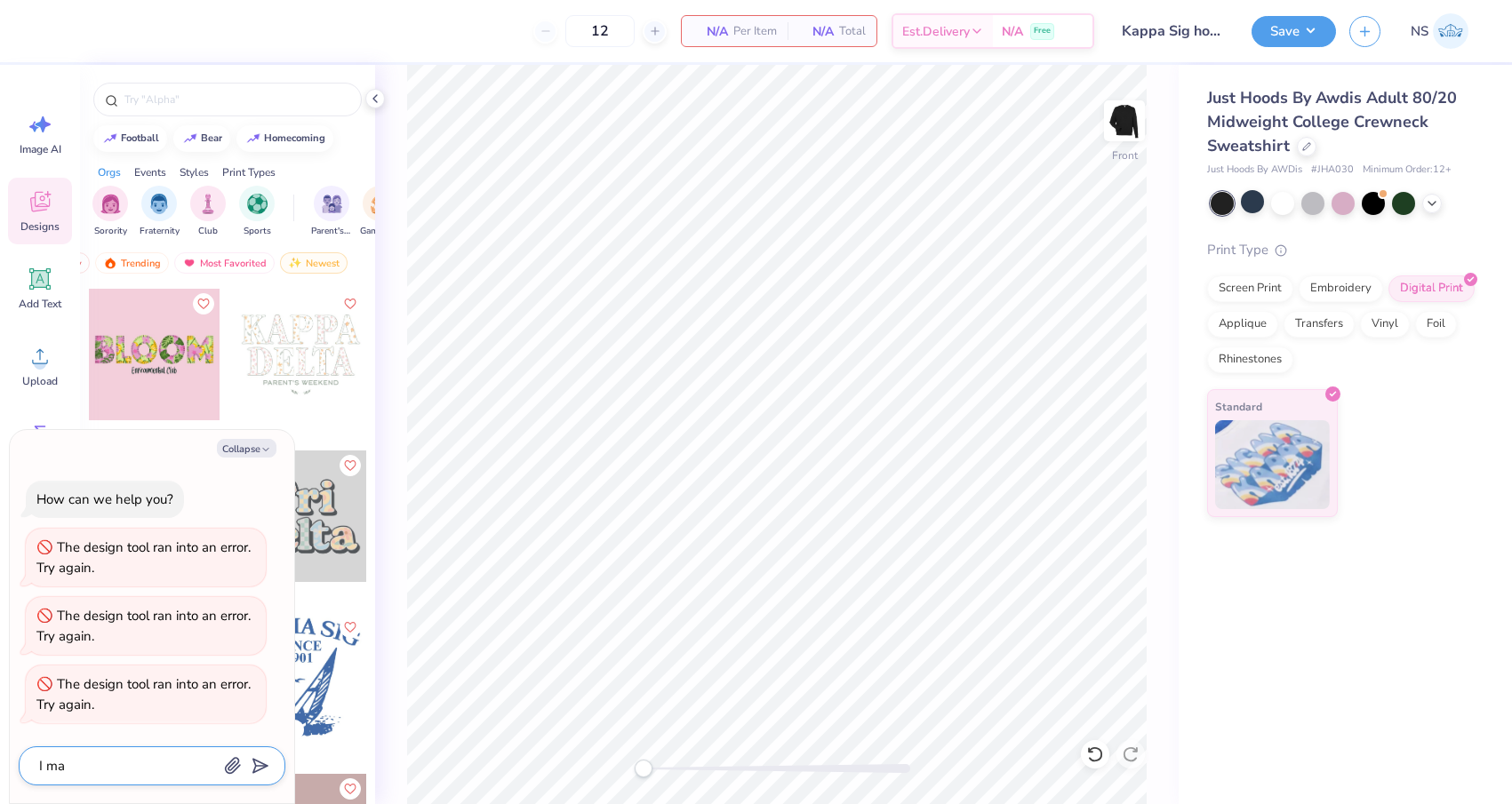
type textarea "I mad"
type textarea "x"
type textarea "I made"
type textarea "x"
type textarea "I made"
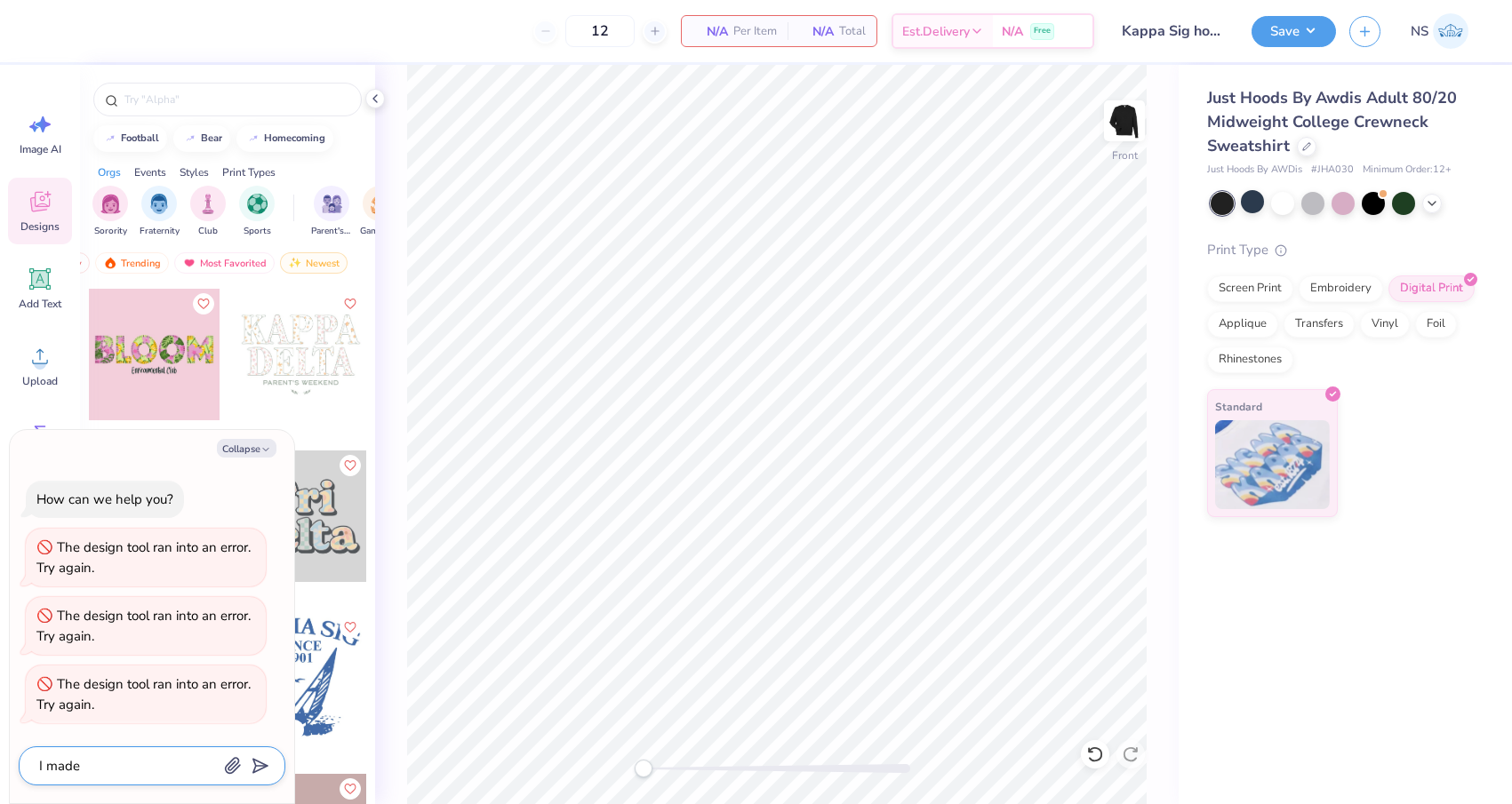
type textarea "x"
type textarea "I made m"
type textarea "x"
type textarea "I made my"
type textarea "x"
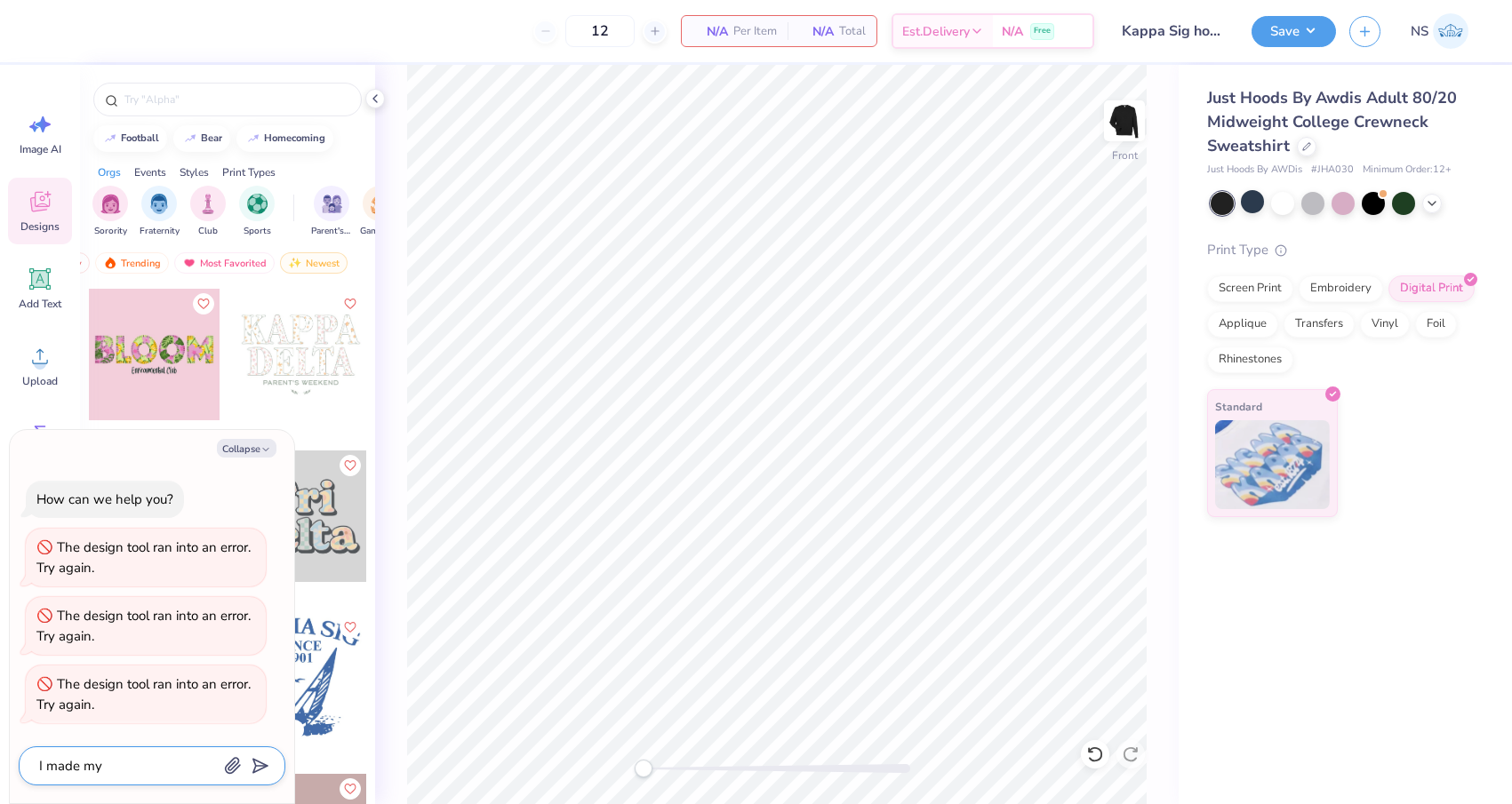
type textarea "I made my"
type textarea "x"
type textarea "I made my d"
type textarea "x"
type textarea "I made my de"
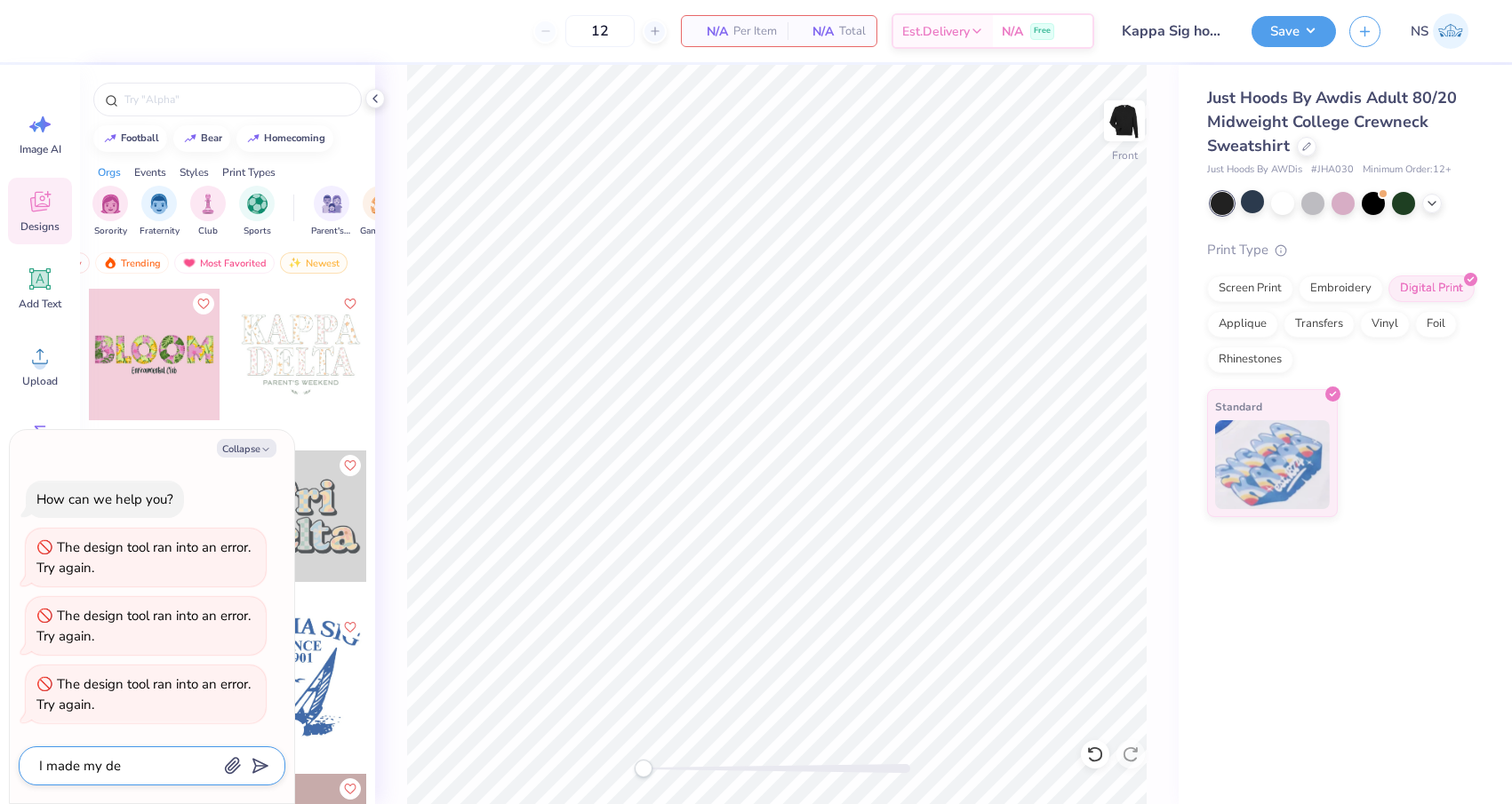
type textarea "x"
type textarea "I made my des"
type textarea "x"
type textarea "I made my desi"
type textarea "x"
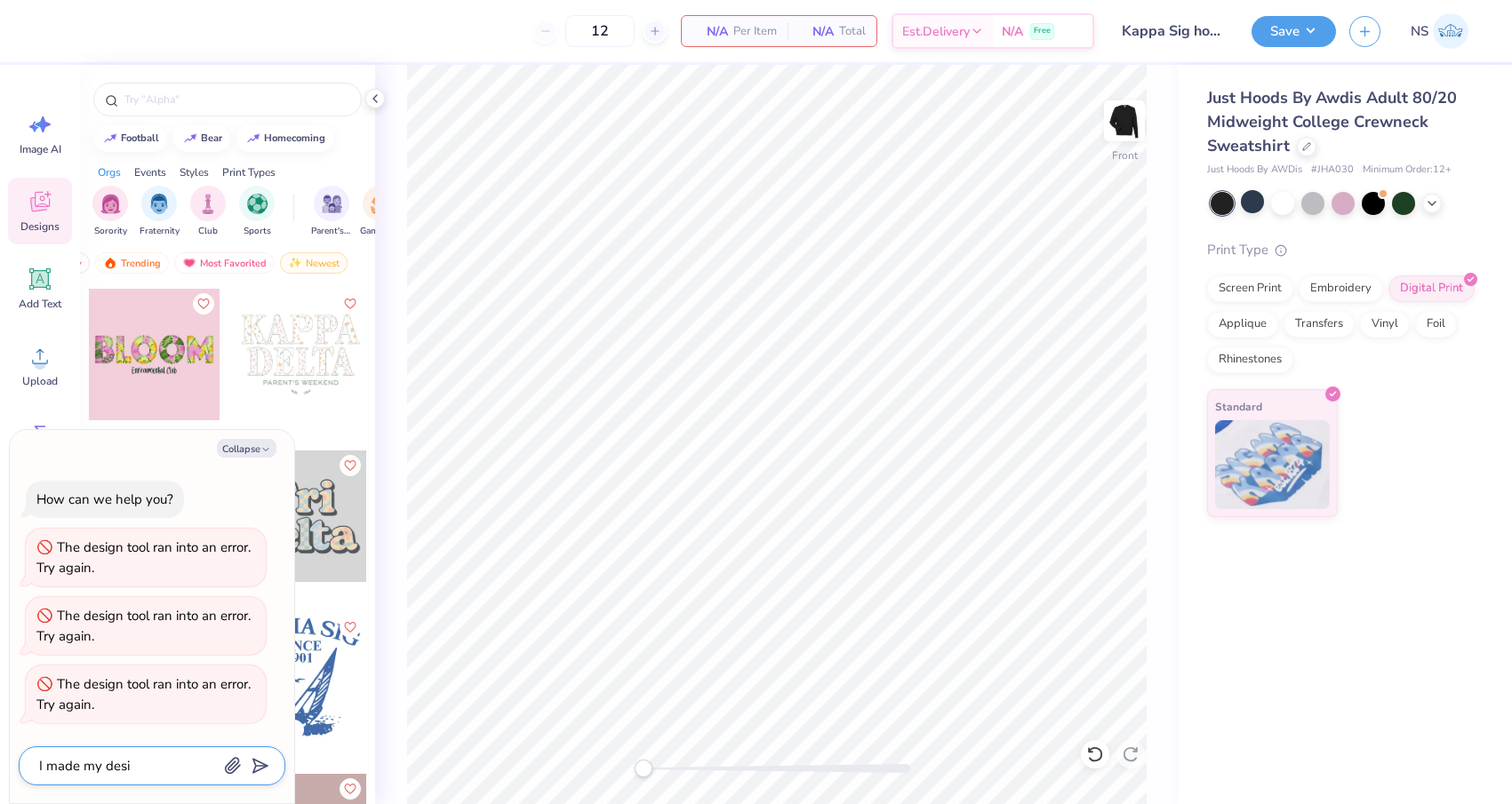
type textarea "I made my desig"
type textarea "x"
type textarea "I made my design"
type textarea "x"
type textarea "I made my design"
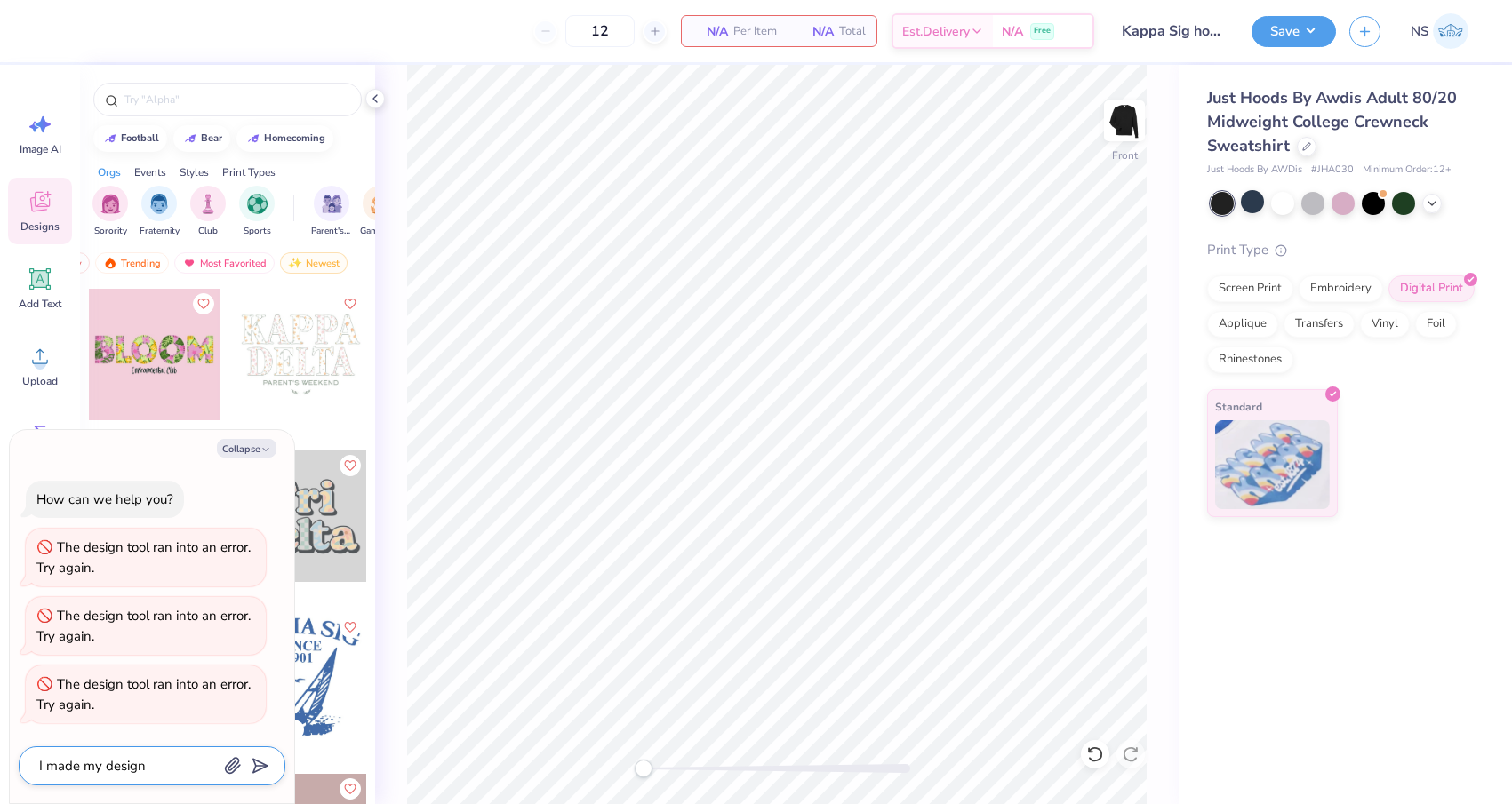
type textarea "x"
type textarea "I made my design a"
type textarea "x"
type textarea "I made my design an"
type textarea "x"
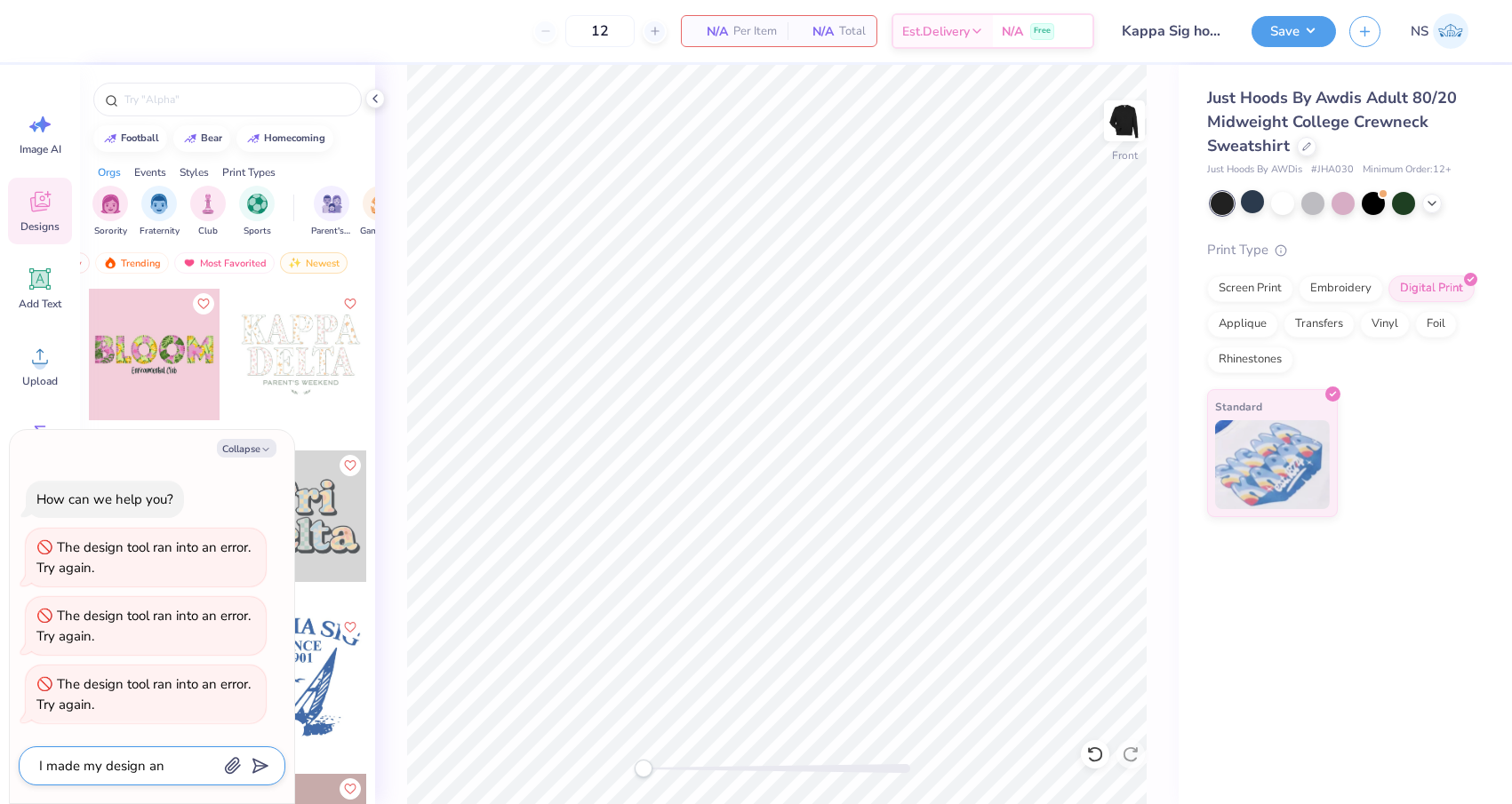
type textarea "I made my design and"
type textarea "x"
type textarea "I made my design and"
type textarea "x"
type textarea "I made my design and a"
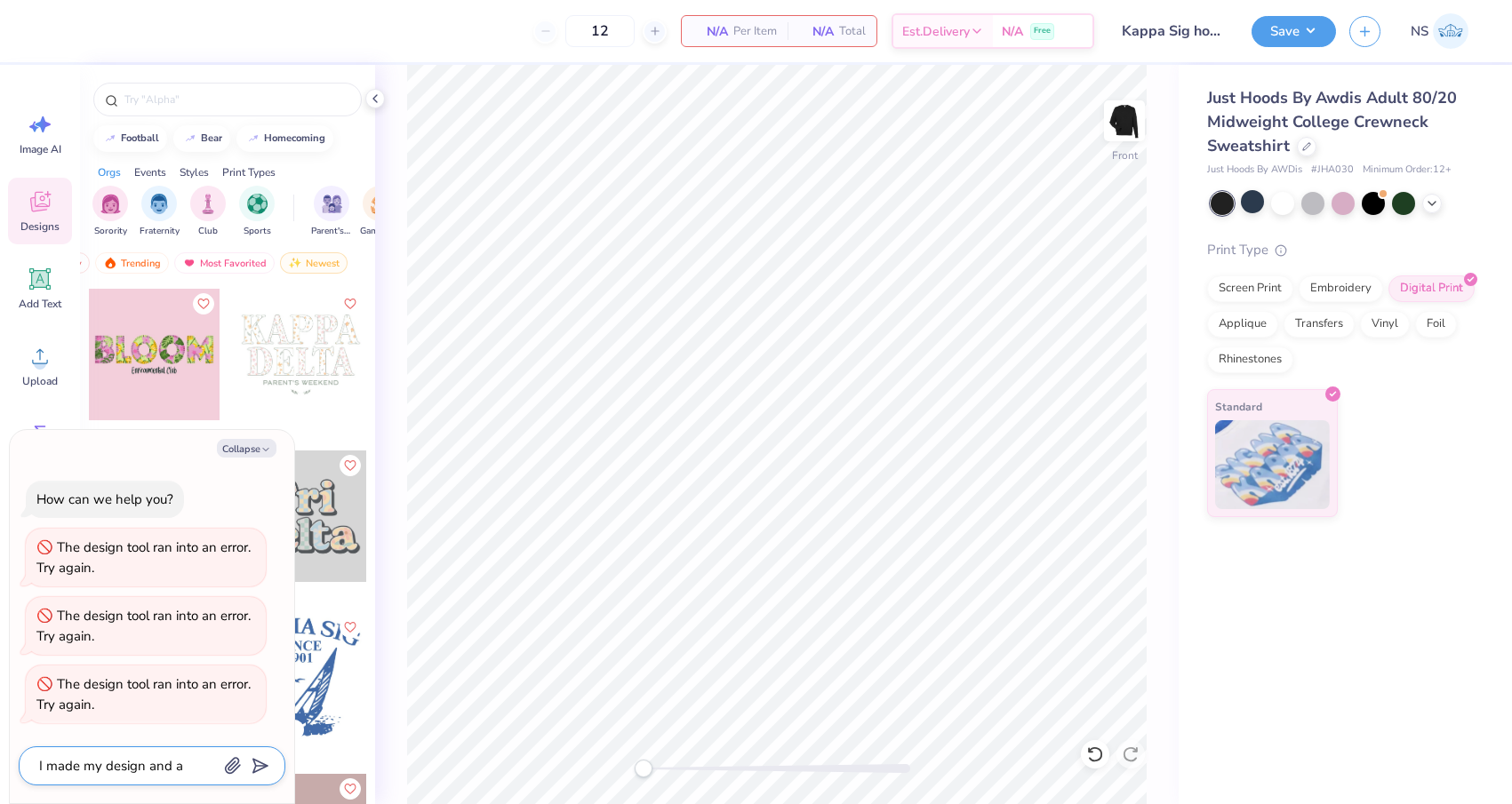
type textarea "x"
type textarea "I made my design and ad"
type textarea "x"
type textarea "I made my design and add"
type textarea "x"
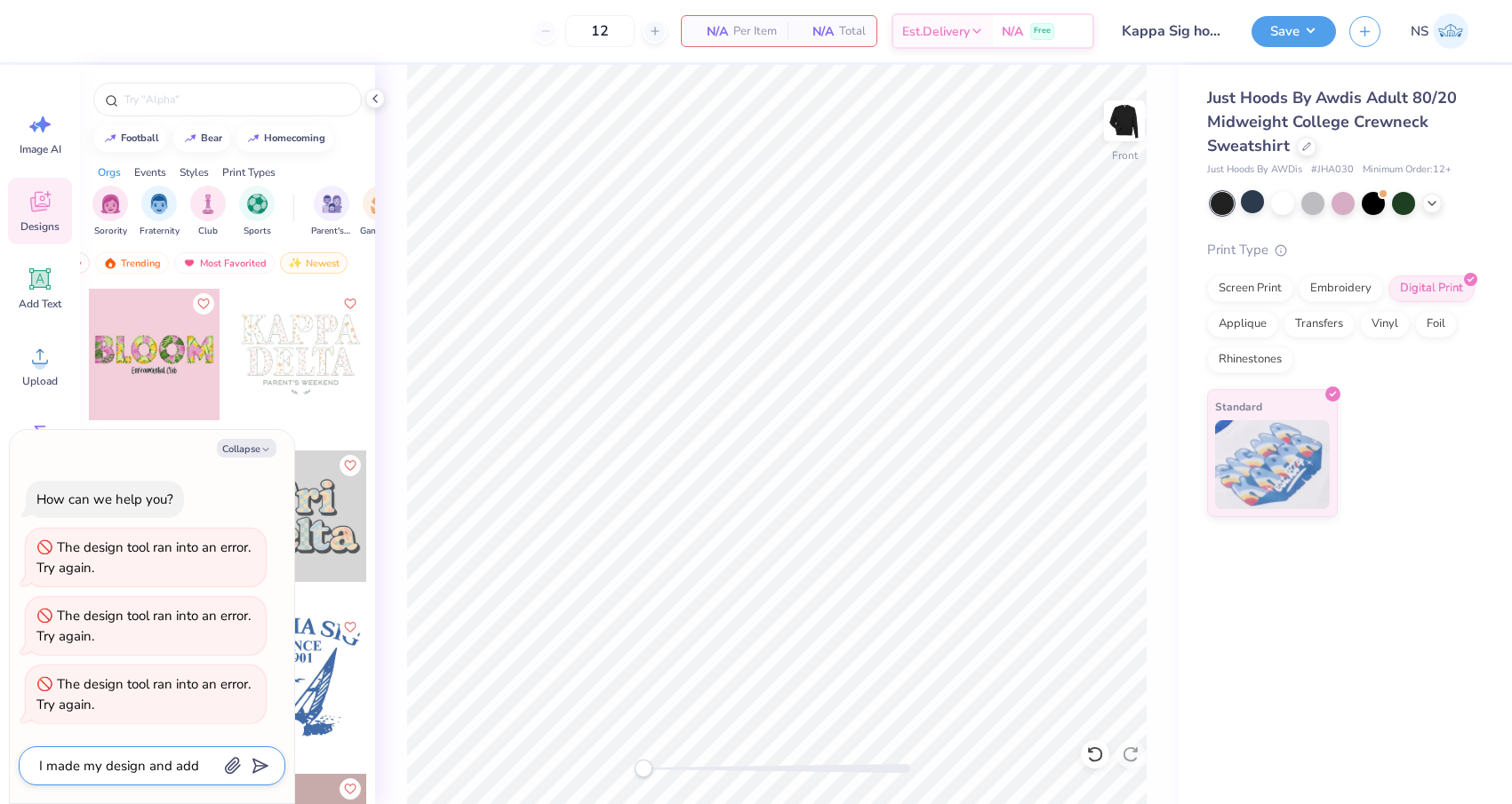
type textarea "I made my design and adde"
type textarea "x"
type textarea "I made my design and added"
type textarea "x"
type textarea "I made my design and added"
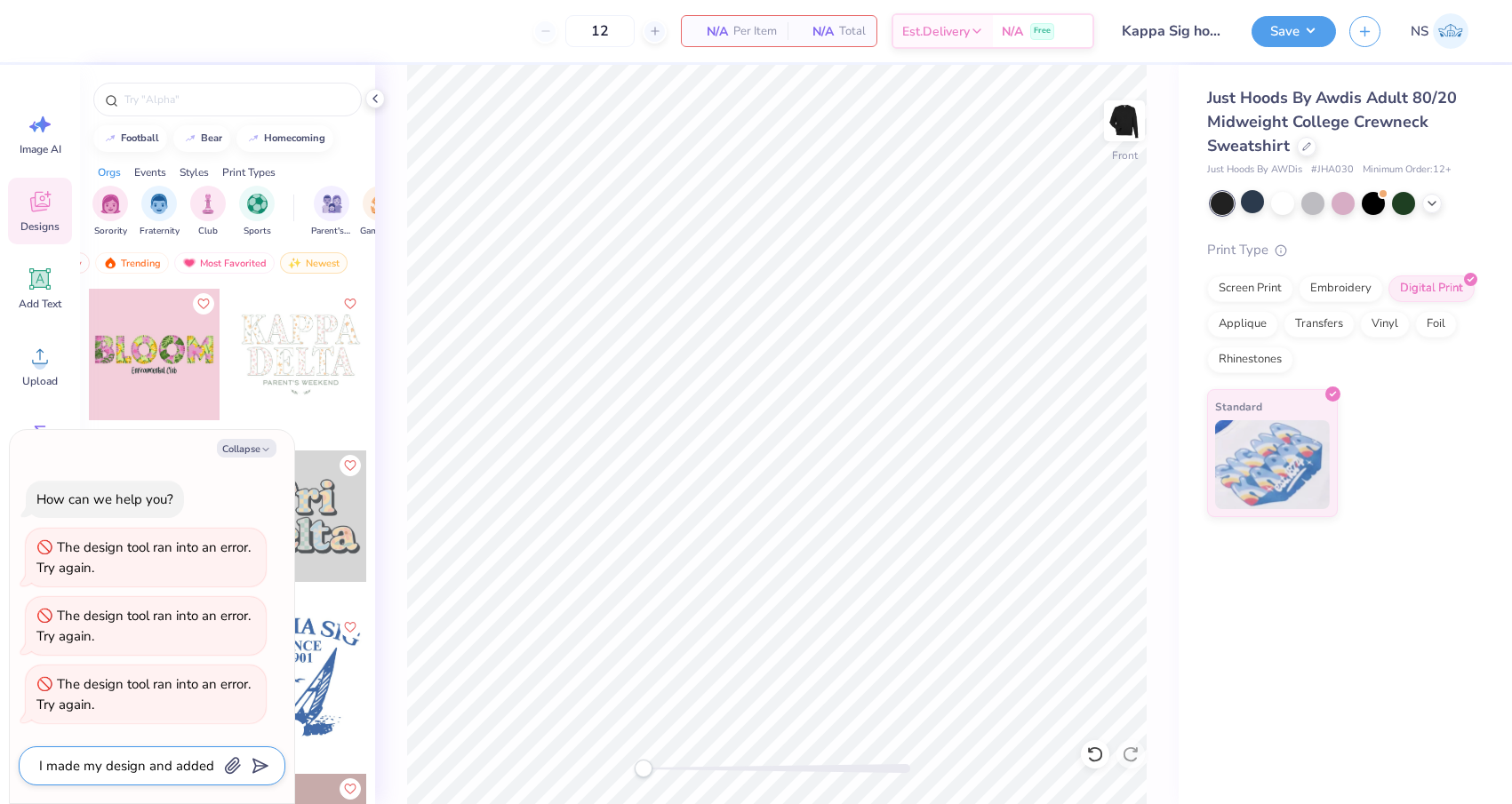
type textarea "x"
type textarea "I made my design and added i"
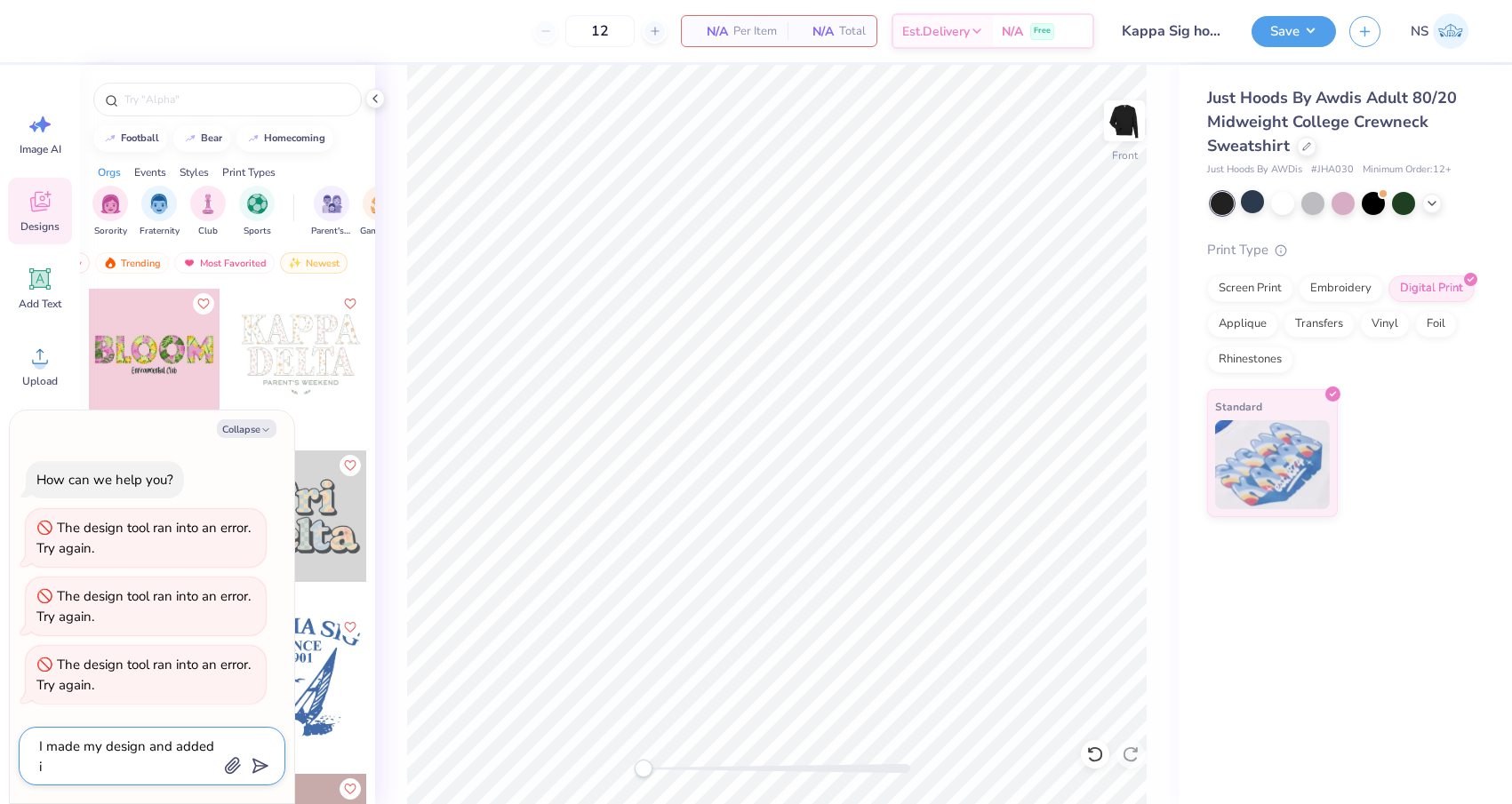
type textarea "x"
type textarea "I made my design and added it"
type textarea "x"
type textarea "I made my design and added it"
type textarea "x"
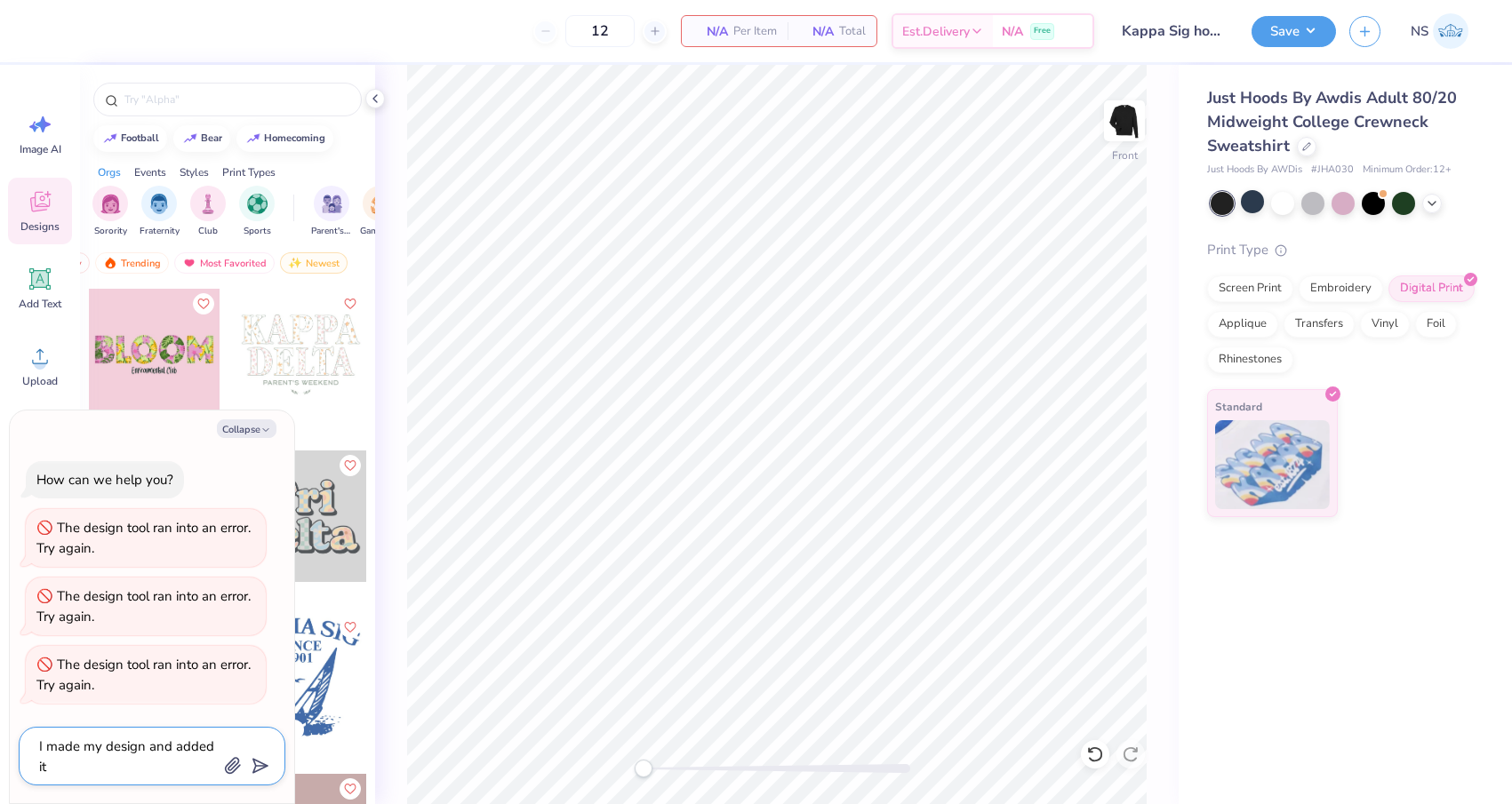
type textarea "I made my design and added it t"
type textarea "x"
type textarea "I made my design and added it to"
type textarea "x"
type textarea "I made my design and added it to"
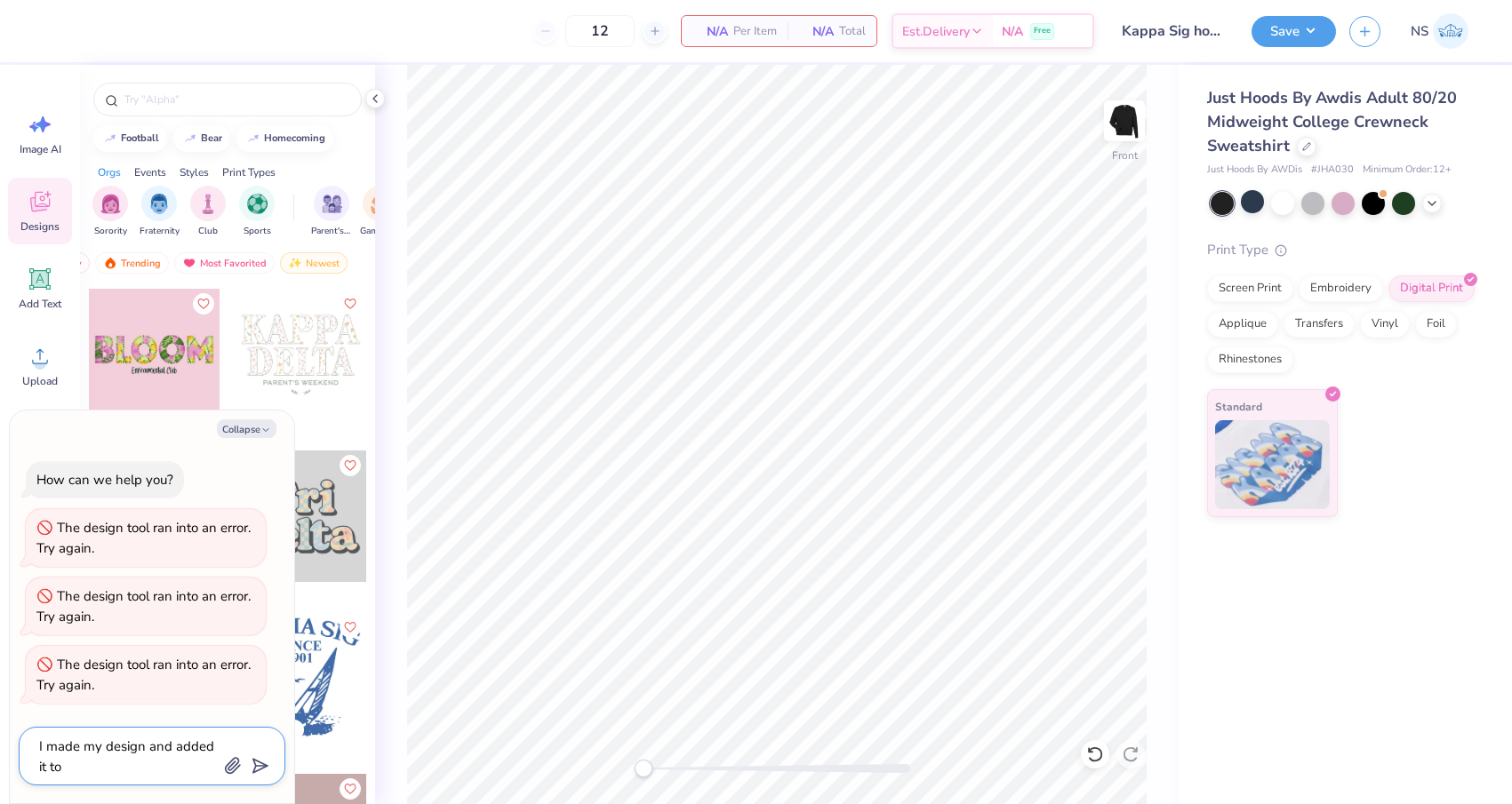
type textarea "x"
type textarea "I made my design and added it to c"
type textarea "x"
type textarea "I made my design and added it to ca"
type textarea "x"
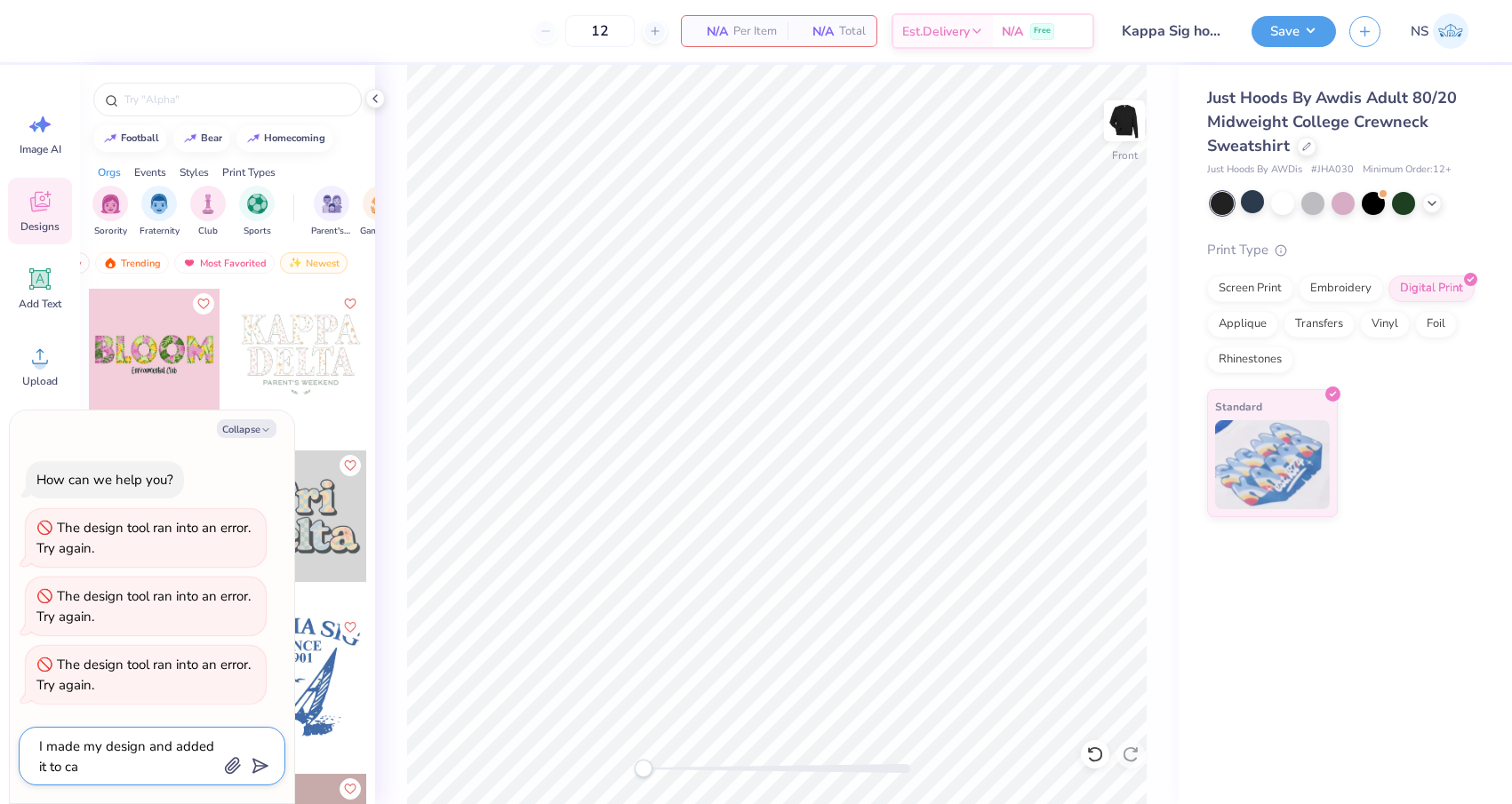
type textarea "I made my design and added it to can"
type textarea "x"
type textarea "I made my design and added it to canv"
type textarea "x"
type textarea "I made my design and added it to canva"
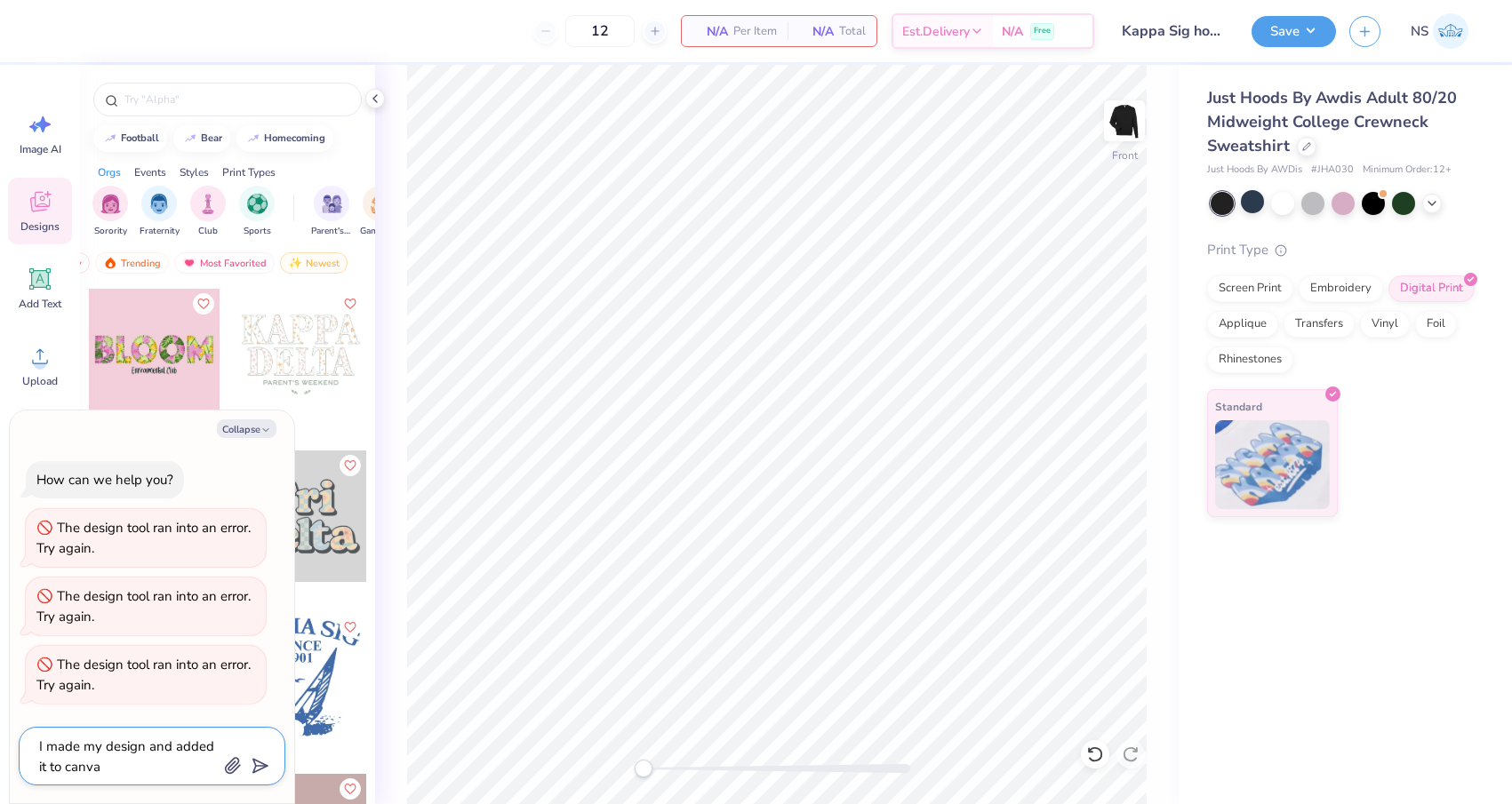
type textarea "x"
type textarea "I made my design and added it to canvas"
type textarea "x"
type textarea "I made my design and added it to canvas"
type textarea "x"
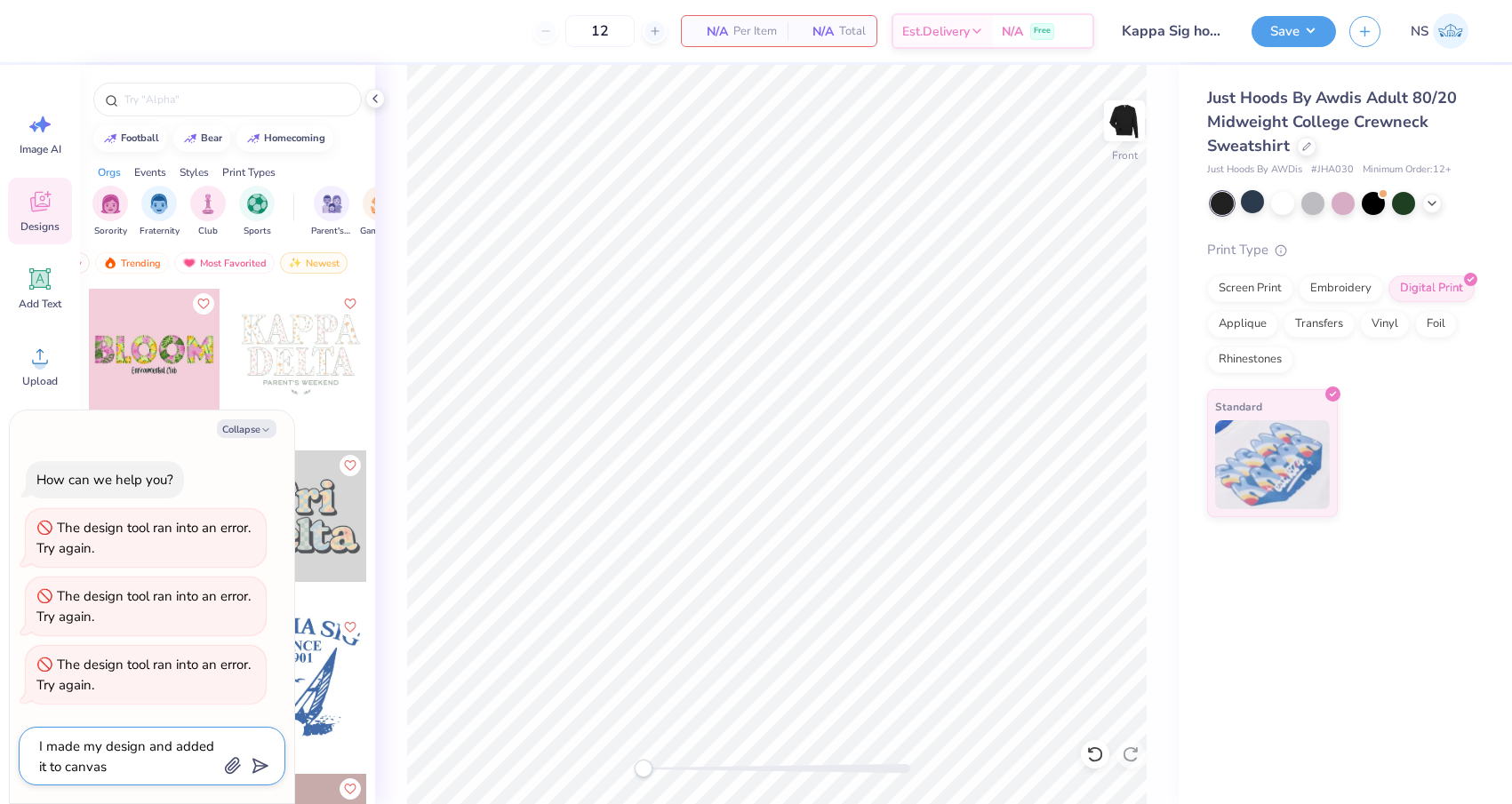
type textarea "I made my design and added it to canvas b"
type textarea "x"
type textarea "I made my design and added it to canvas bu"
type textarea "x"
type textarea "I made my design and added it to canvas but"
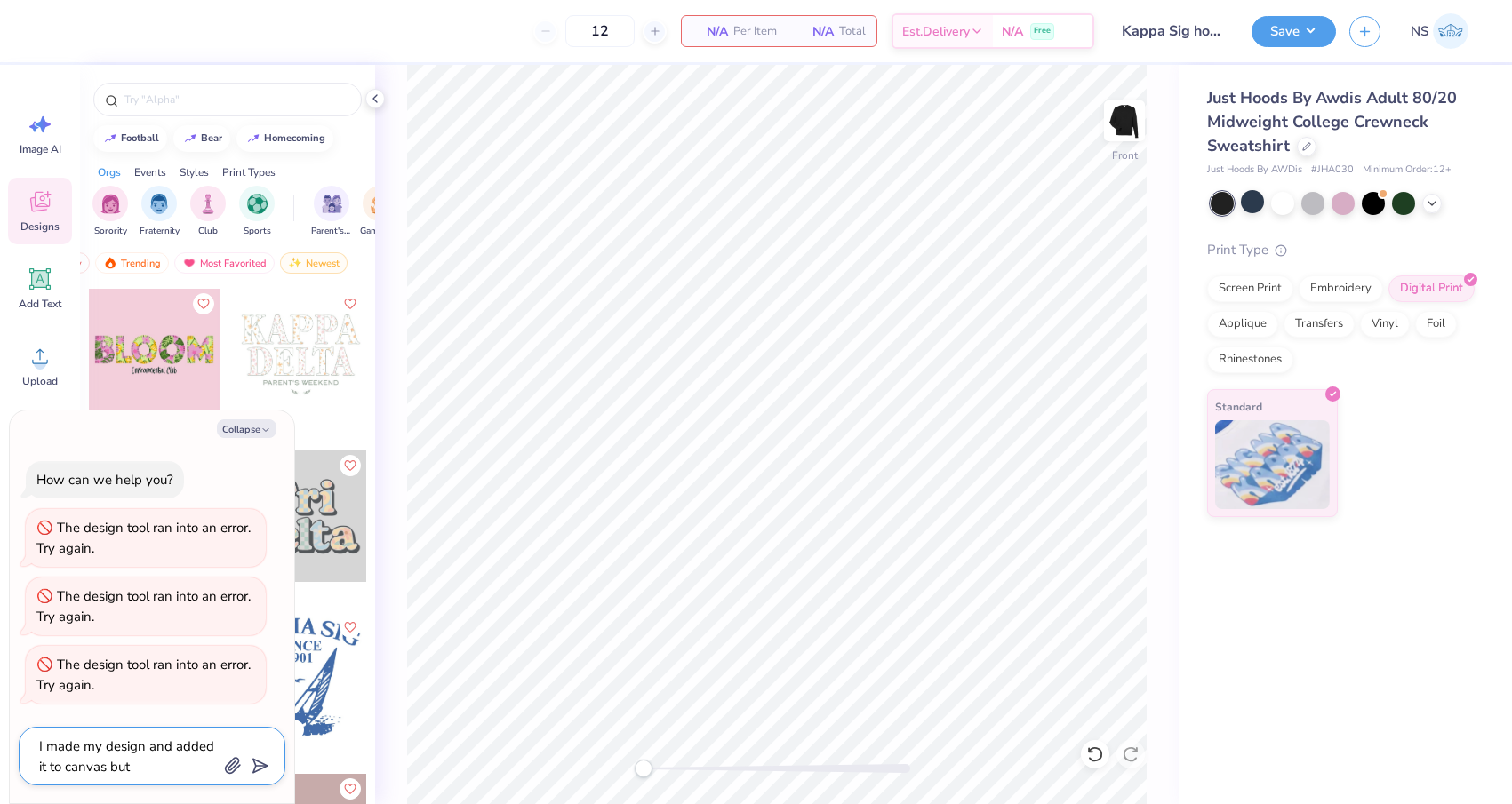
type textarea "x"
type textarea "I made my design and added it to canvas but"
type textarea "x"
type textarea "I made my design and added it to canvas but i"
type textarea "x"
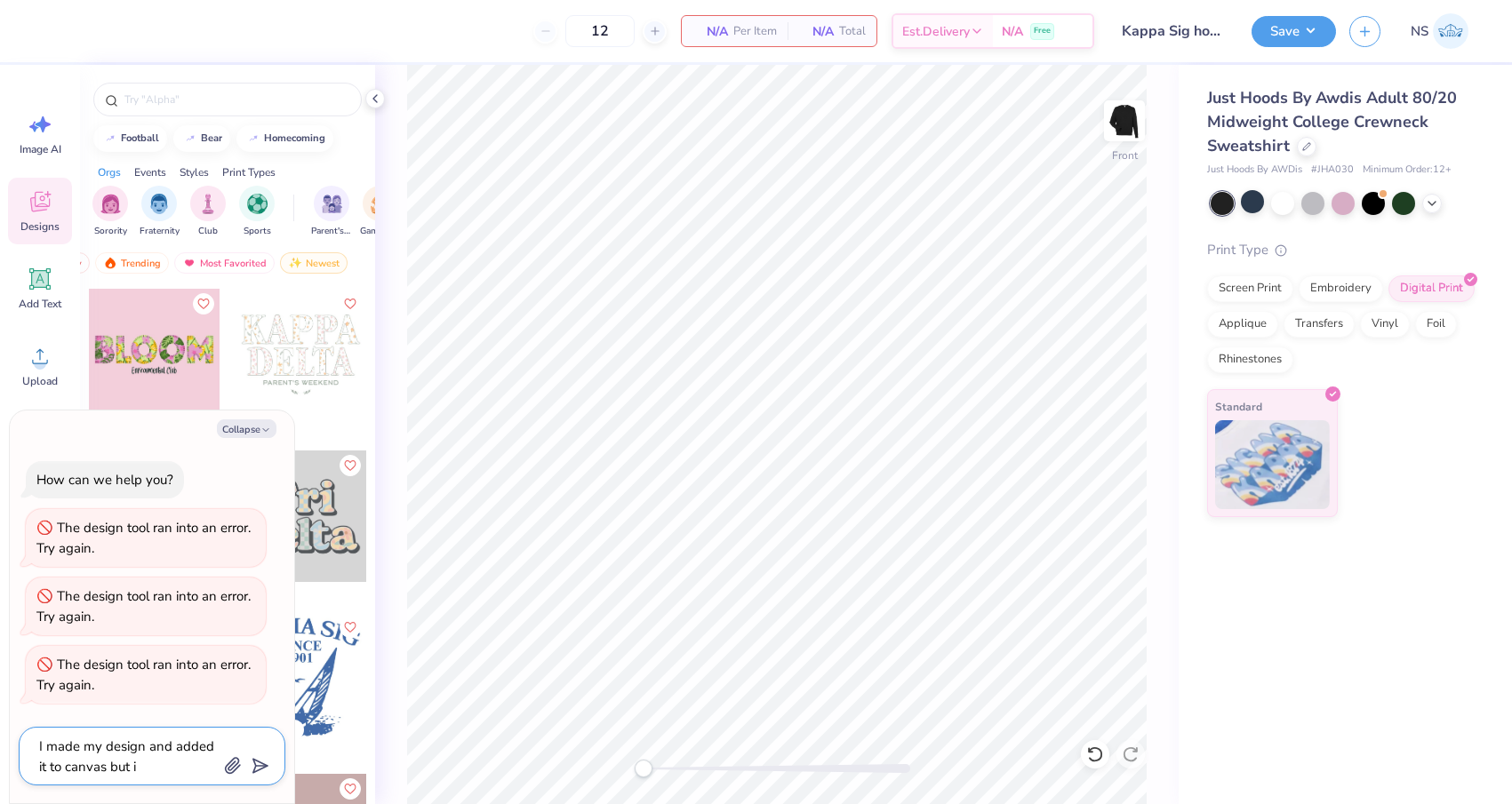
type textarea "I made my design and added it to canvas but it"
type textarea "x"
type textarea "I made my design and added it to canvas but it"
type textarea "x"
type textarea "I made my design and added it to canvas but it d"
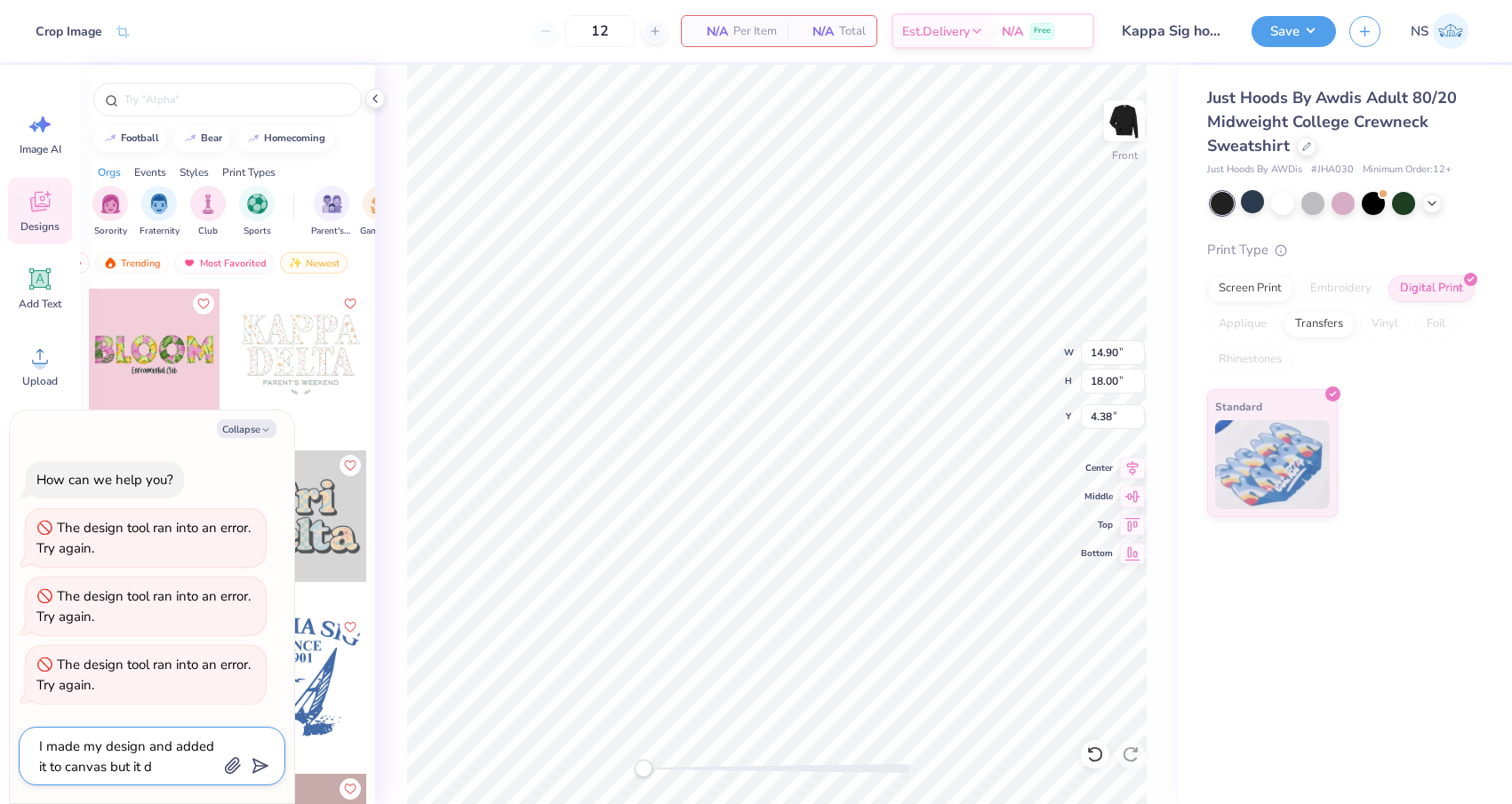
type textarea "x"
type textarea "I made my design and added it to canvas but it di"
type textarea "x"
type textarea "I made my design and added it to canvas but it did"
type textarea "x"
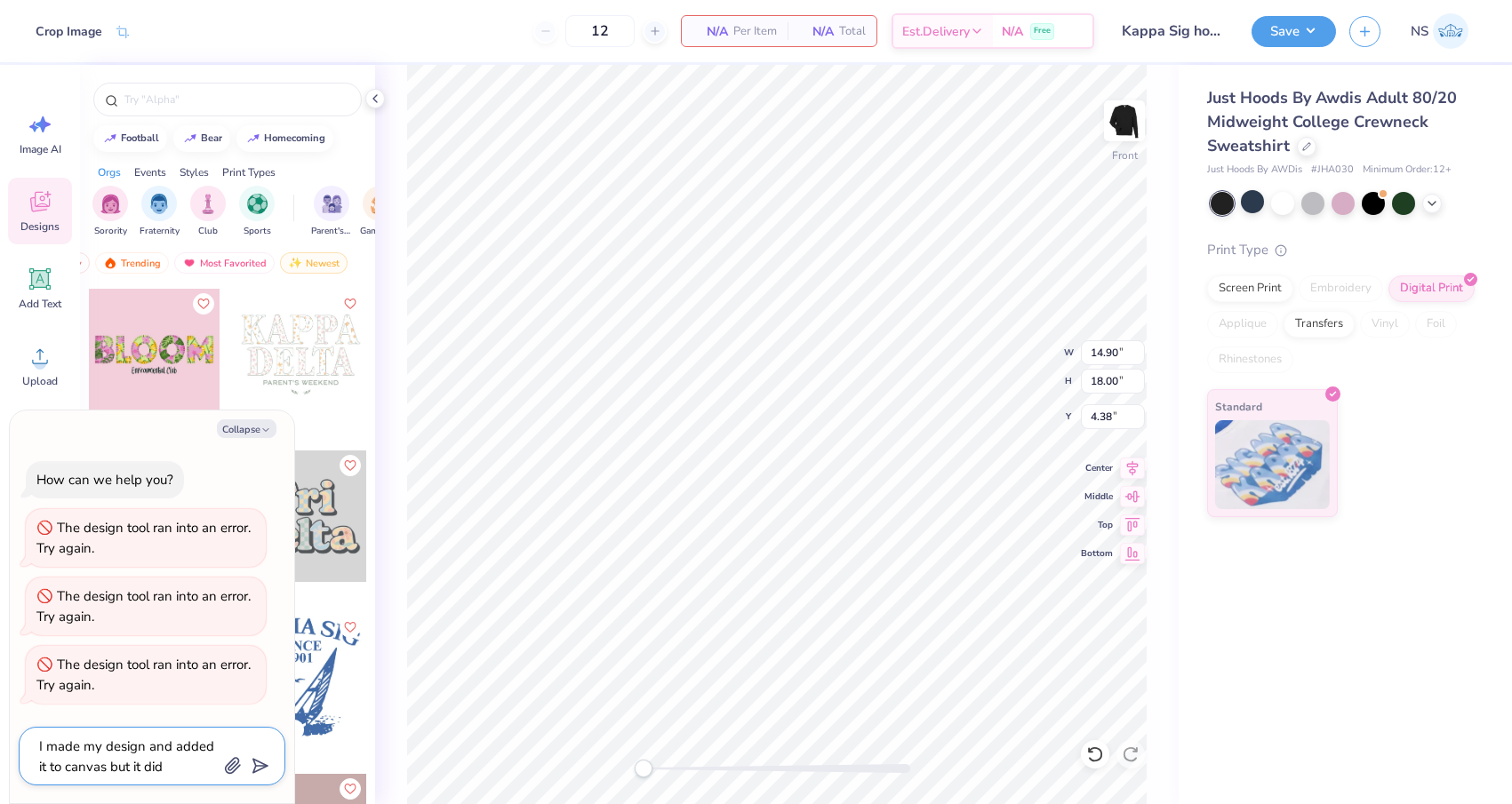
type textarea "I made my design and added it to canvas but it didn"
type textarea "x"
type textarea "I made my design and added it to canvas but it didnt"
type textarea "x"
type textarea "I made my design and added it to canvas but it didn't"
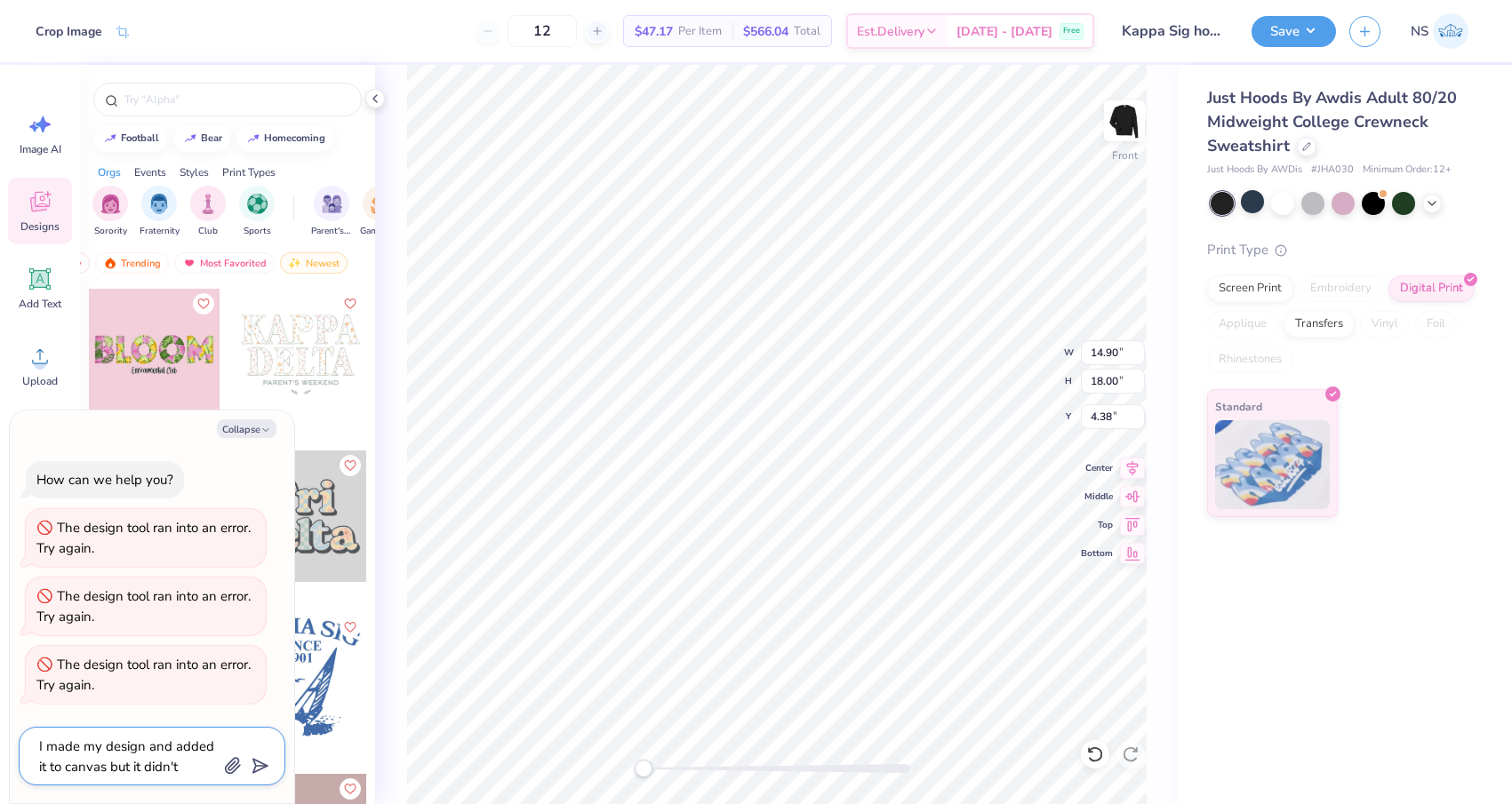
click at [112, 768] on textarea "I made my design and added it to canvas but it didn't" at bounding box center [128, 756] width 180 height 43
type textarea "x"
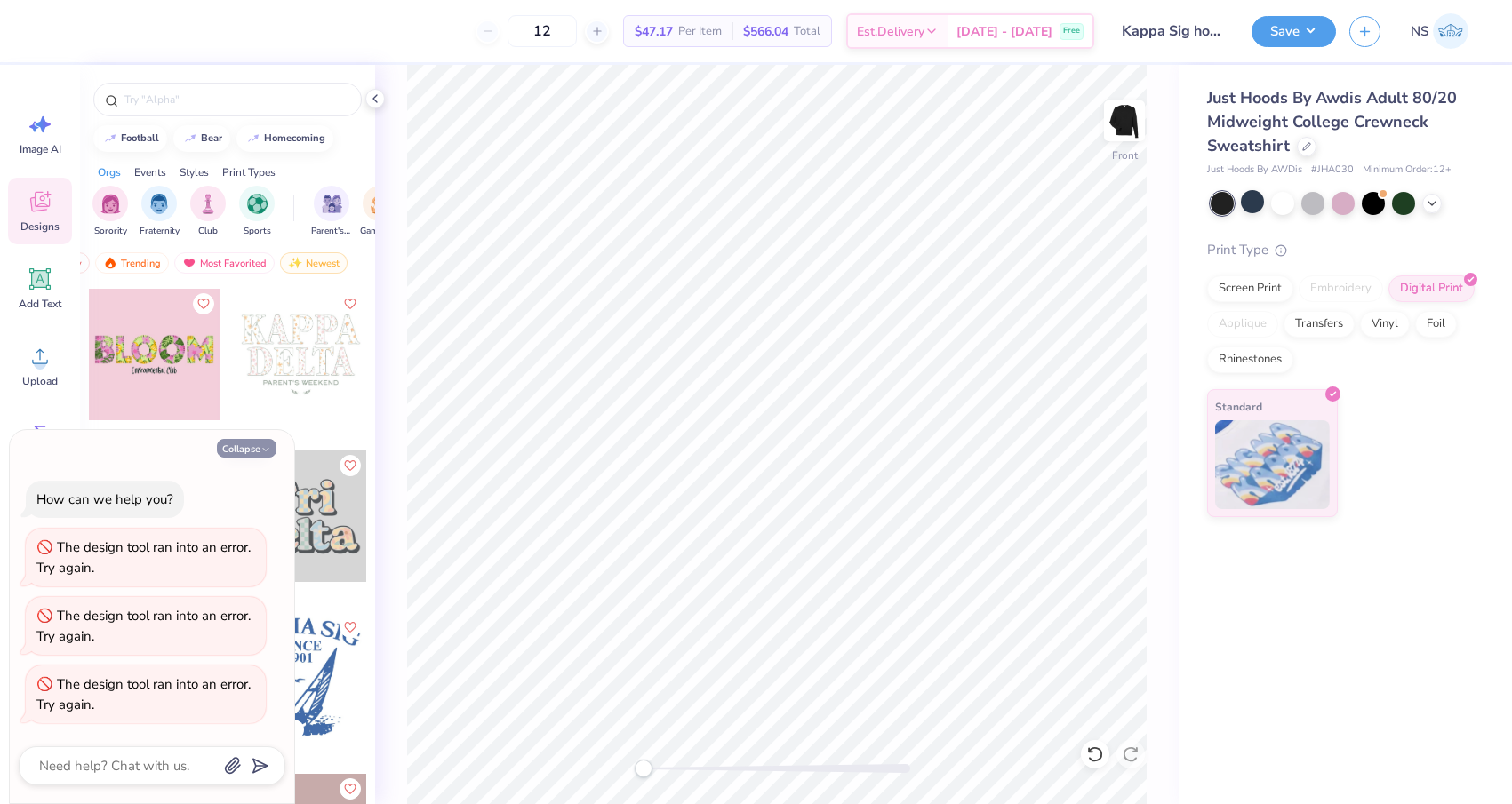
click at [247, 455] on button "Collapse" at bounding box center [246, 448] width 59 height 18
type textarea "x"
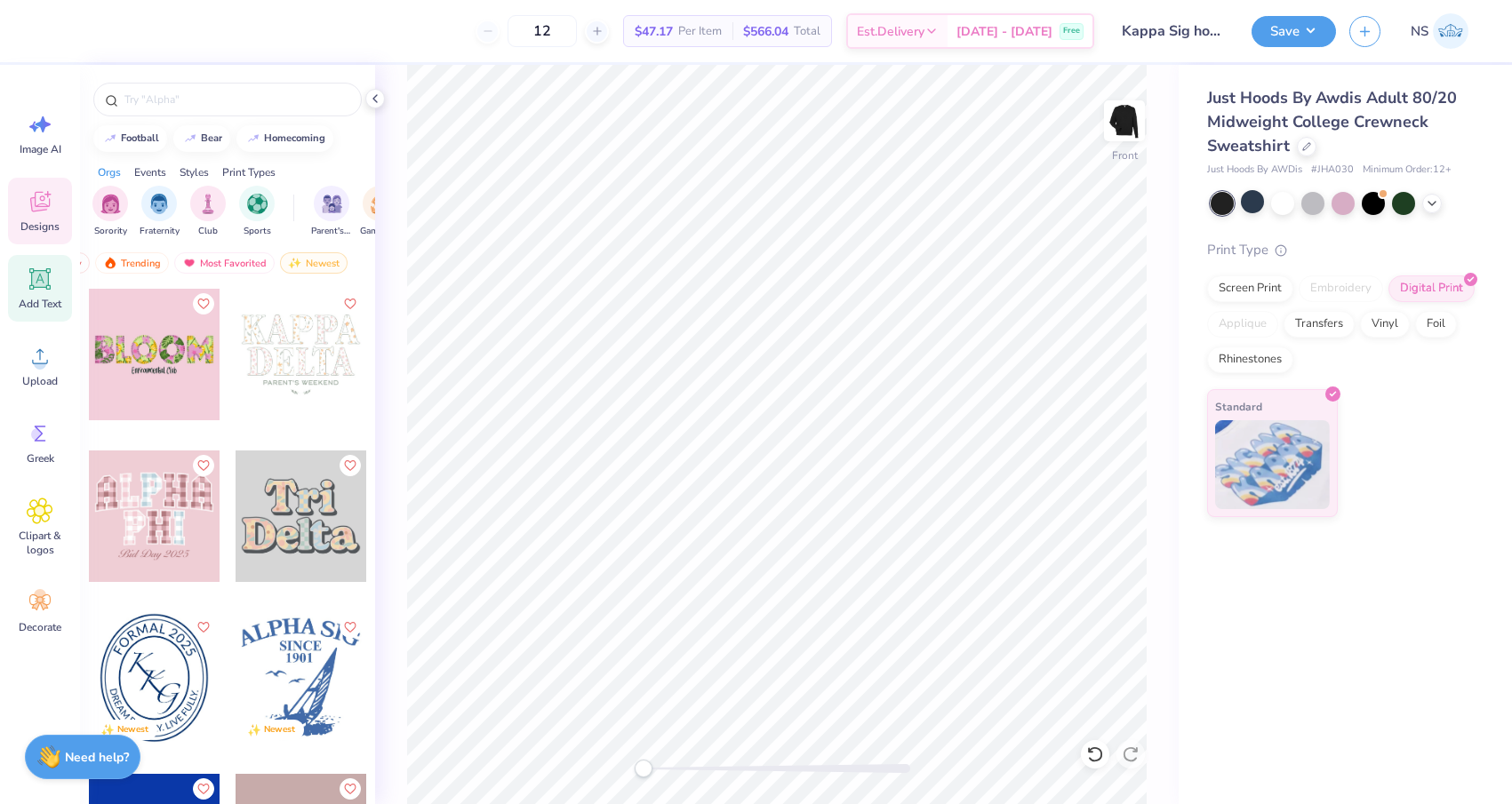
click at [35, 298] on span "Add Text" at bounding box center [40, 303] width 43 height 15
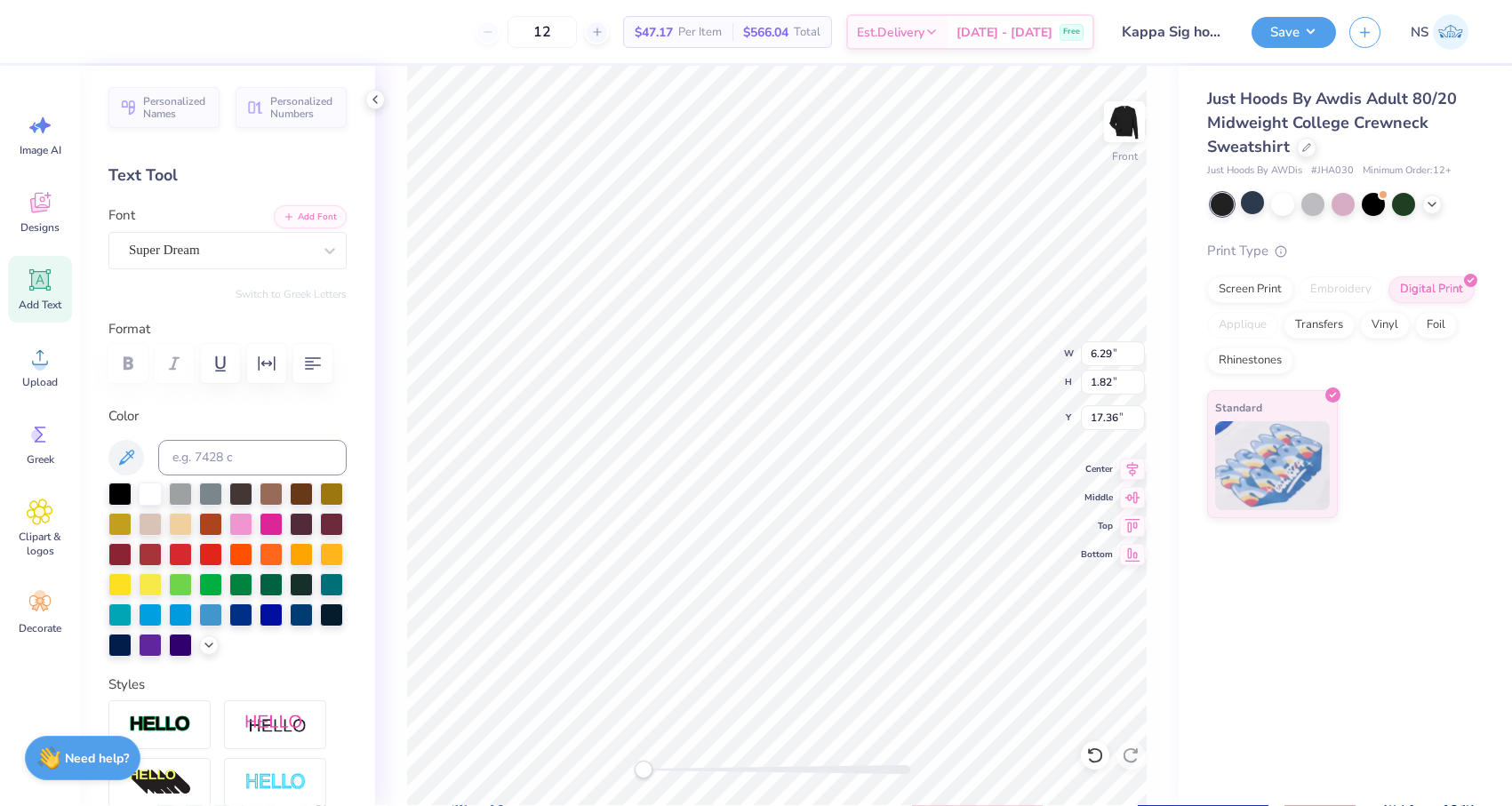
scroll to position [0, 9]
type textarea "Kappa Sigma Homecoming"
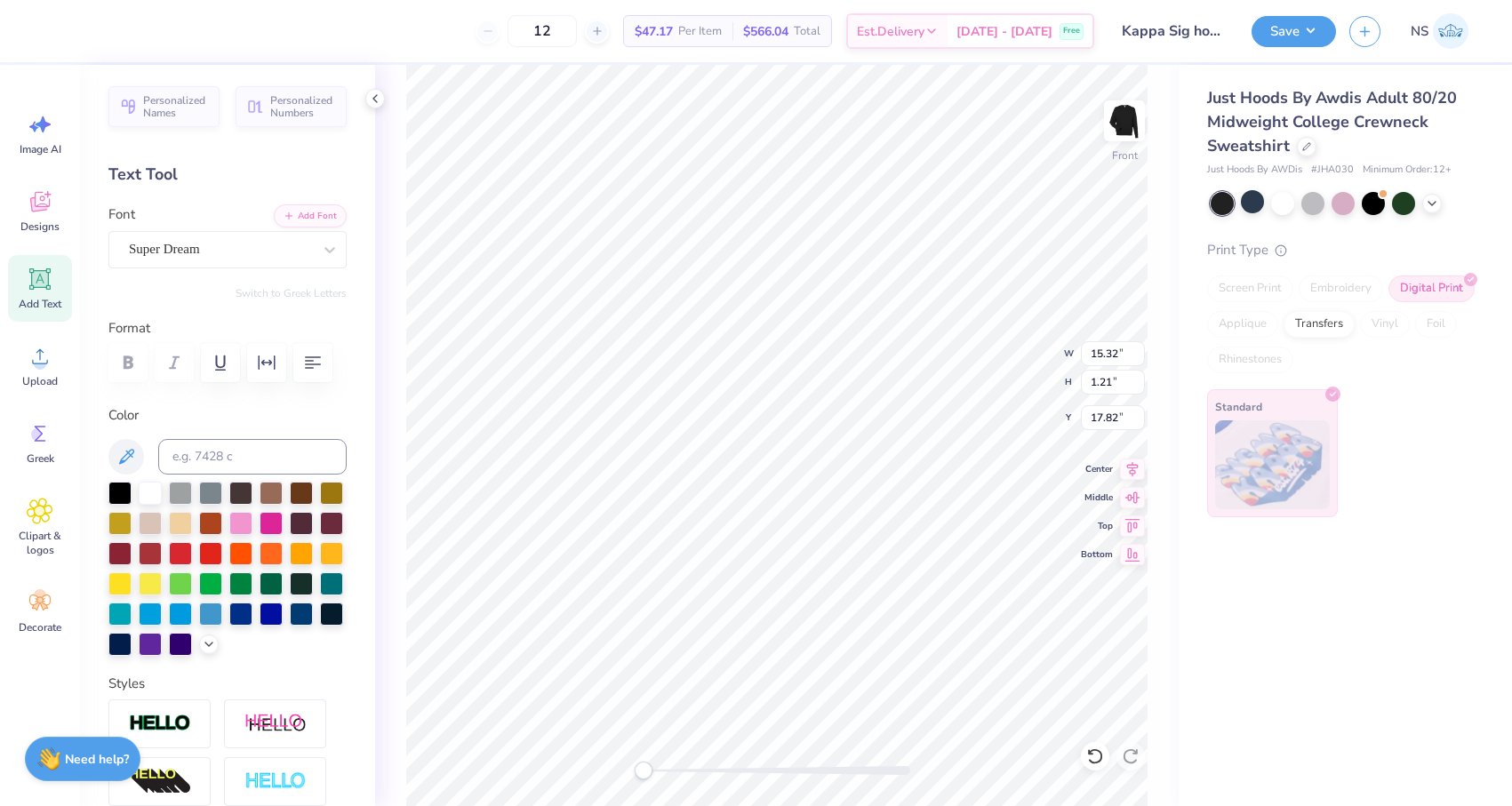
scroll to position [0, 12]
type textarea "Kappa Sigma Homecoming 20205"
type textarea "Kappa Sigma Homecoming 2025"
type textarea "Kappa Sigma Homecoming '25"
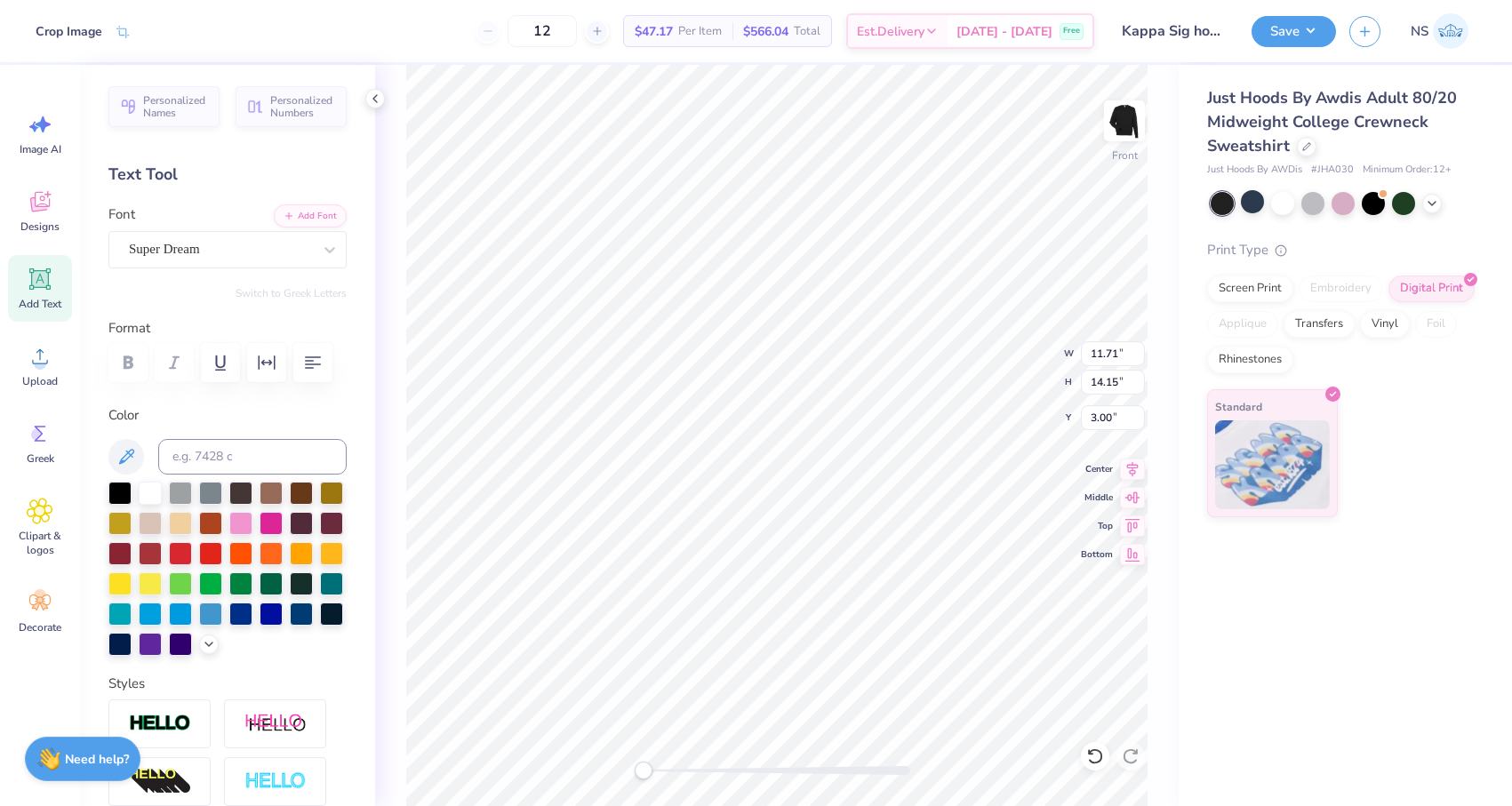
type input "11.71"
type input "14.15"
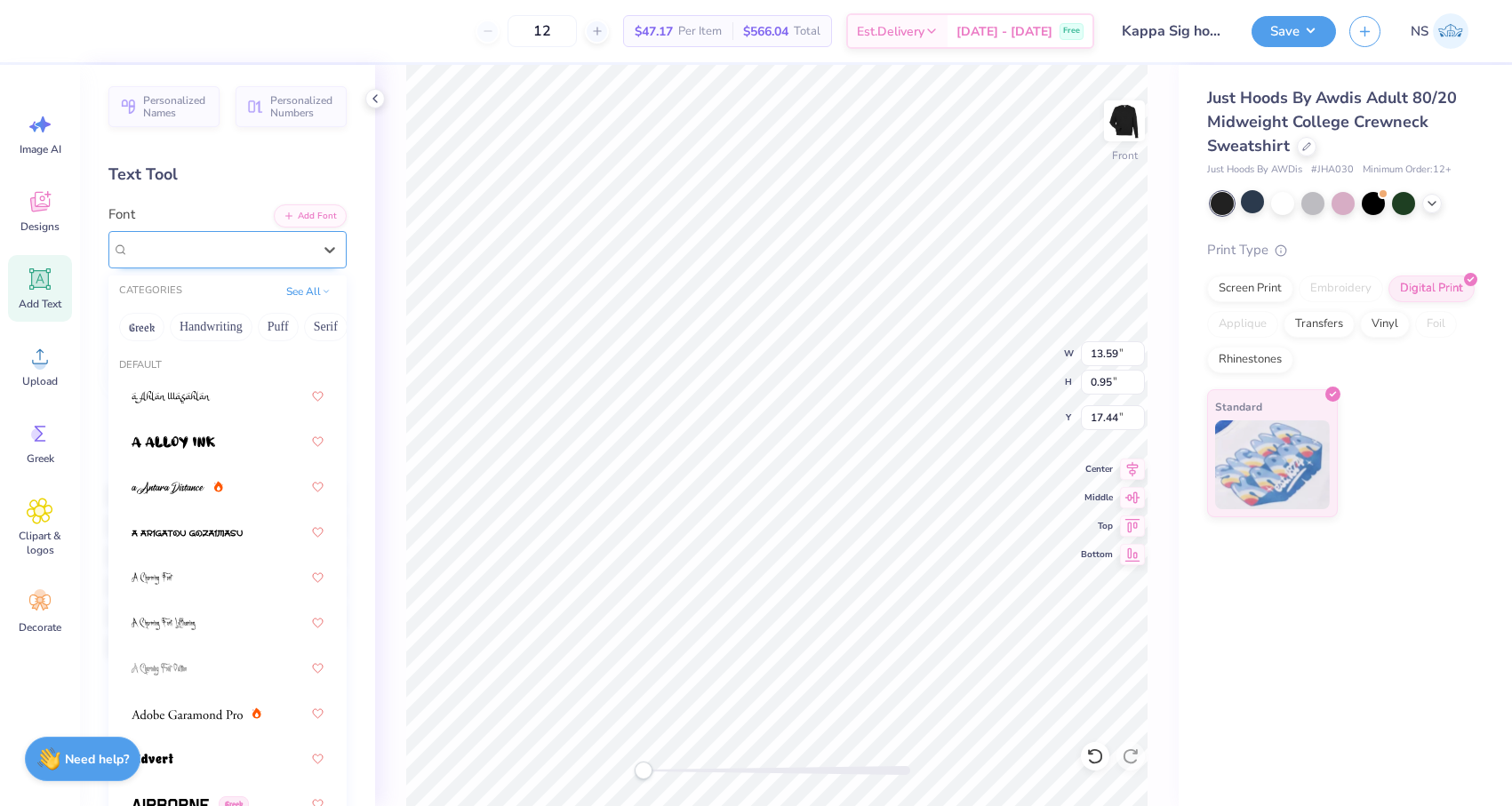
click at [226, 249] on div "Super Dream" at bounding box center [220, 249] width 187 height 27
click at [286, 329] on button "Puff" at bounding box center [278, 326] width 41 height 28
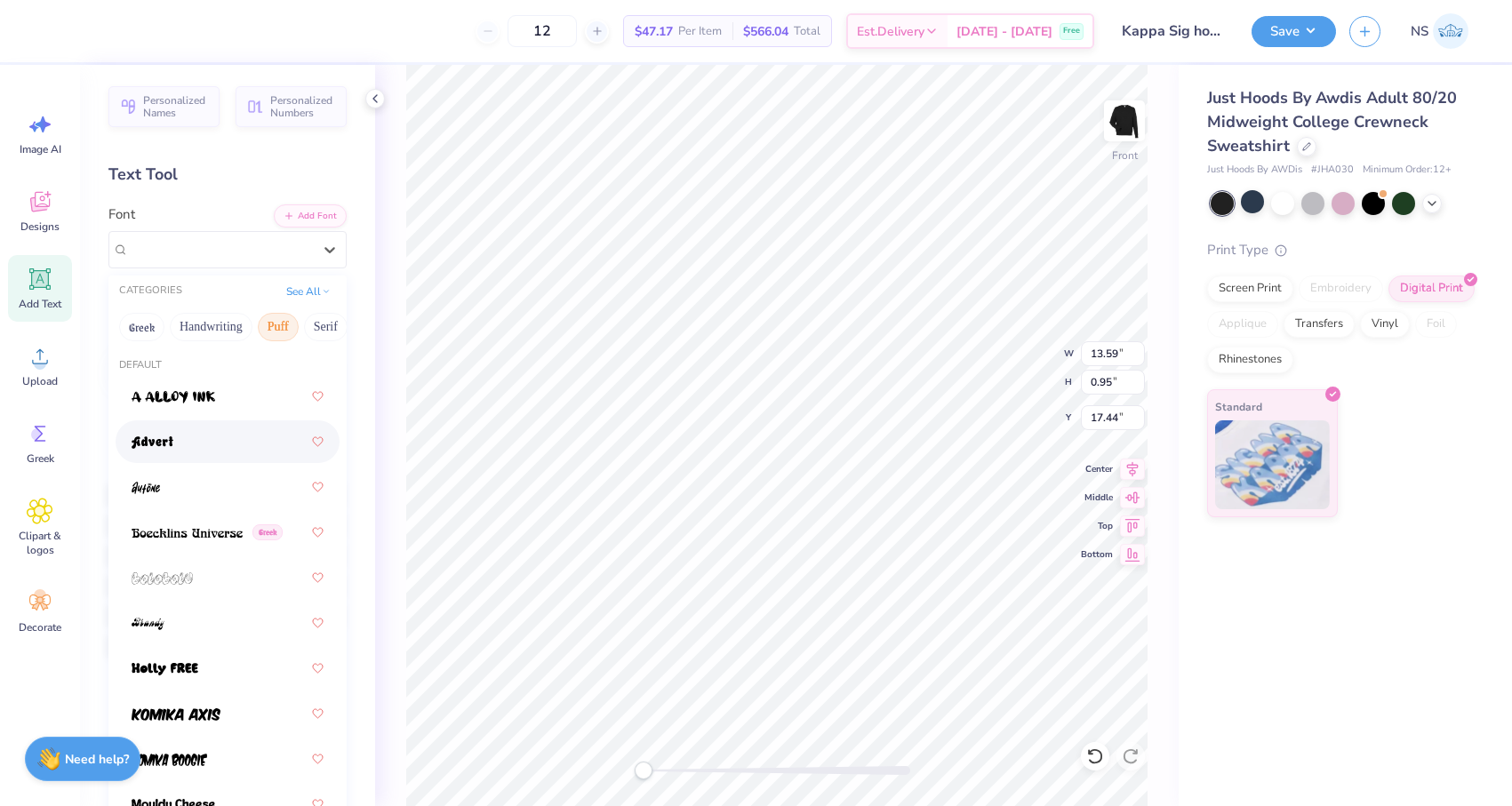
click at [187, 435] on div at bounding box center [228, 441] width 192 height 32
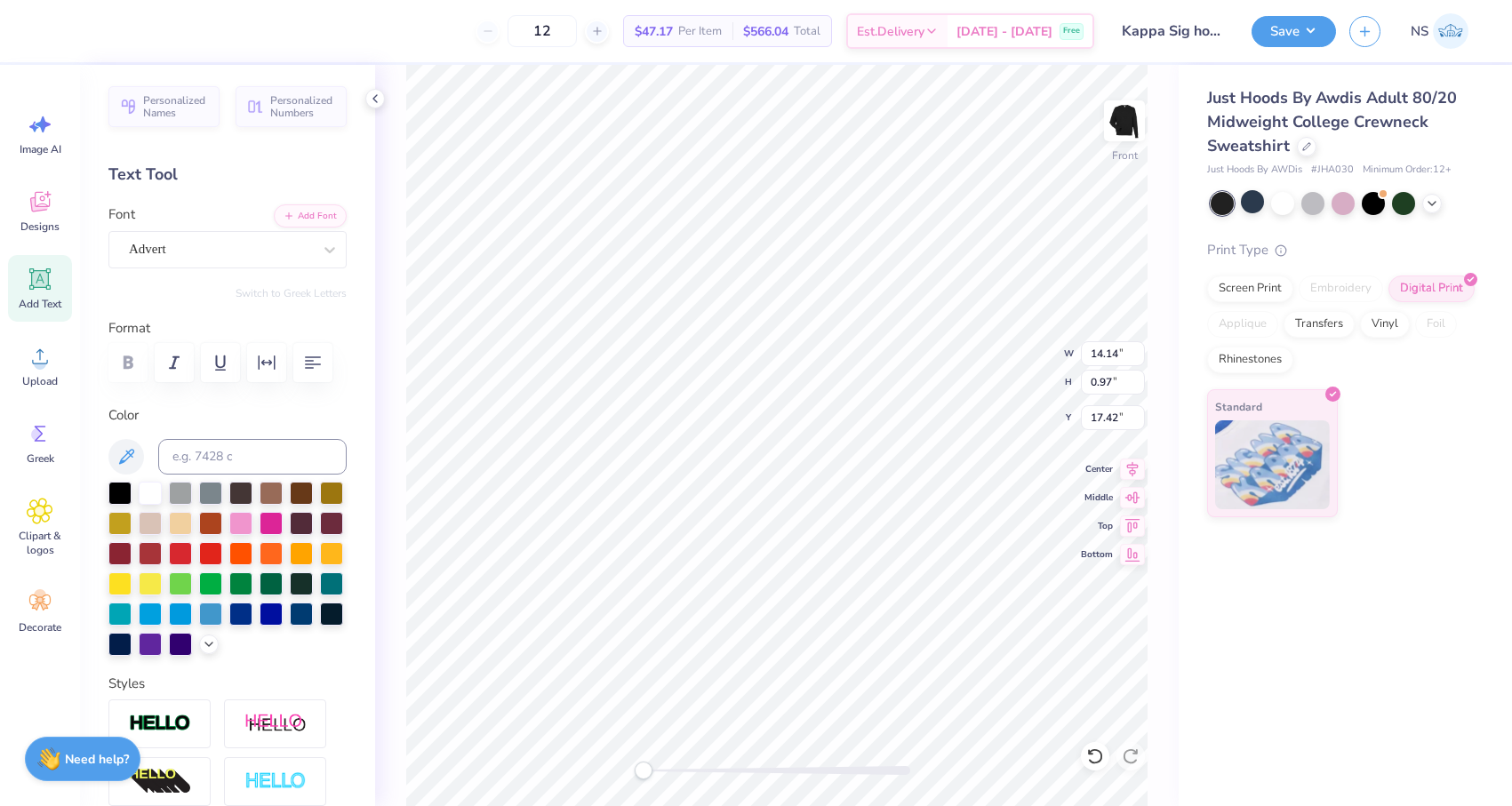
scroll to position [0, 11]
click at [269, 255] on div "Advert" at bounding box center [220, 249] width 187 height 27
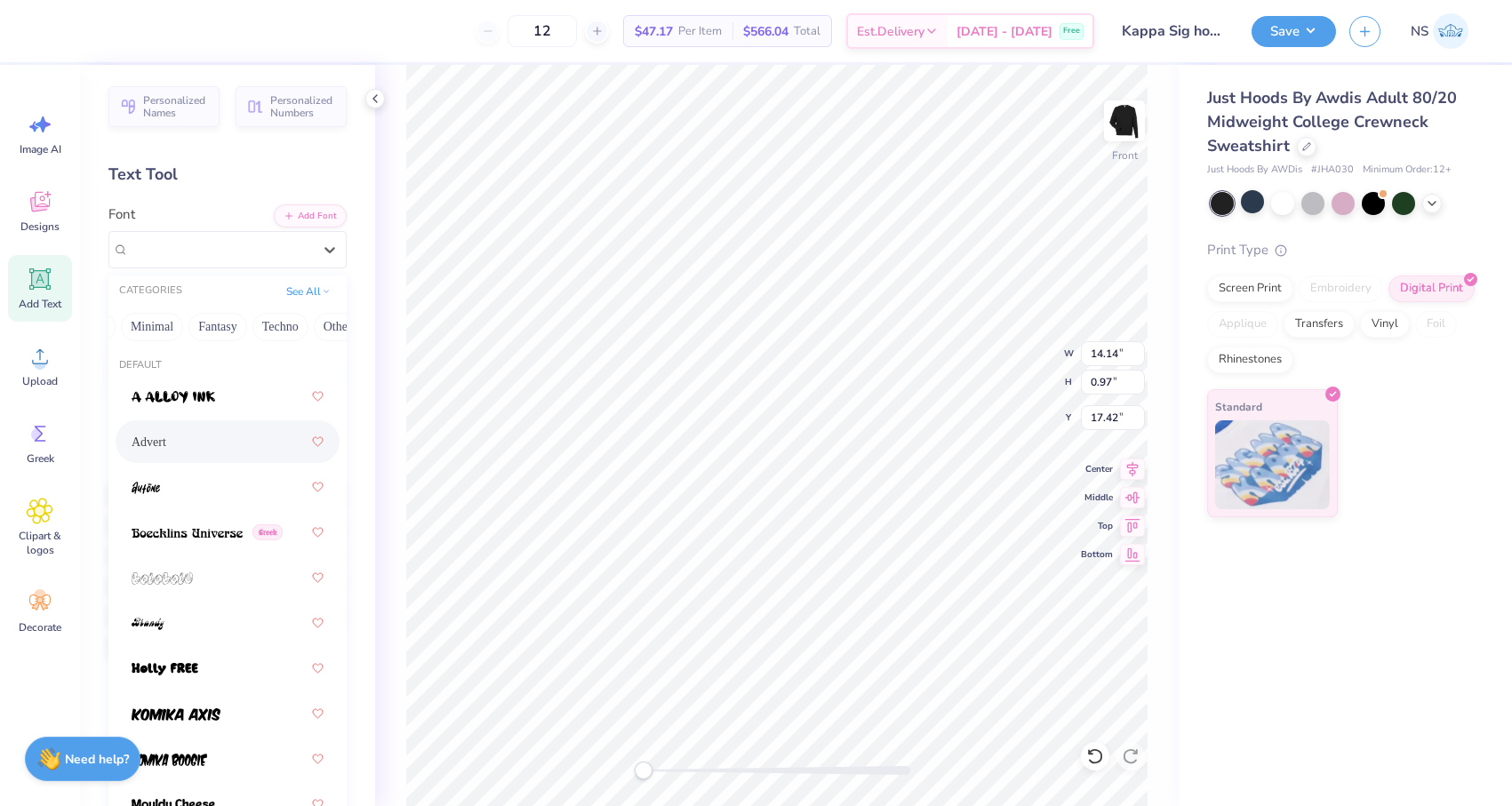
scroll to position [0, 501]
click at [209, 334] on button "Fantasy" at bounding box center [216, 326] width 59 height 28
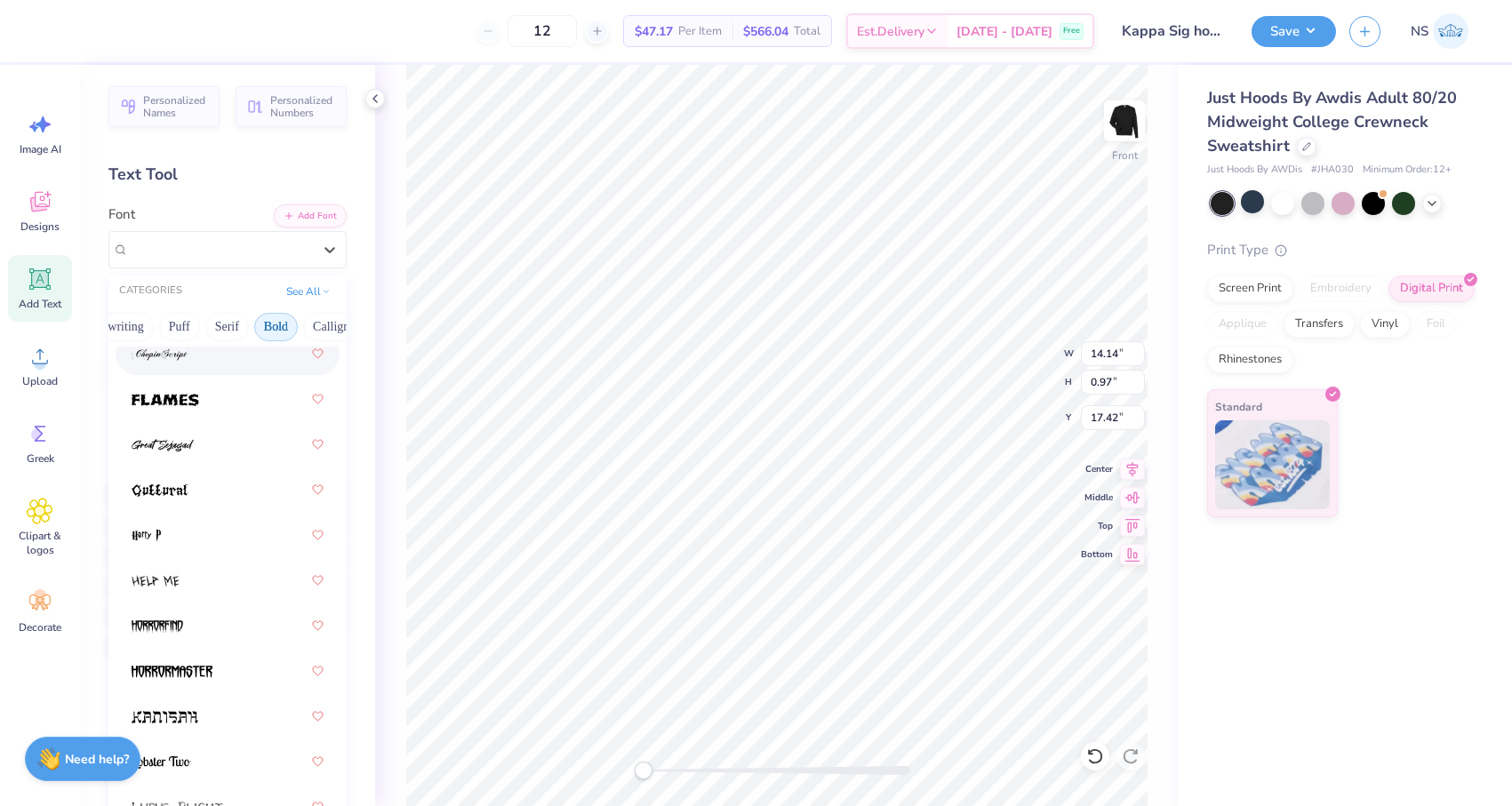
scroll to position [0, 134]
click at [247, 326] on button "Bold" at bounding box center [240, 326] width 44 height 28
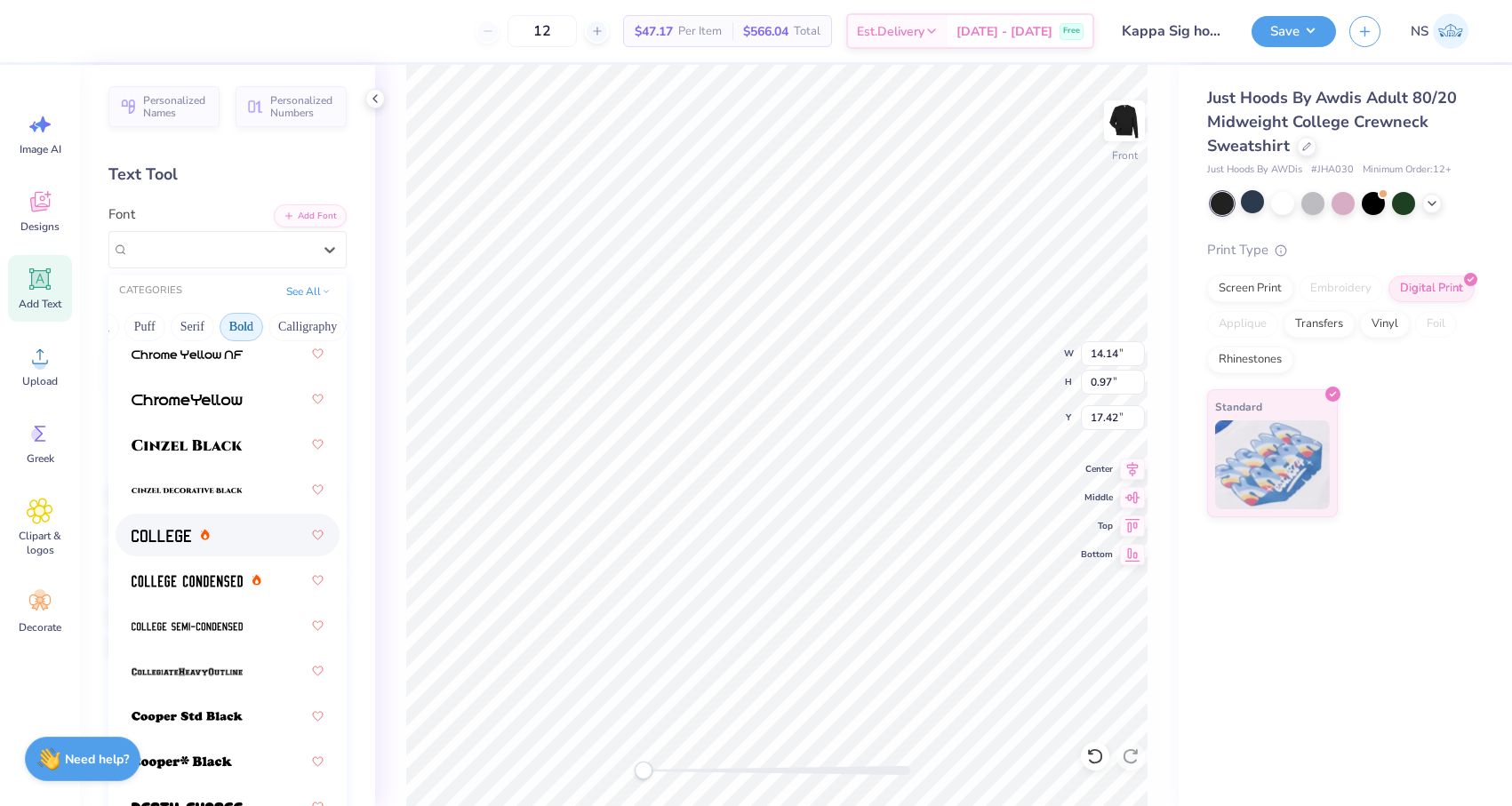
click at [188, 529] on span at bounding box center [161, 535] width 59 height 18
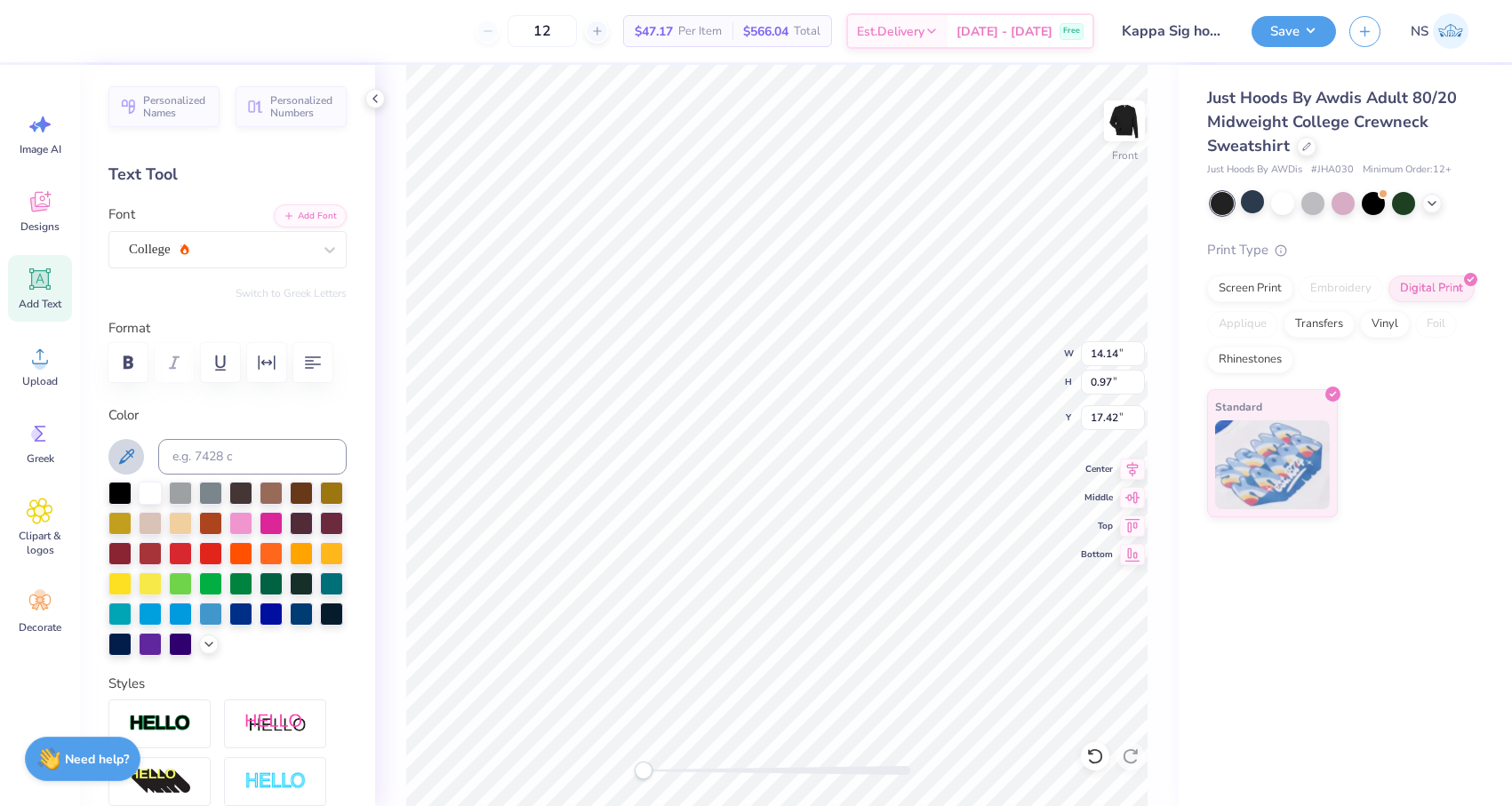
click at [120, 459] on icon at bounding box center [127, 456] width 16 height 16
click at [132, 456] on icon at bounding box center [126, 456] width 21 height 21
click at [334, 556] on div at bounding box center [331, 551] width 23 height 23
click at [123, 584] on div at bounding box center [120, 582] width 23 height 23
click at [128, 450] on icon at bounding box center [127, 456] width 16 height 16
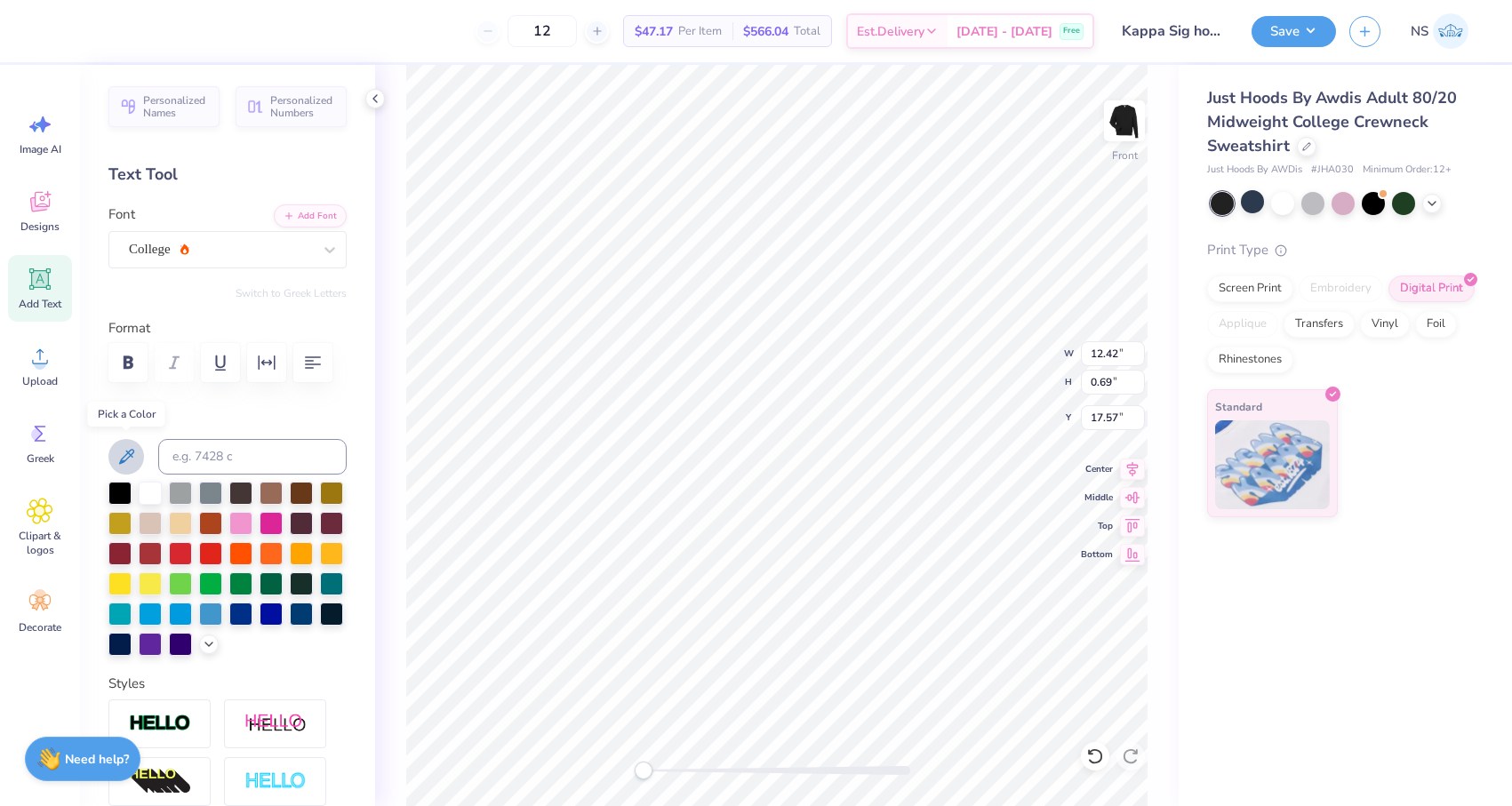
click at [119, 462] on icon at bounding box center [127, 456] width 16 height 16
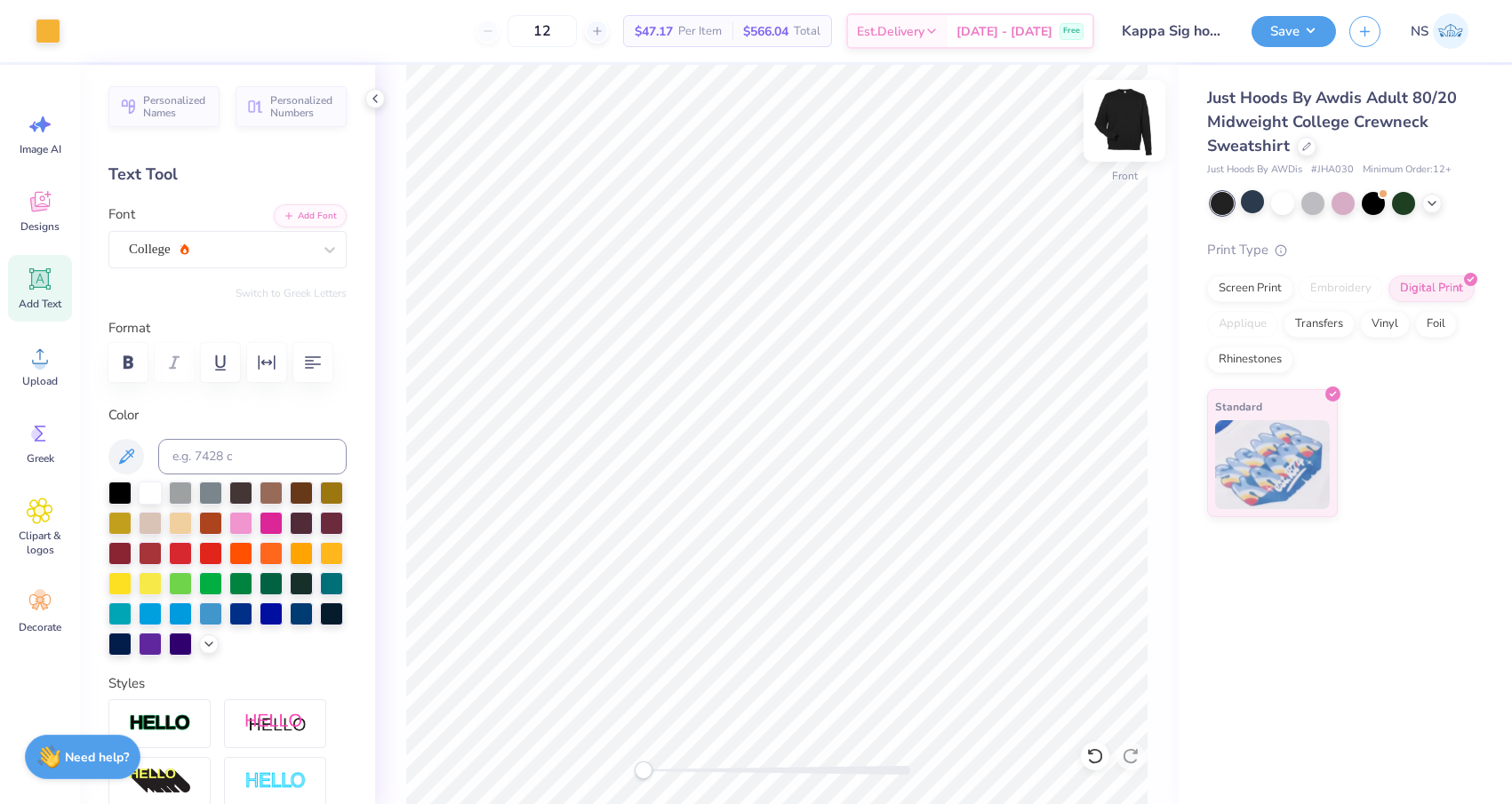
click at [1133, 123] on img at bounding box center [1123, 120] width 71 height 71
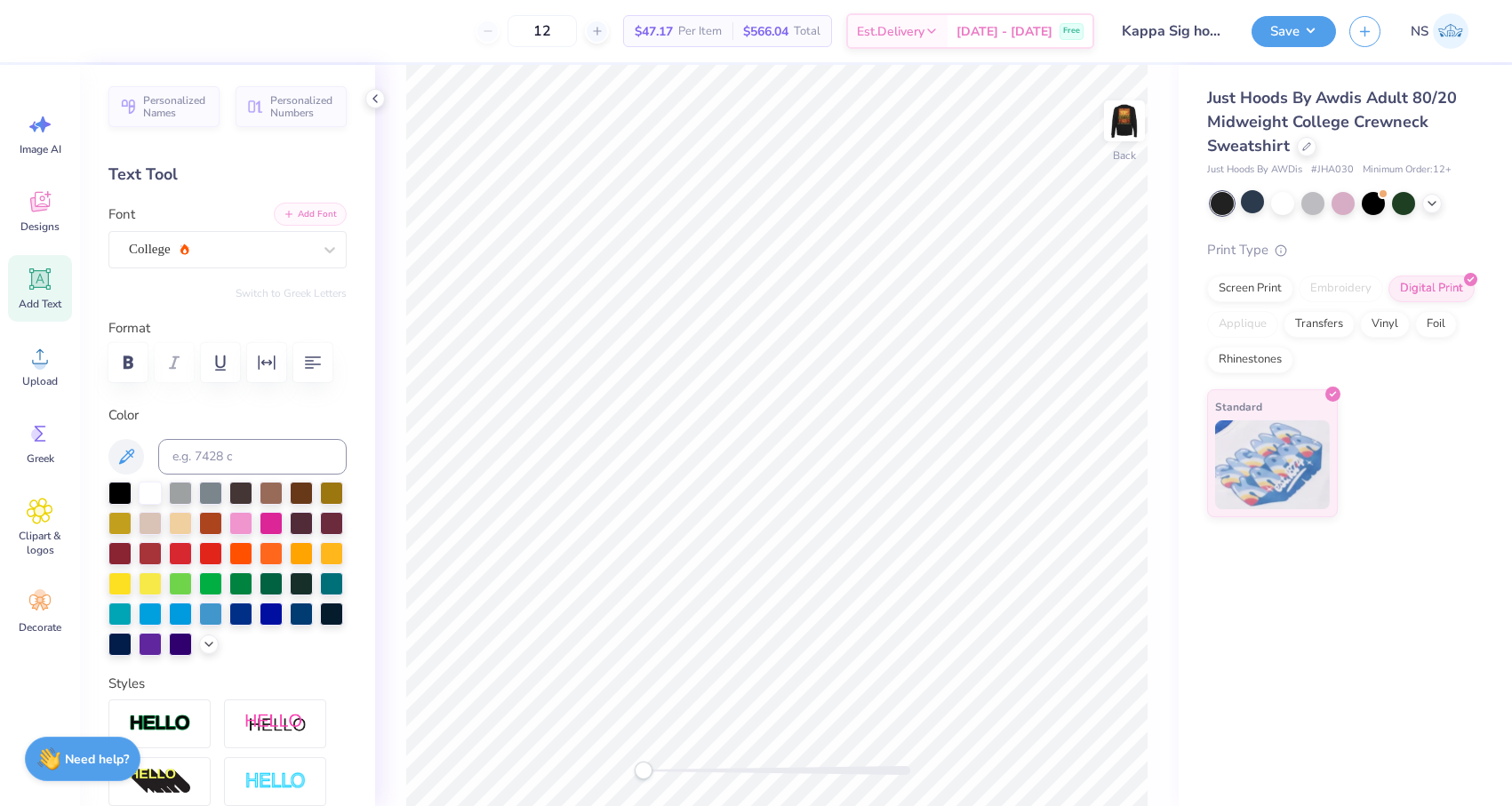
click at [307, 216] on button "Add Font" at bounding box center [309, 214] width 73 height 23
click at [45, 371] on div "Upload" at bounding box center [40, 365] width 64 height 67
click at [38, 191] on icon at bounding box center [41, 202] width 27 height 27
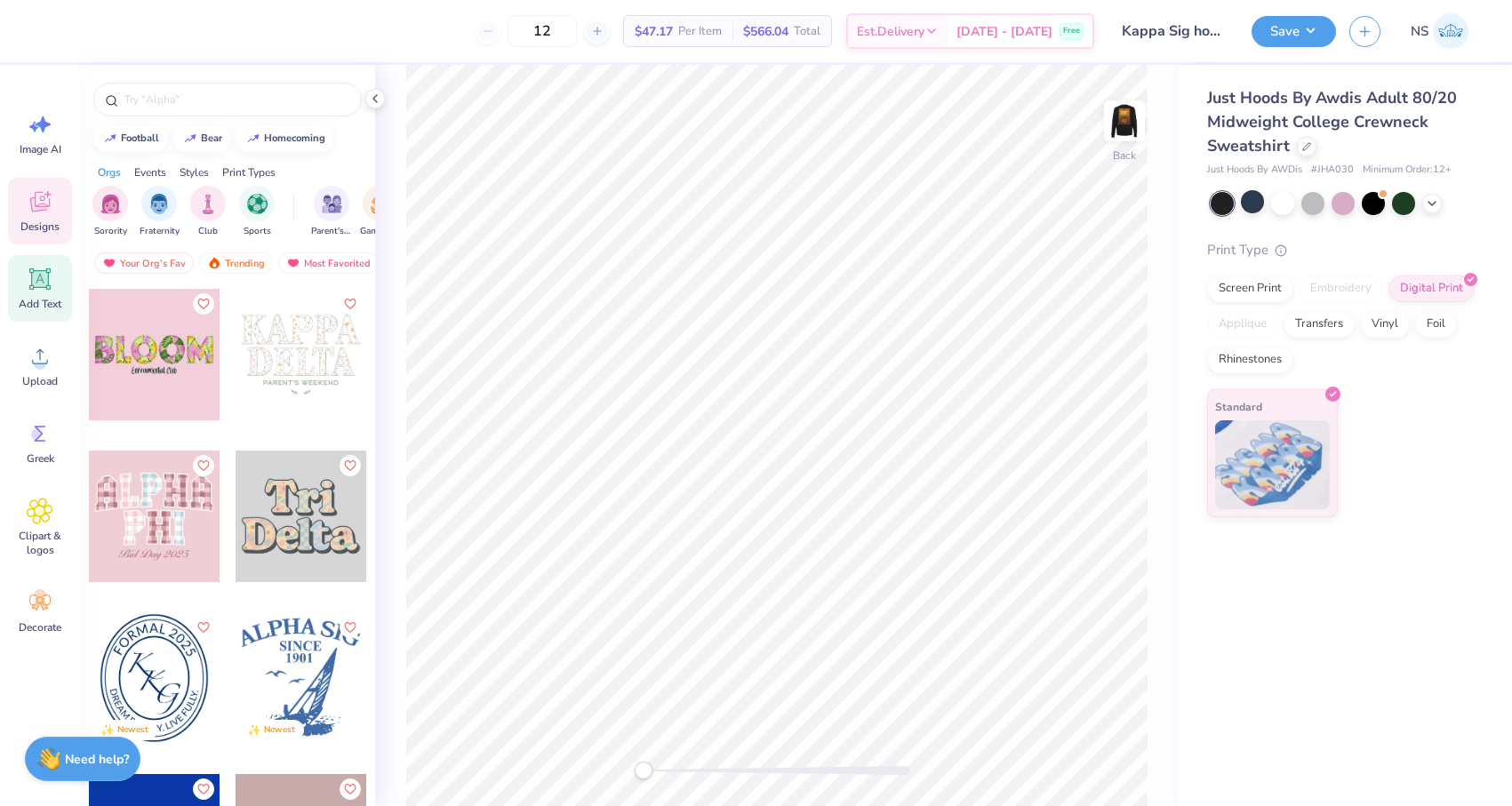
click at [40, 281] on icon at bounding box center [40, 279] width 16 height 16
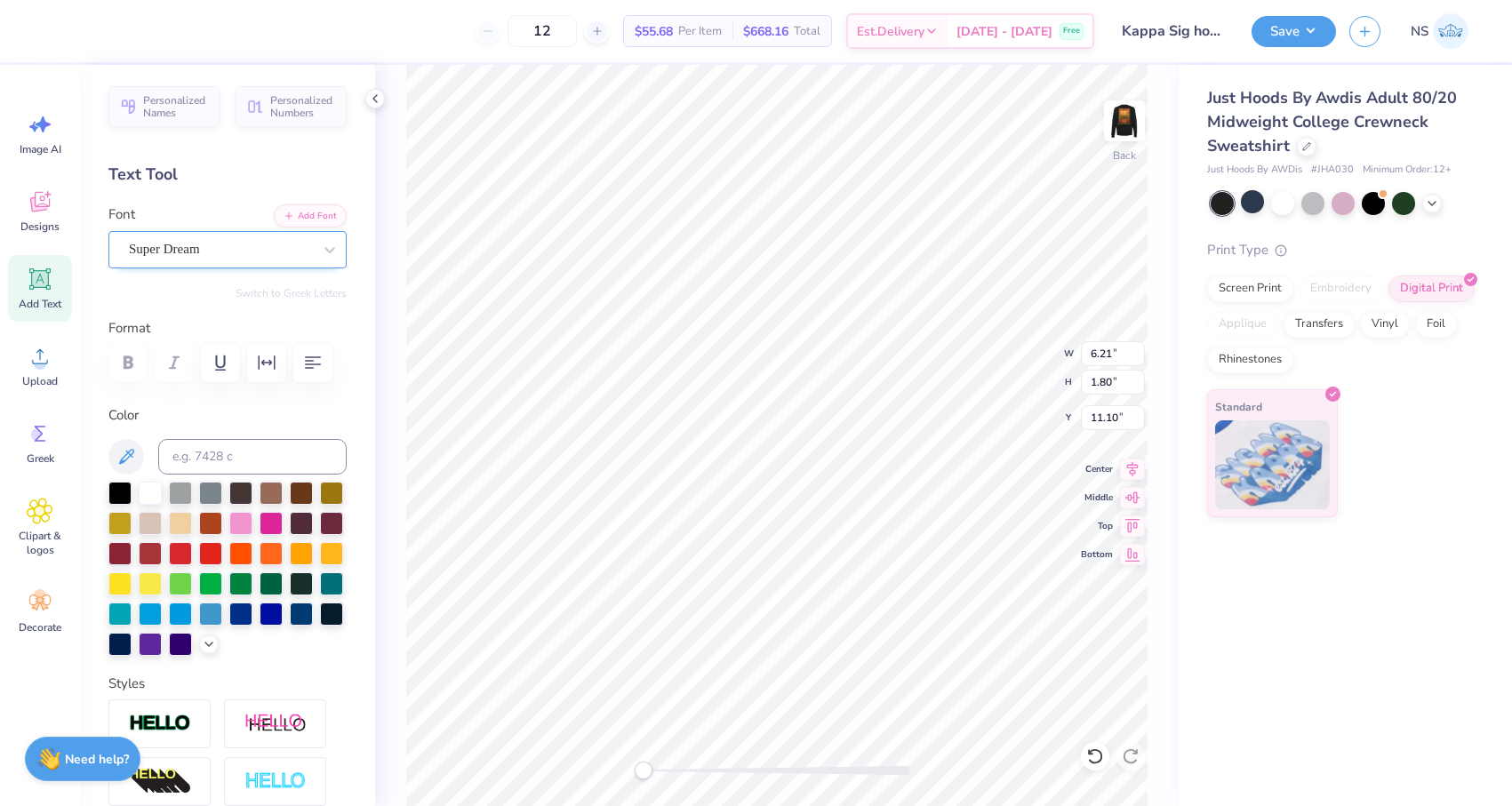
click at [230, 248] on div "Super Dream" at bounding box center [220, 249] width 187 height 27
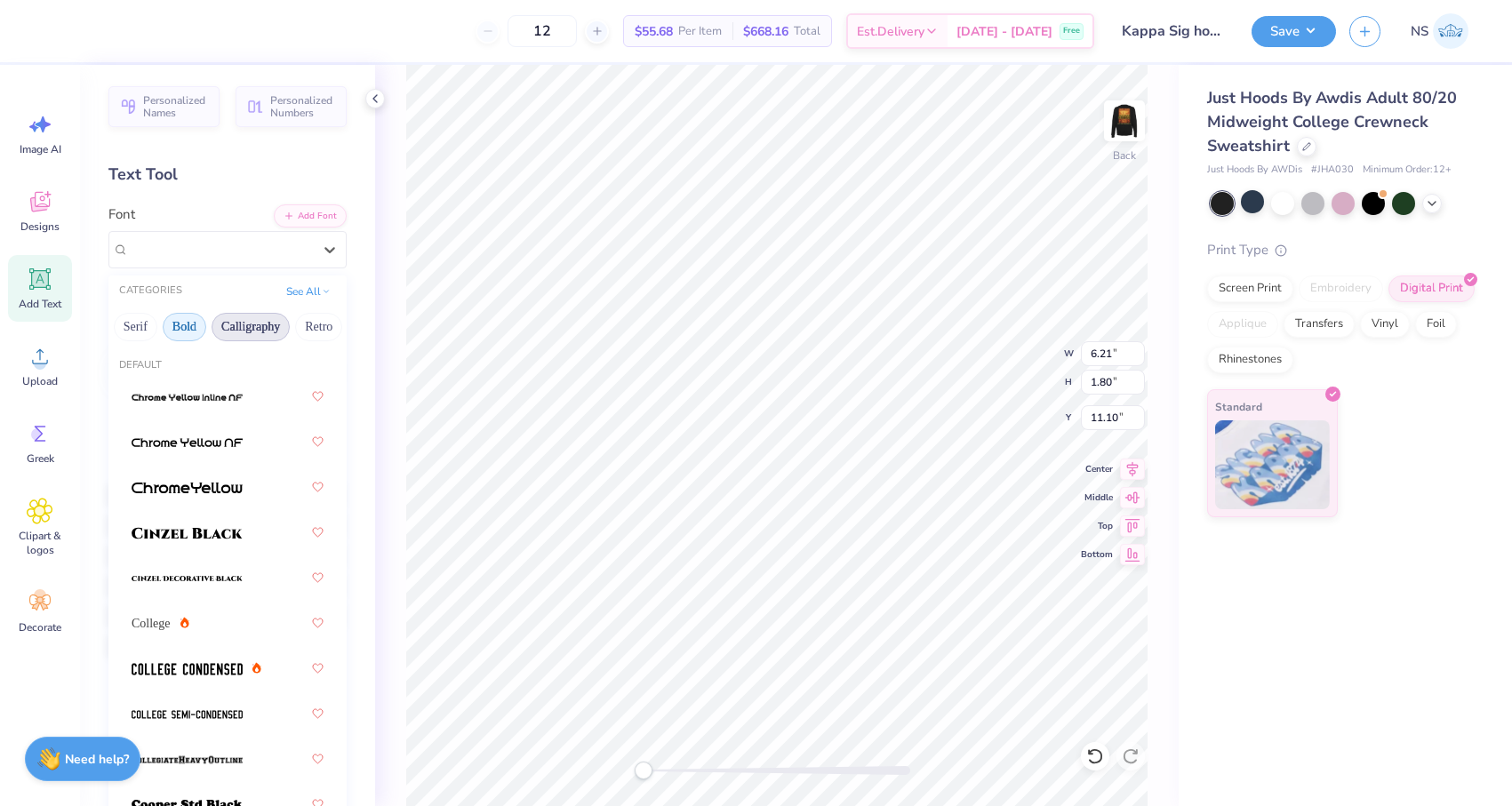
scroll to position [0, 184]
click at [189, 617] on div "College" at bounding box center [161, 623] width 58 height 18
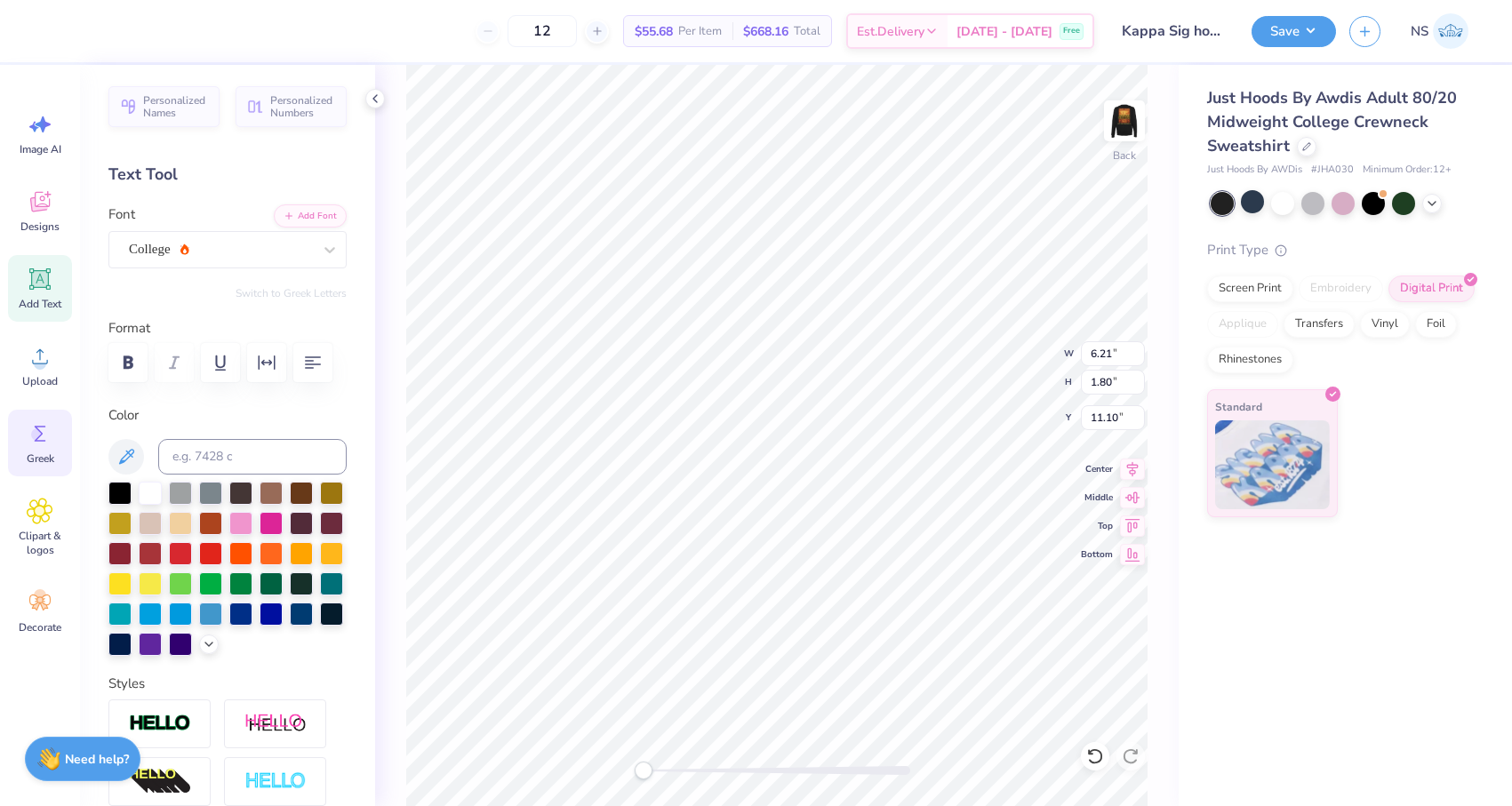
click at [49, 450] on div "Greek" at bounding box center [40, 443] width 64 height 67
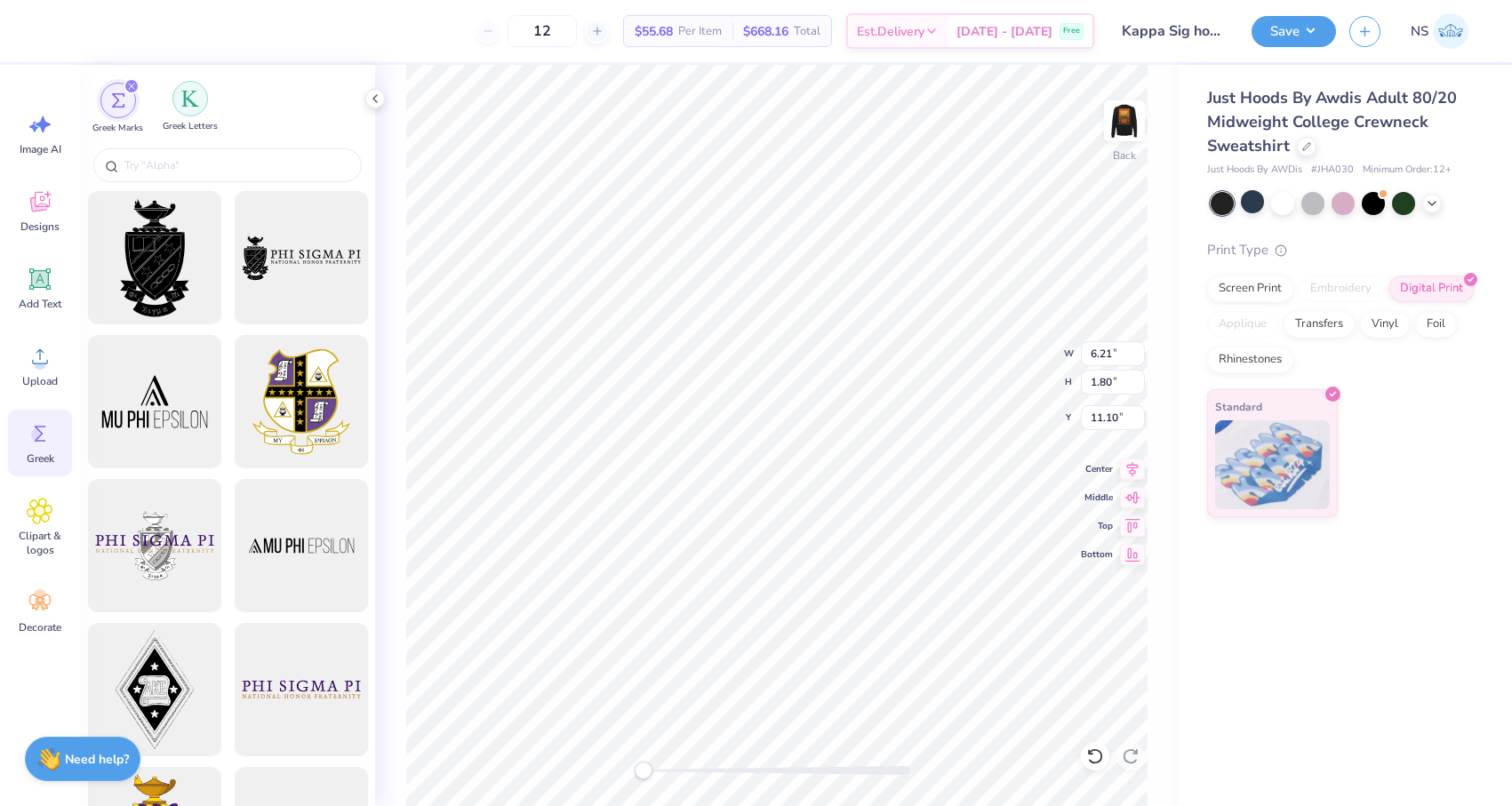
click at [190, 93] on img "filter for Greek Letters" at bounding box center [190, 99] width 17 height 17
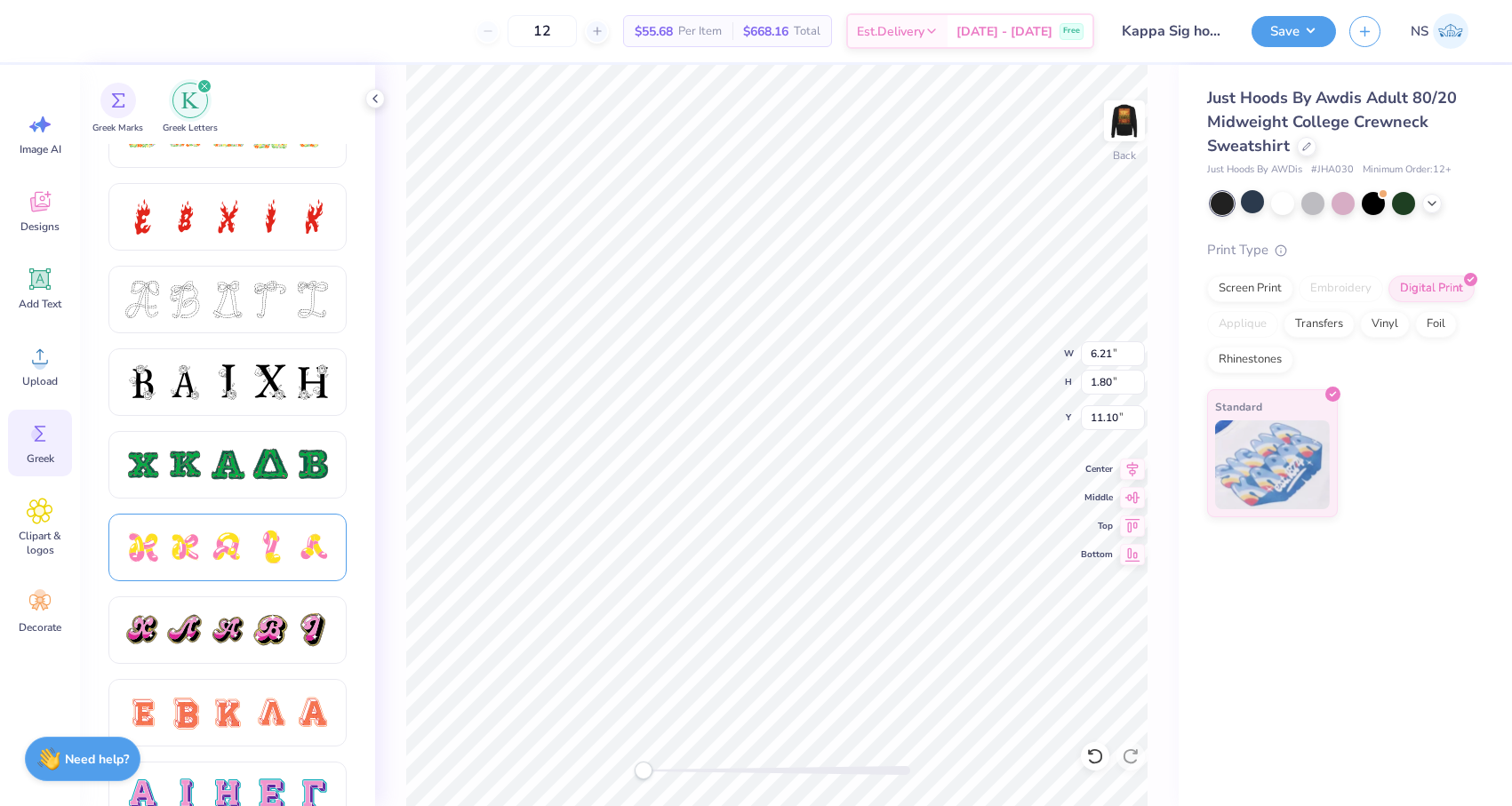
scroll to position [727, 0]
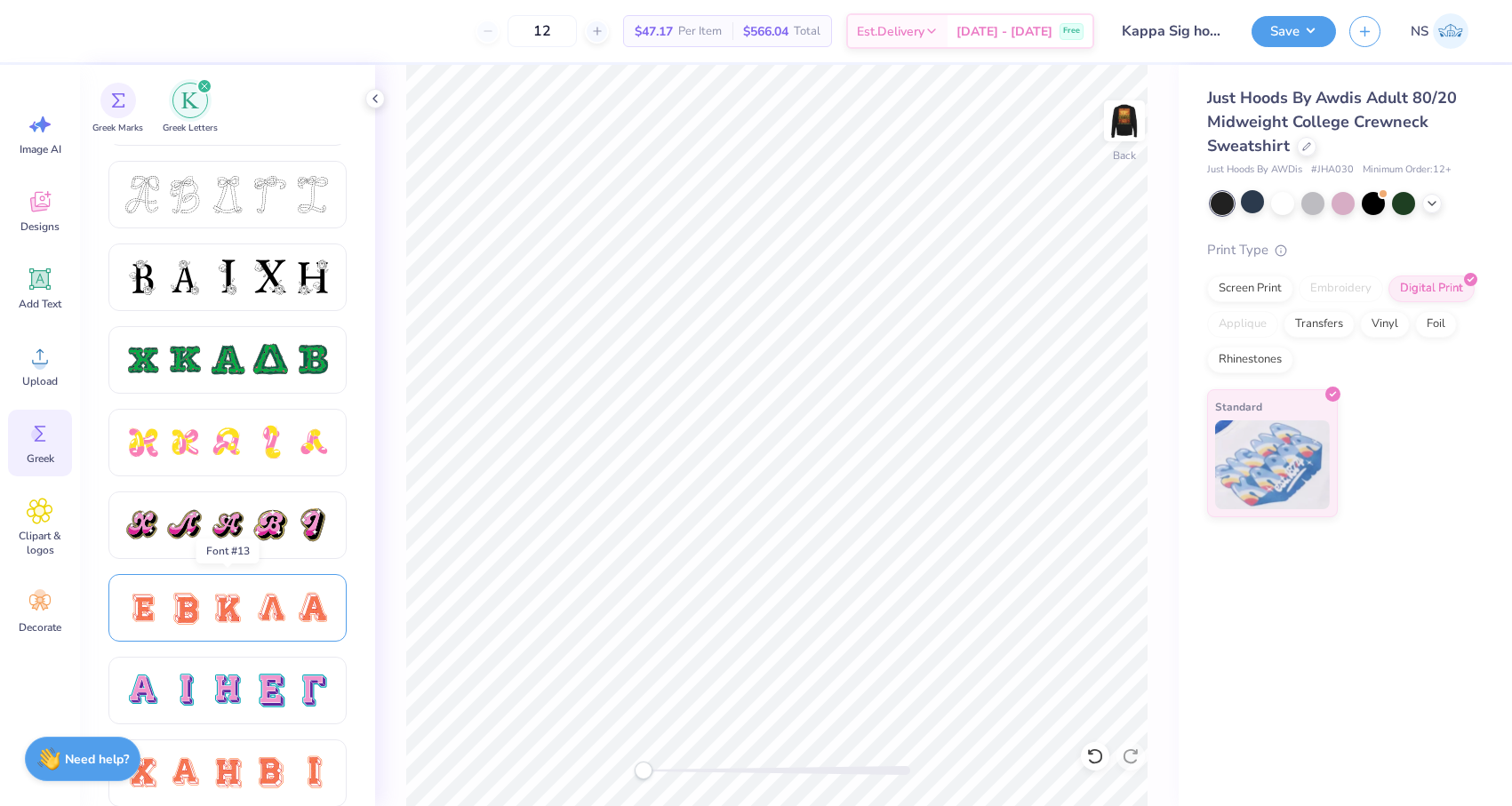
click at [249, 617] on div at bounding box center [227, 607] width 208 height 38
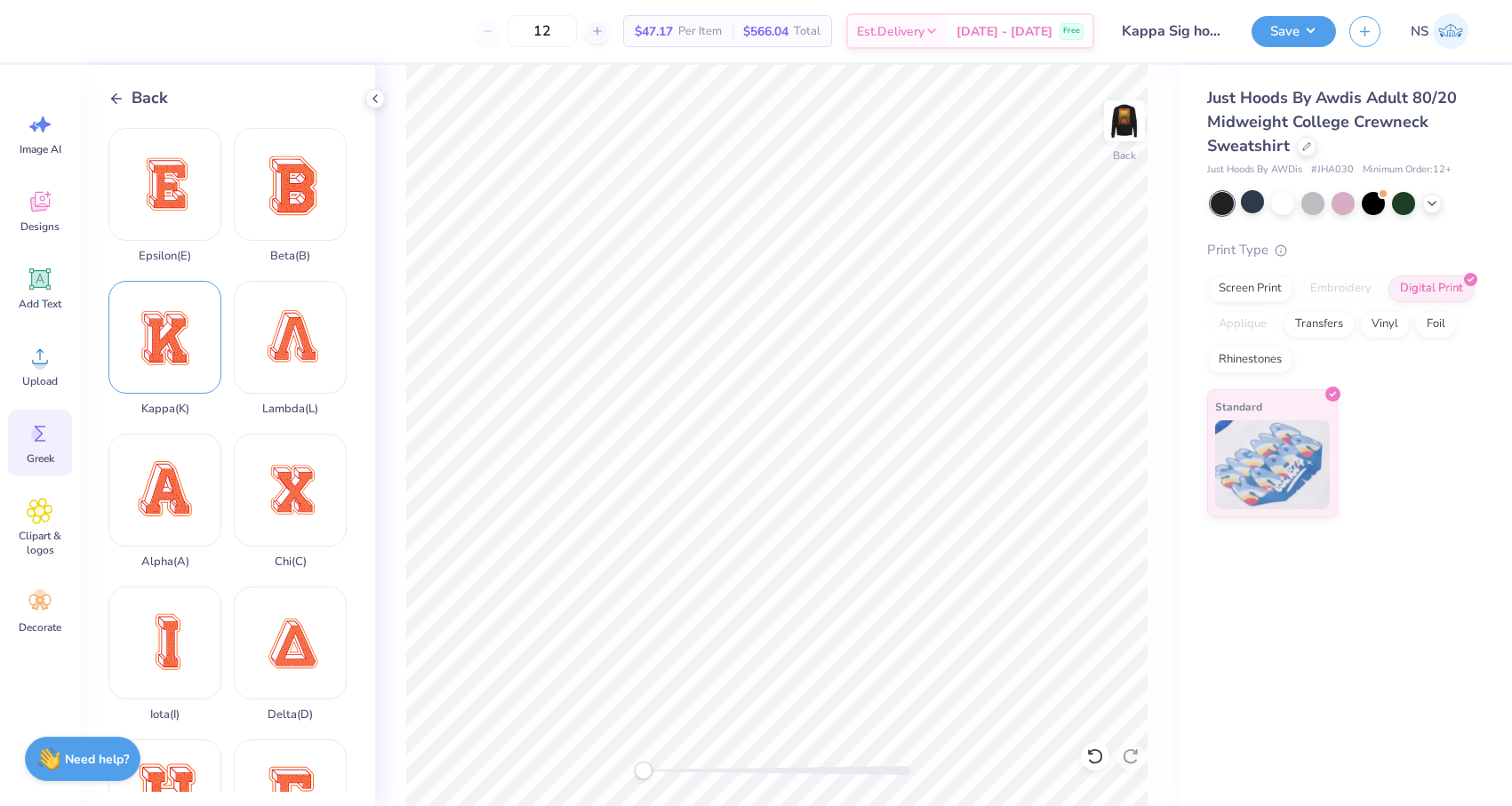
click at [180, 352] on div "Kappa ( K )" at bounding box center [165, 348] width 112 height 135
click at [47, 223] on span "Designs" at bounding box center [40, 226] width 39 height 15
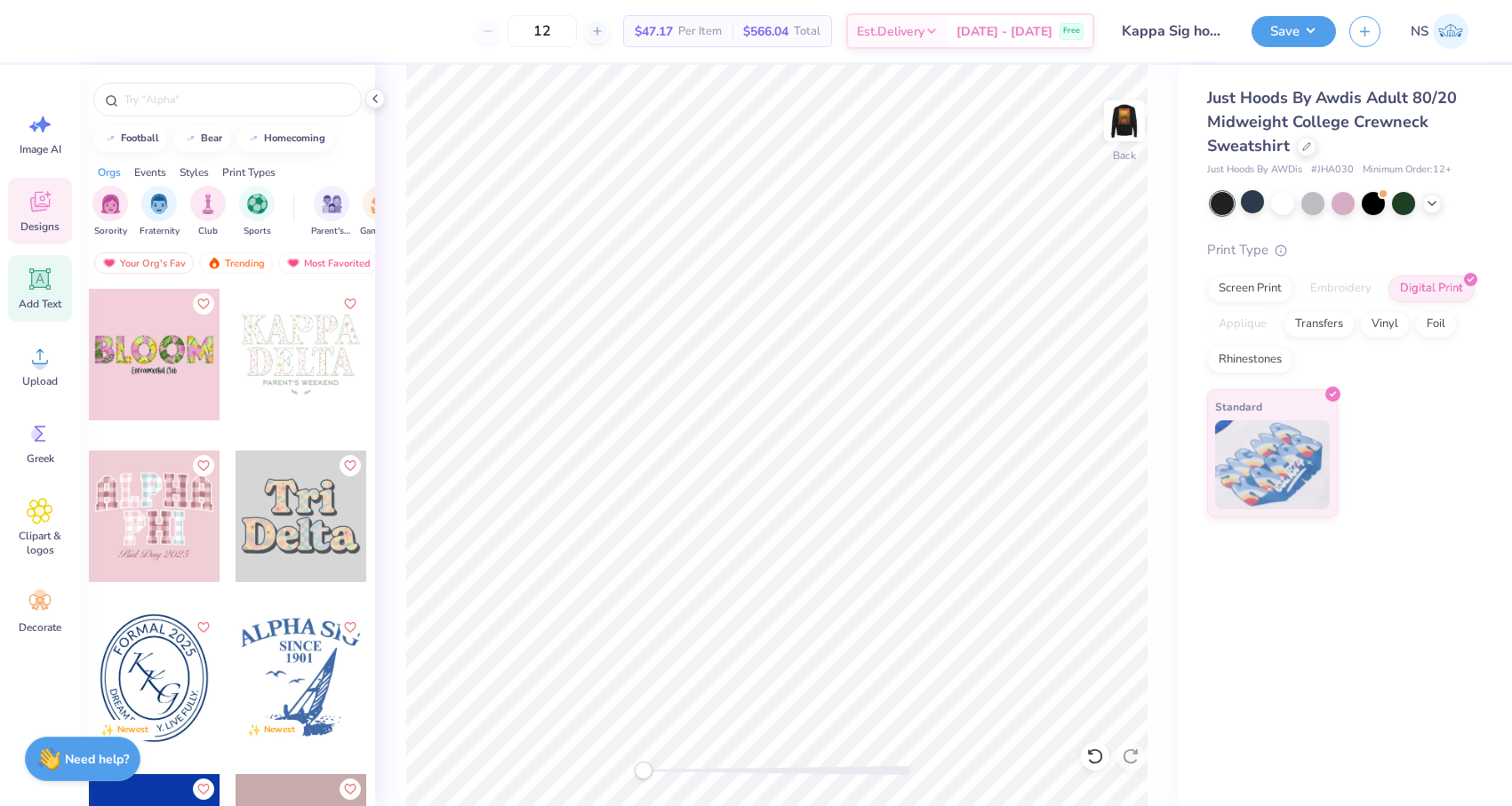
click at [41, 287] on icon at bounding box center [40, 279] width 21 height 21
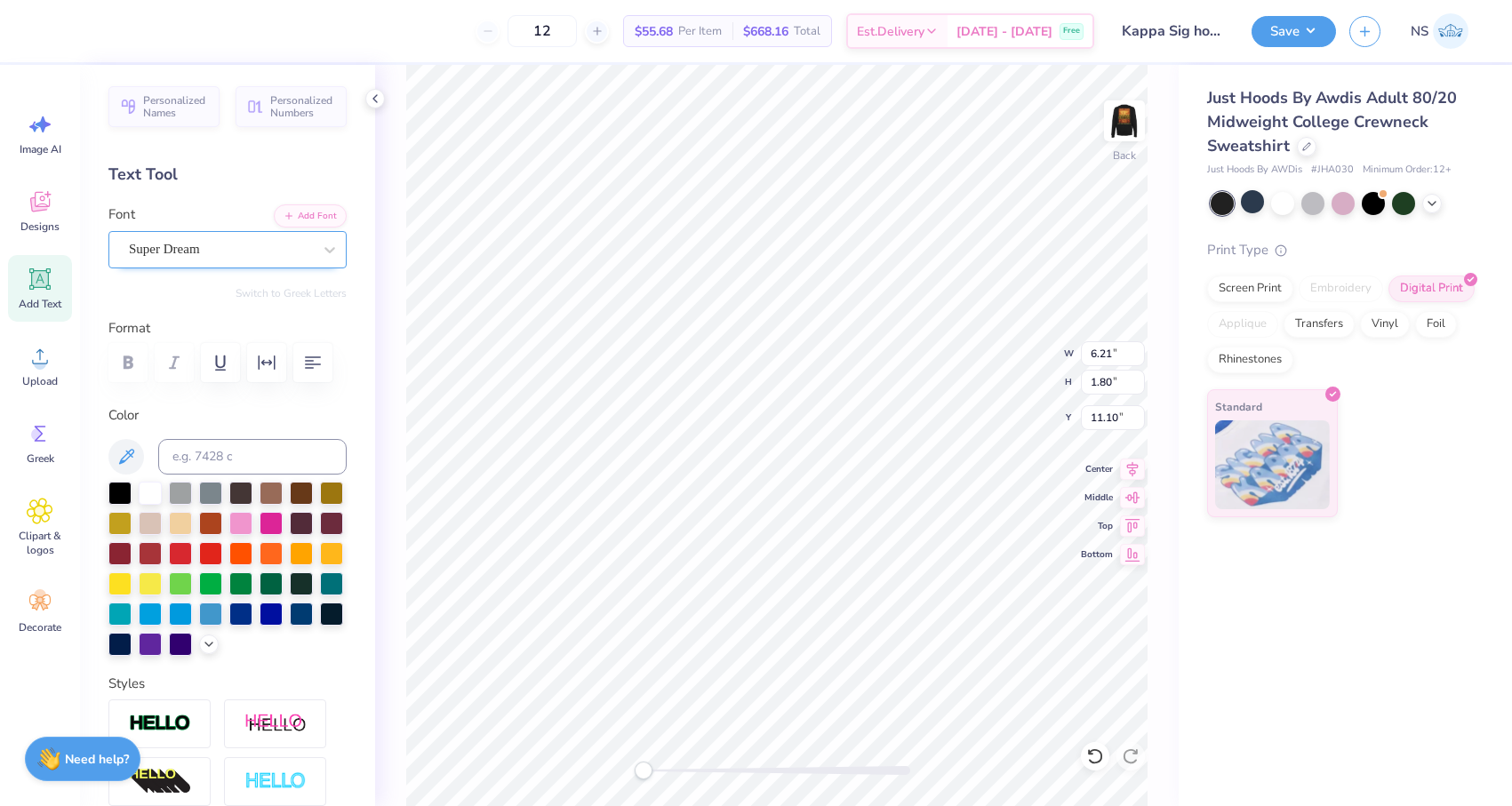
click at [200, 253] on span "Super Dream" at bounding box center [164, 249] width 71 height 20
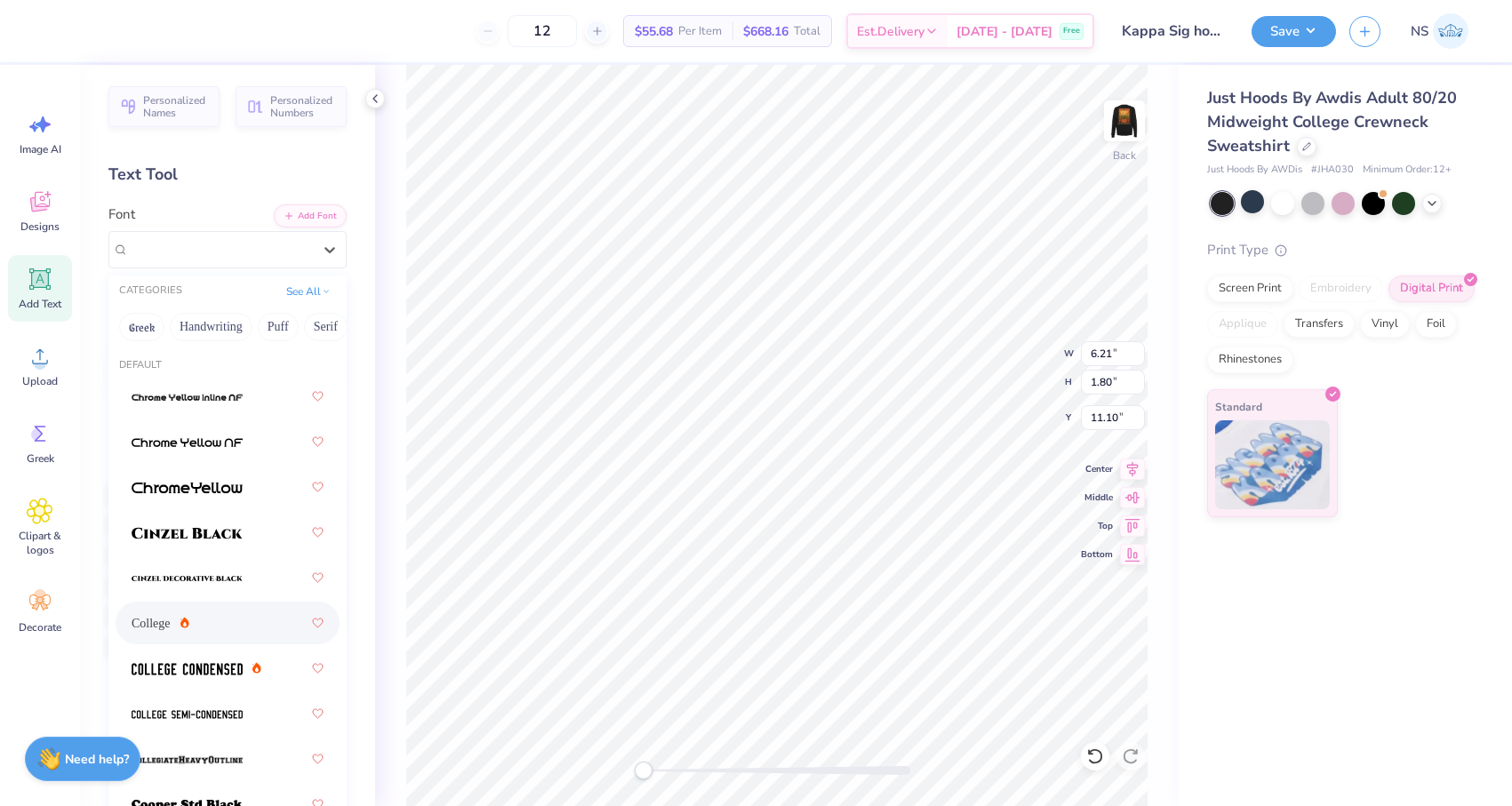
click at [189, 627] on icon at bounding box center [184, 622] width 9 height 11
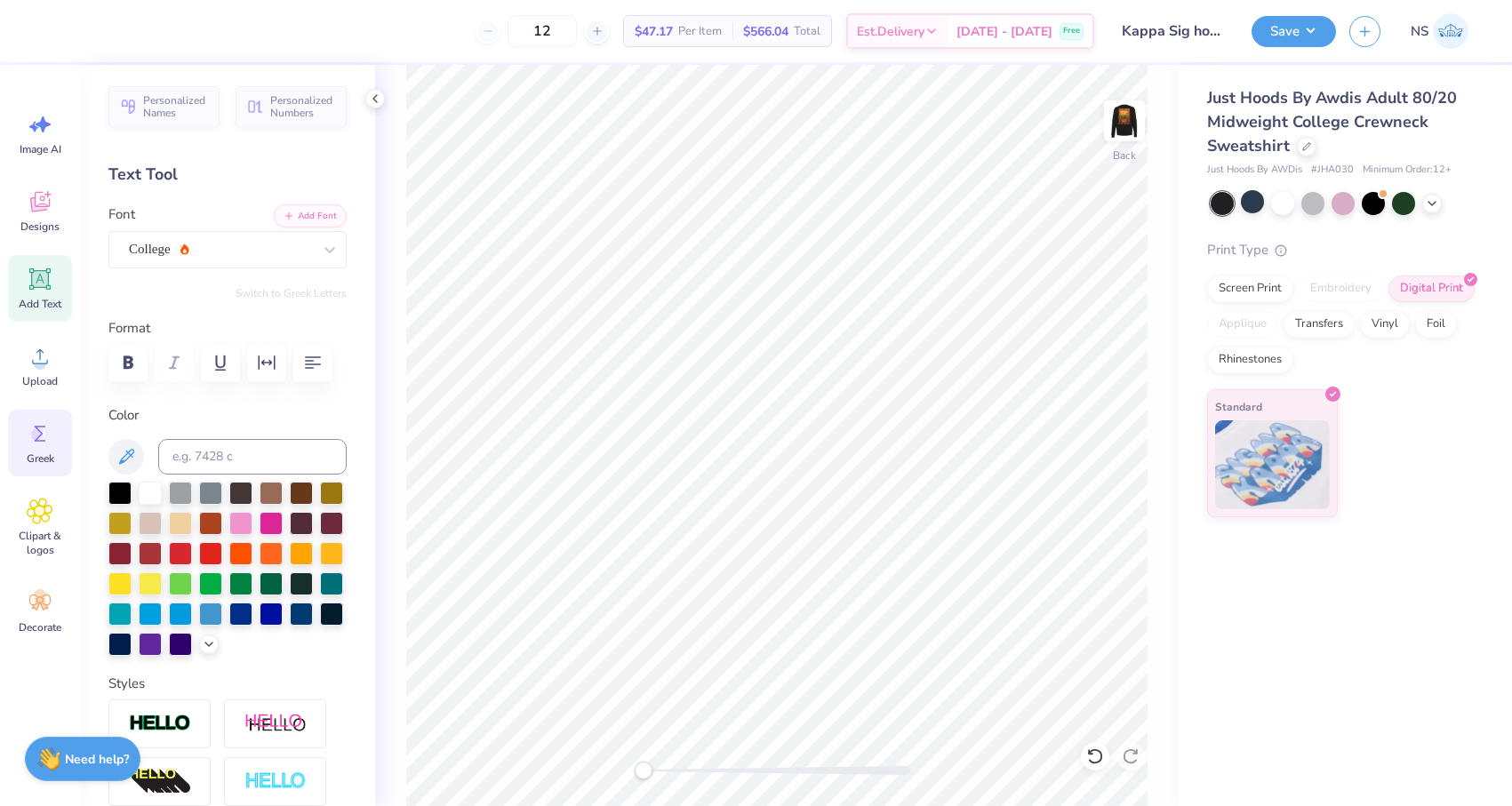
click at [38, 433] on circle at bounding box center [37, 434] width 13 height 13
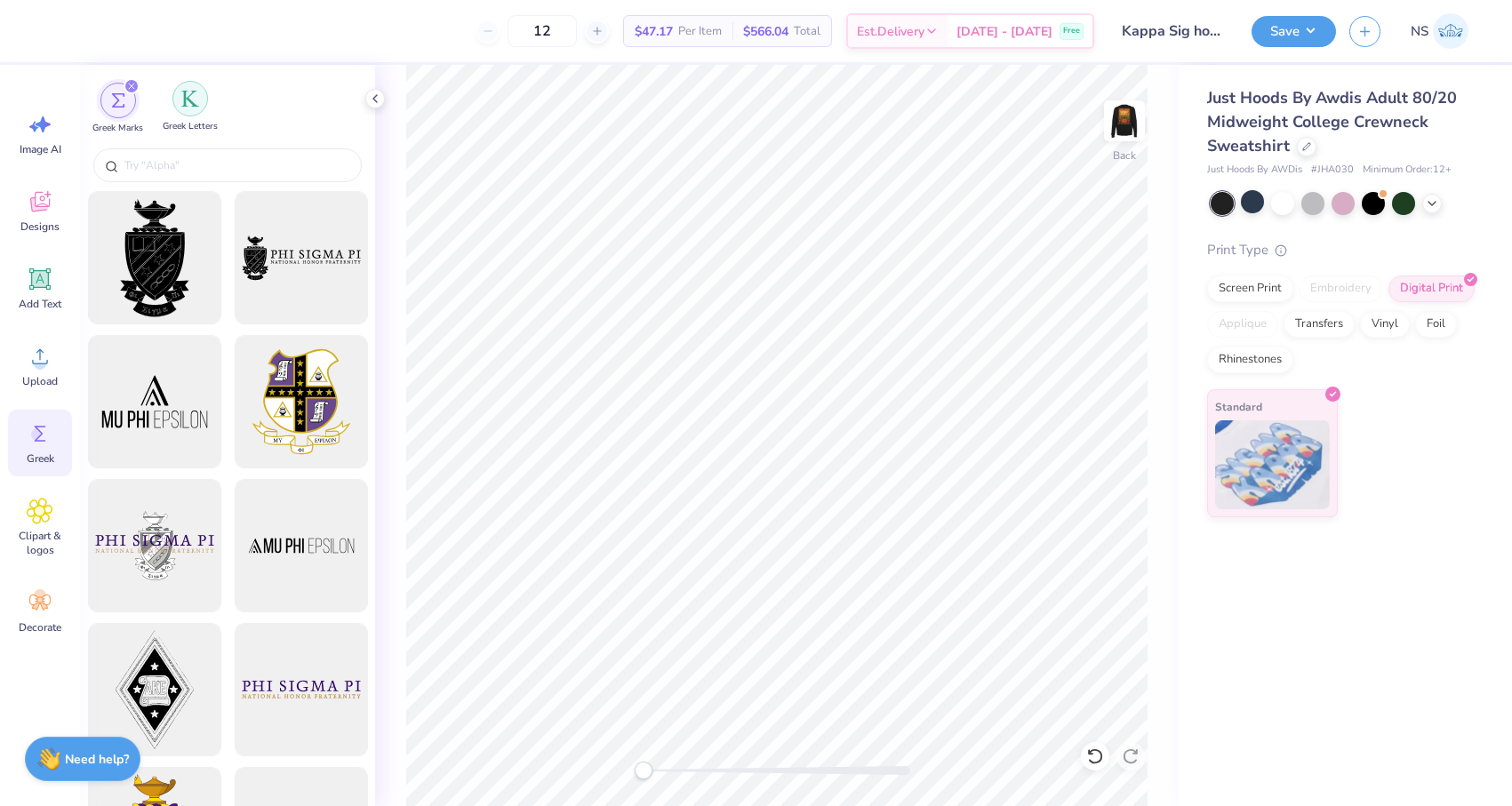
click at [198, 102] on img "filter for Greek Letters" at bounding box center [190, 99] width 17 height 17
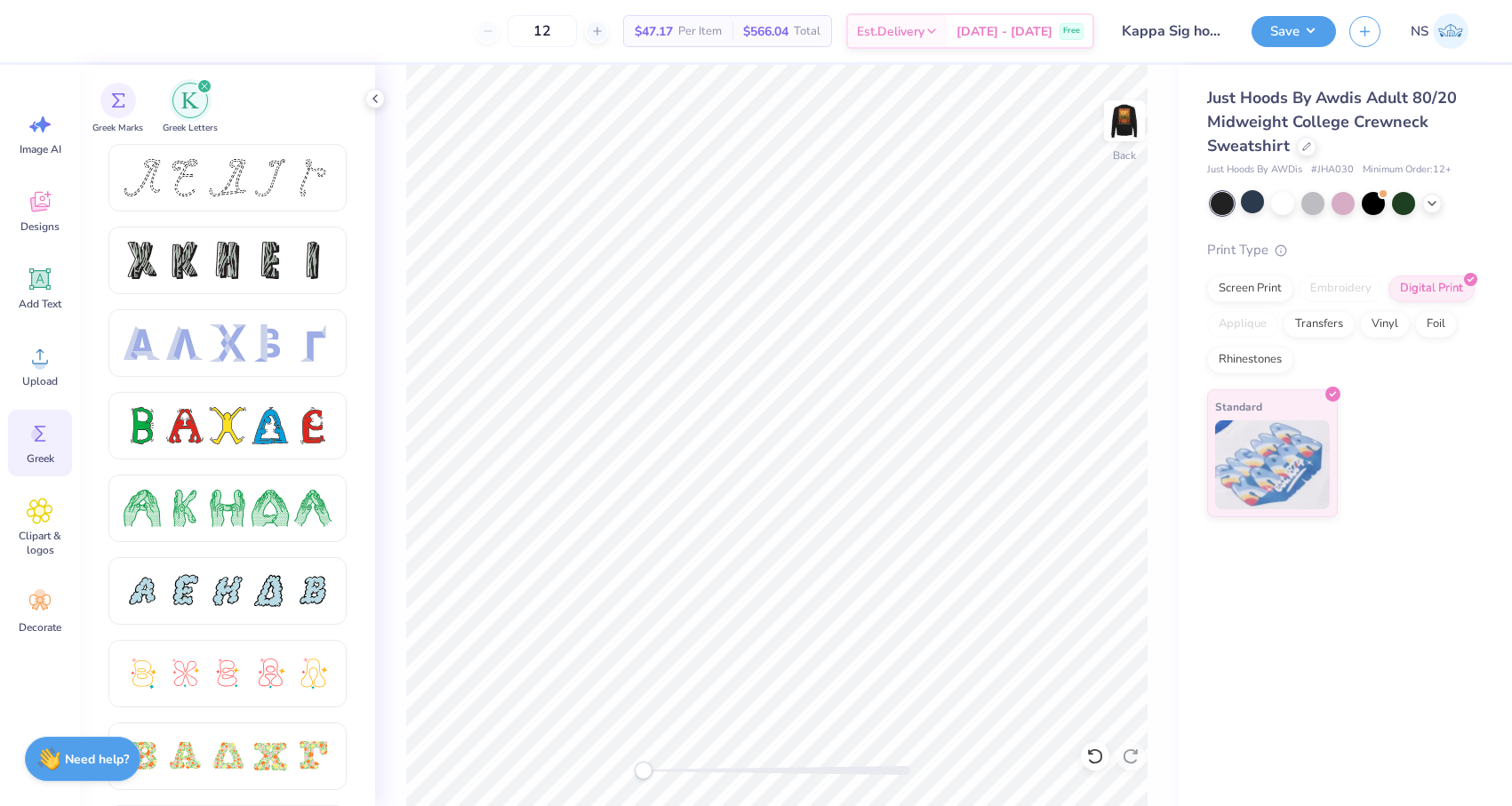
scroll to position [0, 0]
click at [58, 294] on div "Add Text" at bounding box center [40, 288] width 64 height 67
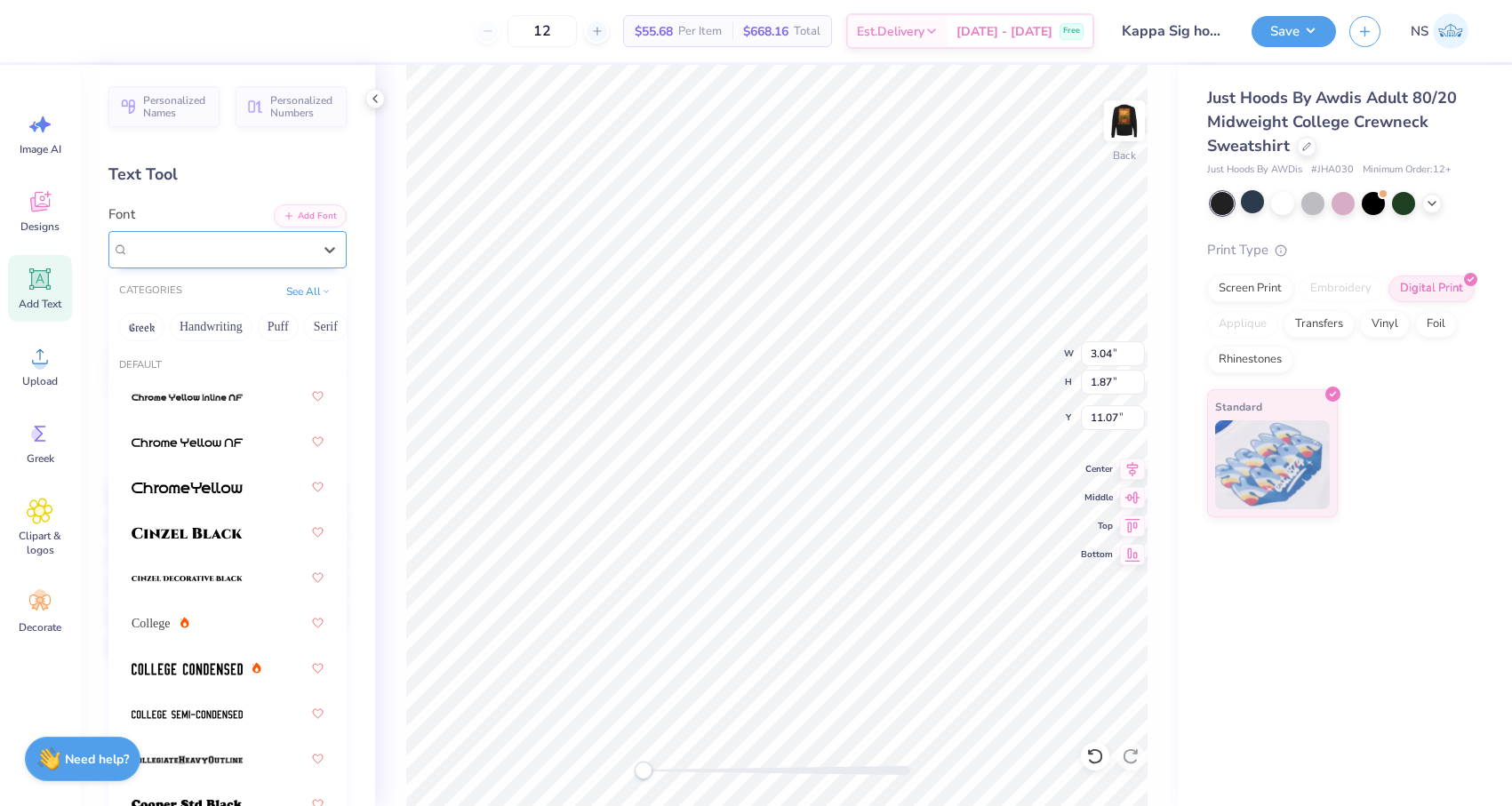
click at [290, 252] on div "Super Dream" at bounding box center [220, 249] width 187 height 27
click at [280, 326] on button "Bold" at bounding box center [268, 326] width 44 height 28
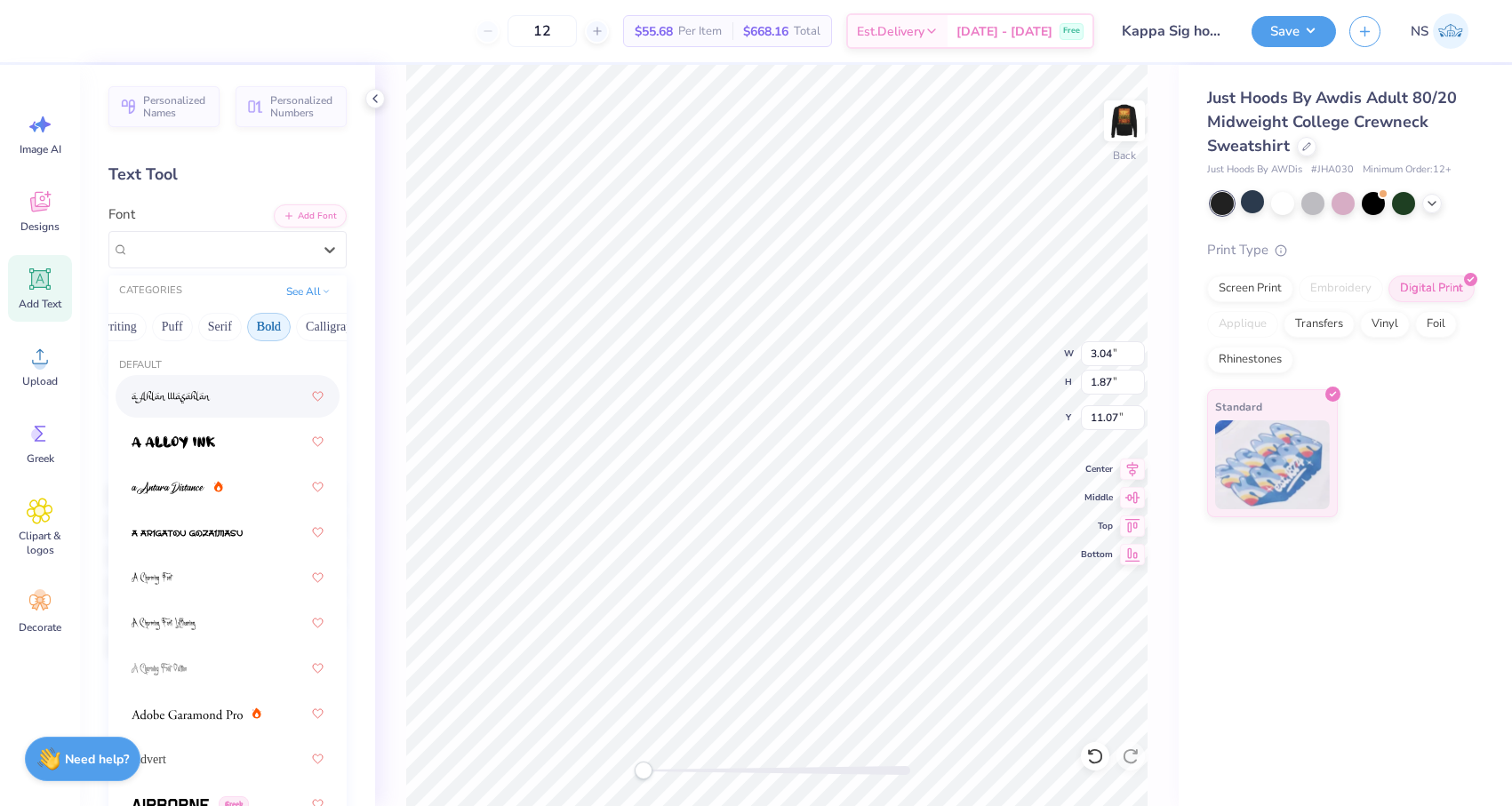
click at [284, 326] on button "Bold" at bounding box center [268, 326] width 44 height 28
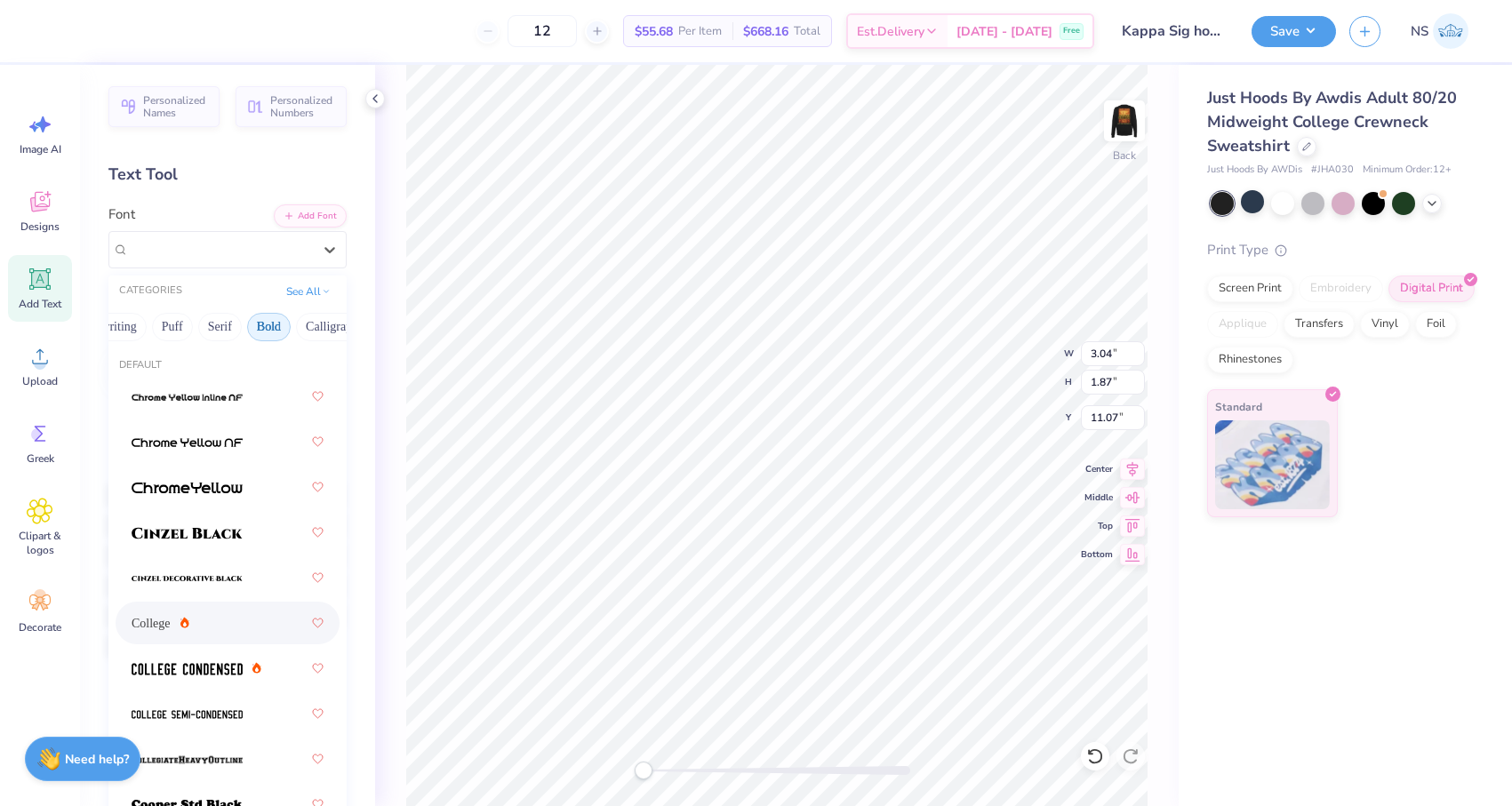
click at [181, 630] on div "College" at bounding box center [161, 623] width 58 height 18
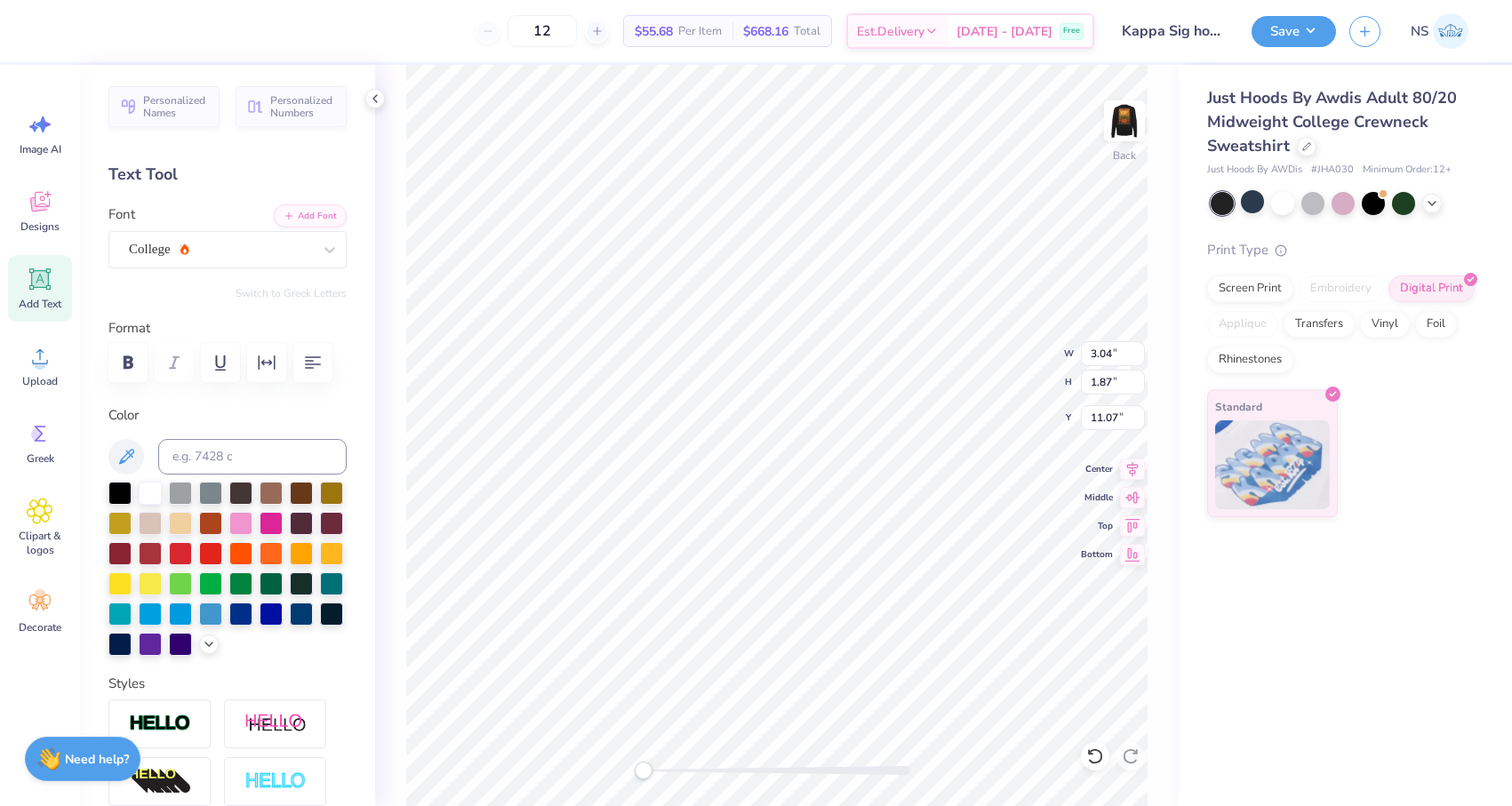
scroll to position [0, 0]
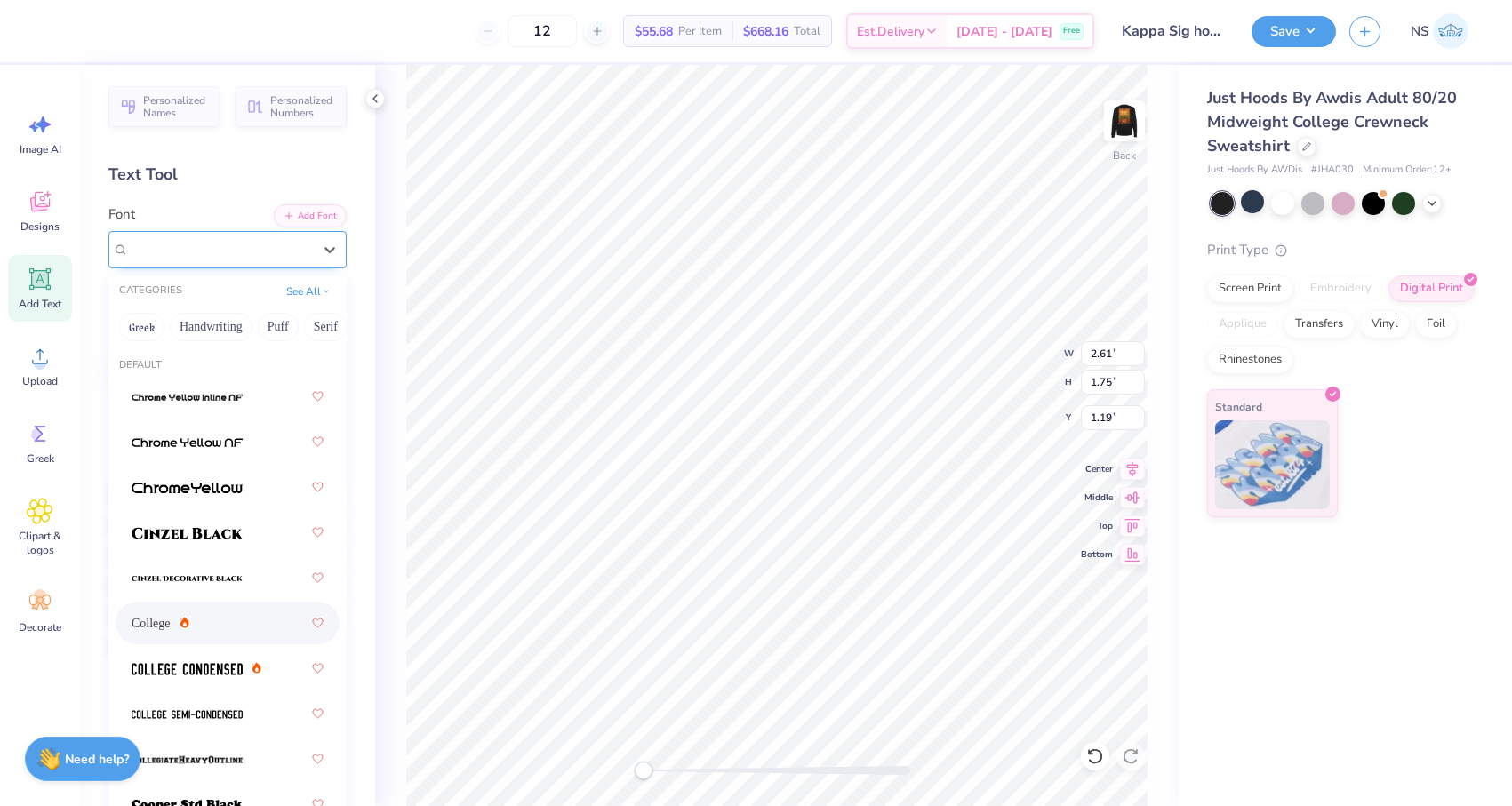
click at [310, 258] on div "College" at bounding box center [220, 249] width 187 height 27
click at [319, 293] on button "See All" at bounding box center [308, 290] width 55 height 17
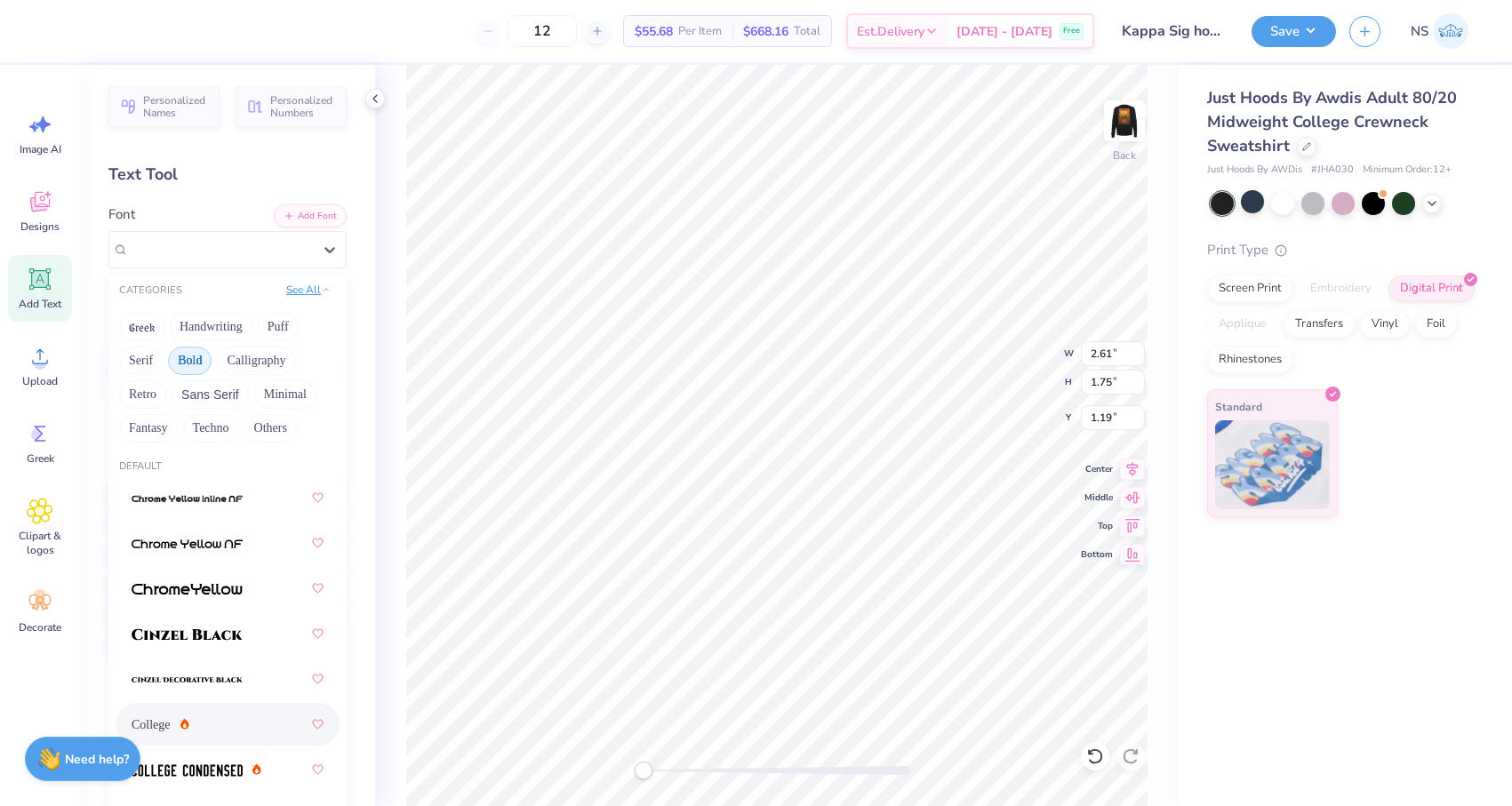
click at [319, 293] on button "See All" at bounding box center [308, 290] width 55 height 17
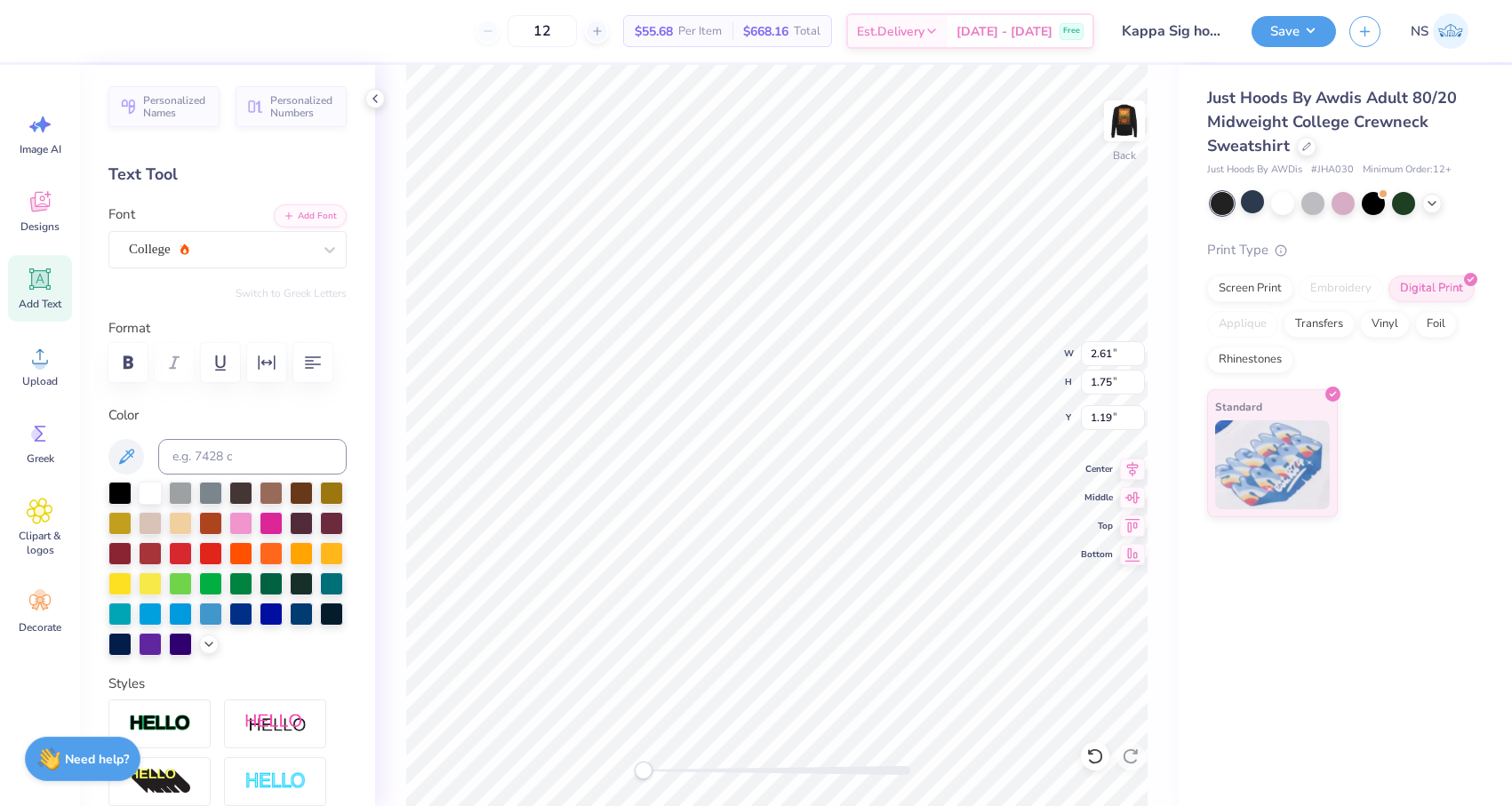
click at [291, 142] on div "Personalized Names Personalized Numbers Text Tool Add Font Font College Switch …" at bounding box center [228, 435] width 295 height 741
click at [99, 759] on strong "Need help?" at bounding box center [97, 756] width 64 height 16
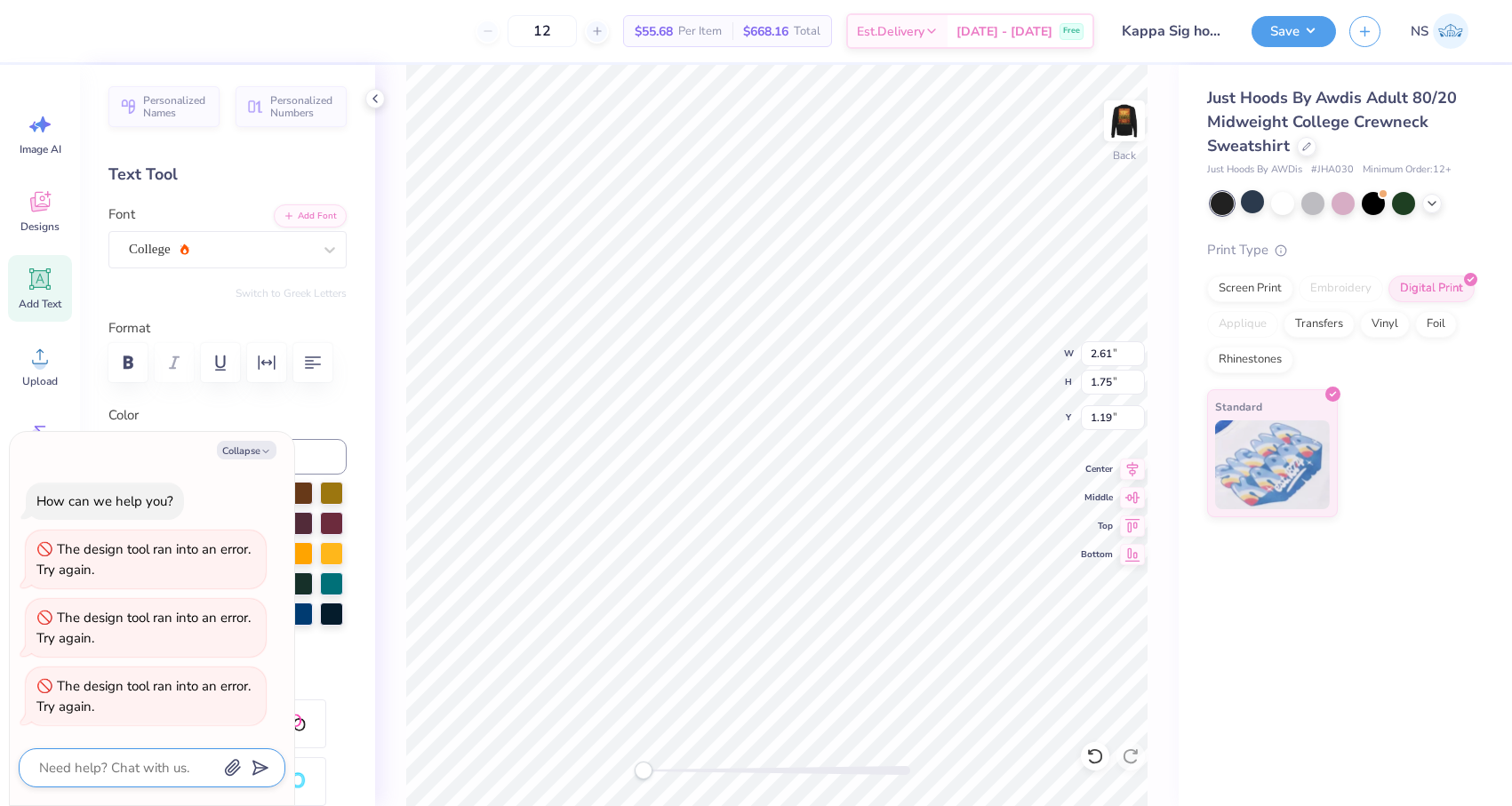
click at [130, 769] on textarea at bounding box center [128, 767] width 180 height 23
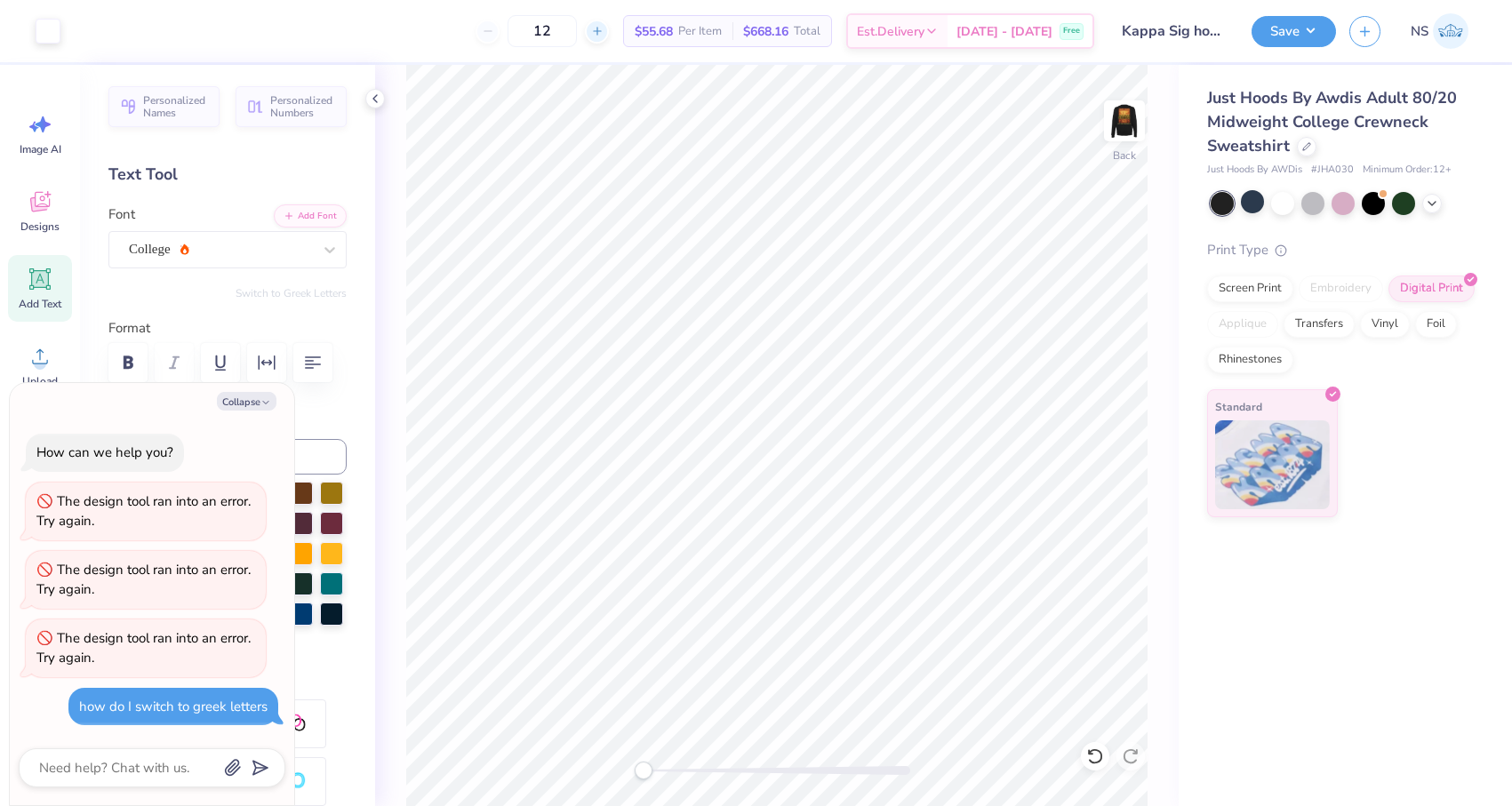
click at [600, 31] on line at bounding box center [596, 31] width 7 height 0
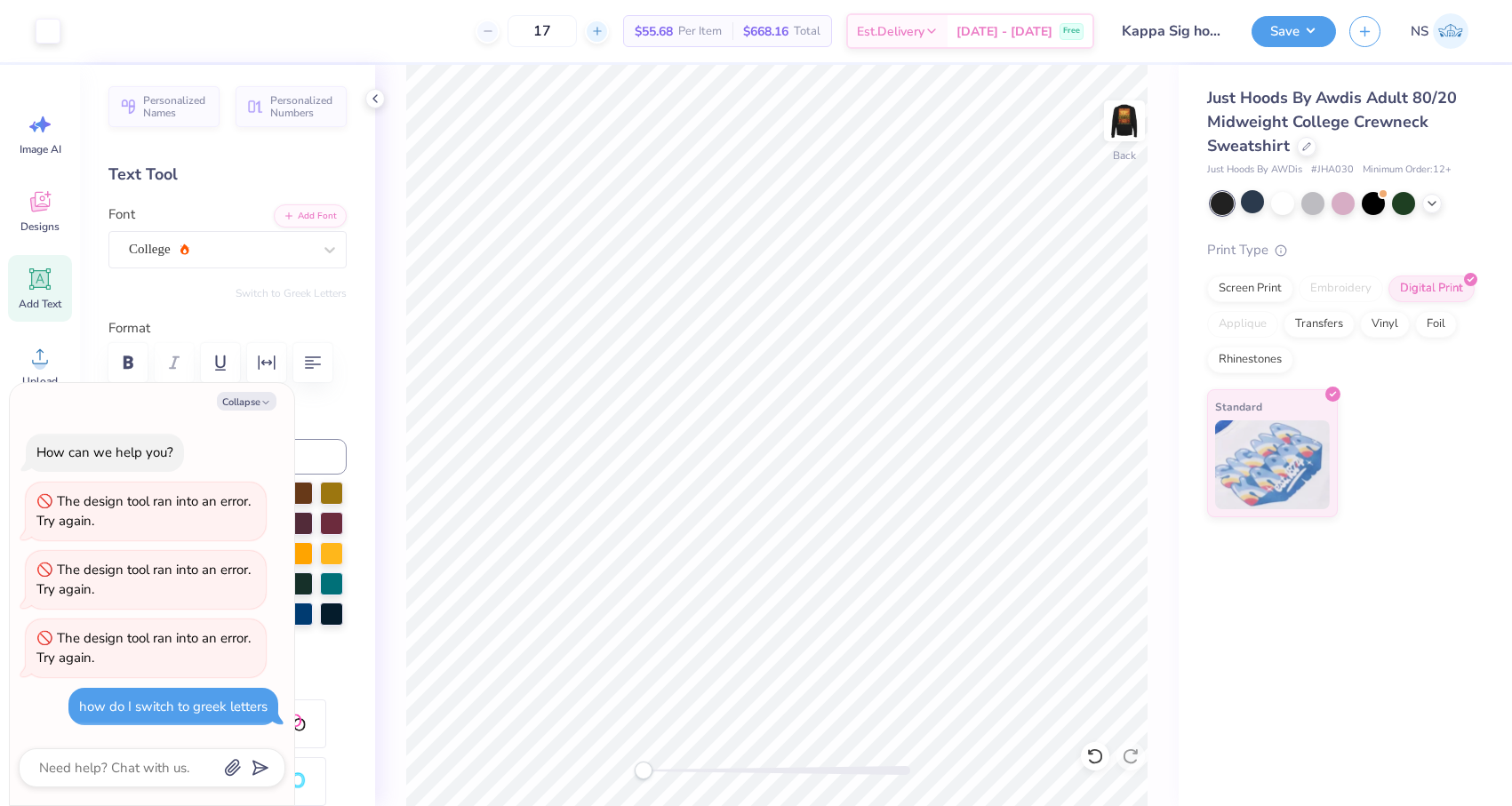
click at [600, 31] on line at bounding box center [596, 31] width 7 height 0
click at [643, 31] on div at bounding box center [654, 31] width 24 height 24
click at [587, 27] on div "21" at bounding box center [532, 31] width 134 height 32
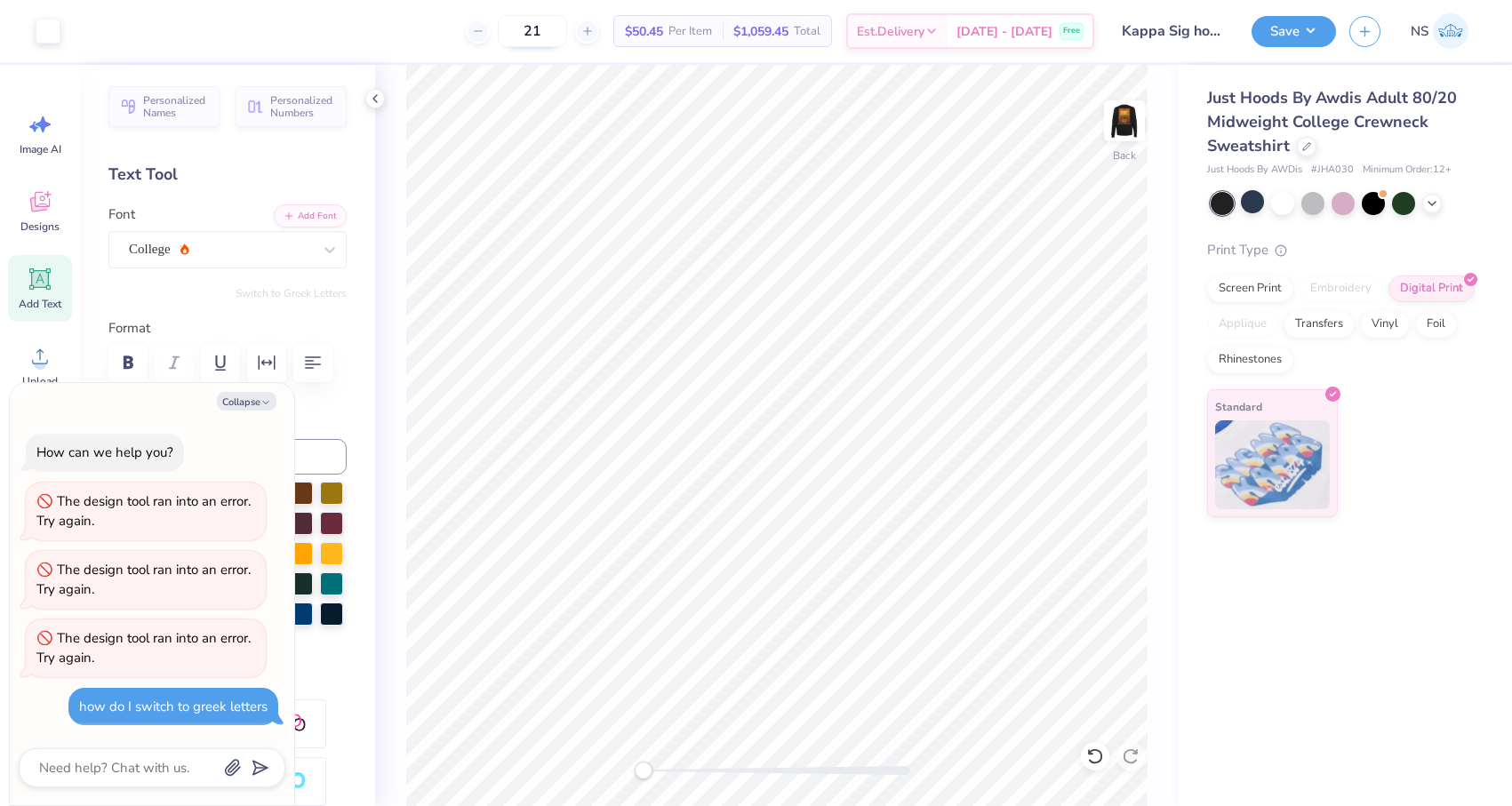
click at [567, 28] on input "21" at bounding box center [532, 31] width 70 height 32
drag, startPoint x: 666, startPoint y: 31, endPoint x: 647, endPoint y: 30, distance: 19.0
click at [647, 30] on span "$46.61" at bounding box center [644, 31] width 38 height 18
click at [699, 36] on span "Per Item" at bounding box center [690, 31] width 44 height 18
click at [1120, 119] on img at bounding box center [1123, 120] width 71 height 71
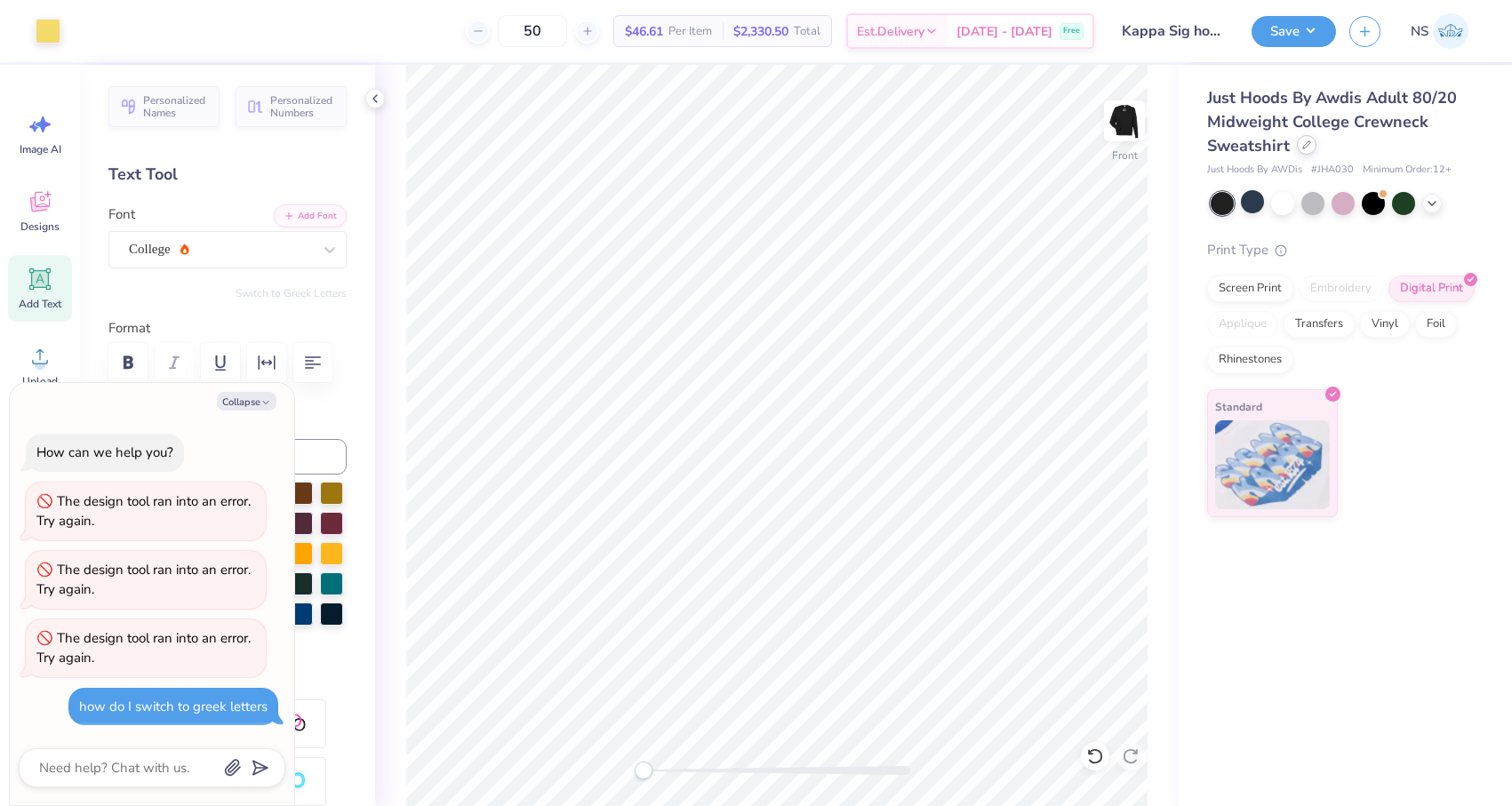
click at [1307, 145] on icon at bounding box center [1306, 144] width 9 height 9
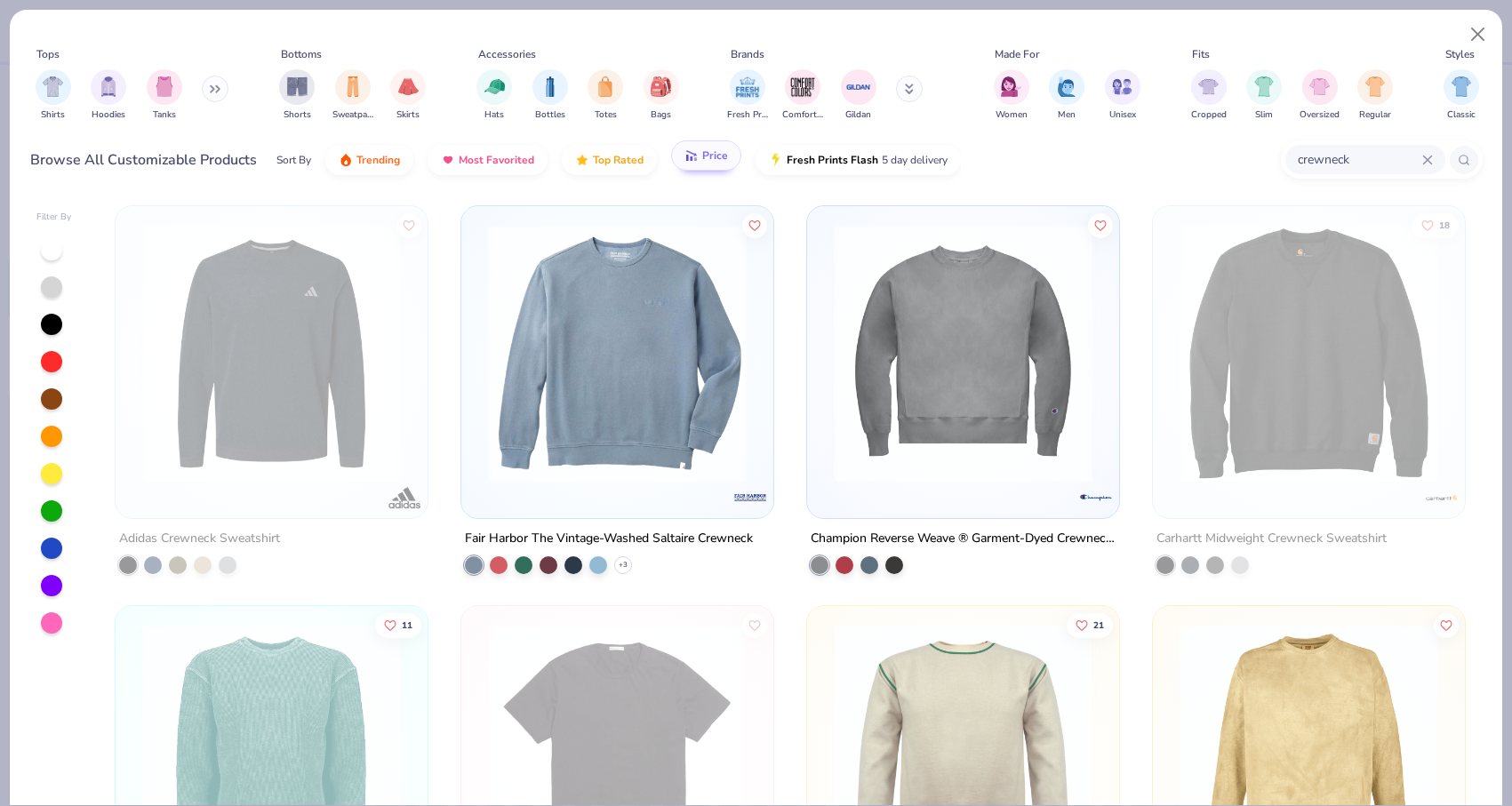
click at [694, 159] on icon "button" at bounding box center [695, 159] width 3 height 4
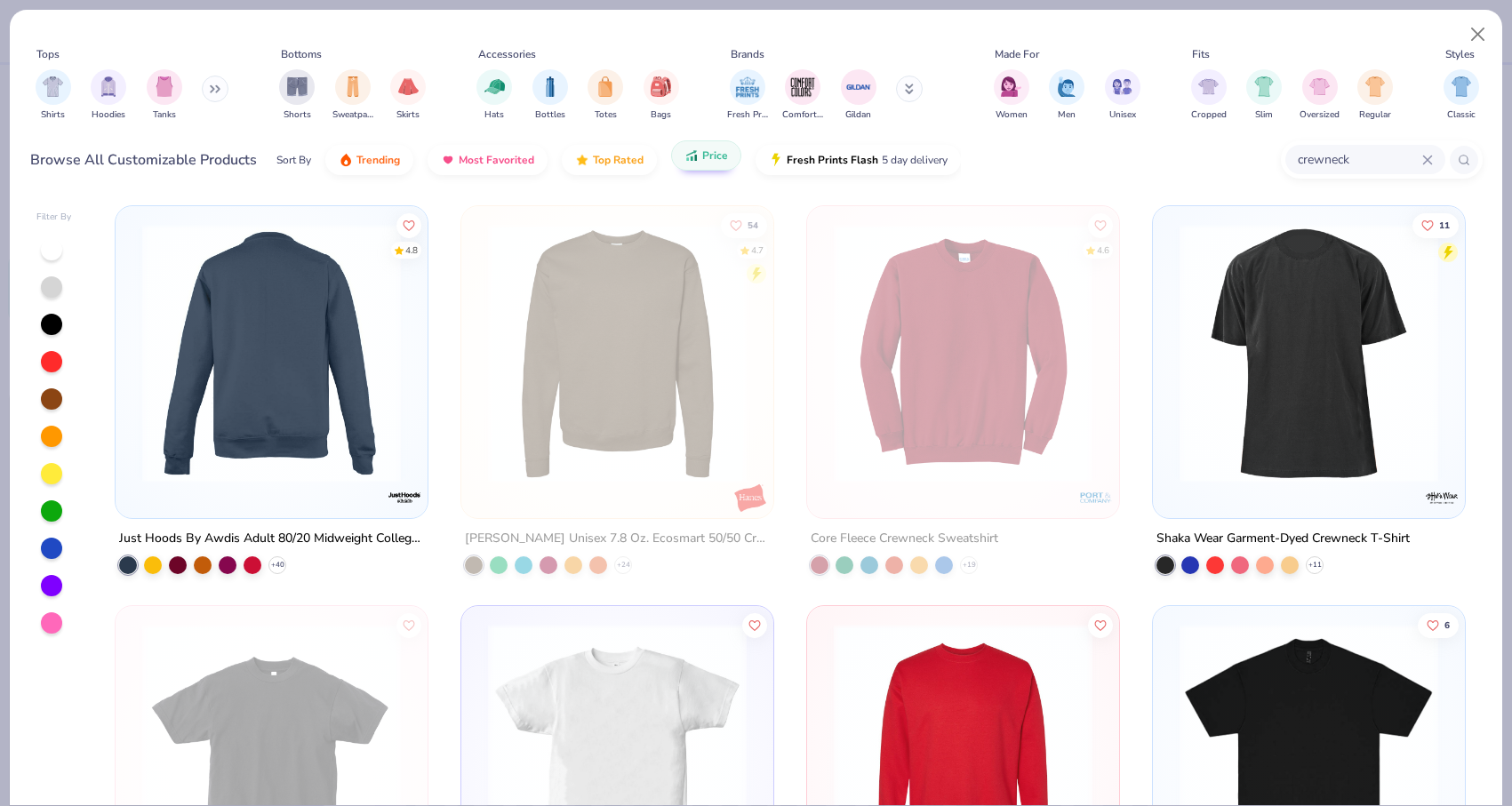
click at [318, 409] on div at bounding box center [270, 353] width 829 height 259
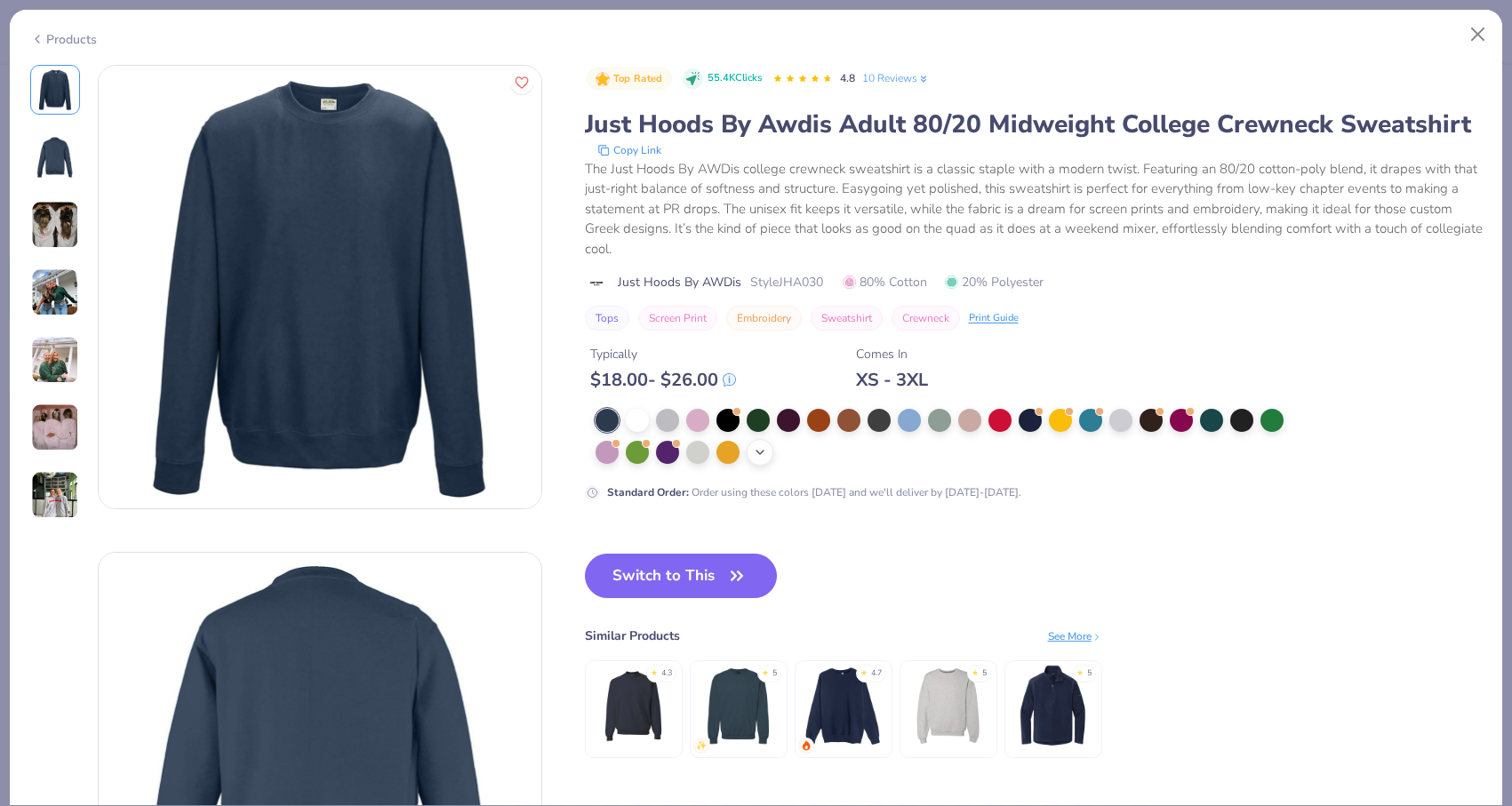
click at [758, 452] on icon at bounding box center [760, 451] width 15 height 15
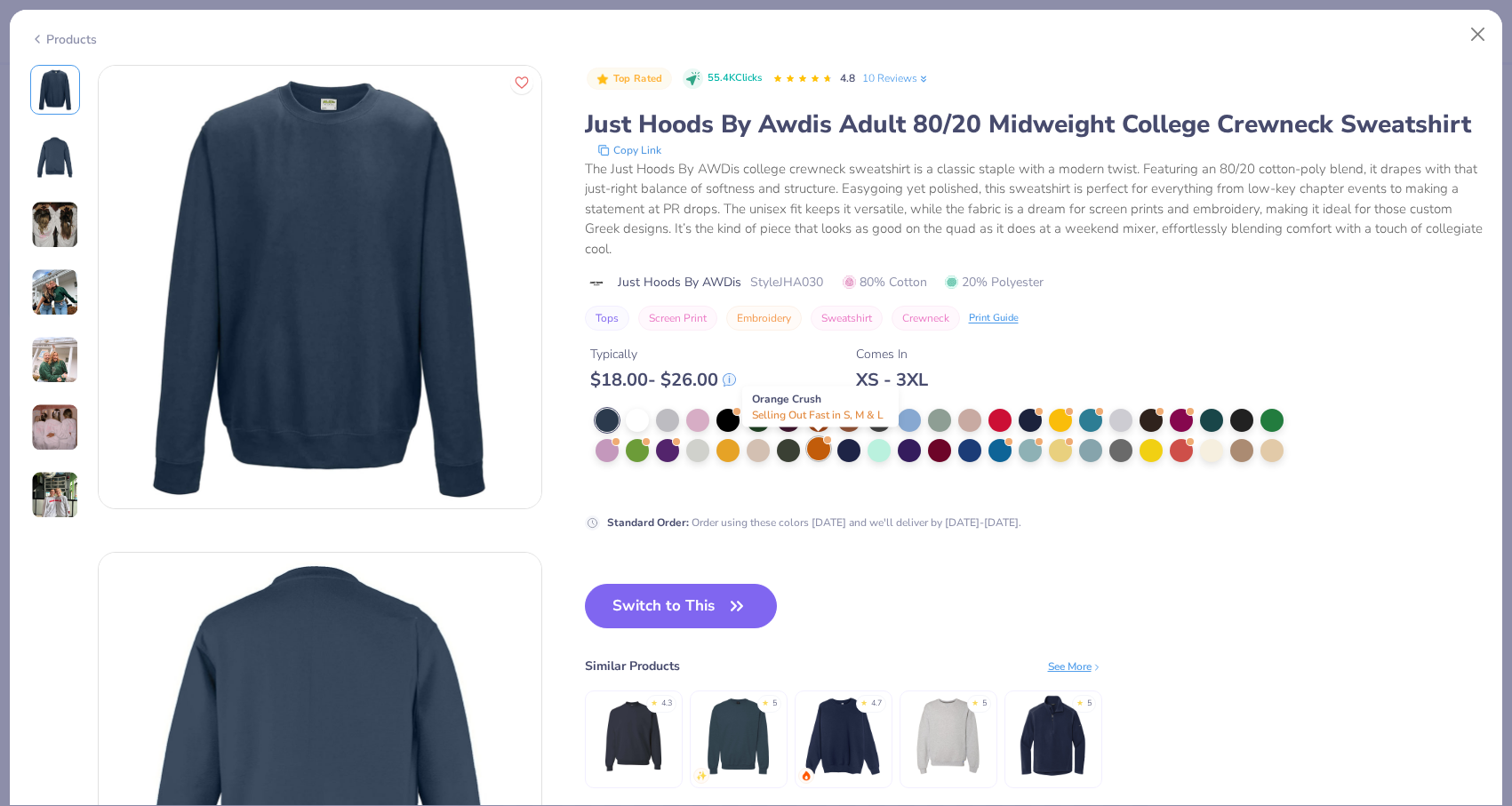
click at [810, 454] on div at bounding box center [819, 449] width 23 height 23
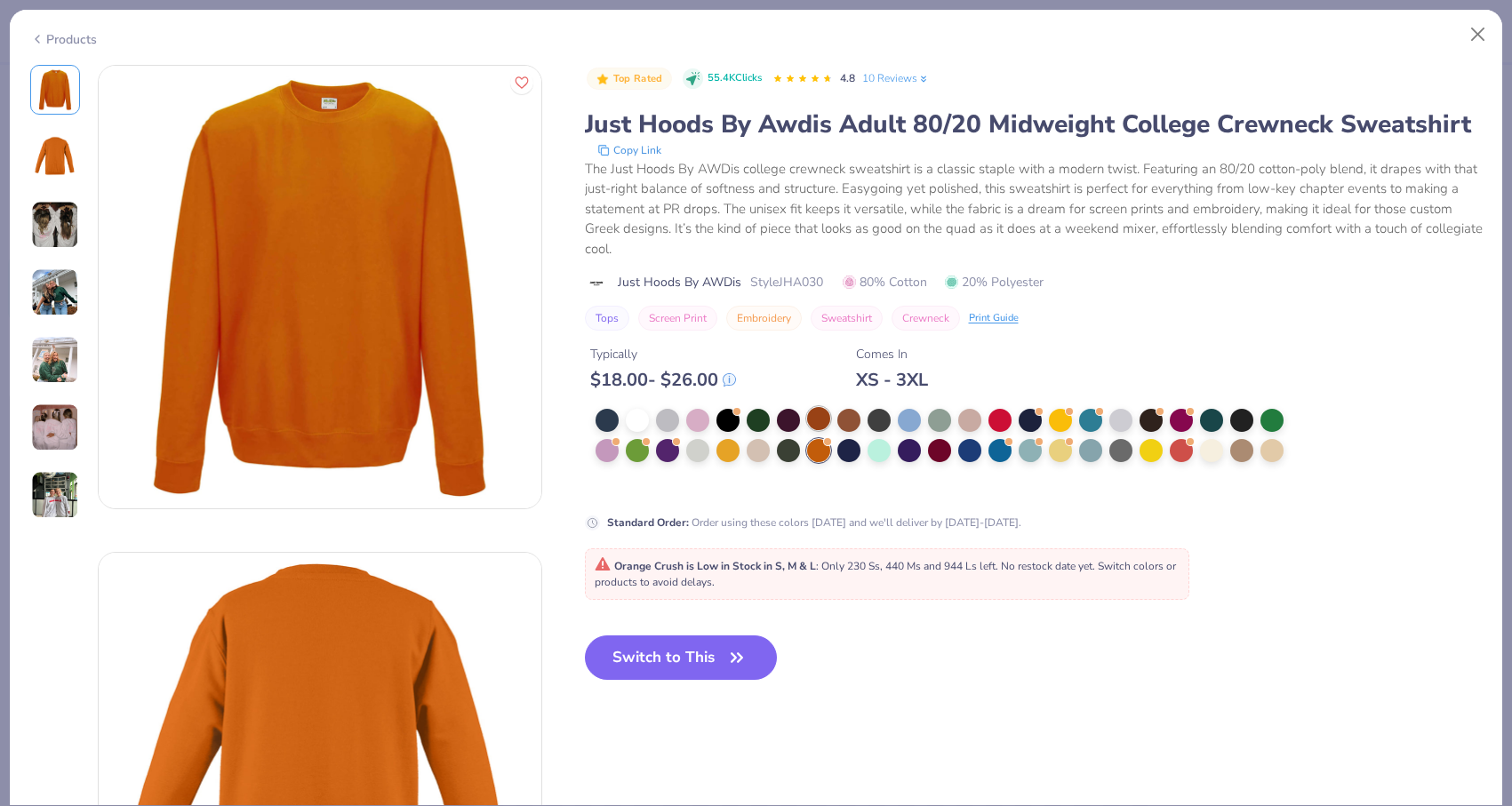
click at [826, 428] on div at bounding box center [819, 418] width 23 height 23
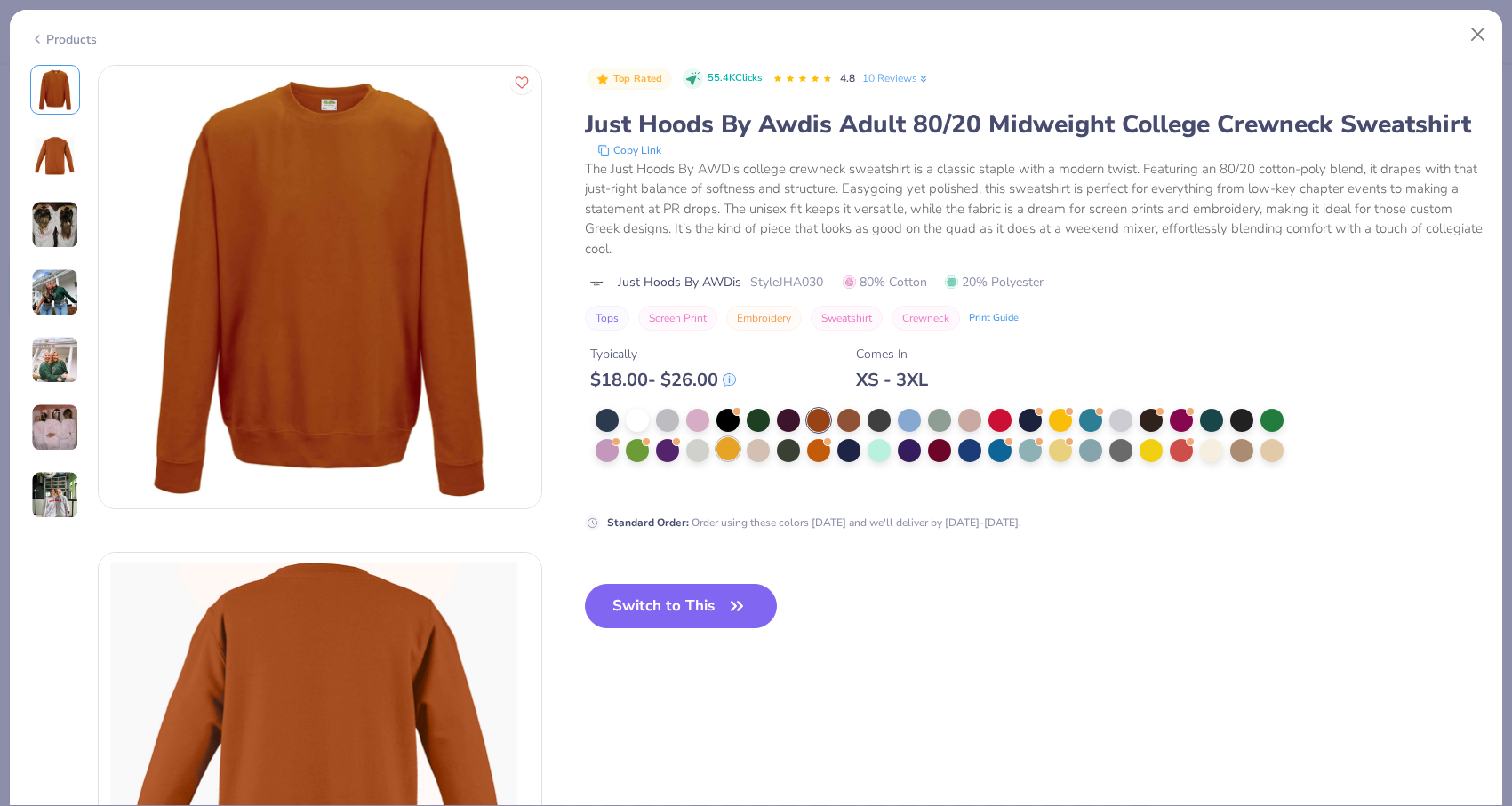
click at [722, 455] on div at bounding box center [728, 449] width 23 height 23
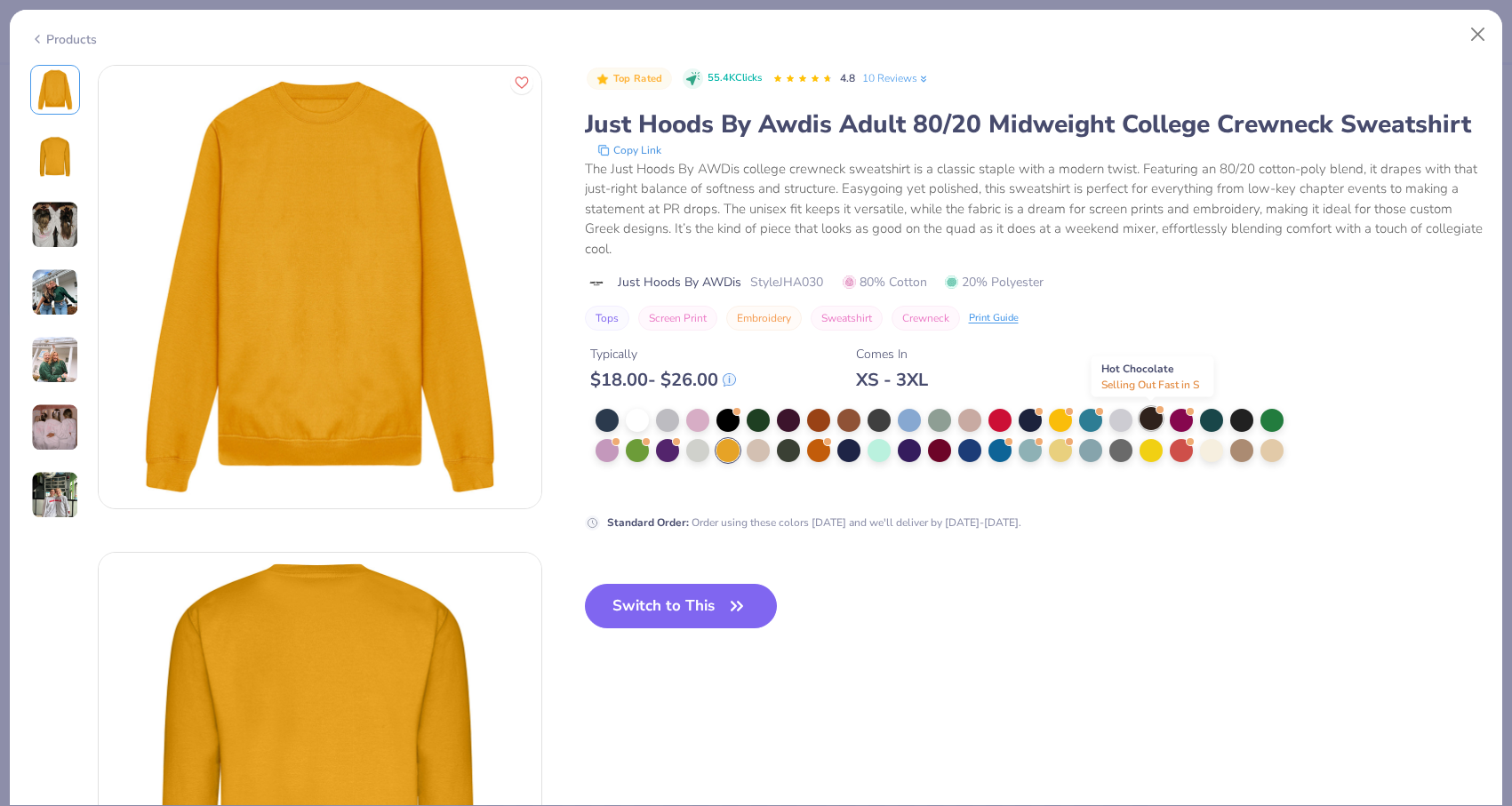
click at [1152, 422] on div at bounding box center [1150, 418] width 23 height 23
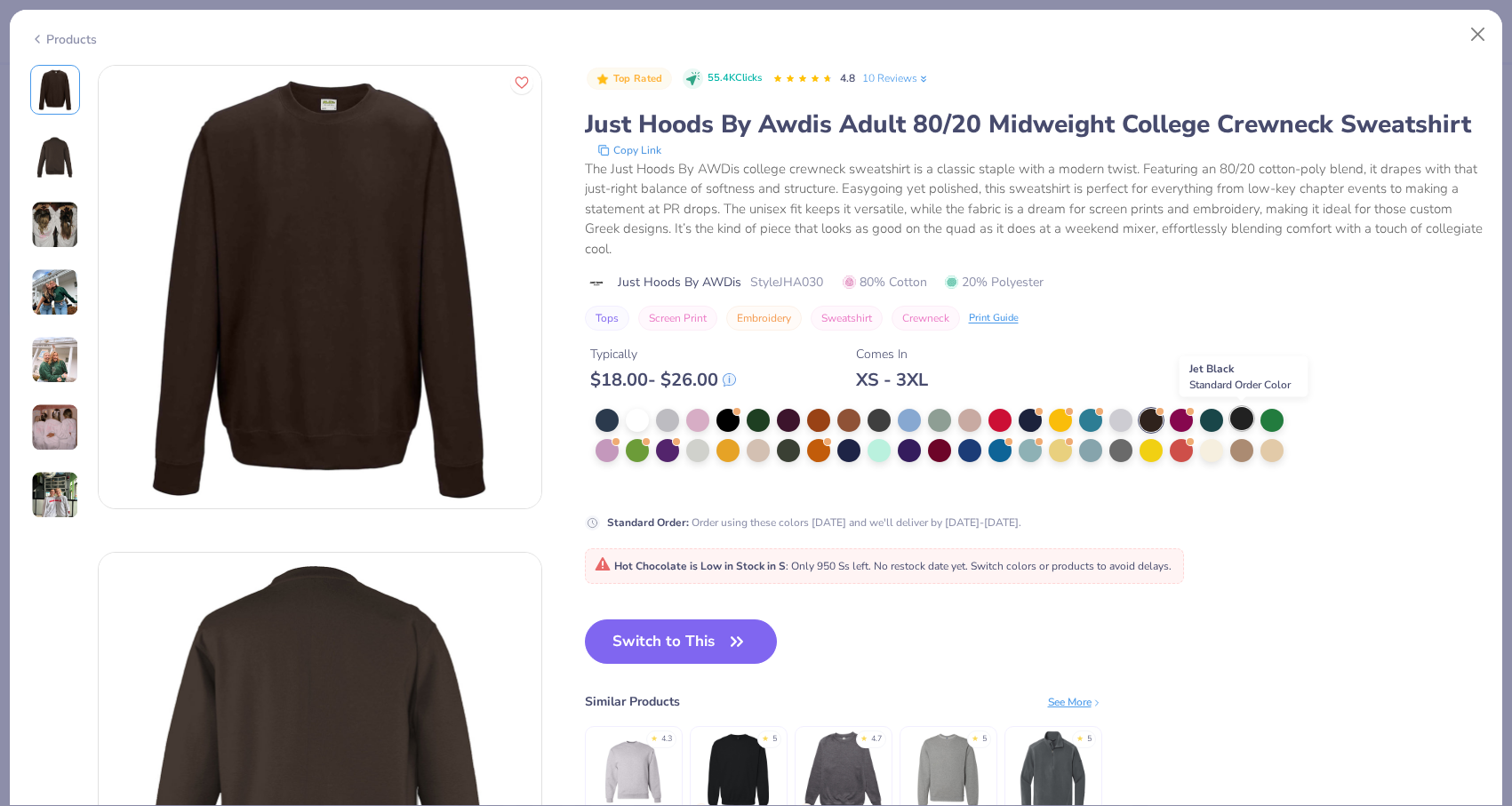
click at [1235, 426] on div at bounding box center [1242, 418] width 23 height 23
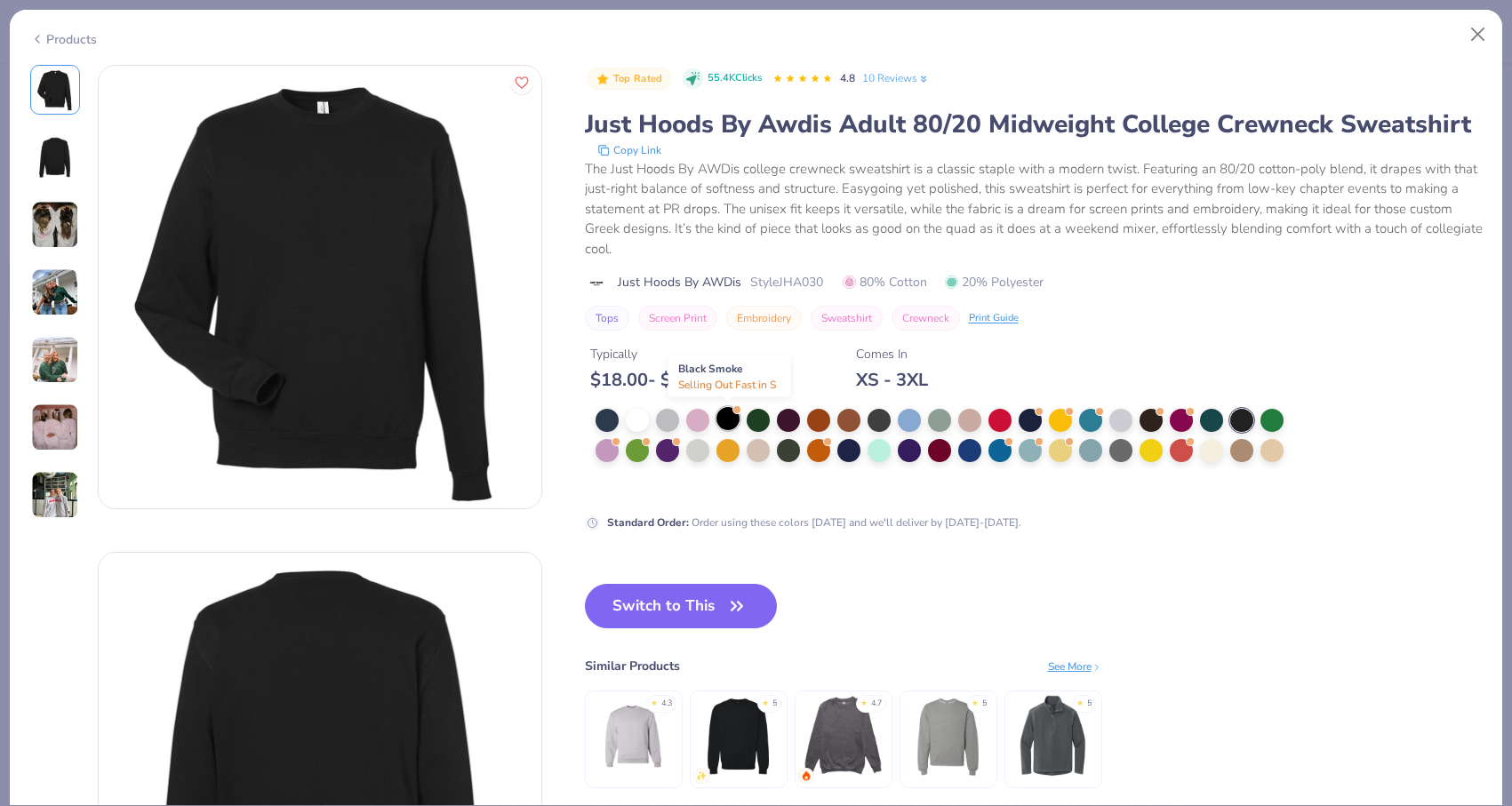
click at [732, 422] on div at bounding box center [728, 418] width 23 height 23
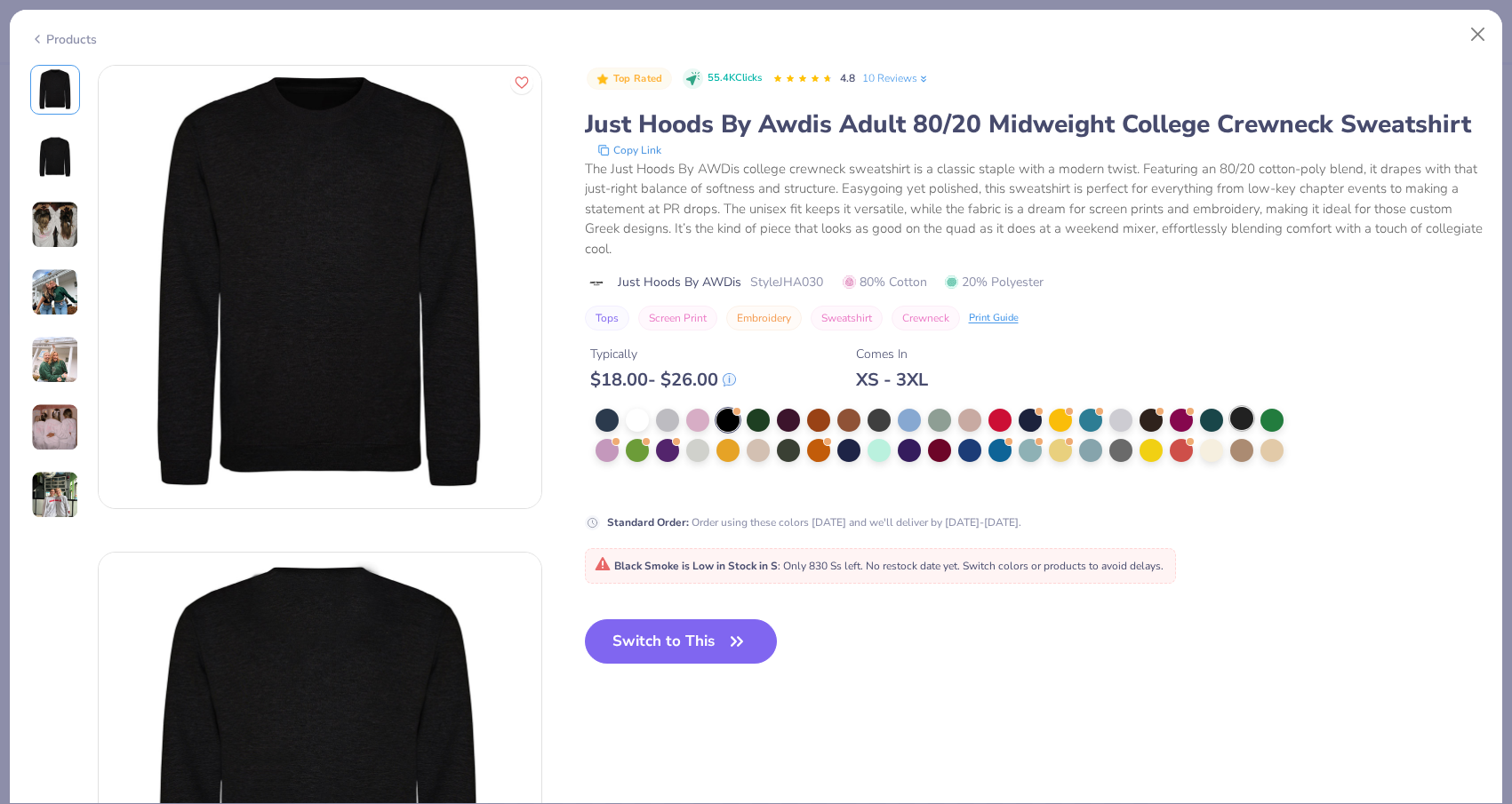
click at [1236, 417] on div at bounding box center [1242, 418] width 23 height 23
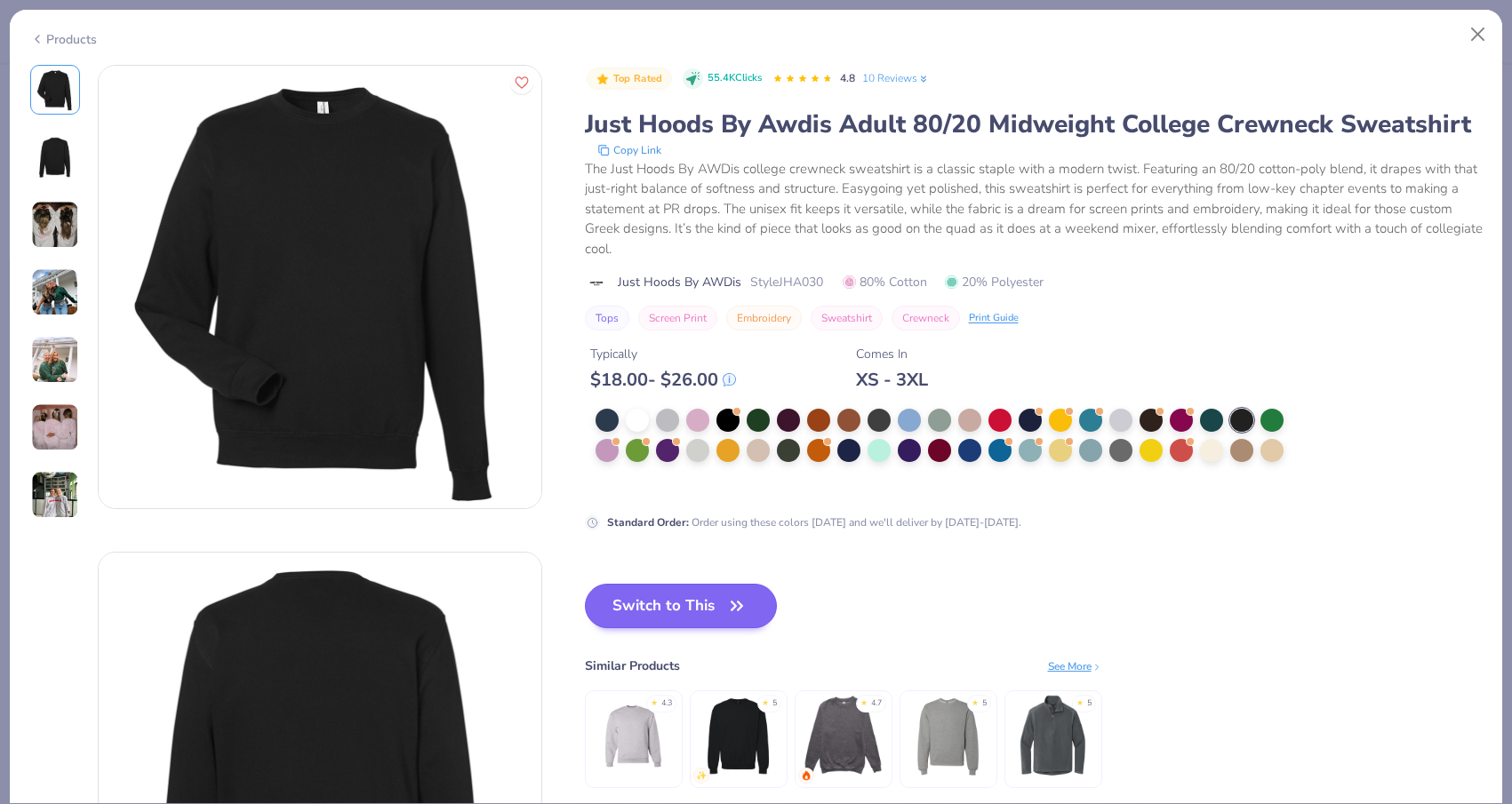
click at [713, 608] on button "Switch to This" at bounding box center [680, 605] width 193 height 45
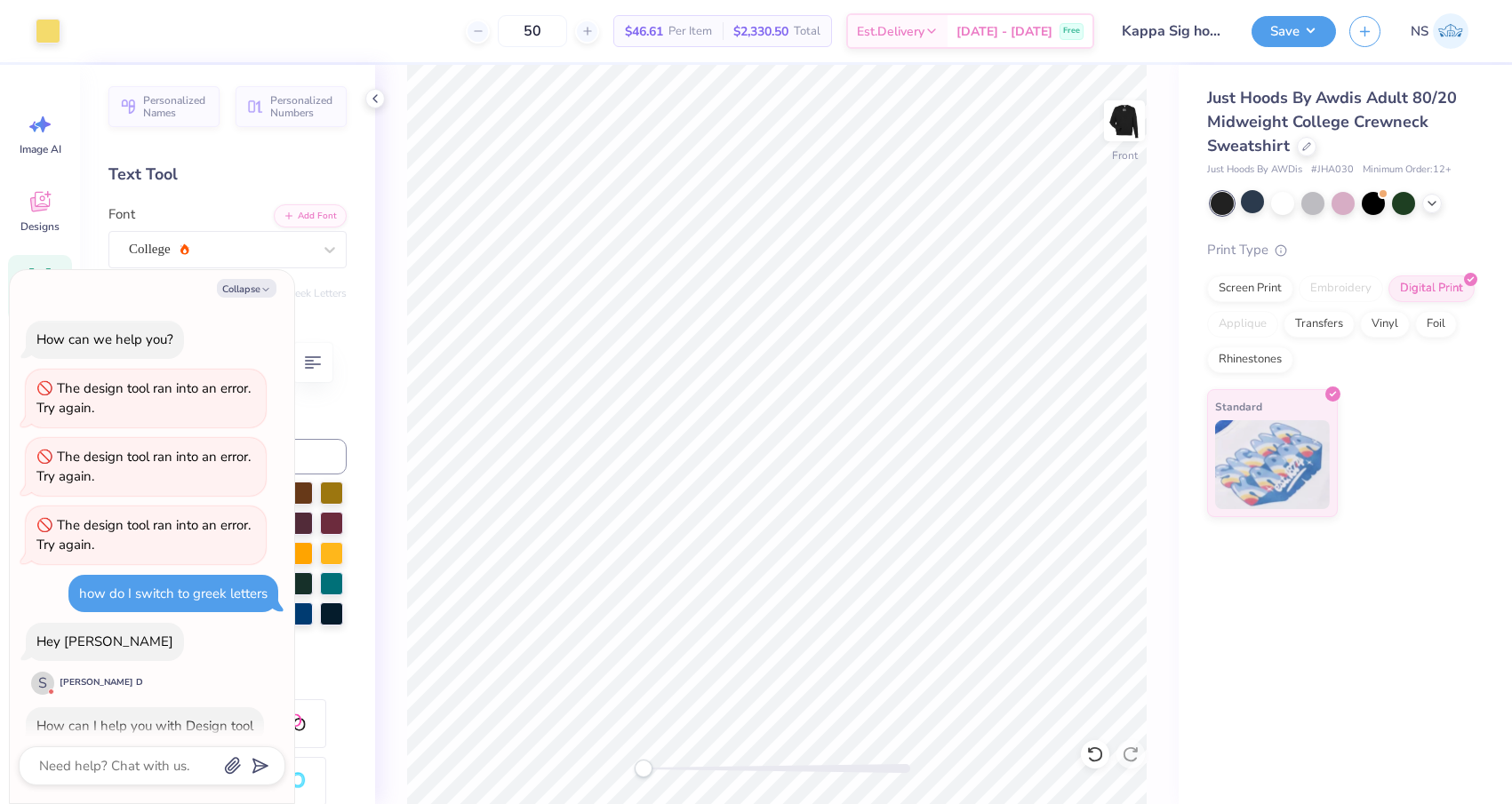
scroll to position [52, 0]
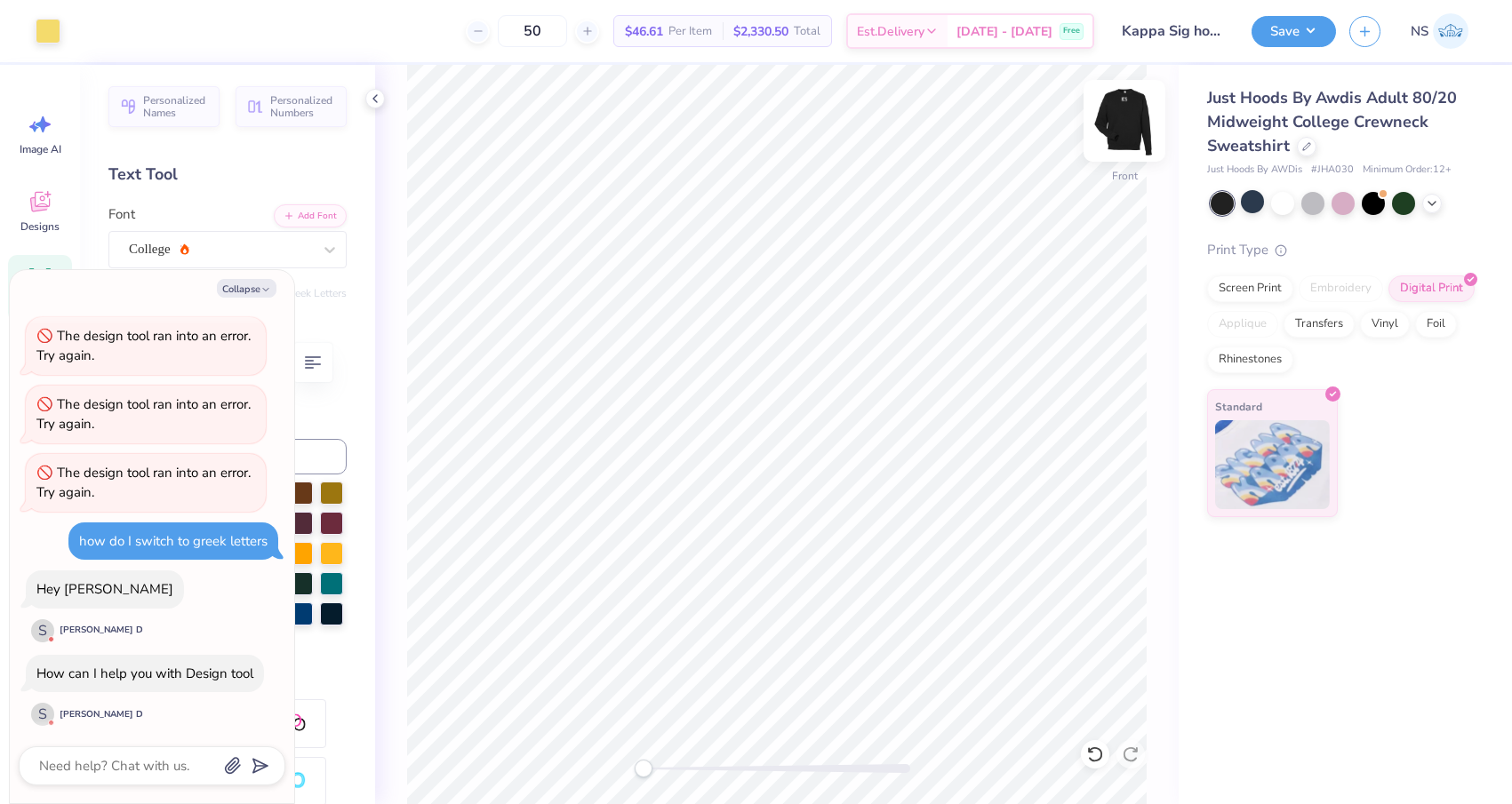
click at [1115, 114] on img at bounding box center [1123, 120] width 71 height 71
click at [169, 767] on textarea at bounding box center [128, 765] width 180 height 23
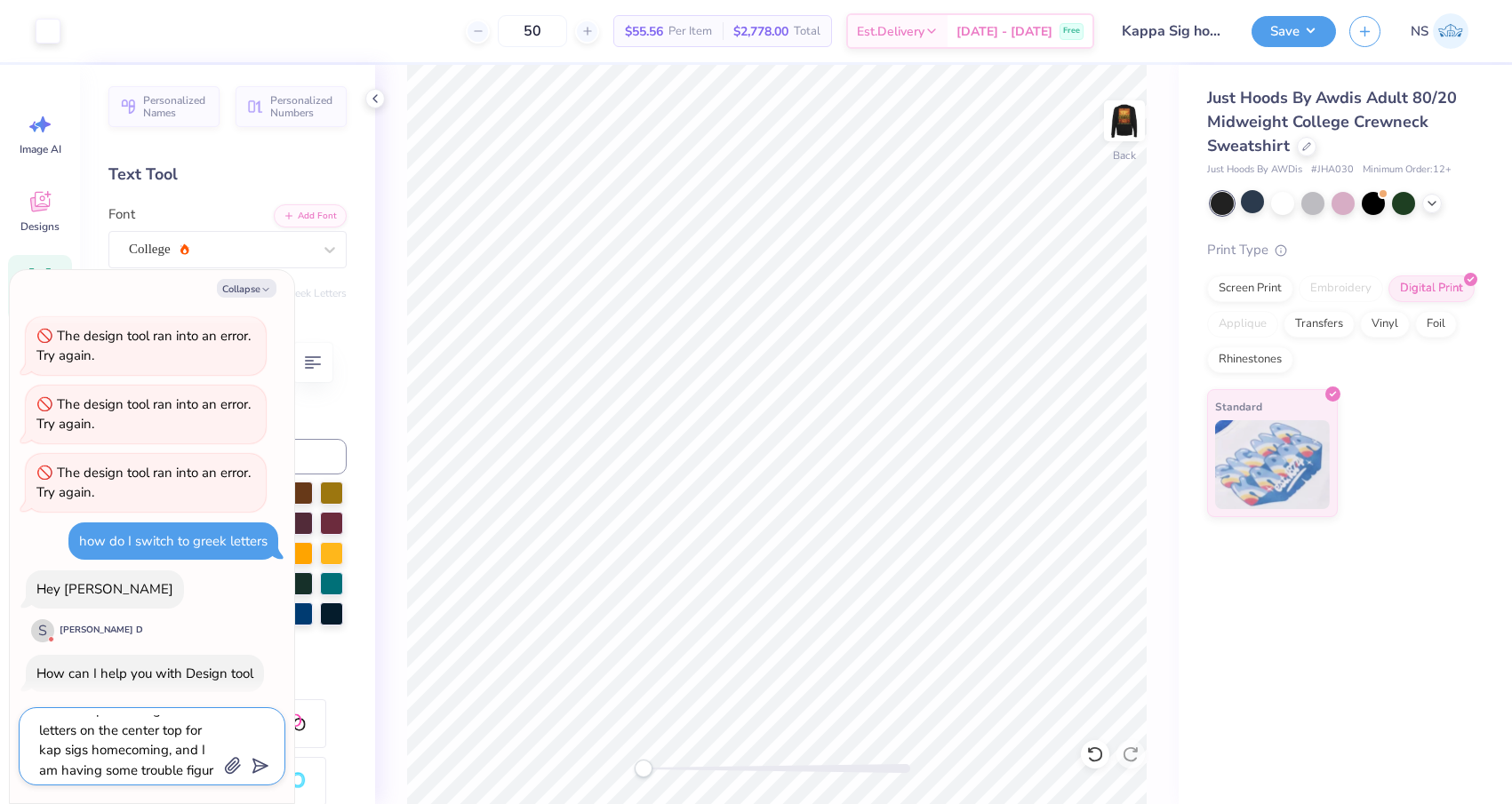
scroll to position [39, 0]
drag, startPoint x: 169, startPoint y: 767, endPoint x: 267, endPoint y: 766, distance: 98.0
click at [267, 766] on polygon "submit" at bounding box center [257, 766] width 21 height 21
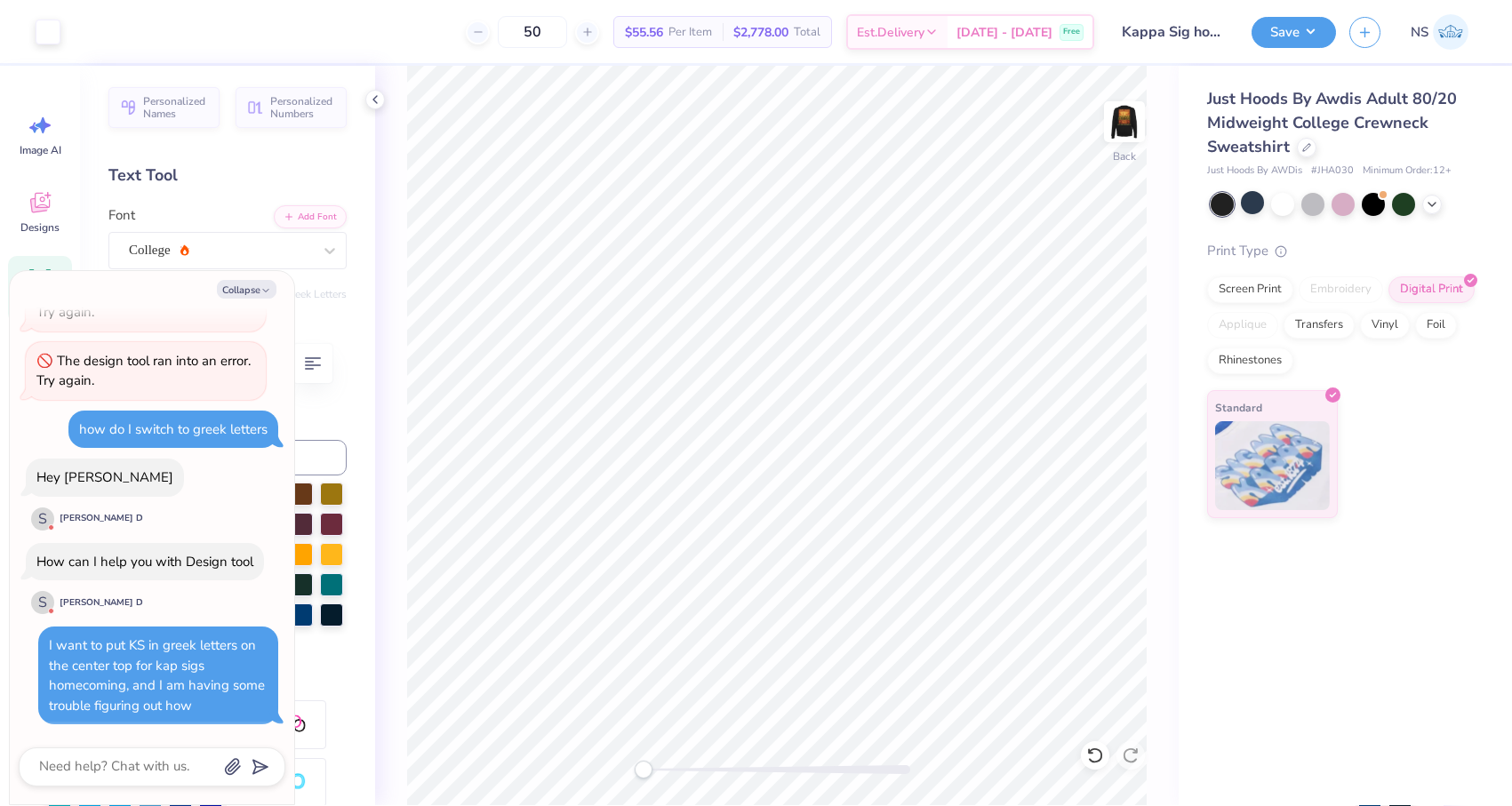
scroll to position [159, 0]
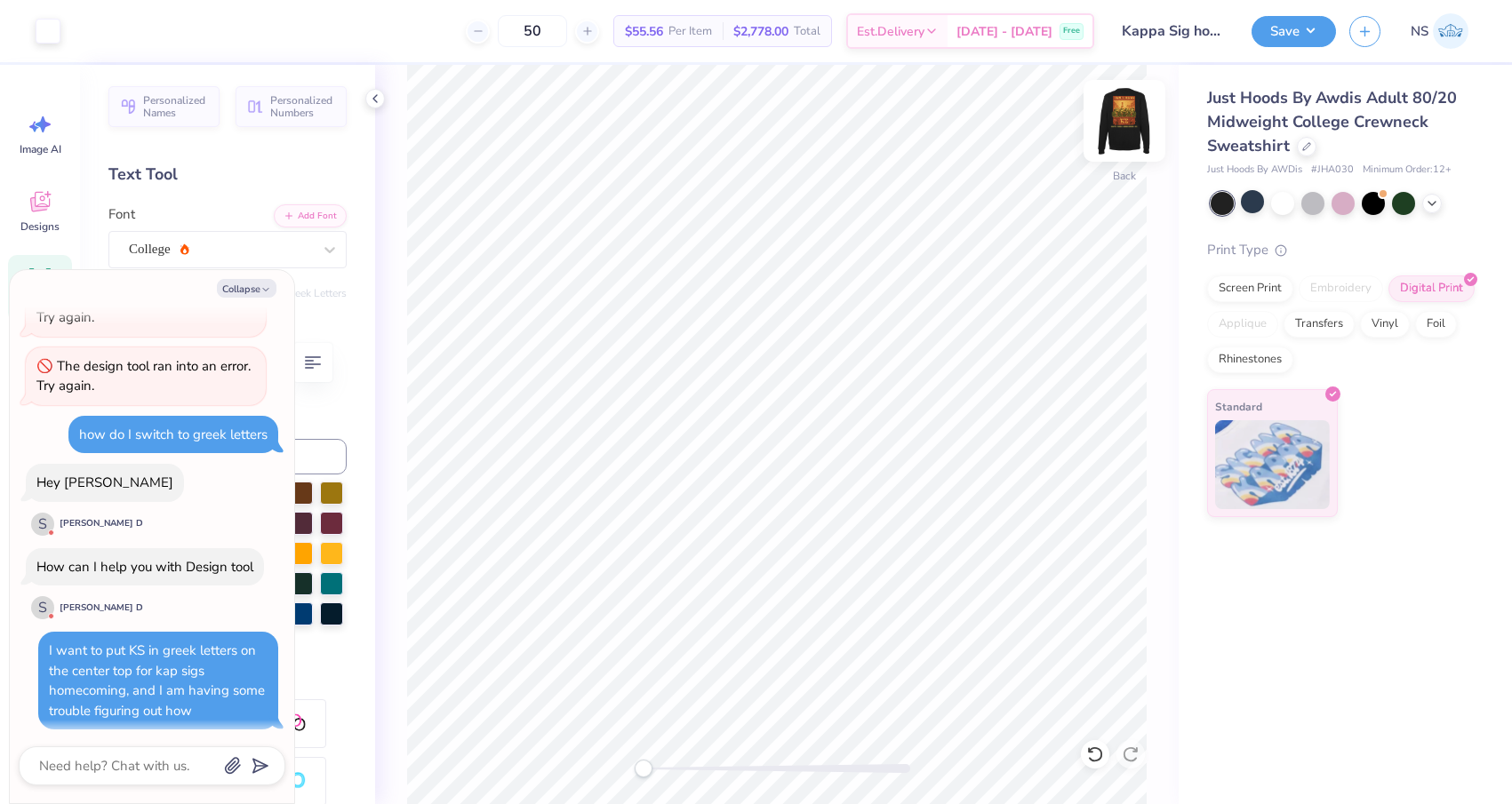
click at [1129, 110] on img at bounding box center [1123, 120] width 71 height 71
click at [258, 282] on button "Collapse" at bounding box center [246, 290] width 59 height 18
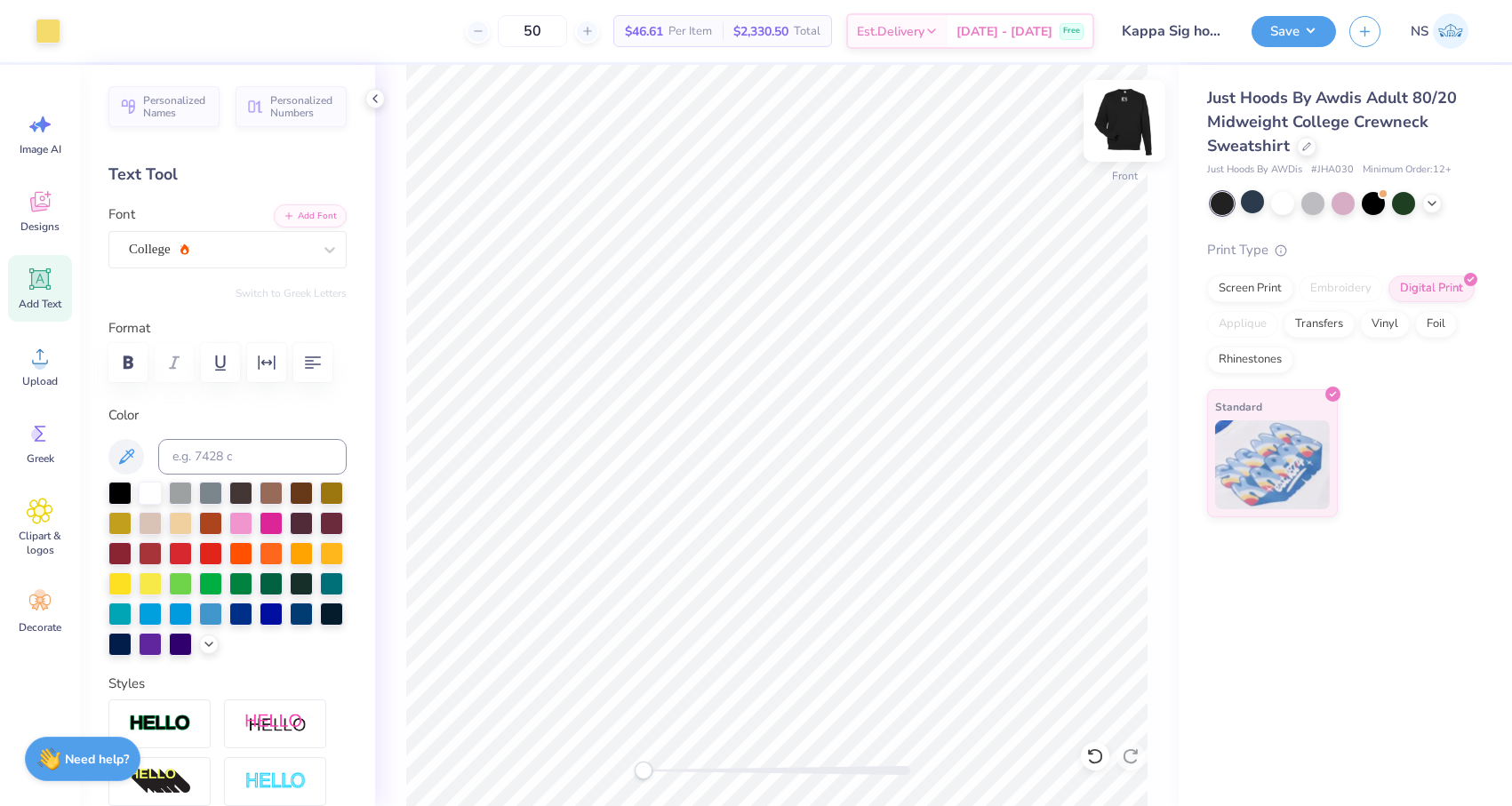
click at [1113, 118] on img at bounding box center [1123, 120] width 71 height 71
click at [663, 27] on span "$46.61" at bounding box center [644, 31] width 38 height 18
click at [1305, 36] on button "Save" at bounding box center [1293, 29] width 84 height 31
click at [1447, 40] on img at bounding box center [1450, 31] width 36 height 36
click at [102, 752] on strong "Need help?" at bounding box center [97, 756] width 64 height 16
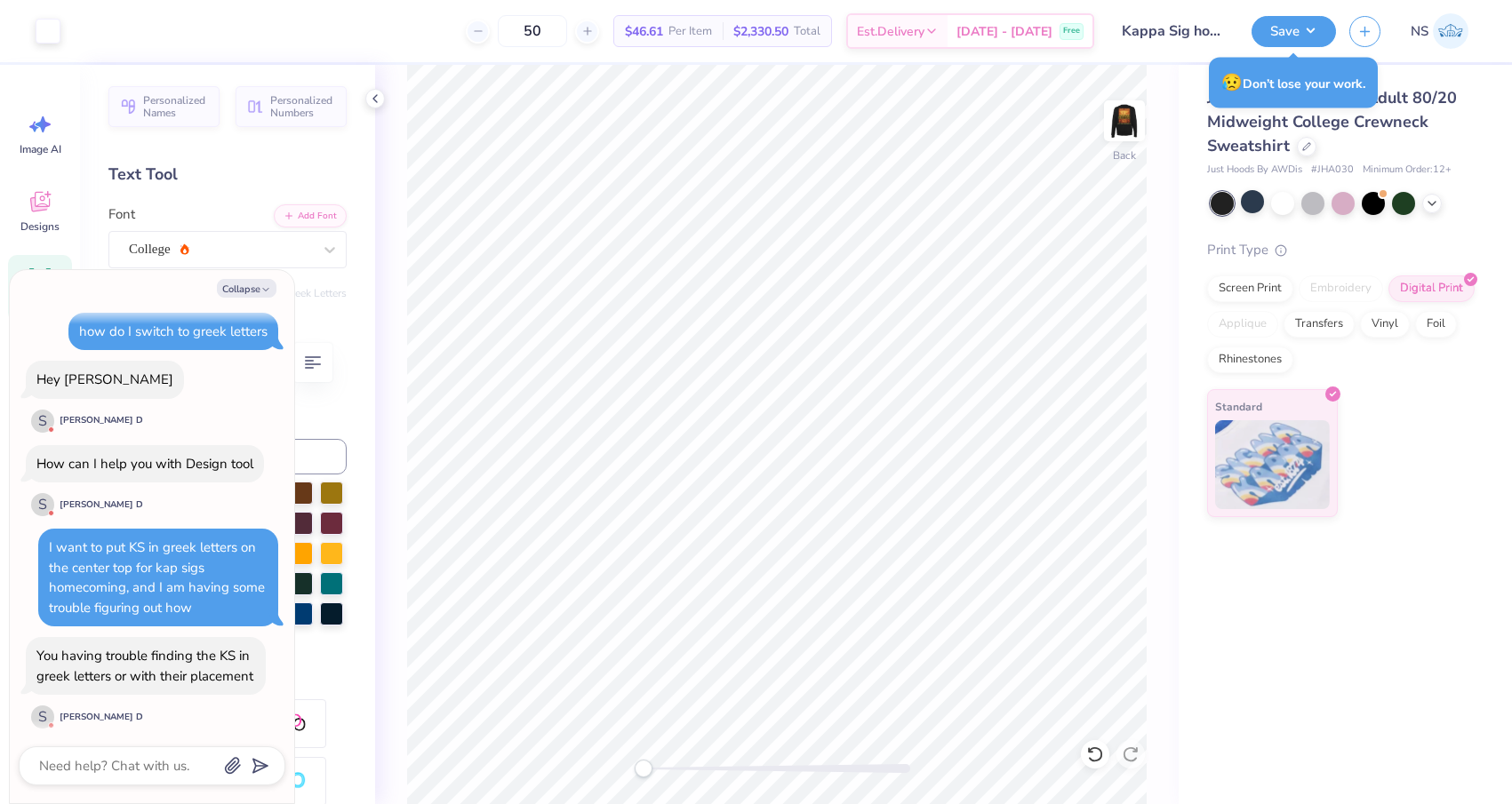
scroll to position [429, 0]
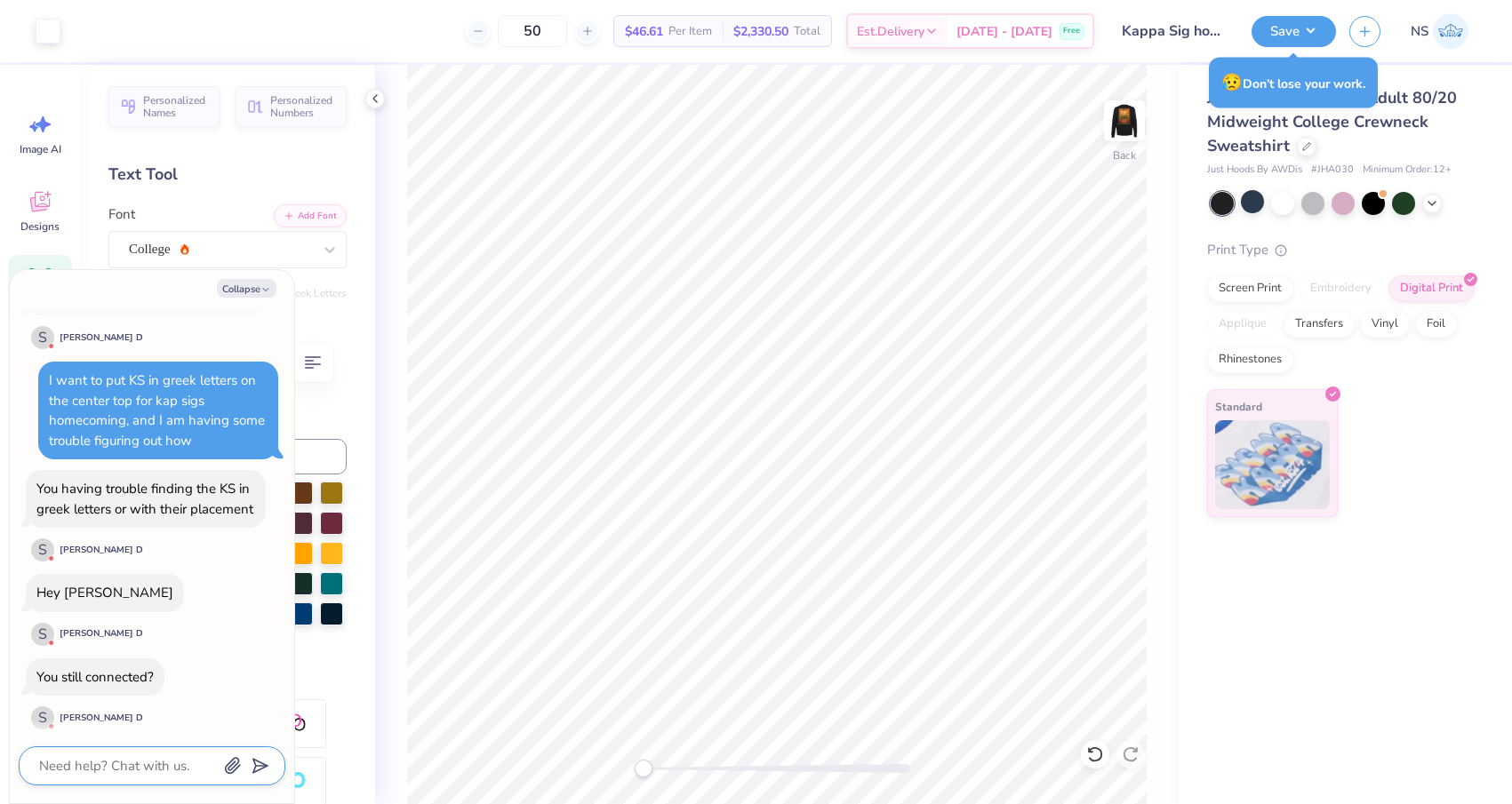
click at [157, 766] on textarea at bounding box center [128, 765] width 180 height 23
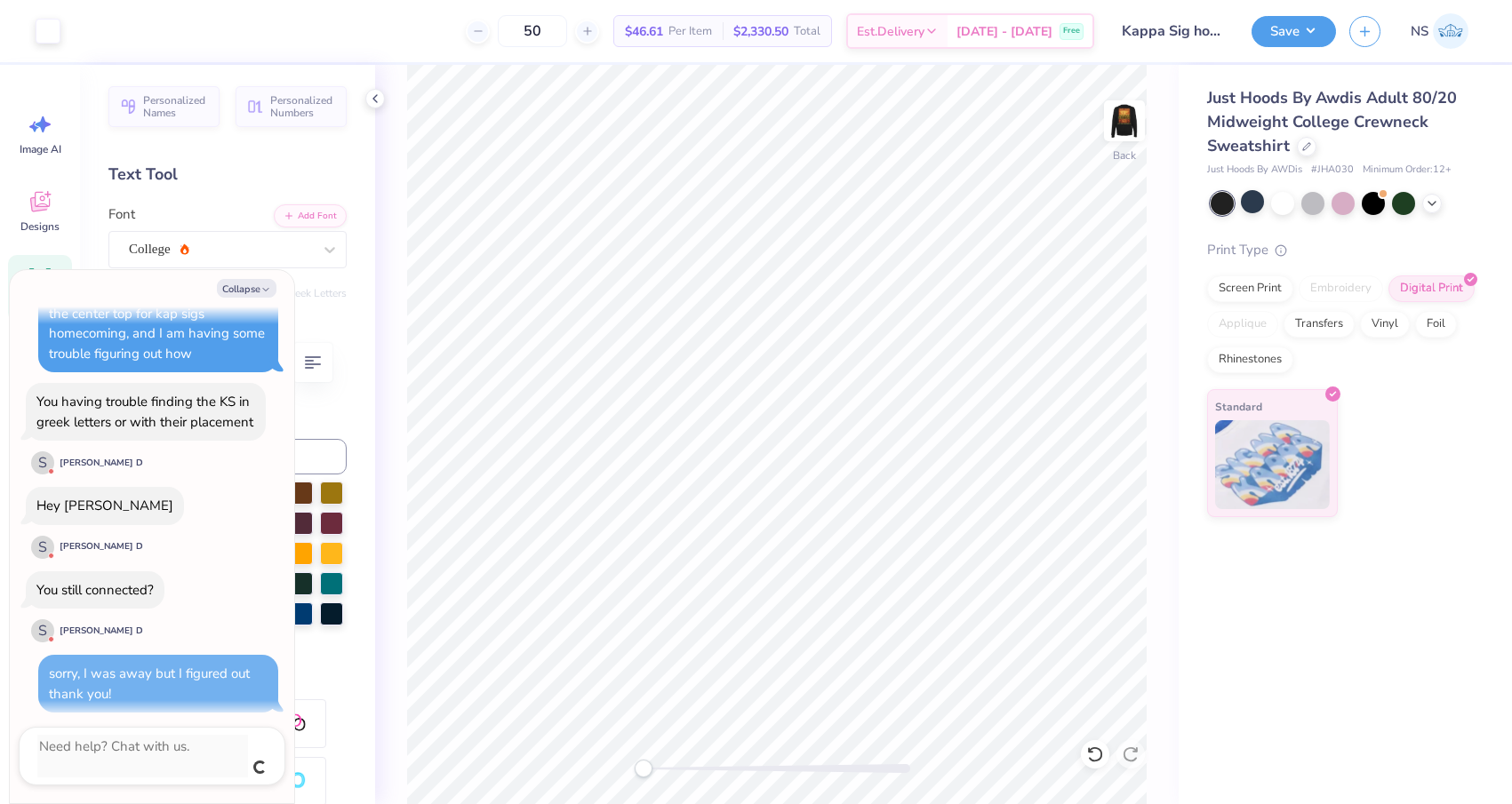
scroll to position [497, 0]
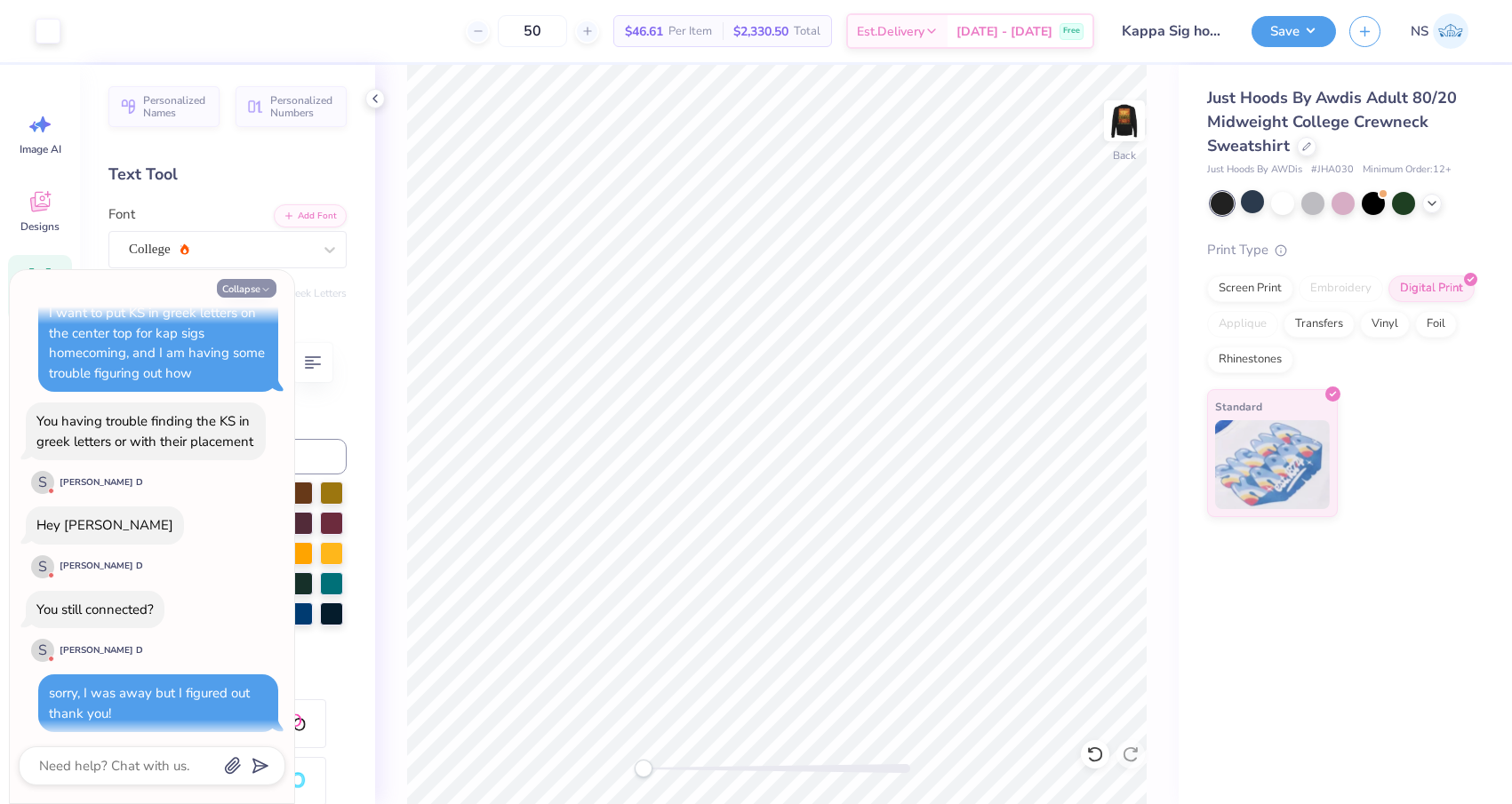
click at [252, 292] on button "Collapse" at bounding box center [246, 288] width 59 height 18
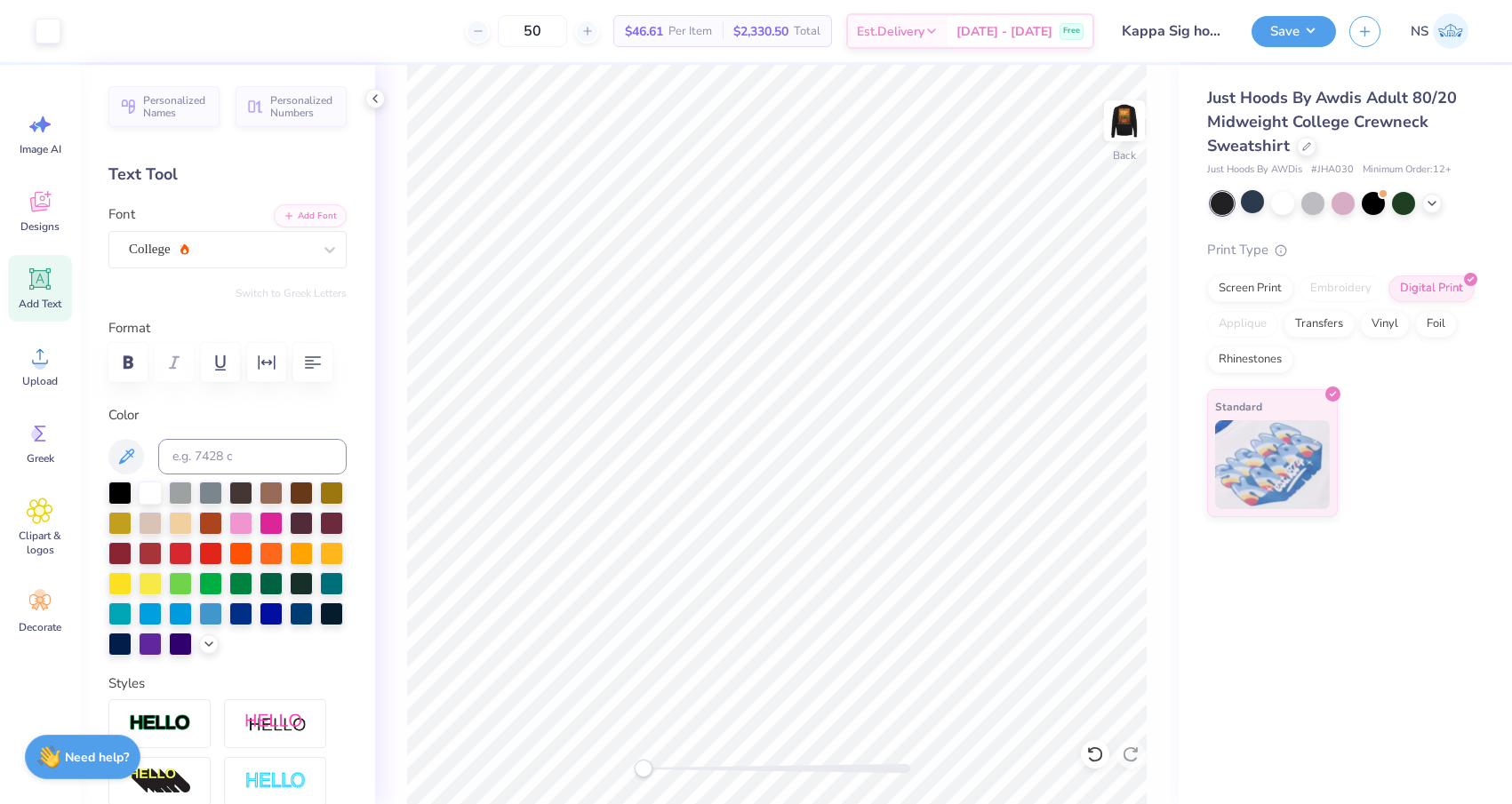
click at [655, 31] on span "$46.61" at bounding box center [644, 31] width 38 height 18
click at [1121, 124] on img at bounding box center [1123, 120] width 71 height 71
click at [828, 394] on li "Copy" at bounding box center [825, 401] width 140 height 35
click at [46, 360] on circle at bounding box center [40, 363] width 13 height 13
click at [58, 154] on span "Image AI" at bounding box center [40, 149] width 42 height 15
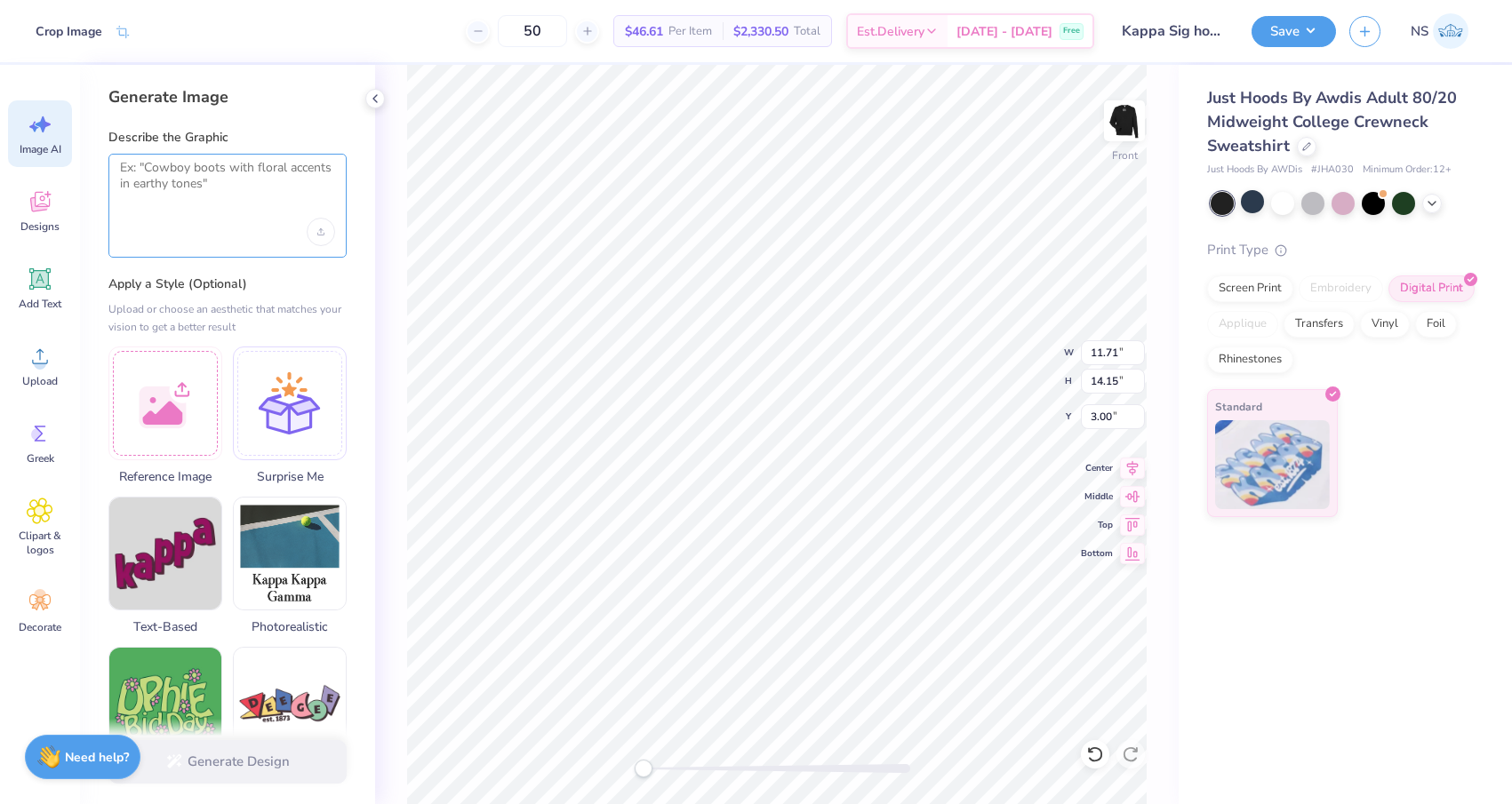
click at [163, 180] on textarea at bounding box center [228, 182] width 215 height 45
paste textarea "Σ"
click at [1257, 283] on div "Screen Print" at bounding box center [1249, 286] width 86 height 27
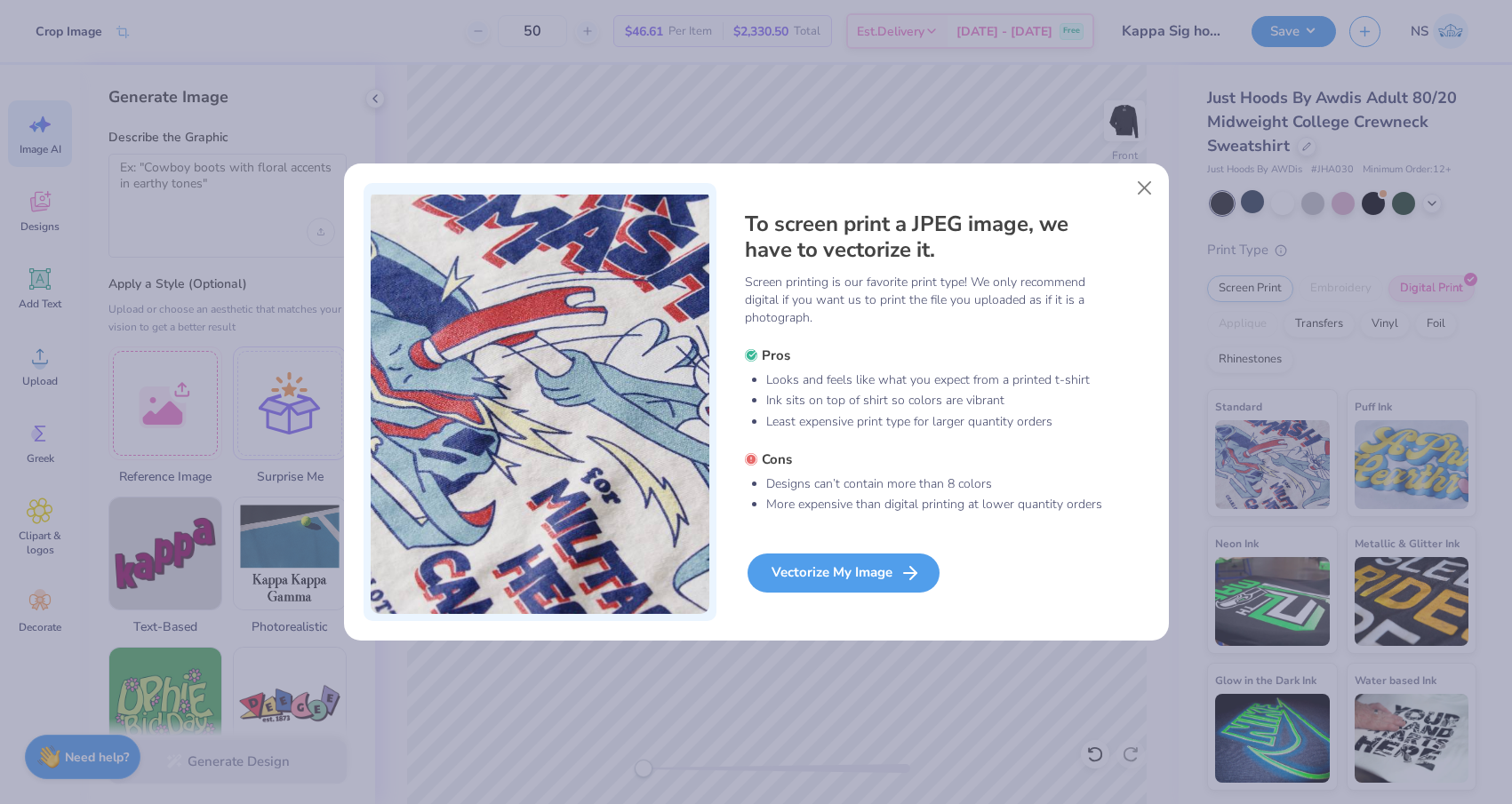
click at [835, 583] on div "Vectorize My Image" at bounding box center [843, 572] width 192 height 39
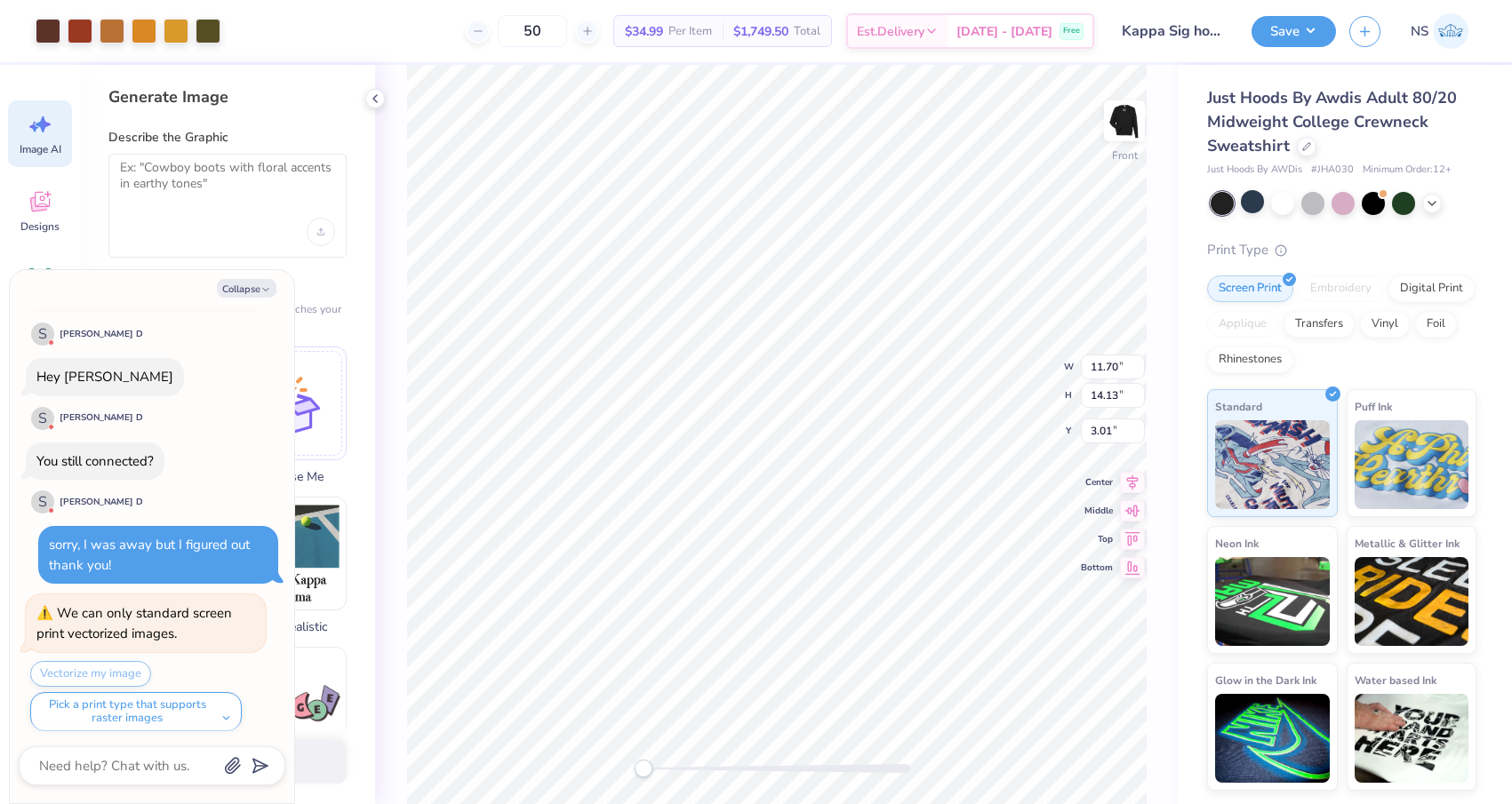
scroll to position [643, 0]
click at [243, 284] on button "Collapse" at bounding box center [246, 288] width 59 height 18
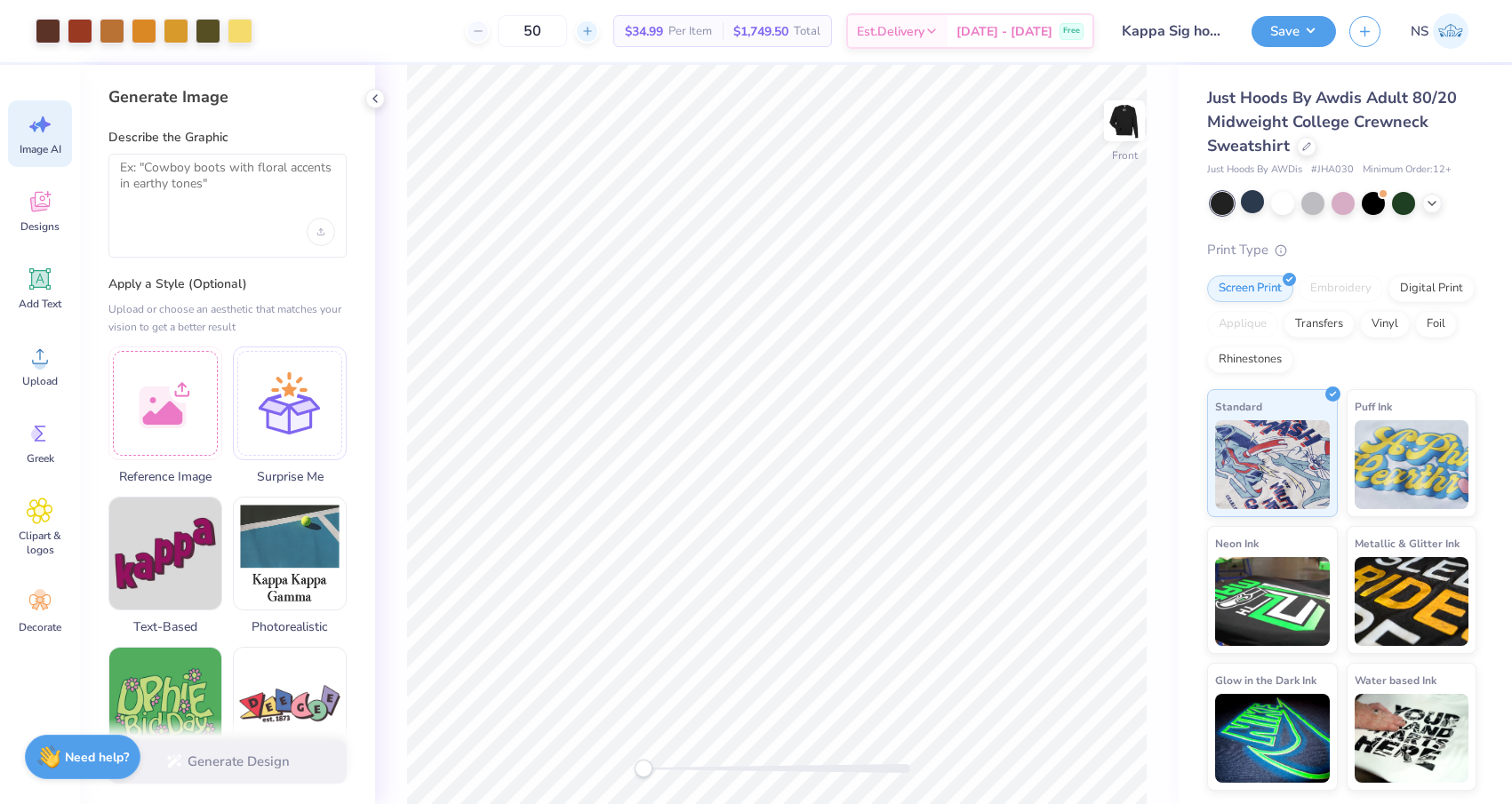
click at [599, 37] on div at bounding box center [586, 31] width 24 height 24
click at [593, 37] on icon at bounding box center [587, 31] width 13 height 13
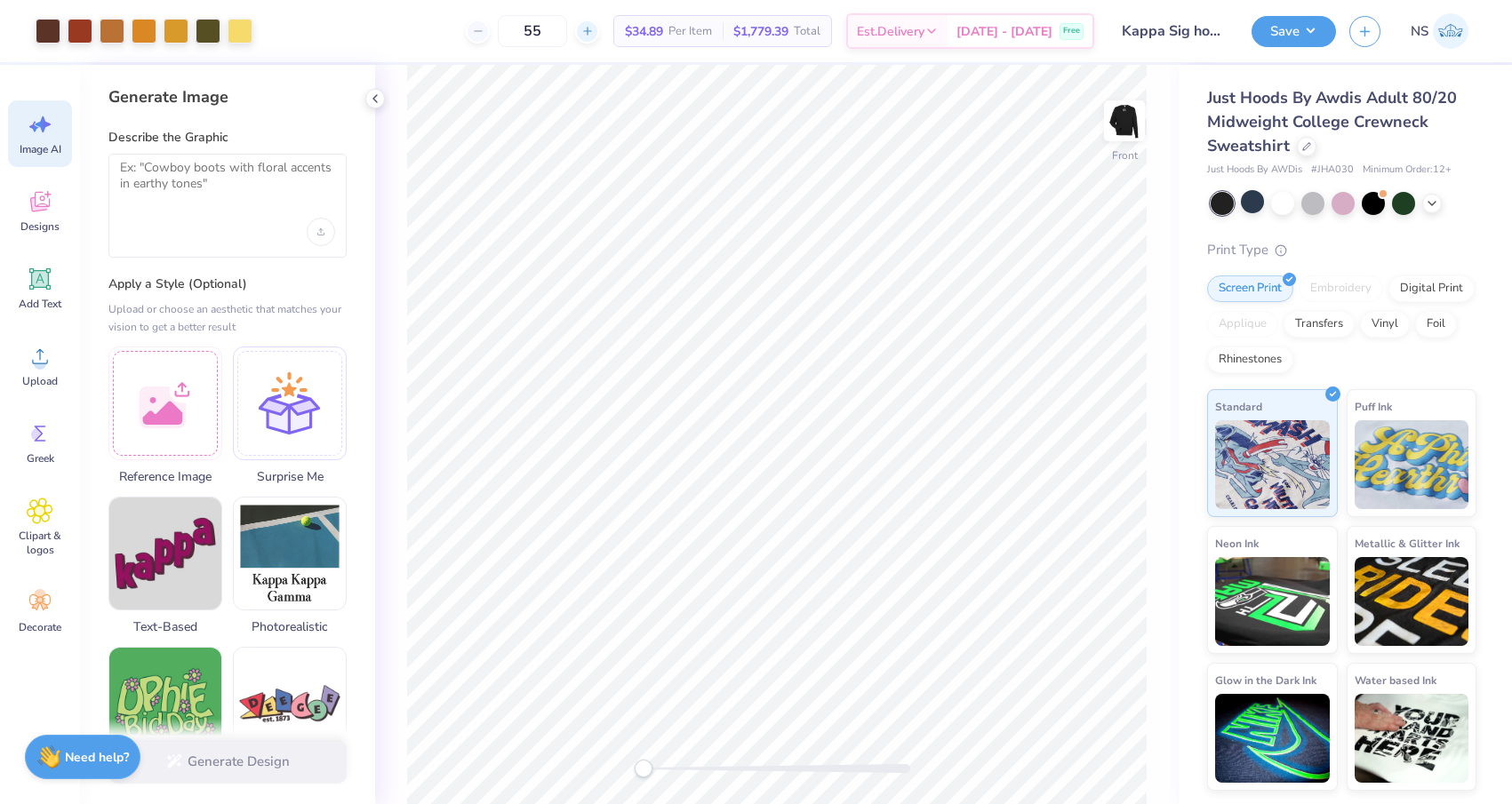
click at [593, 37] on icon at bounding box center [587, 31] width 13 height 13
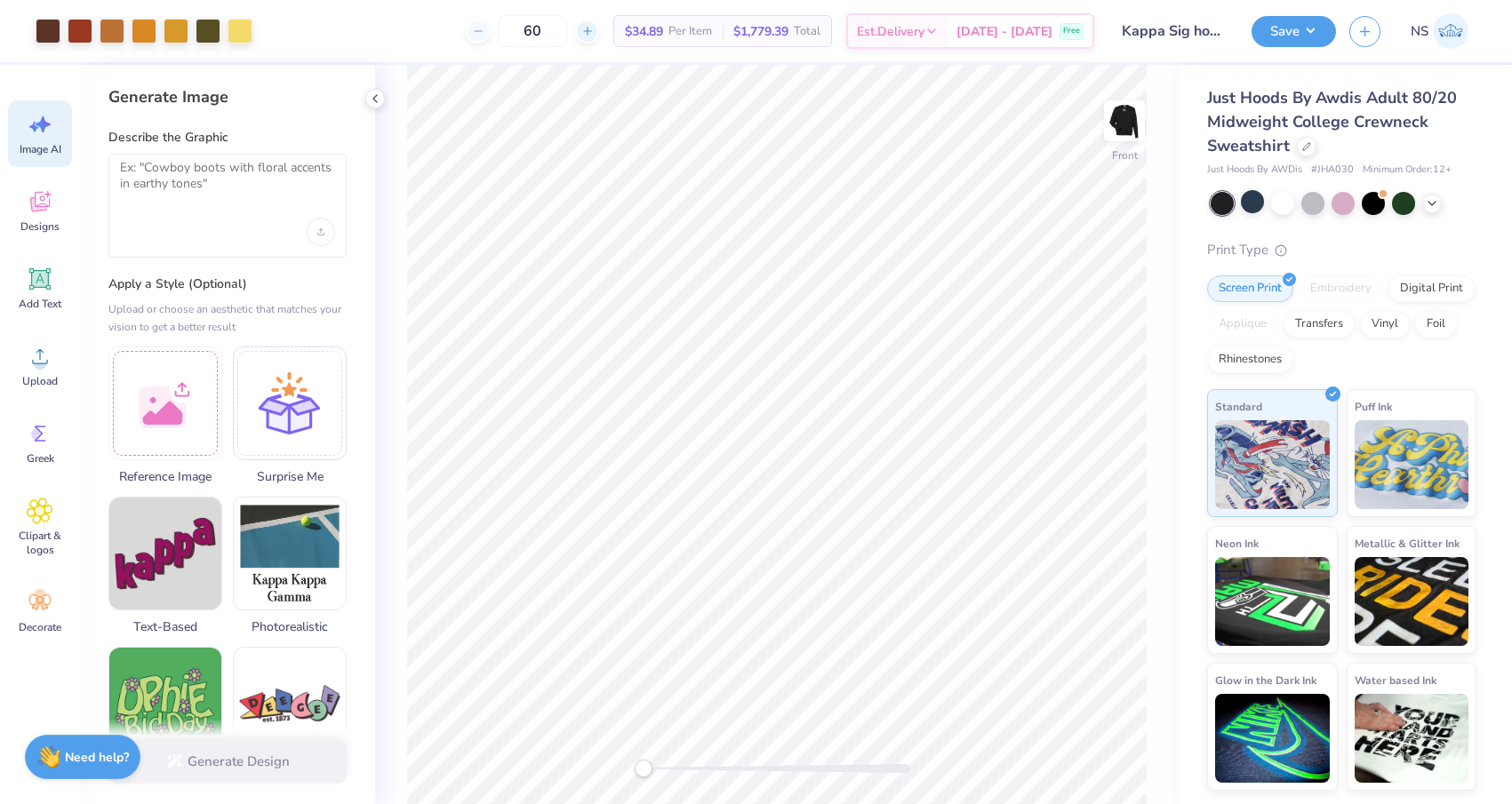
click at [593, 37] on icon at bounding box center [587, 31] width 13 height 13
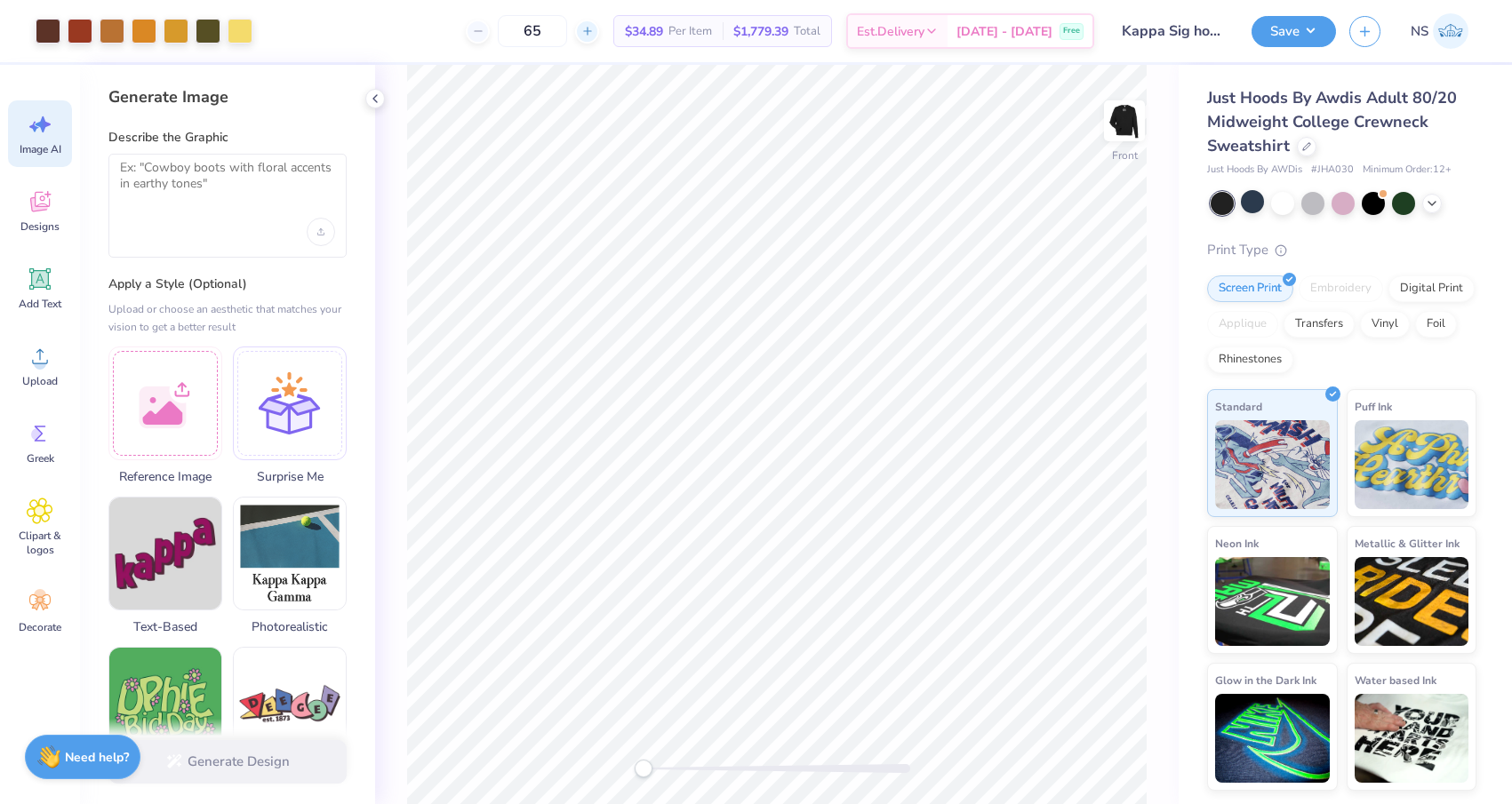
click at [593, 37] on icon at bounding box center [587, 31] width 13 height 13
click at [481, 31] on line at bounding box center [477, 31] width 7 height 0
click at [1115, 118] on img at bounding box center [1123, 120] width 71 height 71
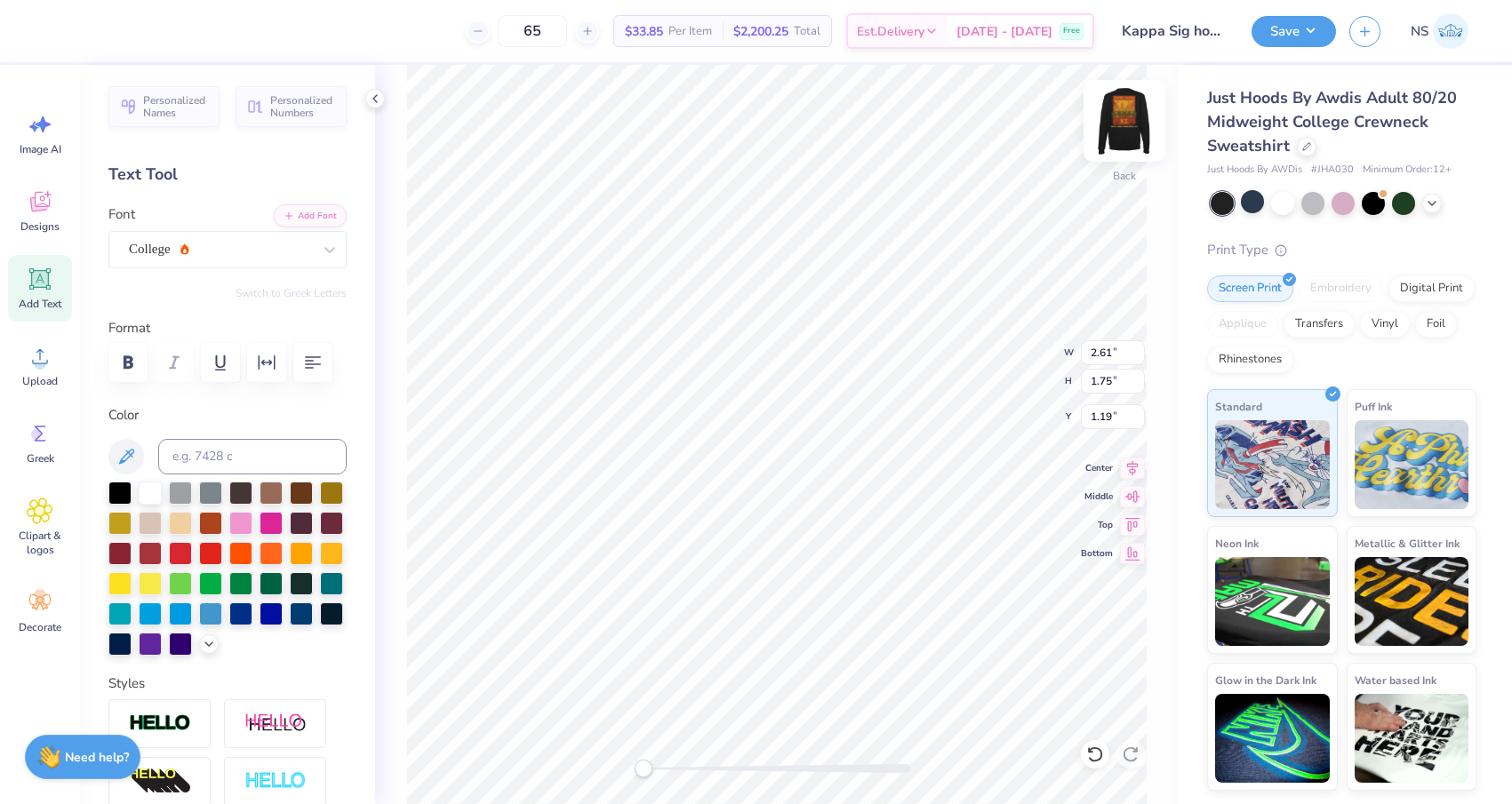
click at [1123, 123] on img at bounding box center [1123, 120] width 71 height 71
click at [134, 447] on icon at bounding box center [126, 456] width 21 height 21
click at [1120, 119] on img at bounding box center [1123, 120] width 71 height 71
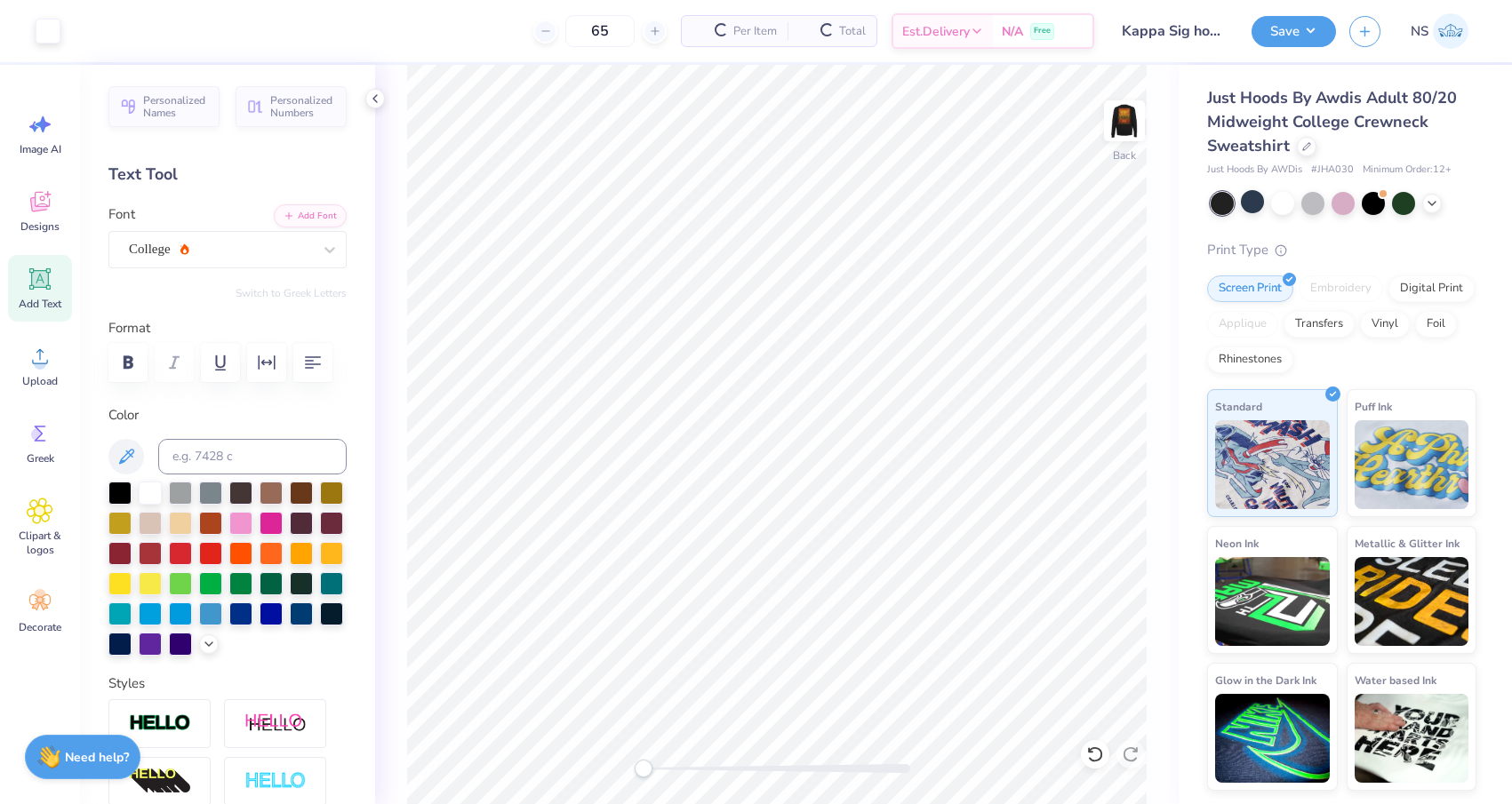
click at [1120, 119] on img at bounding box center [1124, 120] width 36 height 36
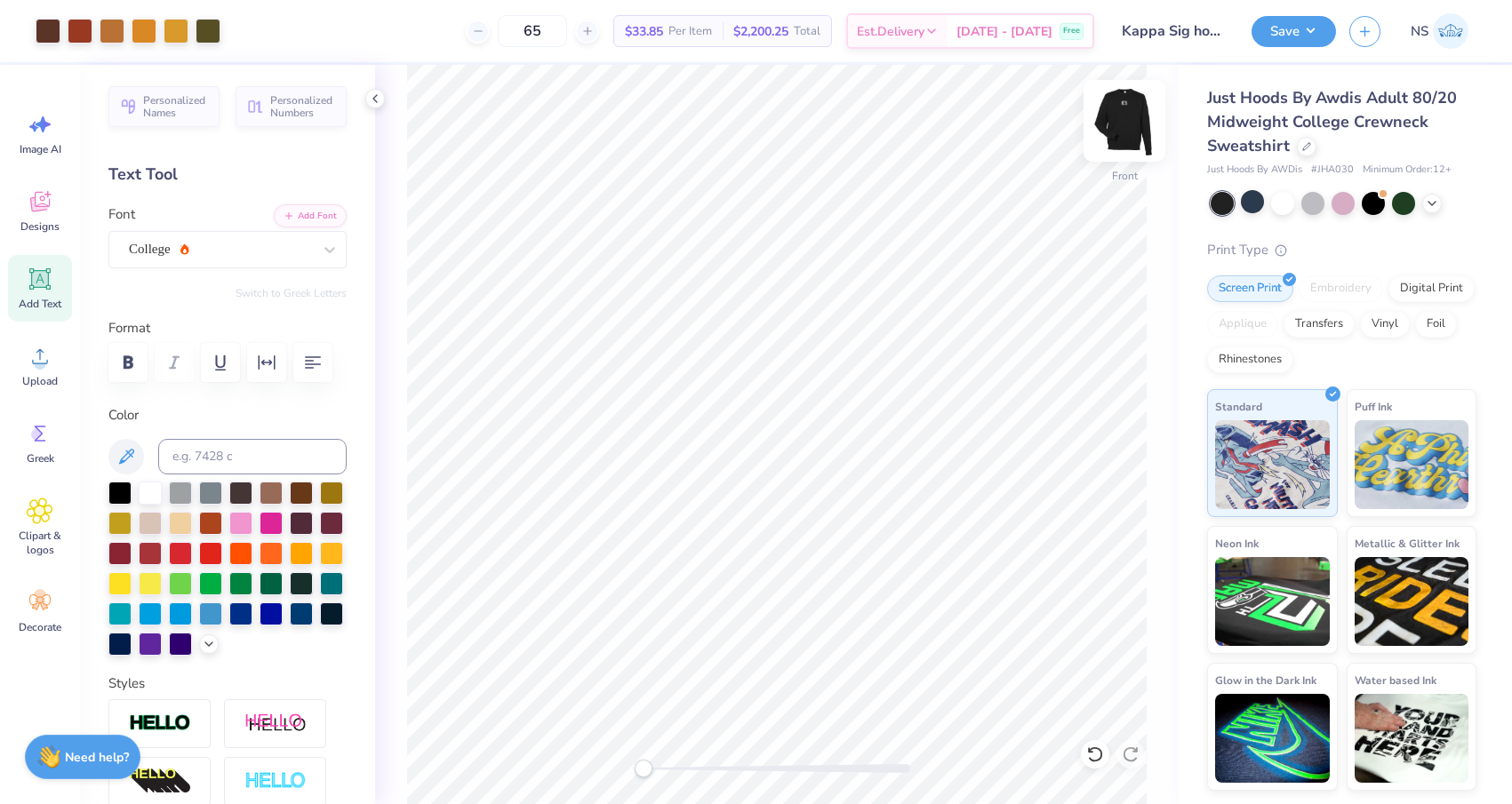
click at [1127, 123] on img at bounding box center [1123, 120] width 71 height 71
click at [848, 330] on li "Paste" at bounding box center [870, 337] width 140 height 35
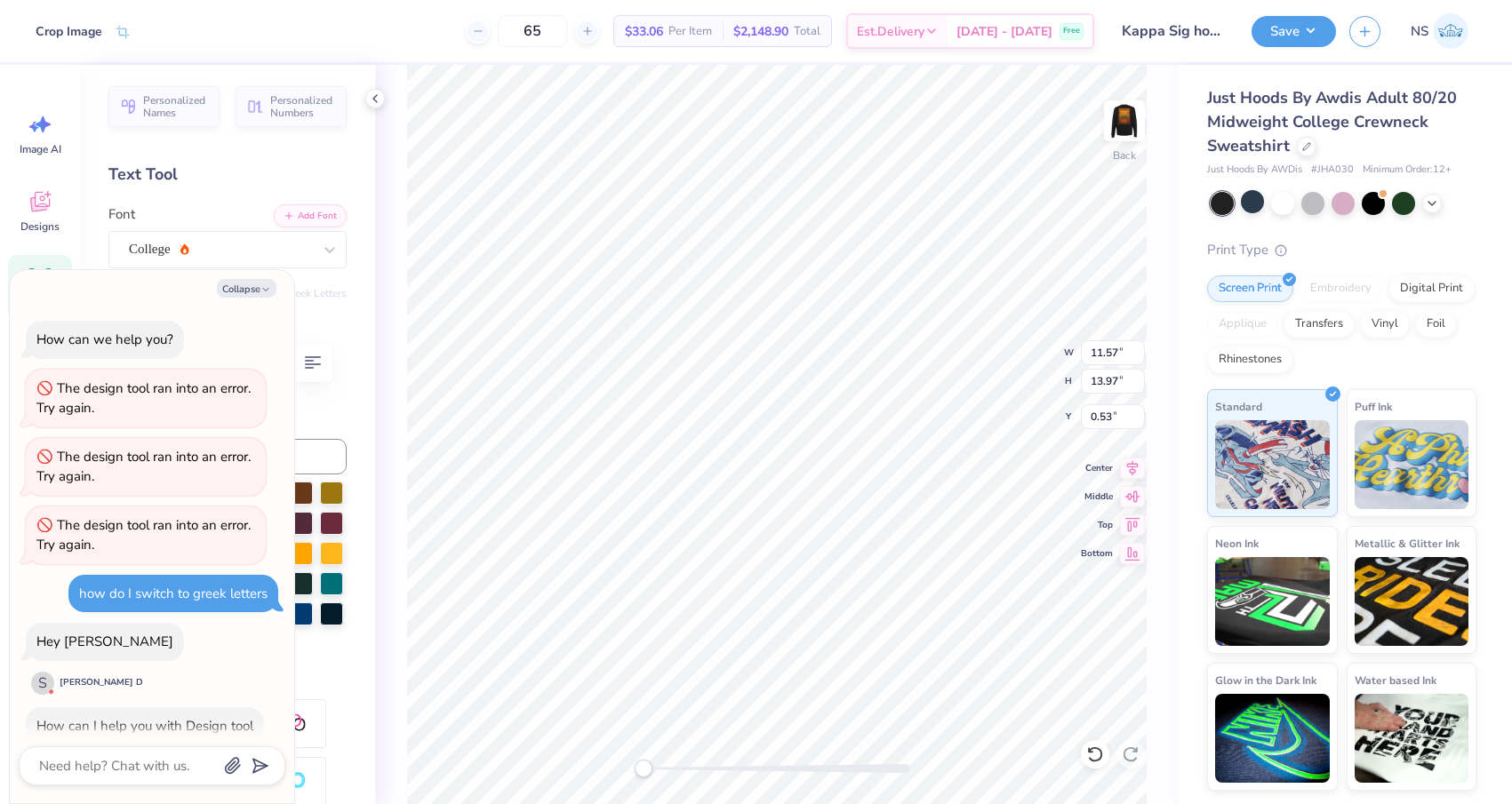
scroll to position [789, 0]
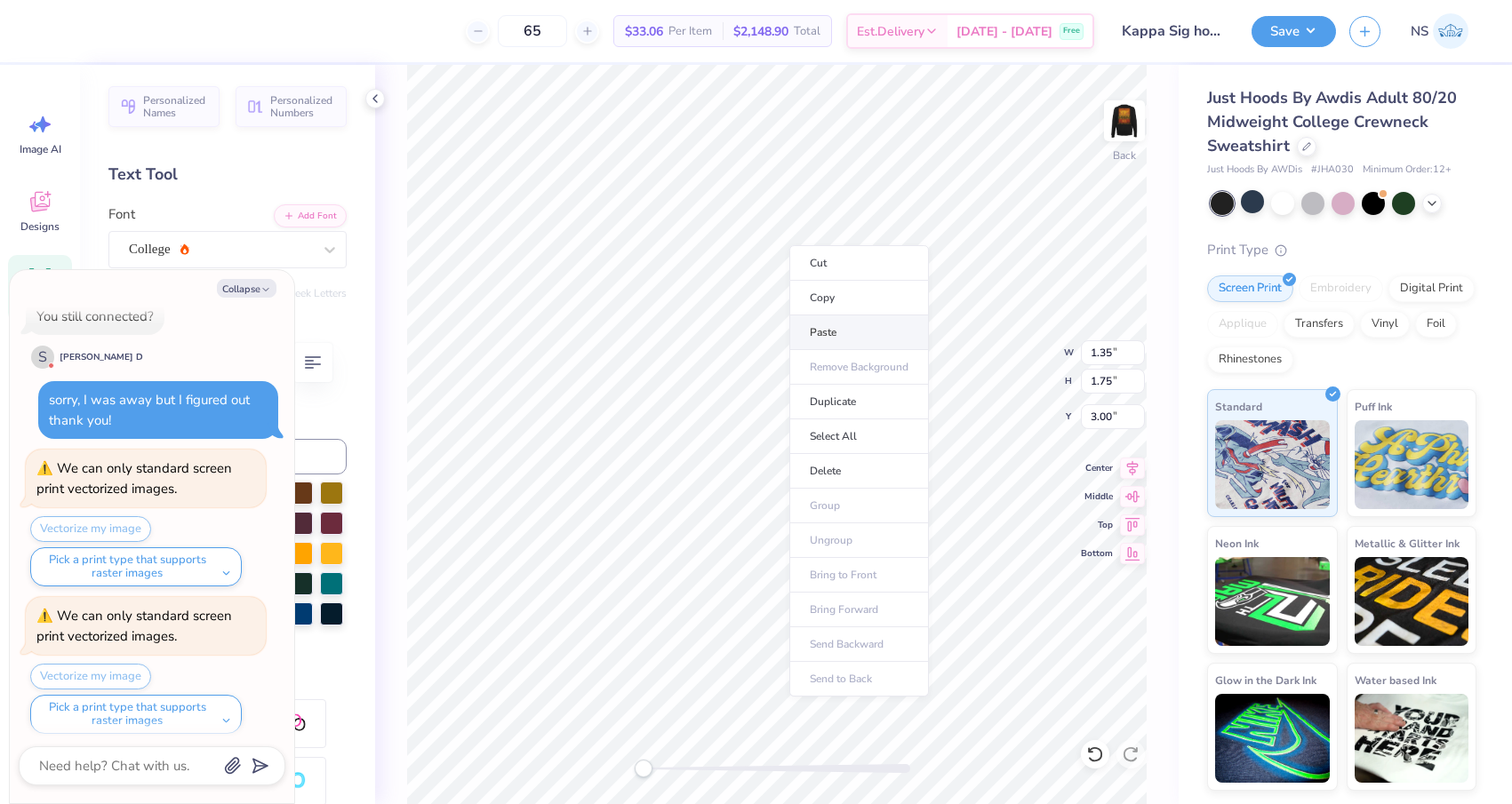
click at [825, 328] on li "Paste" at bounding box center [859, 333] width 140 height 35
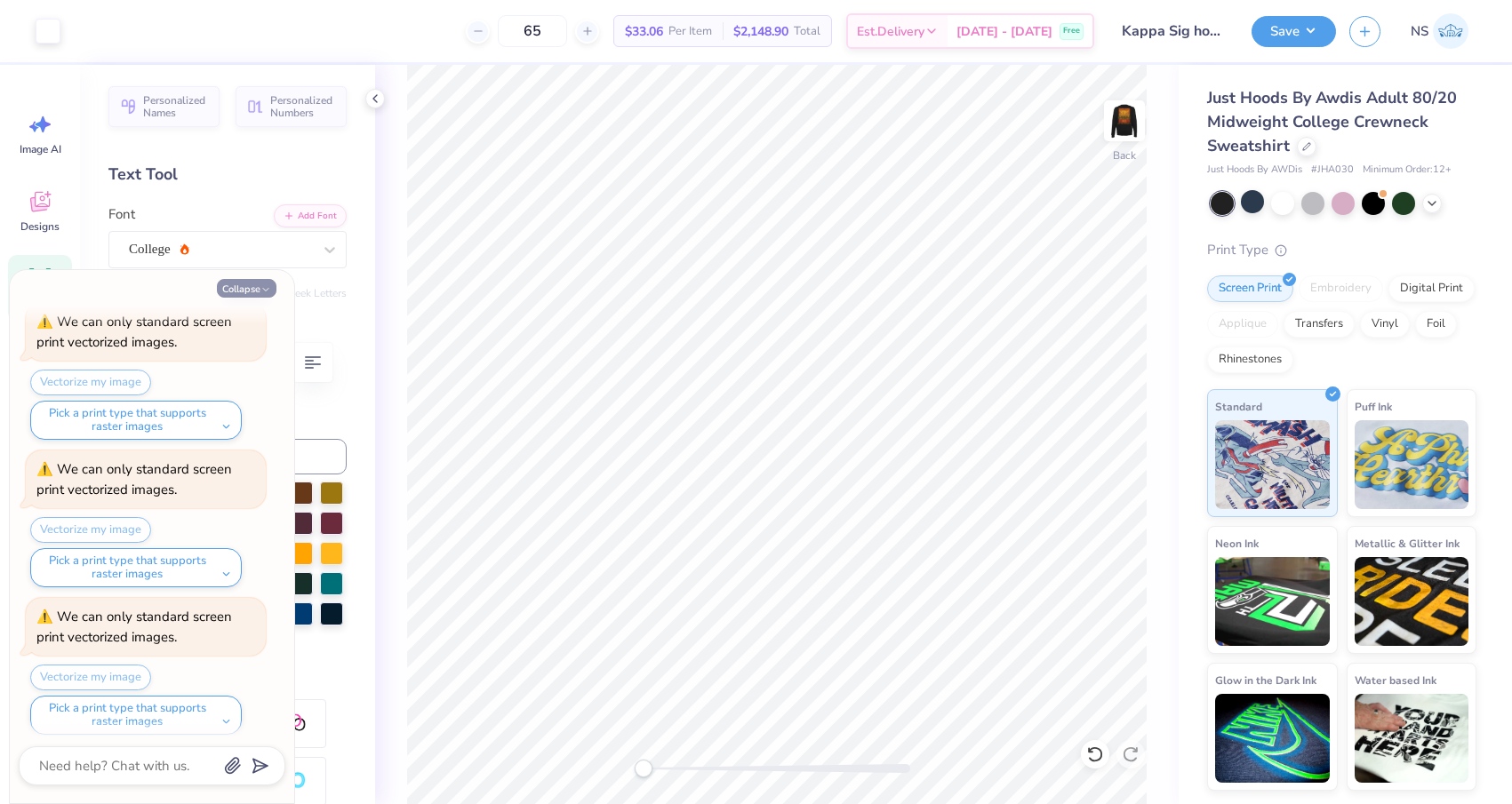
click at [254, 287] on button "Collapse" at bounding box center [246, 288] width 59 height 18
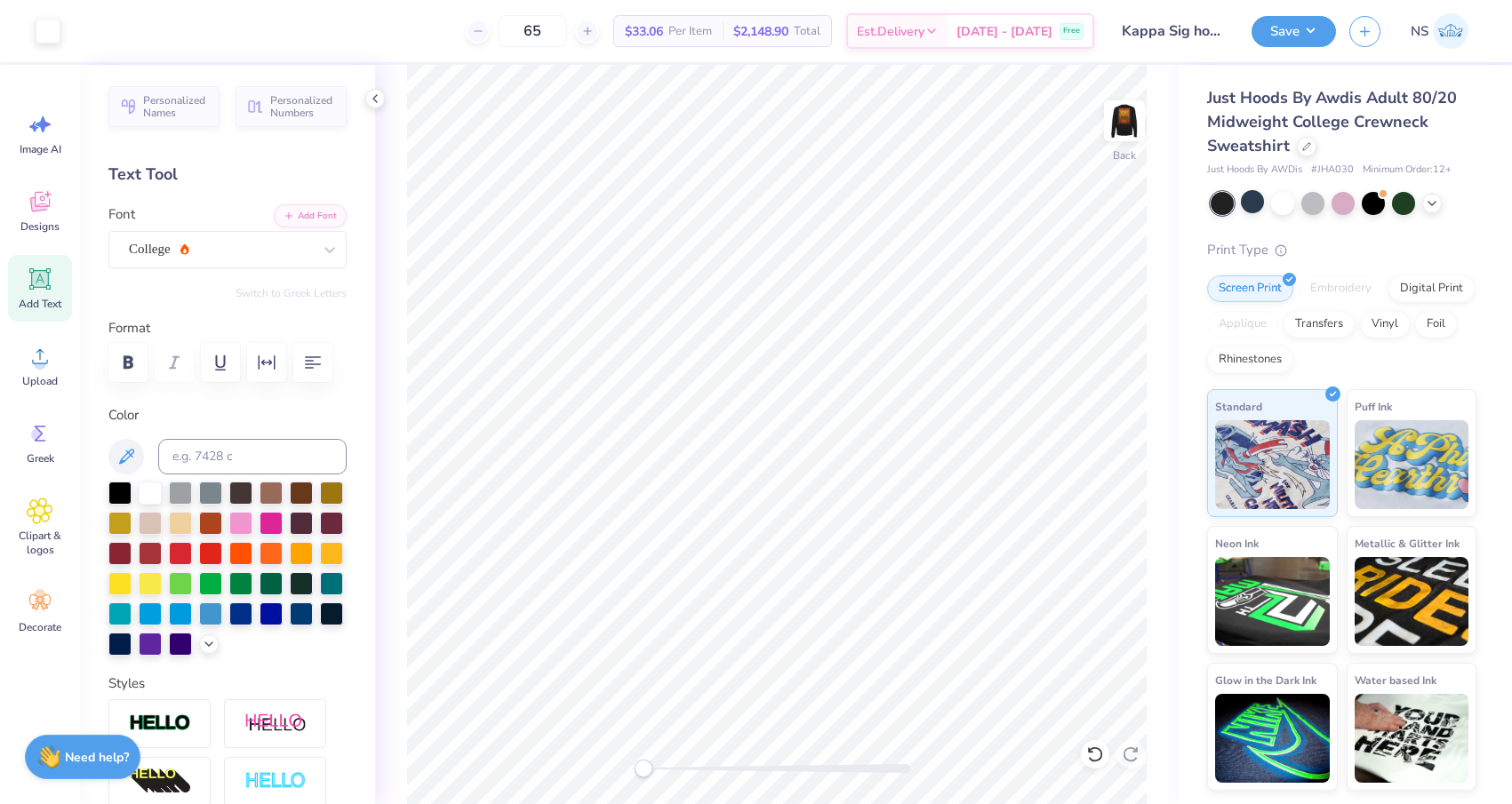
click at [29, 270] on icon at bounding box center [40, 279] width 21 height 21
click at [262, 364] on icon "button" at bounding box center [267, 362] width 21 height 21
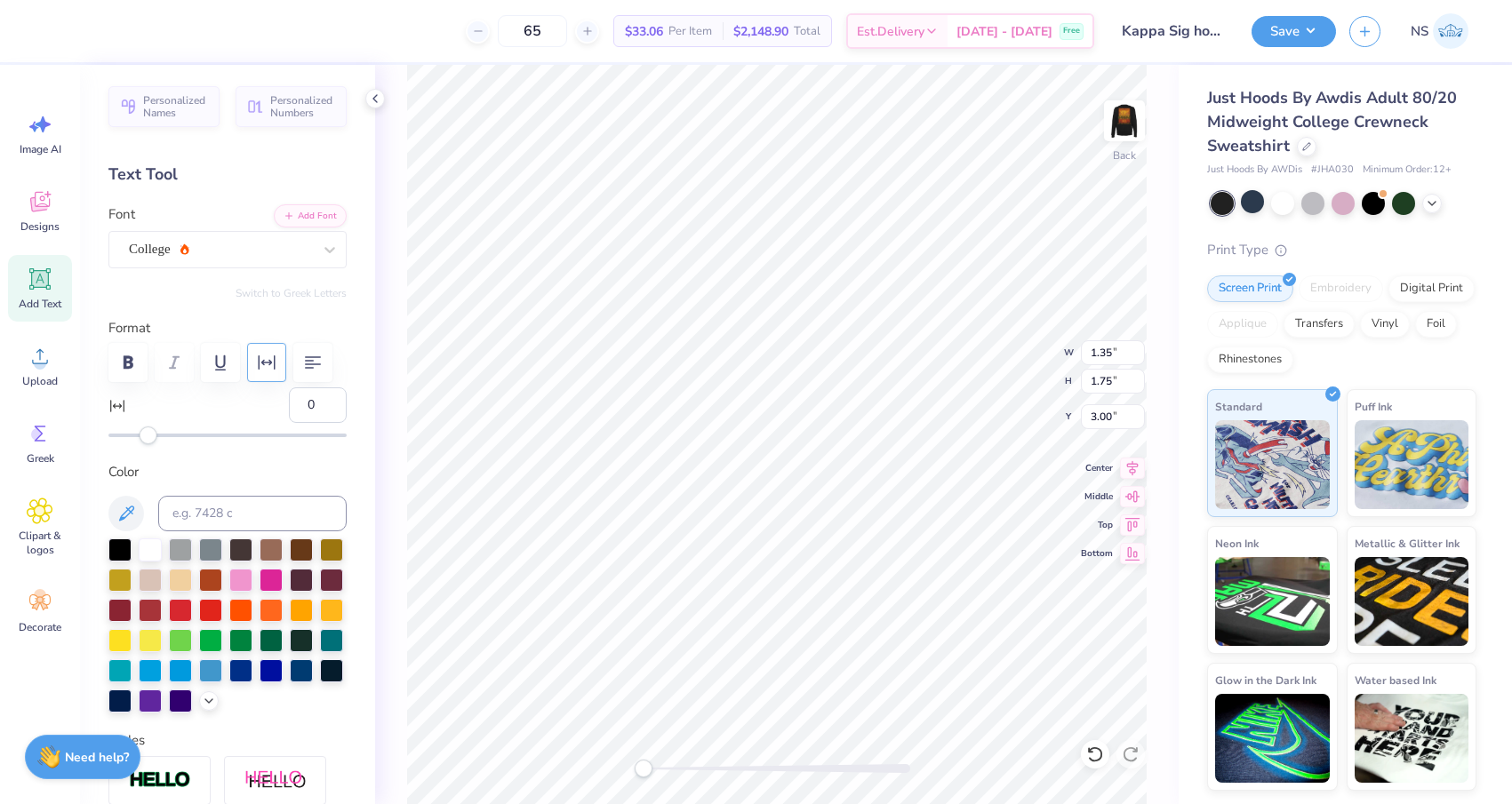
click at [262, 364] on icon "button" at bounding box center [267, 362] width 21 height 21
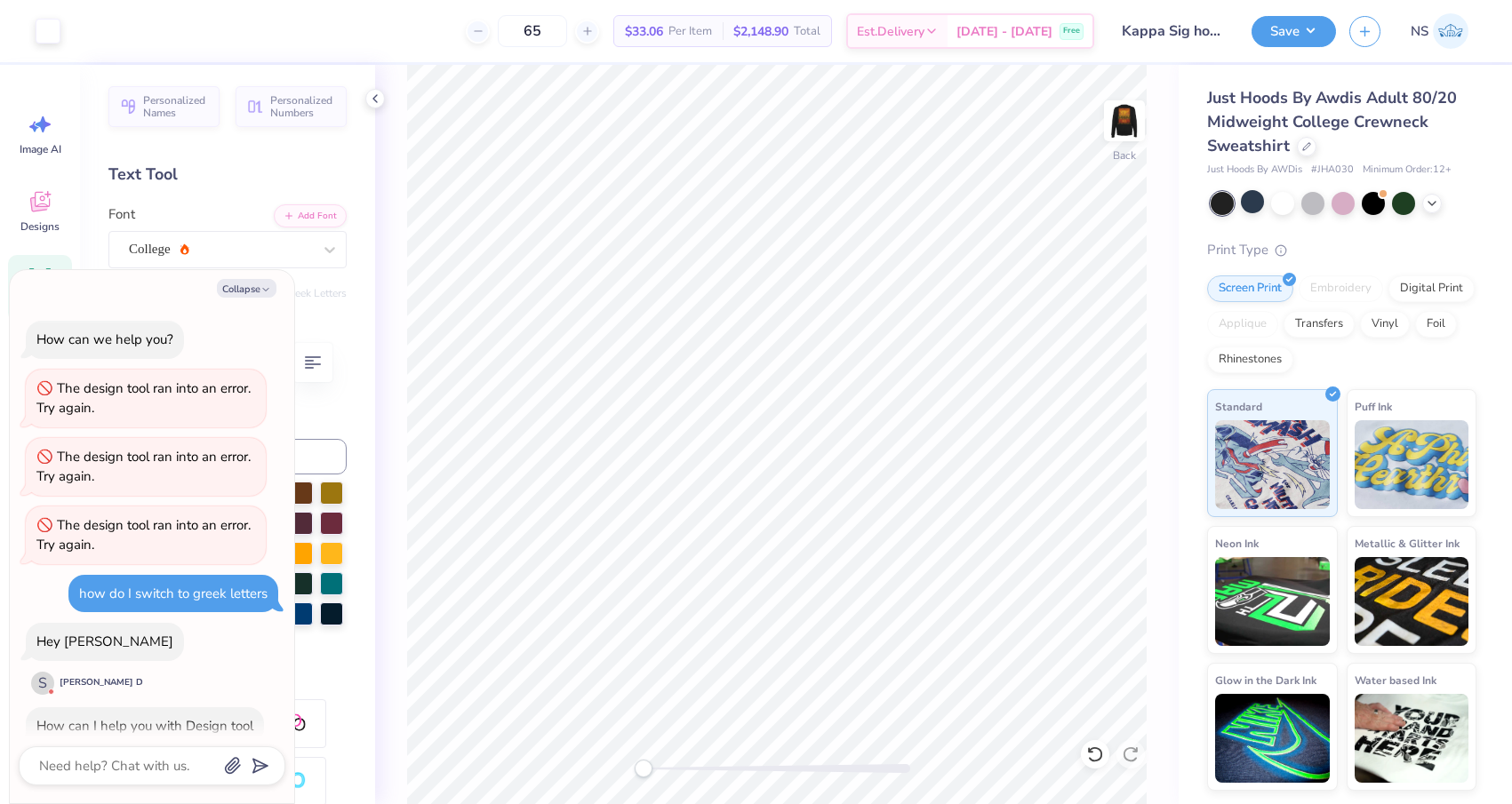
scroll to position [1020, 0]
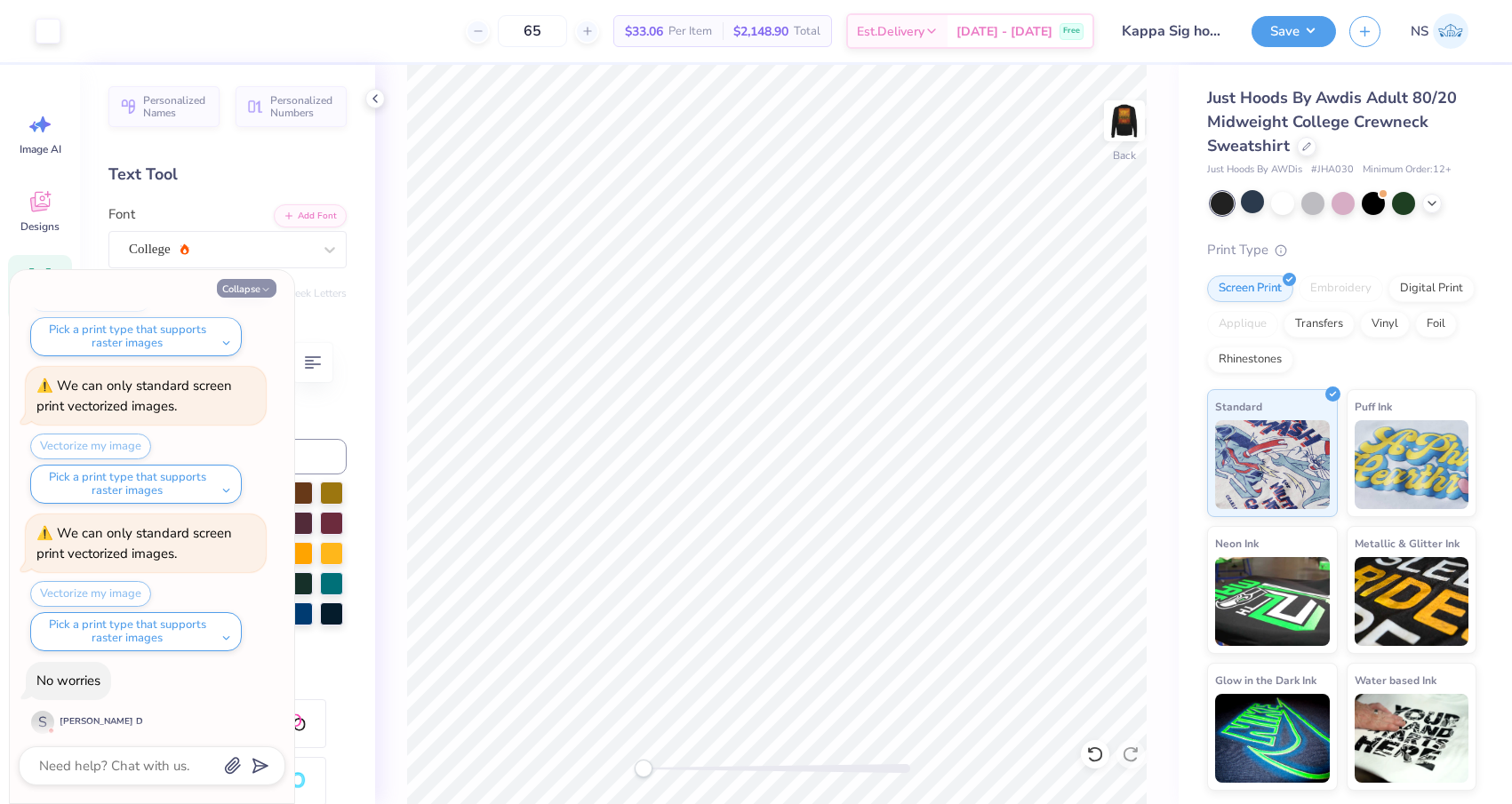
click at [247, 286] on button "Collapse" at bounding box center [246, 288] width 59 height 18
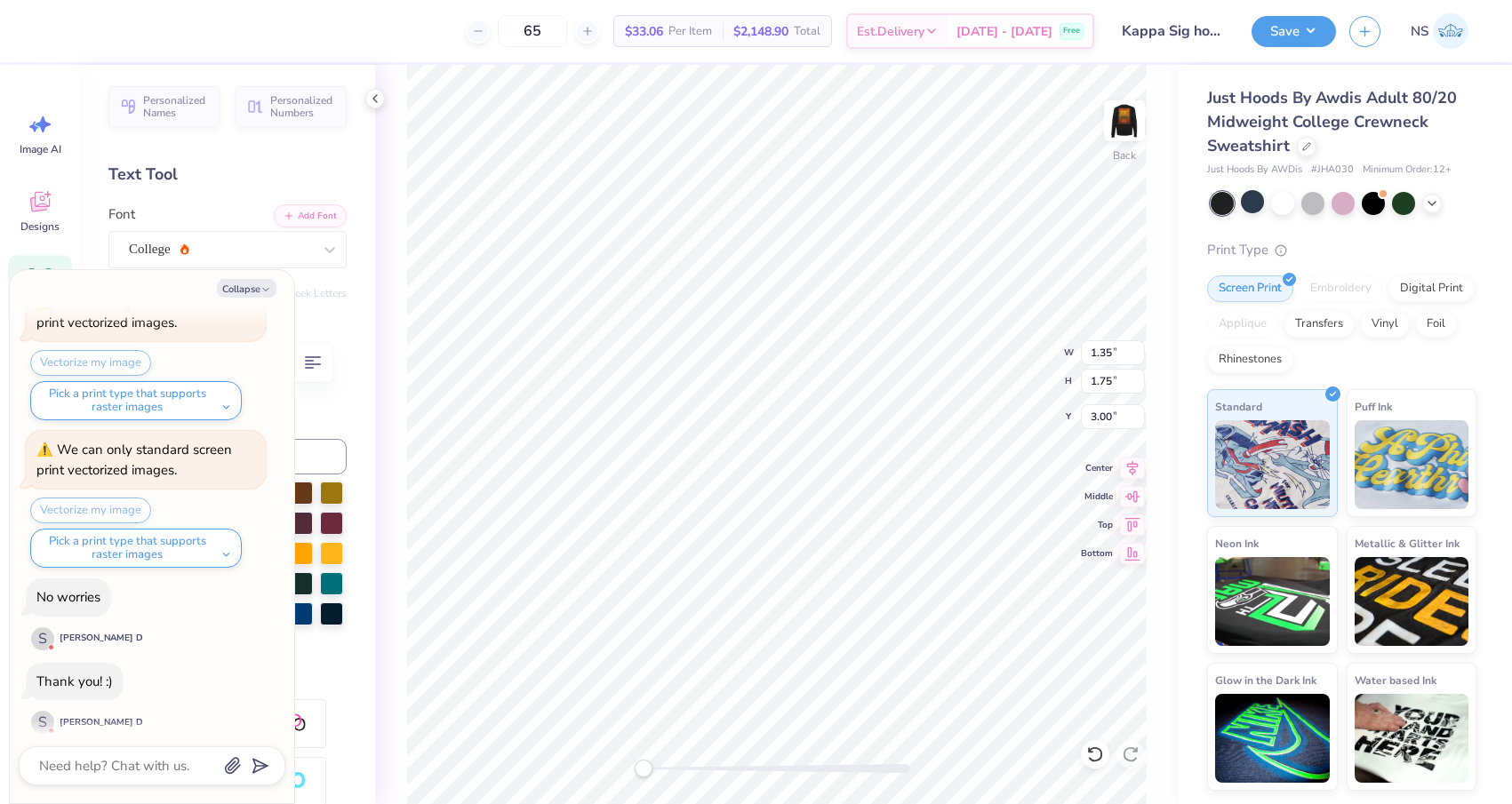
scroll to position [0, 0]
click at [1297, 30] on button "Save" at bounding box center [1293, 29] width 84 height 31
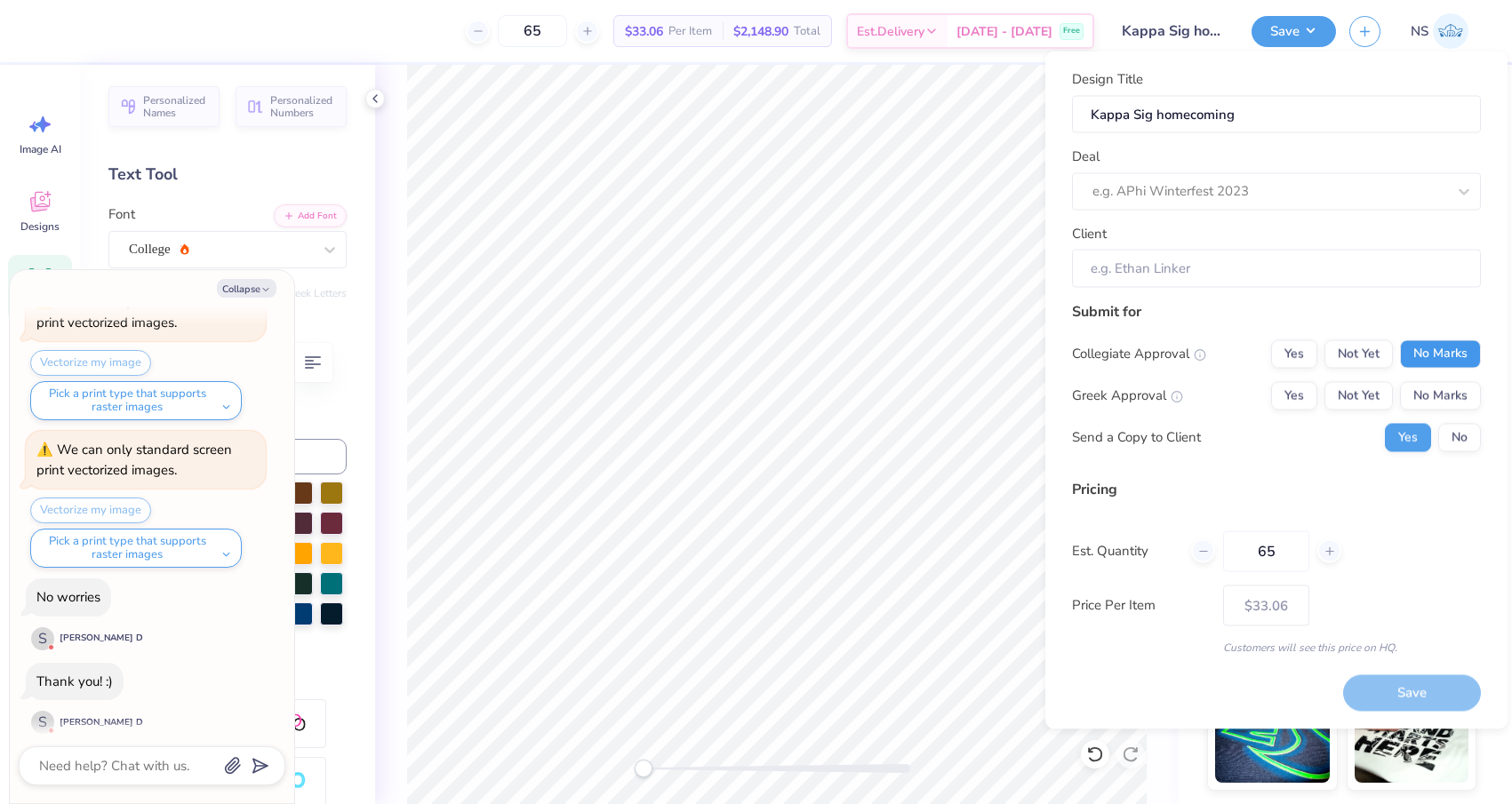
click at [1422, 350] on button "No Marks" at bounding box center [1439, 353] width 80 height 28
click at [1357, 392] on button "Not Yet" at bounding box center [1358, 394] width 69 height 28
click at [1452, 440] on button "No" at bounding box center [1460, 436] width 43 height 28
click at [1408, 441] on button "Yes" at bounding box center [1408, 436] width 47 height 28
click at [1190, 202] on div "e.g. APhi Winterfest 2023" at bounding box center [1251, 191] width 322 height 27
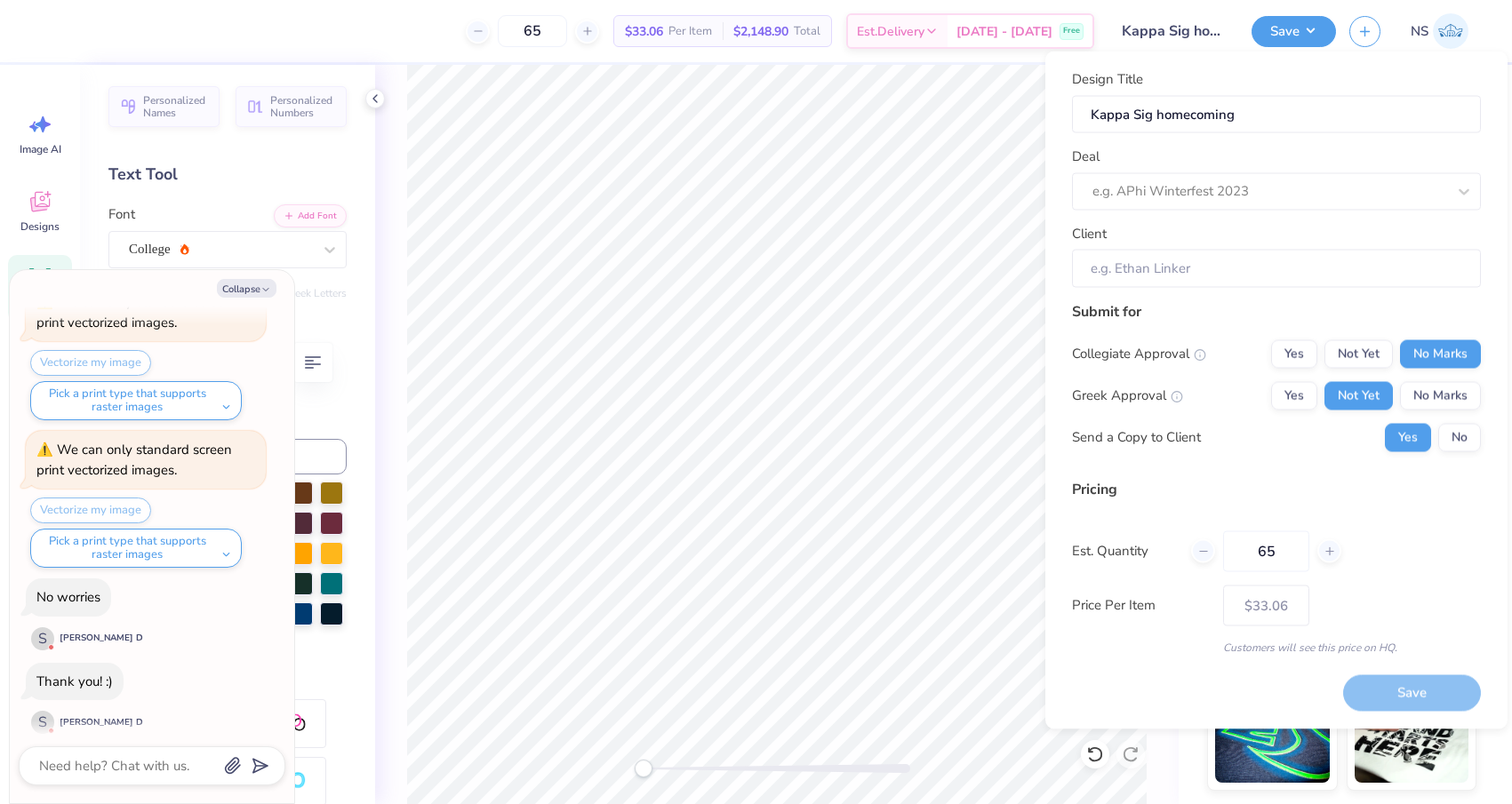
click at [1210, 140] on div "Design Title Kappa Sig homecoming Deal e.g. APhi Winterfest 2023 Client" at bounding box center [1276, 179] width 409 height 219
click at [1198, 176] on div "e.g. APhi Winterfest 2023" at bounding box center [1276, 191] width 409 height 38
click at [1193, 154] on div "Deal e.g. APhi Winterfest 2023" at bounding box center [1276, 178] width 409 height 64
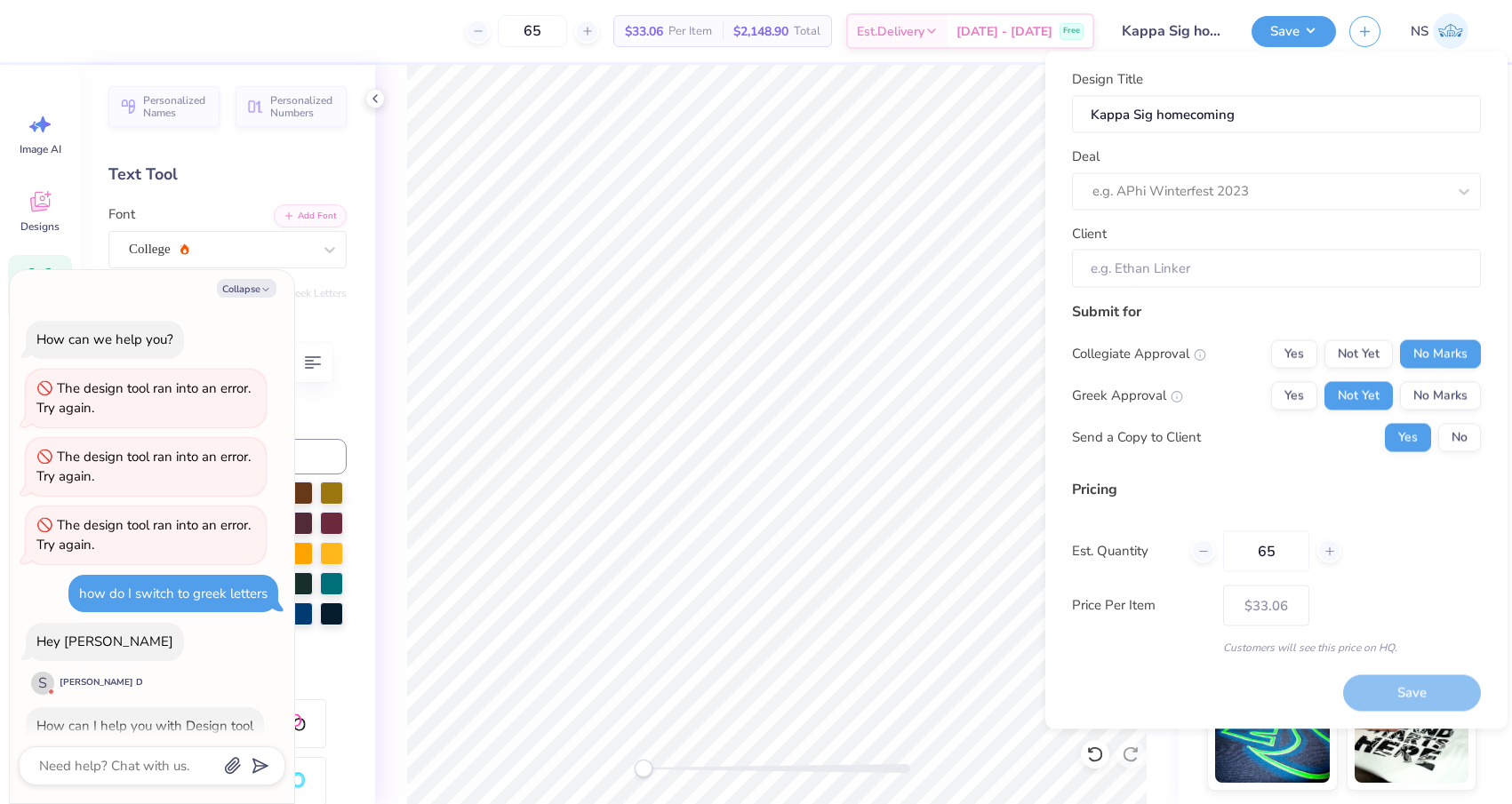
scroll to position [1103, 0]
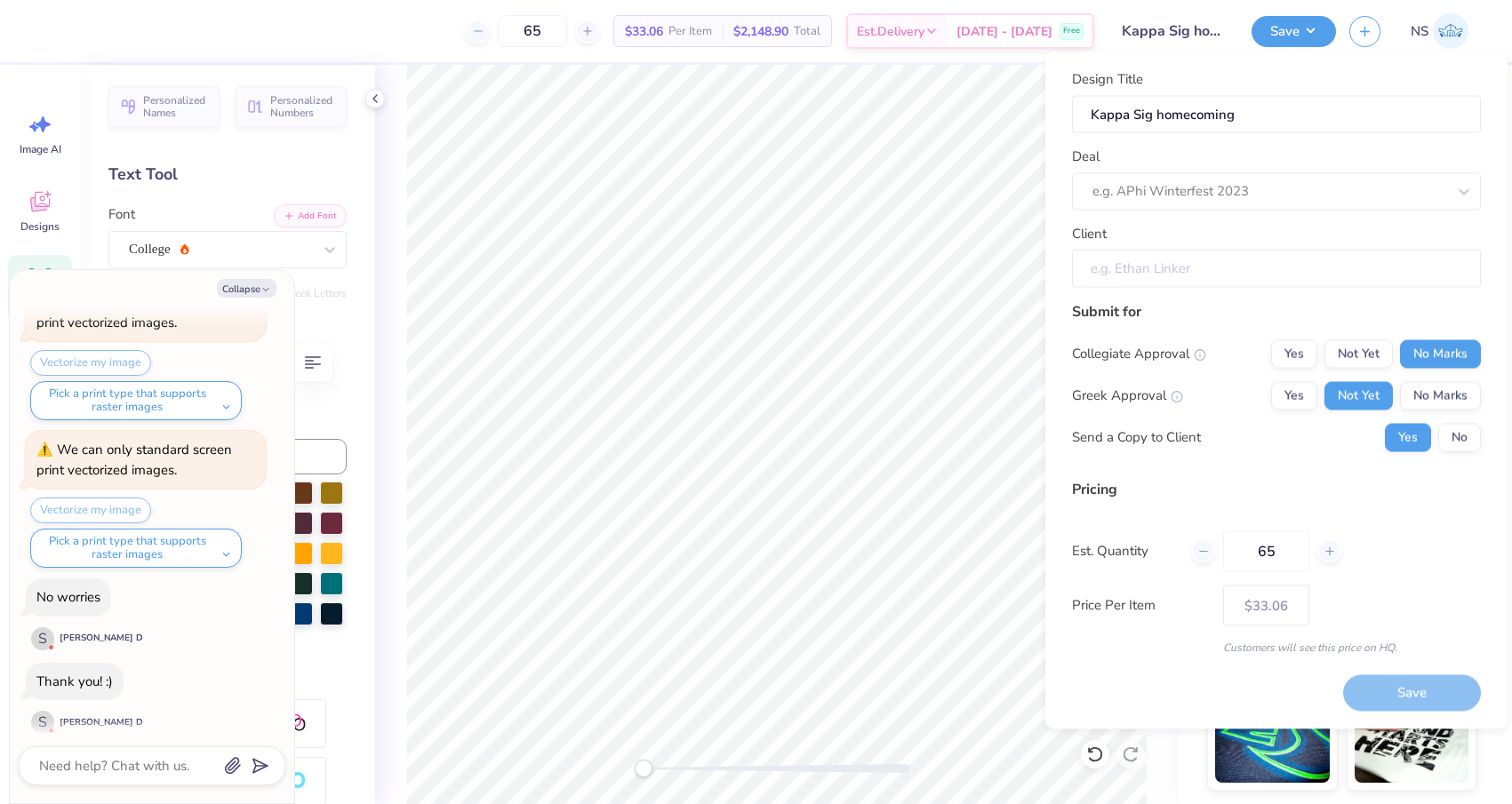
click at [1178, 268] on input "Client" at bounding box center [1276, 268] width 409 height 38
click at [1137, 265] on input "Client" at bounding box center [1276, 268] width 409 height 38
click at [1145, 256] on input "Client" at bounding box center [1276, 268] width 409 height 38
click at [1125, 270] on input "Client" at bounding box center [1276, 268] width 409 height 38
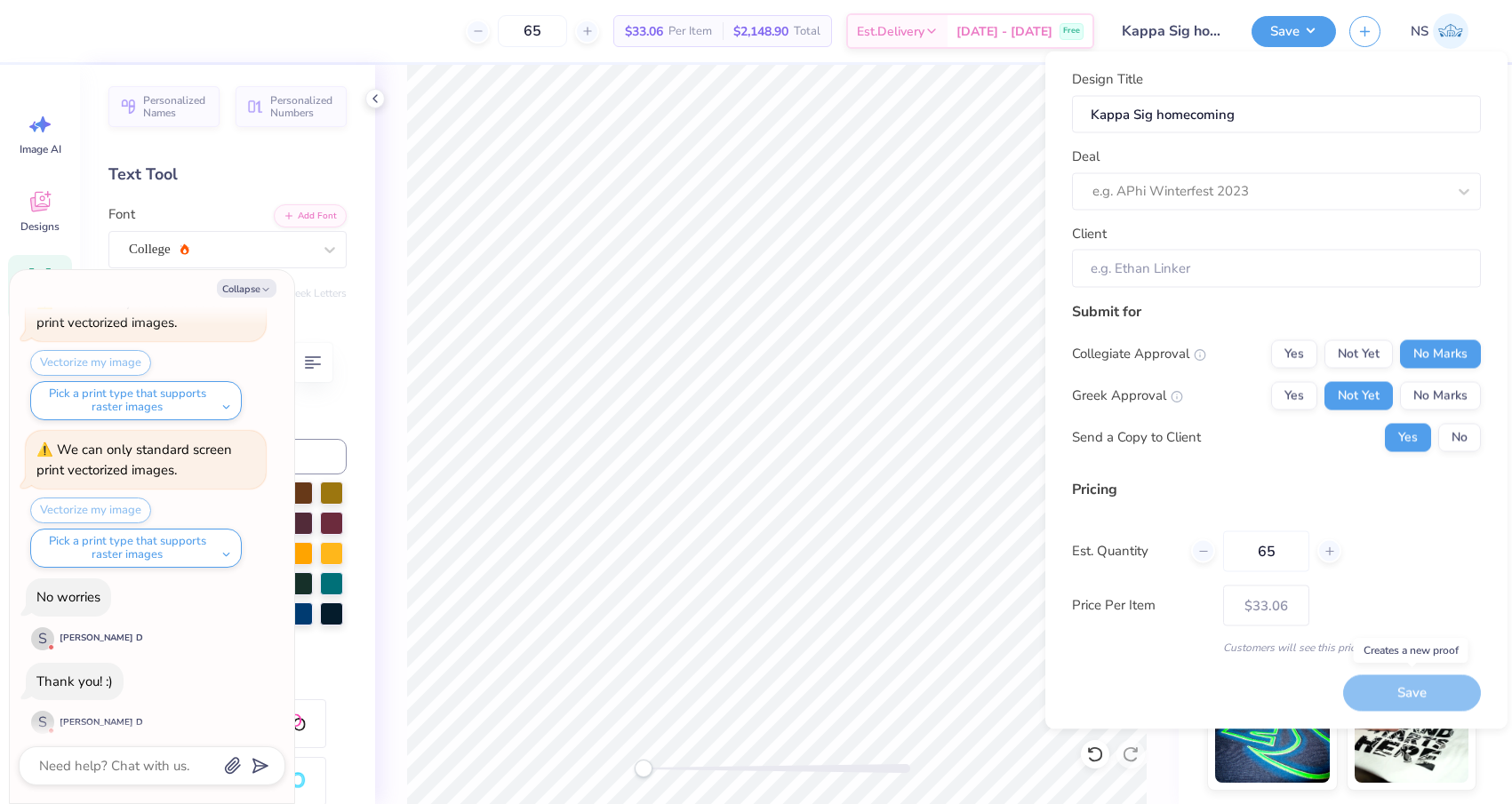
click at [1387, 686] on div "Save" at bounding box center [1411, 694] width 138 height 37
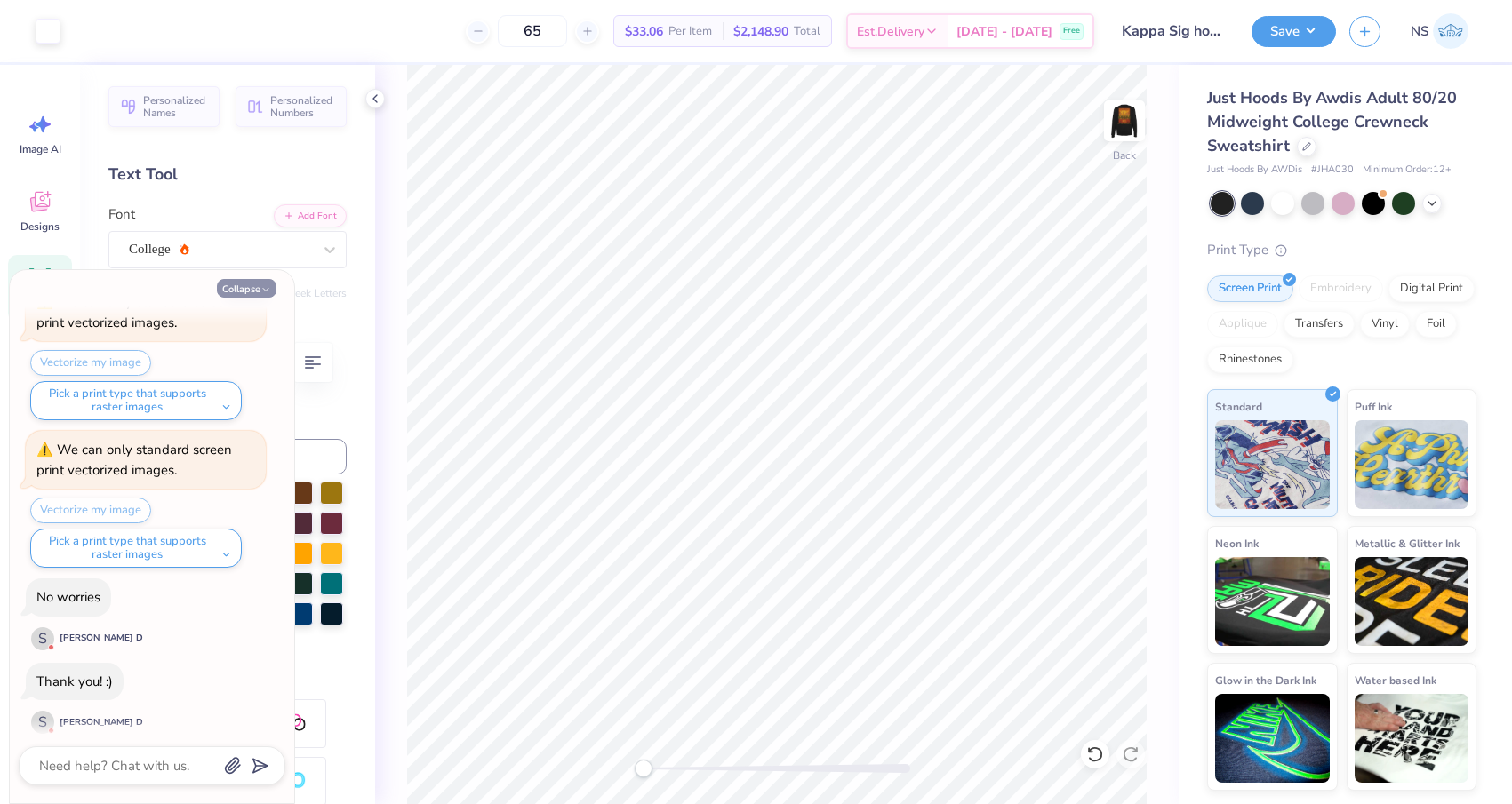
click at [253, 286] on button "Collapse" at bounding box center [246, 288] width 59 height 18
type textarea "x"
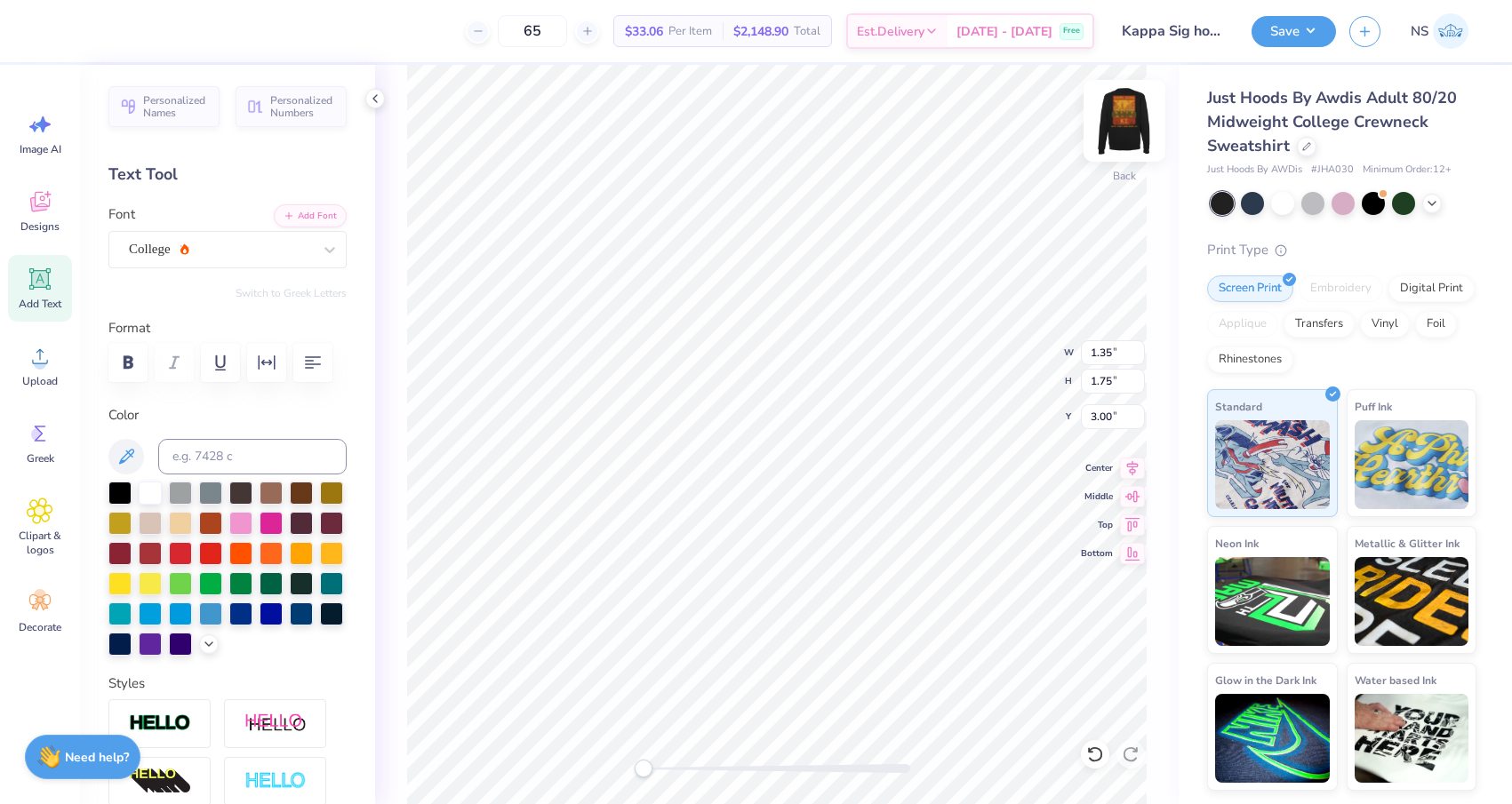
click at [1134, 114] on img at bounding box center [1123, 120] width 71 height 71
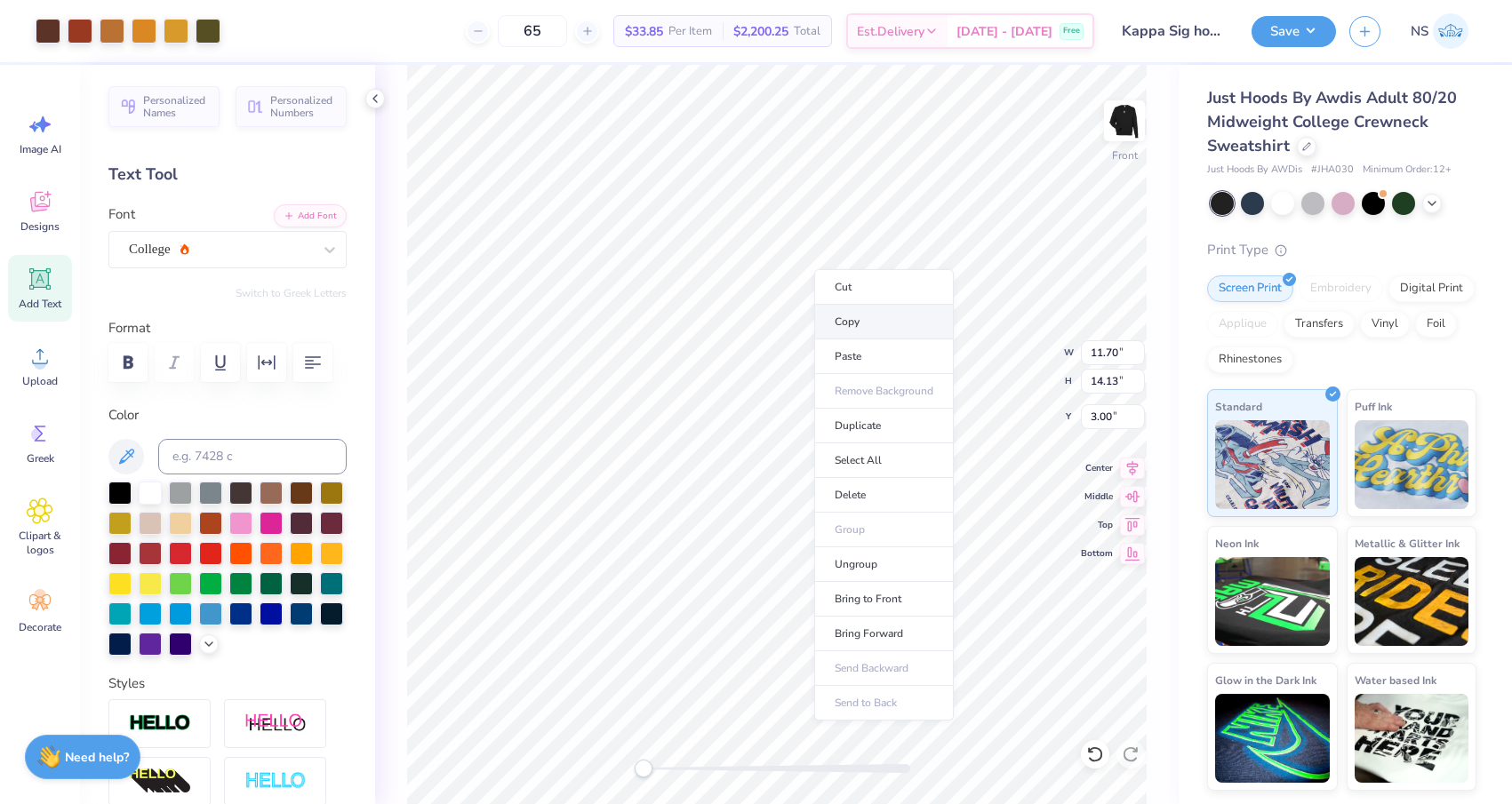
click at [853, 324] on li "Copy" at bounding box center [884, 322] width 140 height 35
click at [893, 393] on li "Copy" at bounding box center [891, 389] width 140 height 35
click at [1287, 27] on button "Save" at bounding box center [1293, 29] width 84 height 31
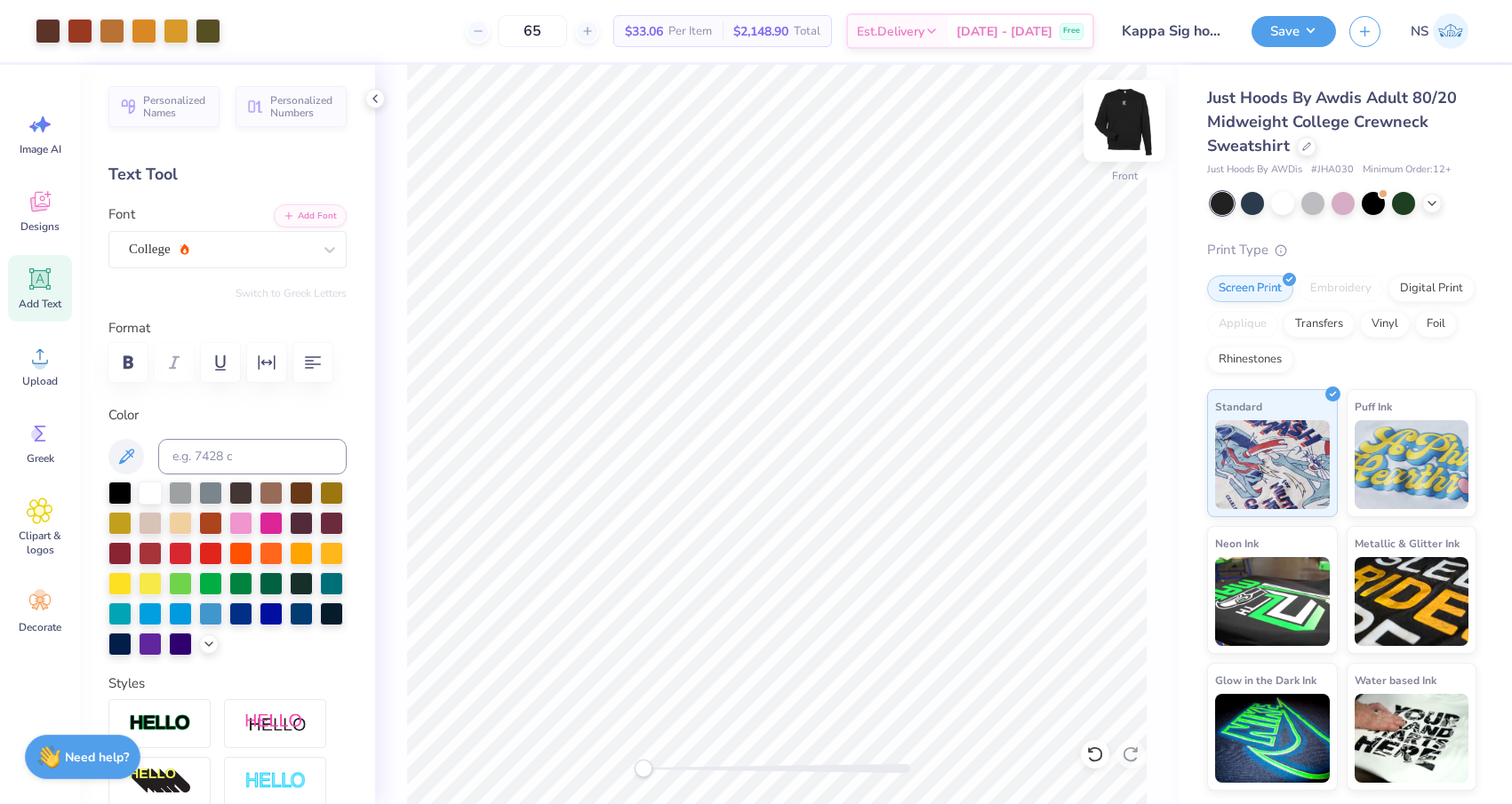
click at [1129, 120] on img at bounding box center [1123, 120] width 71 height 71
type textarea "KS"
click at [1134, 124] on img at bounding box center [1123, 120] width 71 height 71
click at [1134, 124] on img at bounding box center [1124, 120] width 36 height 36
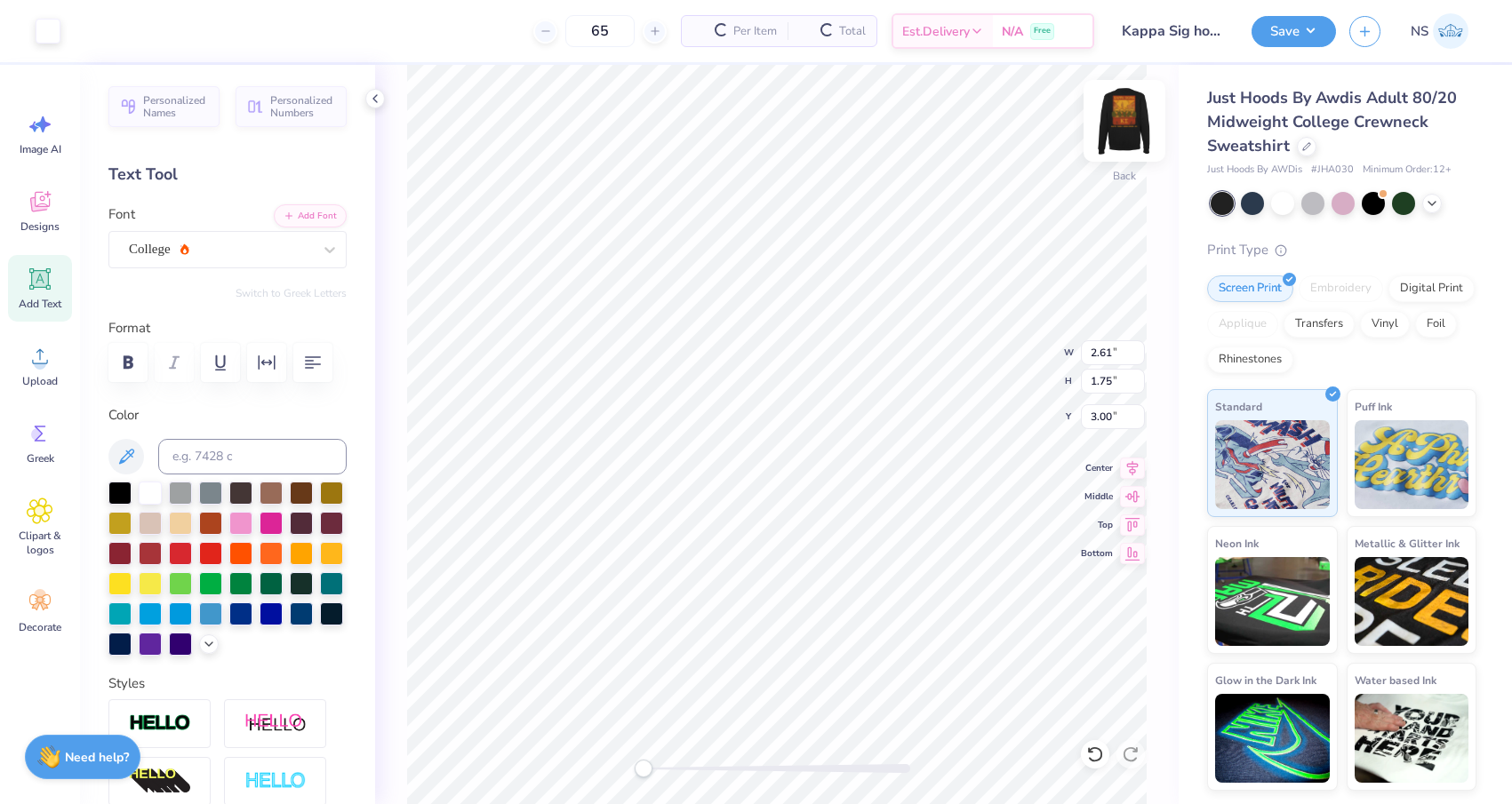
type input "2.61"
type input "1.75"
type input "3.00"
click at [1113, 127] on img at bounding box center [1123, 120] width 71 height 71
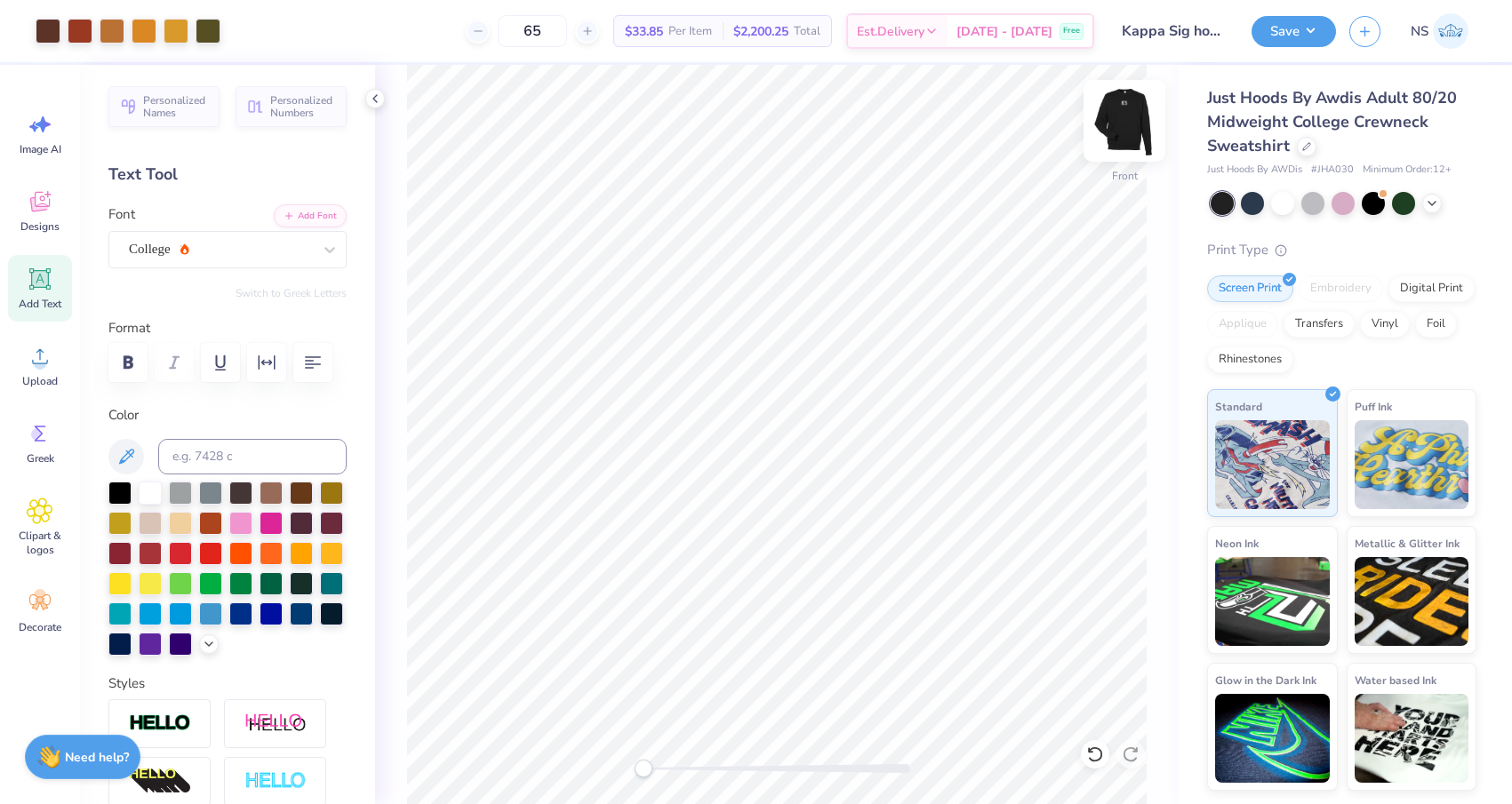
click at [1124, 116] on img at bounding box center [1123, 120] width 71 height 71
